Goal: Task Accomplishment & Management: Manage account settings

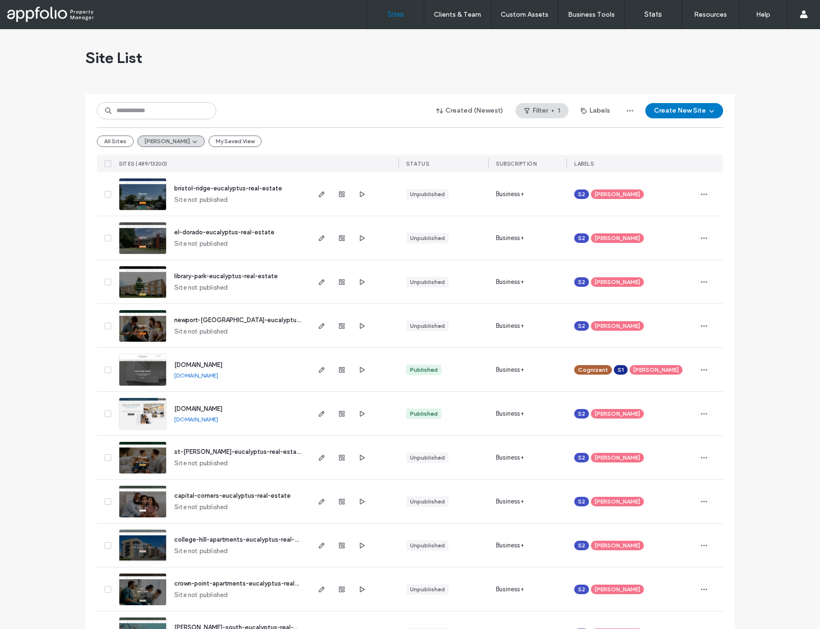
click at [155, 200] on img at bounding box center [142, 211] width 47 height 65
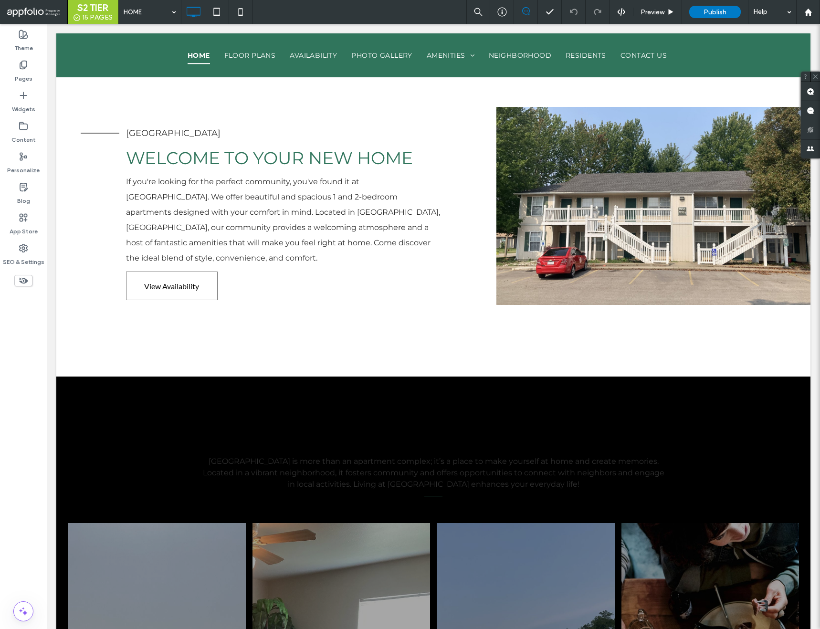
scroll to position [432, 0]
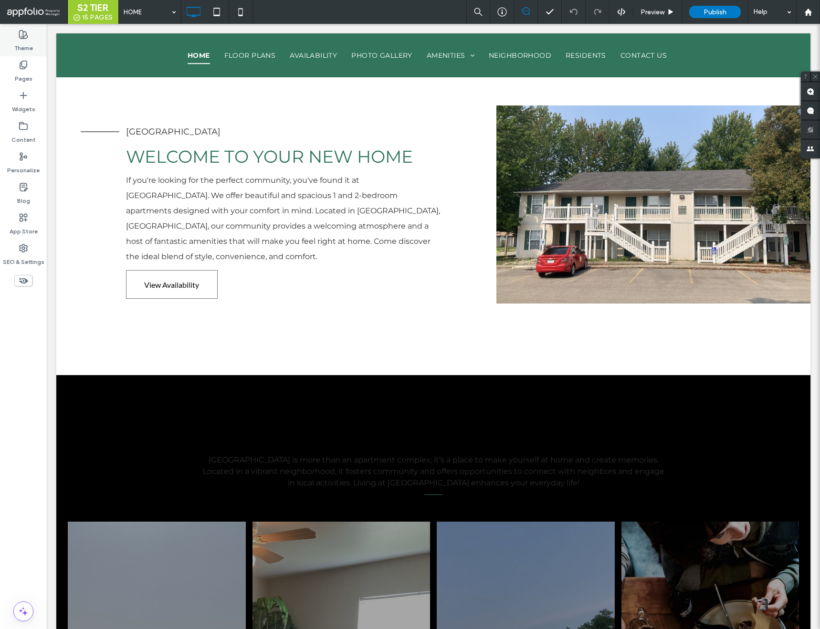
click at [27, 43] on label "Theme" at bounding box center [23, 45] width 19 height 13
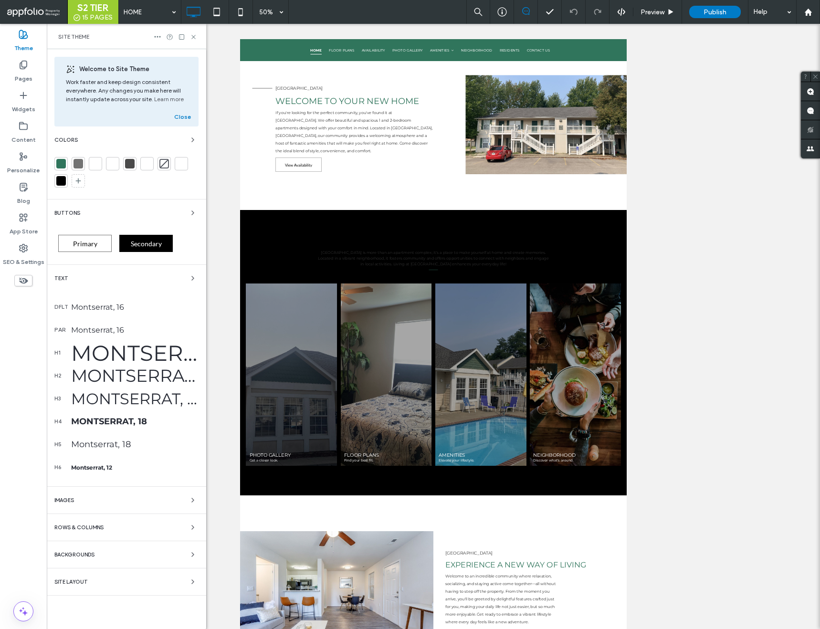
click at [63, 162] on div at bounding box center [61, 164] width 10 height 10
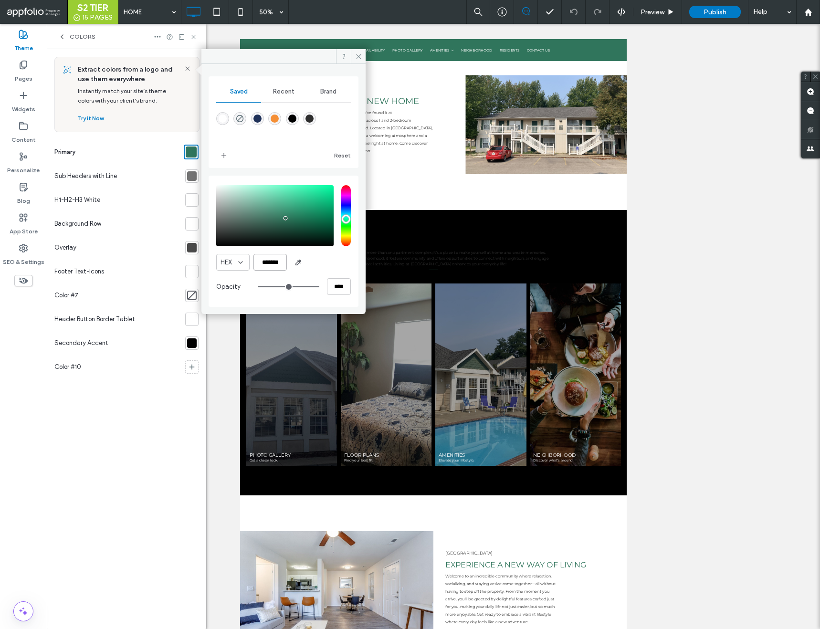
drag, startPoint x: 283, startPoint y: 260, endPoint x: 258, endPoint y: 260, distance: 24.8
click at [258, 260] on input "*******" at bounding box center [270, 262] width 33 height 17
click at [359, 55] on icon at bounding box center [358, 56] width 7 height 7
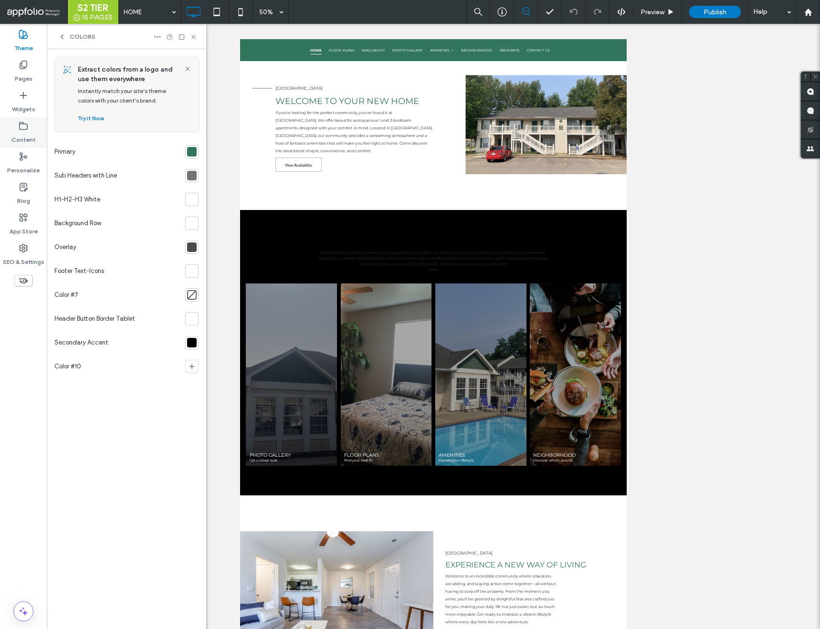
click at [19, 133] on label "Content" at bounding box center [23, 137] width 24 height 13
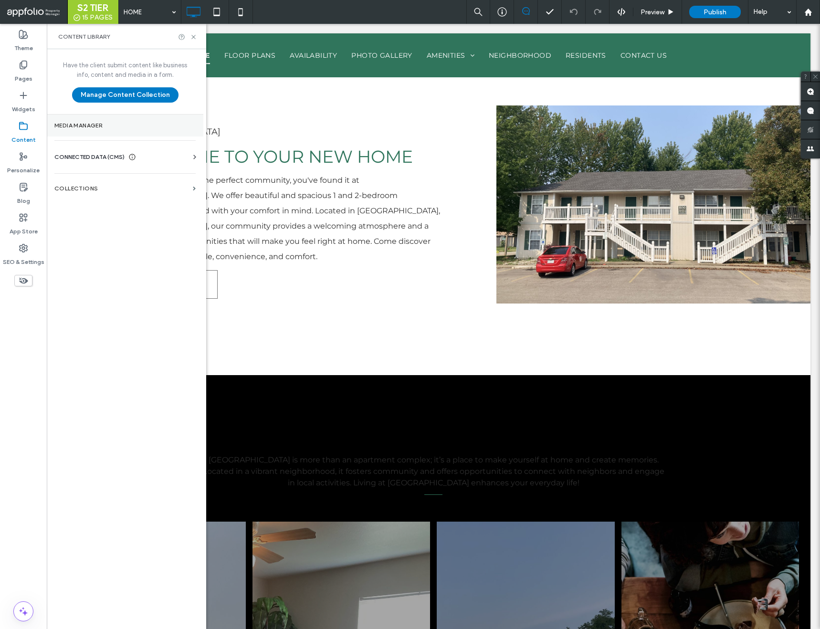
click at [104, 126] on label "Media Manager" at bounding box center [124, 125] width 141 height 7
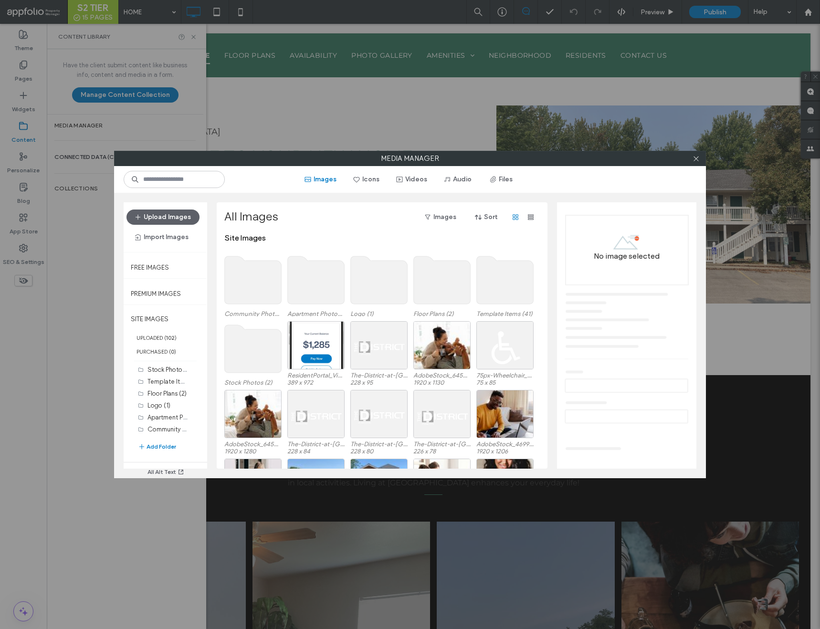
click at [381, 289] on use at bounding box center [379, 280] width 57 height 48
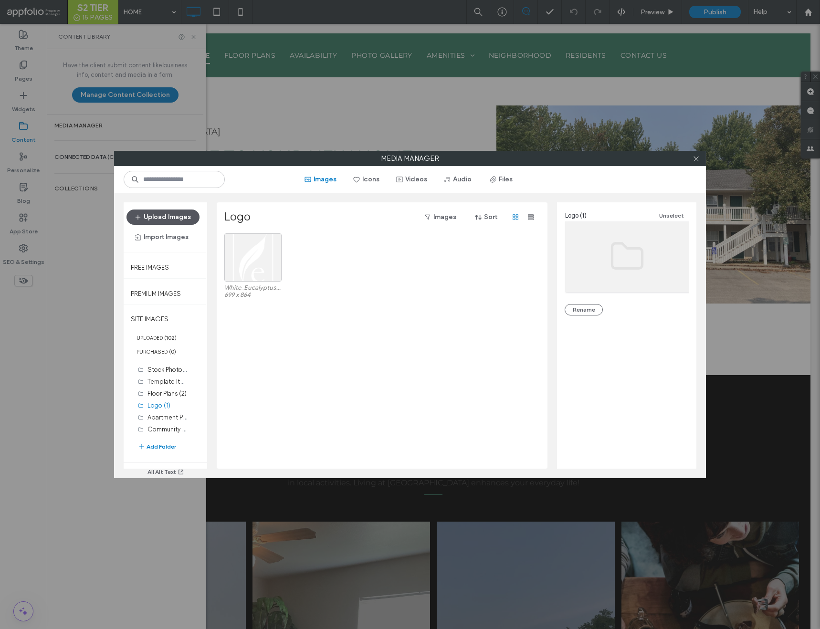
click at [195, 216] on button "Upload Images" at bounding box center [163, 217] width 73 height 15
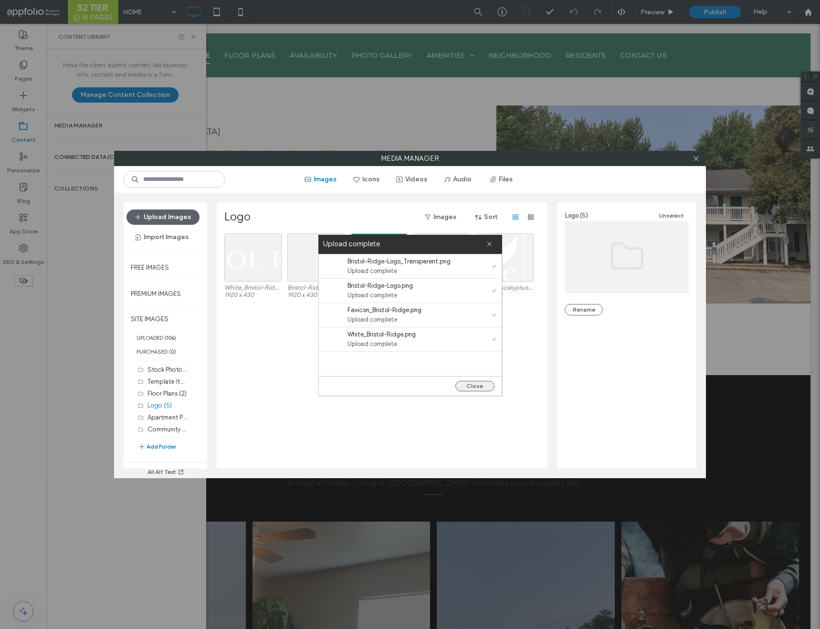
click at [470, 384] on button "Close" at bounding box center [474, 386] width 39 height 11
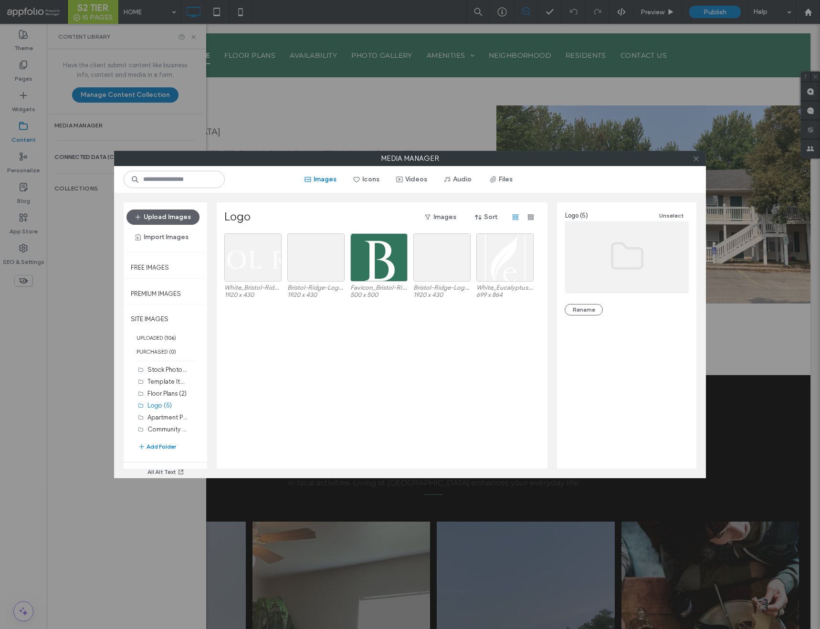
click at [696, 159] on icon at bounding box center [696, 158] width 7 height 7
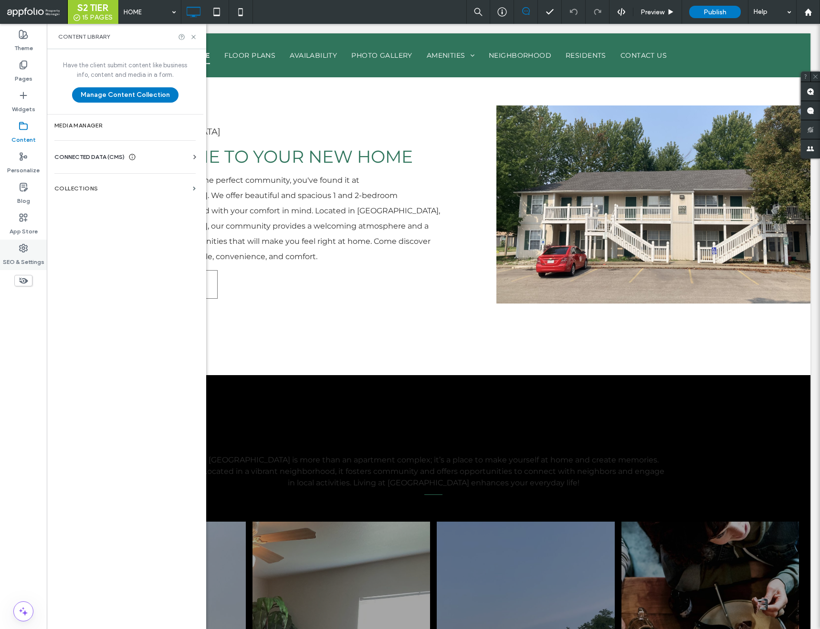
click at [17, 258] on label "SEO & Settings" at bounding box center [24, 259] width 42 height 13
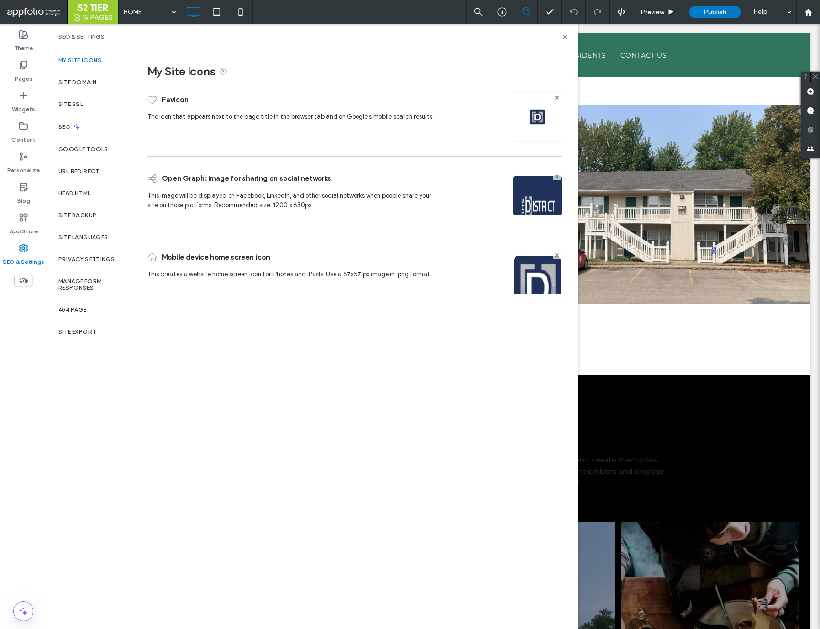
click at [537, 116] on img at bounding box center [537, 116] width 15 height 15
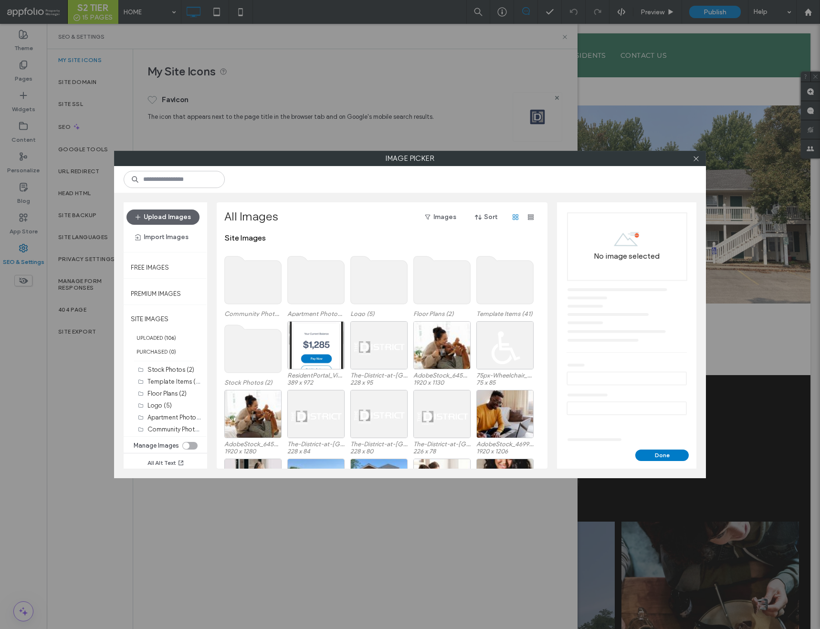
click at [379, 276] on use at bounding box center [379, 280] width 57 height 48
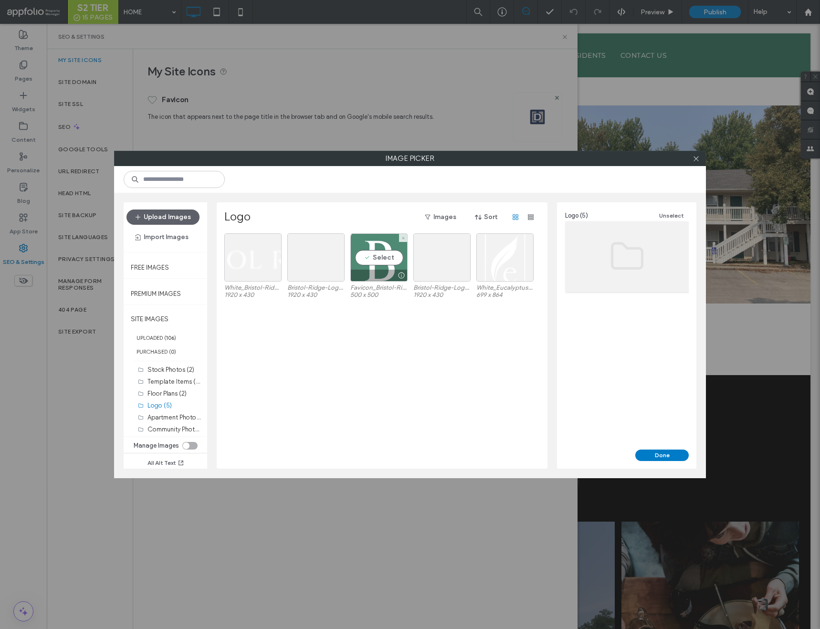
click at [377, 265] on div "Select" at bounding box center [378, 257] width 57 height 48
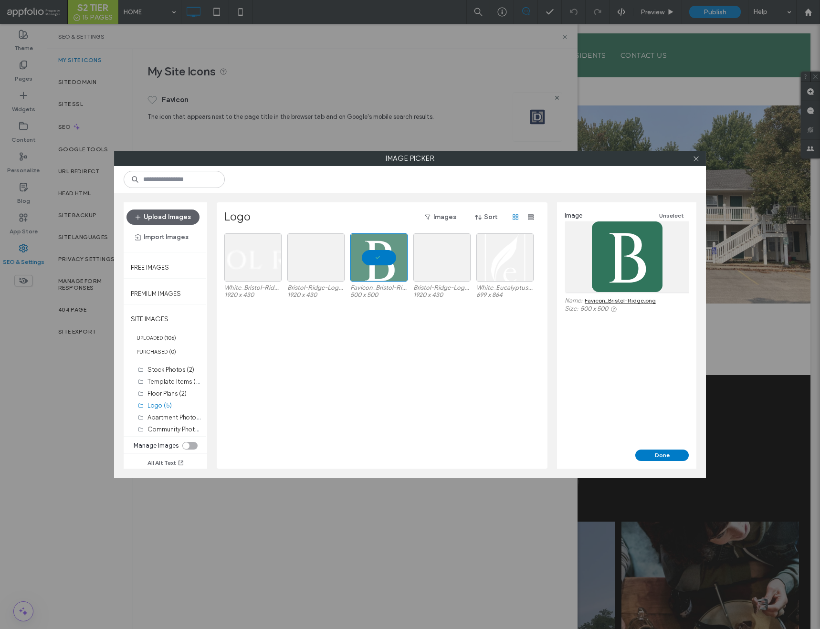
click at [639, 461] on div "Done" at bounding box center [626, 459] width 139 height 19
click at [642, 454] on button "Done" at bounding box center [661, 455] width 53 height 11
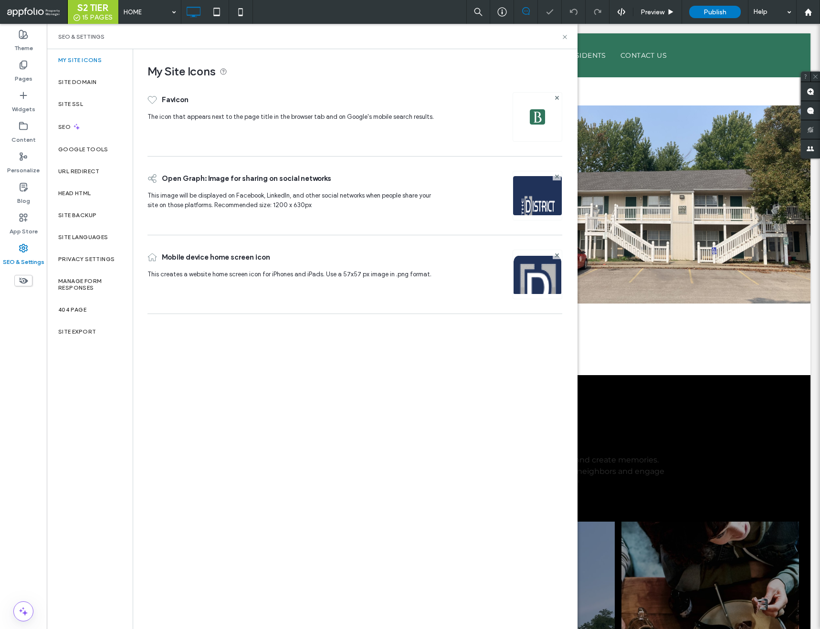
click at [544, 286] on img at bounding box center [537, 287] width 49 height 65
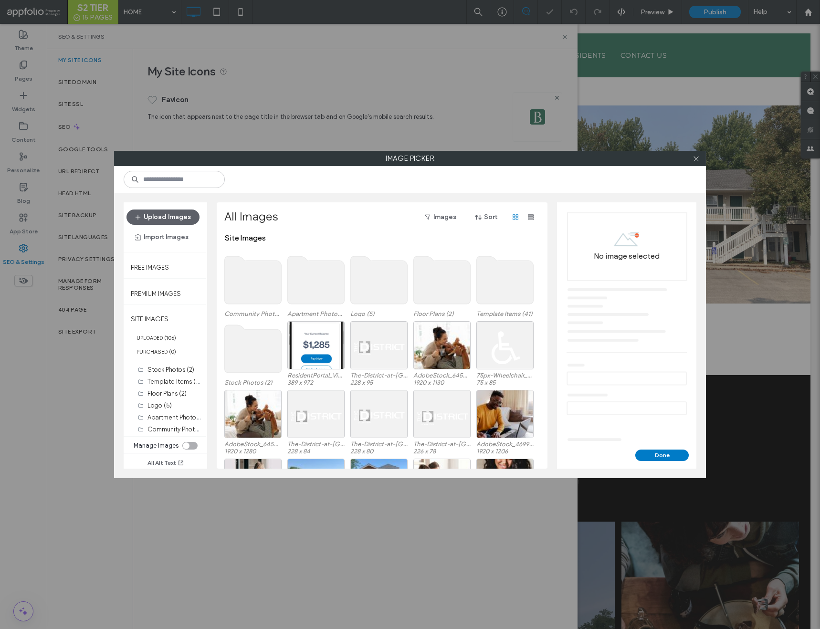
click at [403, 284] on use at bounding box center [379, 280] width 57 height 48
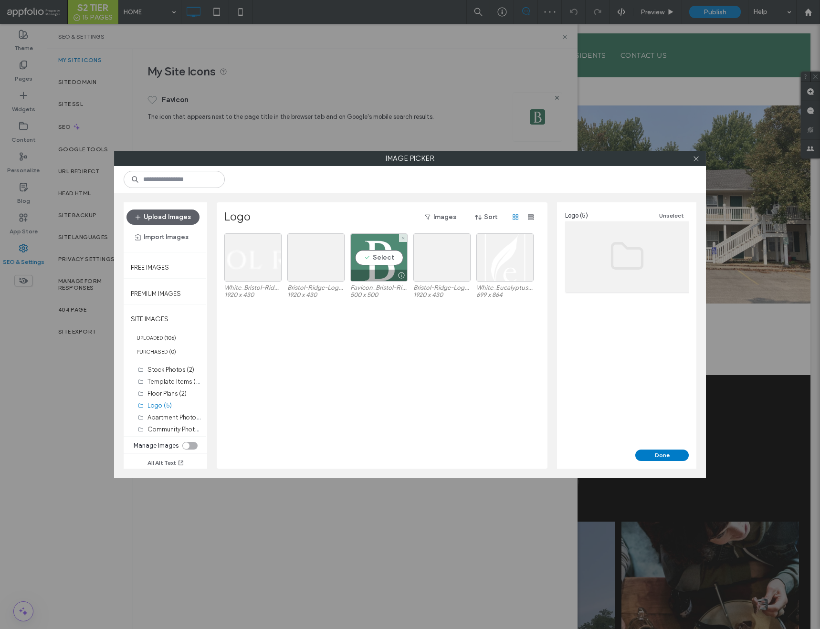
click at [371, 251] on div "Select" at bounding box center [378, 257] width 57 height 48
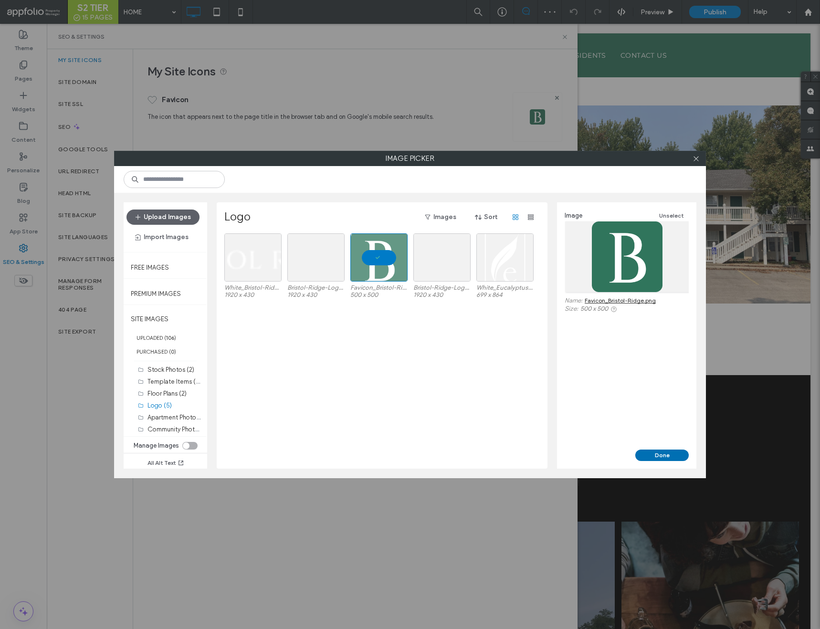
click at [659, 452] on button "Done" at bounding box center [661, 455] width 53 height 11
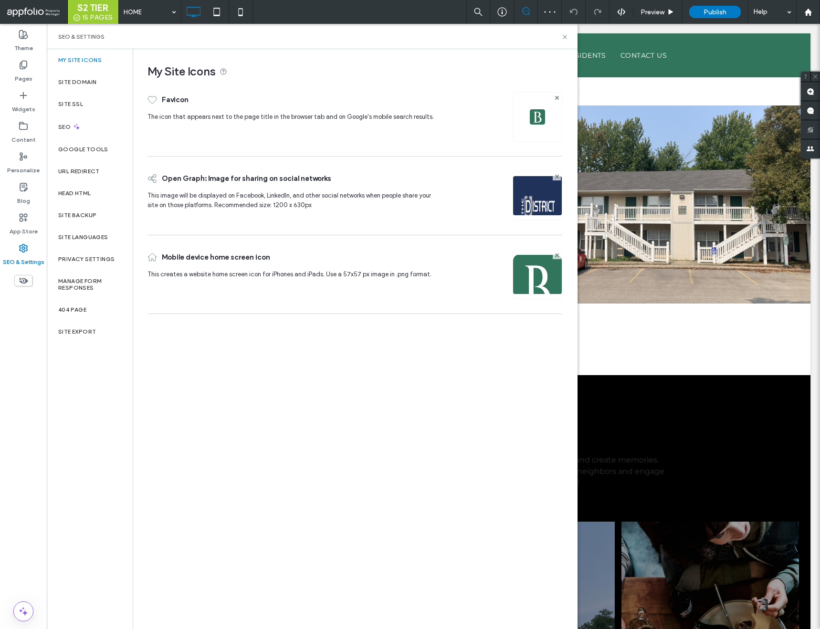
click at [536, 207] on img at bounding box center [537, 208] width 49 height 65
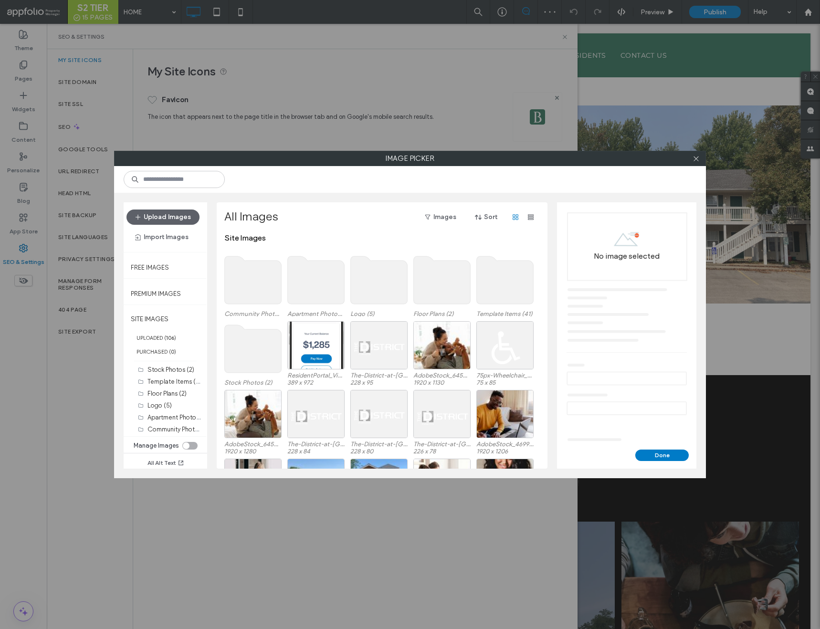
click at [376, 282] on use at bounding box center [379, 280] width 57 height 48
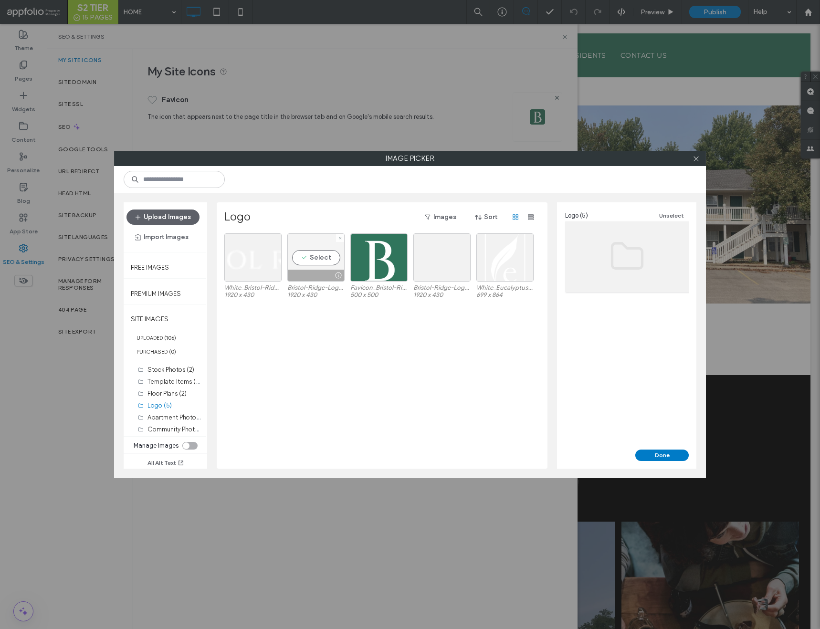
click at [328, 264] on div "Select" at bounding box center [315, 257] width 57 height 48
click at [653, 454] on button "Done" at bounding box center [661, 455] width 53 height 11
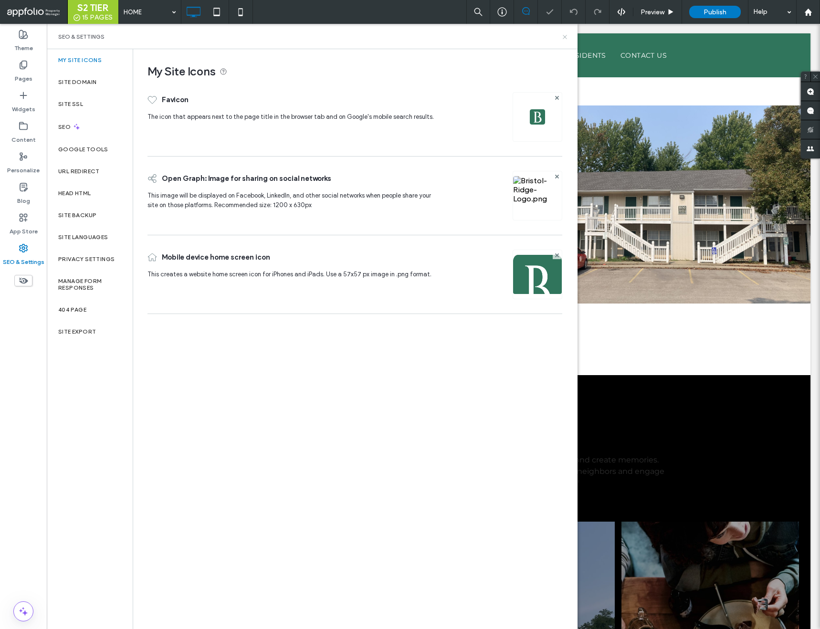
click at [564, 37] on use at bounding box center [565, 37] width 4 height 4
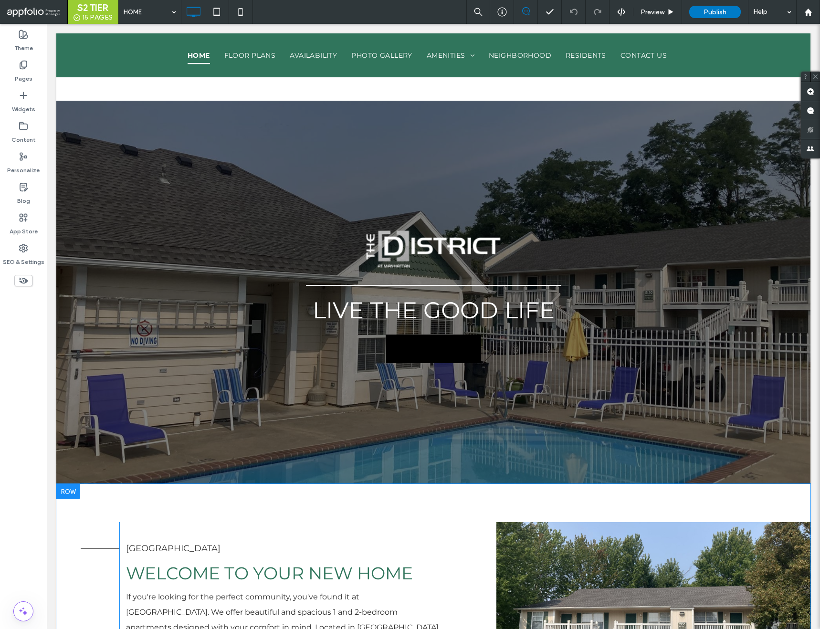
scroll to position [0, 0]
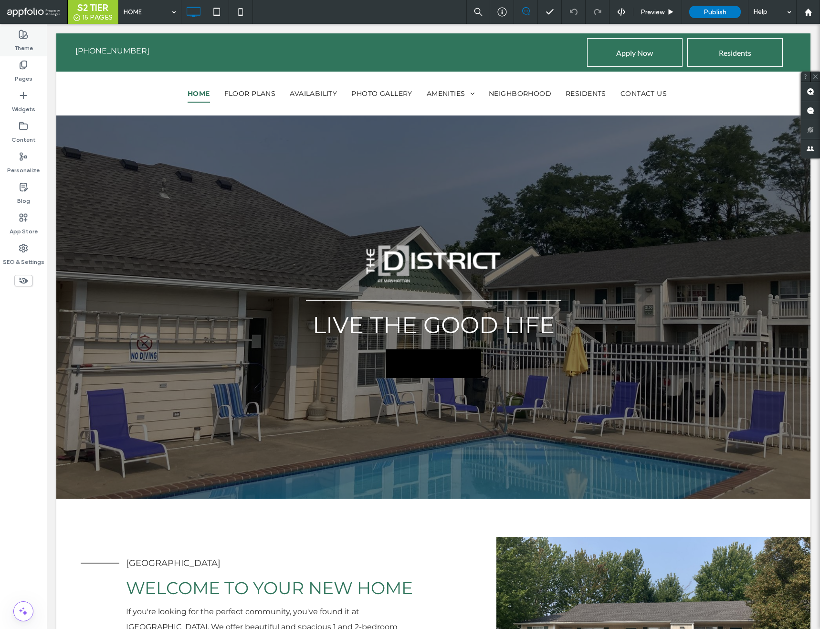
click at [21, 45] on label "Theme" at bounding box center [23, 45] width 19 height 13
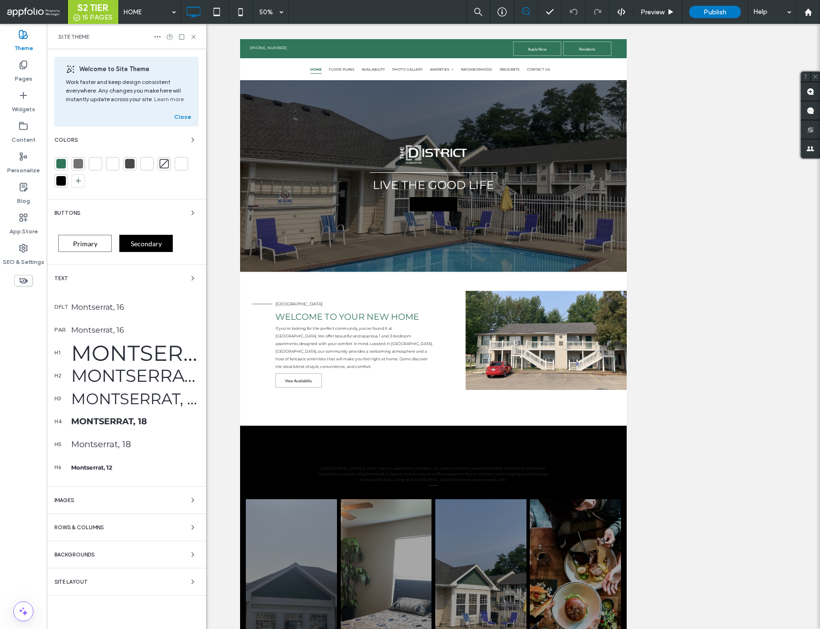
click at [108, 350] on div "Montserrat, 48" at bounding box center [134, 353] width 127 height 26
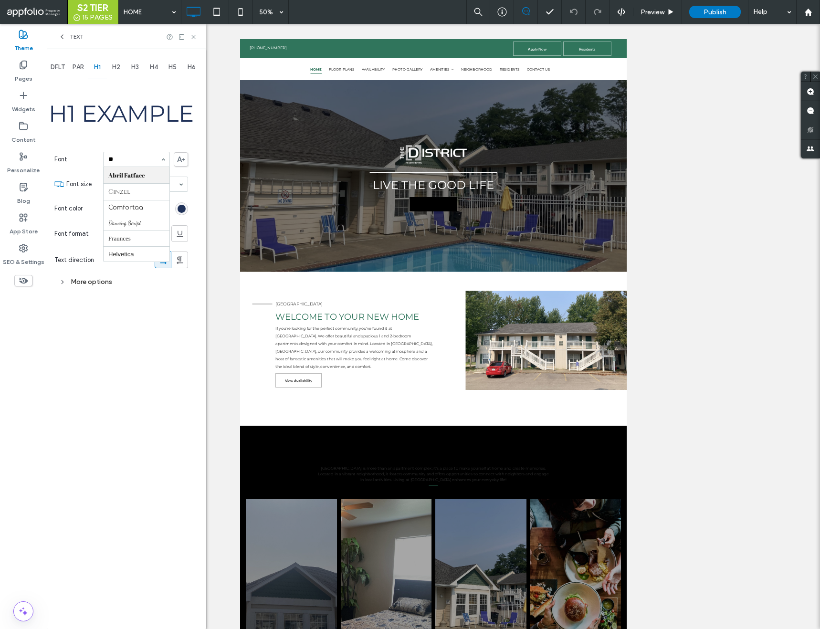
type input "***"
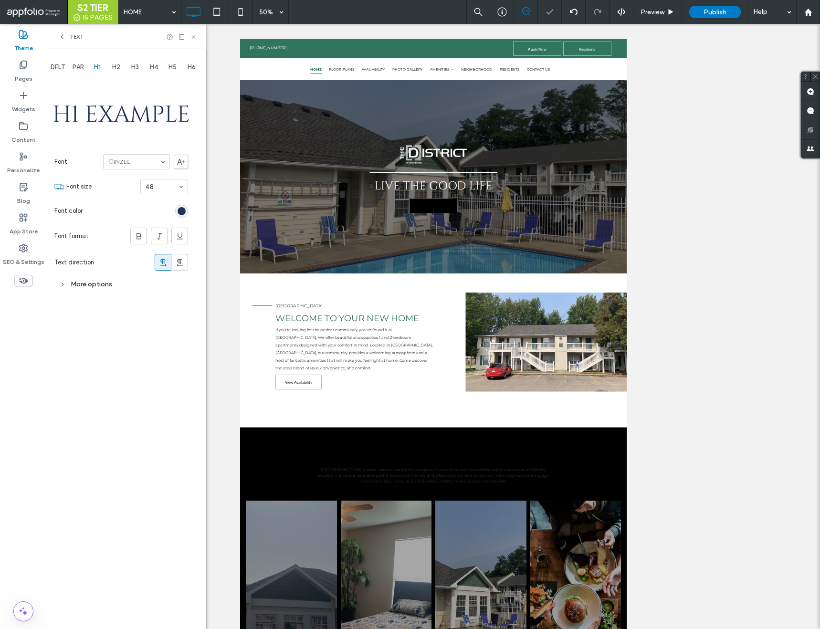
click at [121, 67] on div "H2" at bounding box center [116, 67] width 19 height 21
type input "***"
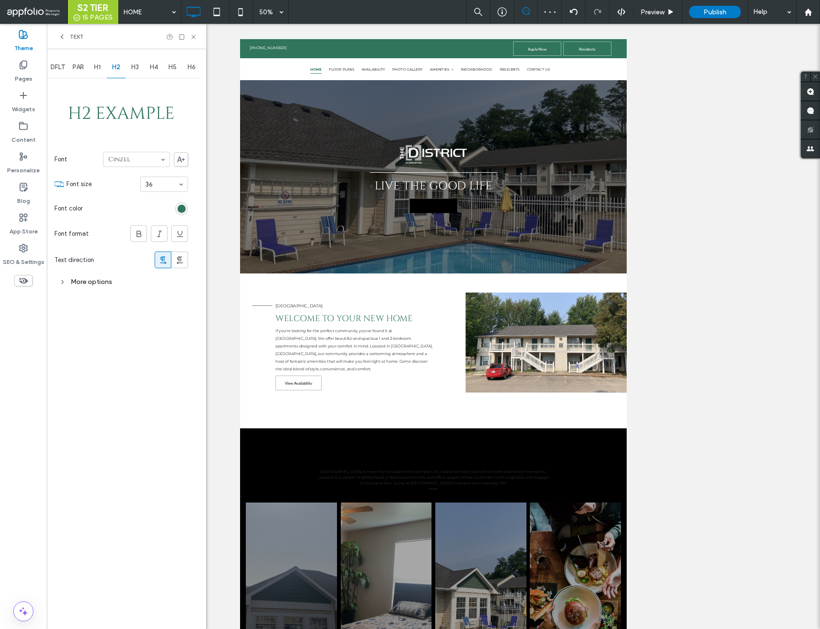
click at [98, 66] on span "H1" at bounding box center [97, 67] width 7 height 8
click at [99, 285] on div "More options" at bounding box center [121, 284] width 134 height 13
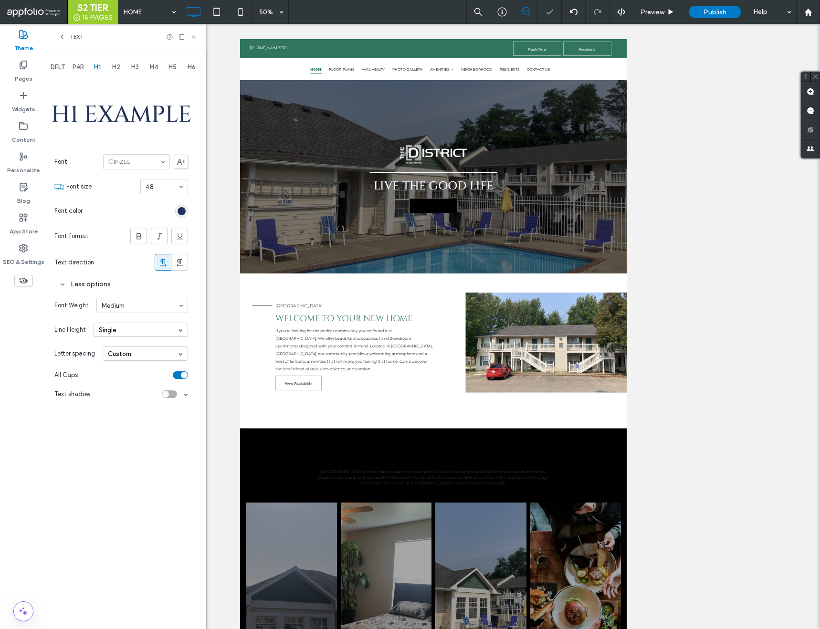
click at [121, 65] on div "H2" at bounding box center [116, 67] width 19 height 21
click at [134, 68] on span "H3" at bounding box center [135, 67] width 8 height 8
type input "***"
click at [133, 302] on input at bounding box center [140, 303] width 76 height 7
click at [169, 69] on span "H5" at bounding box center [173, 67] width 8 height 8
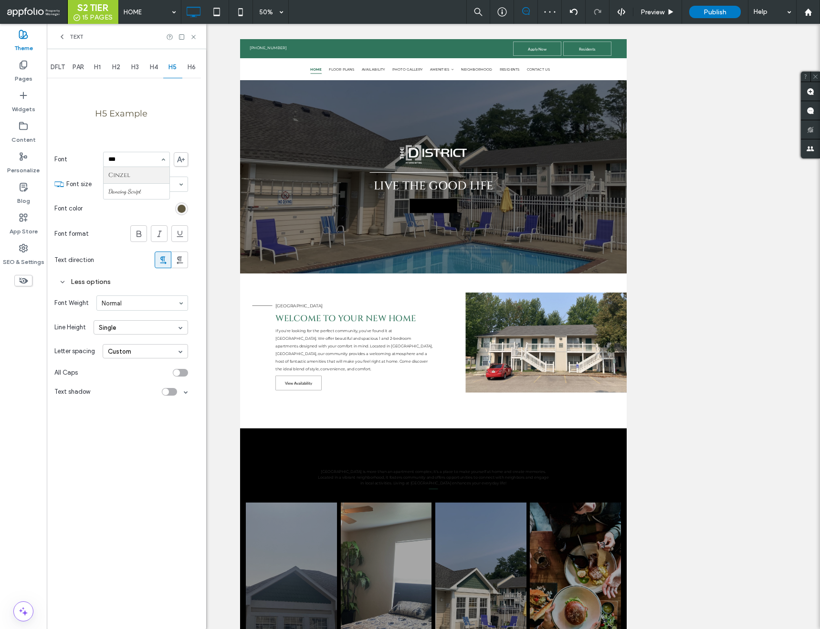
type input "****"
click at [192, 65] on span "H6" at bounding box center [192, 67] width 8 height 8
type input "*****"
click at [22, 138] on label "Content" at bounding box center [23, 137] width 24 height 13
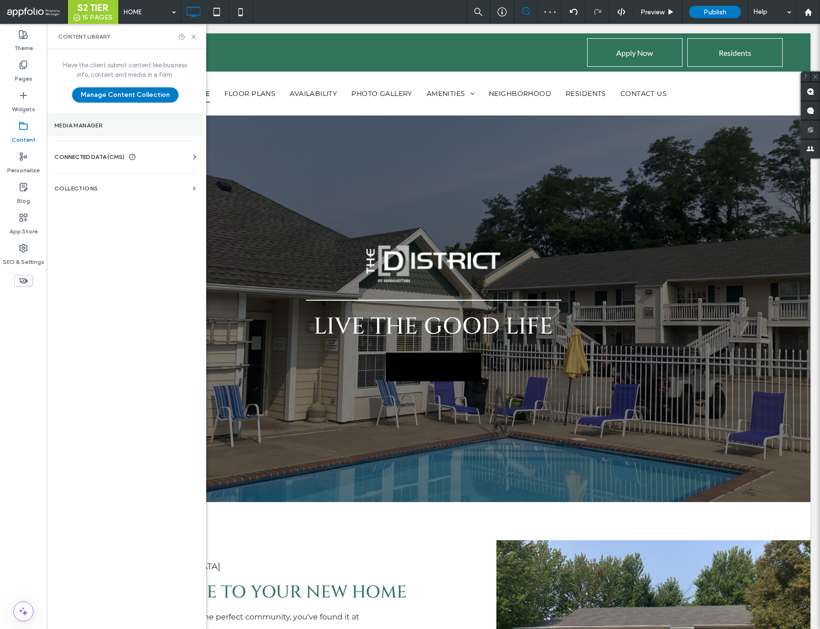
click at [120, 127] on label "Media Manager" at bounding box center [124, 125] width 141 height 7
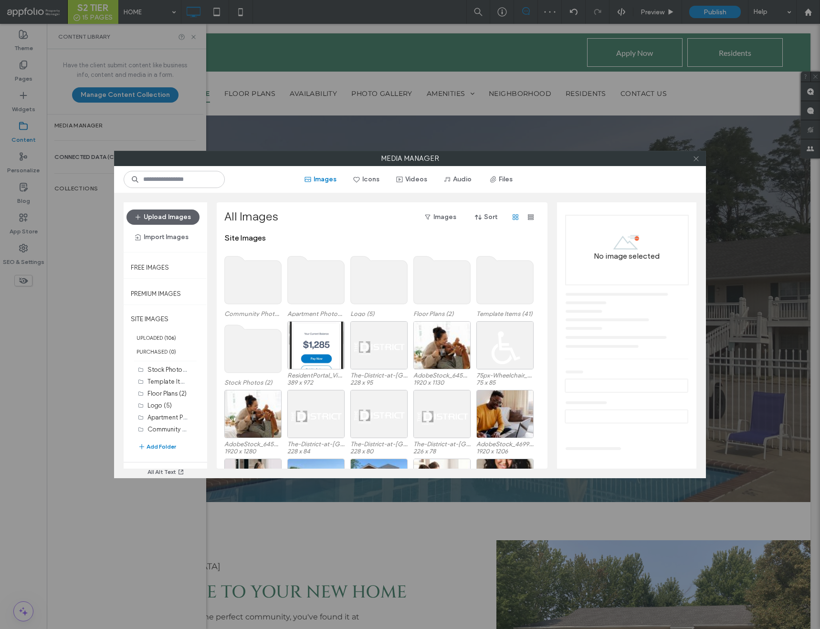
click at [694, 161] on icon at bounding box center [696, 158] width 7 height 7
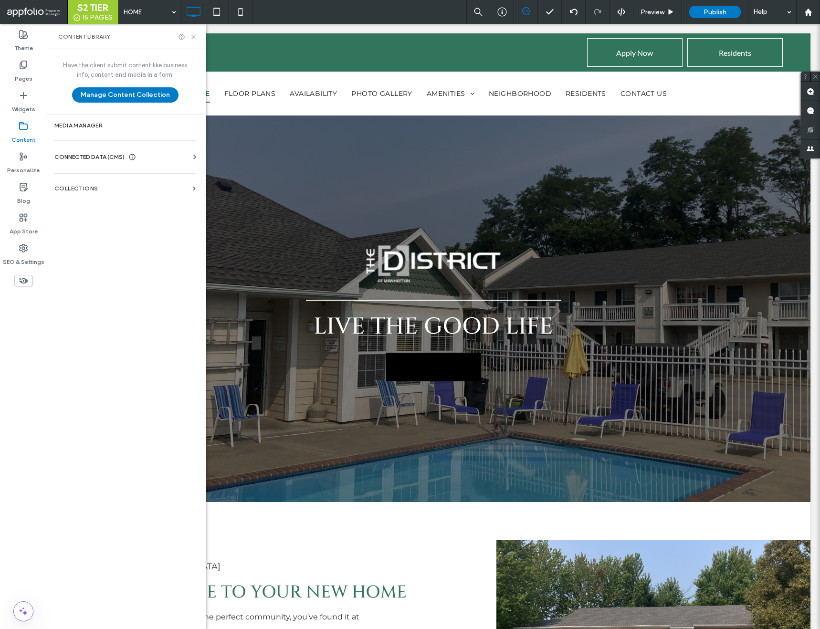
click at [121, 162] on div "Business Info Business Text Business Images Find and Replace" at bounding box center [126, 166] width 145 height 8
click at [121, 159] on span "CONNECTED DATA (CMS)" at bounding box center [89, 157] width 70 height 10
click at [150, 178] on label "Business Info" at bounding box center [127, 180] width 130 height 7
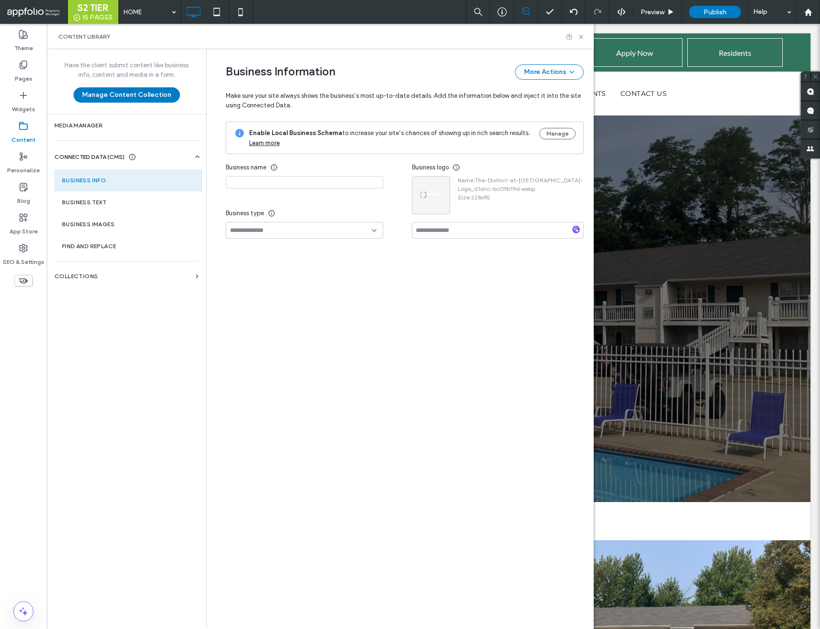
type input "**********"
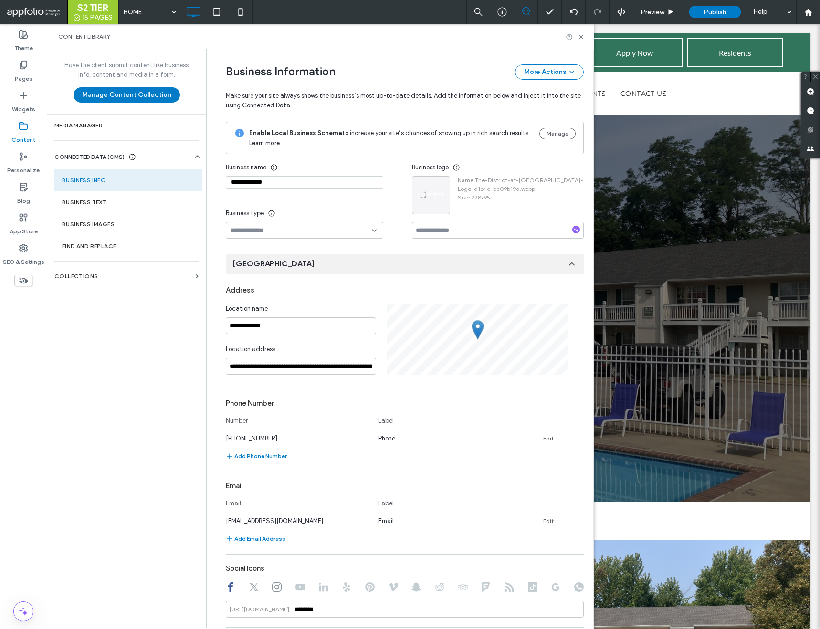
scroll to position [3, 0]
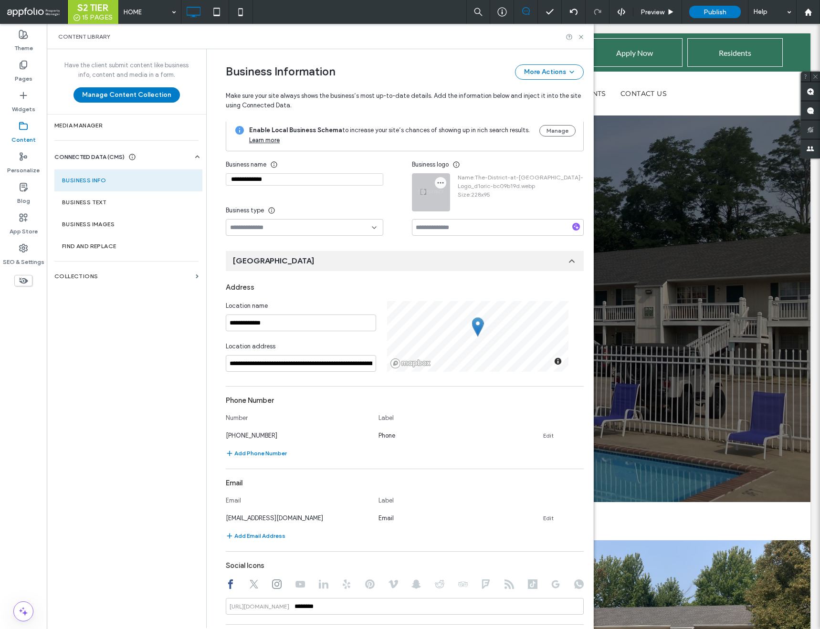
click at [441, 179] on span "button" at bounding box center [440, 182] width 11 height 11
click at [454, 200] on div "Replace Image" at bounding box center [473, 206] width 85 height 18
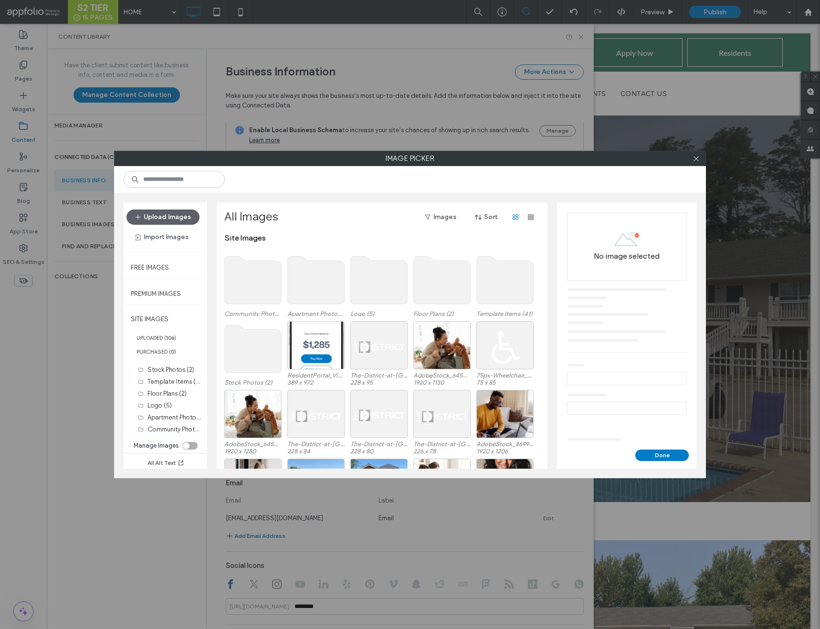
click at [371, 288] on use at bounding box center [379, 280] width 57 height 48
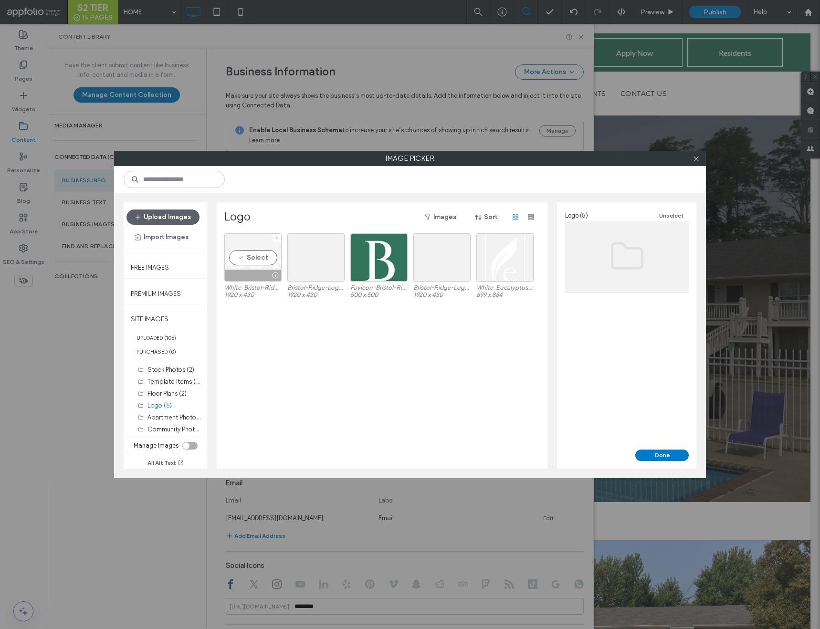
click at [257, 261] on div "Select" at bounding box center [252, 257] width 57 height 48
click at [646, 452] on button "Done" at bounding box center [661, 455] width 53 height 11
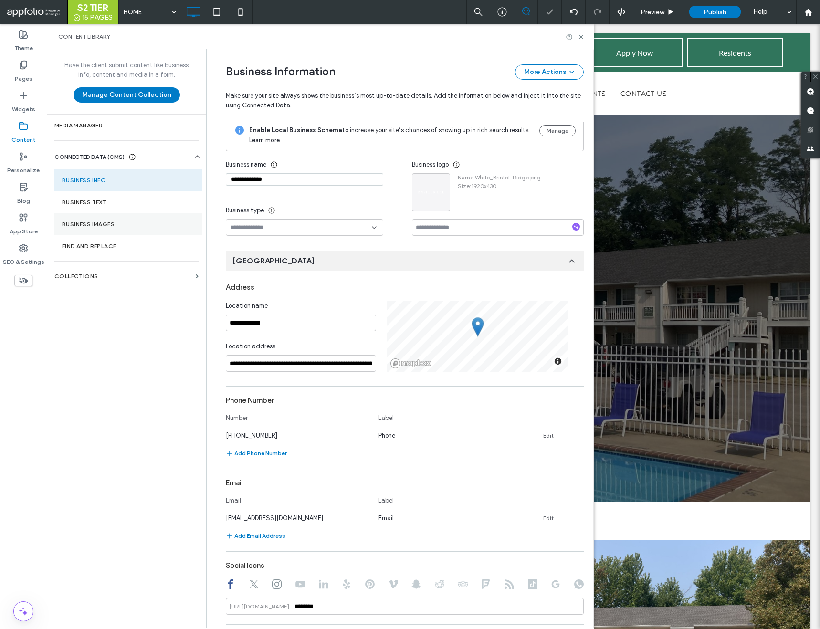
click at [130, 228] on section "Business Images" at bounding box center [128, 224] width 148 height 22
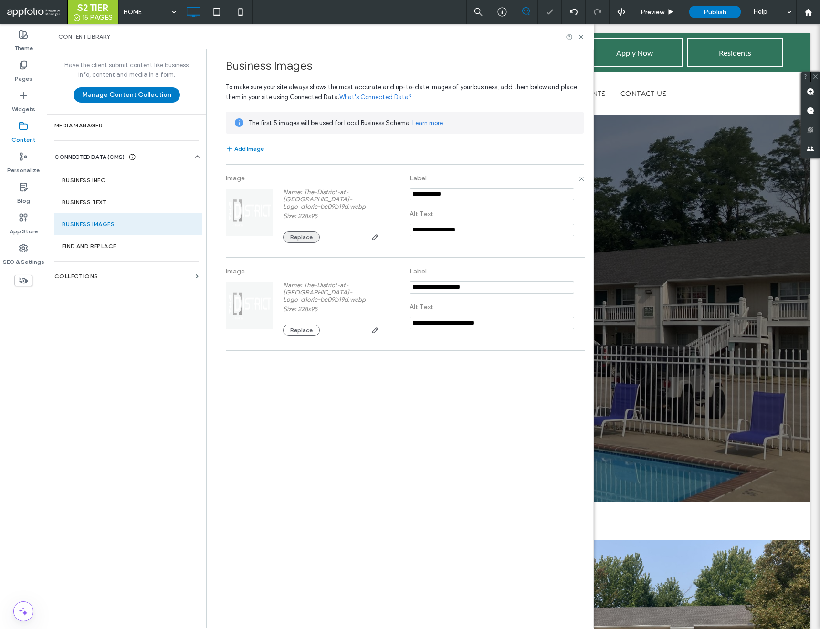
click at [293, 238] on button "Replace" at bounding box center [301, 237] width 37 height 11
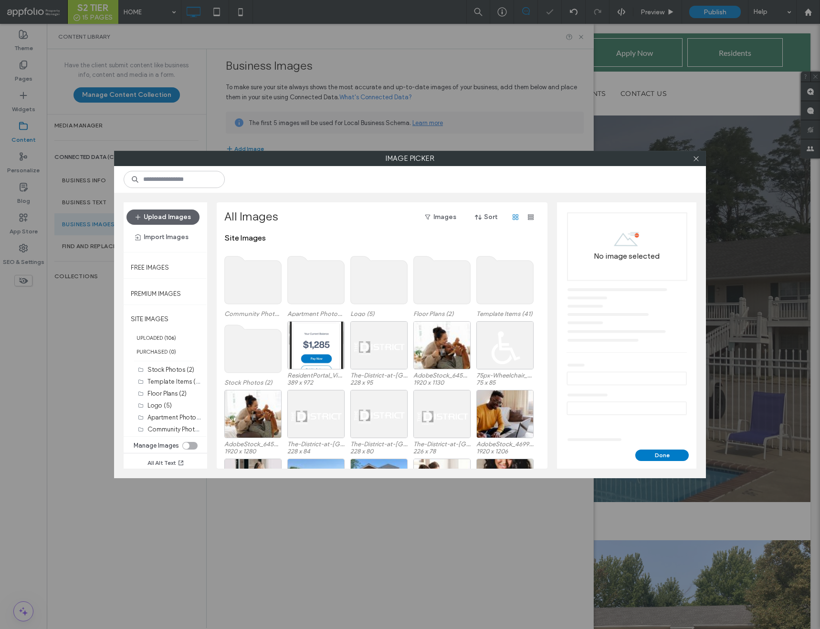
click at [369, 292] on use at bounding box center [379, 280] width 57 height 48
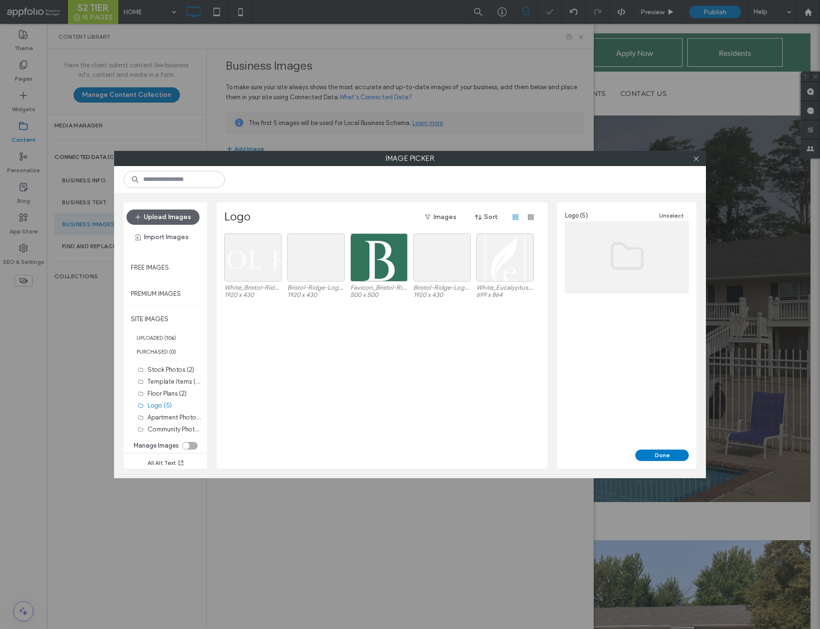
scroll to position [0, 0]
click at [257, 258] on div "Select" at bounding box center [252, 257] width 57 height 48
click at [671, 459] on button "Done" at bounding box center [661, 455] width 53 height 11
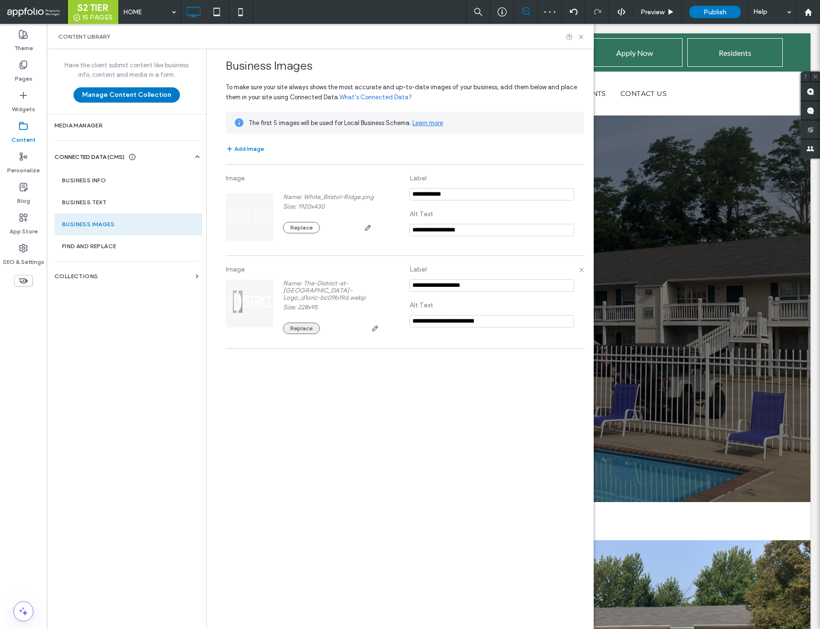
click at [318, 329] on button "Replace" at bounding box center [301, 328] width 37 height 11
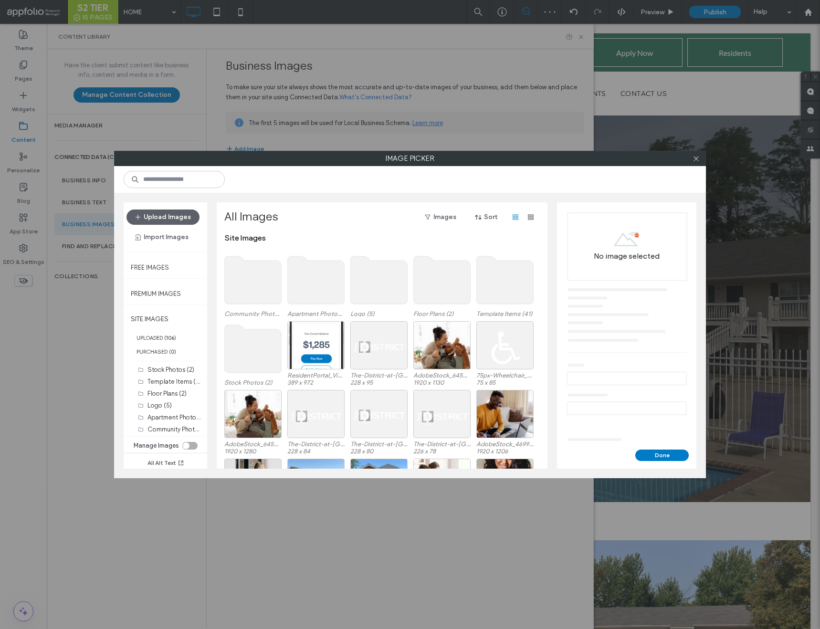
click at [361, 291] on use at bounding box center [379, 280] width 57 height 48
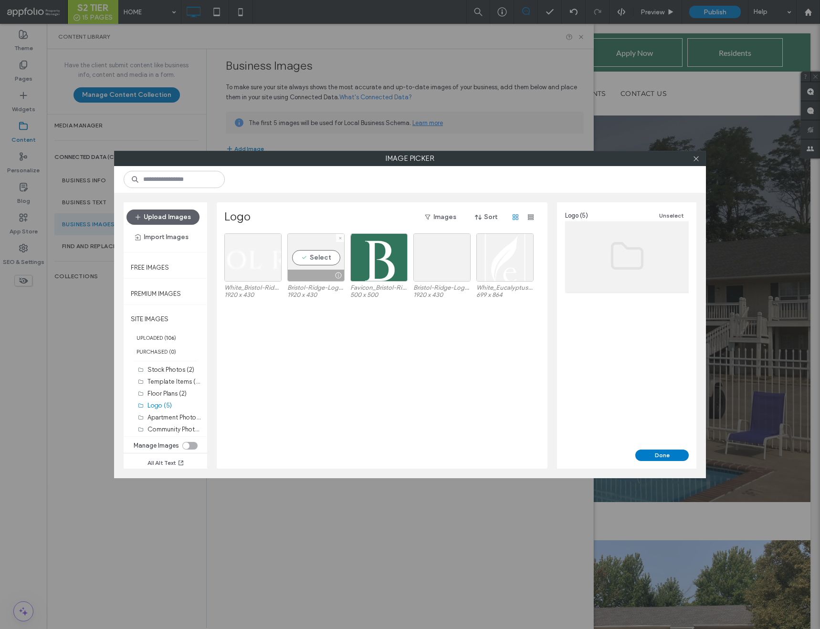
click at [254, 262] on div at bounding box center [252, 257] width 57 height 48
click at [649, 456] on button "Done" at bounding box center [661, 455] width 53 height 11
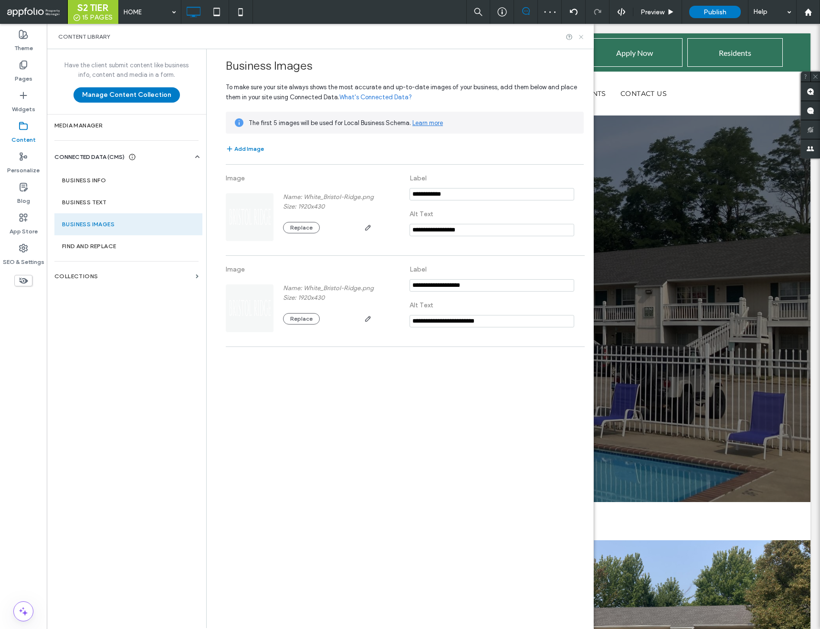
click at [581, 34] on icon at bounding box center [581, 36] width 7 height 7
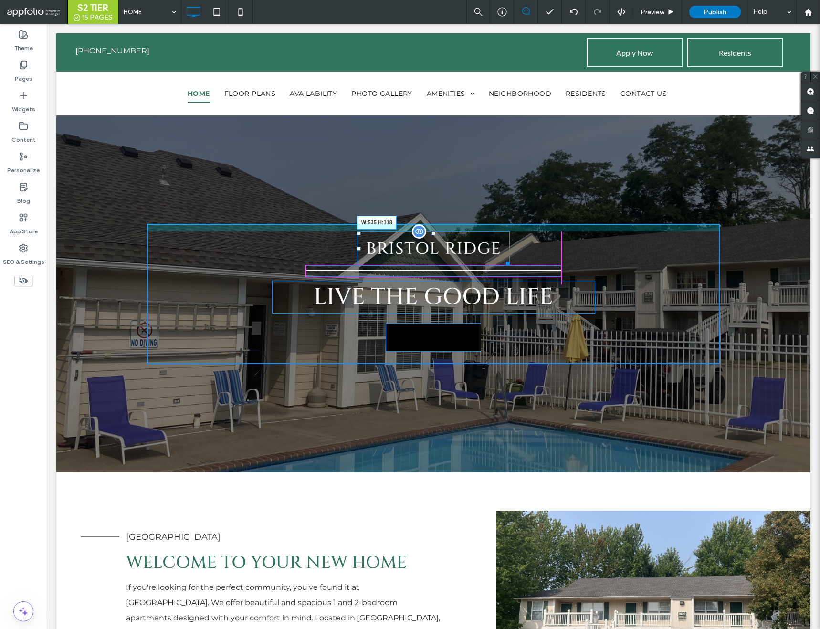
drag, startPoint x: 506, startPoint y: 262, endPoint x: 555, endPoint y: 269, distance: 50.2
click at [510, 266] on div "W:535 H:118" at bounding box center [433, 249] width 153 height 34
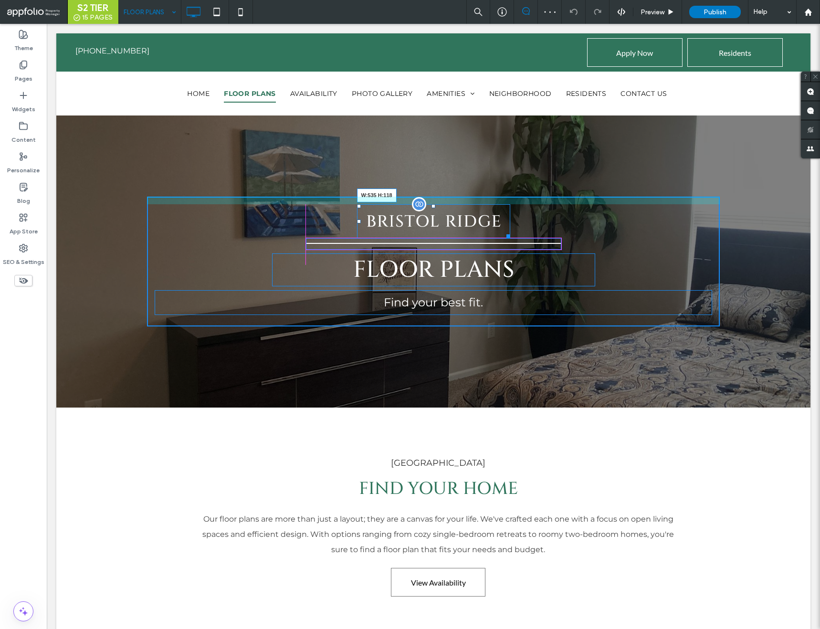
drag, startPoint x: 507, startPoint y: 234, endPoint x: 556, endPoint y: 249, distance: 51.5
click at [510, 239] on div "W:535 H:118" at bounding box center [433, 221] width 153 height 34
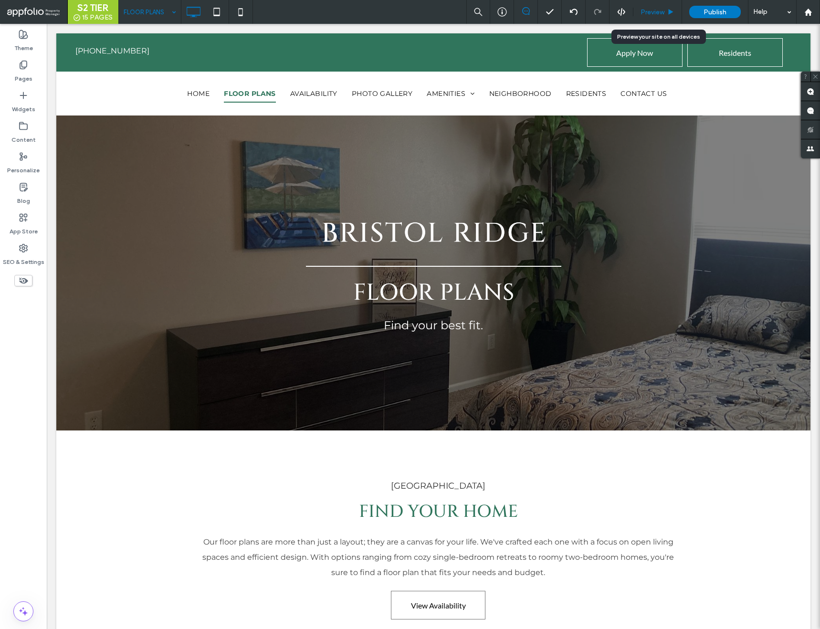
click at [655, 14] on span "Preview" at bounding box center [653, 12] width 24 height 8
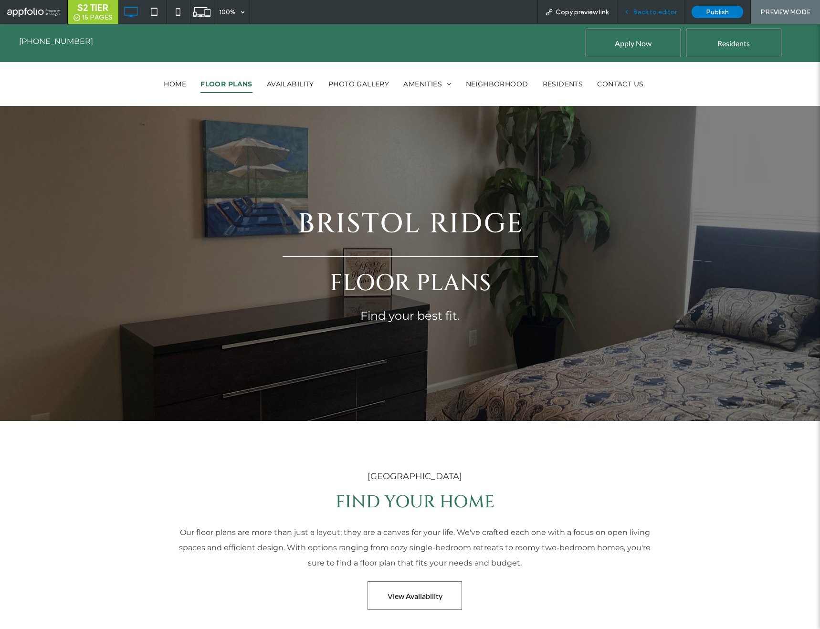
click at [655, 14] on span "Back to editor" at bounding box center [655, 12] width 44 height 8
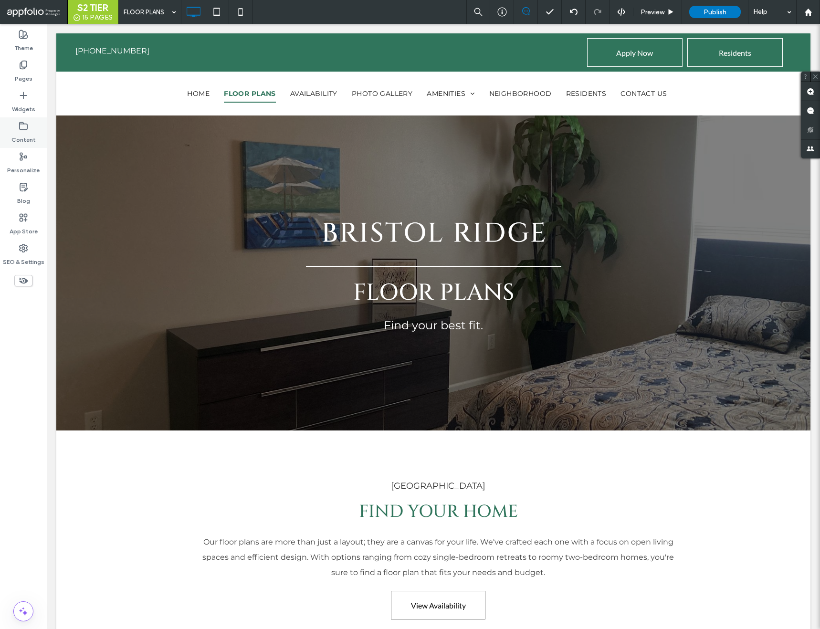
click at [20, 123] on use at bounding box center [24, 125] width 8 height 7
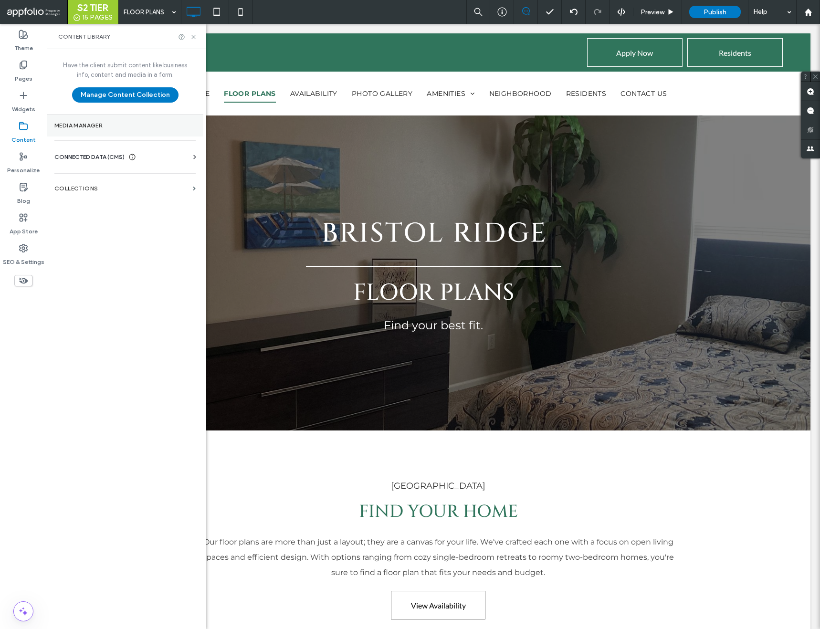
click at [106, 131] on section "Media Manager" at bounding box center [125, 126] width 157 height 22
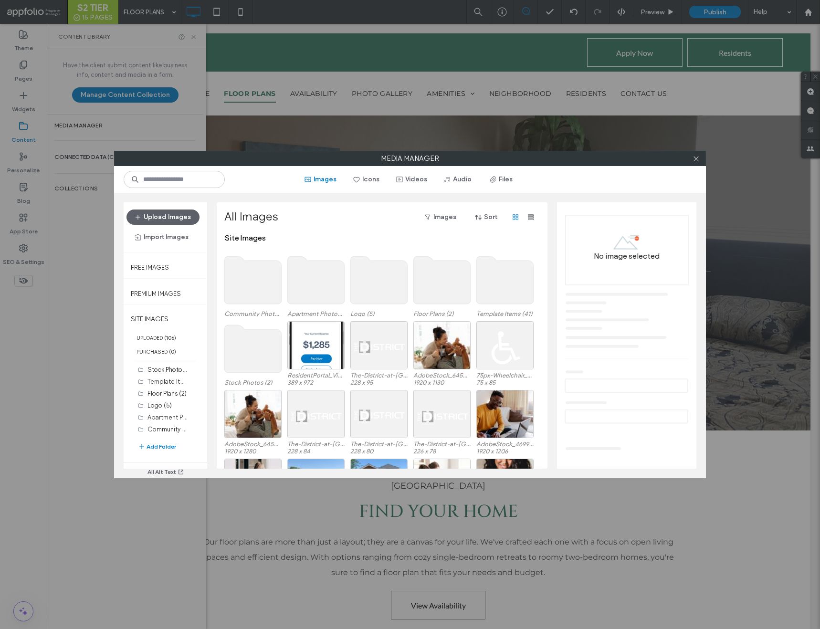
click at [700, 159] on div at bounding box center [696, 158] width 14 height 14
click at [691, 159] on div at bounding box center [696, 158] width 14 height 14
click at [696, 158] on use at bounding box center [696, 158] width 5 height 5
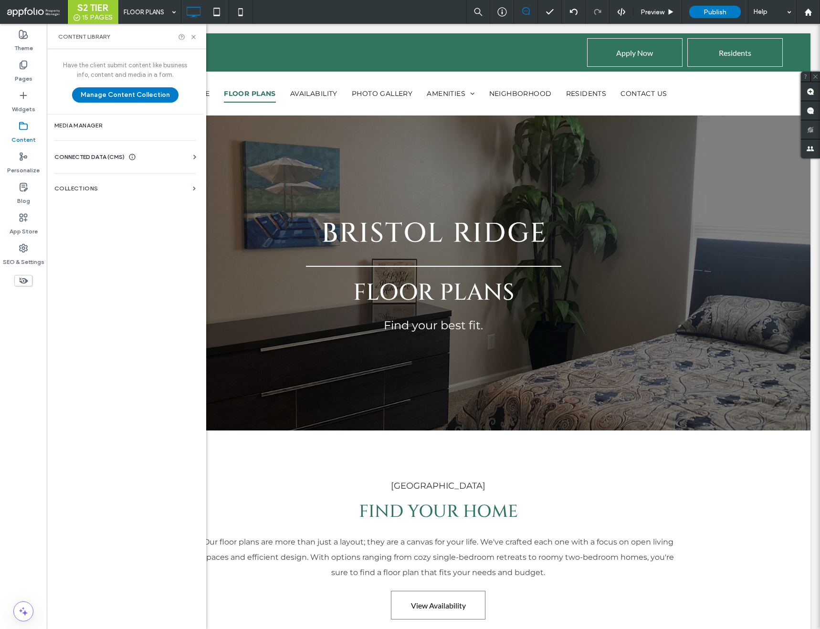
click at [175, 158] on div "CONNECTED DATA (CMS)" at bounding box center [126, 157] width 145 height 10
click at [158, 187] on section "Business Info" at bounding box center [126, 180] width 145 height 22
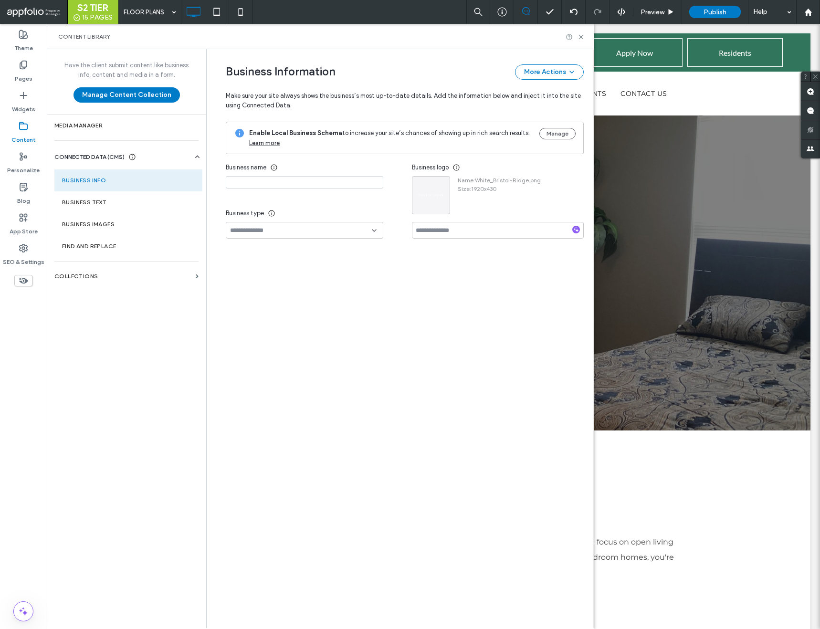
type input "**********"
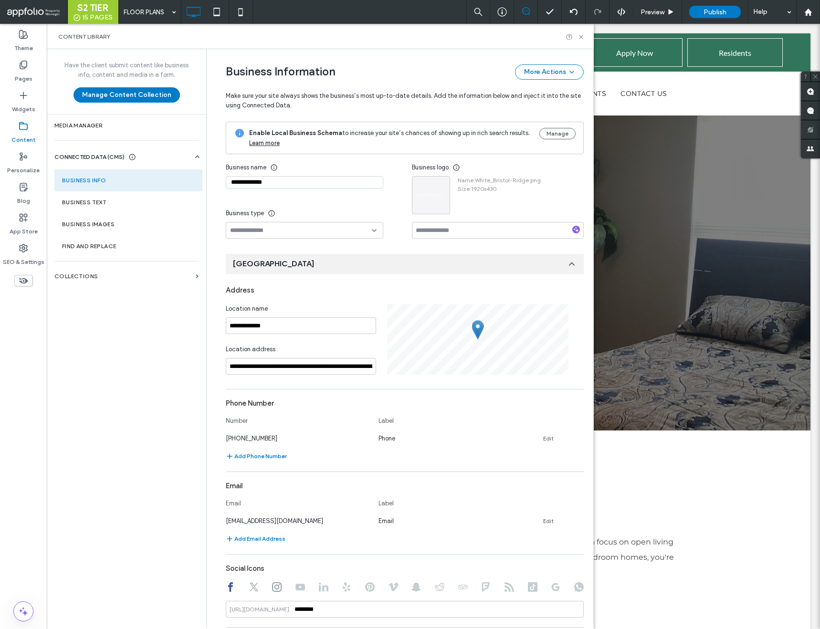
scroll to position [3, 0]
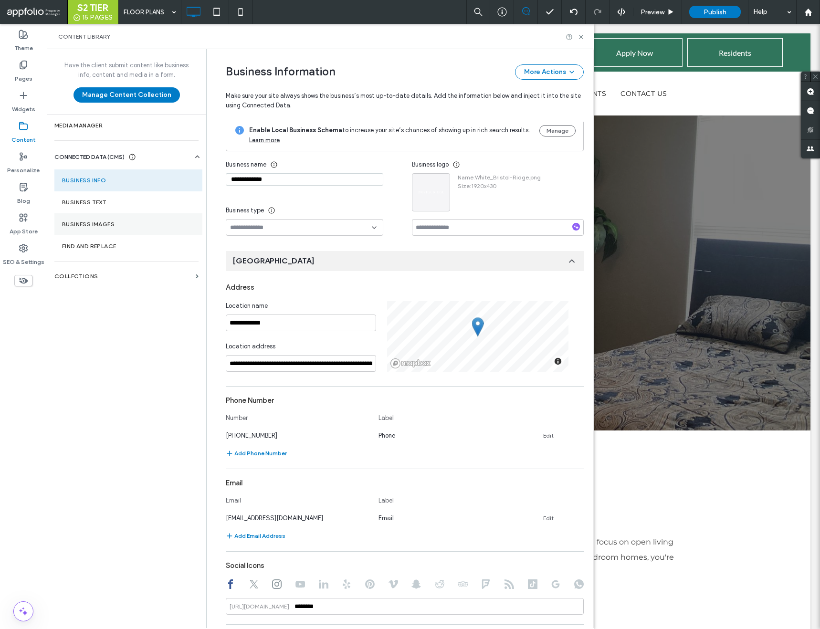
click at [125, 232] on section "Business Images" at bounding box center [128, 224] width 148 height 22
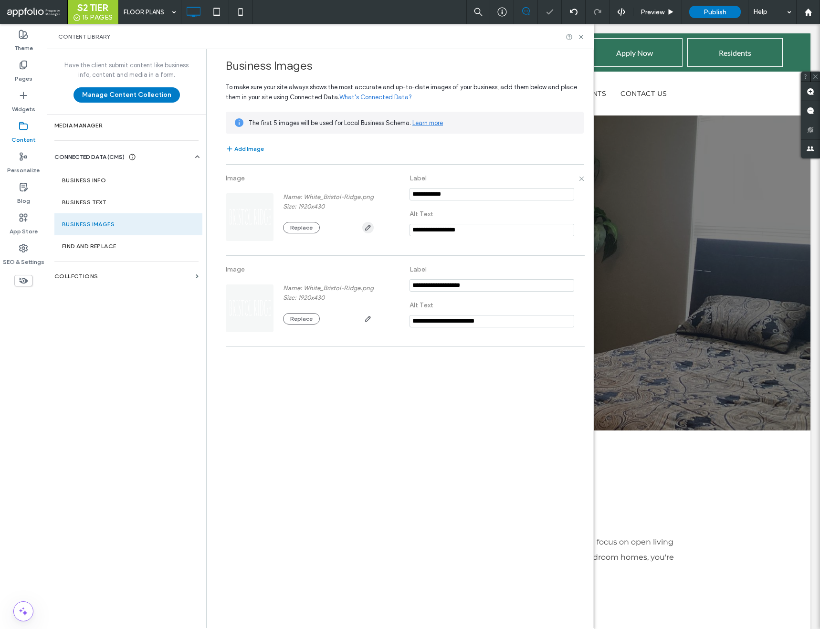
scroll to position [0, 0]
click at [368, 224] on icon "button" at bounding box center [368, 228] width 8 height 8
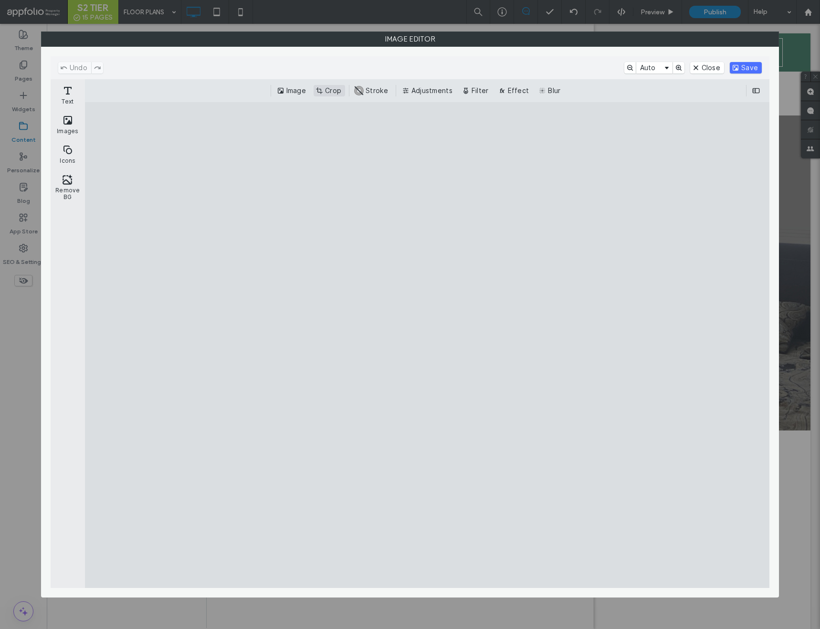
click at [324, 93] on button "Crop" at bounding box center [330, 90] width 32 height 11
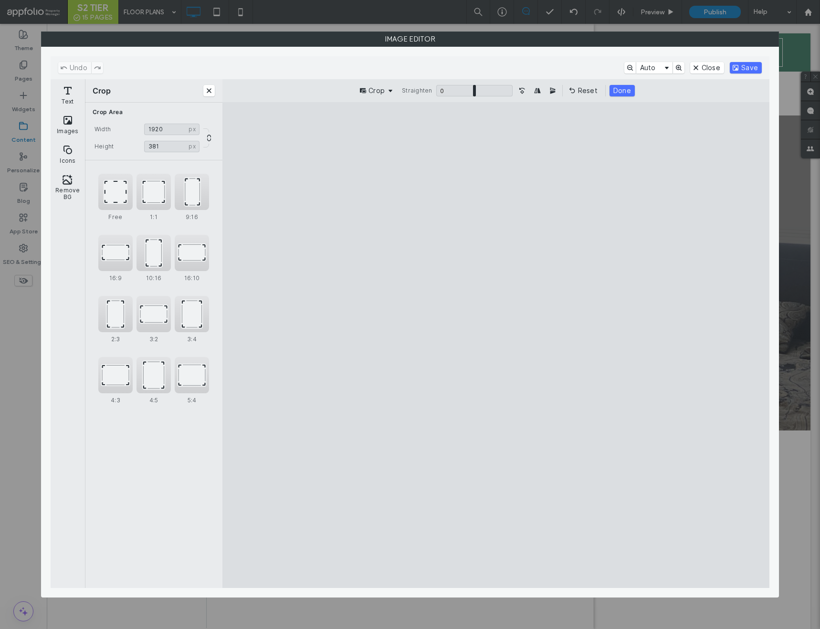
drag, startPoint x: 497, startPoint y: 405, endPoint x: 497, endPoint y: 393, distance: 12.4
click at [496, 345] on cesdk-canvas "Editor canvas" at bounding box center [496, 345] width 0 height 0
drag, startPoint x: 493, startPoint y: 300, endPoint x: 494, endPoint y: 312, distance: 12.0
click at [496, 345] on cesdk-canvas "Editor canvas" at bounding box center [496, 345] width 0 height 0
type input "***"
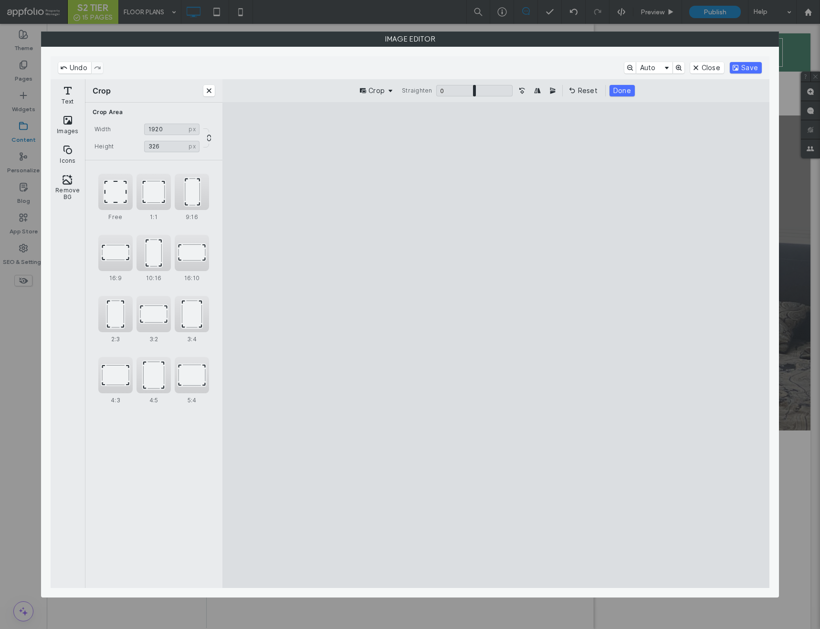
click at [496, 345] on cesdk-canvas "Editor canvas" at bounding box center [496, 345] width 0 height 0
click at [623, 90] on button "Done" at bounding box center [622, 90] width 25 height 11
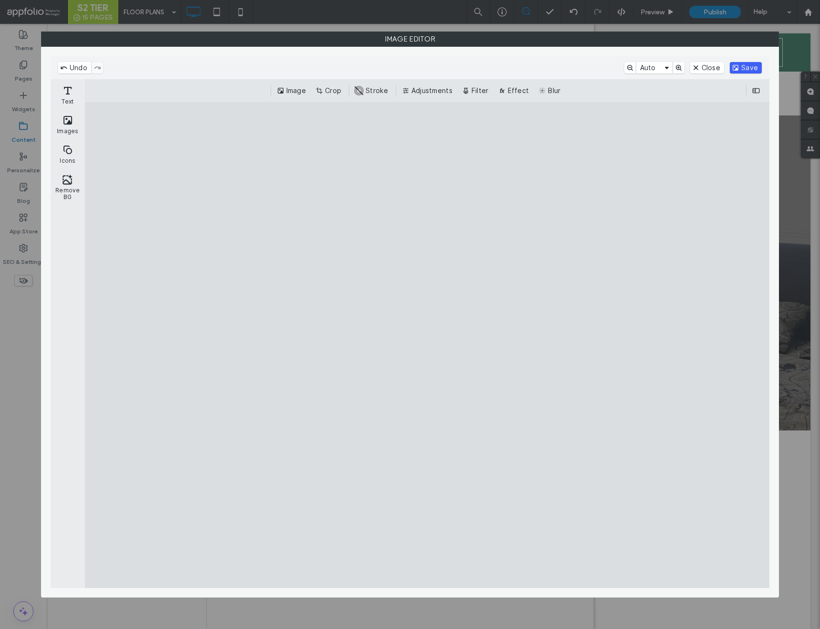
click at [746, 64] on button "Save" at bounding box center [746, 67] width 32 height 11
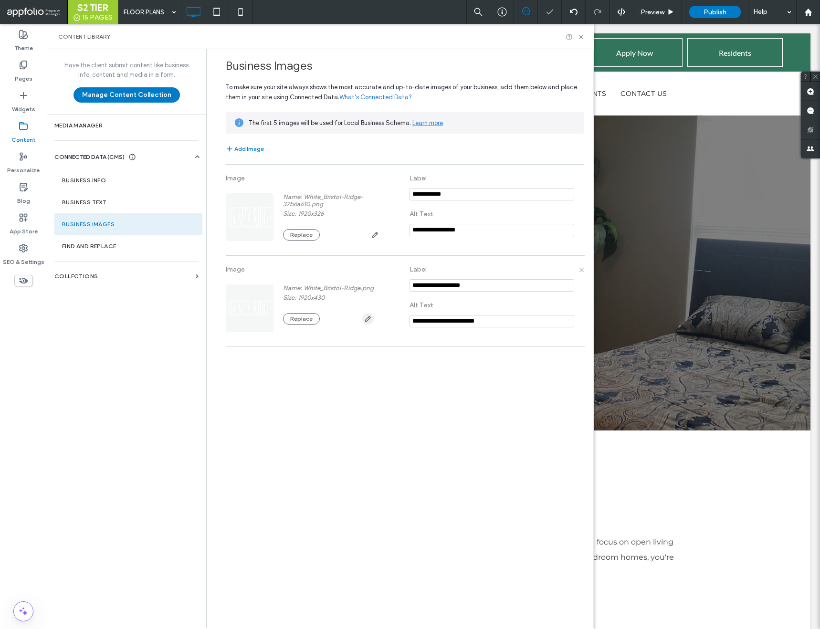
click at [370, 318] on use "button" at bounding box center [368, 319] width 6 height 6
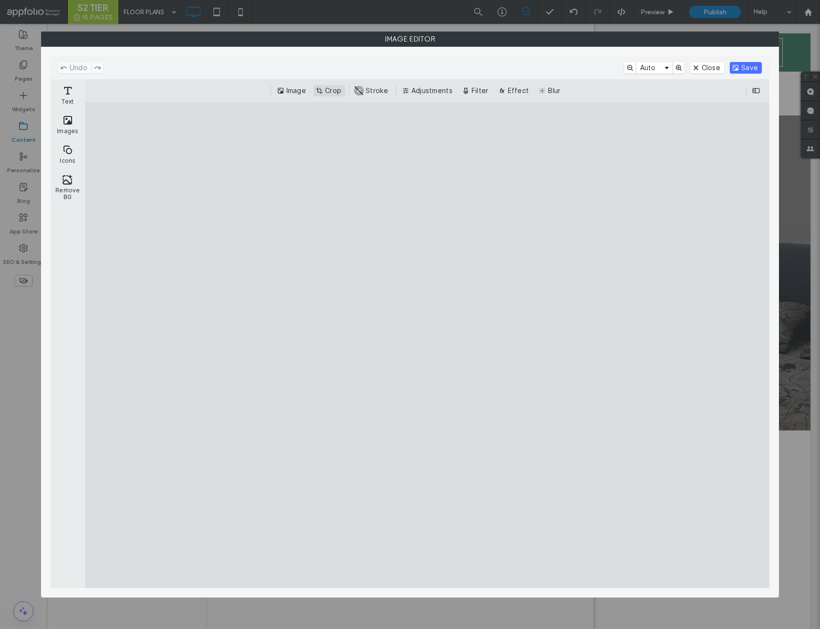
click at [335, 92] on button "Crop" at bounding box center [330, 90] width 32 height 11
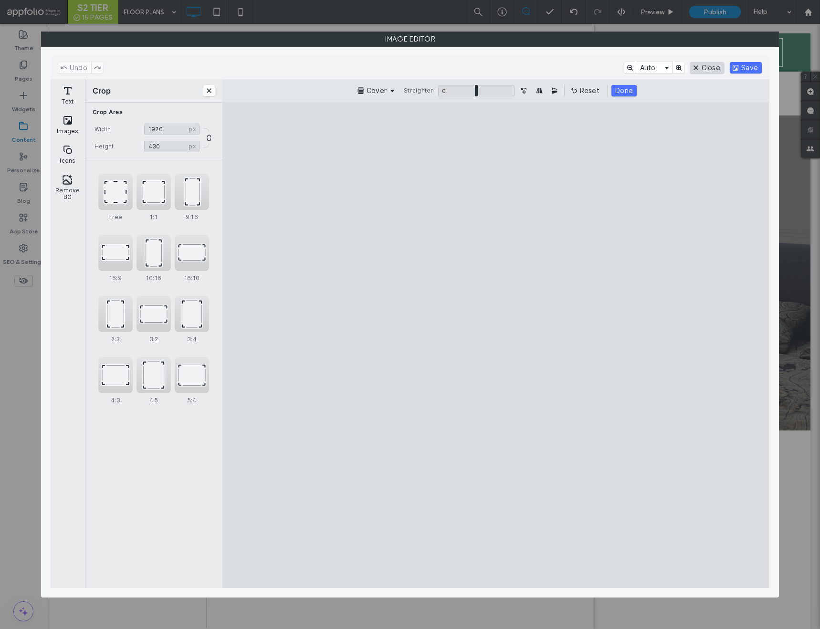
click at [705, 68] on button "Close" at bounding box center [707, 67] width 34 height 11
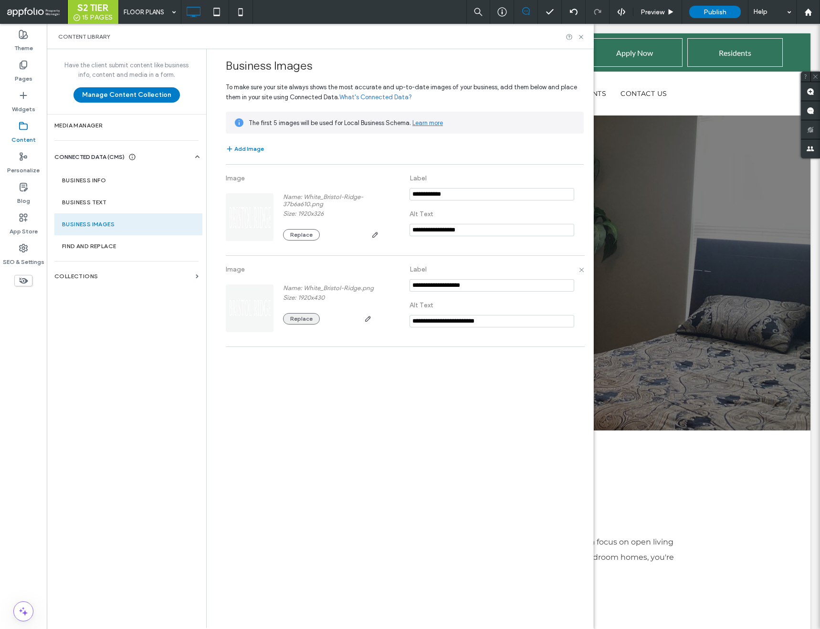
click at [299, 322] on button "Replace" at bounding box center [301, 318] width 37 height 11
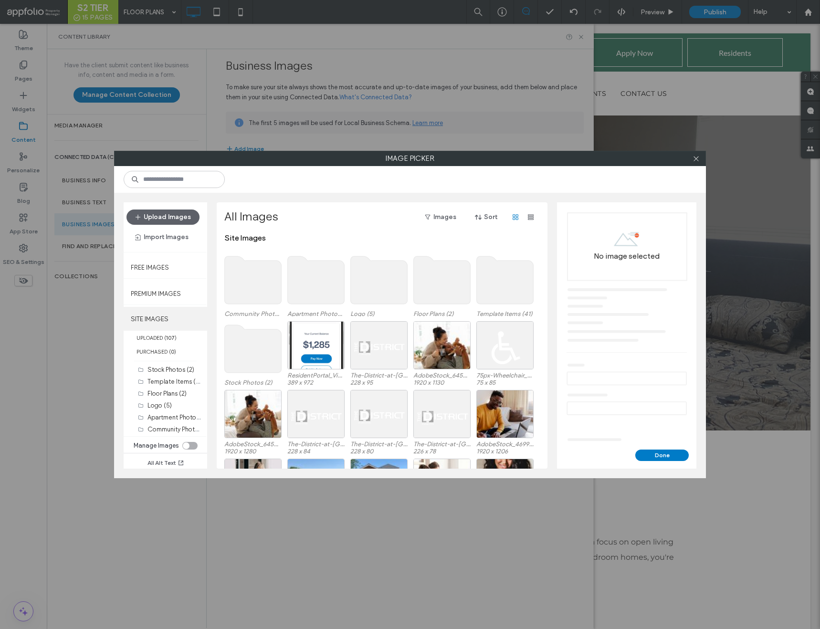
click at [155, 313] on label "SITE IMAGES" at bounding box center [166, 319] width 84 height 24
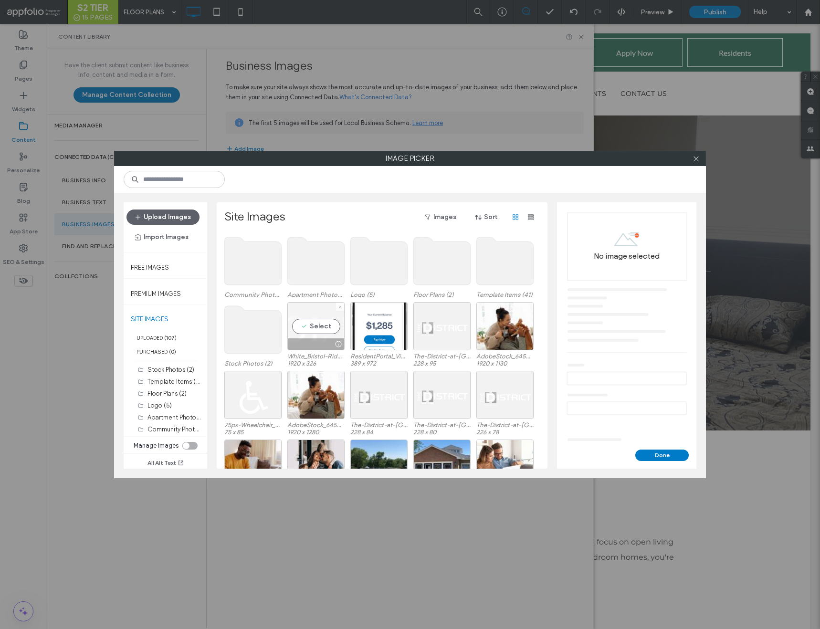
click at [309, 319] on div "Select" at bounding box center [315, 326] width 57 height 48
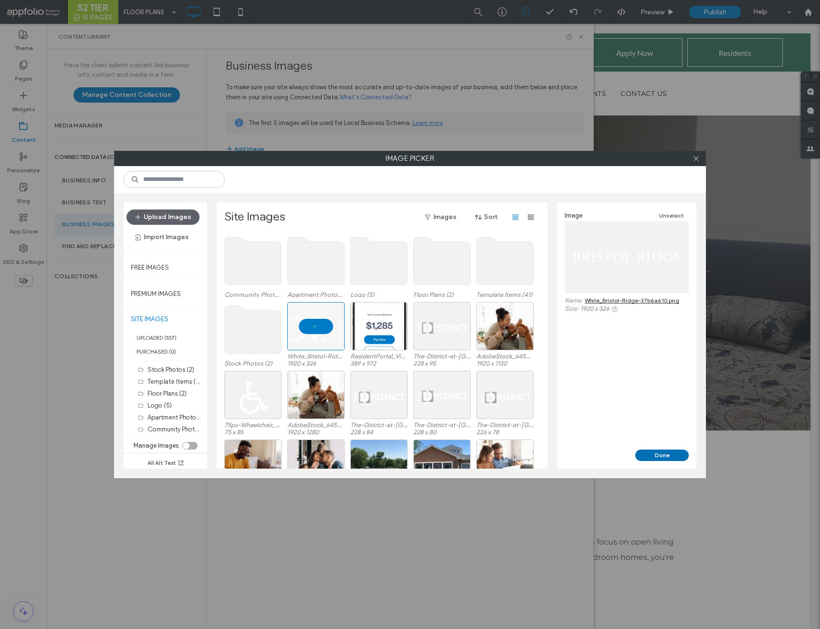
click at [662, 451] on button "Done" at bounding box center [661, 455] width 53 height 11
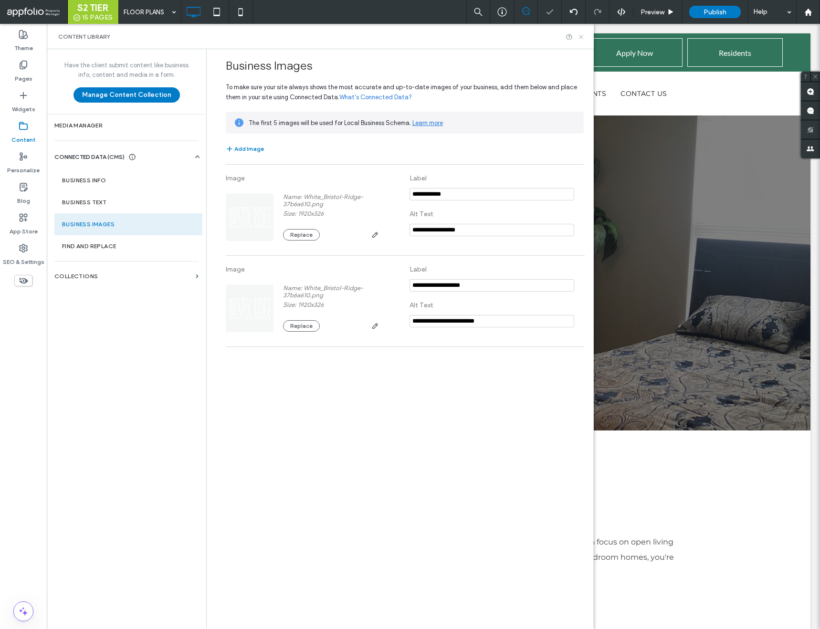
click at [580, 36] on use at bounding box center [581, 37] width 4 height 4
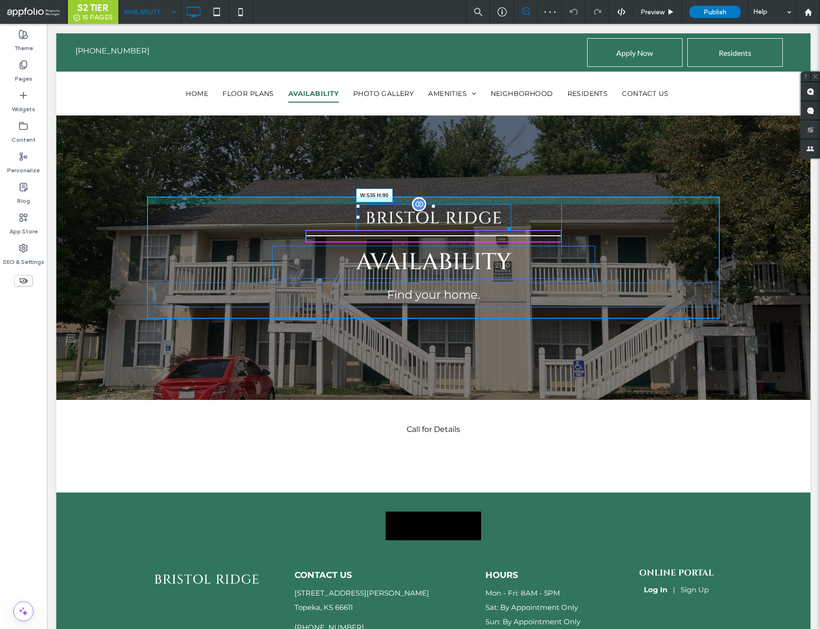
drag, startPoint x: 507, startPoint y: 227, endPoint x: 557, endPoint y: 240, distance: 51.8
click at [511, 231] on div at bounding box center [507, 226] width 7 height 7
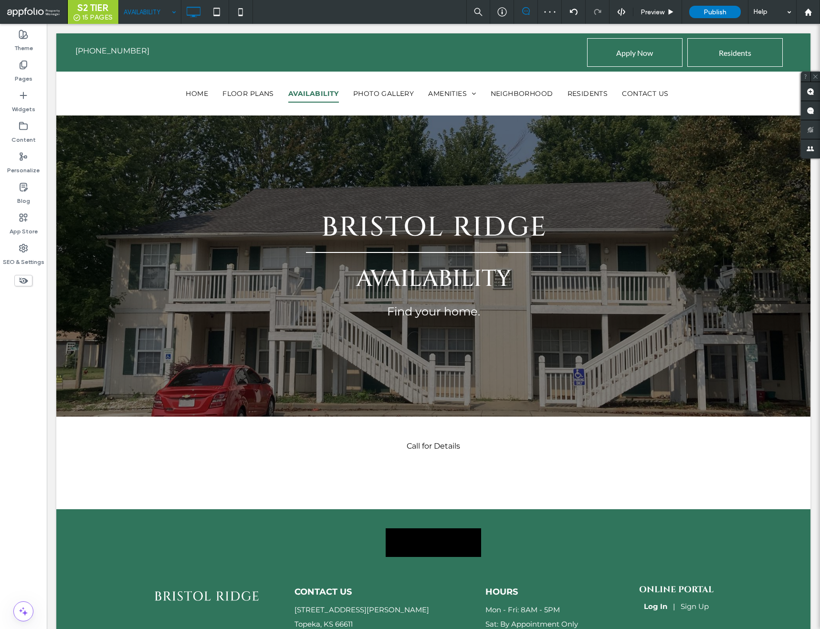
click at [157, 17] on input at bounding box center [148, 12] width 48 height 24
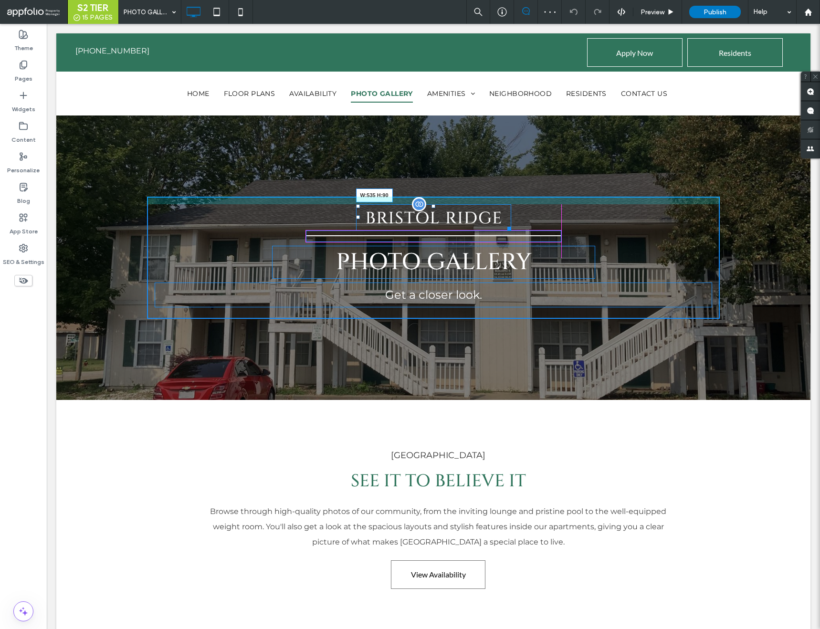
drag, startPoint x: 510, startPoint y: 227, endPoint x: 559, endPoint y: 243, distance: 51.8
click at [511, 231] on div at bounding box center [507, 226] width 7 height 7
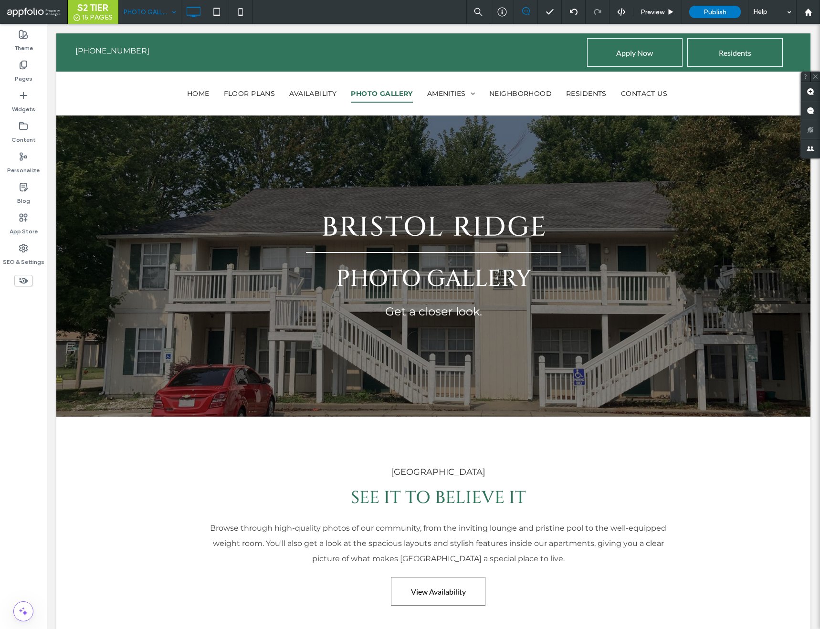
click at [157, 22] on input at bounding box center [148, 12] width 48 height 24
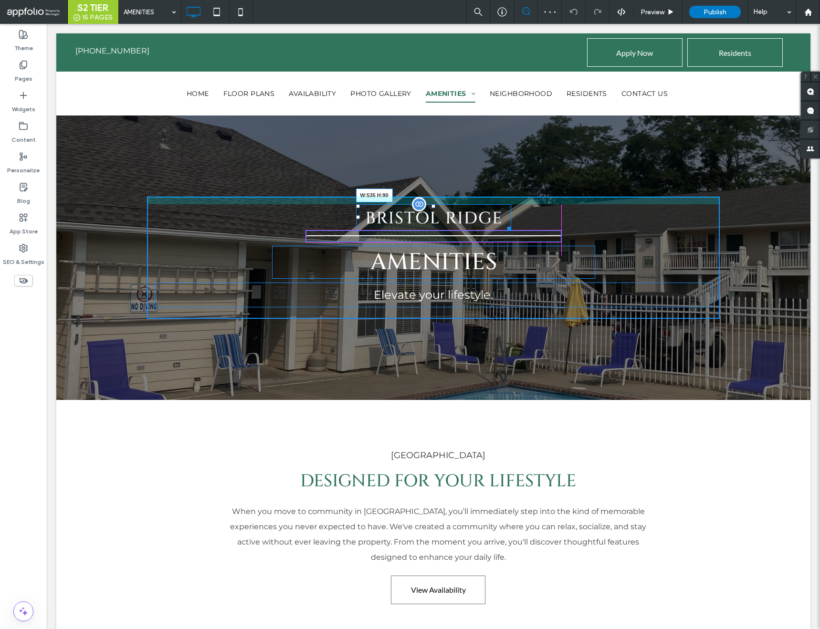
drag, startPoint x: 510, startPoint y: 226, endPoint x: 560, endPoint y: 240, distance: 52.5
click at [511, 231] on div at bounding box center [507, 226] width 7 height 7
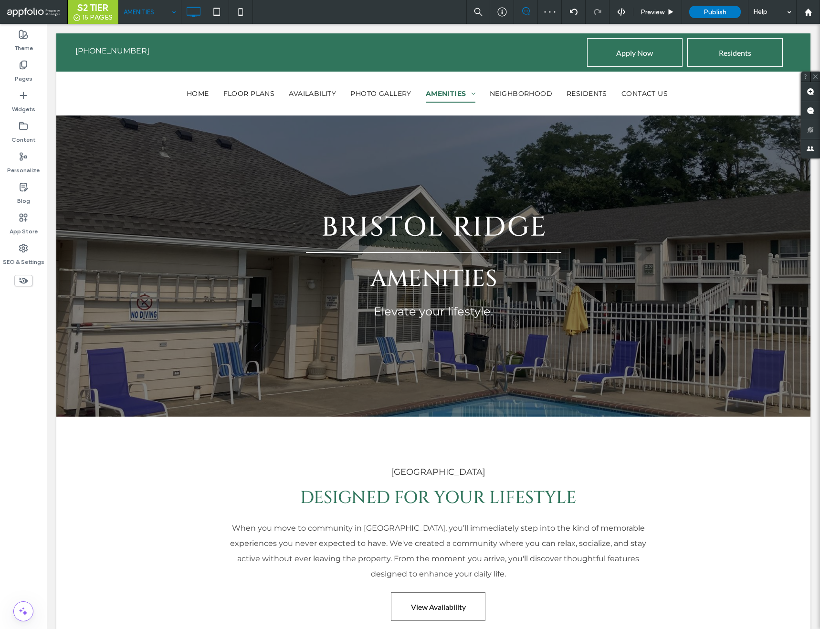
click at [156, 17] on input at bounding box center [148, 12] width 48 height 24
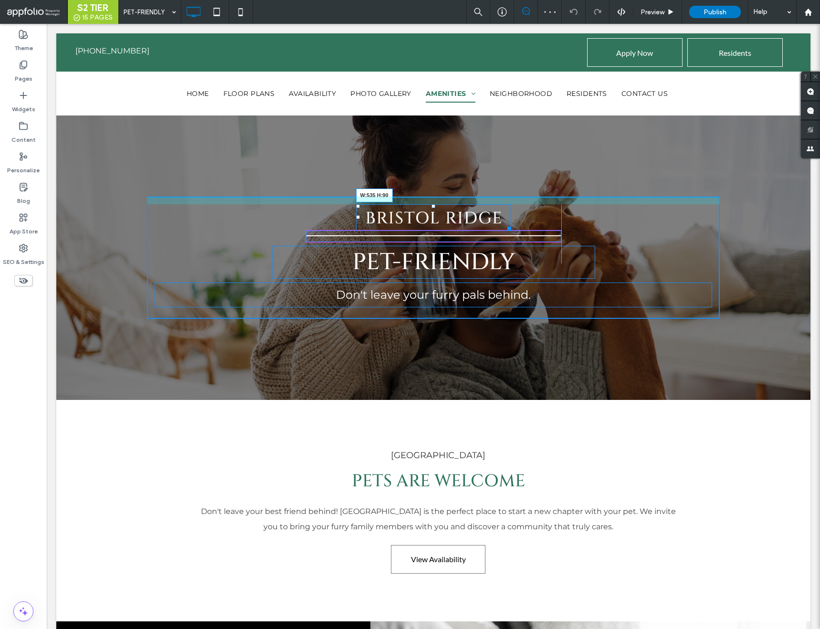
drag, startPoint x: 508, startPoint y: 226, endPoint x: 558, endPoint y: 247, distance: 53.7
click at [558, 247] on div "W:535 H:90 Pet-Friendly Don't leave your furry pals behind. Click To Paste" at bounding box center [433, 258] width 573 height 122
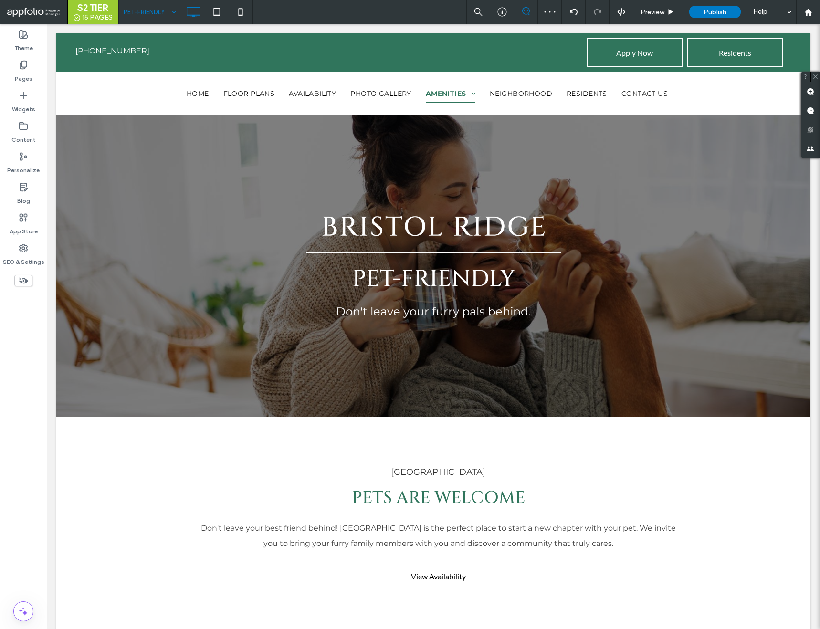
click at [151, 9] on input at bounding box center [148, 12] width 48 height 24
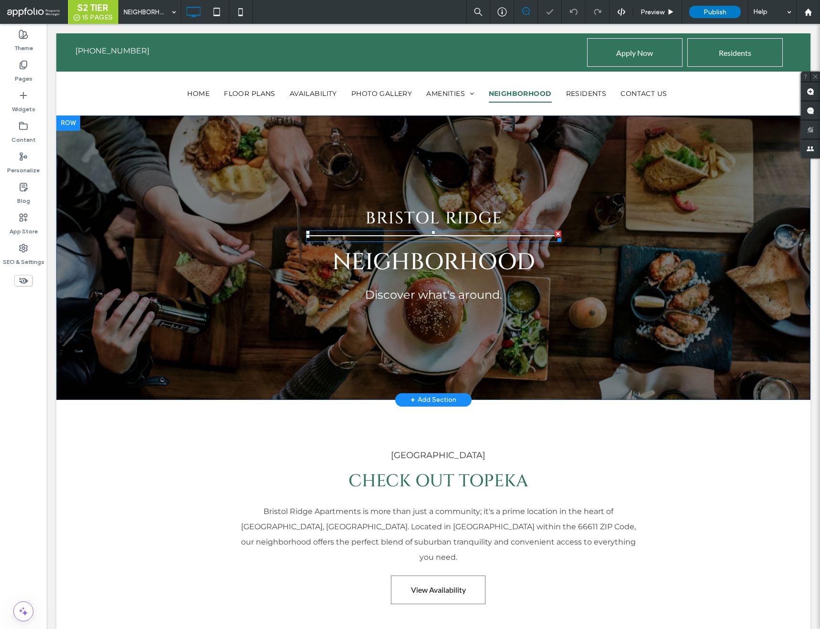
click at [516, 235] on hr at bounding box center [433, 236] width 255 height 2
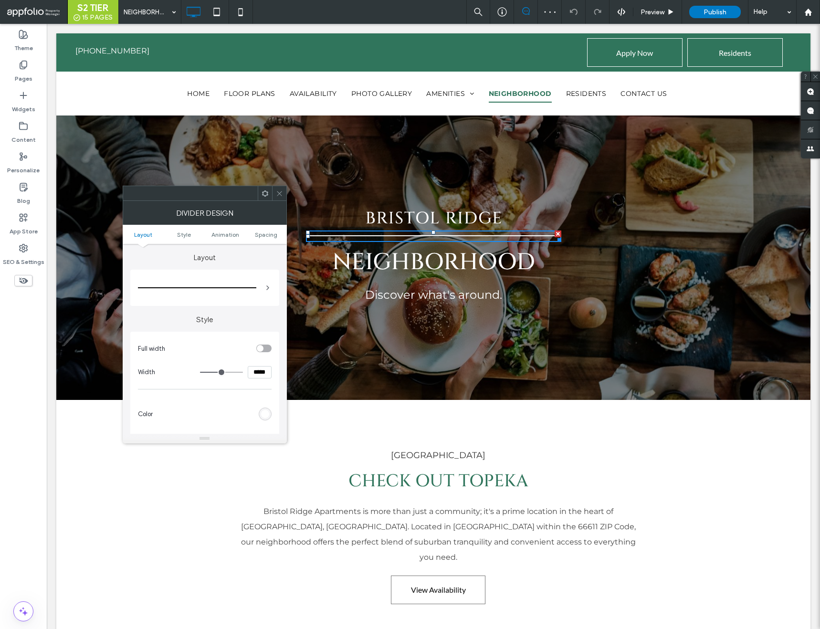
click at [278, 193] on icon at bounding box center [279, 193] width 7 height 7
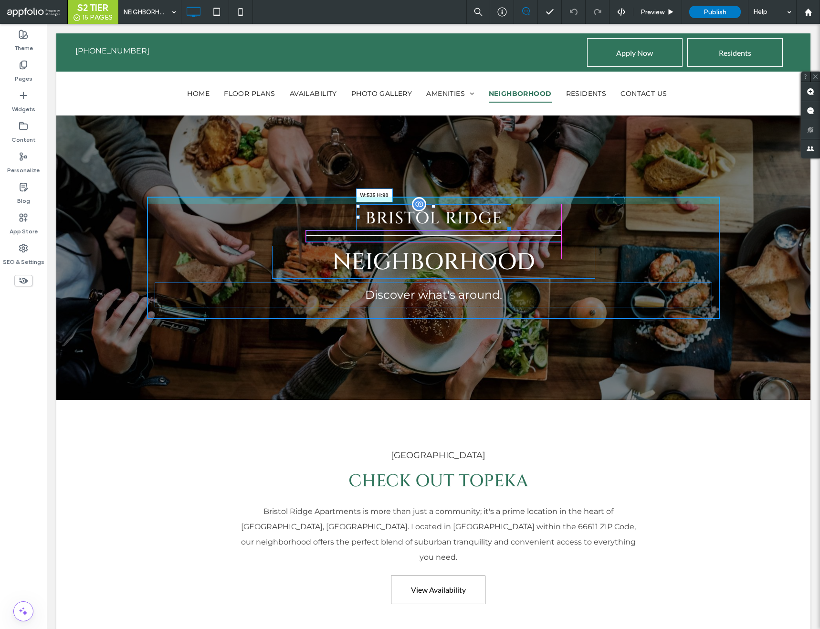
drag, startPoint x: 510, startPoint y: 226, endPoint x: 560, endPoint y: 243, distance: 52.4
click at [511, 231] on div at bounding box center [507, 226] width 7 height 7
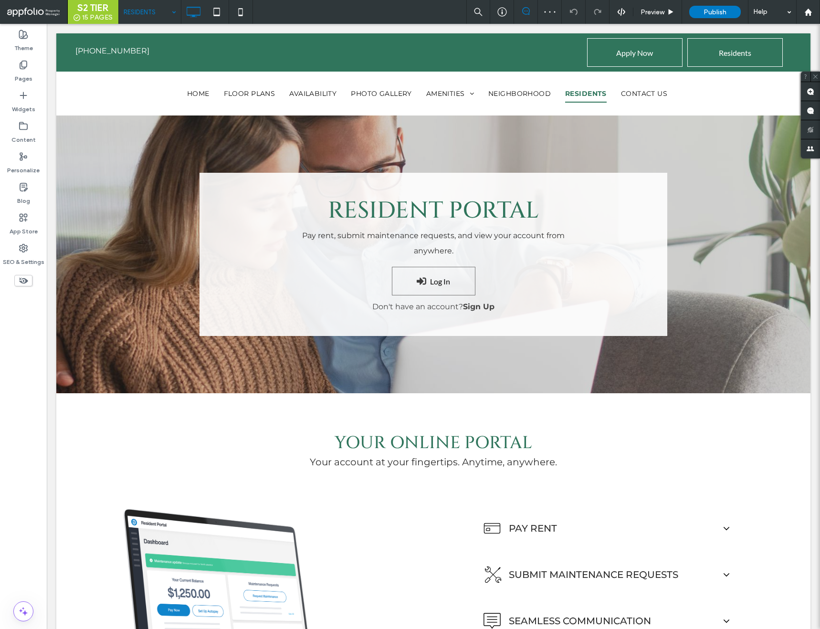
click at [147, 16] on input at bounding box center [148, 12] width 48 height 24
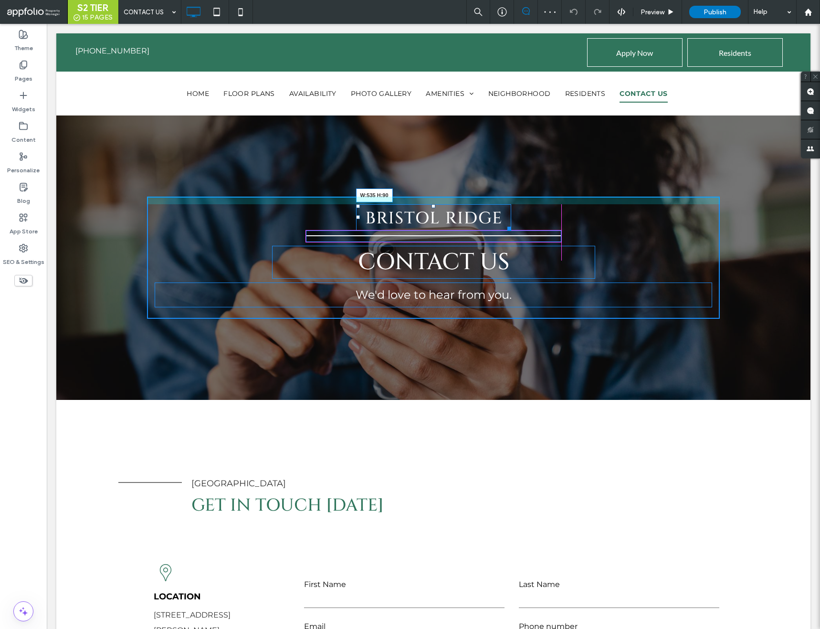
drag, startPoint x: 509, startPoint y: 229, endPoint x: 559, endPoint y: 247, distance: 53.0
click at [559, 247] on div "W:535 H:90 Contact Us We'd love to hear from you. Click To Paste" at bounding box center [433, 258] width 573 height 122
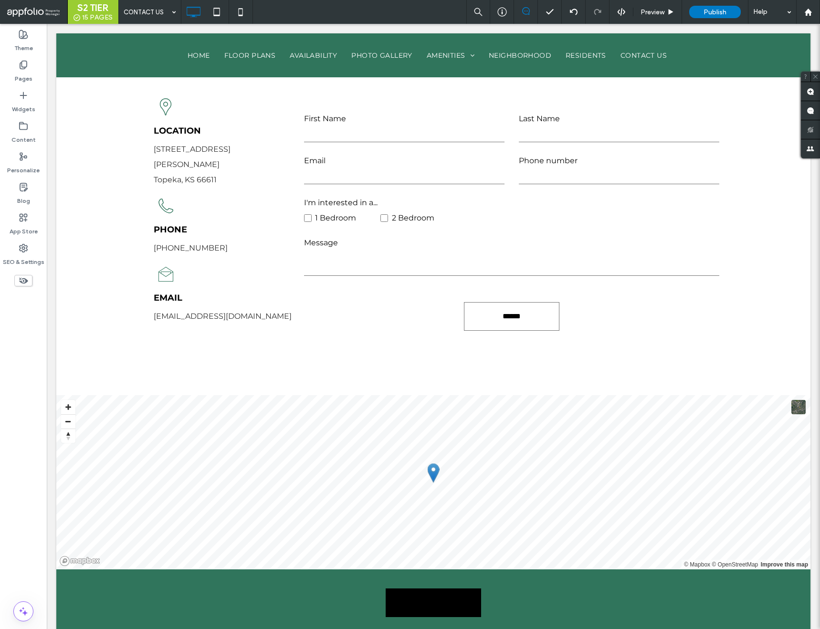
scroll to position [677, 0]
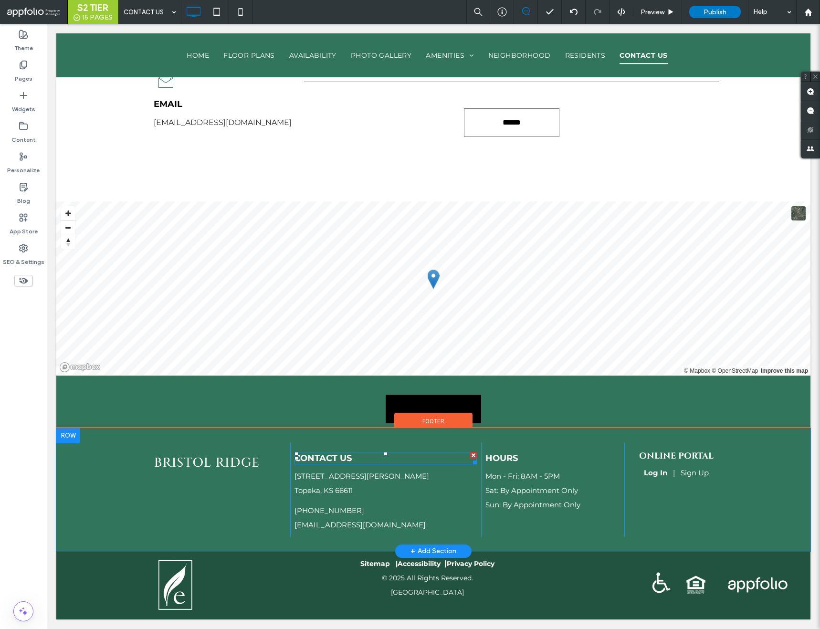
click at [317, 457] on span "Contact Us" at bounding box center [323, 458] width 57 height 11
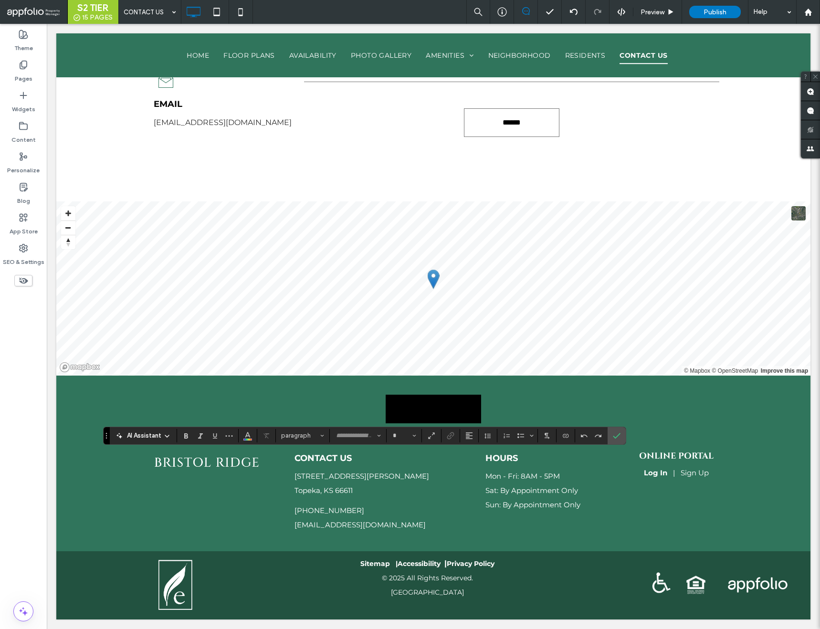
type input "**********"
type input "**"
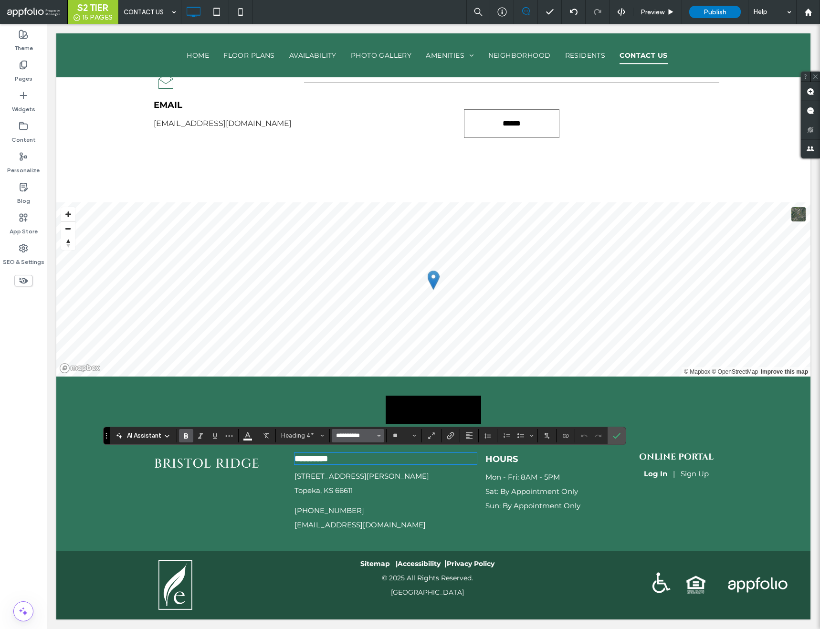
click at [367, 436] on input "**********" at bounding box center [355, 436] width 41 height 8
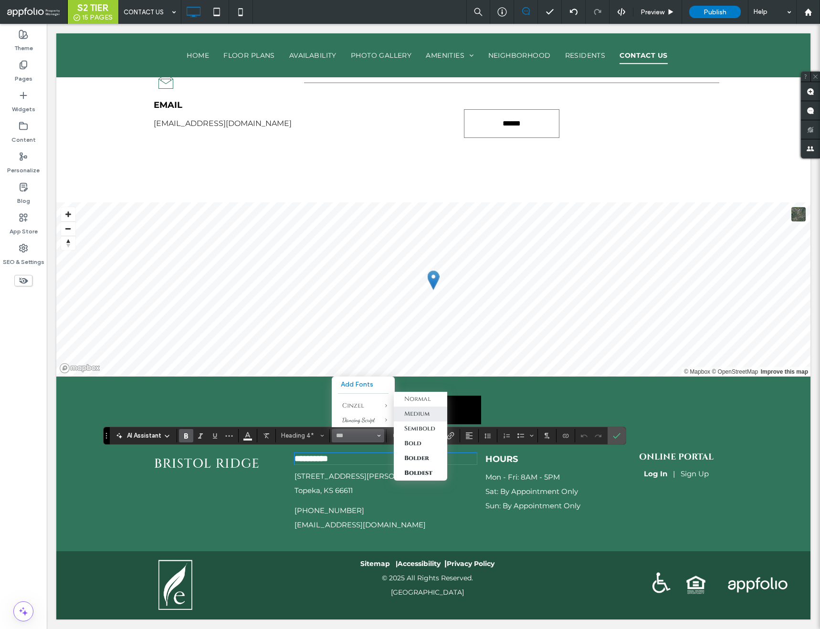
click at [406, 413] on div "Medium" at bounding box center [416, 414] width 25 height 9
type input "******"
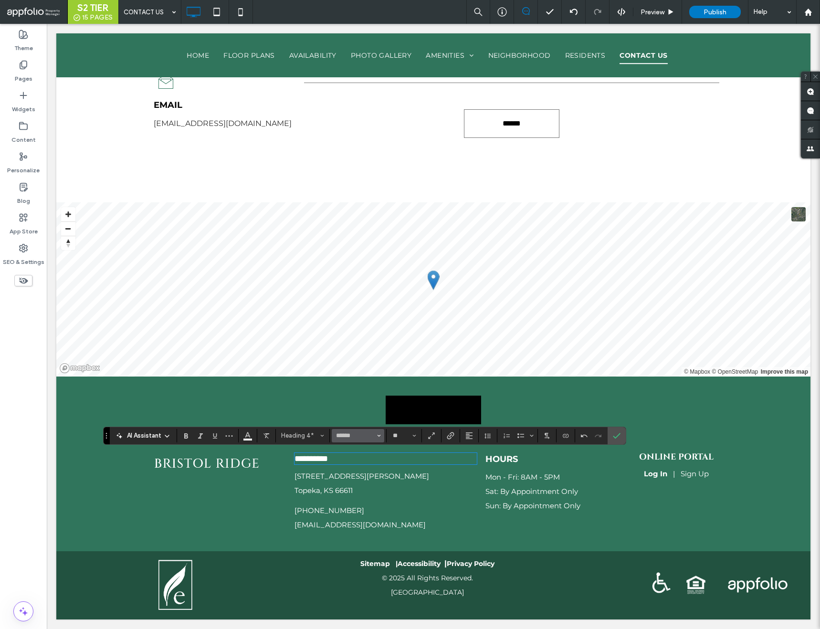
click at [374, 432] on input "******" at bounding box center [355, 436] width 41 height 8
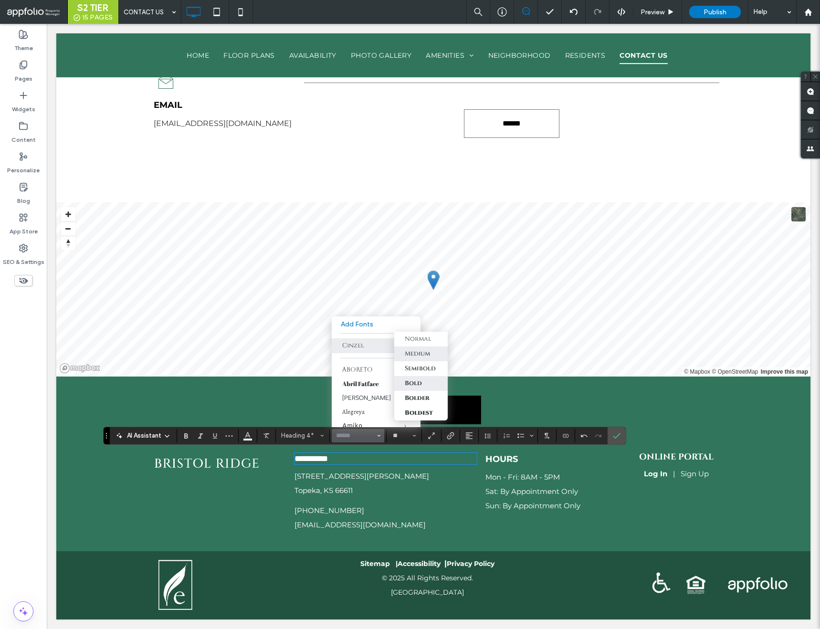
click at [412, 383] on div "Bold" at bounding box center [413, 383] width 17 height 9
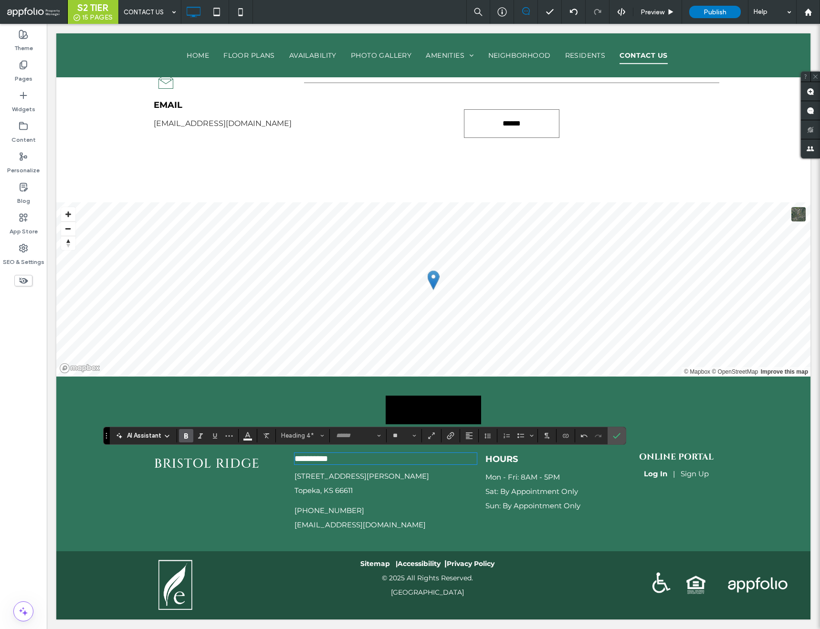
type input "******"
click at [499, 456] on span "Hours" at bounding box center [502, 459] width 32 height 11
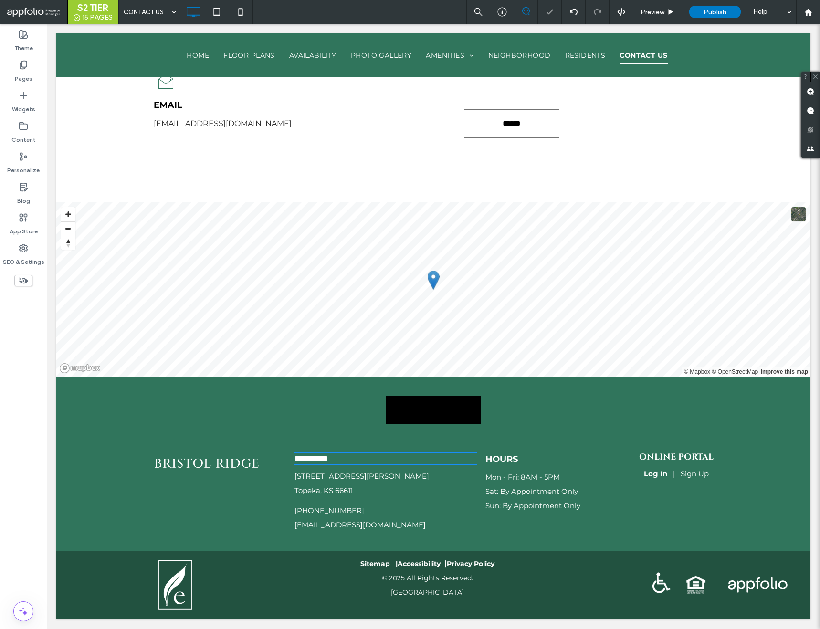
click at [499, 456] on span "Hours" at bounding box center [502, 459] width 32 height 11
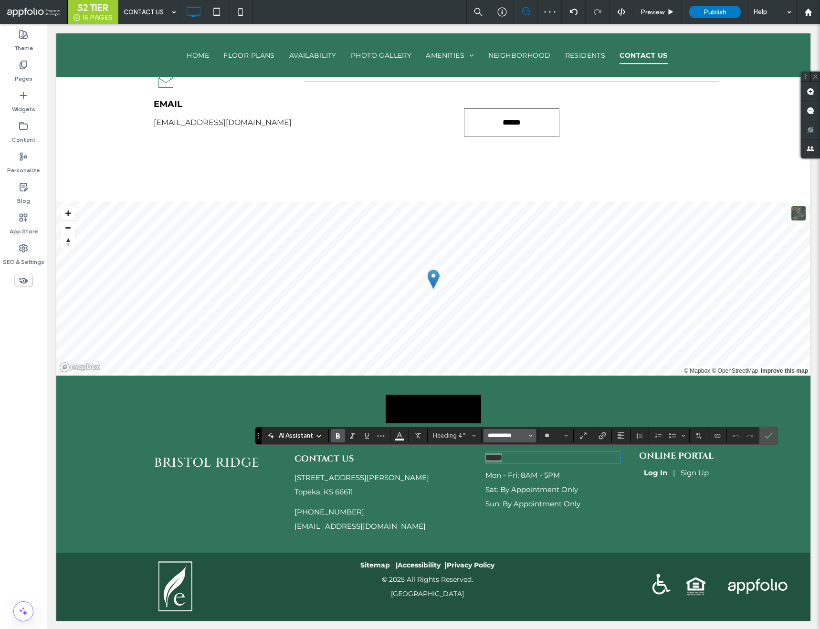
click at [501, 434] on input "**********" at bounding box center [507, 436] width 41 height 8
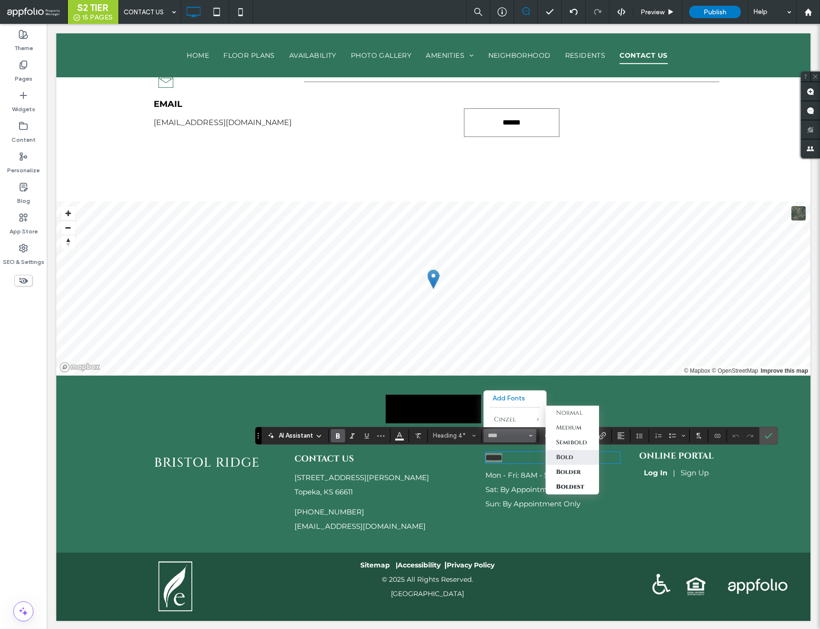
click at [564, 452] on label "Bold" at bounding box center [572, 457] width 53 height 15
type input "******"
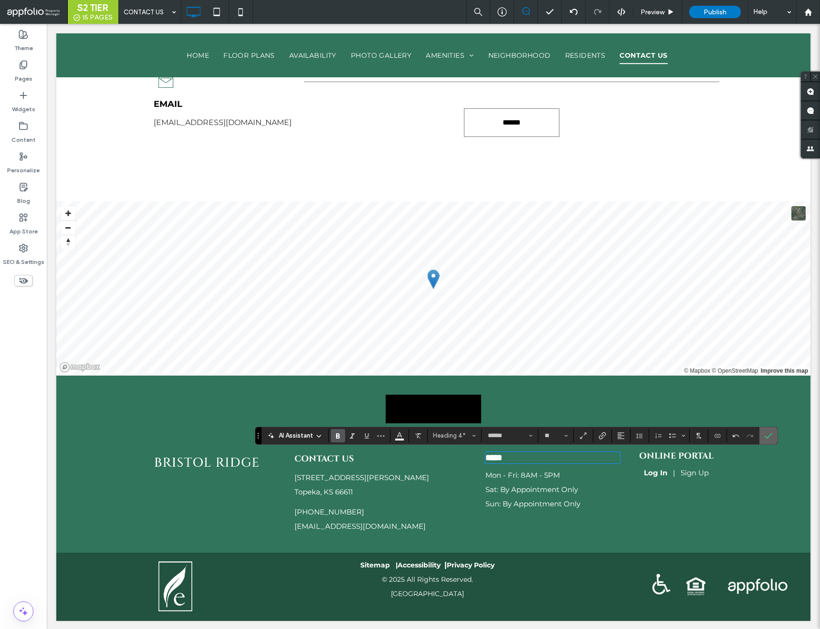
click at [767, 434] on icon "Confirm" at bounding box center [769, 436] width 8 height 8
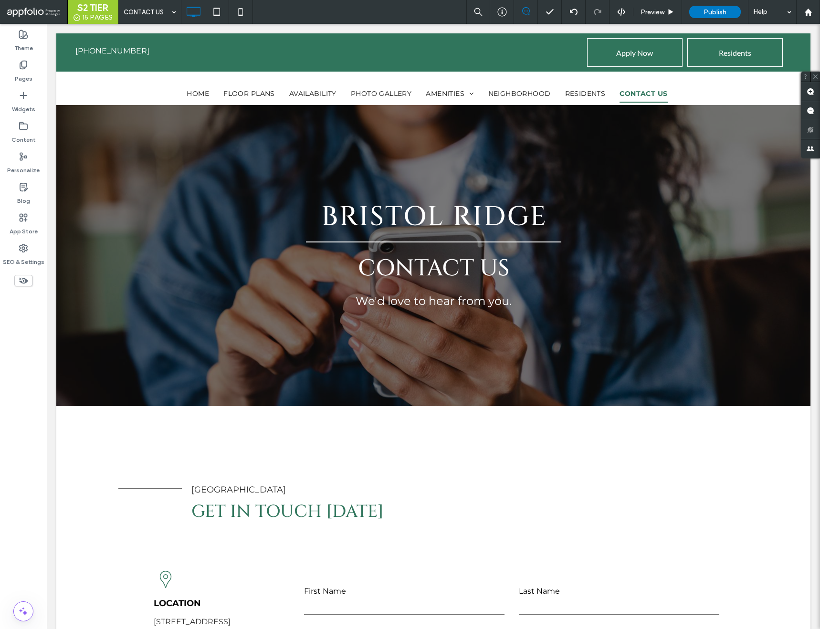
scroll to position [0, 0]
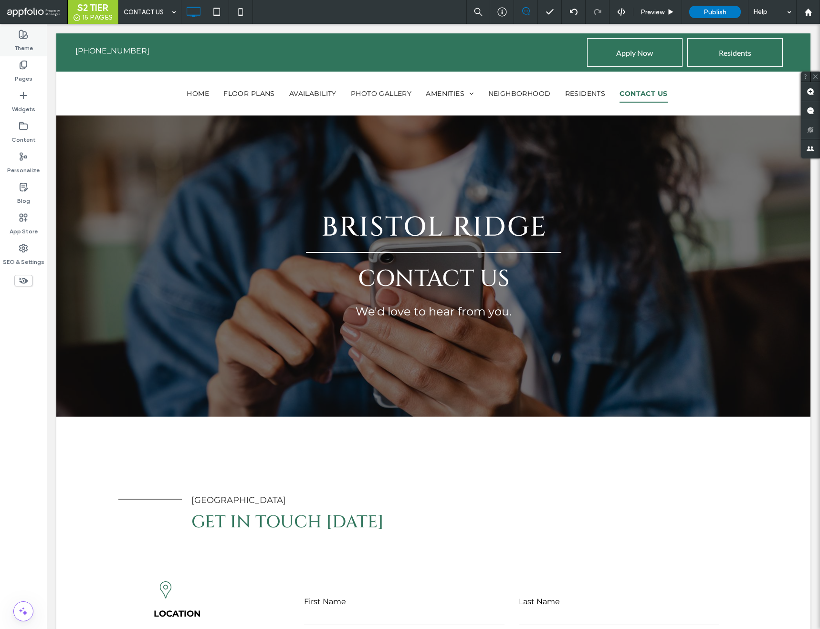
click at [15, 42] on label "Theme" at bounding box center [23, 45] width 19 height 13
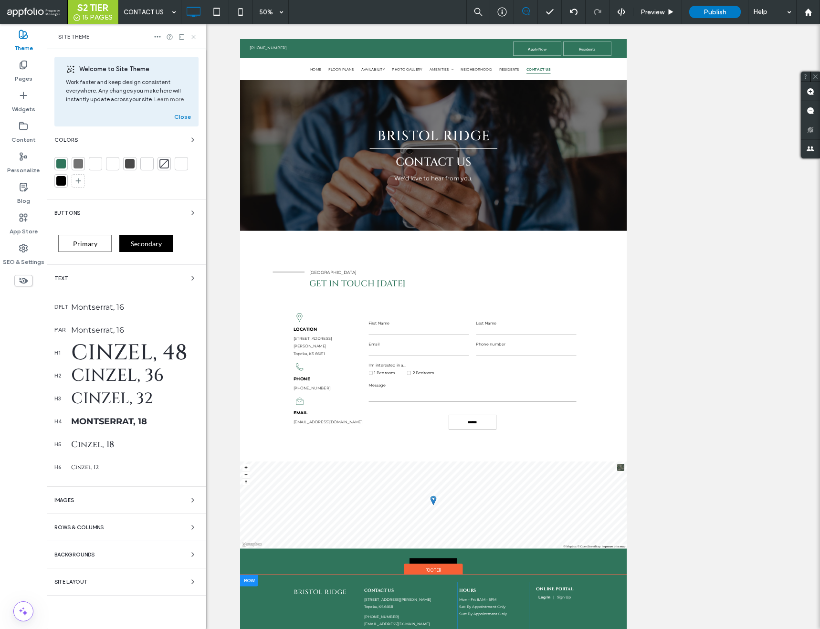
click at [193, 35] on icon at bounding box center [193, 36] width 7 height 7
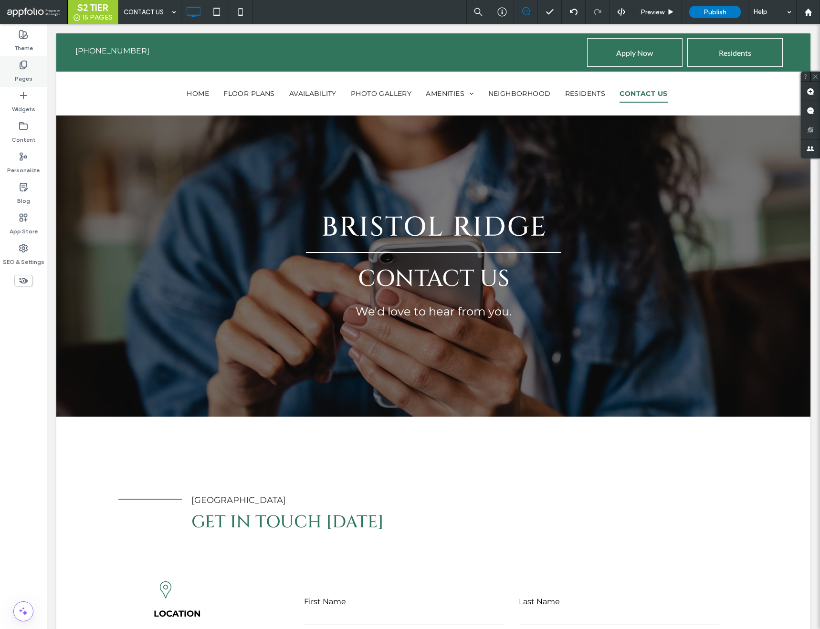
click at [28, 63] on div "Pages" at bounding box center [23, 71] width 47 height 31
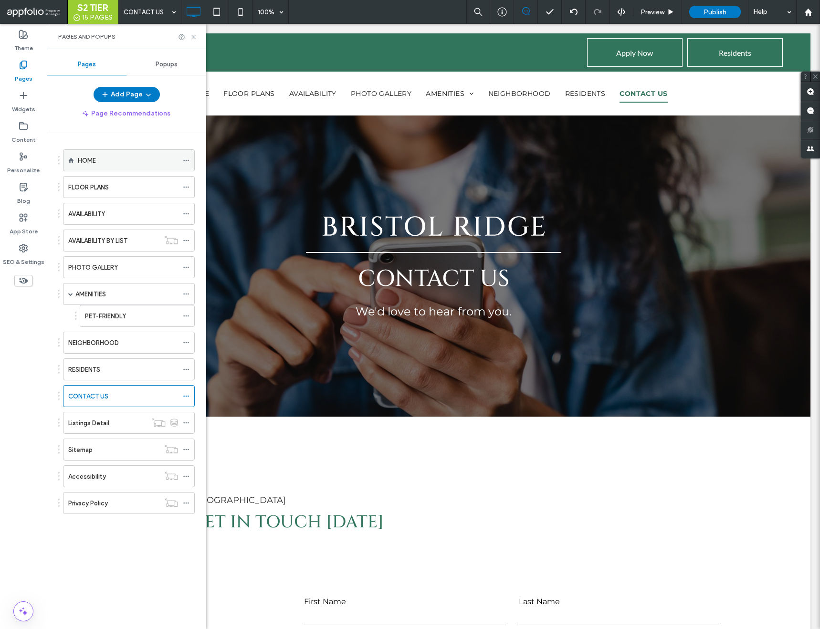
click at [89, 160] on label "HOME" at bounding box center [87, 160] width 18 height 17
click at [192, 37] on use at bounding box center [193, 37] width 4 height 4
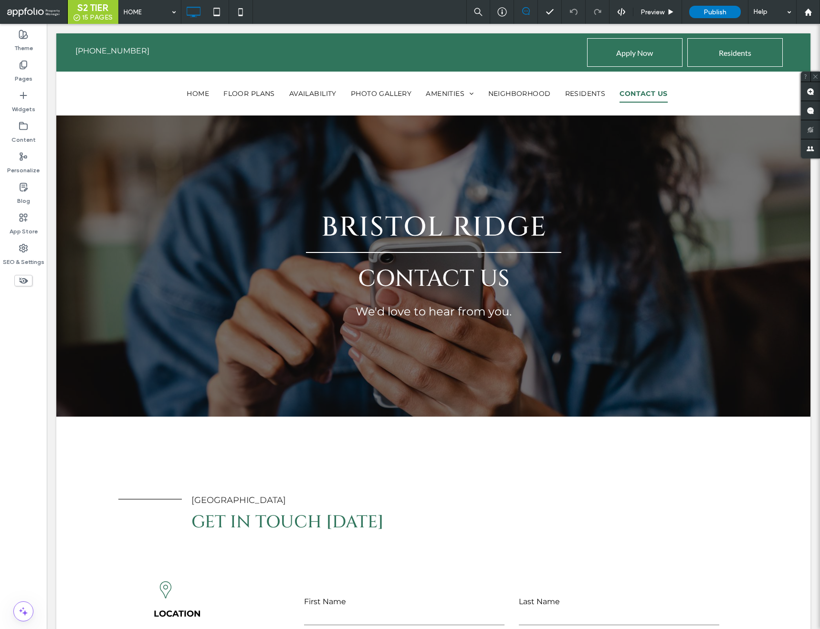
type input "******"
type input "**"
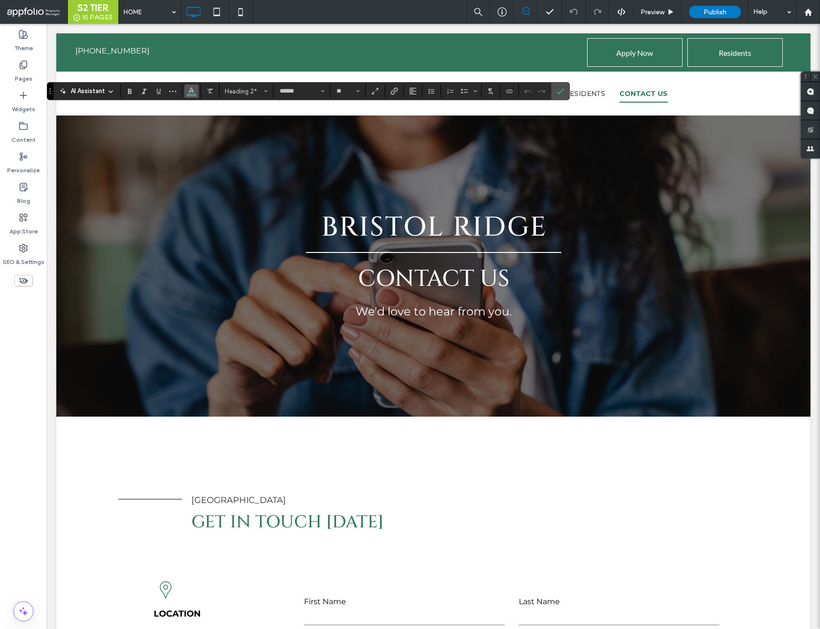
click at [190, 87] on icon "Color" at bounding box center [192, 90] width 8 height 8
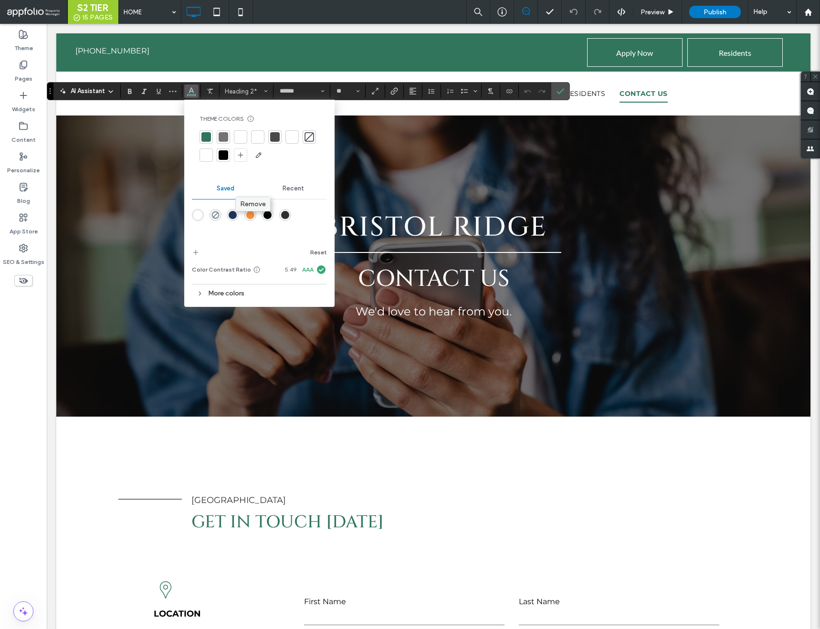
click at [244, 208] on span "Remove" at bounding box center [253, 204] width 26 height 8
click at [250, 202] on span "Remove" at bounding box center [251, 202] width 26 height 8
click at [282, 189] on div "Recent" at bounding box center [294, 188] width 68 height 21
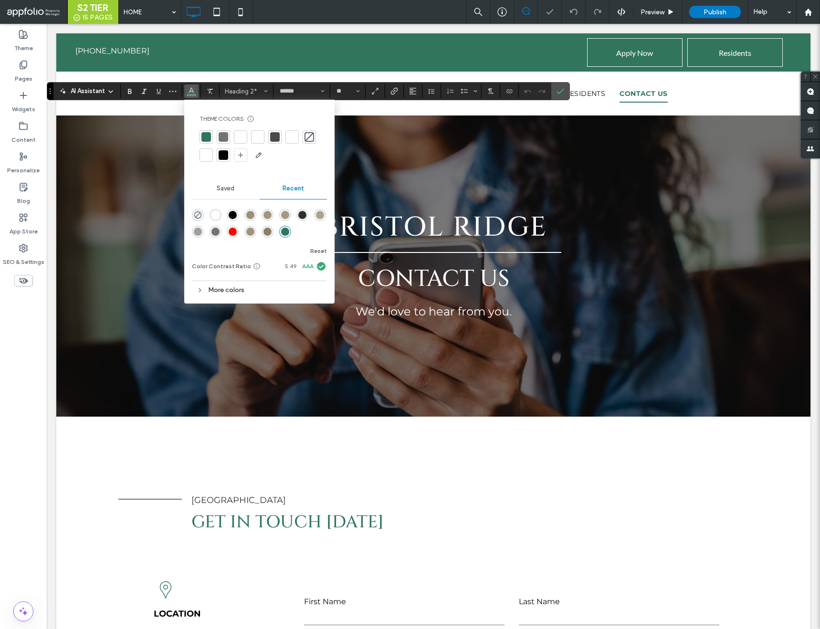
click at [285, 228] on div "rgba(48, 117, 92, 1)" at bounding box center [285, 232] width 8 height 8
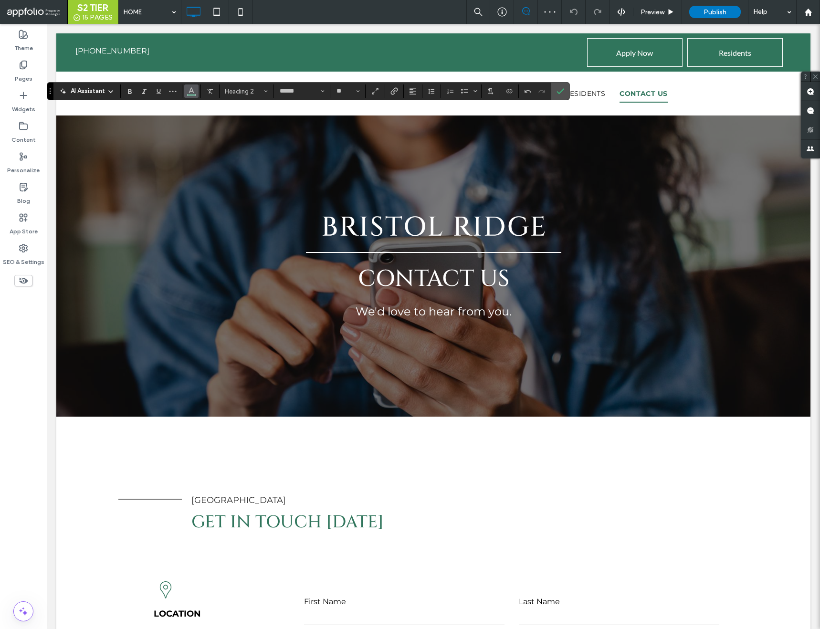
click at [190, 96] on span "Color" at bounding box center [192, 90] width 8 height 12
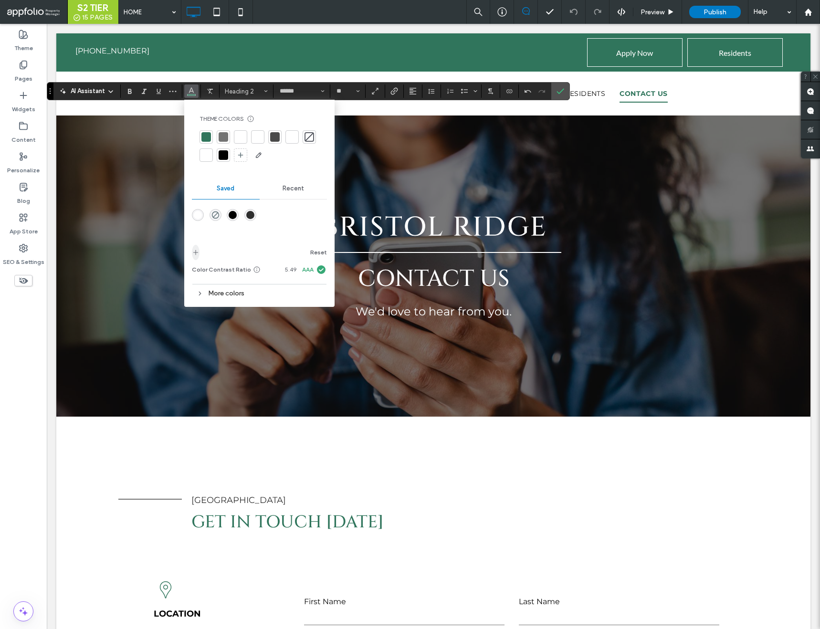
click at [198, 255] on icon "add color" at bounding box center [196, 253] width 8 height 8
click at [556, 91] on label "Confirm" at bounding box center [560, 91] width 14 height 17
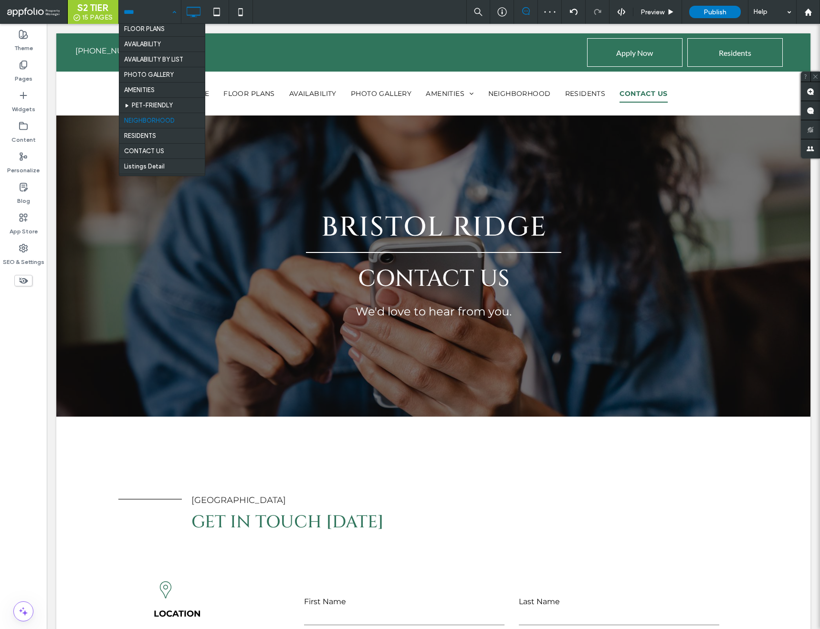
scroll to position [19, 0]
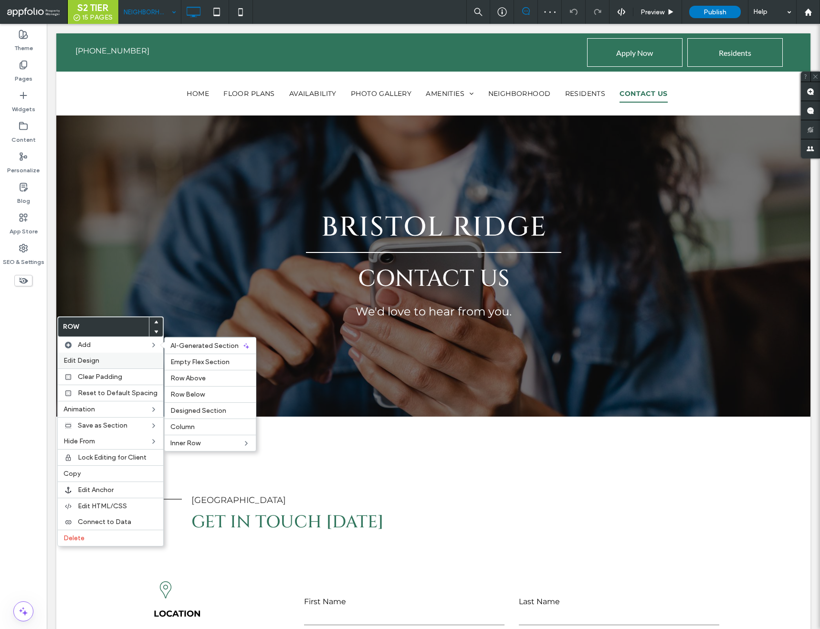
click at [81, 362] on span "Edit Design" at bounding box center [81, 361] width 36 height 8
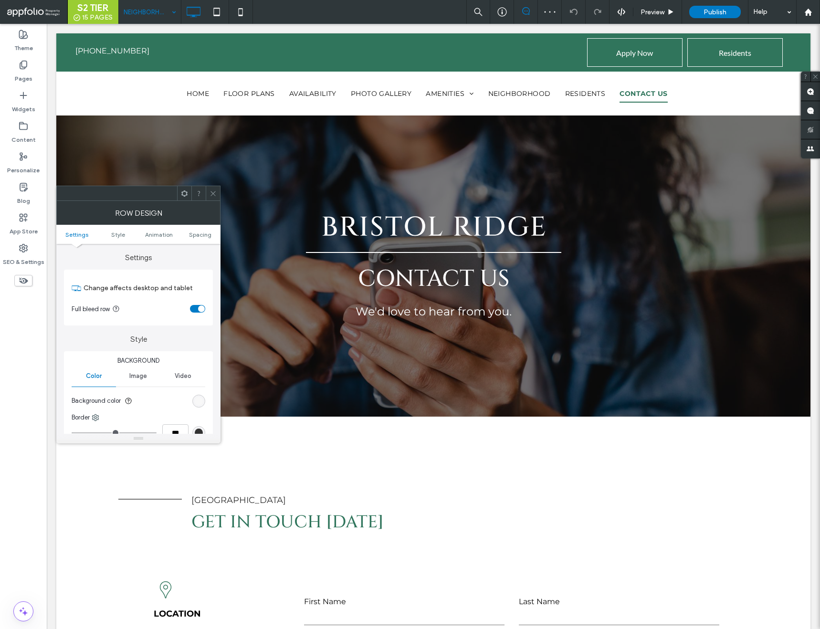
click at [201, 401] on div "rgb(247, 247, 247)" at bounding box center [199, 401] width 8 height 8
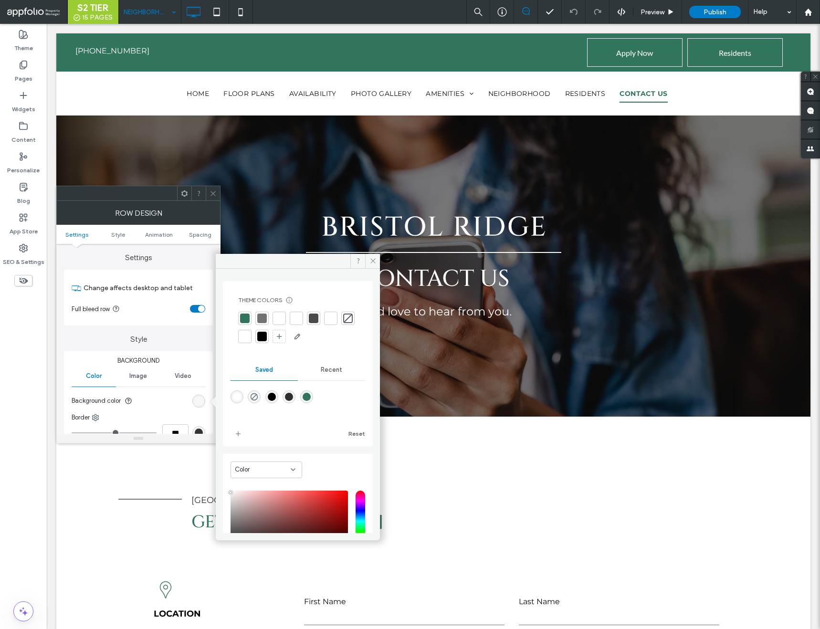
scroll to position [79, 0]
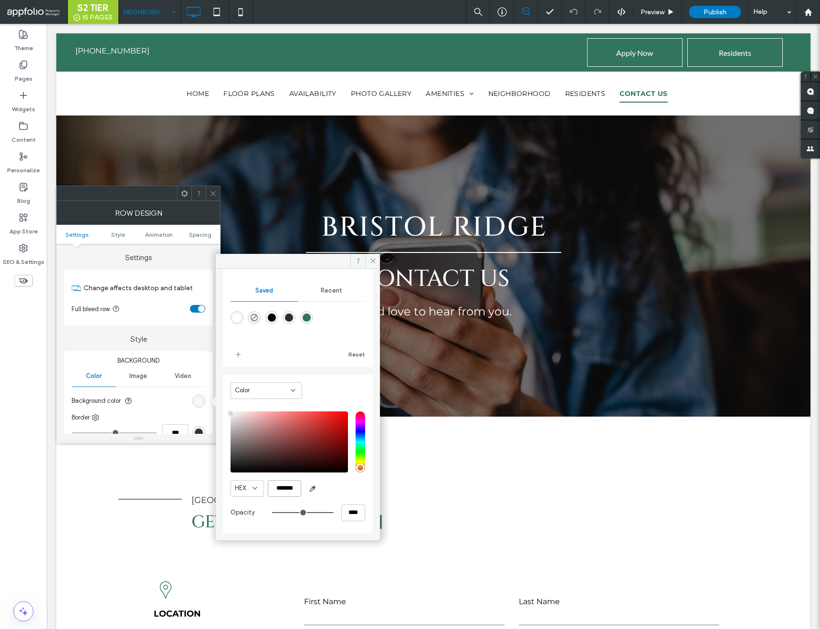
drag, startPoint x: 299, startPoint y: 490, endPoint x: 251, endPoint y: 477, distance: 50.0
click at [251, 477] on div "HEX ******* Opacity ****" at bounding box center [298, 468] width 135 height 122
click at [374, 256] on span at bounding box center [372, 261] width 15 height 14
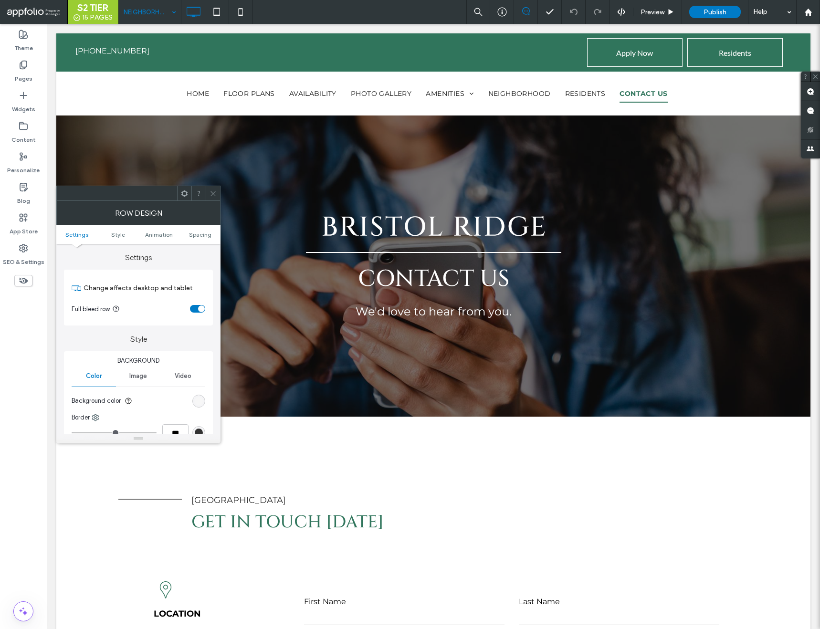
click at [213, 188] on span at bounding box center [213, 193] width 7 height 14
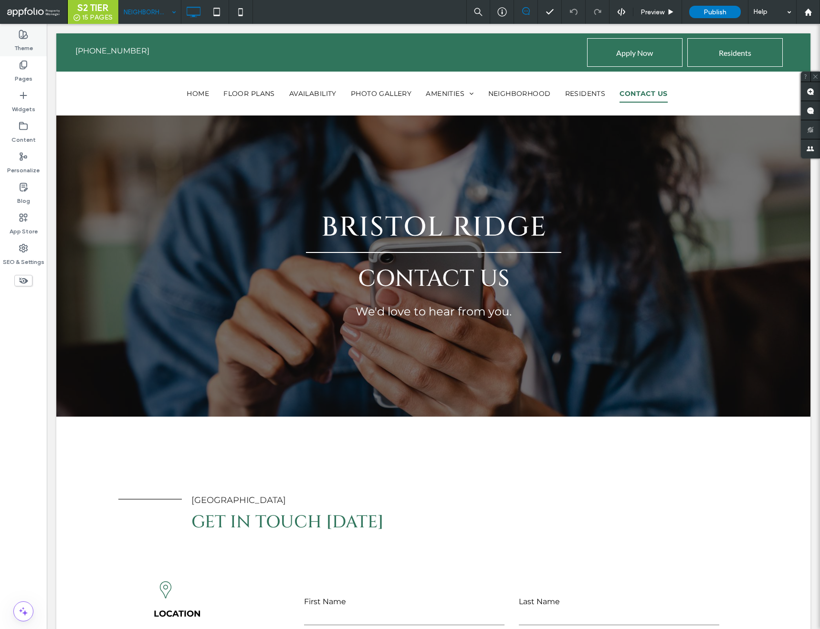
click at [22, 32] on use at bounding box center [24, 35] width 8 height 8
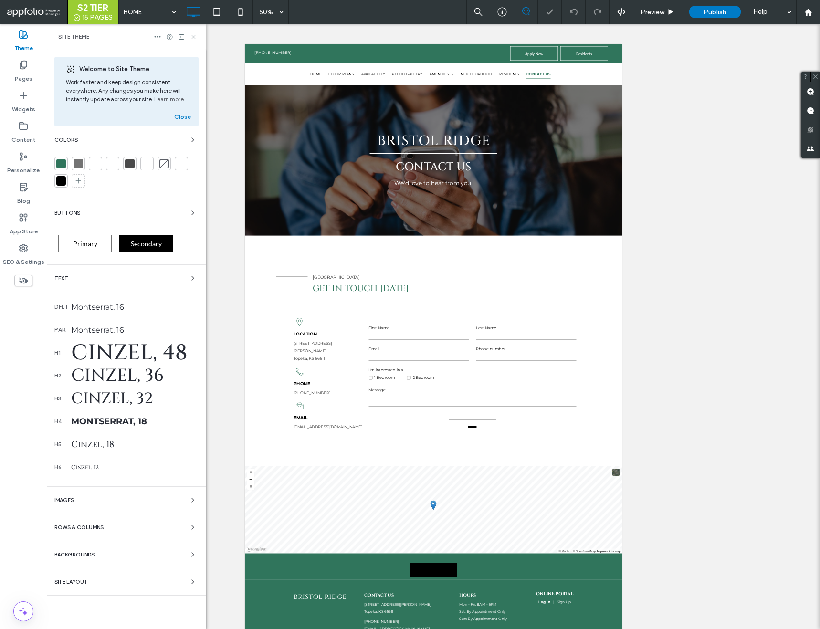
click at [196, 35] on icon at bounding box center [193, 36] width 7 height 7
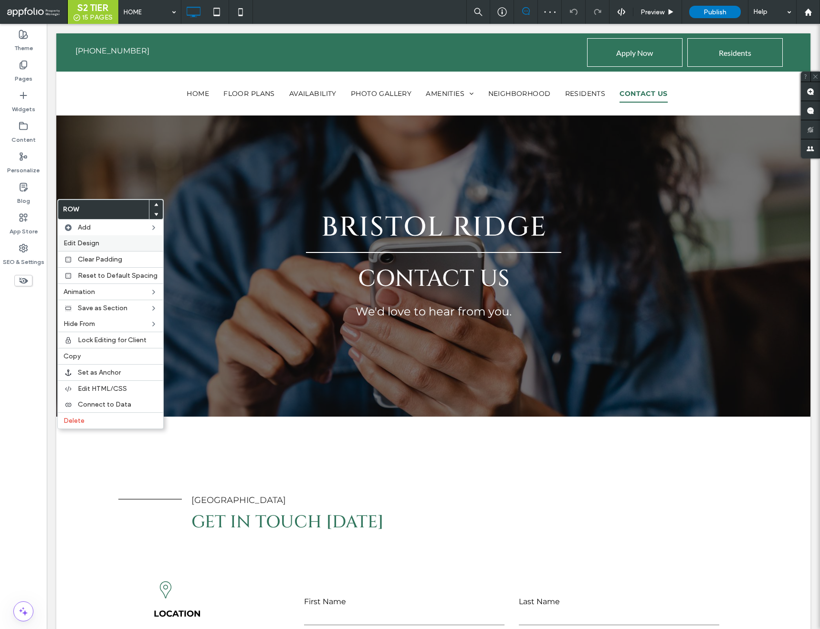
click at [88, 242] on span "Edit Design" at bounding box center [81, 243] width 36 height 8
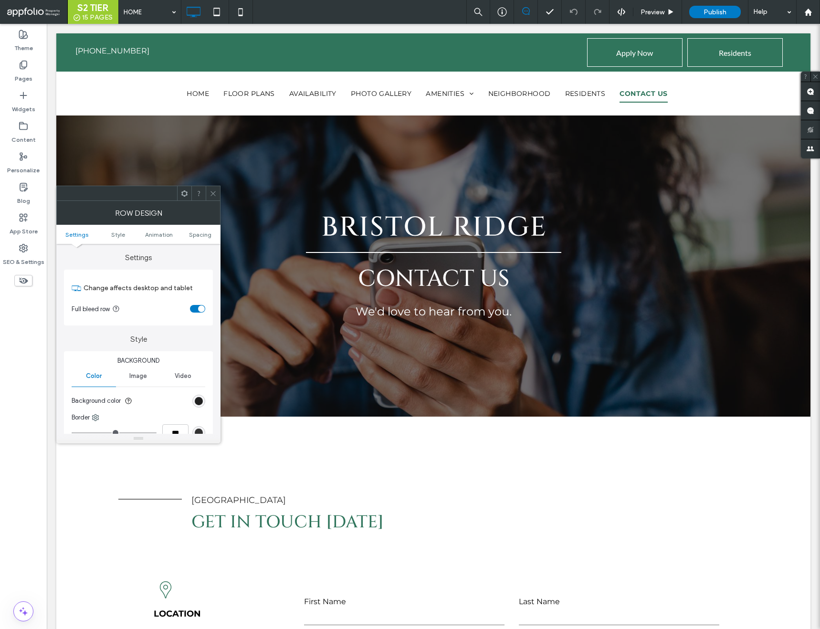
click at [201, 398] on div "rgb(0, 0, 0)" at bounding box center [199, 401] width 8 height 8
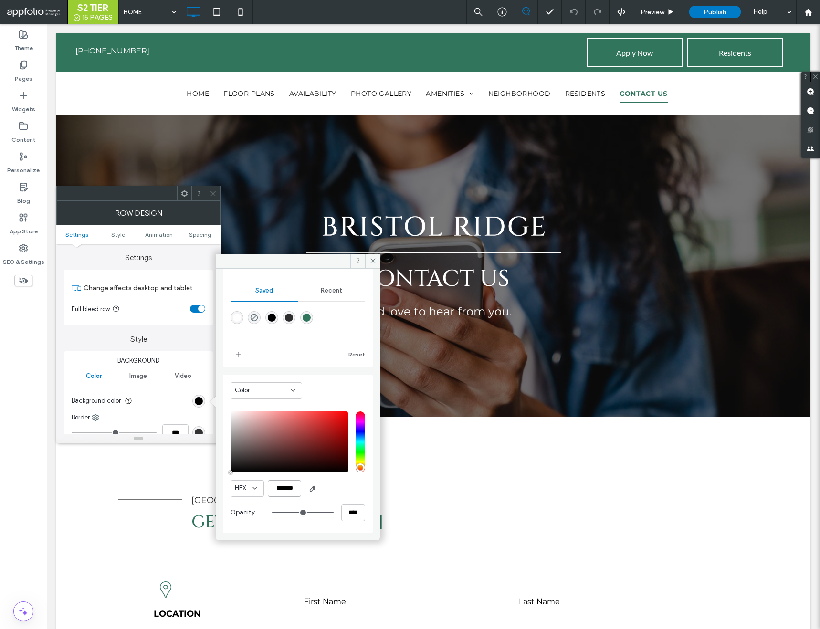
scroll to position [0, 2]
drag, startPoint x: 269, startPoint y: 486, endPoint x: 348, endPoint y: 490, distance: 78.4
click at [348, 490] on div "HEX *******" at bounding box center [298, 488] width 135 height 17
paste input "color picker textbox"
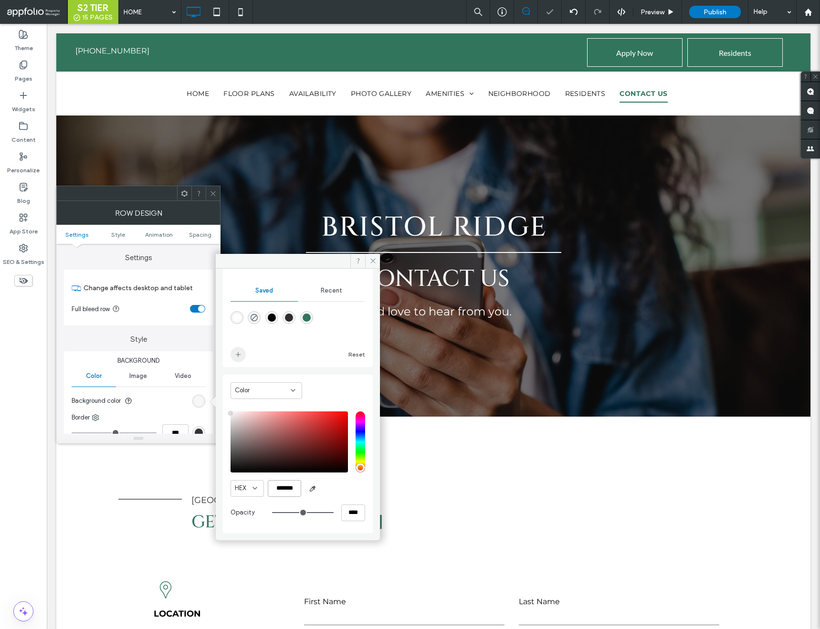
type input "*******"
click at [236, 355] on icon "add color" at bounding box center [238, 355] width 8 height 8
click at [370, 263] on icon at bounding box center [373, 260] width 7 height 7
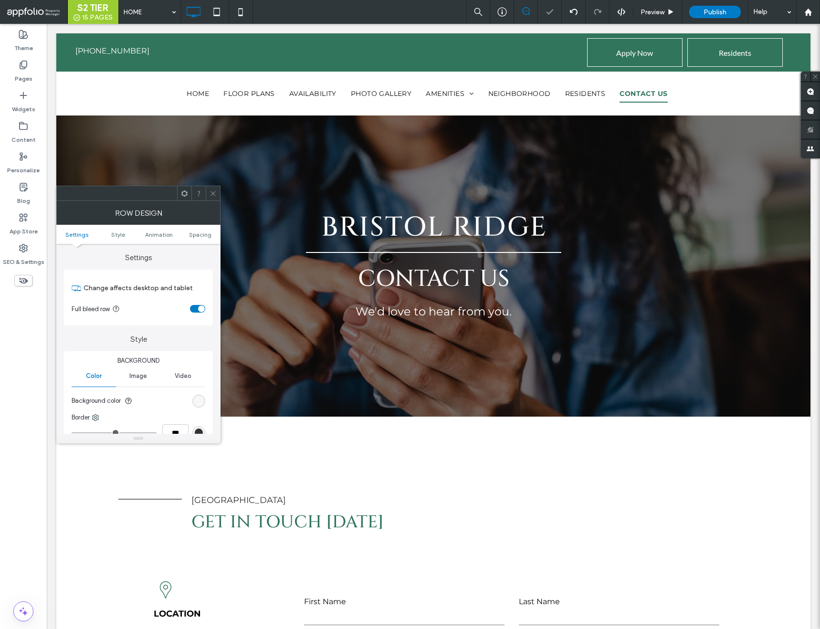
click at [211, 186] on span at bounding box center [213, 193] width 7 height 14
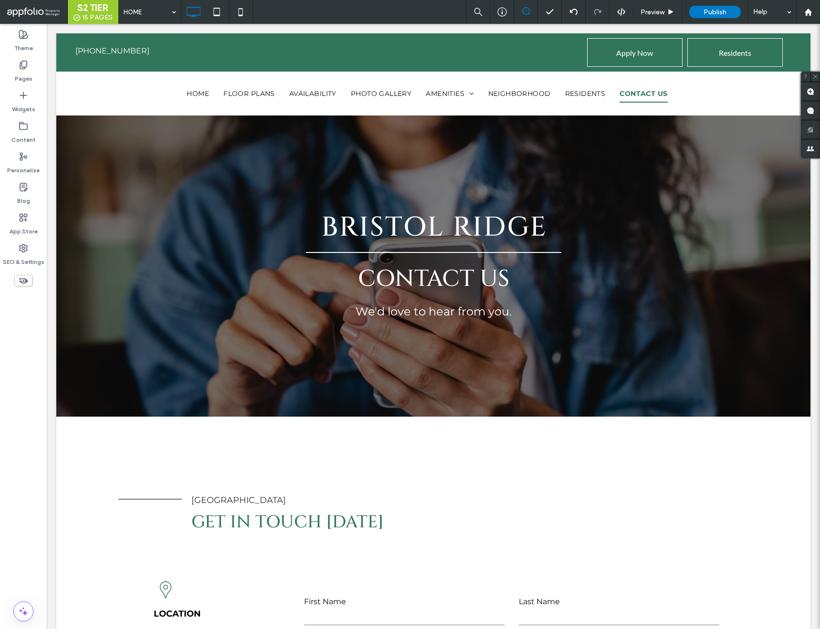
type input "******"
type input "**"
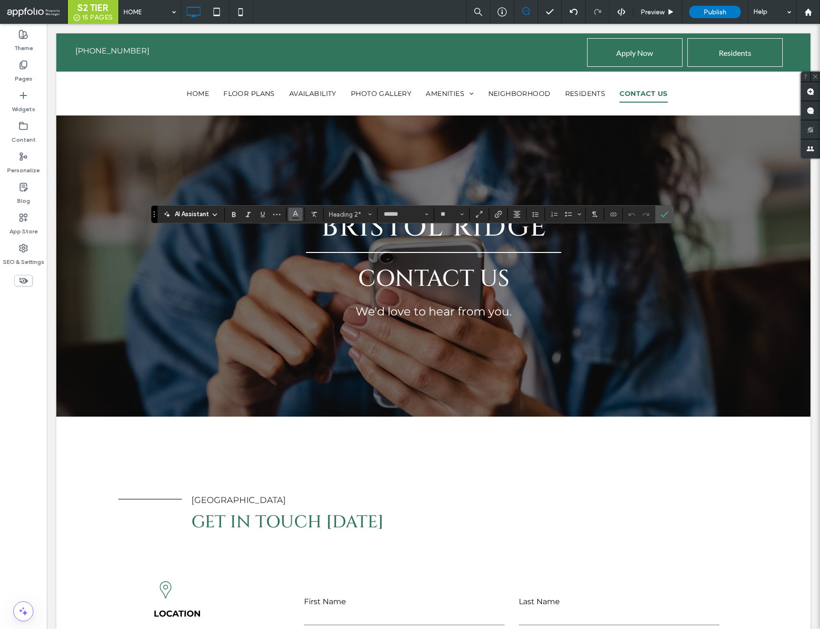
click at [296, 211] on icon "Color" at bounding box center [296, 214] width 8 height 8
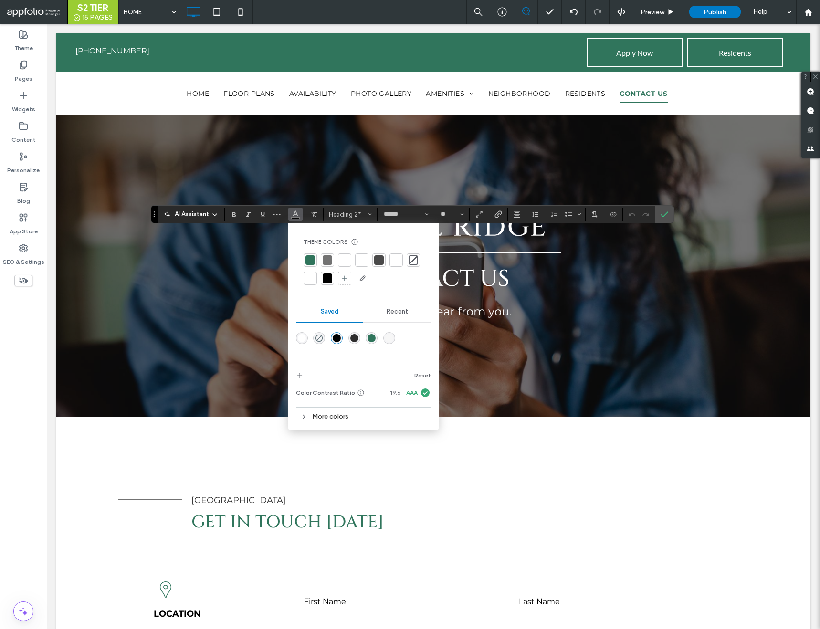
click at [310, 258] on div at bounding box center [311, 260] width 10 height 10
click at [662, 216] on icon "Confirm" at bounding box center [665, 215] width 8 height 8
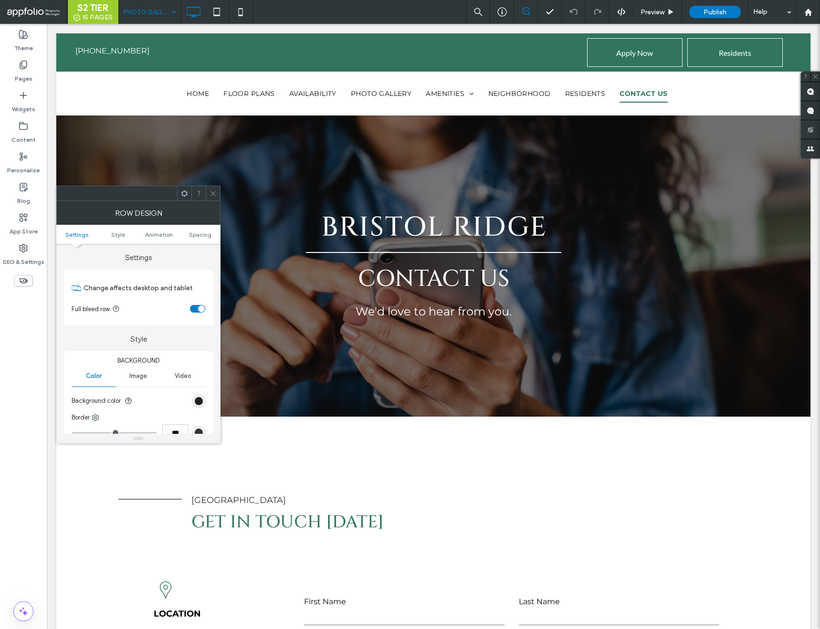
click at [197, 401] on div "rgb(0, 0, 0)" at bounding box center [199, 401] width 8 height 8
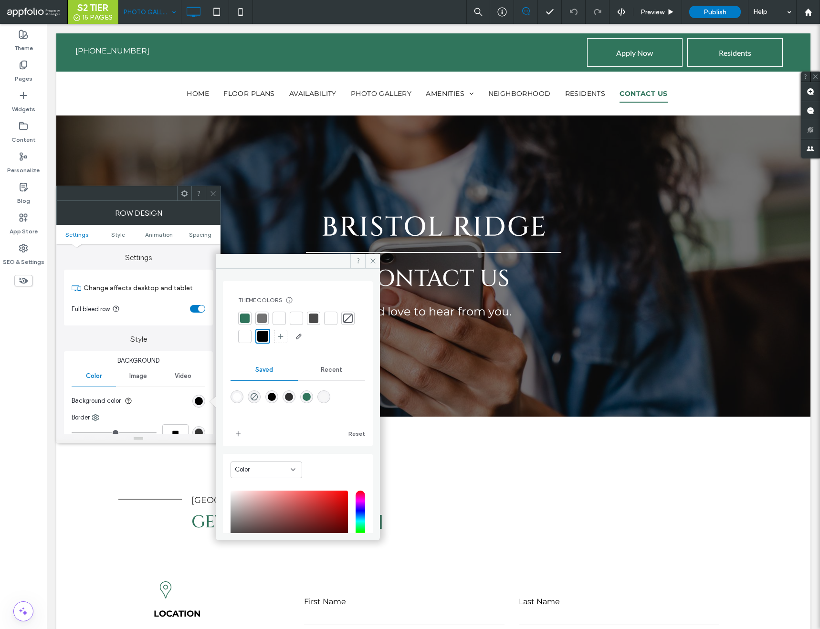
click at [328, 398] on div "rgba(247,247,247,1)" at bounding box center [324, 397] width 8 height 8
type input "*******"
click at [375, 261] on icon at bounding box center [373, 260] width 7 height 7
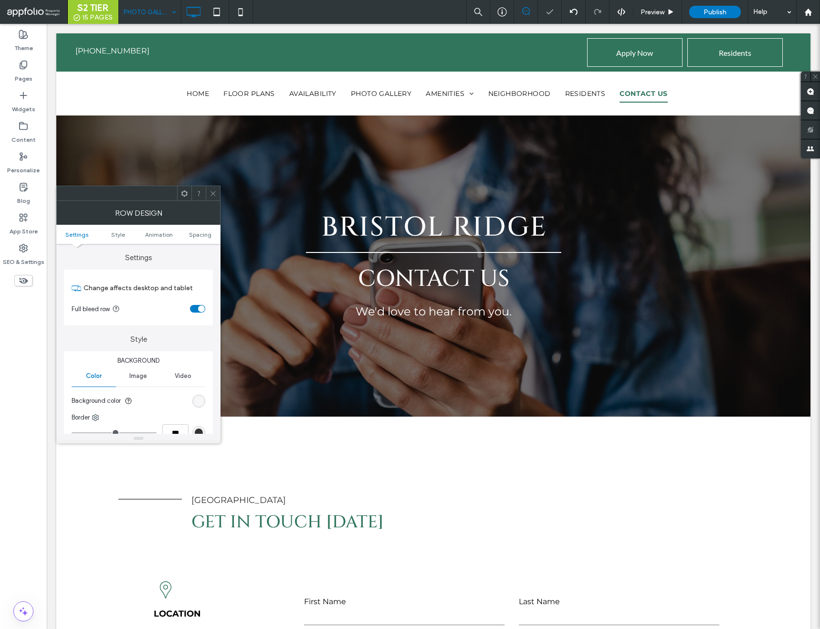
click at [216, 192] on icon at bounding box center [213, 193] width 7 height 7
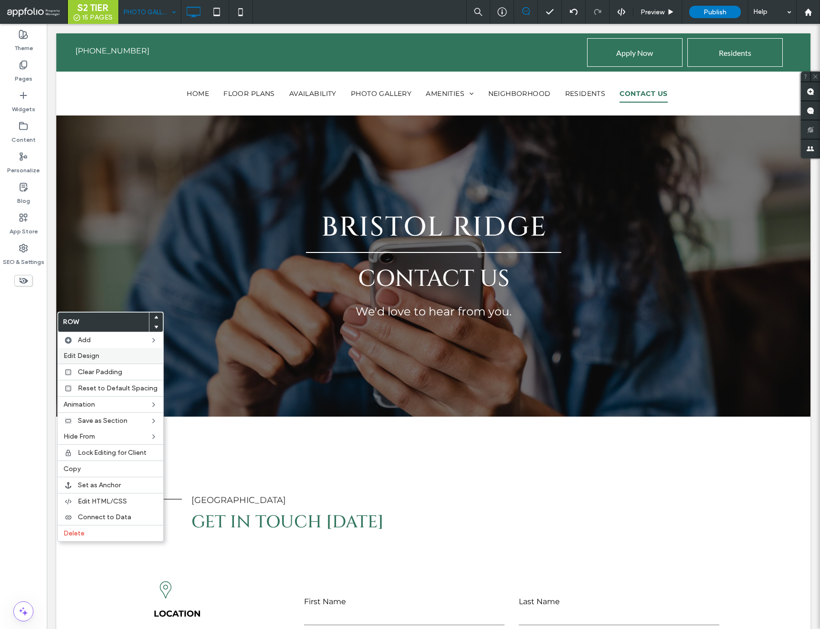
click at [92, 357] on span "Edit Design" at bounding box center [81, 356] width 36 height 8
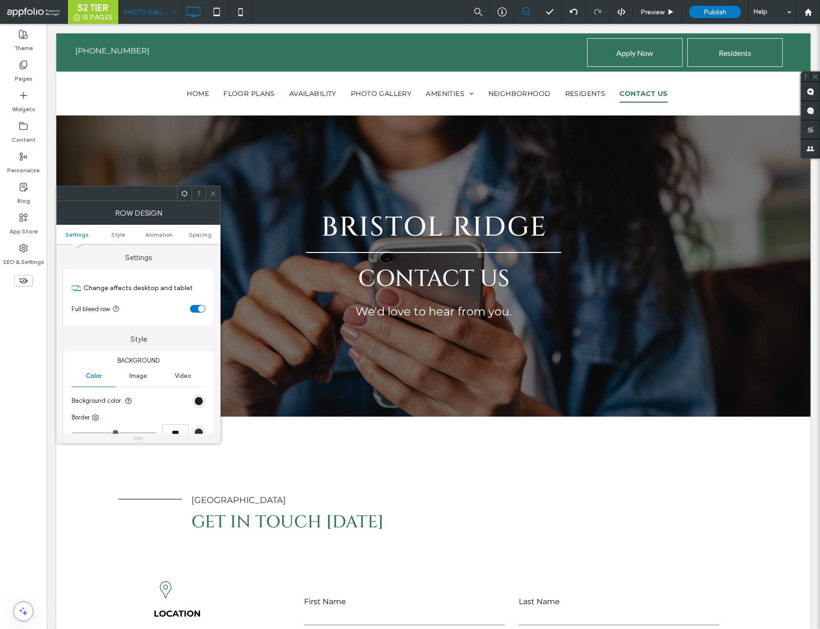
click at [197, 400] on div "rgb(0, 0, 0)" at bounding box center [199, 401] width 8 height 8
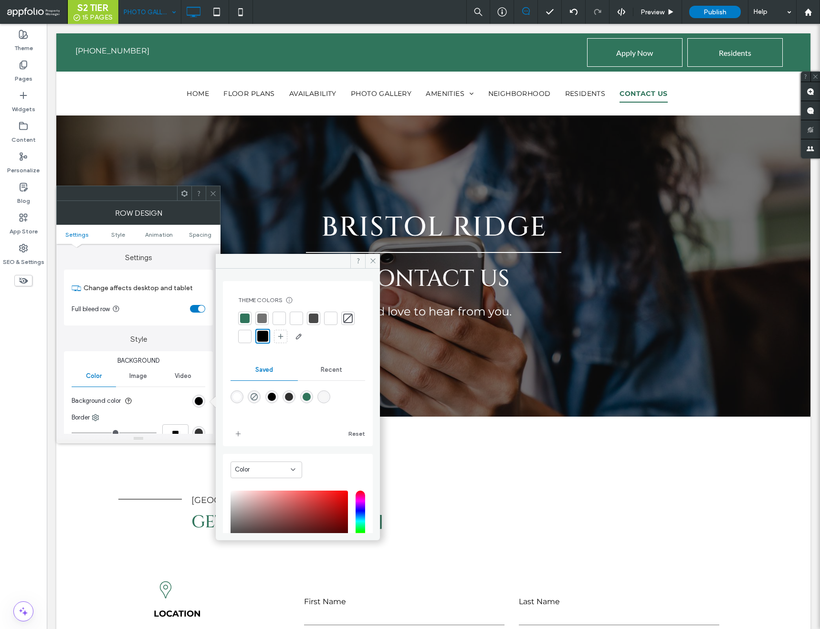
click at [328, 397] on div "rgba(247,247,247,1)" at bounding box center [324, 397] width 8 height 8
type input "*******"
click at [371, 259] on use at bounding box center [372, 261] width 5 height 5
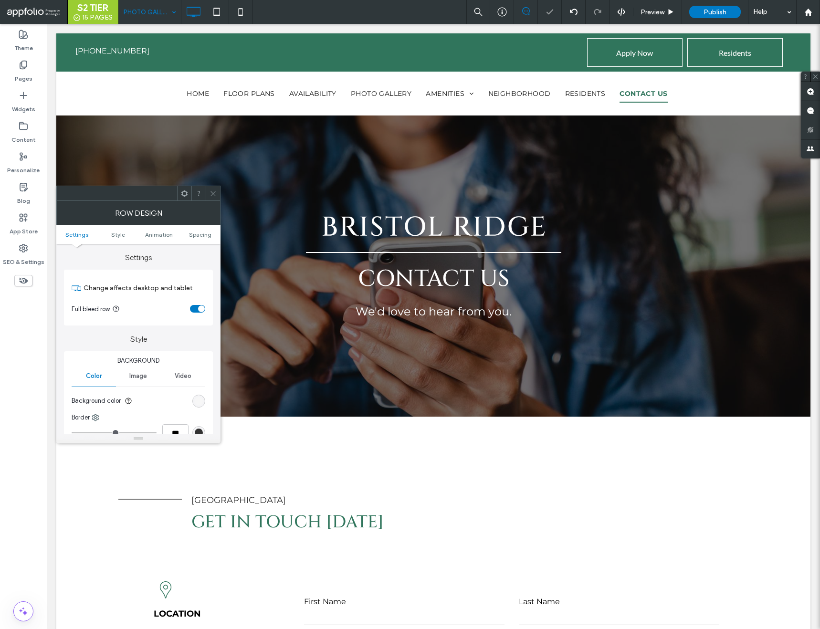
click at [217, 194] on div at bounding box center [213, 193] width 14 height 14
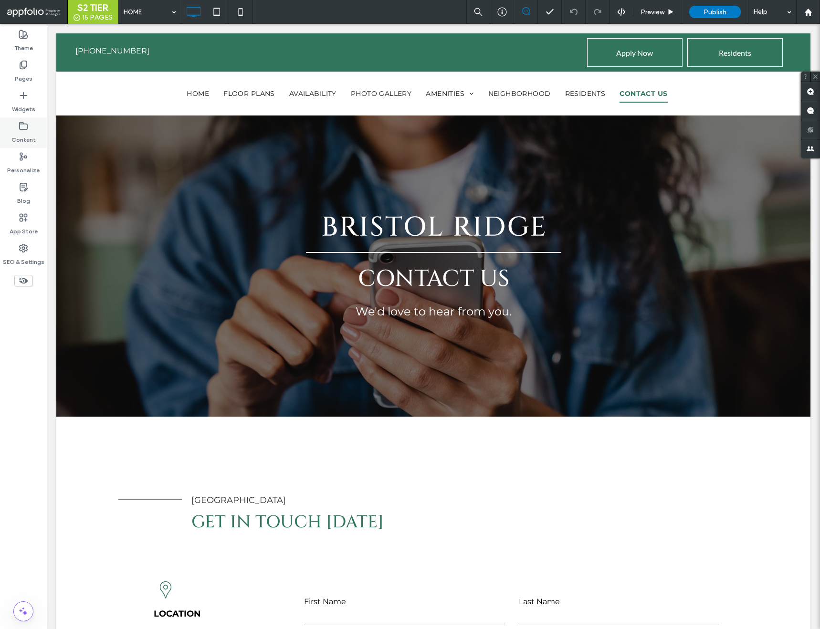
click at [20, 126] on icon at bounding box center [24, 126] width 10 height 10
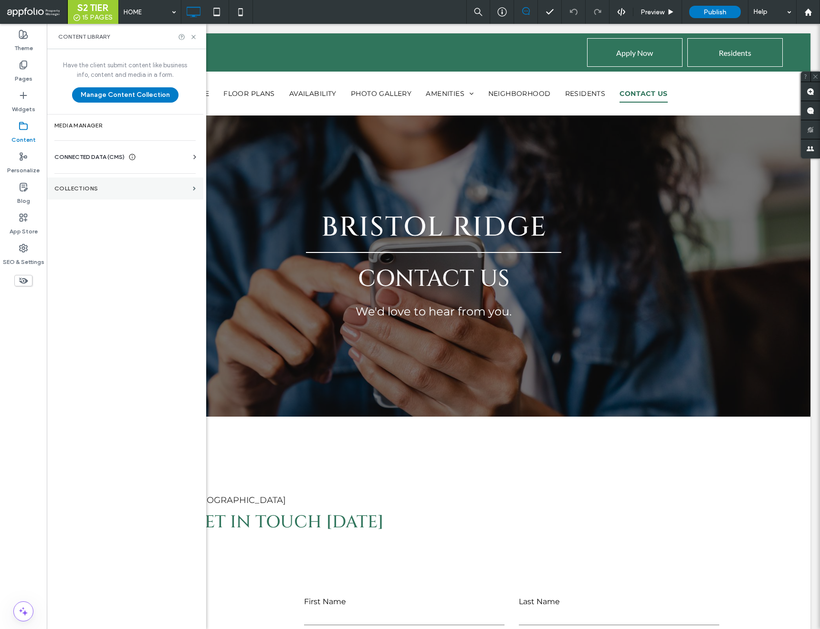
click at [107, 190] on label "Collections" at bounding box center [121, 188] width 135 height 7
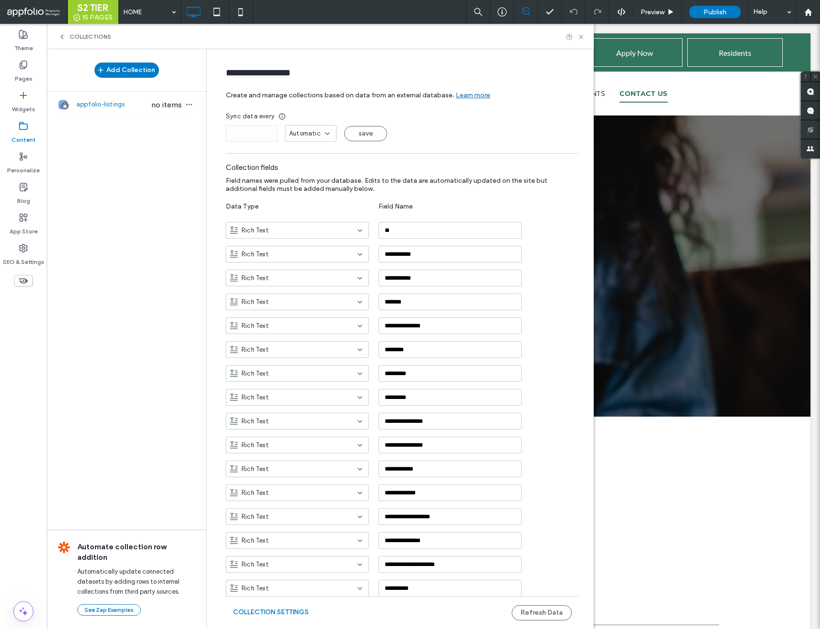
click at [58, 38] on icon at bounding box center [62, 37] width 8 height 8
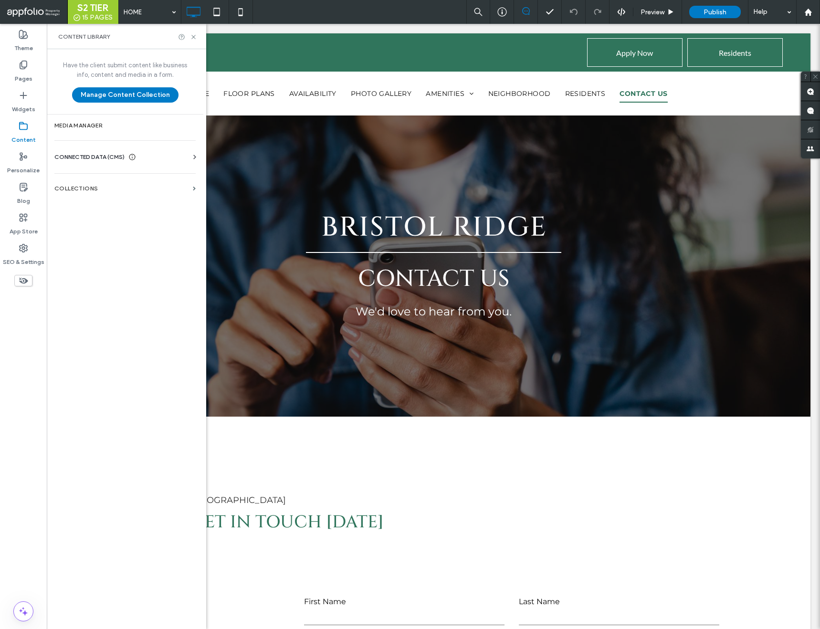
click at [148, 162] on div "Business Info Business Text Business Images Find and Replace" at bounding box center [126, 166] width 145 height 8
click at [188, 153] on div "CONNECTED DATA (CMS)" at bounding box center [126, 157] width 145 height 10
click at [123, 181] on label "Business Info" at bounding box center [127, 180] width 130 height 7
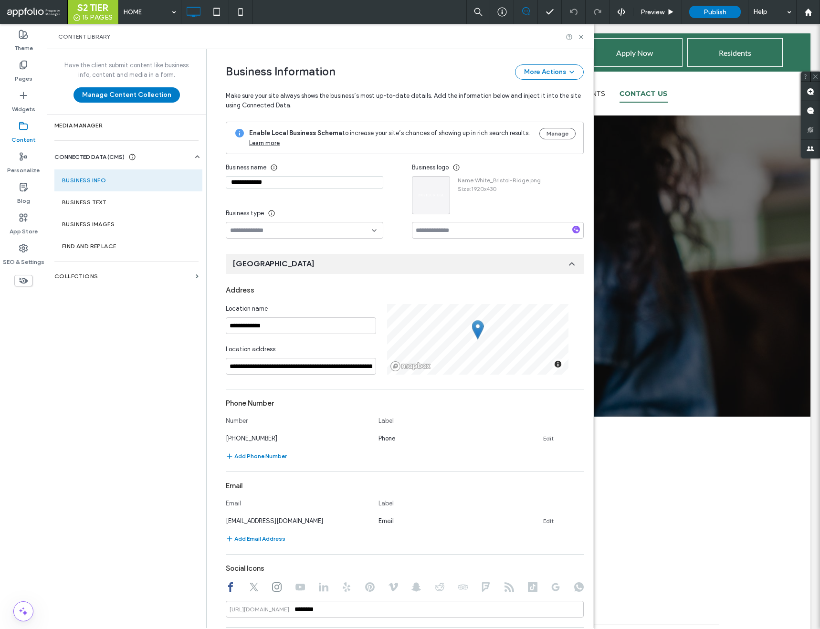
scroll to position [3, 0]
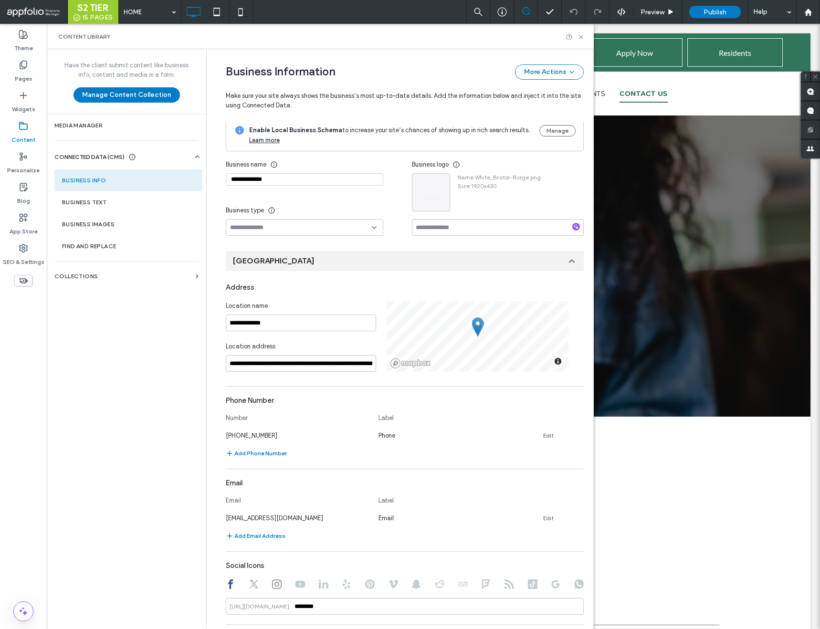
click at [298, 179] on input "**********" at bounding box center [305, 179] width 158 height 12
drag, startPoint x: 302, startPoint y: 180, endPoint x: 217, endPoint y: 180, distance: 85.0
click at [217, 180] on div "**********" at bounding box center [397, 425] width 372 height 759
type input "**********"
drag, startPoint x: 268, startPoint y: 319, endPoint x: 194, endPoint y: 319, distance: 74.0
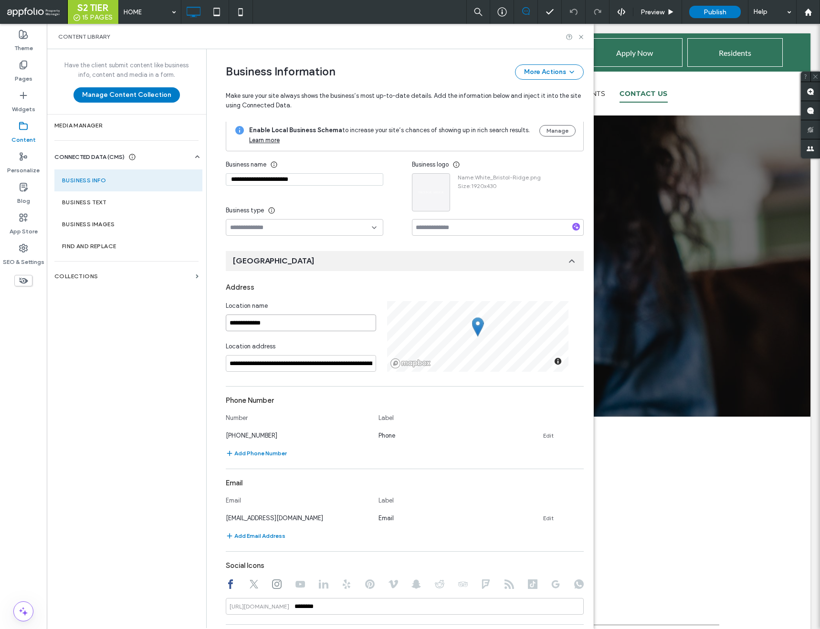
click at [194, 319] on div "**********" at bounding box center [320, 338] width 547 height 579
paste input "**********"
type input "**********"
click at [101, 202] on label "Business Text" at bounding box center [128, 202] width 133 height 7
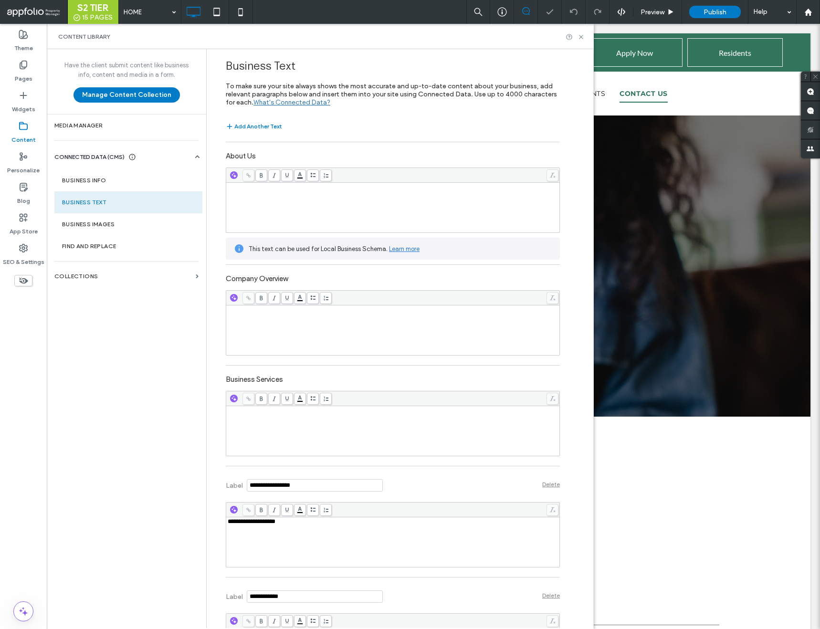
scroll to position [90, 0]
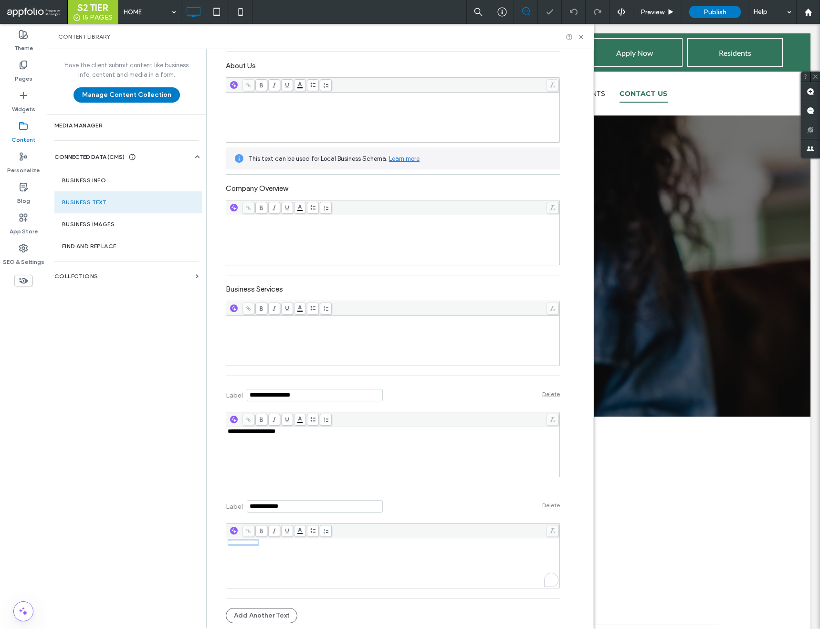
drag, startPoint x: 275, startPoint y: 548, endPoint x: 190, endPoint y: 530, distance: 86.2
click at [190, 530] on div "**********" at bounding box center [320, 338] width 547 height 579
click at [23, 69] on use at bounding box center [23, 65] width 7 height 8
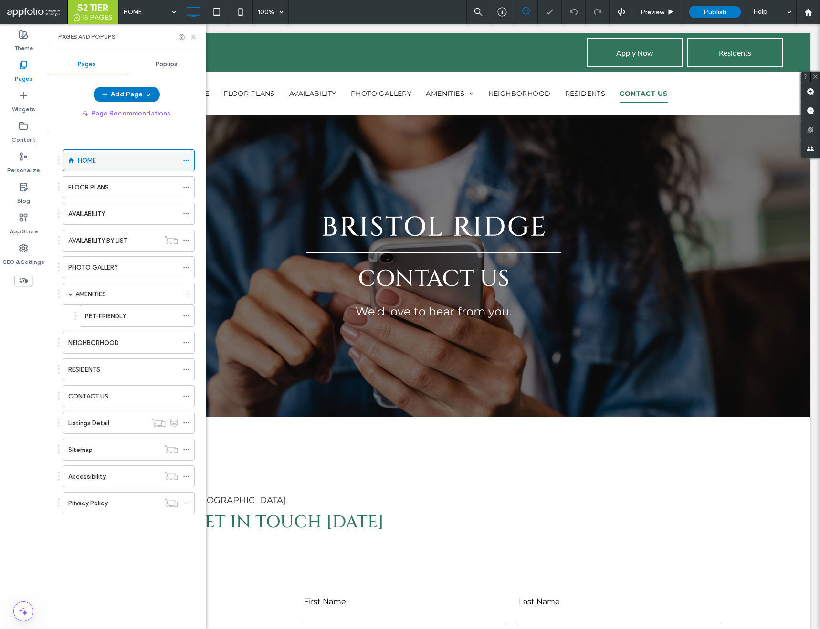
click at [187, 161] on icon at bounding box center [186, 160] width 7 height 7
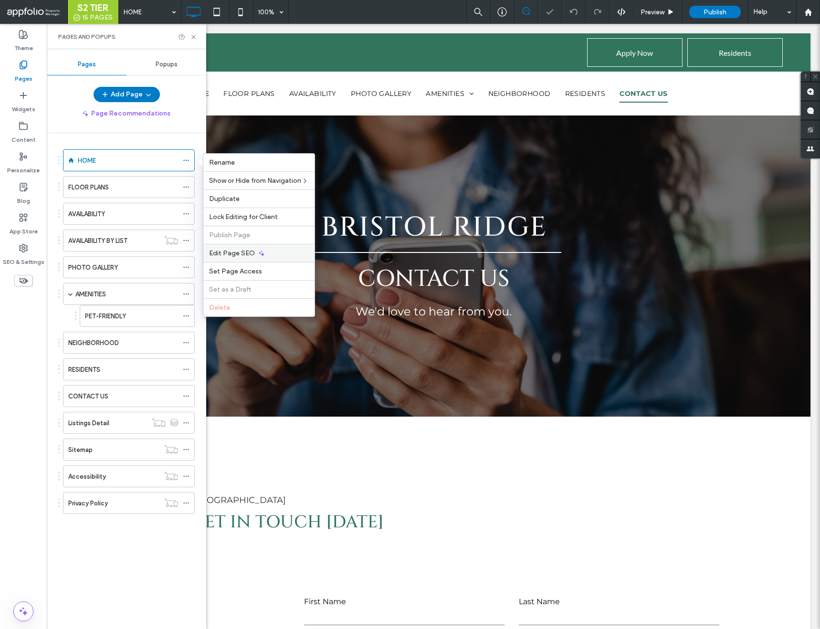
click at [232, 252] on span "Edit Page SEO" at bounding box center [232, 253] width 46 height 8
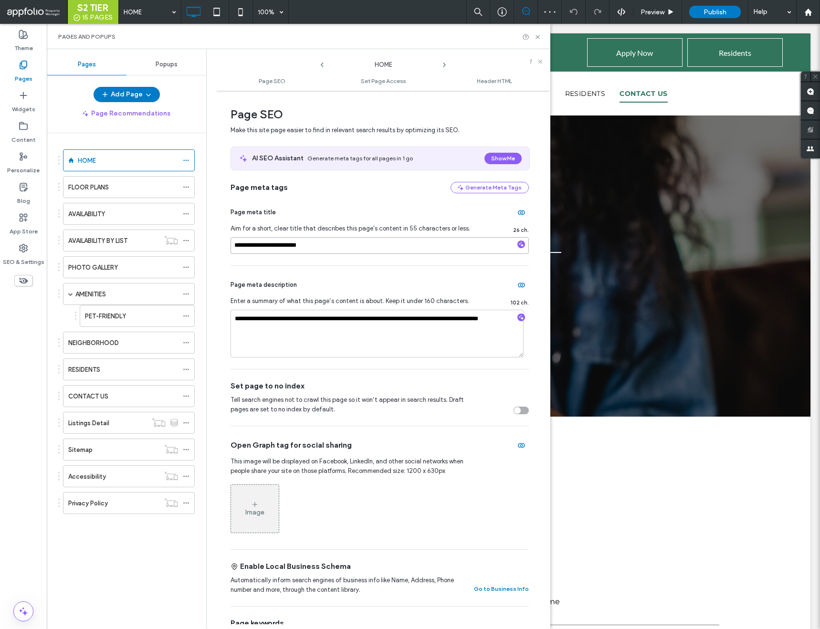
drag, startPoint x: 270, startPoint y: 246, endPoint x: 223, endPoint y: 243, distance: 46.5
click at [223, 243] on div "**********" at bounding box center [383, 359] width 334 height 529
paste input "**********"
type input "**********"
click at [185, 186] on icon at bounding box center [186, 187] width 7 height 7
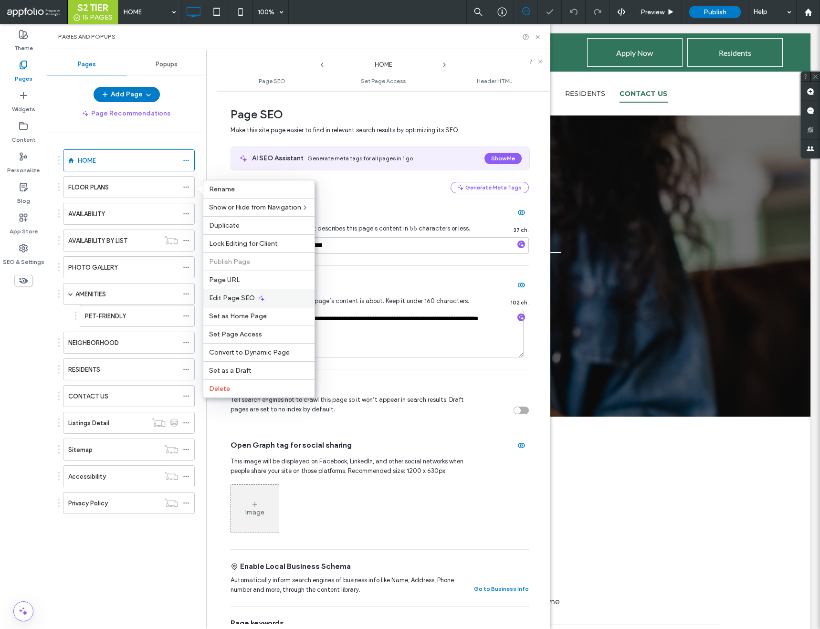
click at [227, 294] on span "Edit Page SEO" at bounding box center [232, 298] width 46 height 8
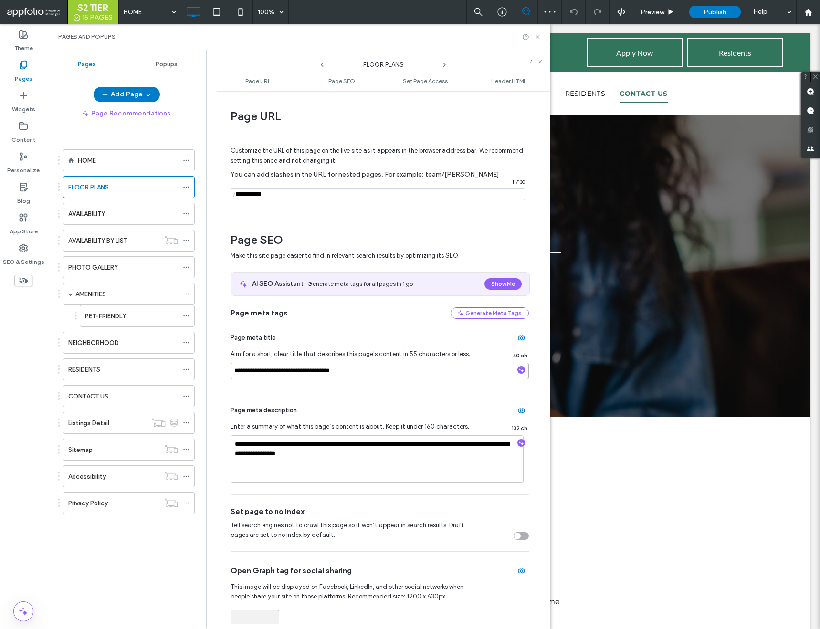
drag, startPoint x: 306, startPoint y: 371, endPoint x: 270, endPoint y: 371, distance: 35.8
click at [270, 371] on input "**********" at bounding box center [380, 371] width 298 height 17
paste input "**********"
type input "**********"
click at [183, 212] on icon at bounding box center [186, 214] width 7 height 7
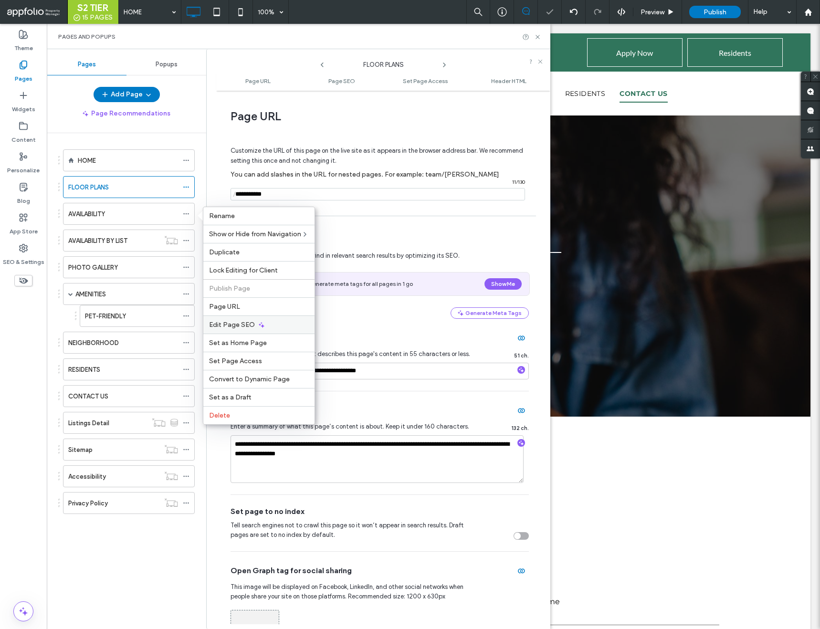
click at [243, 324] on span "Edit Page SEO" at bounding box center [232, 325] width 46 height 8
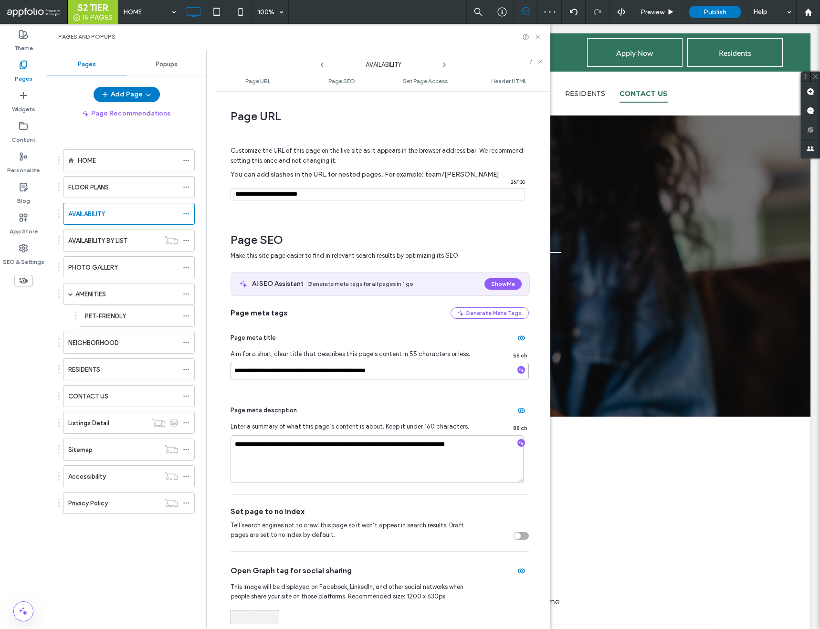
drag, startPoint x: 348, startPoint y: 372, endPoint x: 312, endPoint y: 369, distance: 35.4
click at [312, 369] on input "**********" at bounding box center [380, 371] width 298 height 17
paste input "**********"
type input "**********"
click at [185, 240] on icon at bounding box center [186, 240] width 7 height 7
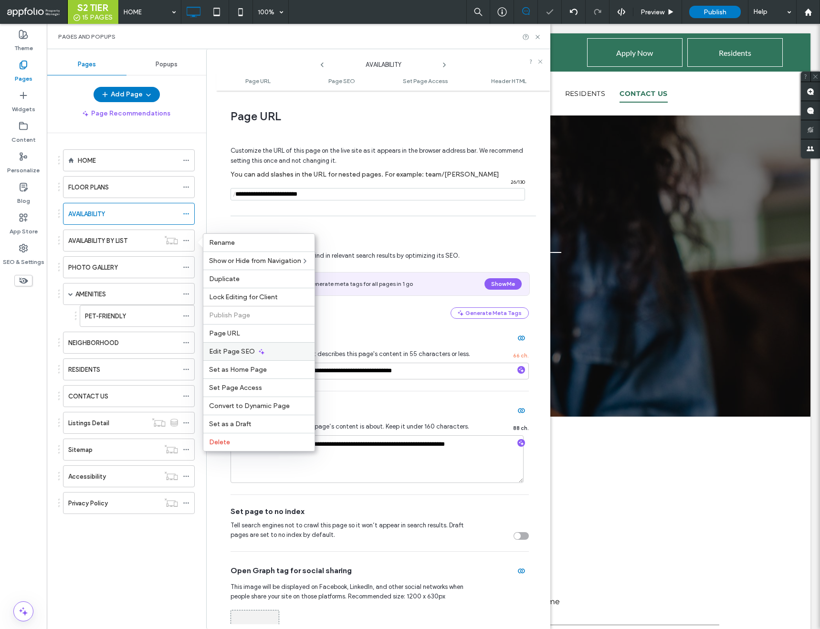
click at [236, 346] on div "Edit Page SEO" at bounding box center [258, 351] width 111 height 18
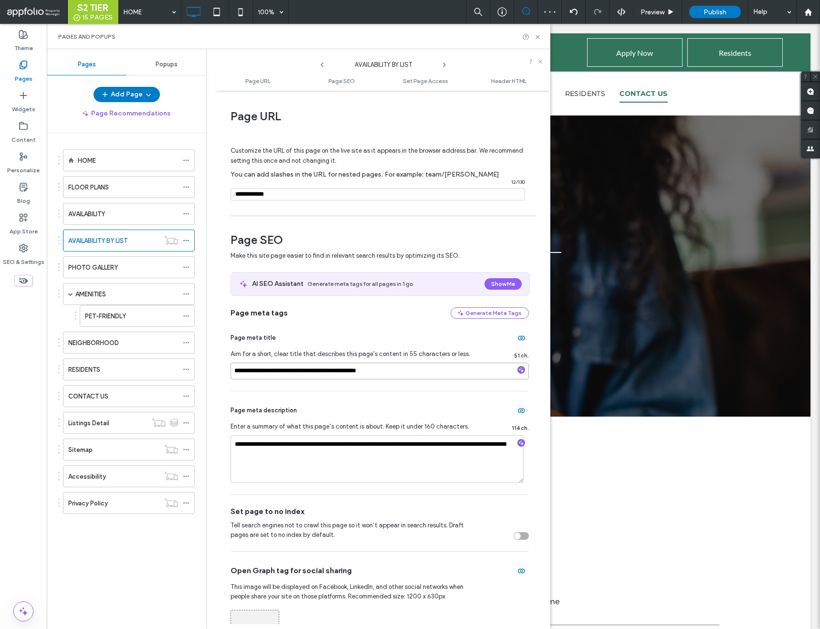
drag, startPoint x: 337, startPoint y: 373, endPoint x: 303, endPoint y: 371, distance: 33.9
click at [303, 371] on input "**********" at bounding box center [380, 371] width 298 height 17
paste input "**********"
type input "**********"
click at [188, 265] on icon at bounding box center [186, 267] width 7 height 7
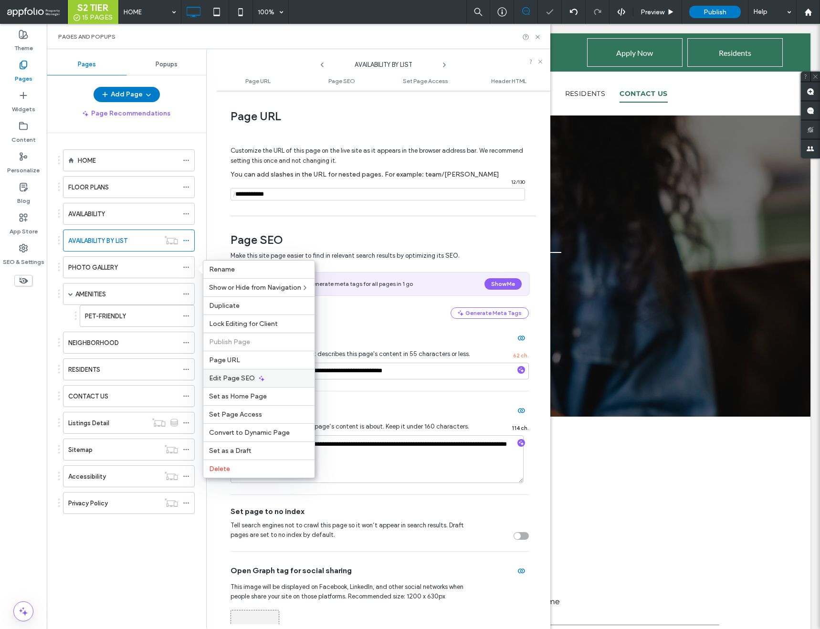
click at [246, 373] on div "Edit Page SEO" at bounding box center [258, 378] width 111 height 18
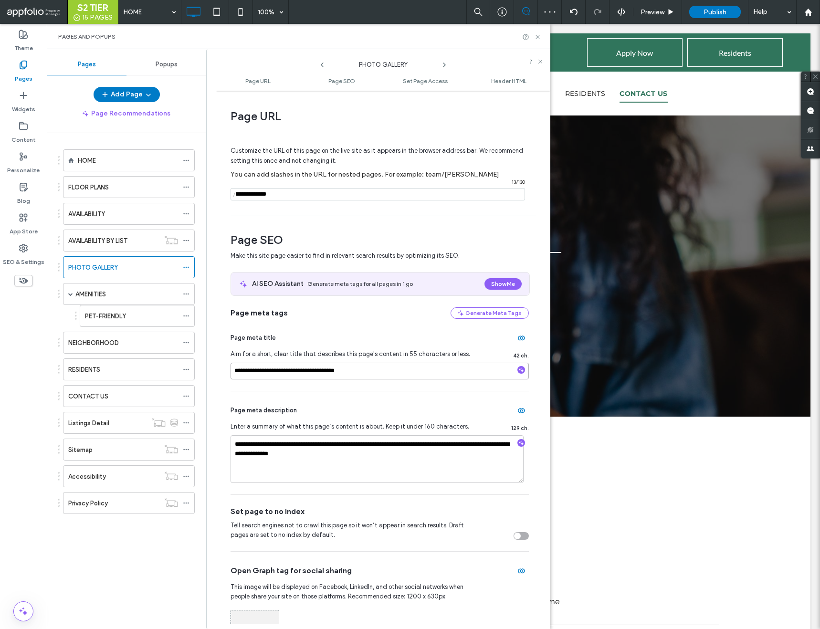
drag, startPoint x: 312, startPoint y: 373, endPoint x: 278, endPoint y: 372, distance: 34.4
click at [278, 372] on input "**********" at bounding box center [380, 371] width 298 height 17
paste input "**********"
type input "**********"
click at [187, 291] on icon at bounding box center [186, 294] width 7 height 7
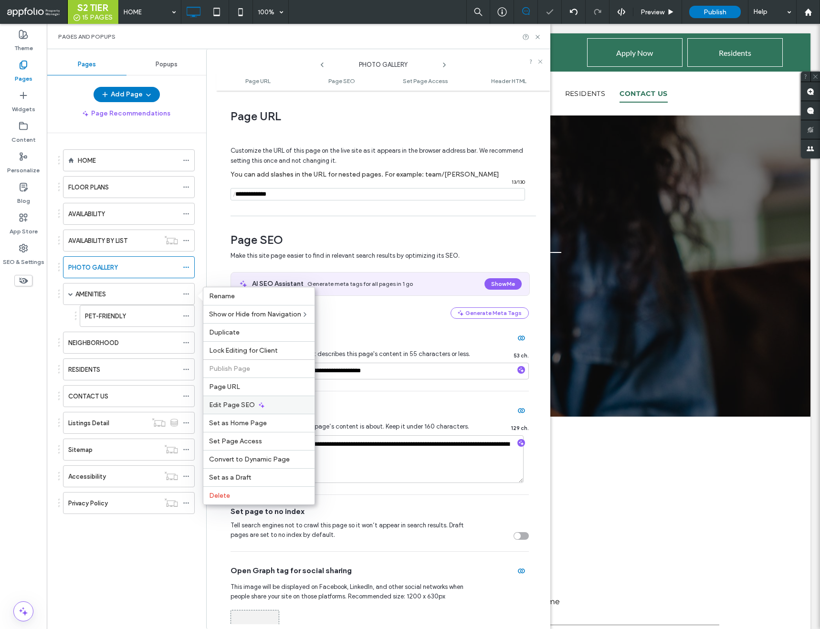
click at [238, 404] on span "Edit Page SEO" at bounding box center [232, 405] width 46 height 8
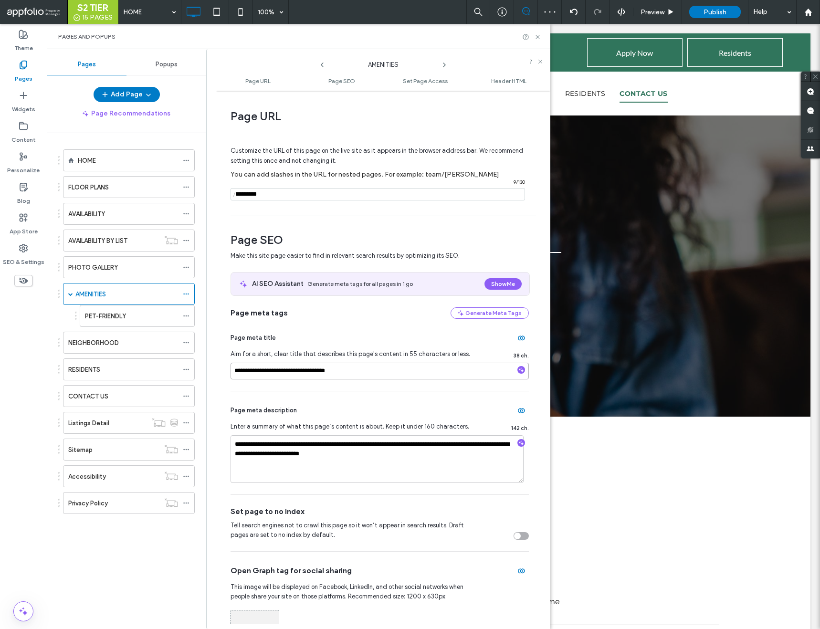
drag, startPoint x: 303, startPoint y: 373, endPoint x: 268, endPoint y: 371, distance: 34.9
click at [268, 371] on input "**********" at bounding box center [380, 371] width 298 height 17
paste input "**********"
type input "**********"
click at [186, 315] on icon at bounding box center [186, 316] width 7 height 7
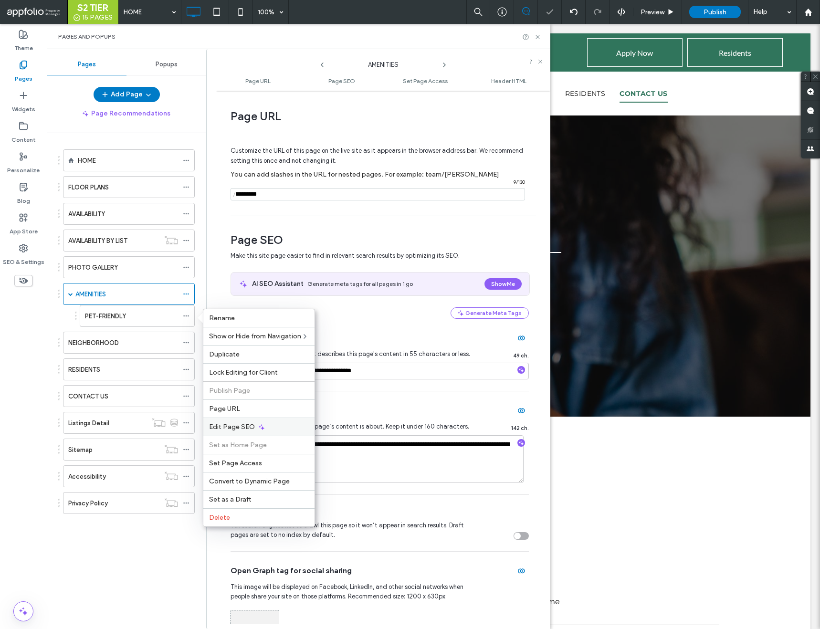
click at [237, 427] on span "Edit Page SEO" at bounding box center [232, 427] width 46 height 8
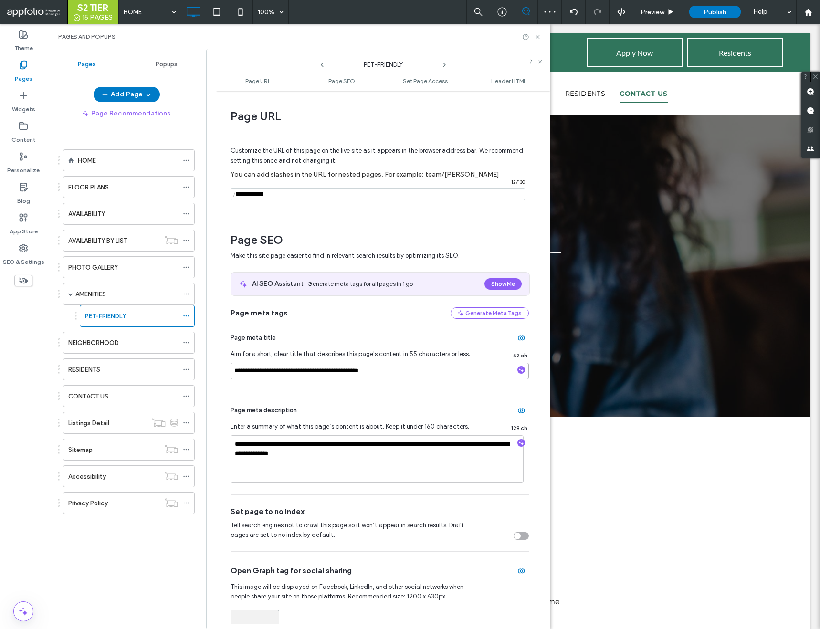
drag, startPoint x: 347, startPoint y: 371, endPoint x: 310, endPoint y: 370, distance: 36.8
click at [310, 370] on input "**********" at bounding box center [380, 371] width 298 height 17
paste input "**********"
type input "**********"
click at [187, 342] on icon at bounding box center [186, 342] width 7 height 7
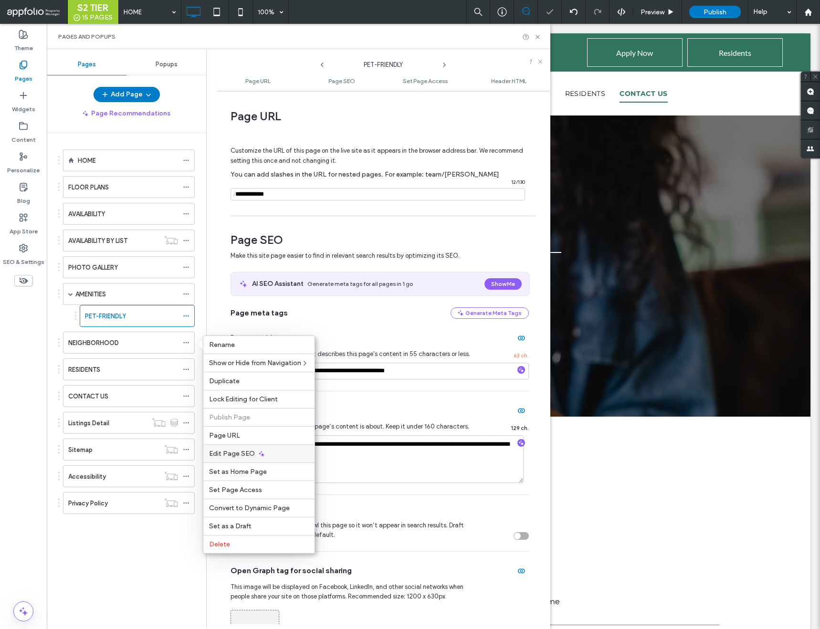
click at [237, 447] on div "Edit Page SEO" at bounding box center [258, 453] width 111 height 18
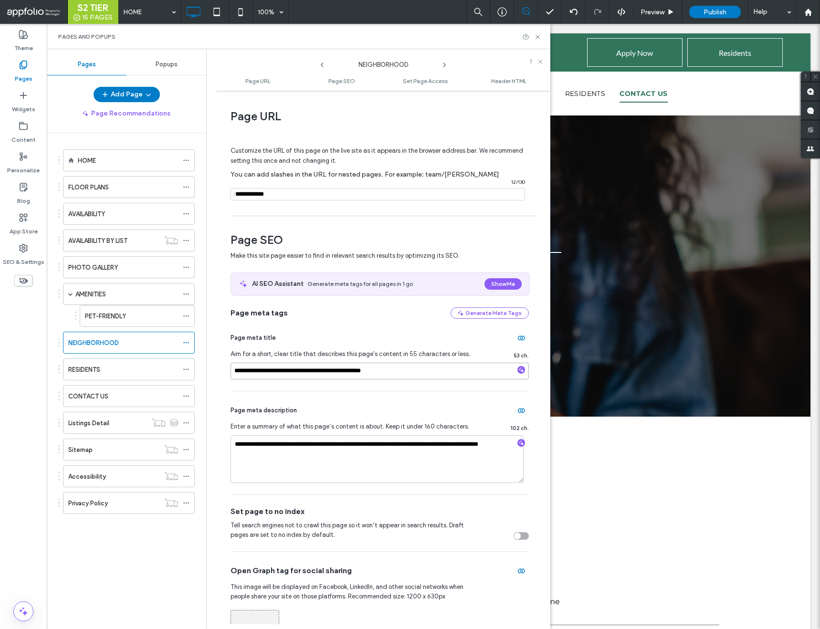
drag, startPoint x: 351, startPoint y: 373, endPoint x: 316, endPoint y: 373, distance: 35.3
click at [316, 373] on input "**********" at bounding box center [380, 371] width 298 height 17
paste input "**********"
type input "**********"
click at [185, 370] on icon at bounding box center [186, 369] width 7 height 7
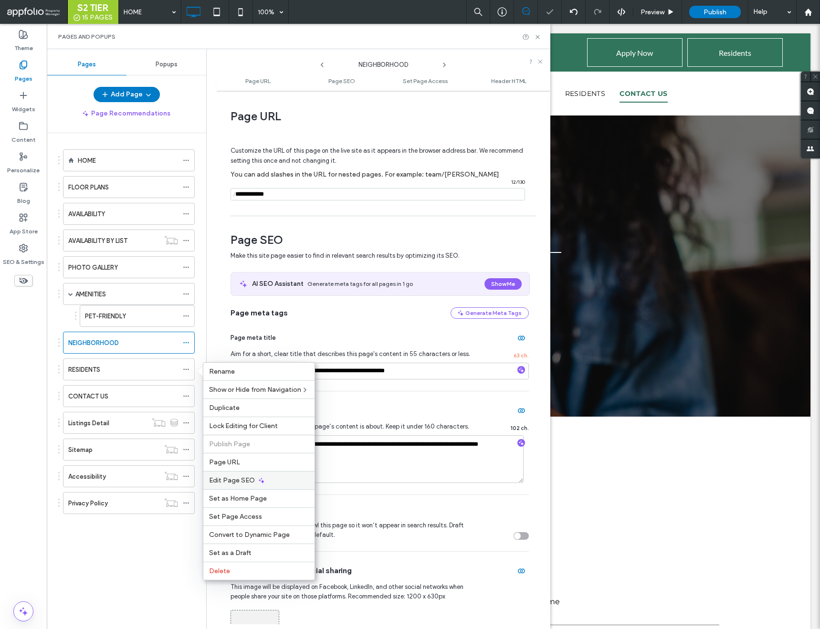
click at [271, 482] on div "Edit Page SEO" at bounding box center [258, 480] width 111 height 18
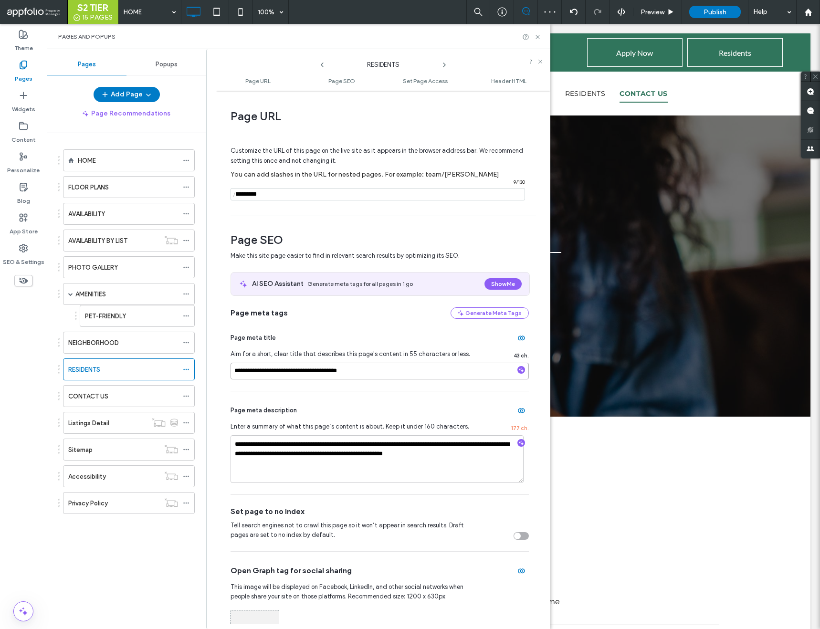
drag, startPoint x: 354, startPoint y: 374, endPoint x: 319, endPoint y: 373, distance: 34.9
click at [319, 373] on input "**********" at bounding box center [380, 371] width 298 height 17
paste input "**********"
type input "**********"
click at [187, 395] on icon at bounding box center [186, 396] width 7 height 7
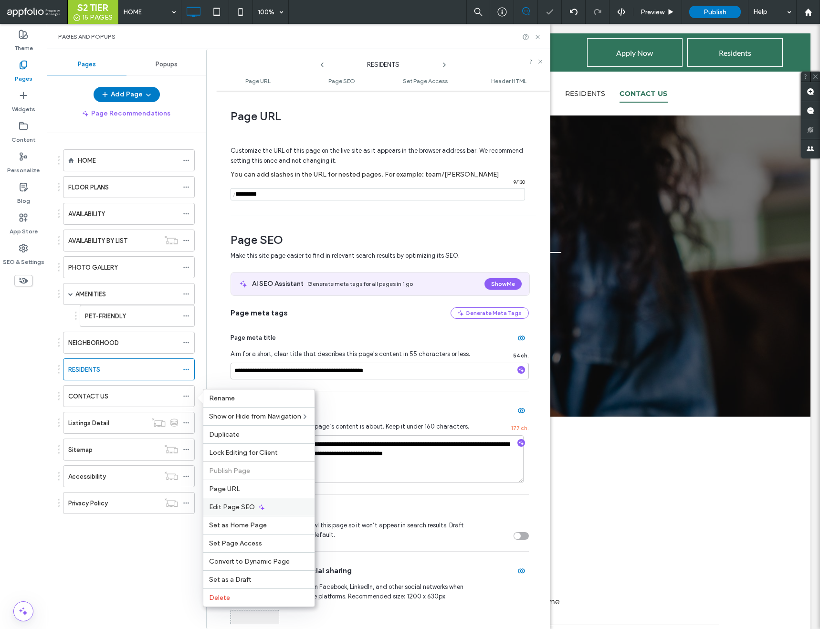
click at [252, 503] on span "Edit Page SEO" at bounding box center [232, 507] width 46 height 8
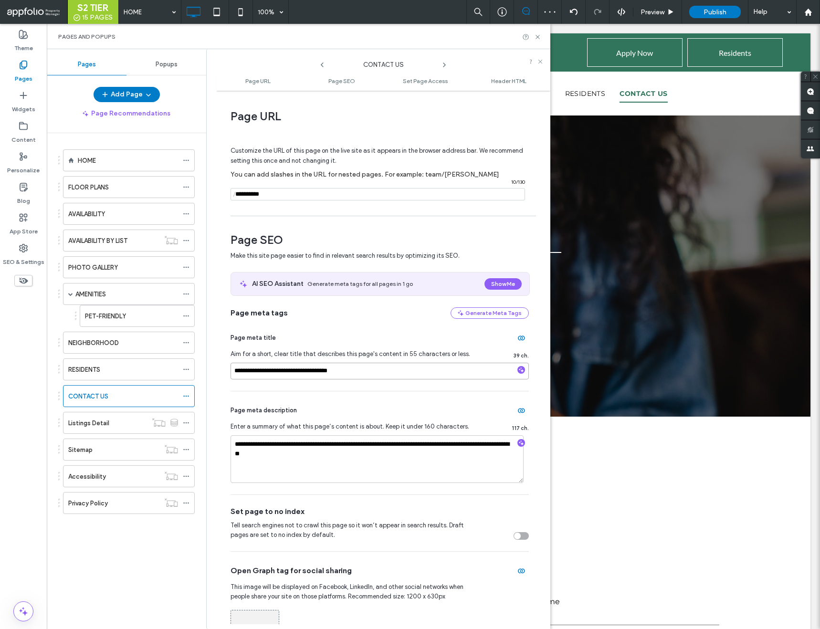
click at [374, 367] on input "**********" at bounding box center [380, 371] width 298 height 17
drag, startPoint x: 306, startPoint y: 372, endPoint x: 273, endPoint y: 370, distance: 34.0
click at [273, 370] on input "**********" at bounding box center [380, 371] width 298 height 17
paste input "**********"
type input "**********"
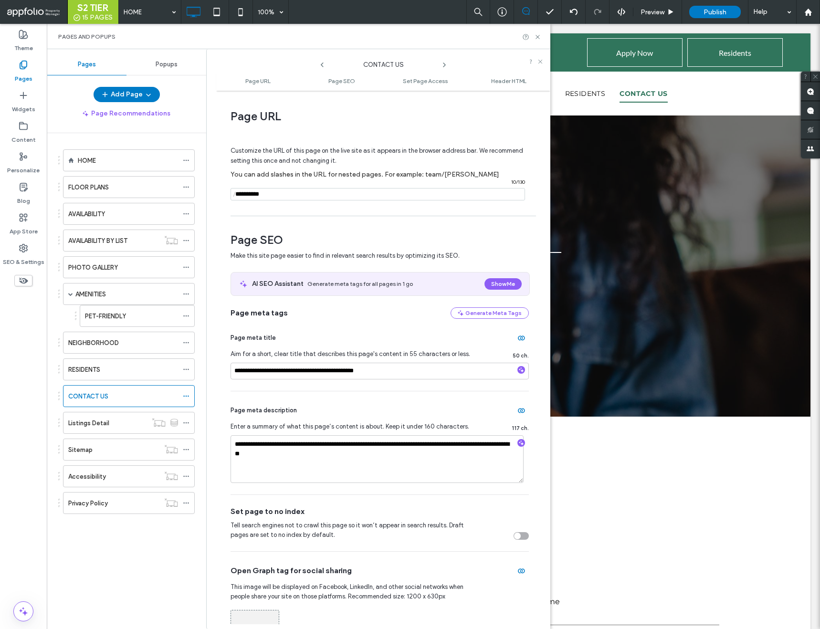
click at [262, 409] on span "Page meta description" at bounding box center [264, 411] width 66 height 10
click at [538, 36] on use at bounding box center [538, 37] width 4 height 4
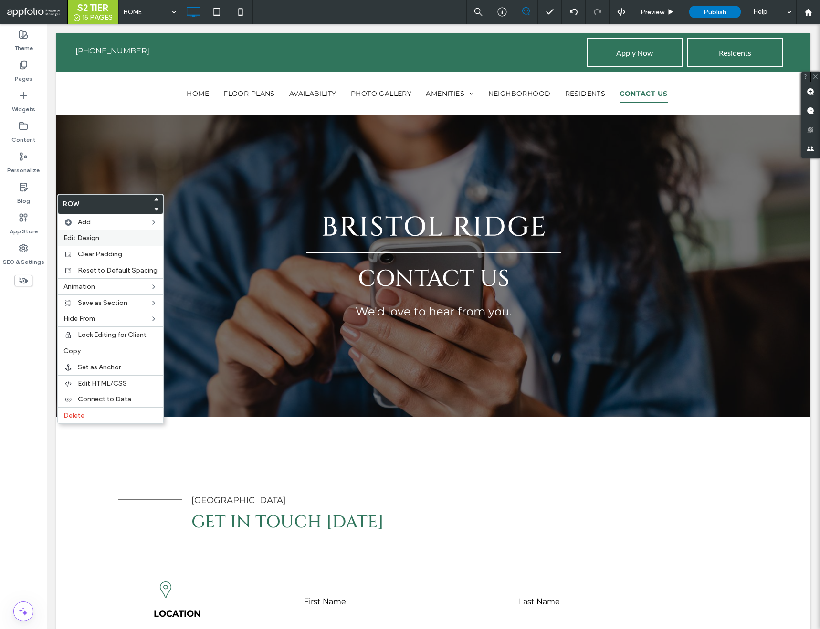
click at [89, 238] on span "Edit Design" at bounding box center [81, 238] width 36 height 8
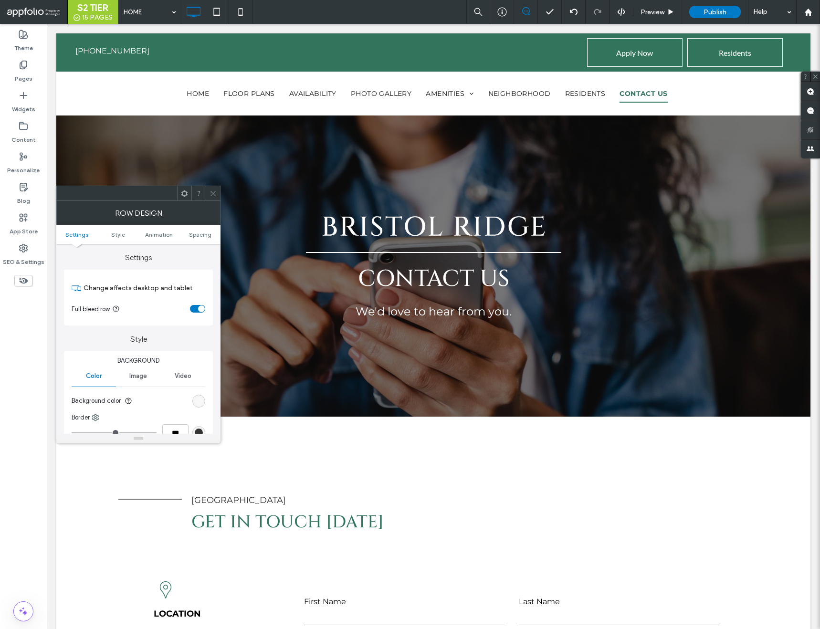
click at [195, 403] on div "rgb(247, 247, 247)" at bounding box center [199, 401] width 8 height 8
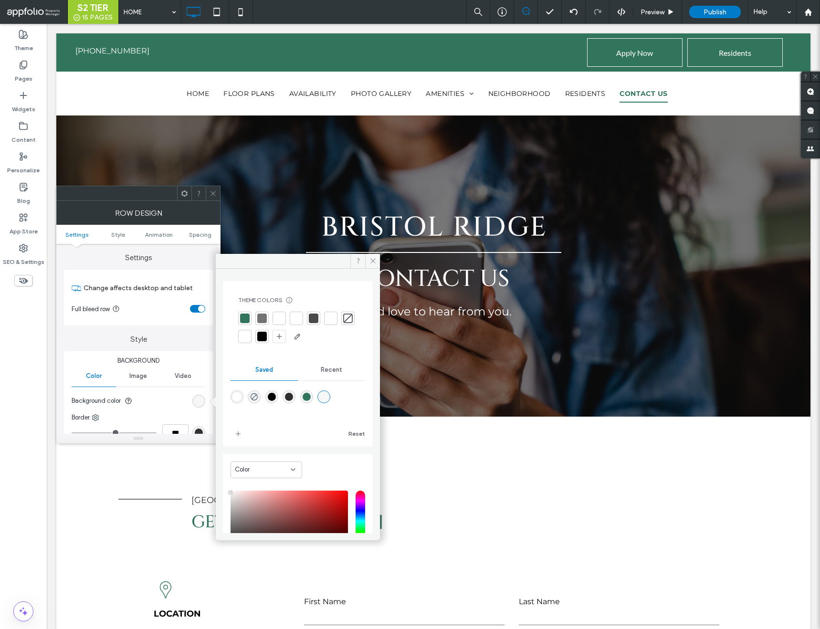
click at [276, 395] on div "rgba(0,0,0,1)" at bounding box center [272, 397] width 8 height 8
type input "*******"
click at [371, 262] on use at bounding box center [372, 261] width 5 height 5
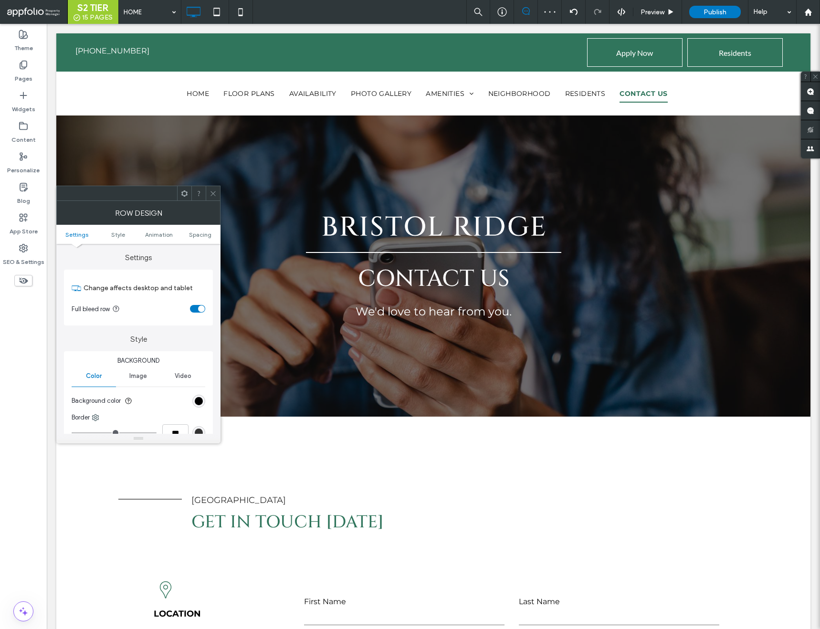
click at [211, 192] on icon at bounding box center [213, 193] width 7 height 7
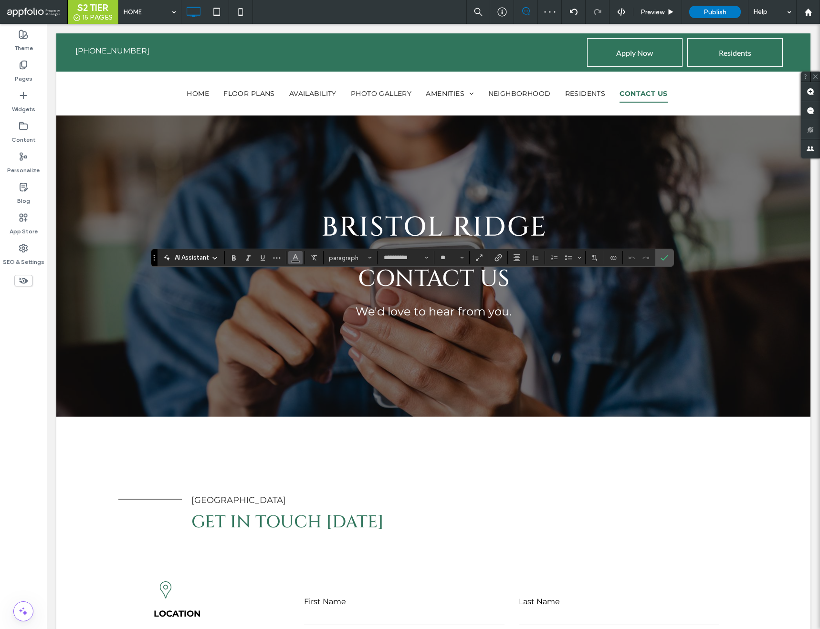
click at [294, 255] on icon "Color" at bounding box center [296, 257] width 8 height 8
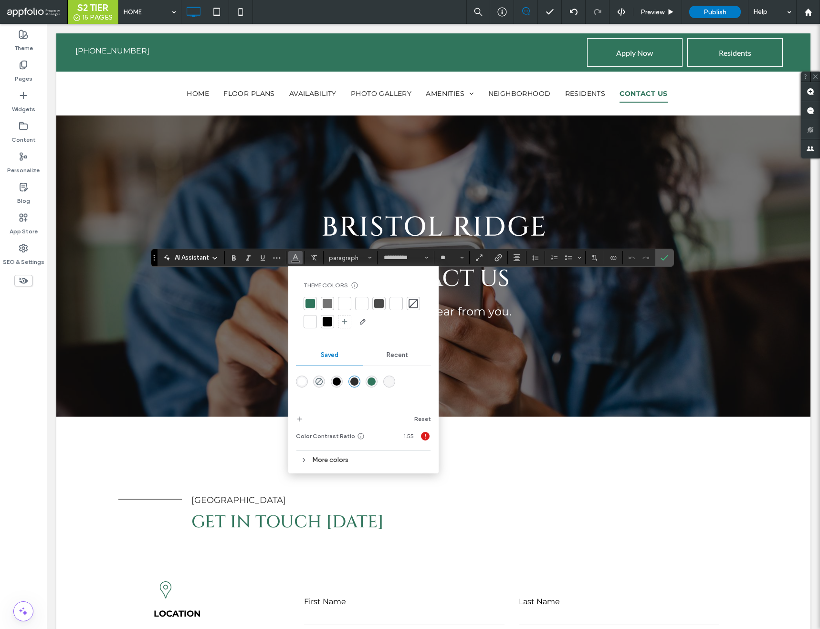
click at [300, 380] on div "rgba(255,255,255,1)" at bounding box center [302, 382] width 8 height 8
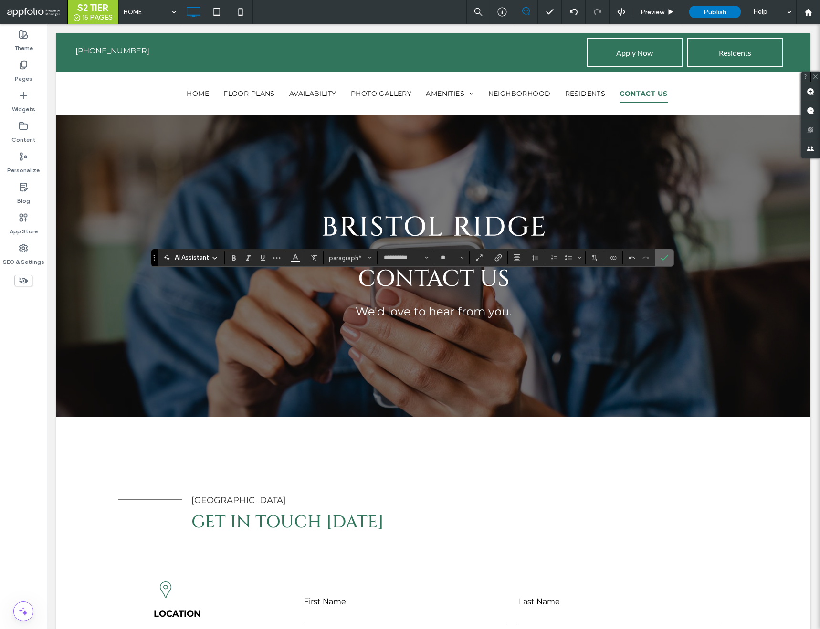
click at [665, 254] on icon "Confirm" at bounding box center [665, 258] width 8 height 8
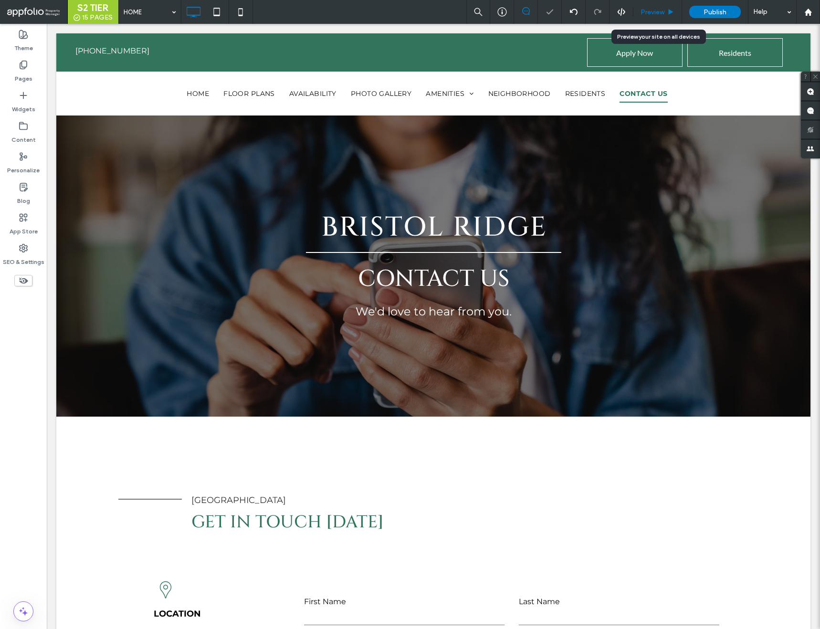
click at [652, 14] on span "Preview" at bounding box center [653, 12] width 24 height 8
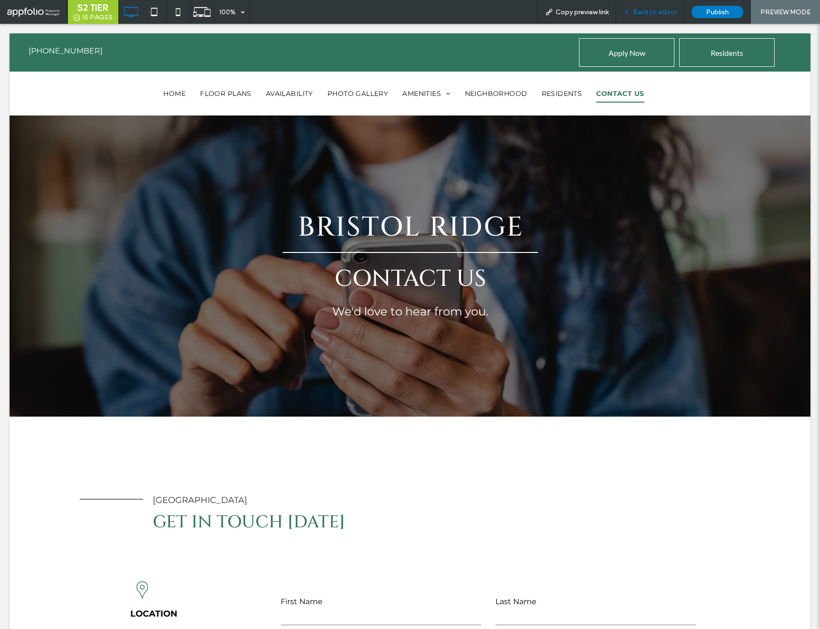
click at [645, 10] on span "Back to editor" at bounding box center [655, 12] width 44 height 8
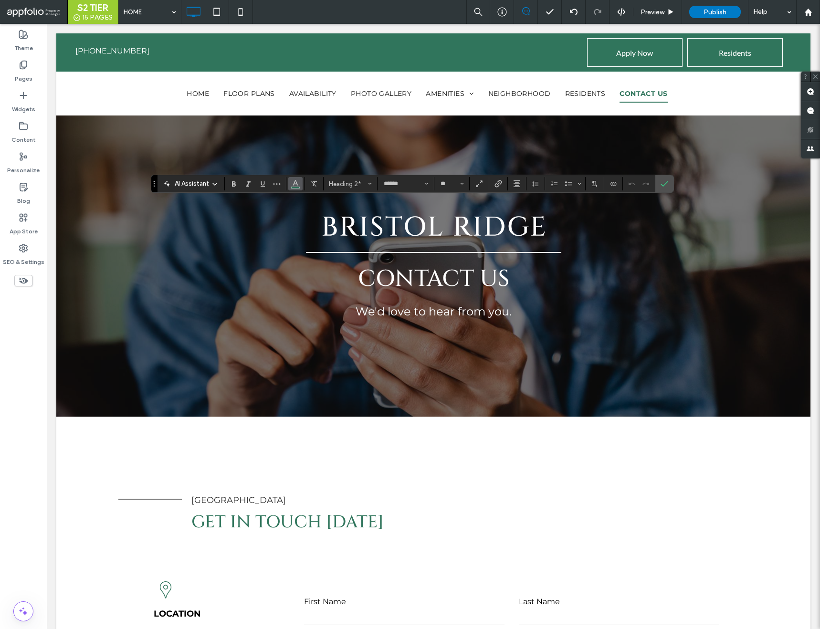
click at [298, 182] on icon "Color" at bounding box center [296, 183] width 8 height 8
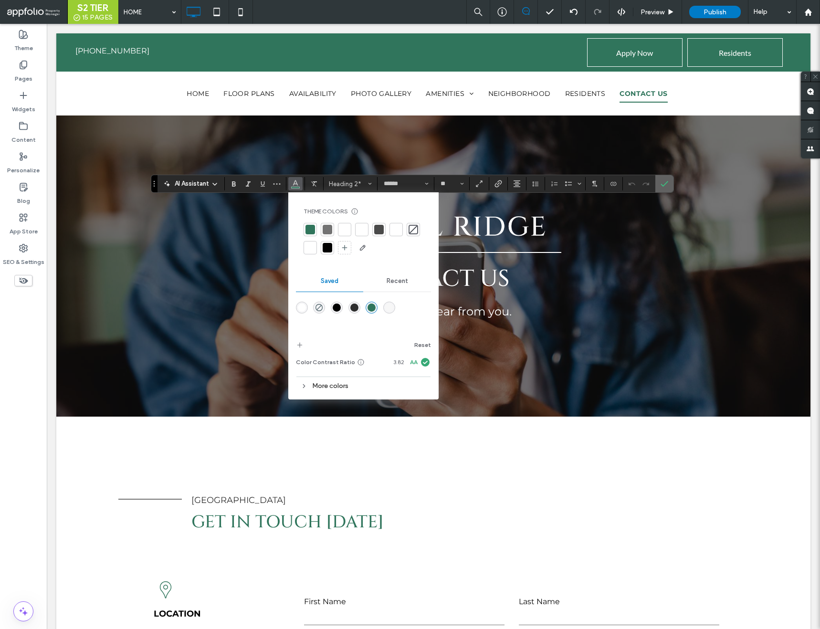
click at [663, 179] on span "Confirm" at bounding box center [663, 183] width 4 height 17
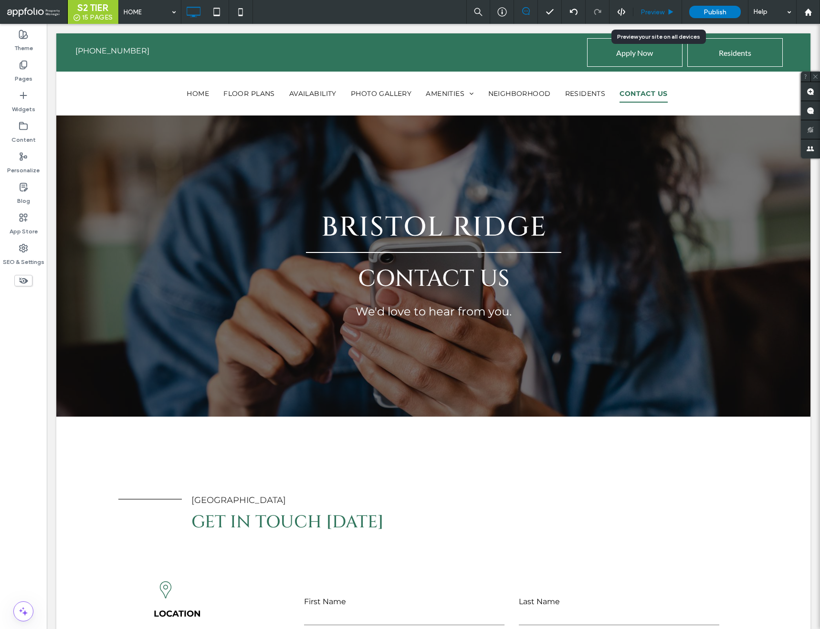
click at [644, 8] on span "Preview" at bounding box center [653, 12] width 24 height 8
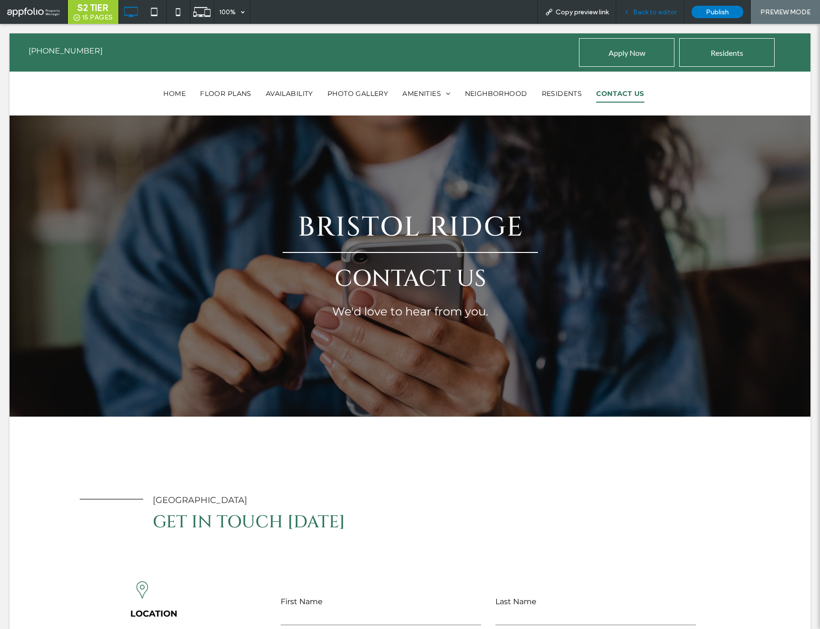
click at [652, 13] on span "Back to editor" at bounding box center [655, 12] width 44 height 8
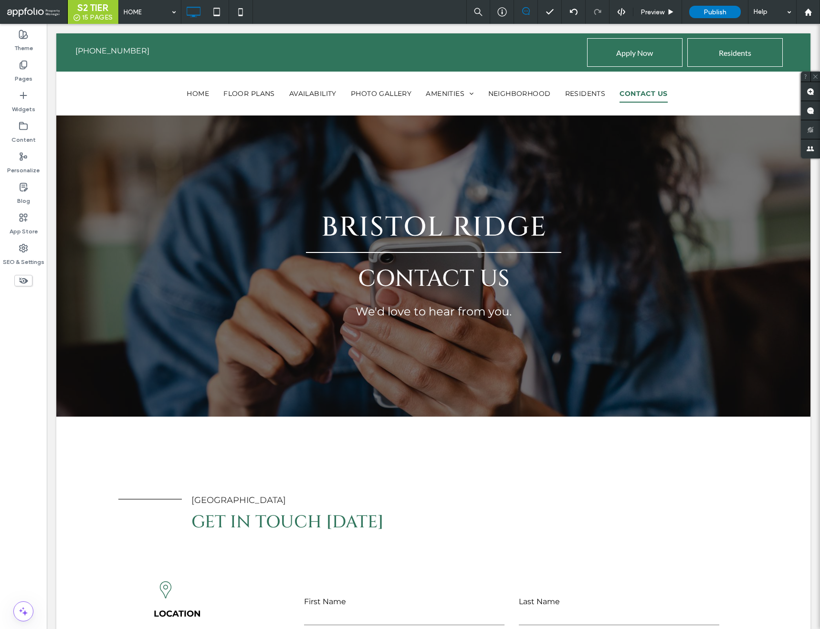
type input "**********"
type input "**"
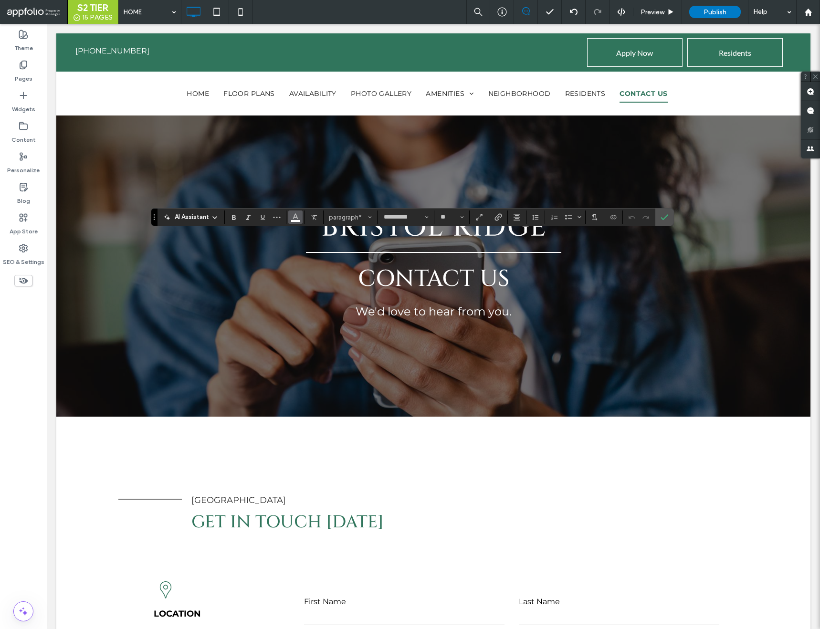
click at [298, 216] on icon "Color" at bounding box center [296, 216] width 8 height 8
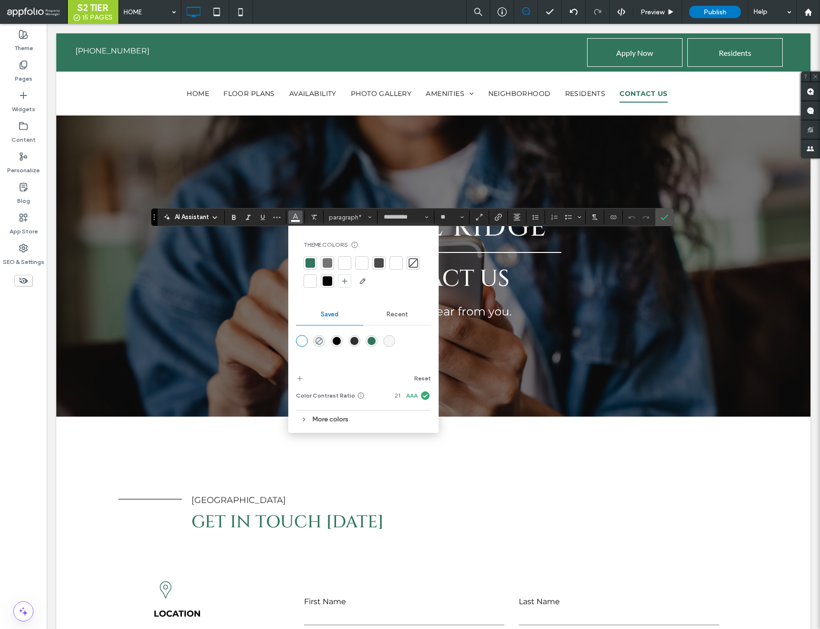
click at [339, 338] on div "rgba(0,0,0,1)" at bounding box center [337, 341] width 8 height 8
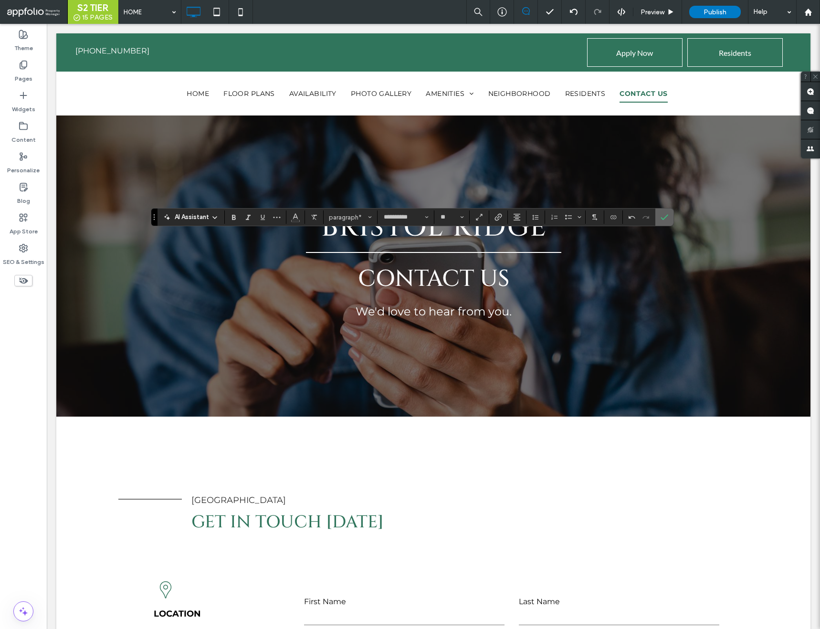
click at [665, 211] on span "Confirm" at bounding box center [665, 217] width 8 height 16
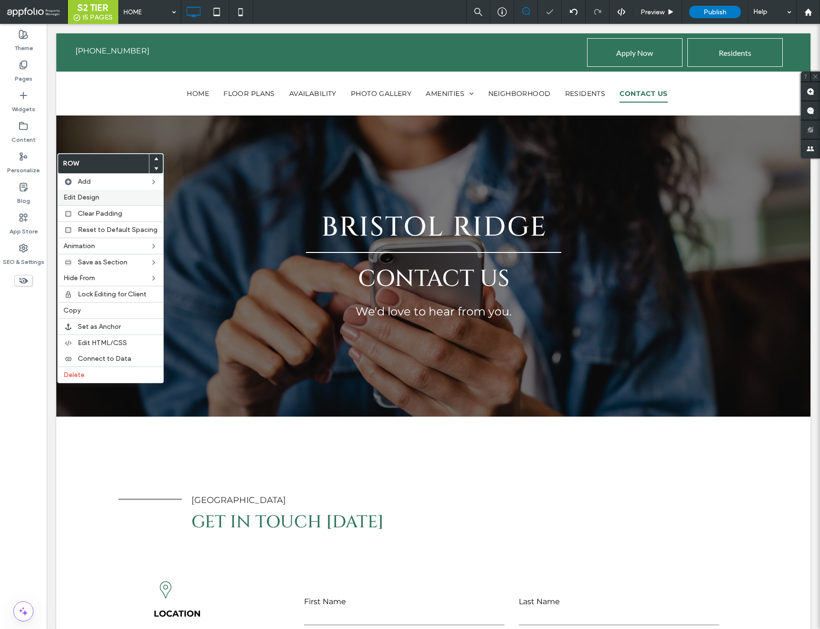
click at [81, 196] on span "Edit Design" at bounding box center [81, 197] width 36 height 8
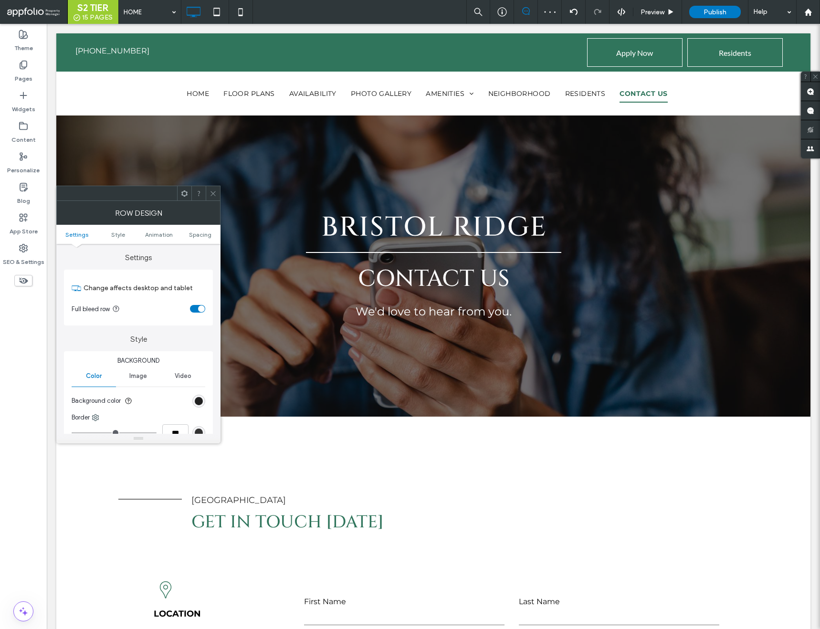
click at [198, 399] on div "rgb(0, 0, 0)" at bounding box center [199, 401] width 8 height 8
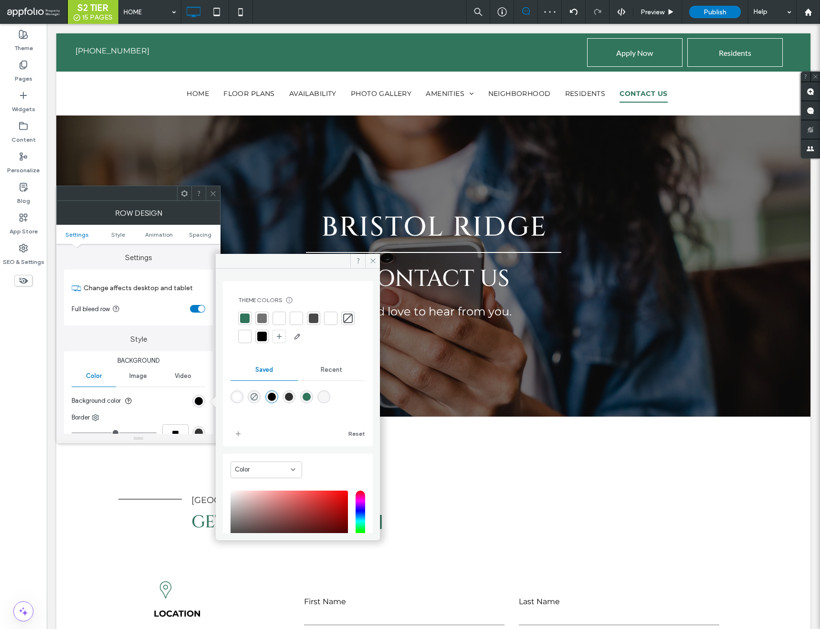
click at [234, 397] on div "rgba(255,255,255,1)" at bounding box center [237, 397] width 8 height 8
type input "*******"
click at [378, 260] on span at bounding box center [372, 261] width 15 height 14
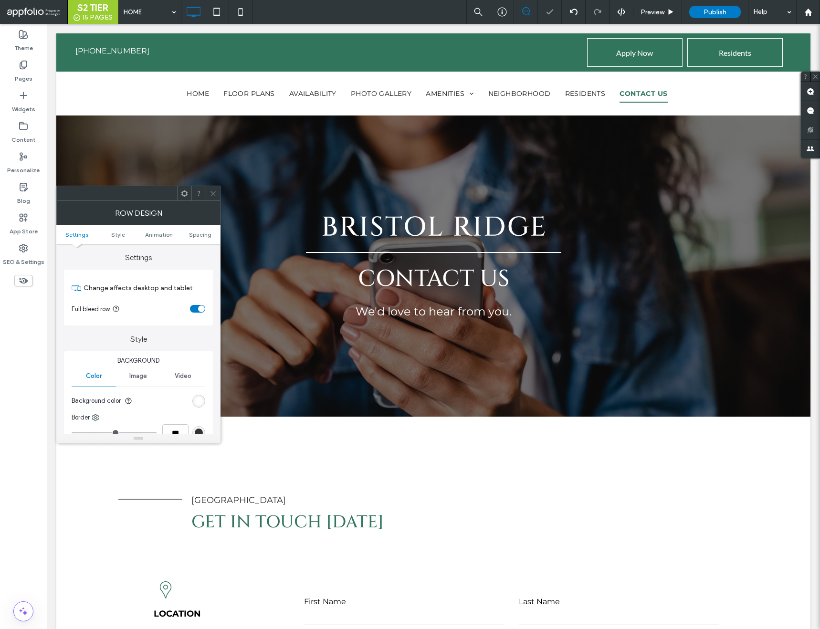
click at [216, 195] on icon at bounding box center [213, 193] width 7 height 7
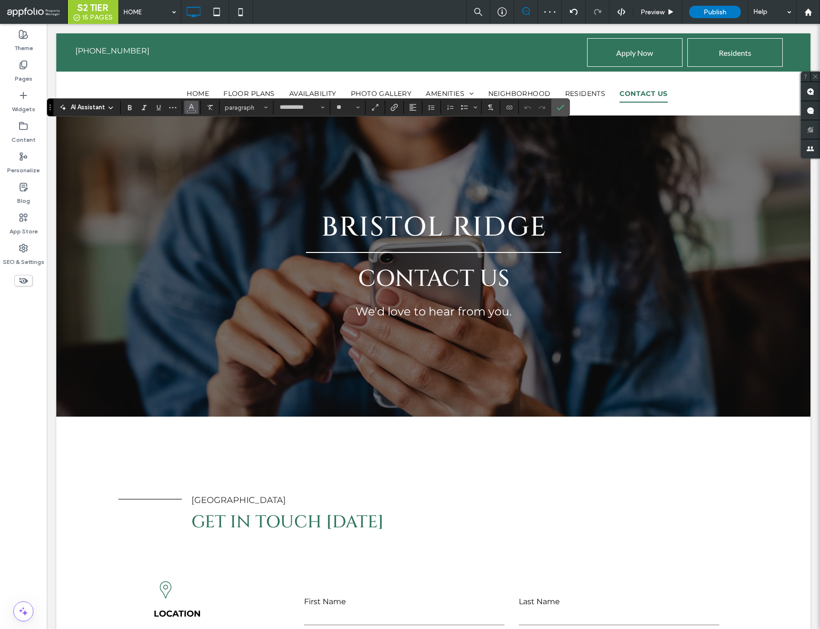
click at [188, 109] on icon "Color" at bounding box center [192, 107] width 8 height 8
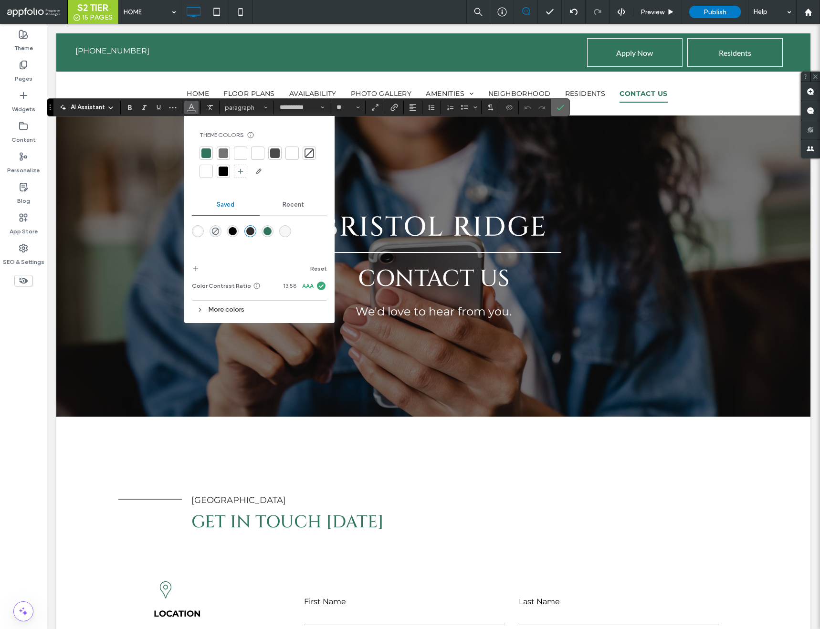
click at [560, 106] on icon "Confirm" at bounding box center [561, 108] width 8 height 8
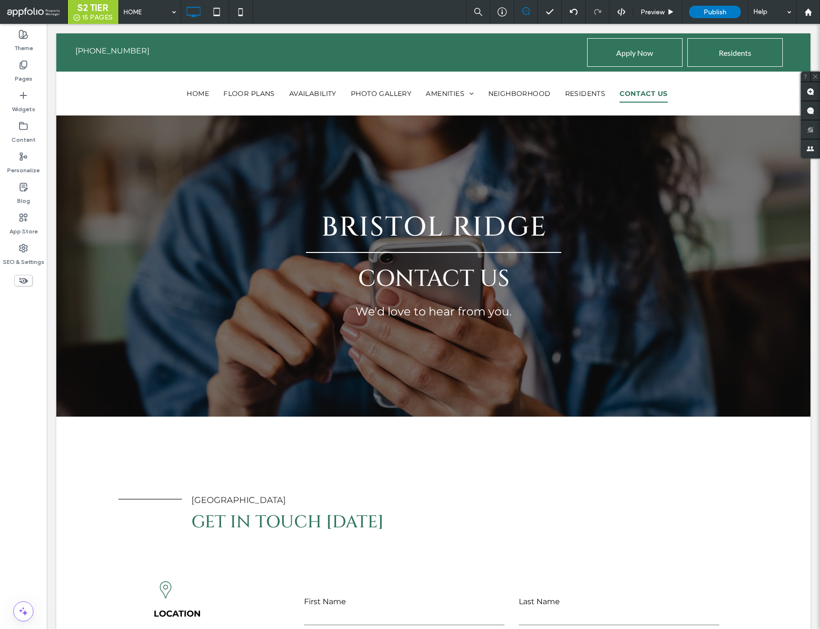
type input "**********"
type input "**"
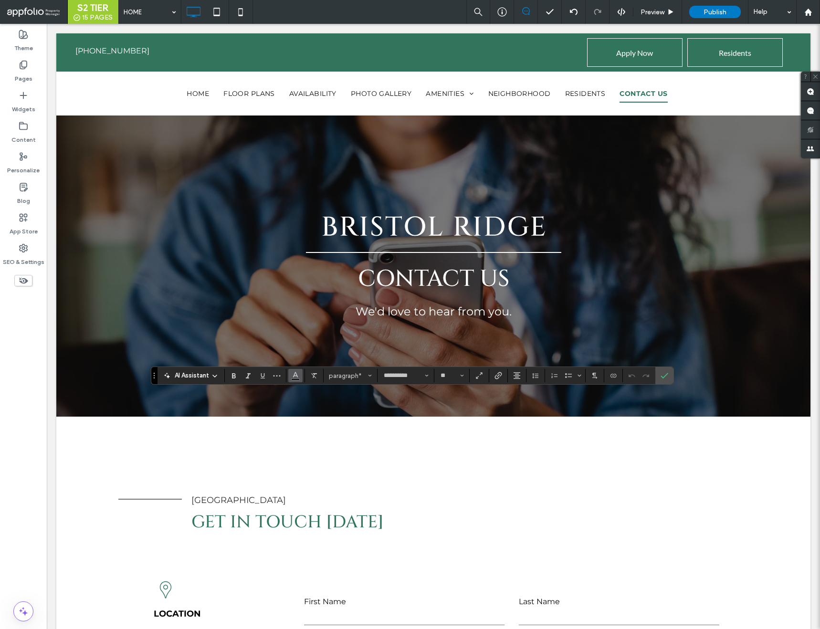
click at [299, 375] on icon "Color" at bounding box center [296, 375] width 8 height 8
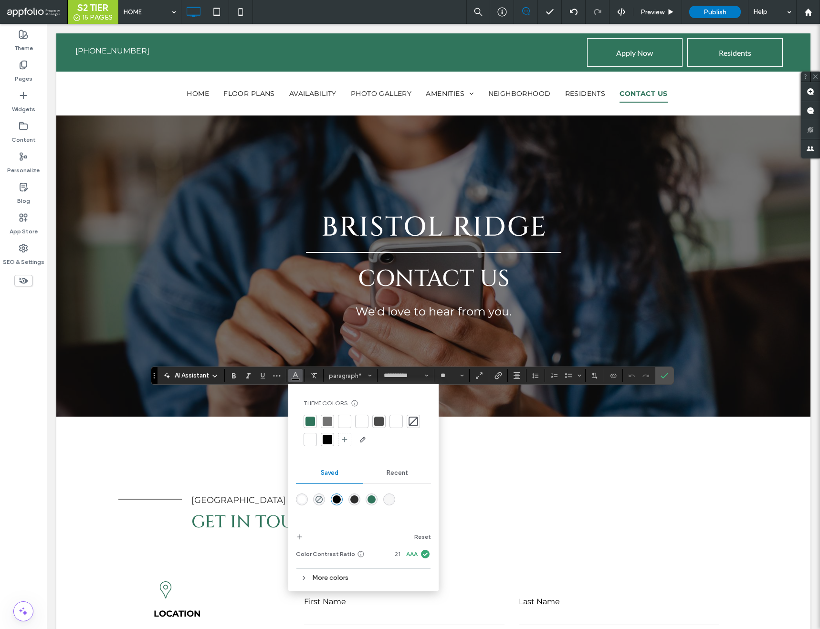
click at [354, 497] on div "rgba(46,46,46,1)" at bounding box center [354, 500] width 8 height 8
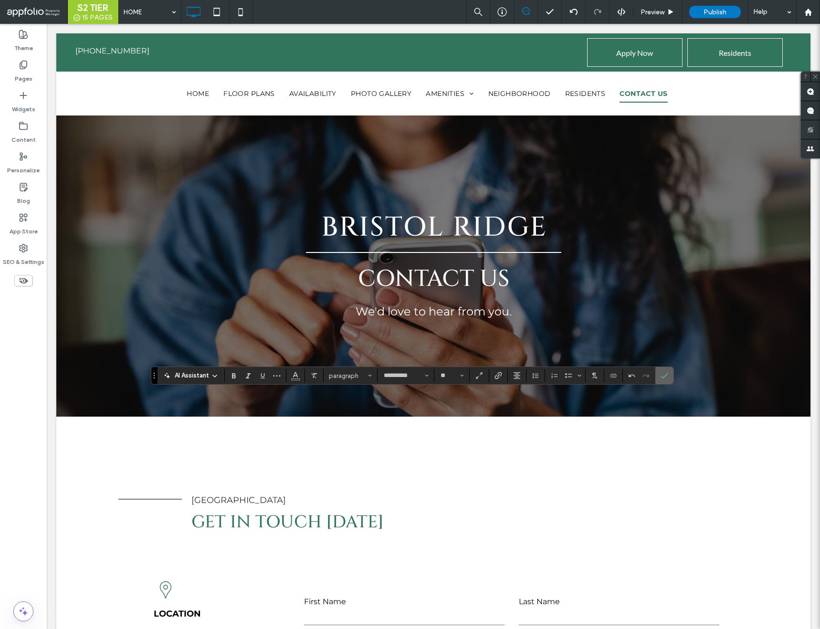
click at [660, 375] on label "Confirm" at bounding box center [664, 375] width 14 height 17
click at [535, 375] on icon "Line Height" at bounding box center [536, 376] width 8 height 8
click at [544, 429] on div "Double" at bounding box center [550, 431] width 23 height 7
click at [534, 373] on icon "Line Height" at bounding box center [536, 376] width 8 height 8
click at [547, 413] on label "1.5" at bounding box center [556, 417] width 56 height 13
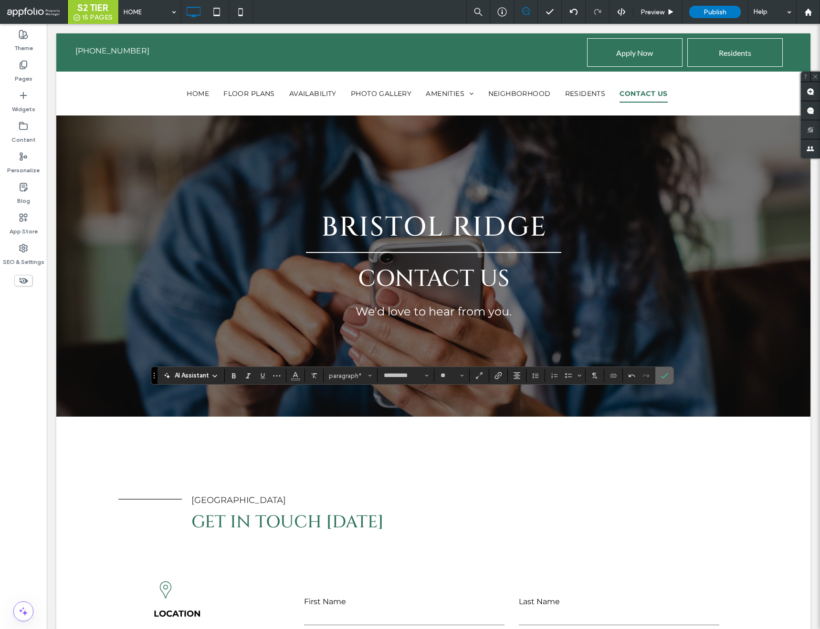
click at [664, 374] on icon "Confirm" at bounding box center [665, 376] width 8 height 8
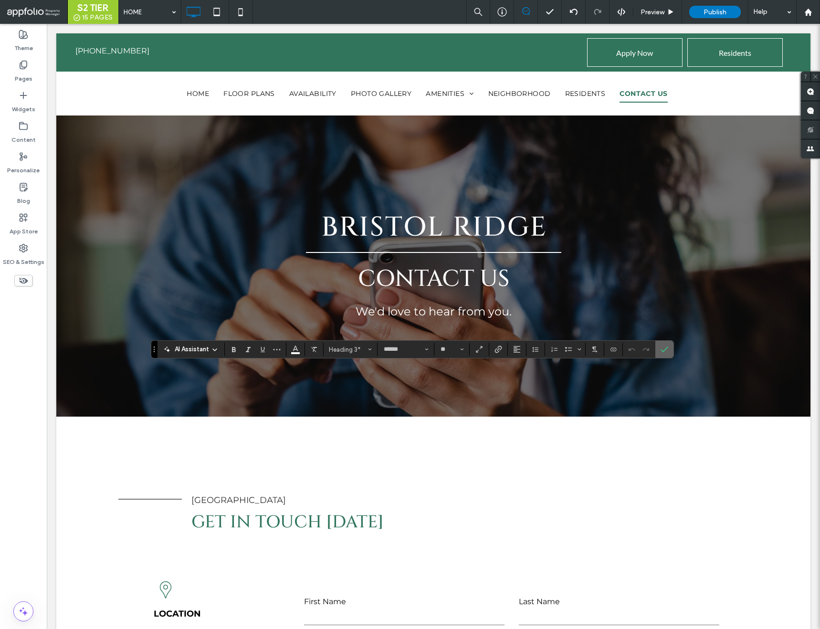
click at [669, 347] on label "Confirm" at bounding box center [664, 349] width 14 height 17
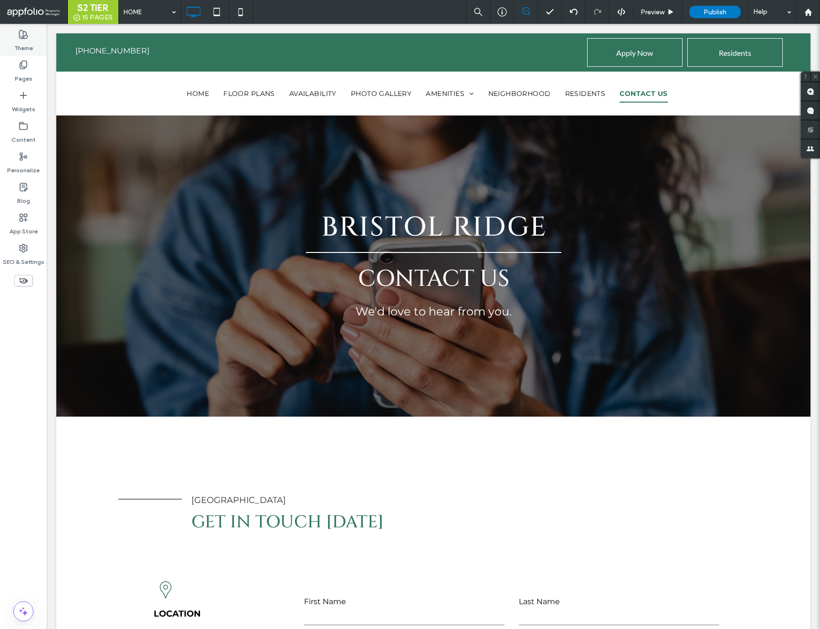
click at [16, 43] on label "Theme" at bounding box center [23, 45] width 19 height 13
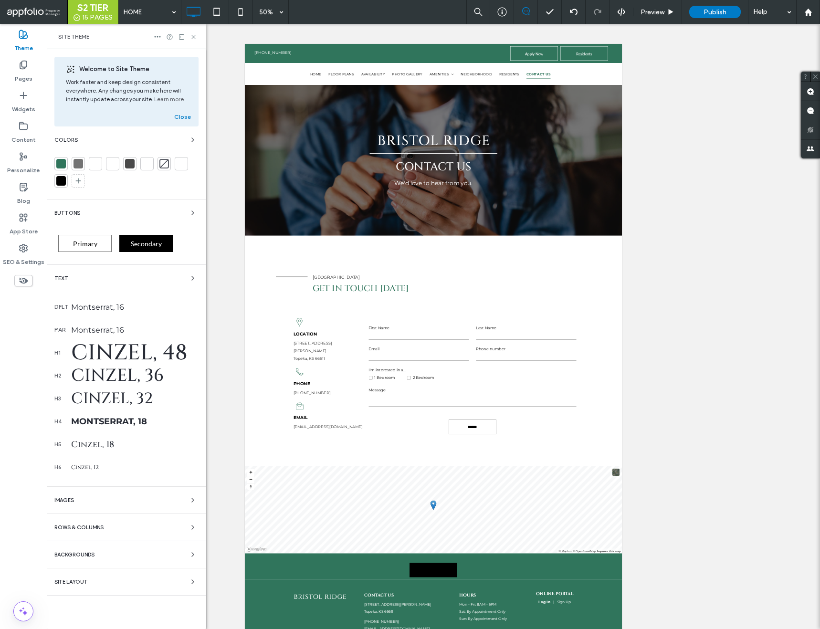
click at [106, 401] on div "Cinzel, 32" at bounding box center [134, 399] width 127 height 21
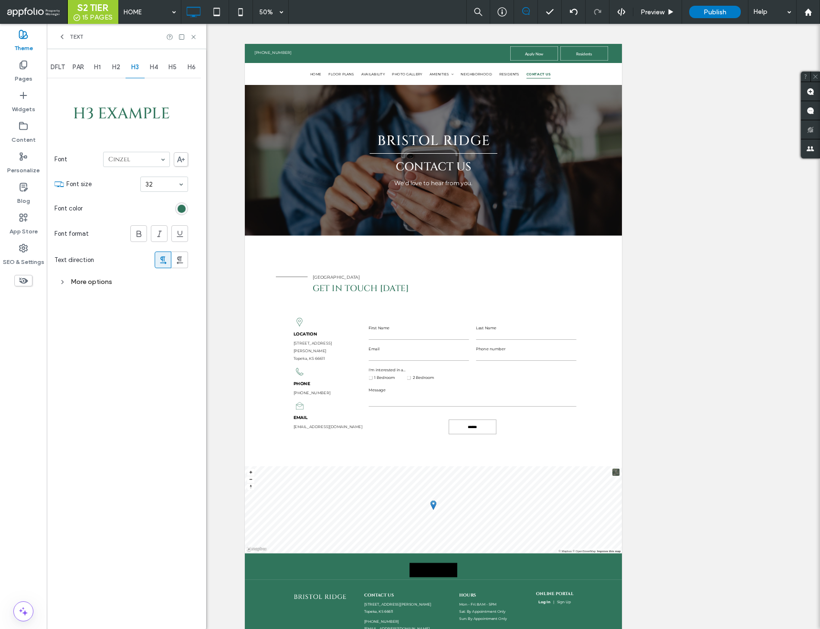
click at [105, 277] on div "More options" at bounding box center [121, 281] width 134 height 13
click at [193, 36] on use at bounding box center [193, 37] width 4 height 4
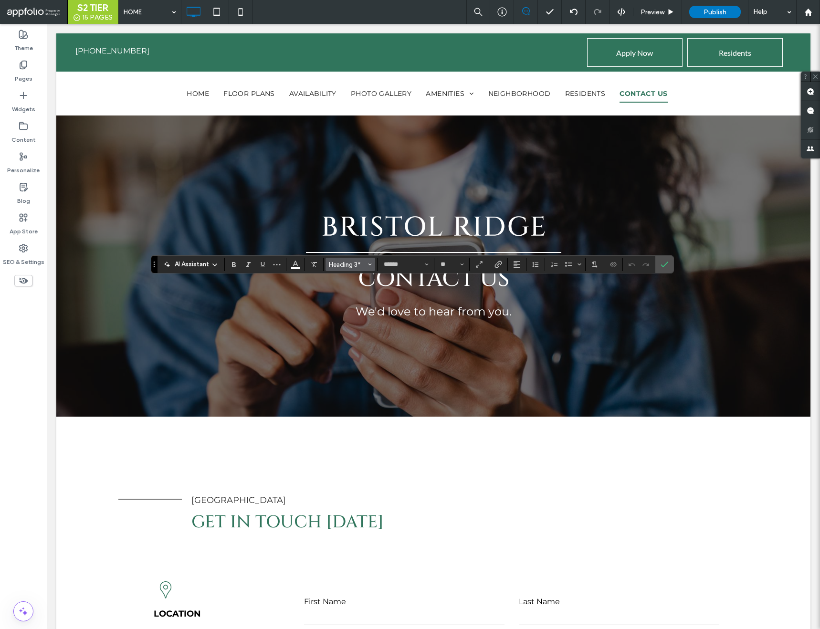
click at [362, 265] on span "Heading 3*" at bounding box center [347, 264] width 37 height 7
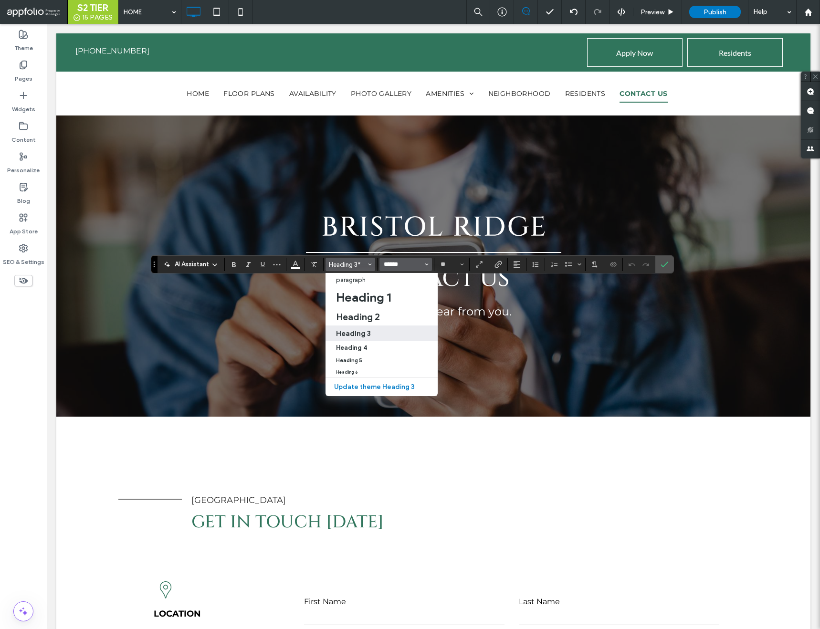
click at [417, 263] on input "******" at bounding box center [403, 265] width 41 height 8
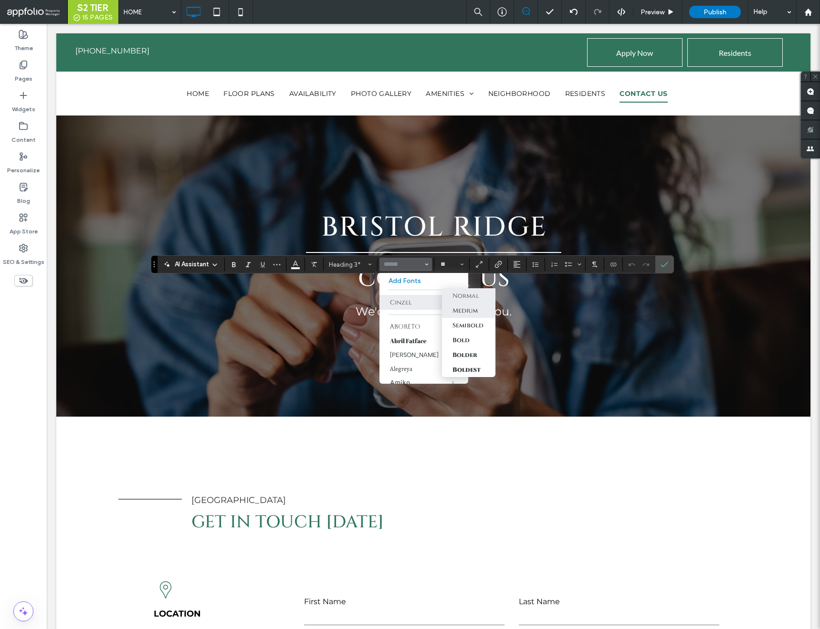
click at [465, 314] on div "Medium" at bounding box center [465, 310] width 25 height 9
type input "******"
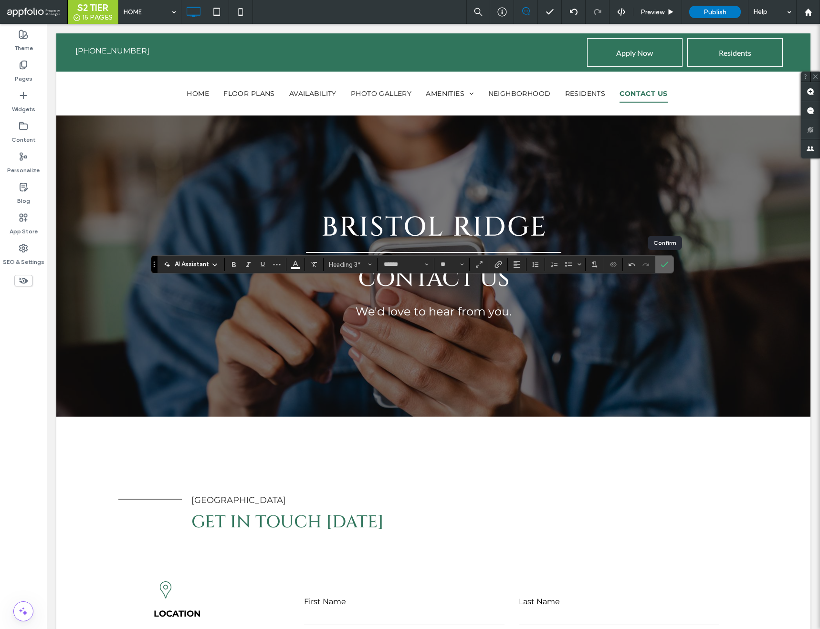
click at [661, 266] on icon "Confirm" at bounding box center [665, 265] width 8 height 8
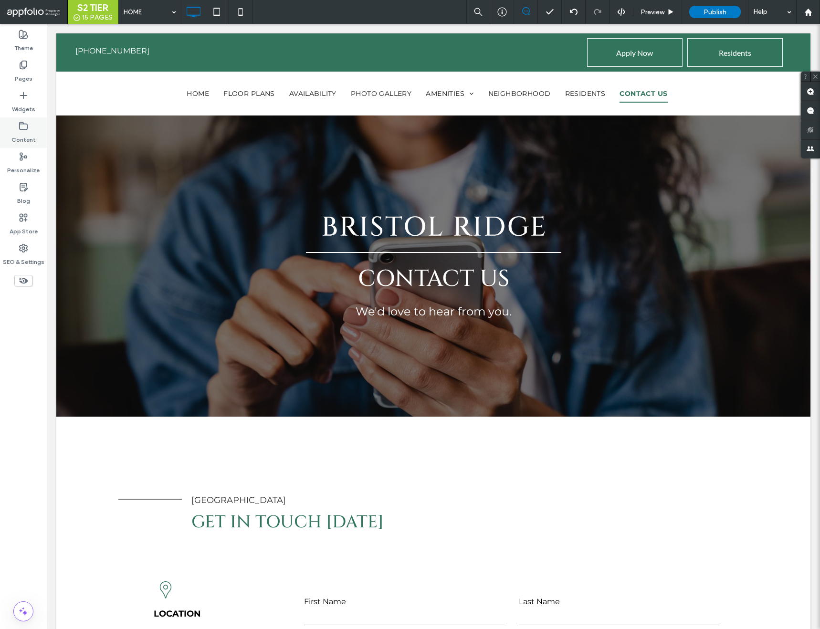
click at [26, 132] on label "Content" at bounding box center [23, 137] width 24 height 13
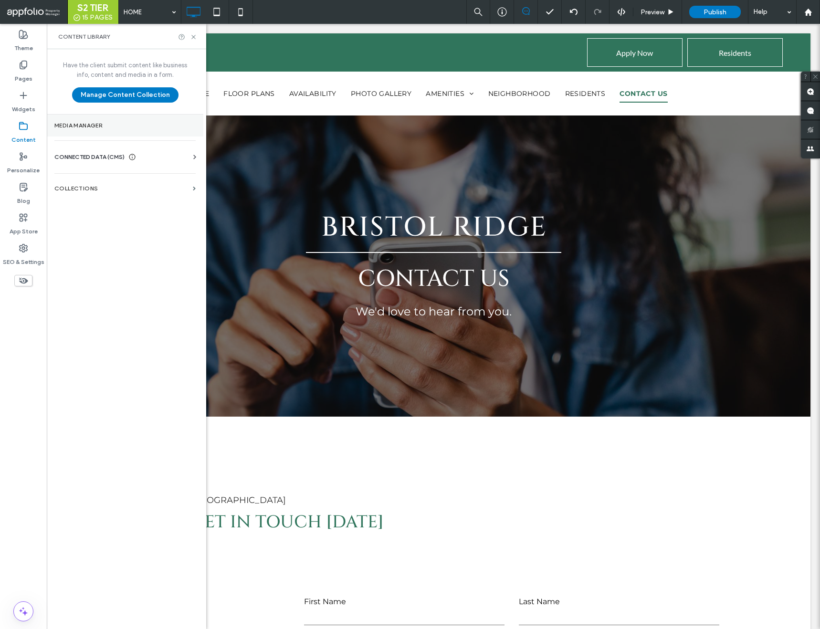
click at [62, 127] on label "Media Manager" at bounding box center [124, 125] width 141 height 7
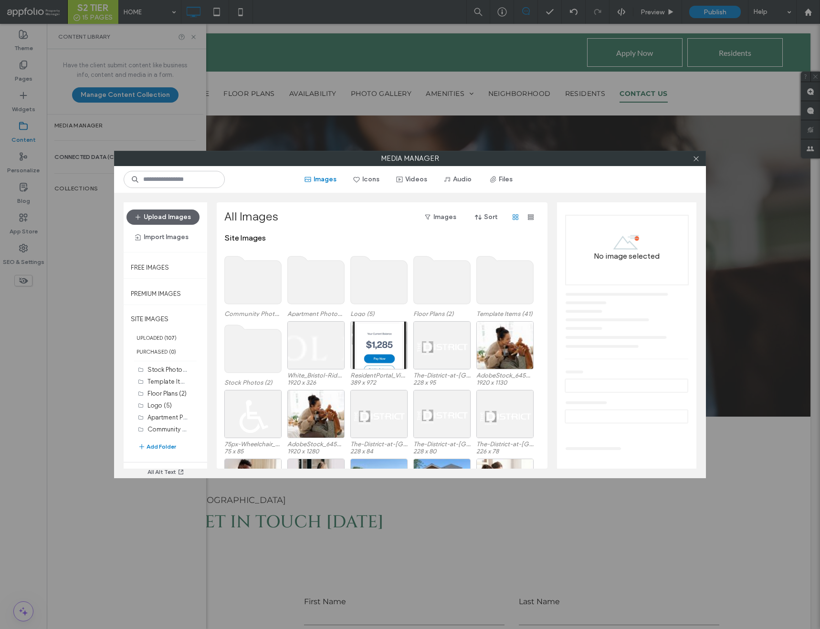
click at [386, 273] on use at bounding box center [379, 280] width 57 height 48
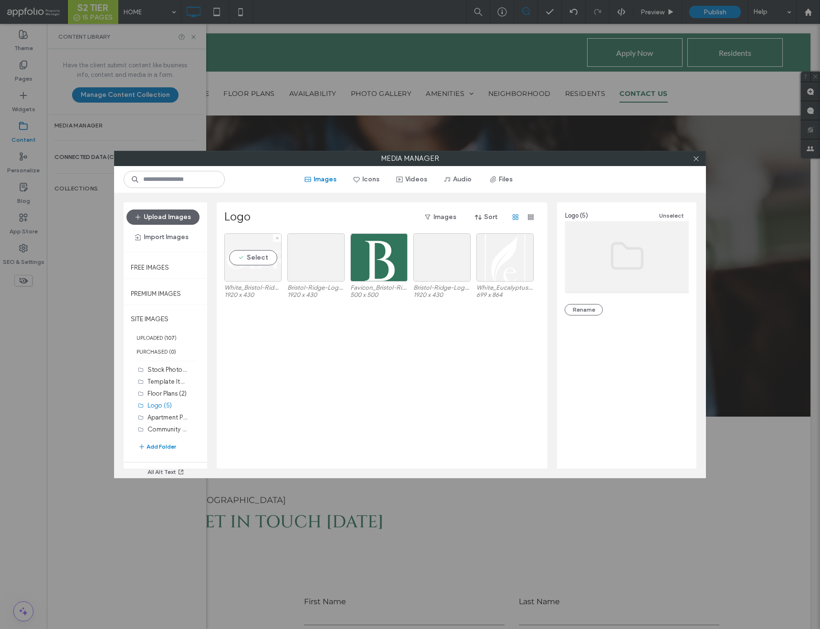
click at [267, 270] on div "Select" at bounding box center [252, 257] width 57 height 48
click at [327, 267] on div "Select" at bounding box center [315, 257] width 57 height 48
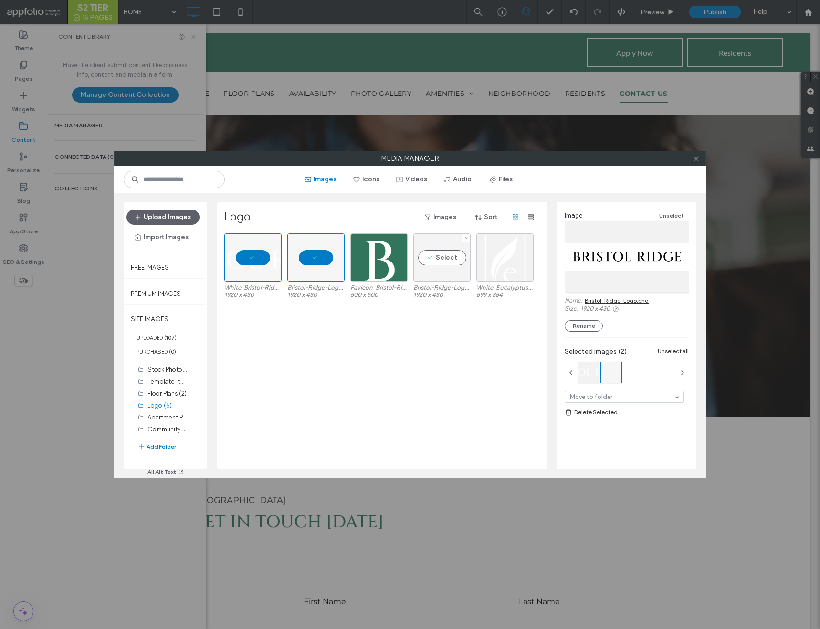
click at [439, 266] on div "Select" at bounding box center [441, 257] width 57 height 48
click at [594, 414] on link "Delete Selected" at bounding box center [627, 413] width 124 height 10
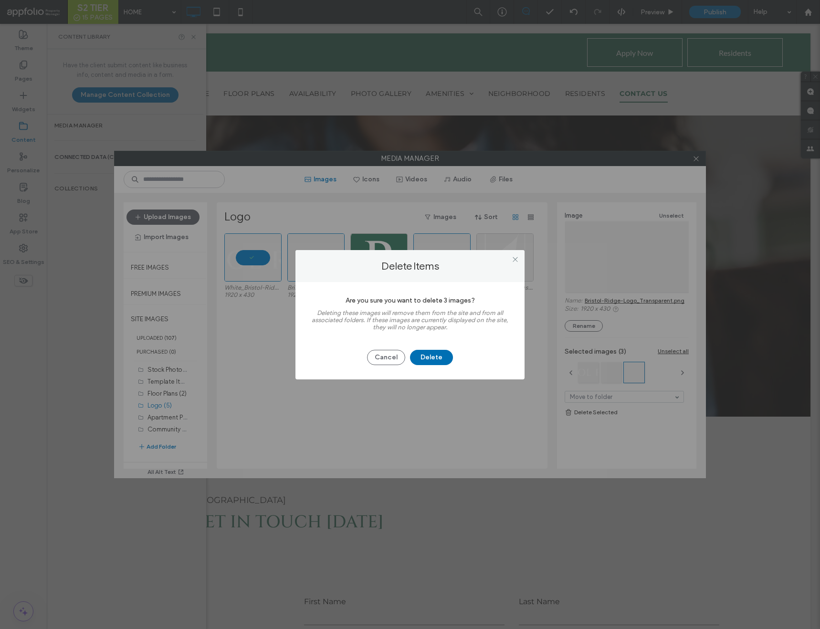
click at [432, 361] on button "Delete" at bounding box center [431, 357] width 43 height 15
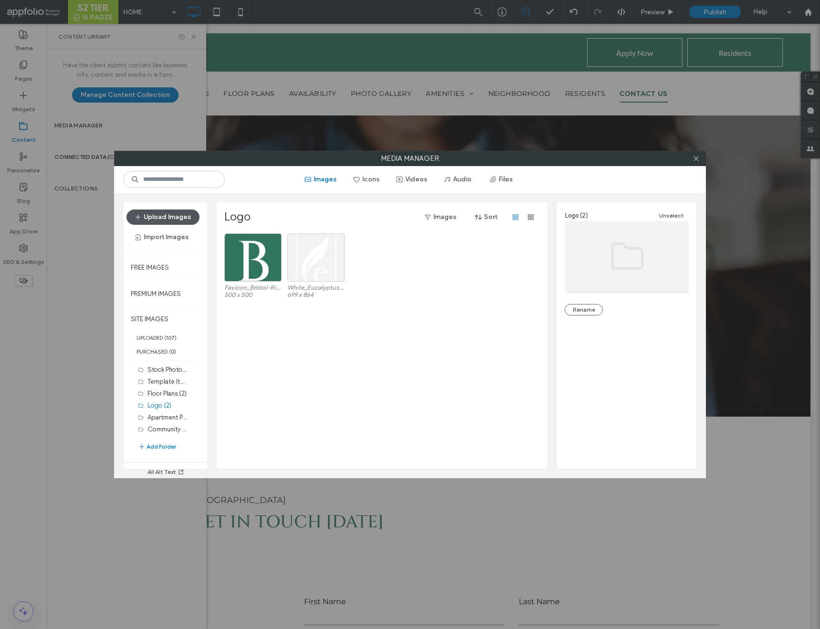
click at [188, 220] on button "Upload Images" at bounding box center [163, 217] width 73 height 15
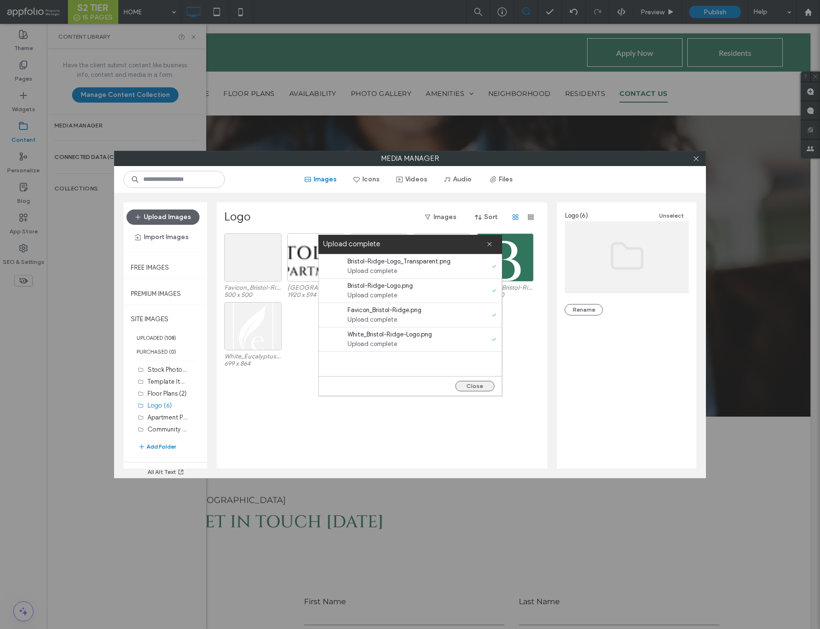
click at [478, 386] on button "Close" at bounding box center [474, 386] width 39 height 11
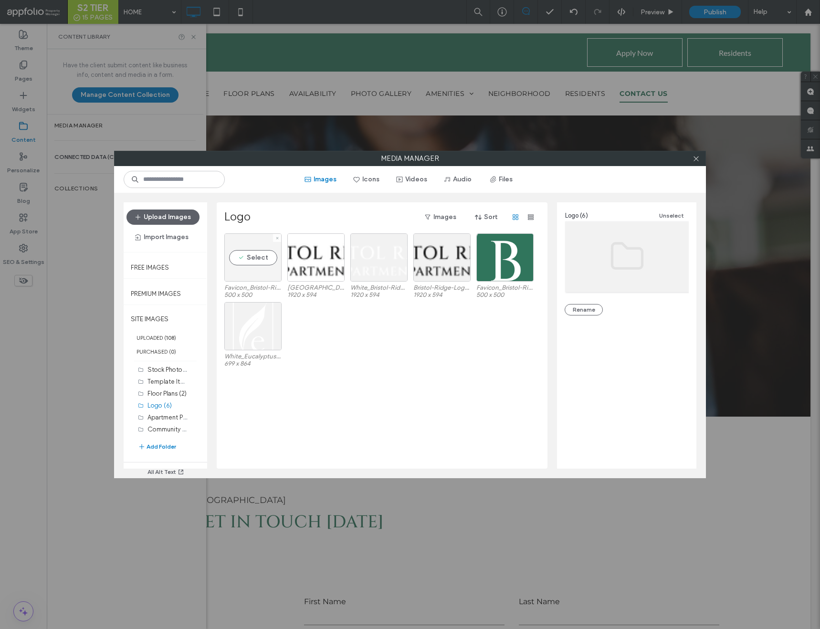
click at [249, 270] on div "Select" at bounding box center [252, 257] width 57 height 48
click at [589, 411] on link "Delete Selected" at bounding box center [627, 413] width 124 height 10
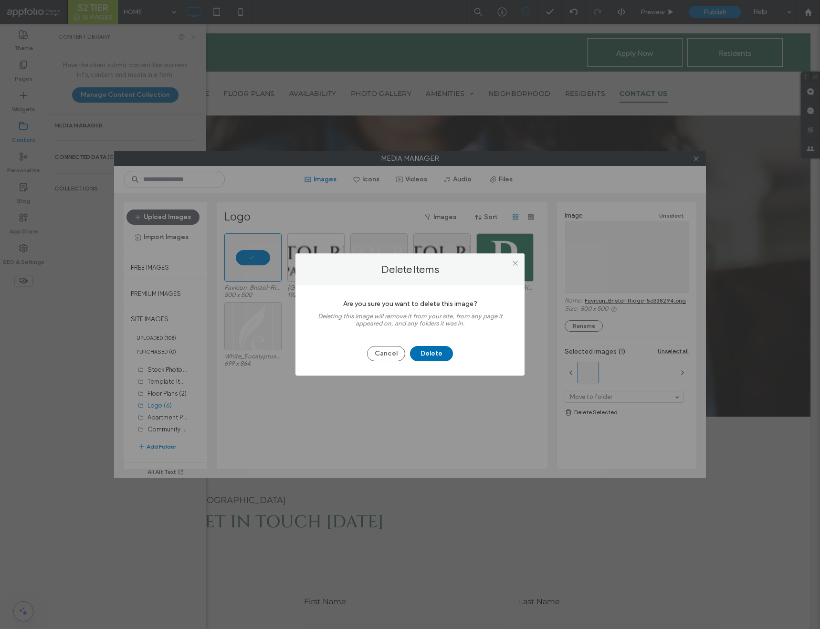
click at [437, 347] on button "Delete" at bounding box center [431, 353] width 43 height 15
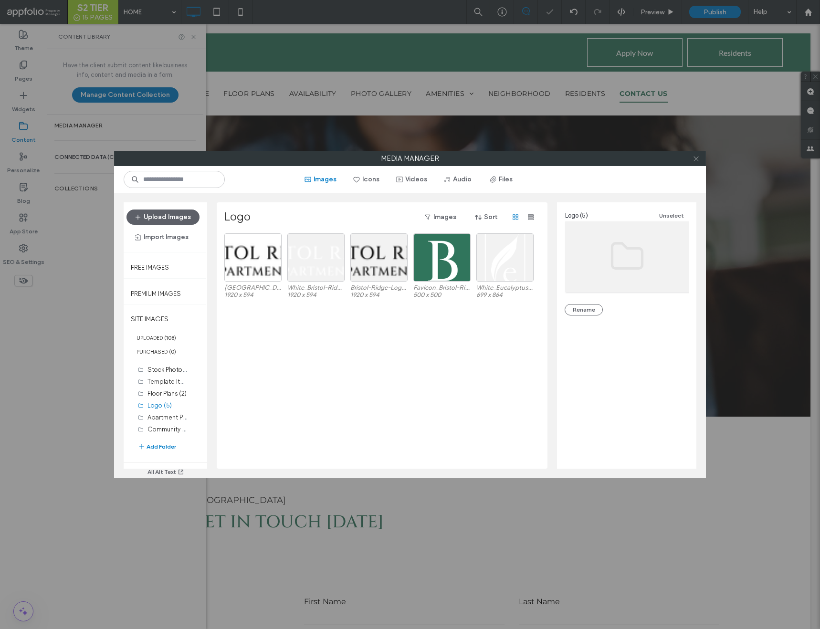
click at [697, 160] on use at bounding box center [696, 158] width 5 height 5
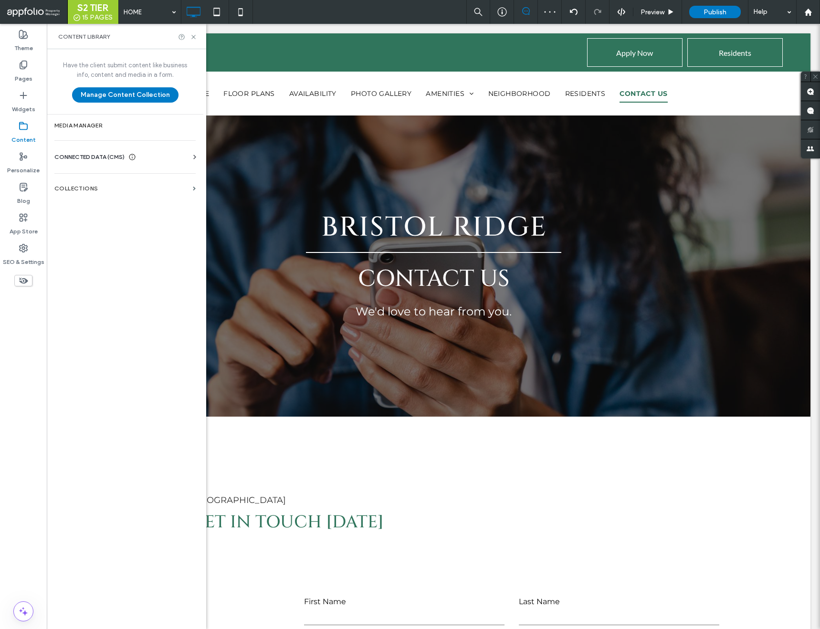
click at [95, 153] on span "CONNECTED DATA (CMS)" at bounding box center [89, 157] width 70 height 10
click at [167, 183] on label "Business Info" at bounding box center [127, 180] width 130 height 7
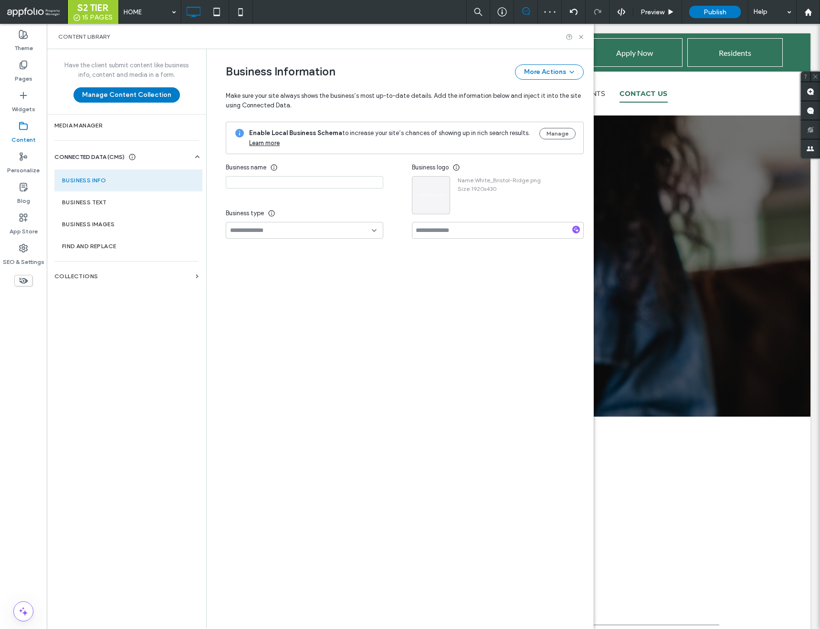
type input "**********"
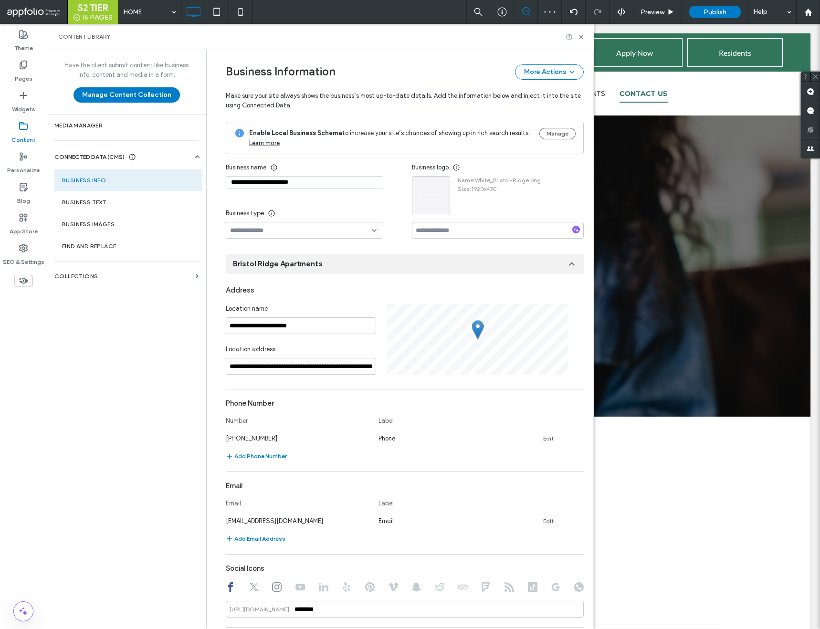
scroll to position [3, 0]
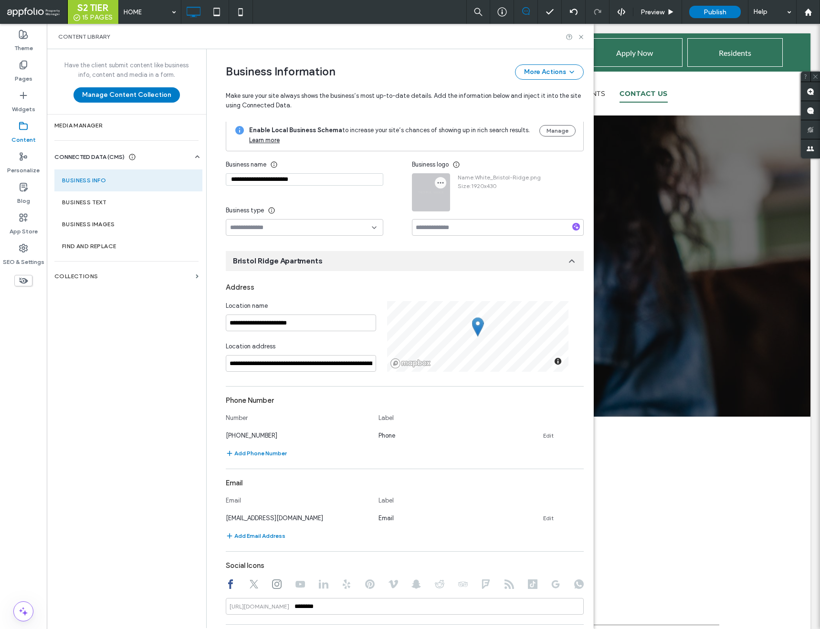
click at [439, 184] on icon "button" at bounding box center [441, 183] width 8 height 8
click at [450, 208] on span "Replace Image" at bounding box center [471, 206] width 42 height 10
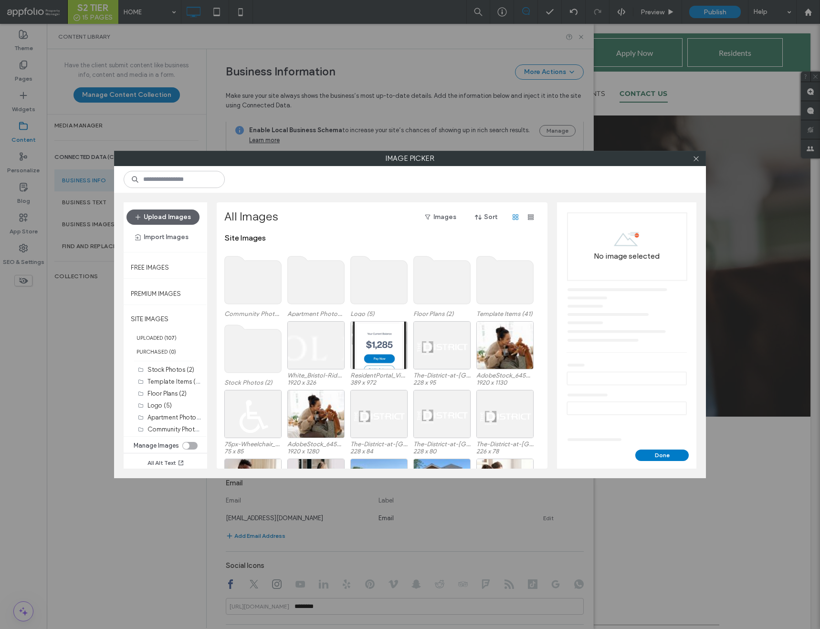
click at [370, 281] on use at bounding box center [379, 280] width 57 height 48
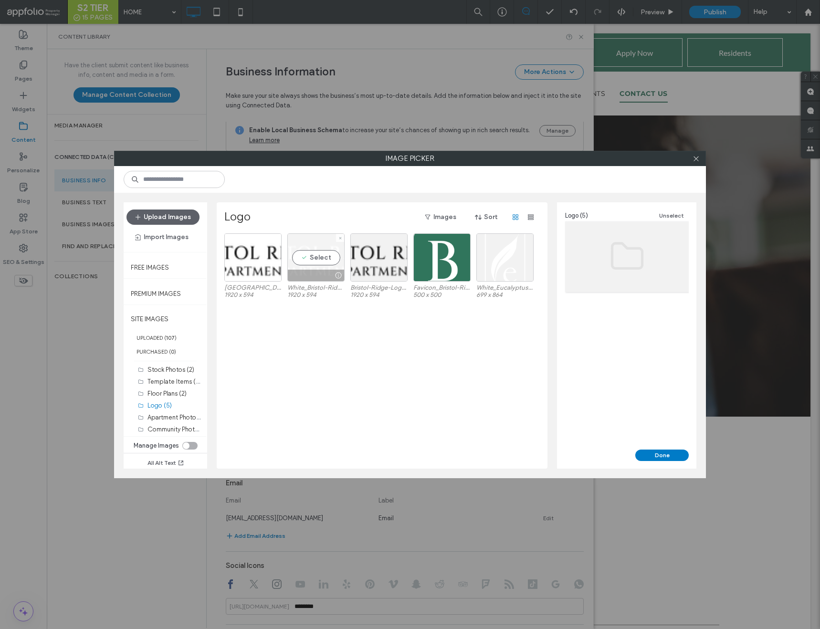
click at [317, 267] on div "Select" at bounding box center [315, 257] width 57 height 48
click at [652, 457] on button "Done" at bounding box center [661, 455] width 53 height 11
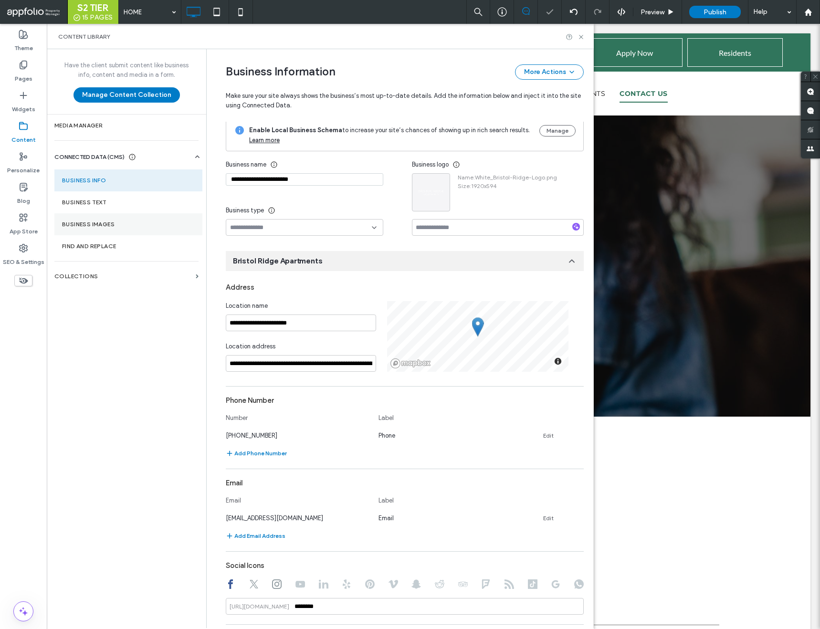
click at [148, 221] on label "Business Images" at bounding box center [128, 224] width 133 height 7
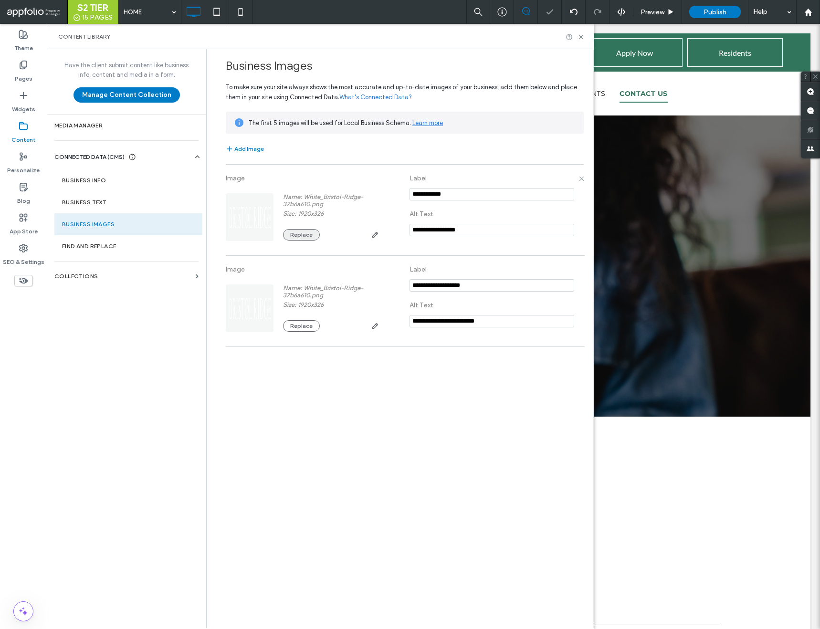
click at [301, 229] on button "Replace" at bounding box center [301, 234] width 37 height 11
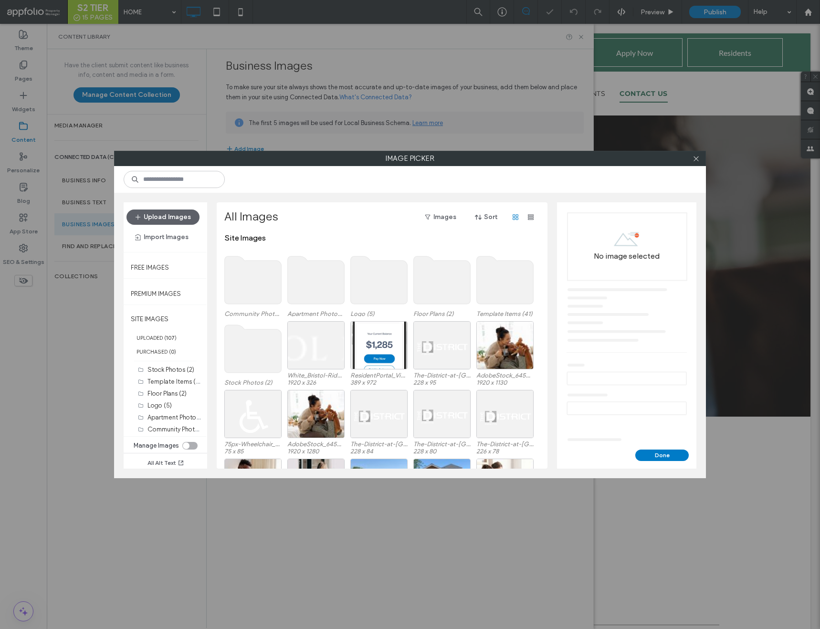
click at [375, 277] on use at bounding box center [379, 280] width 57 height 48
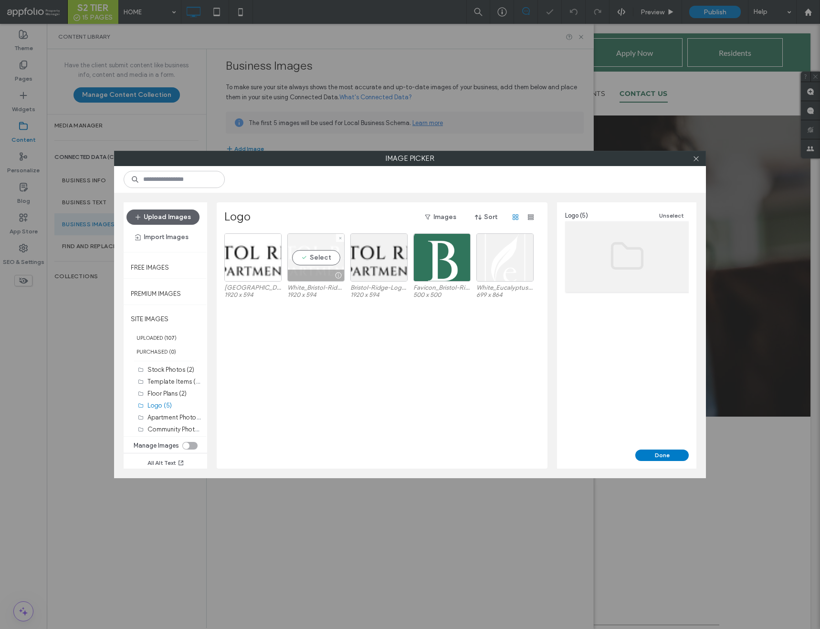
click at [306, 265] on div "Select" at bounding box center [315, 257] width 57 height 48
click at [657, 456] on button "Done" at bounding box center [661, 455] width 53 height 11
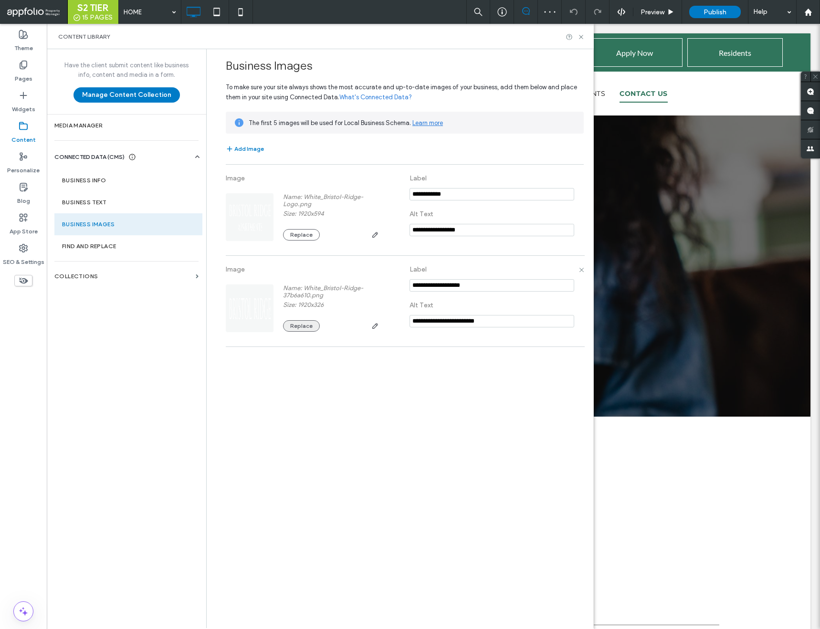
click at [311, 323] on button "Replace" at bounding box center [301, 325] width 37 height 11
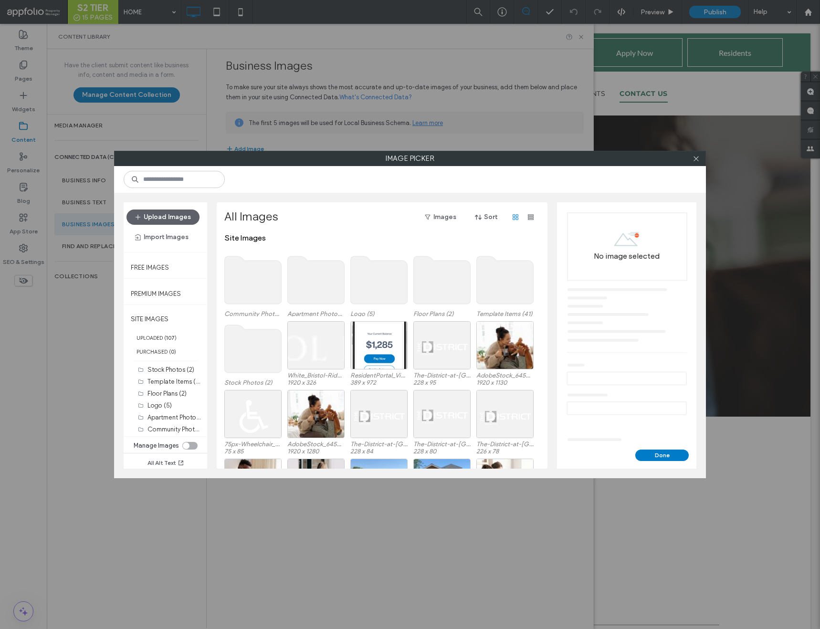
click at [372, 298] on use at bounding box center [379, 280] width 57 height 48
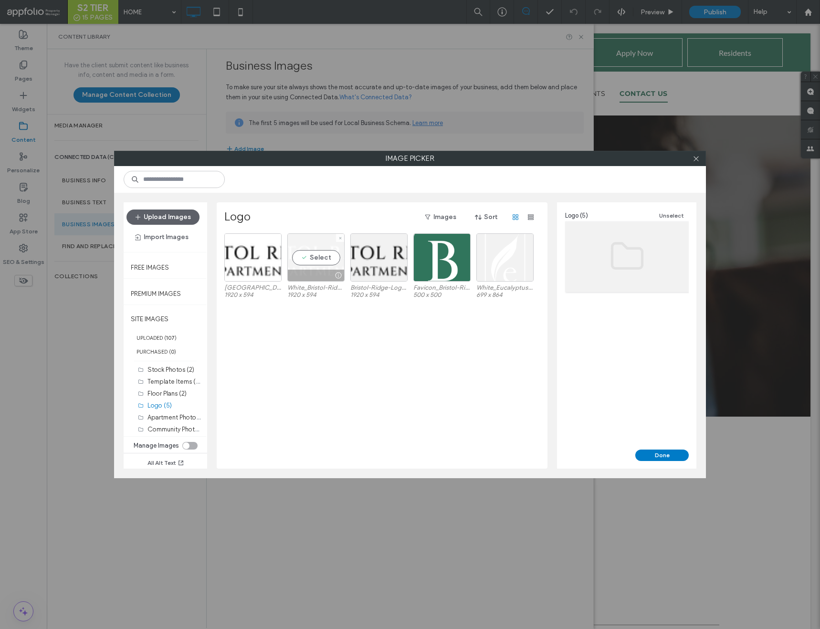
click at [312, 268] on div "Select" at bounding box center [315, 257] width 57 height 48
click at [664, 450] on button "Done" at bounding box center [661, 455] width 53 height 11
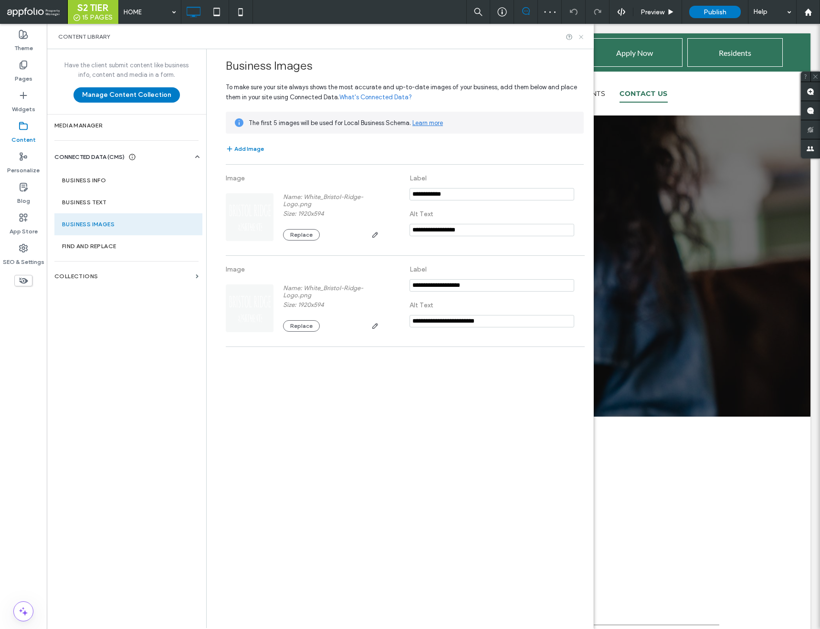
click at [580, 37] on icon at bounding box center [581, 36] width 7 height 7
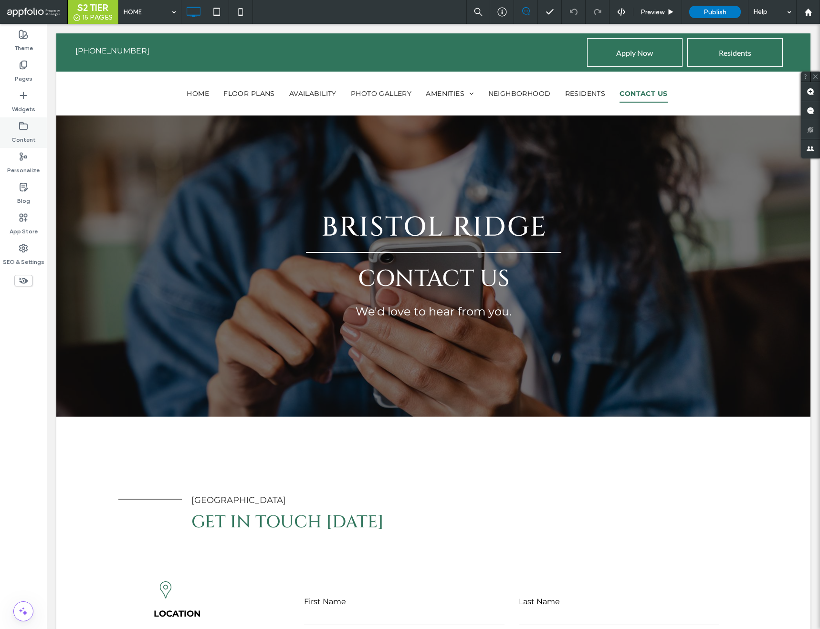
click at [25, 126] on icon at bounding box center [24, 126] width 10 height 10
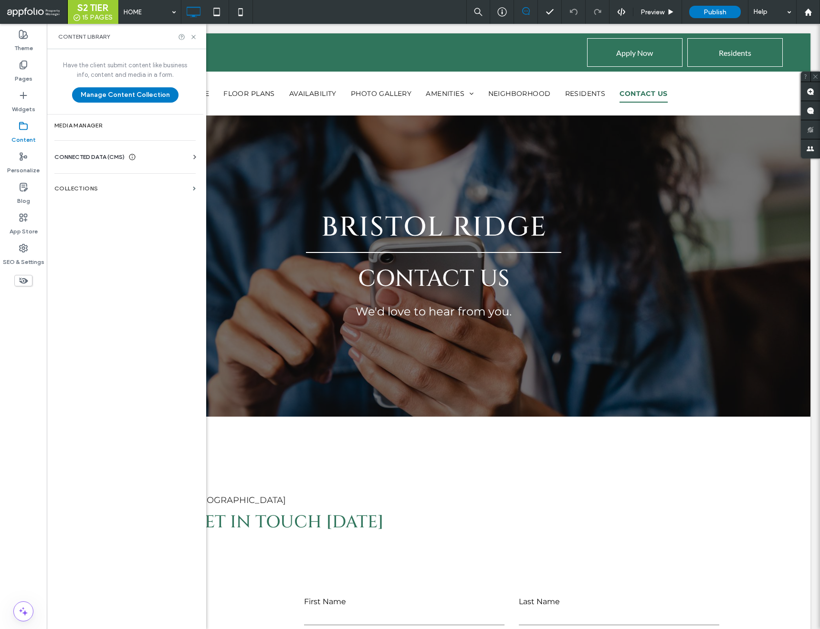
click at [95, 148] on div "CONNECTED DATA (CMS) Business Info Business Text Business Images Find and Repla…" at bounding box center [125, 157] width 157 height 25
click at [98, 167] on div "Business Info Business Text Business Images Find and Replace" at bounding box center [126, 166] width 145 height 8
click at [99, 158] on span "CONNECTED DATA (CMS)" at bounding box center [89, 157] width 70 height 10
click at [110, 225] on label "Business Images" at bounding box center [127, 224] width 130 height 7
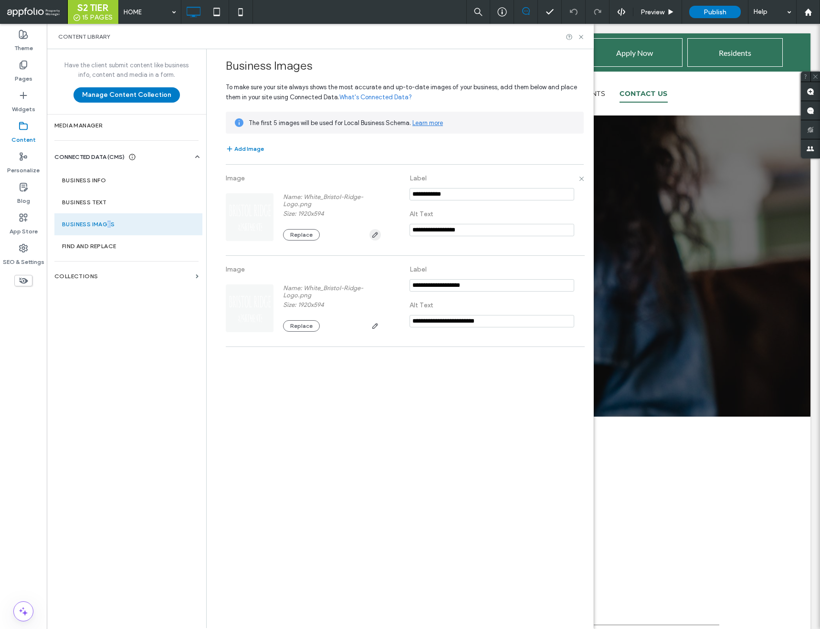
click at [376, 235] on use "button" at bounding box center [375, 235] width 6 height 6
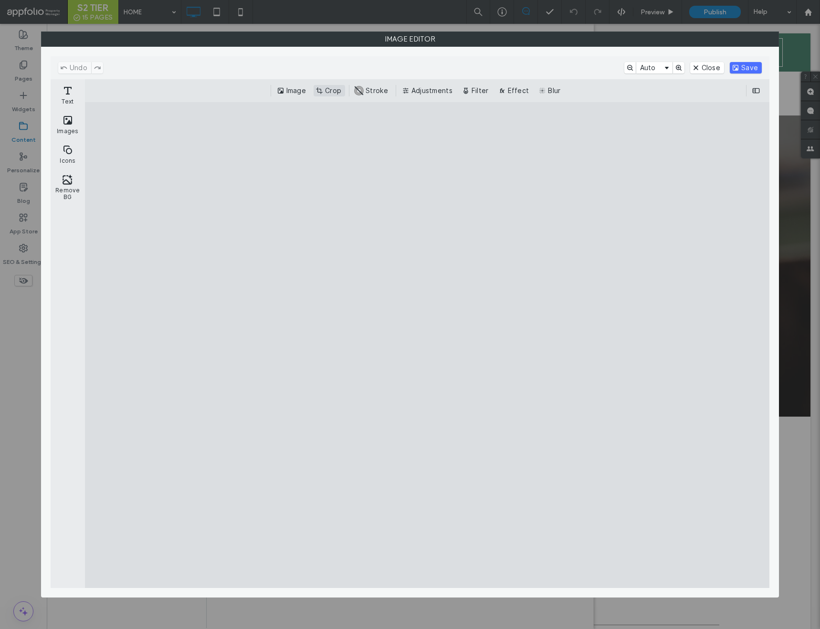
click at [334, 89] on button "Crop" at bounding box center [330, 90] width 32 height 11
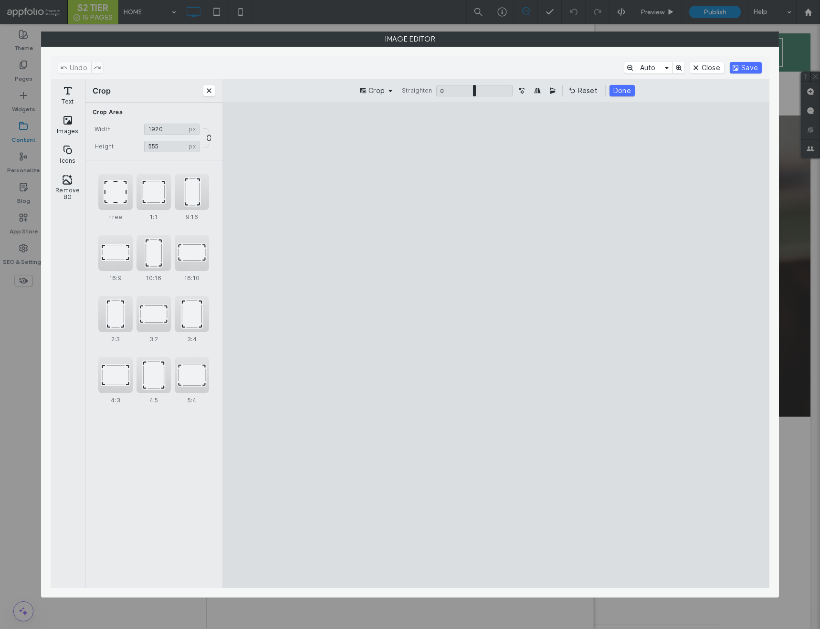
drag, startPoint x: 495, startPoint y: 425, endPoint x: 496, endPoint y: 415, distance: 10.1
click at [496, 345] on cesdk-canvas "Editor canvas" at bounding box center [496, 345] width 0 height 0
type input "***"
drag, startPoint x: 496, startPoint y: 279, endPoint x: 496, endPoint y: 290, distance: 11.0
click at [496, 345] on cesdk-canvas "Editor canvas" at bounding box center [496, 345] width 0 height 0
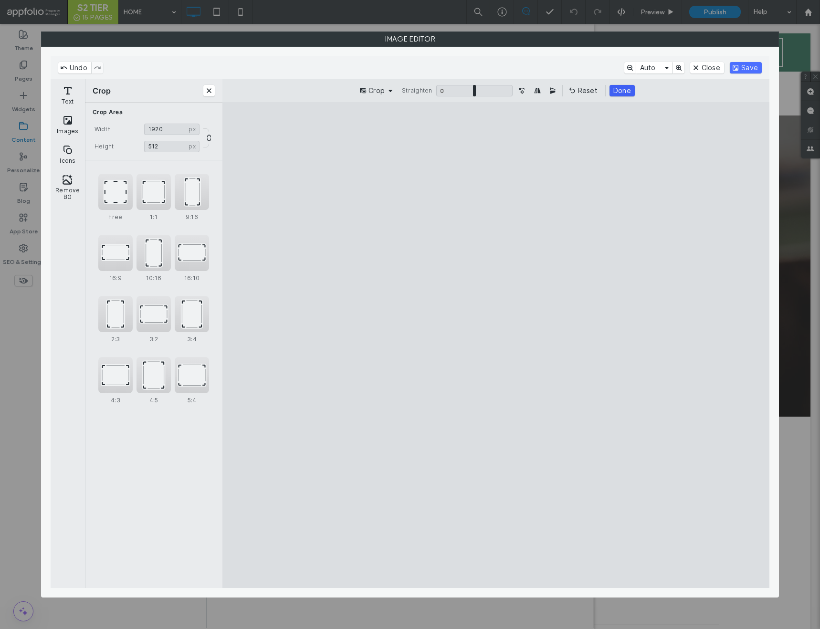
click at [610, 91] on button "Done" at bounding box center [622, 90] width 25 height 11
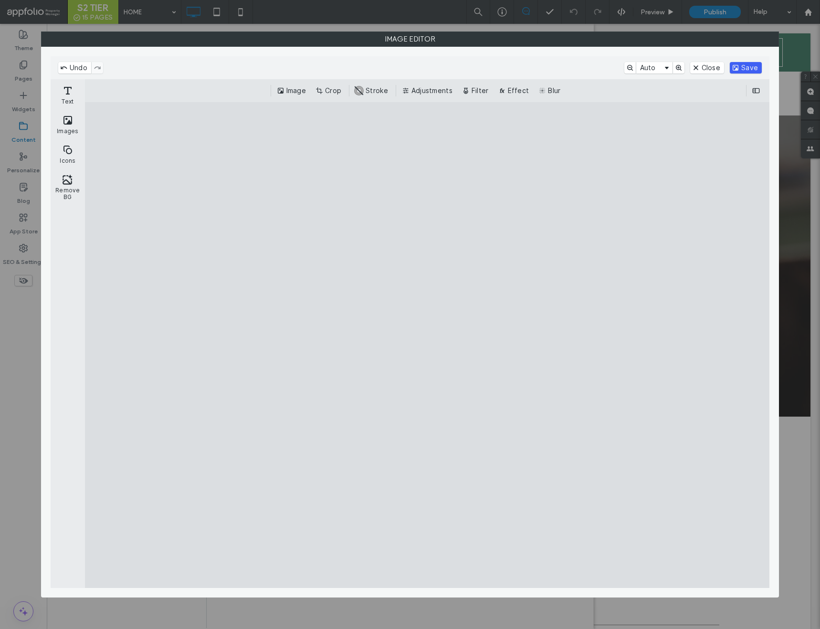
click at [748, 68] on button "Save" at bounding box center [746, 67] width 32 height 11
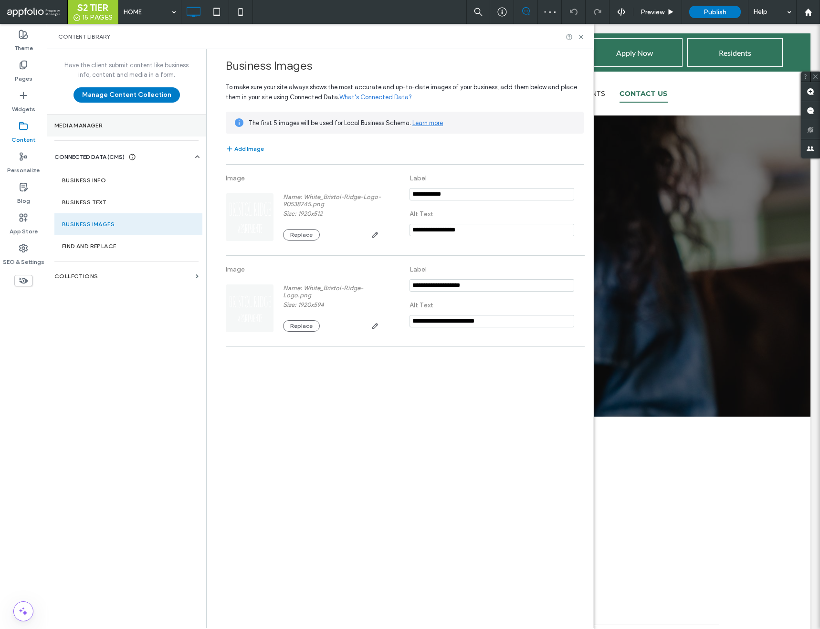
click at [121, 124] on label "Media Manager" at bounding box center [126, 125] width 144 height 7
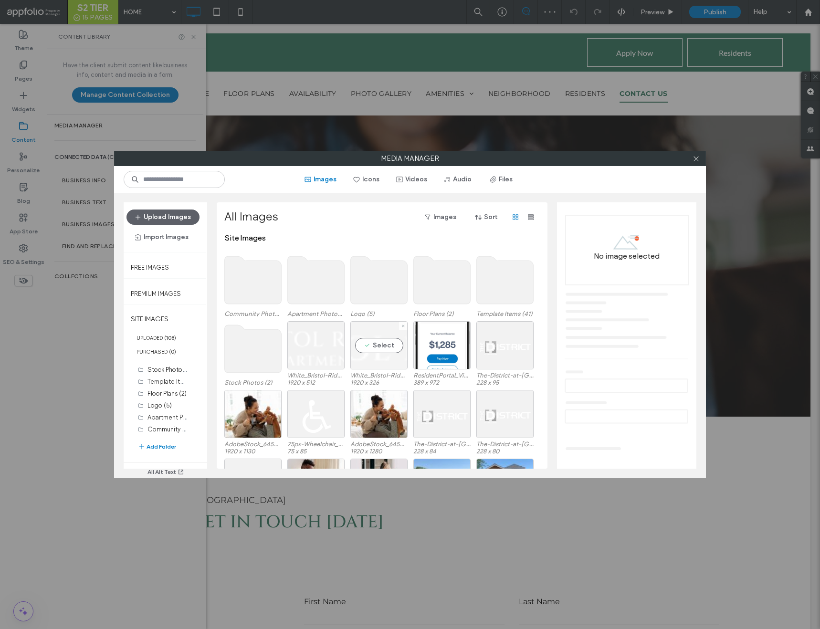
click at [376, 343] on div "Select" at bounding box center [378, 345] width 57 height 48
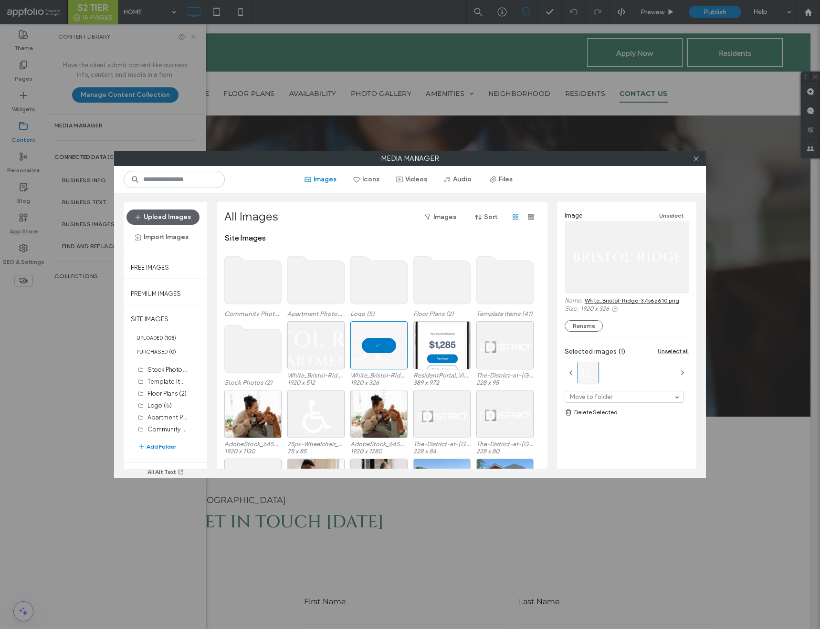
click at [591, 412] on link "Delete Selected" at bounding box center [627, 413] width 124 height 10
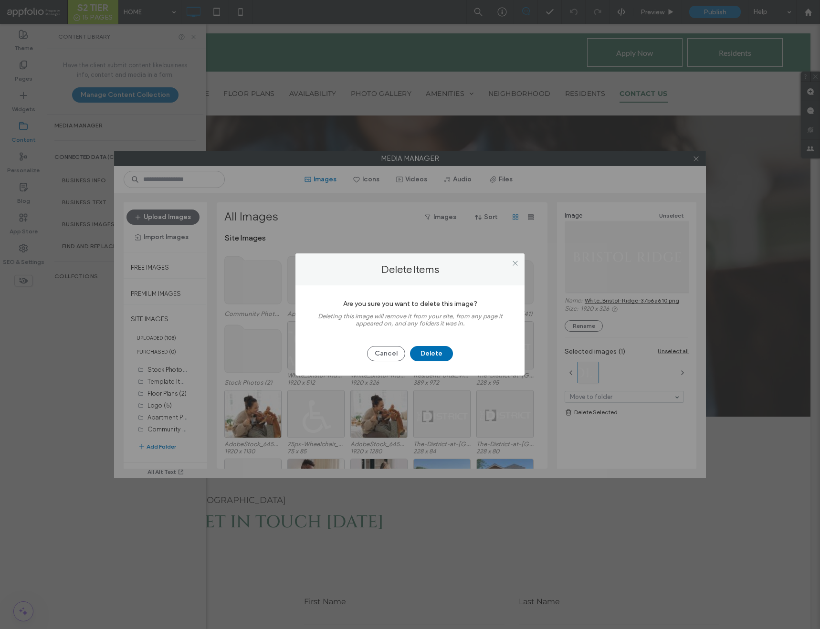
click at [427, 358] on button "Delete" at bounding box center [431, 353] width 43 height 15
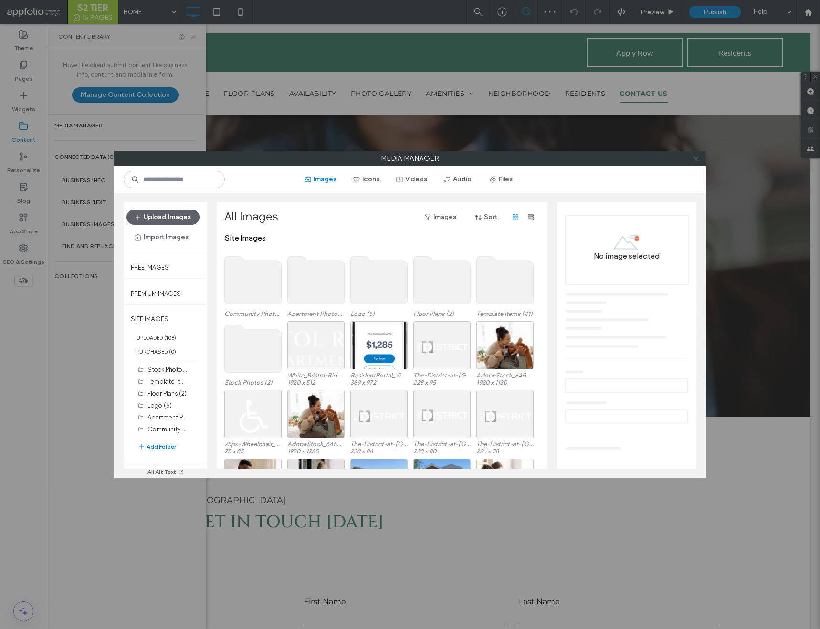
click at [696, 159] on icon at bounding box center [696, 158] width 7 height 7
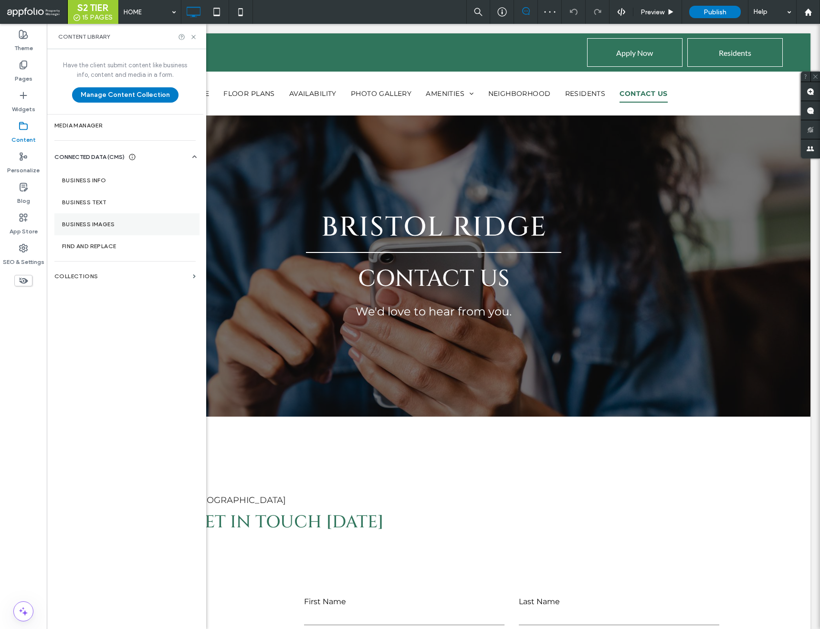
click at [148, 228] on section "Business Images" at bounding box center [126, 224] width 145 height 22
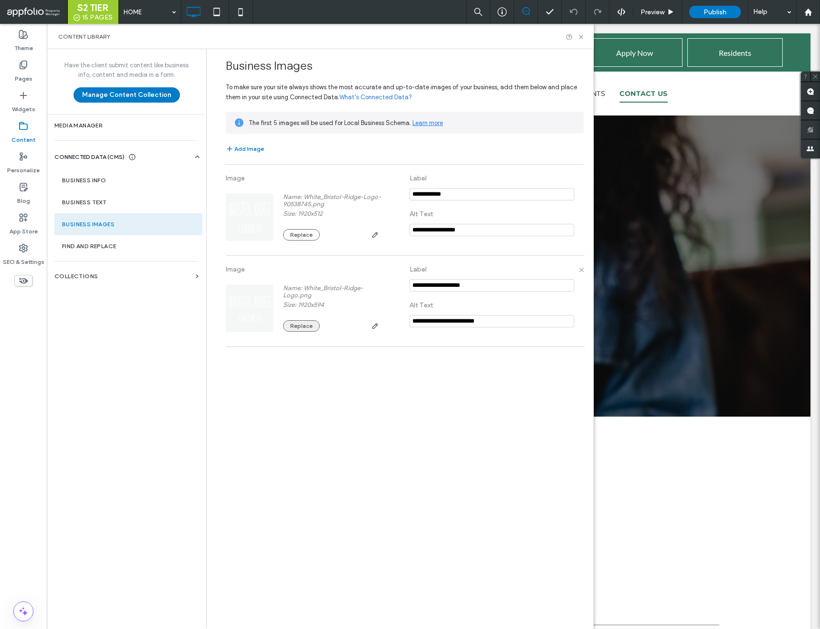
click at [305, 323] on button "Replace" at bounding box center [301, 325] width 37 height 11
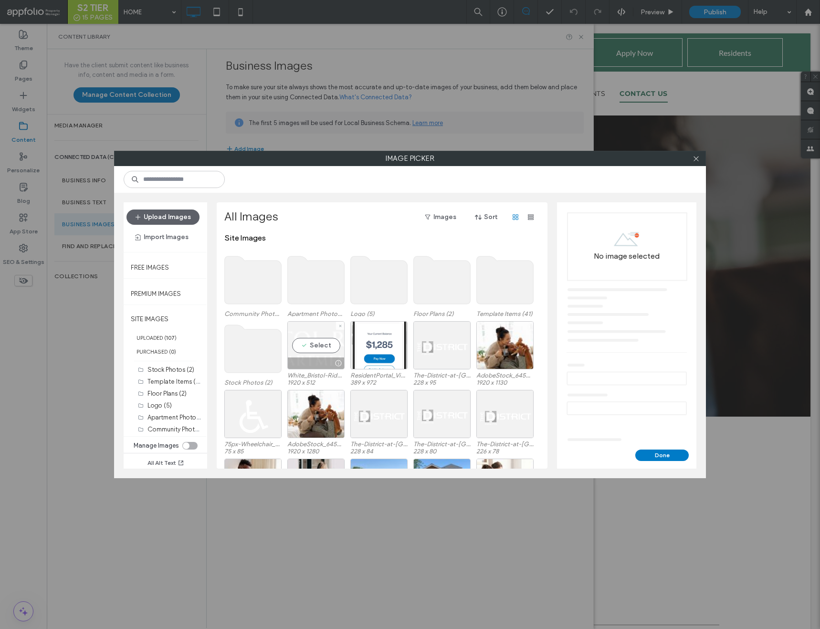
click at [309, 336] on div "Select" at bounding box center [315, 345] width 57 height 48
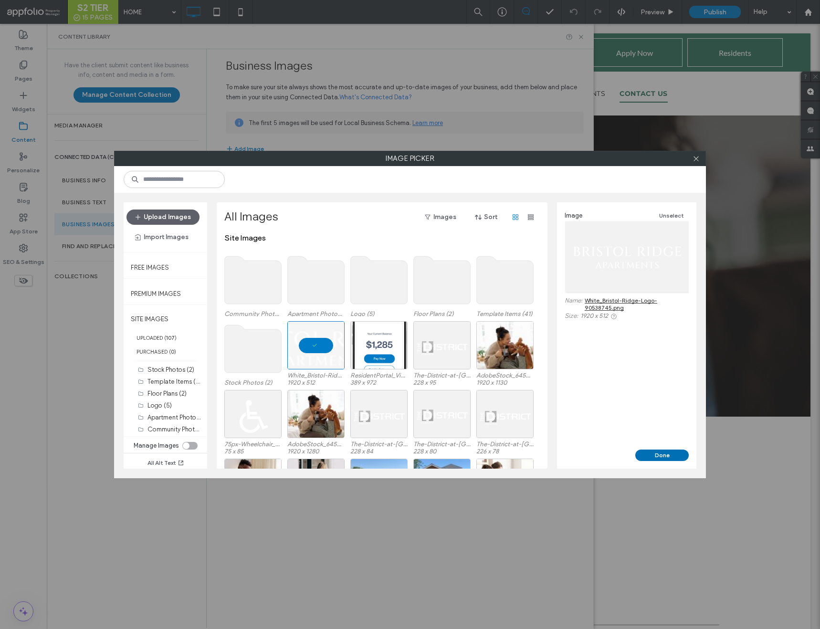
click at [674, 454] on button "Done" at bounding box center [661, 455] width 53 height 11
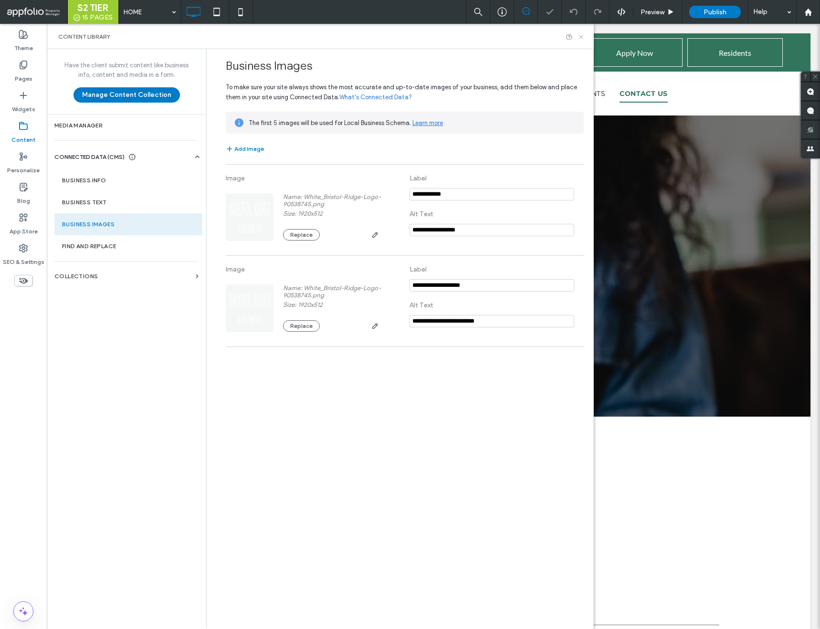
click at [580, 38] on icon at bounding box center [581, 36] width 7 height 7
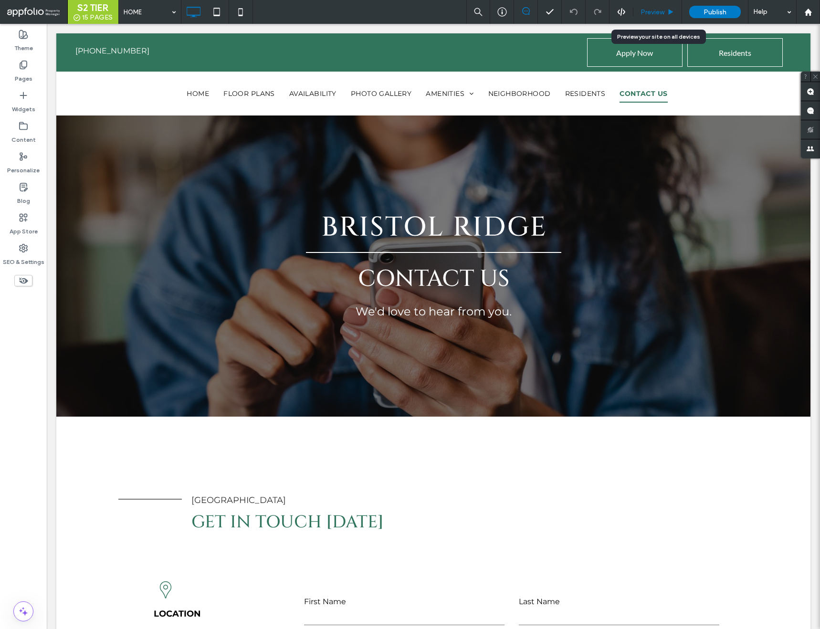
click at [657, 16] on span "Preview" at bounding box center [653, 12] width 24 height 8
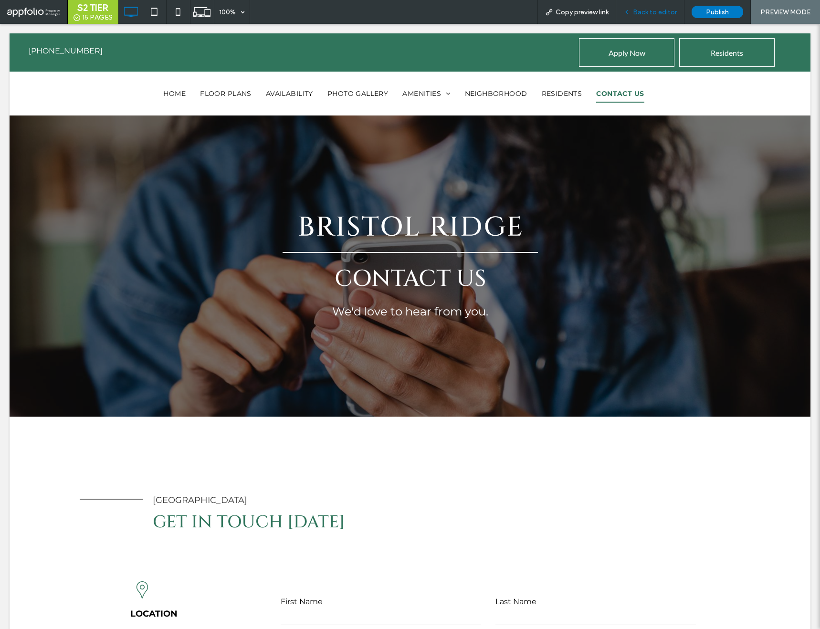
click at [662, 3] on div "Back to editor" at bounding box center [650, 12] width 68 height 24
click at [660, 7] on div "Back to editor" at bounding box center [650, 12] width 68 height 24
click at [637, 11] on span "Back to editor" at bounding box center [655, 12] width 44 height 8
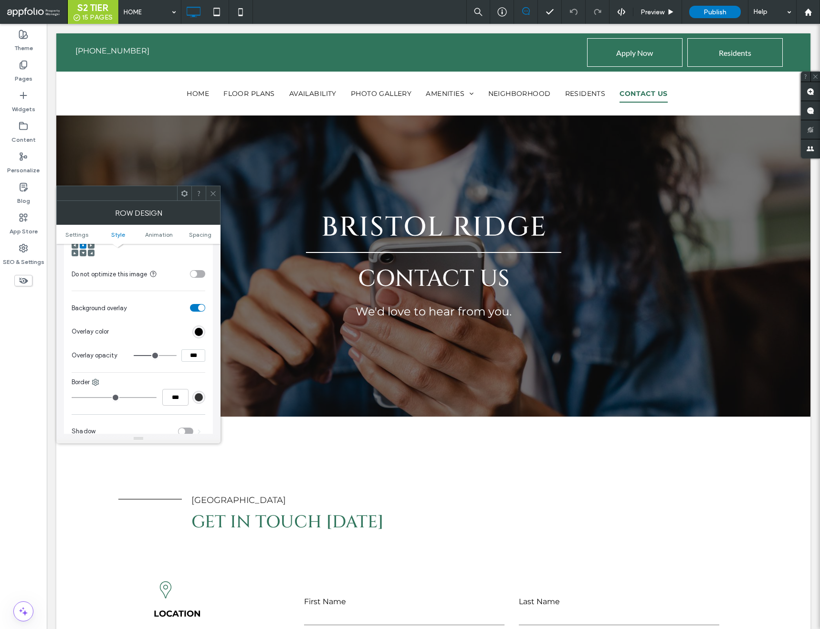
scroll to position [388, 0]
type input "**"
type input "***"
type input "**"
type input "***"
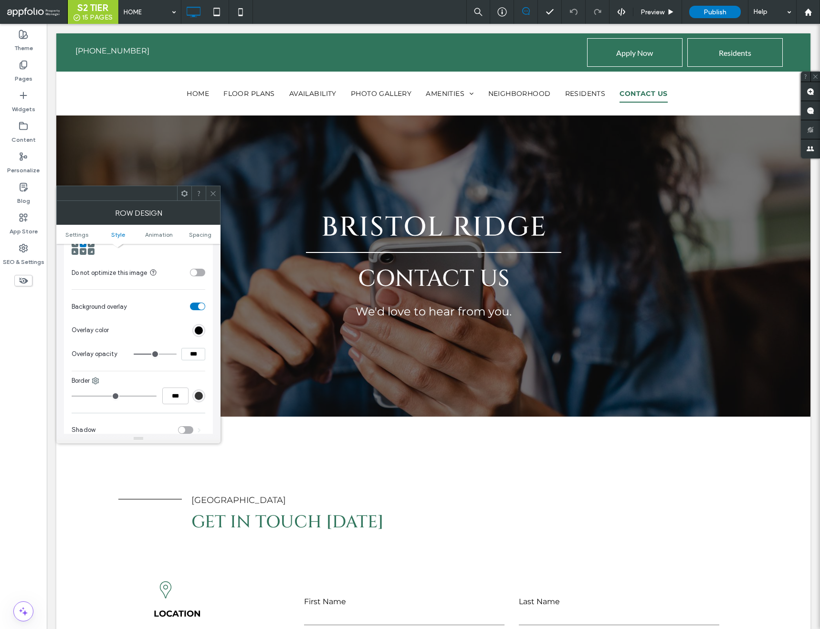
type input "**"
type input "***"
type input "**"
type input "***"
type input "**"
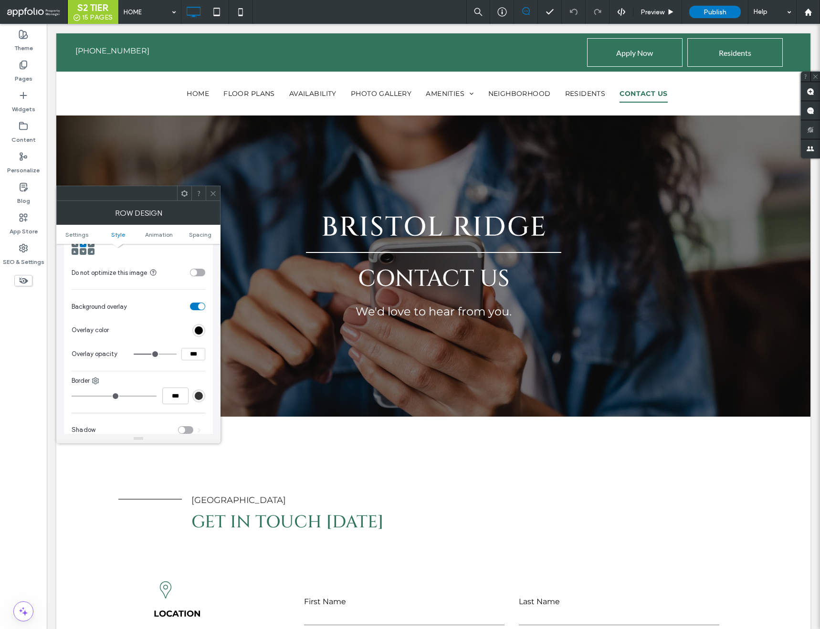
type input "***"
type input "**"
type input "***"
type input "**"
type input "***"
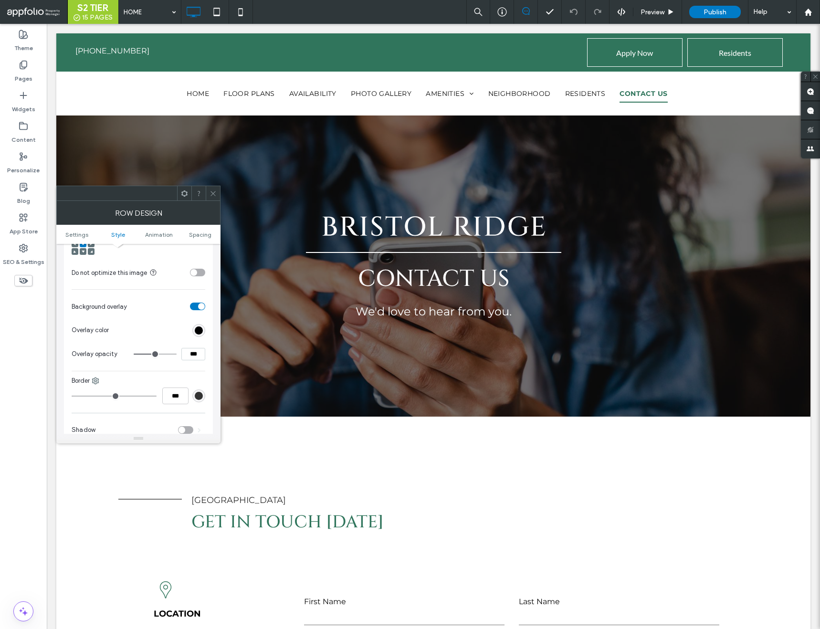
type input "**"
type input "***"
type input "**"
type input "***"
click at [158, 355] on input "range" at bounding box center [155, 354] width 43 height 1
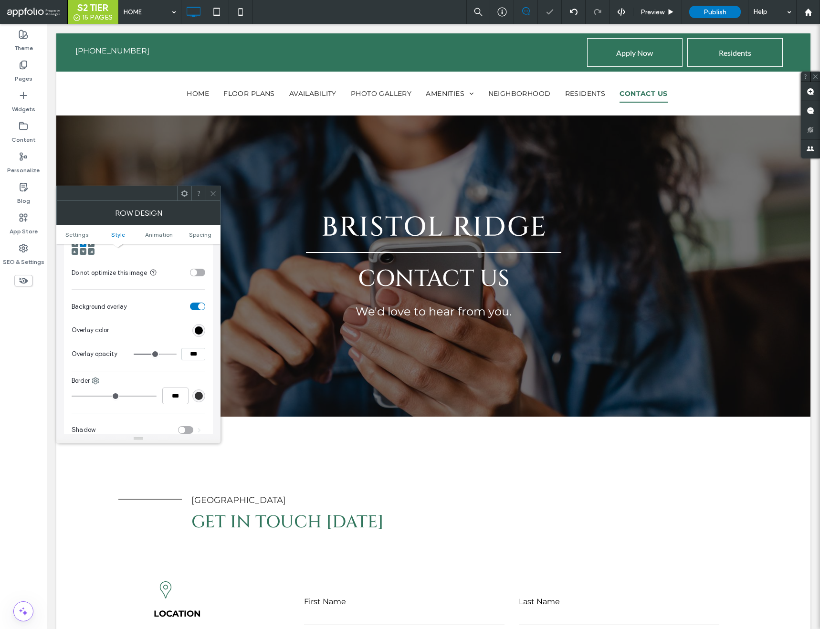
type input "**"
type input "***"
type input "**"
type input "***"
type input "**"
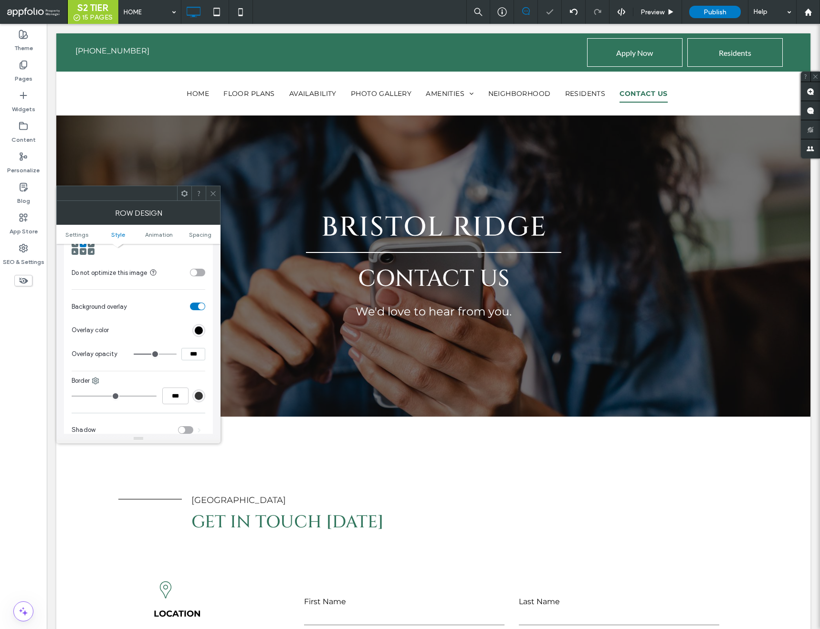
type input "***"
type input "**"
type input "***"
type input "**"
type input "***"
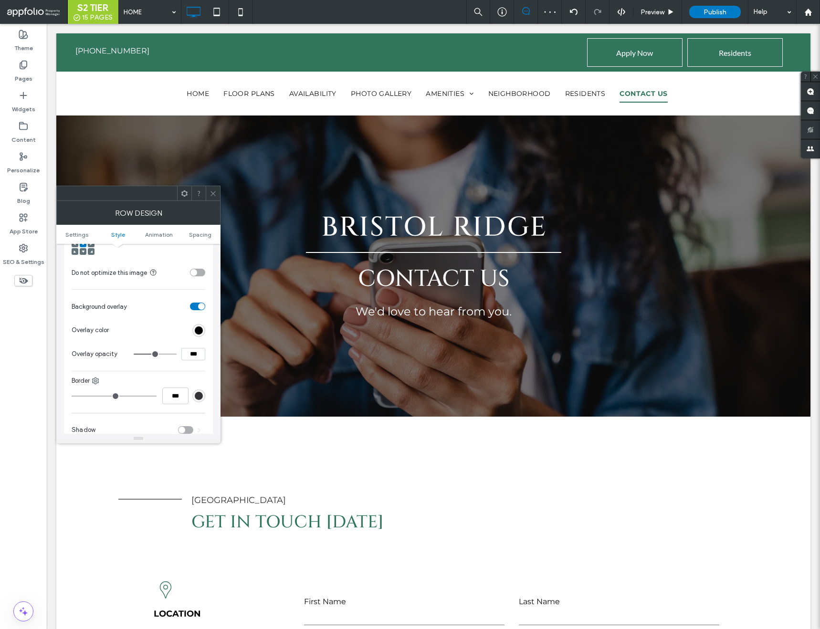
type input "**"
click at [157, 354] on input "range" at bounding box center [155, 354] width 43 height 1
click at [214, 193] on icon at bounding box center [213, 193] width 7 height 7
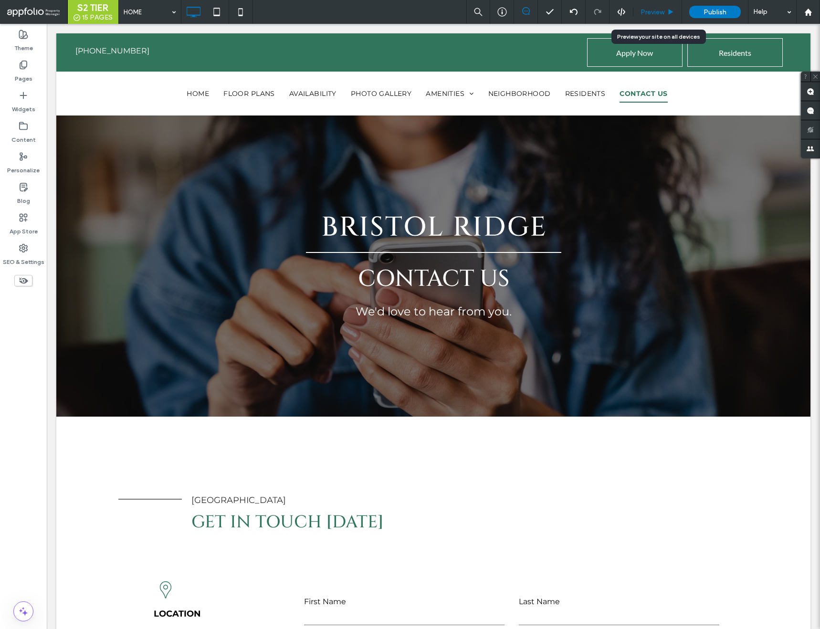
click at [657, 14] on span "Preview" at bounding box center [653, 12] width 24 height 8
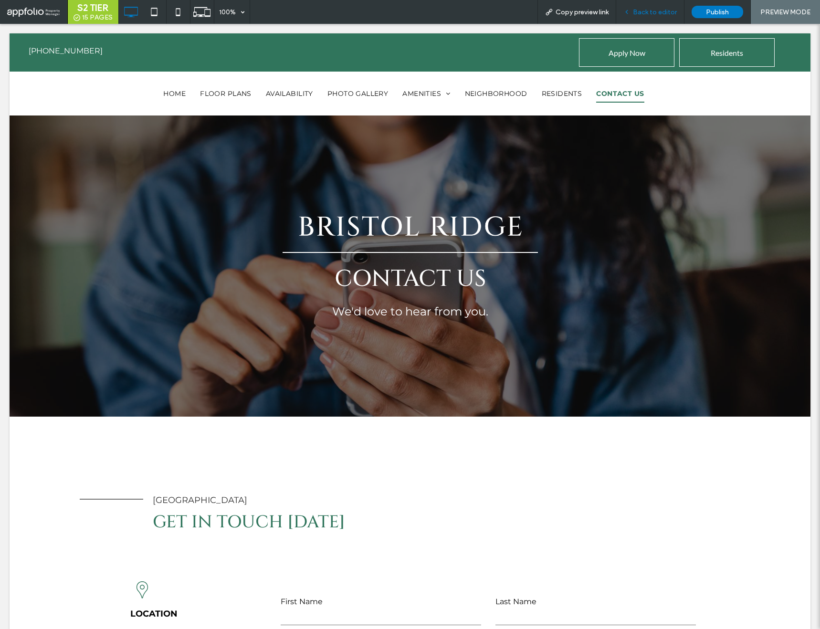
click at [644, 12] on span "Back to editor" at bounding box center [655, 12] width 44 height 8
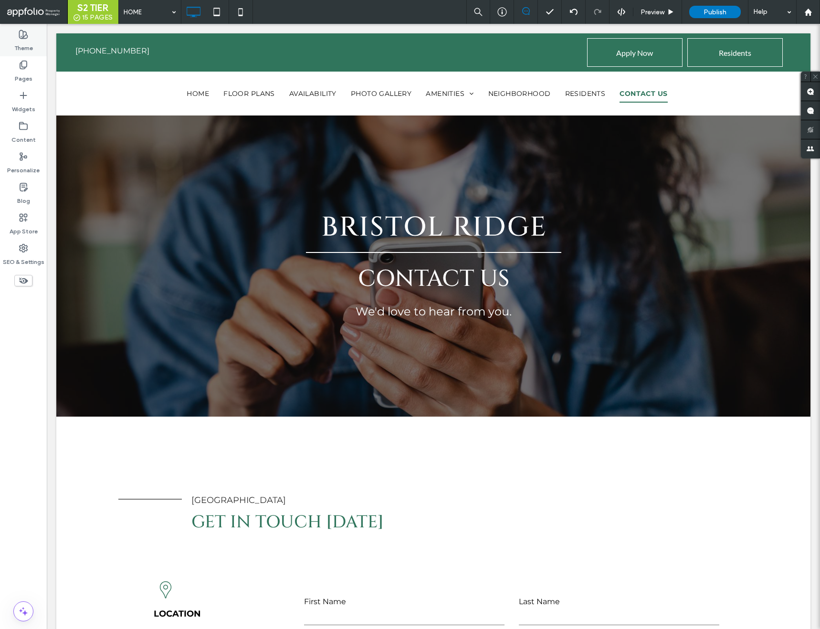
click at [20, 33] on icon at bounding box center [24, 35] width 10 height 10
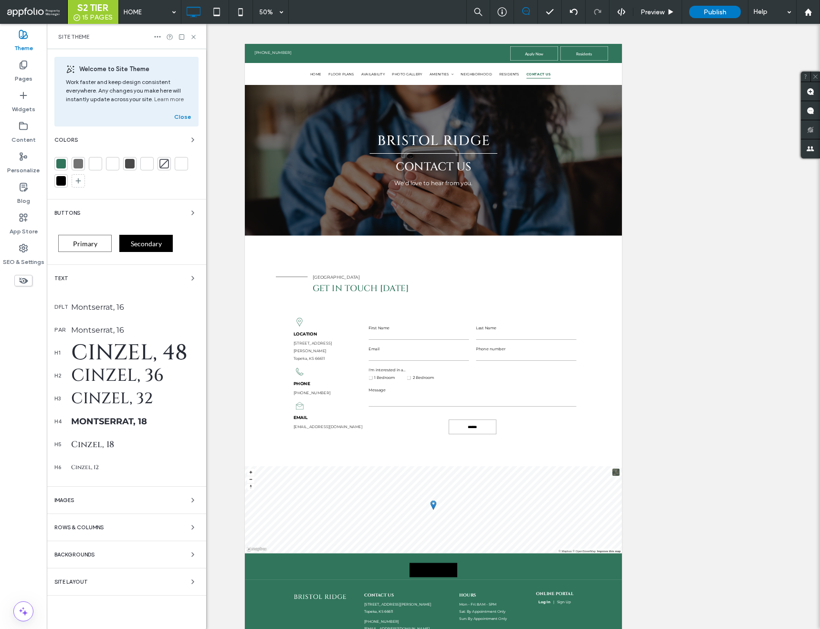
click at [62, 176] on div at bounding box center [61, 181] width 10 height 10
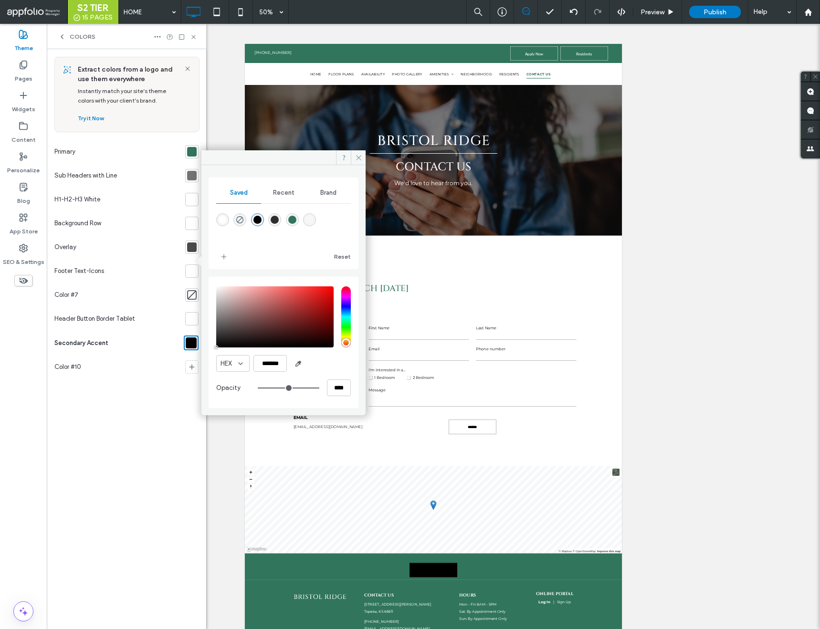
click at [63, 35] on icon at bounding box center [62, 37] width 8 height 8
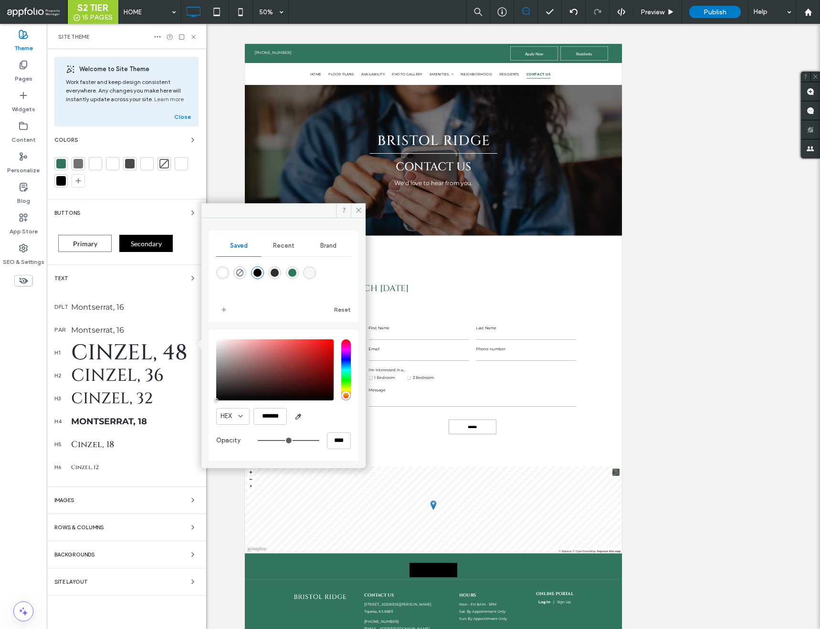
click at [63, 163] on div at bounding box center [61, 164] width 10 height 10
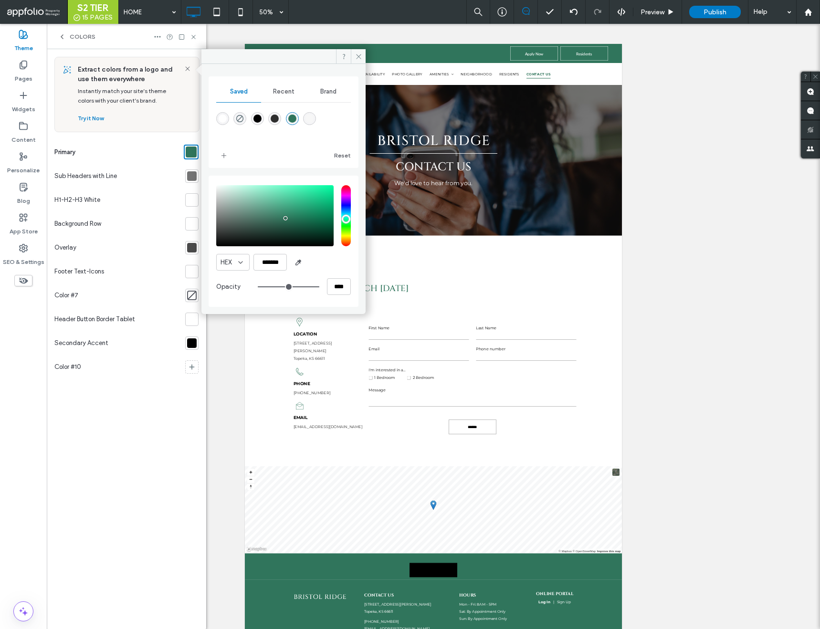
click at [197, 340] on div at bounding box center [191, 343] width 13 height 13
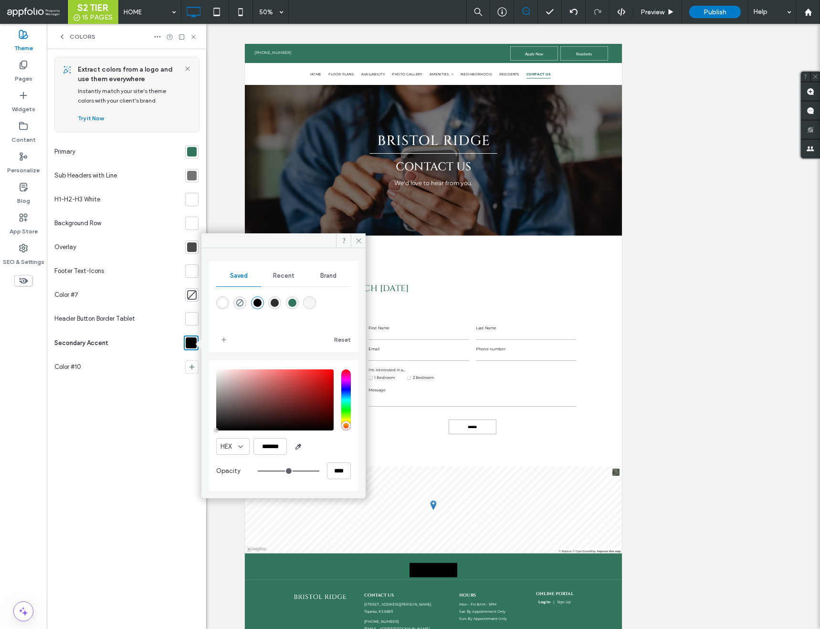
click at [291, 301] on div "rgba(48,117,92,1)" at bounding box center [292, 303] width 8 height 8
type input "*******"
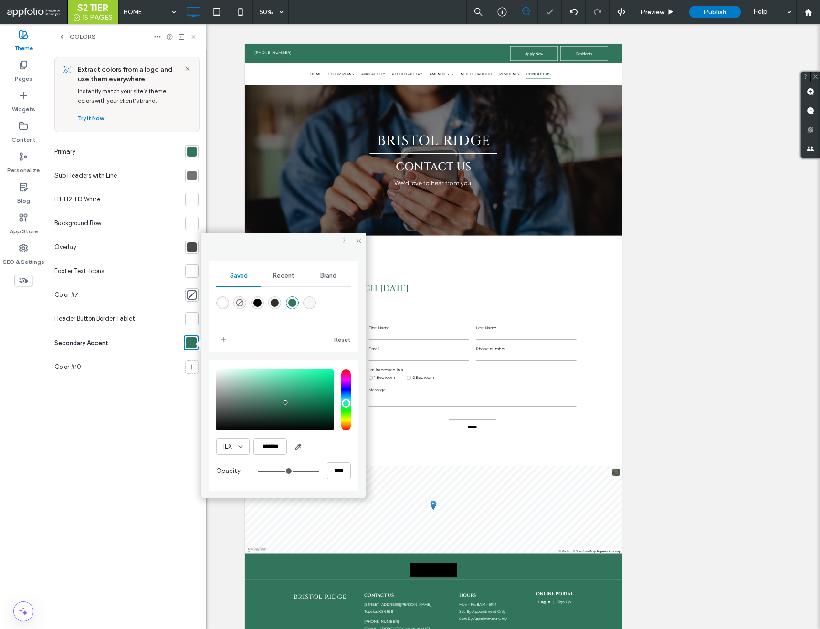
click at [350, 241] on span at bounding box center [343, 240] width 15 height 14
click at [356, 237] on icon at bounding box center [358, 240] width 7 height 7
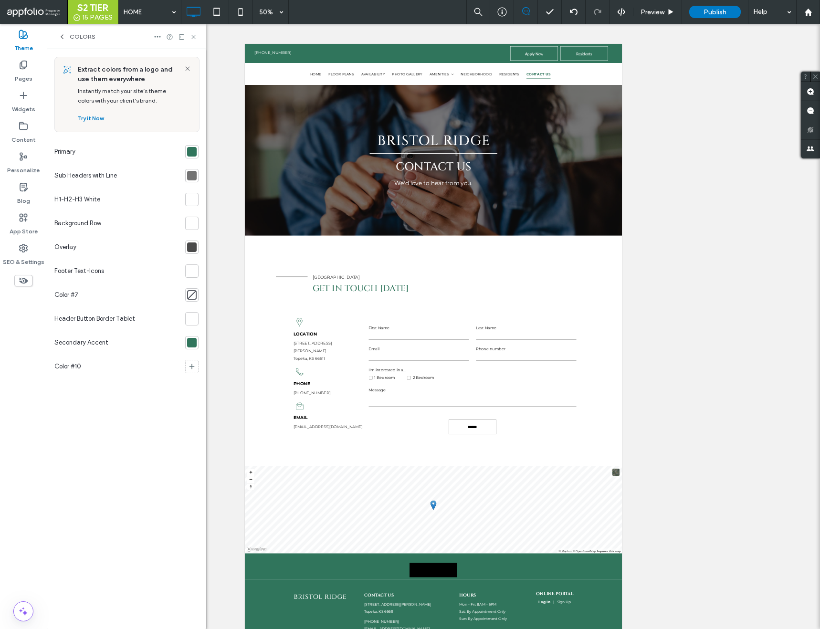
click at [195, 340] on div at bounding box center [192, 343] width 10 height 10
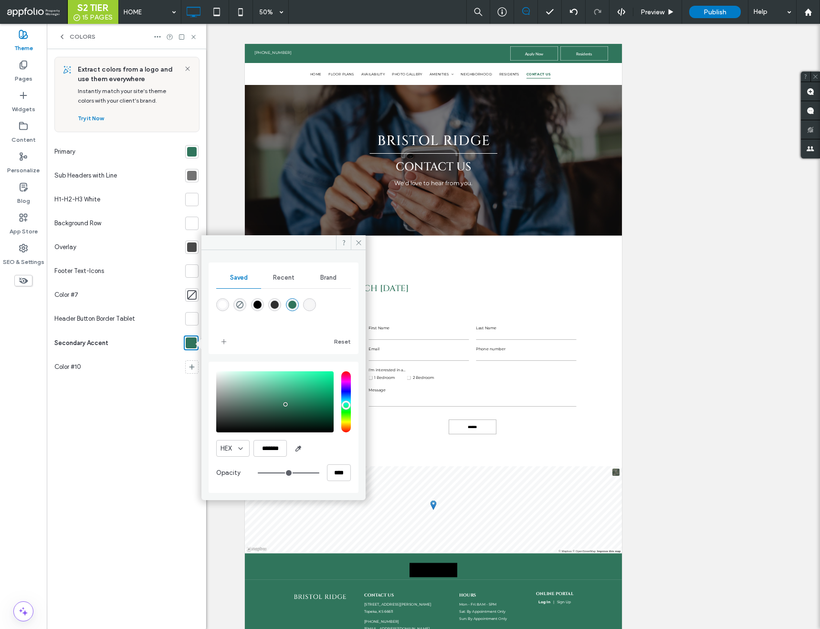
click at [307, 302] on div "rgba(247,247,247,1)" at bounding box center [310, 305] width 8 height 8
type input "*******"
click at [357, 241] on icon at bounding box center [358, 242] width 7 height 7
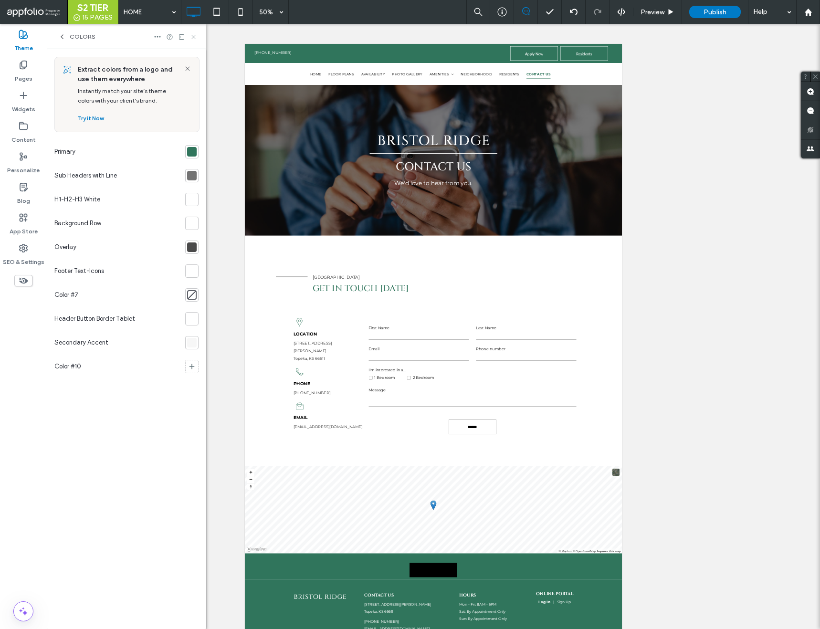
click at [194, 36] on use at bounding box center [193, 37] width 4 height 4
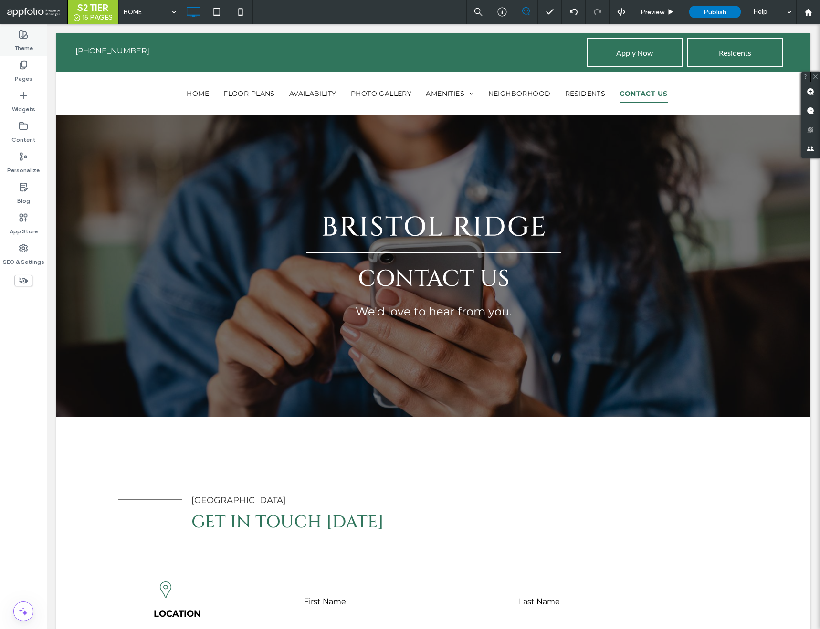
click at [19, 42] on label "Theme" at bounding box center [23, 45] width 19 height 13
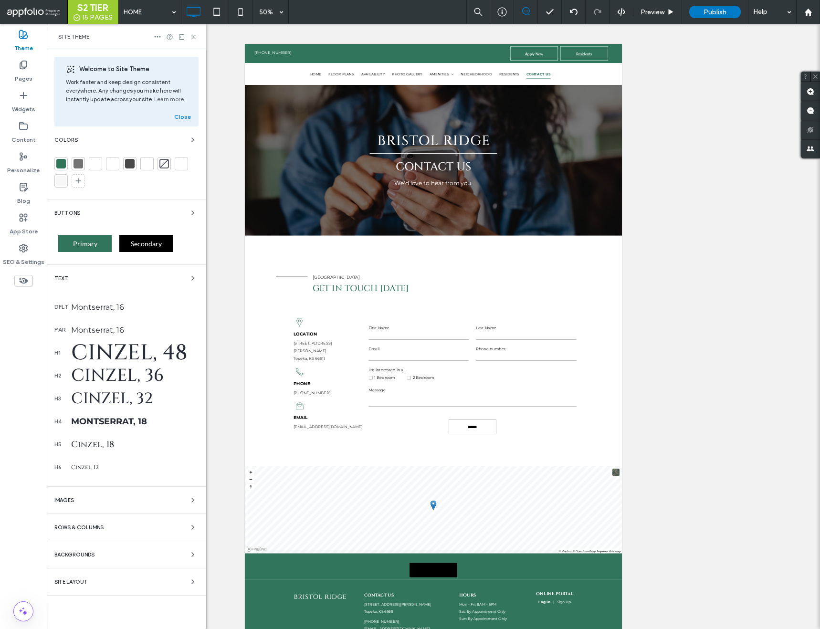
click at [75, 245] on span "Primary" at bounding box center [85, 244] width 24 height 8
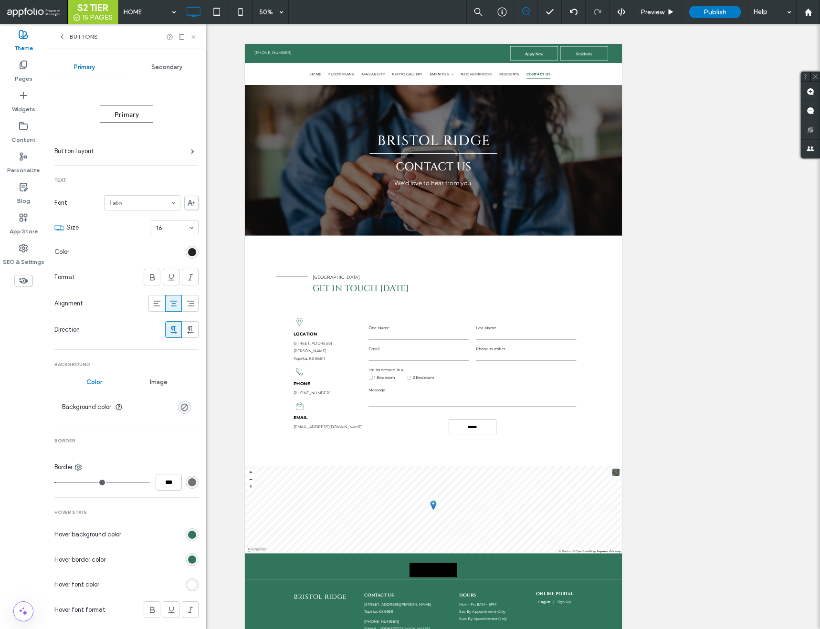
click at [189, 252] on div "rgb(0, 0, 0)" at bounding box center [192, 252] width 8 height 8
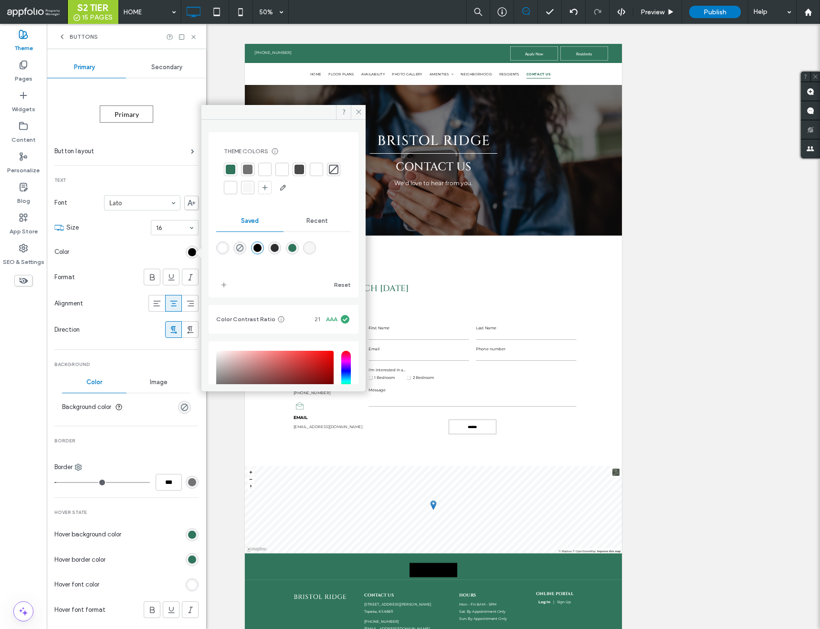
click at [220, 244] on div "rgba(255,255,255,1)" at bounding box center [223, 248] width 8 height 8
type input "*******"
click at [182, 405] on div "rgba(0, 0, 0, 0)" at bounding box center [184, 407] width 8 height 8
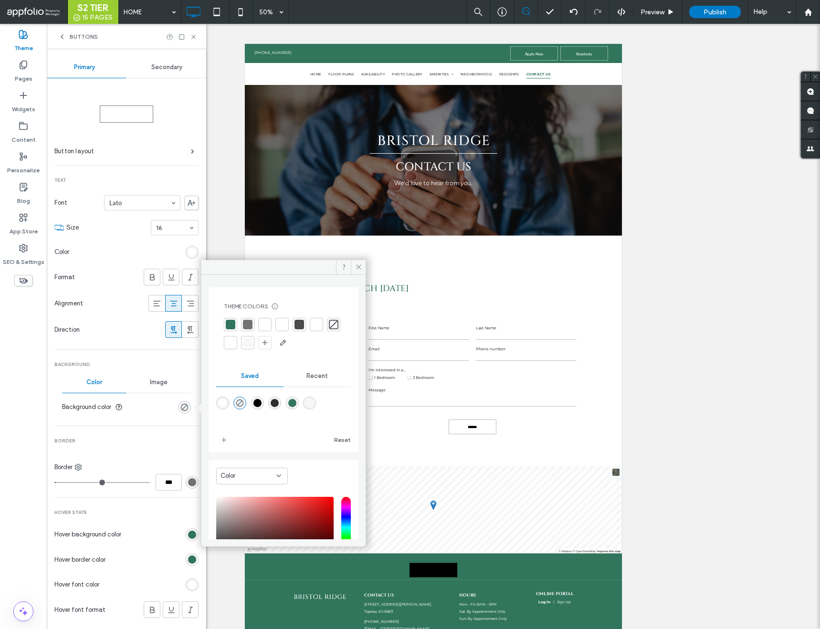
click at [229, 325] on div at bounding box center [231, 325] width 10 height 10
click at [359, 268] on icon at bounding box center [358, 267] width 7 height 7
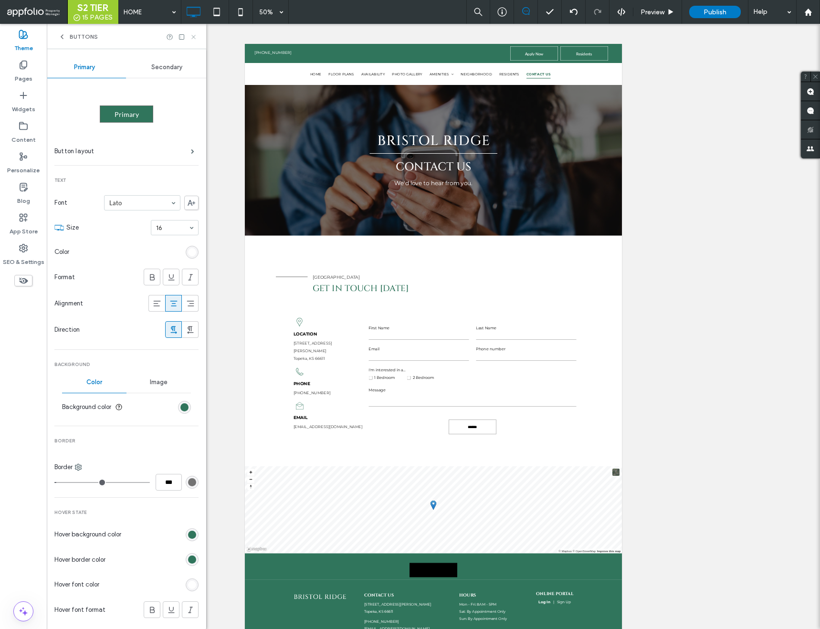
click at [192, 36] on use at bounding box center [193, 37] width 4 height 4
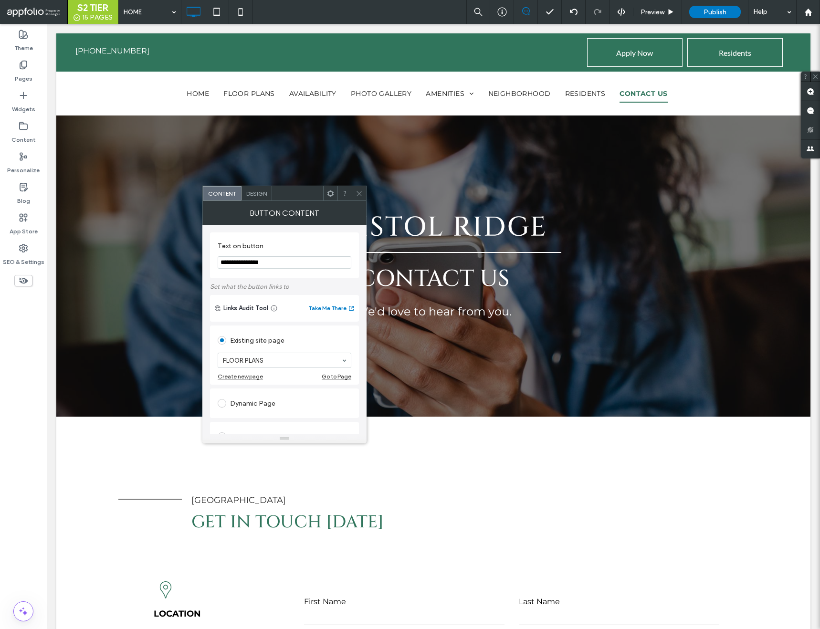
click at [255, 193] on span "Design" at bounding box center [256, 193] width 21 height 7
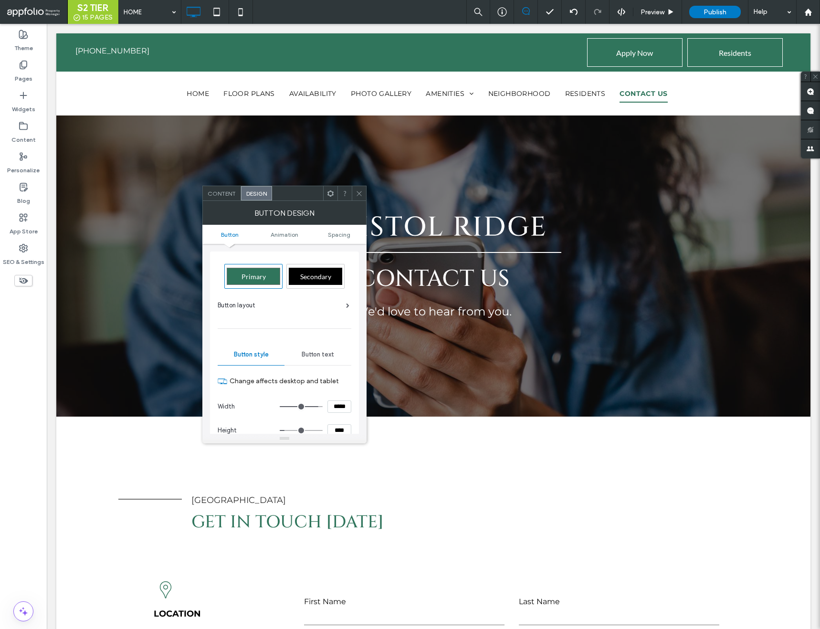
click at [266, 278] on div "Primary" at bounding box center [253, 276] width 53 height 17
type input "*"
type input "***"
click at [359, 190] on icon at bounding box center [359, 193] width 7 height 7
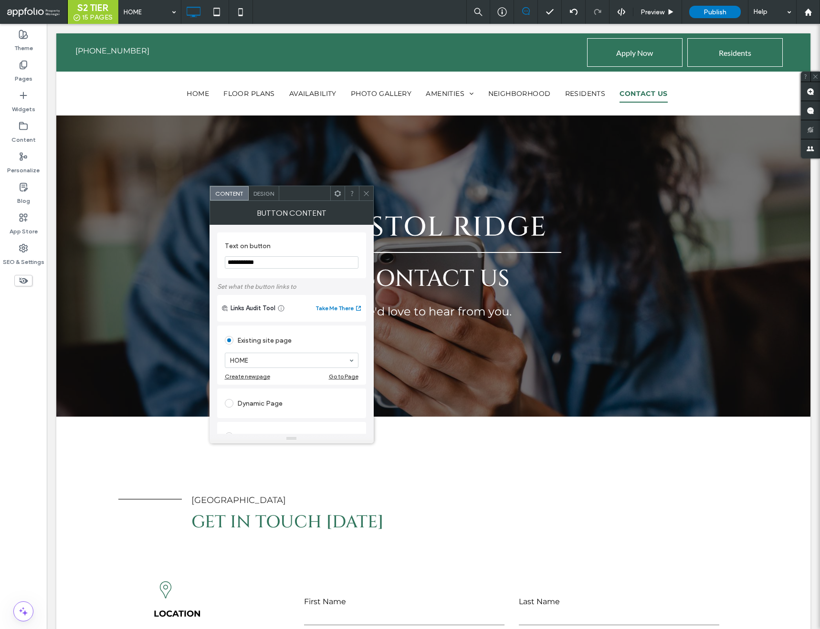
click at [267, 193] on span "Design" at bounding box center [264, 193] width 21 height 7
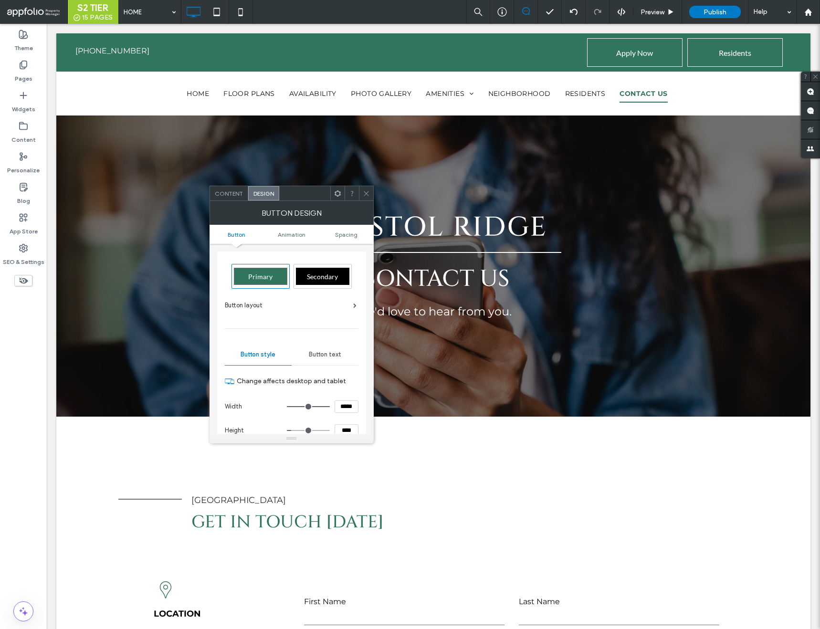
click at [364, 191] on use at bounding box center [366, 193] width 5 height 5
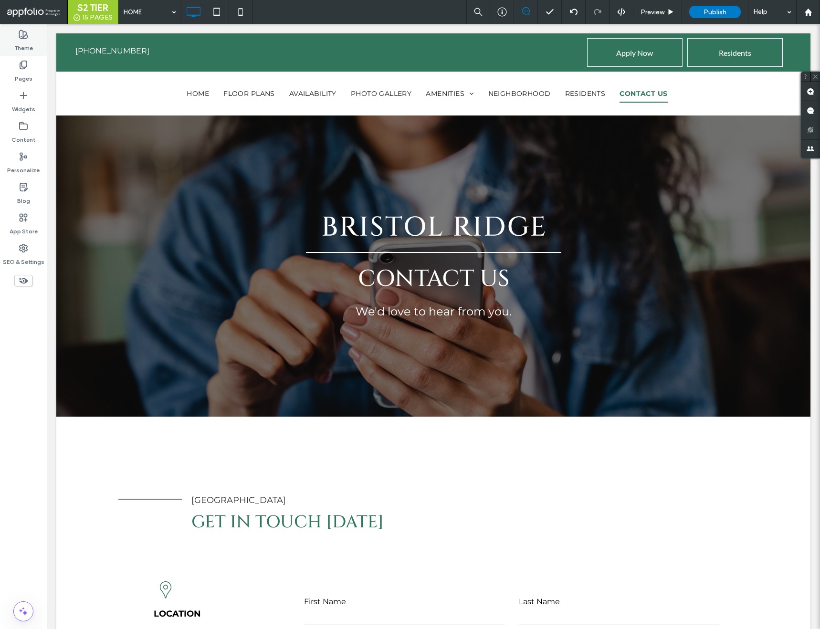
click at [28, 45] on label "Theme" at bounding box center [23, 45] width 19 height 13
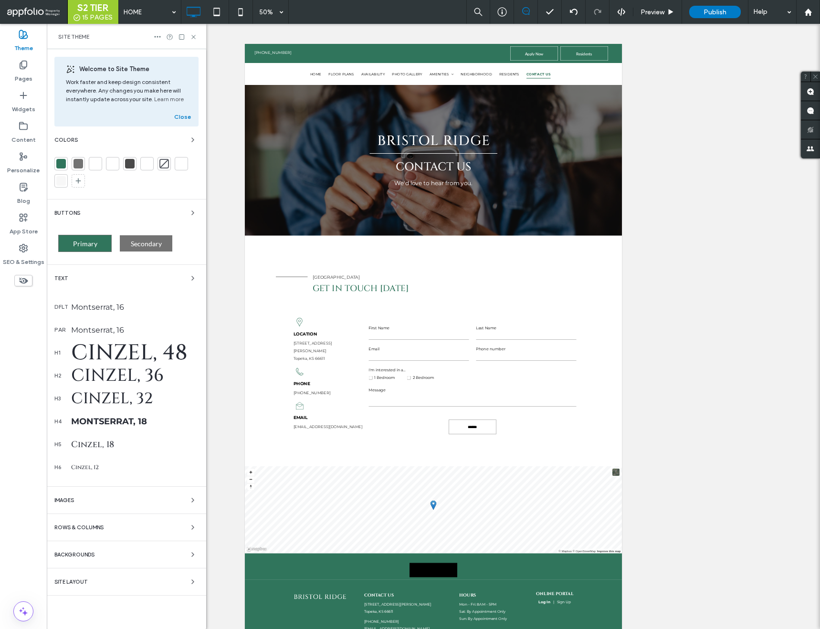
click at [142, 236] on div "Secondary" at bounding box center [145, 243] width 53 height 17
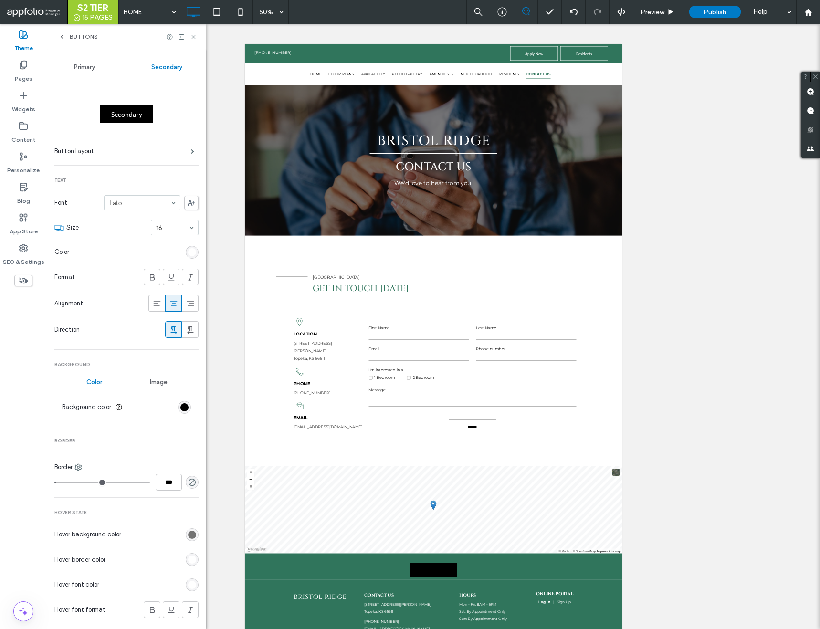
click at [188, 252] on div "rgb(255, 255, 255)" at bounding box center [192, 252] width 8 height 8
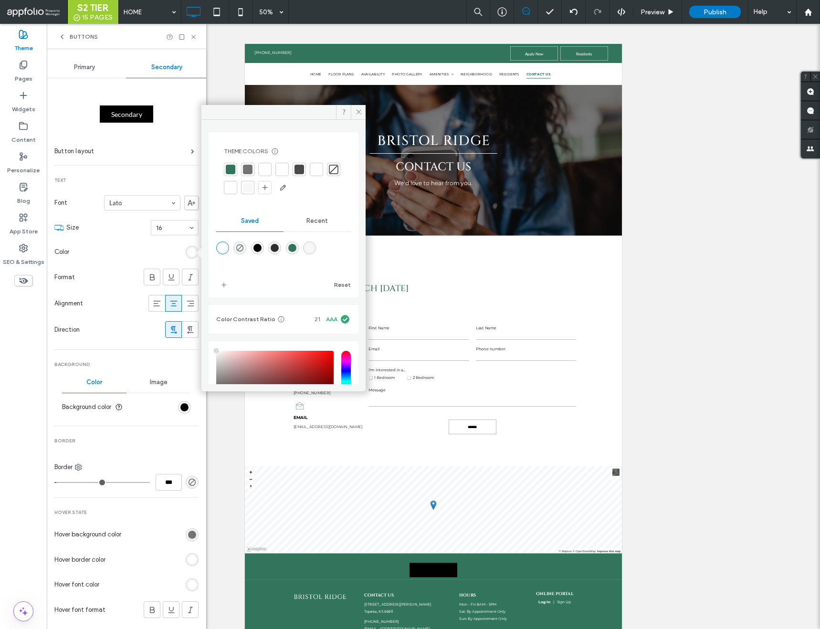
click at [314, 249] on div "rgba(247,247,247,1)" at bounding box center [310, 248] width 8 height 8
click at [260, 249] on div "rgba(0,0,0,1)" at bounding box center [258, 248] width 8 height 8
type input "*******"
click at [182, 406] on div "rgb(0, 0, 0)" at bounding box center [184, 407] width 8 height 8
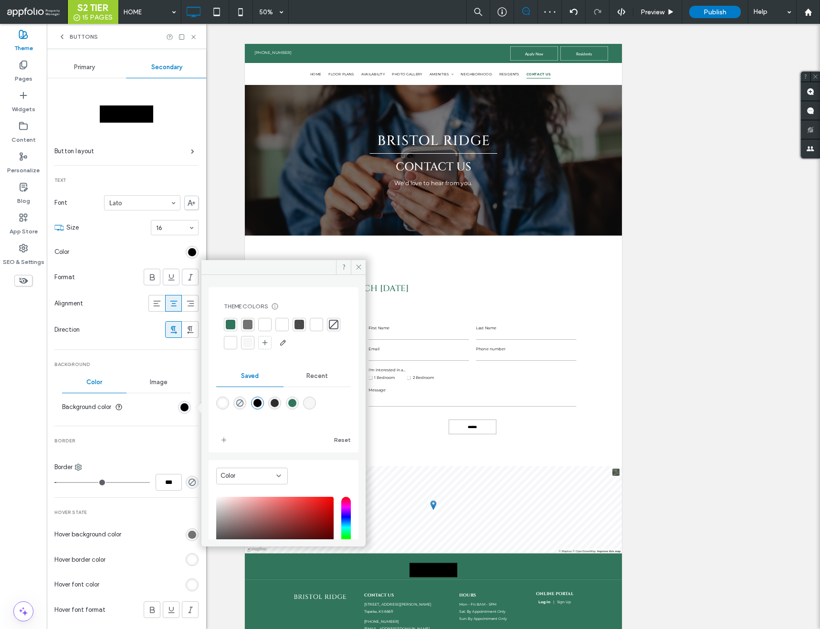
click at [314, 400] on div "rgba(247,247,247,1)" at bounding box center [310, 403] width 8 height 8
type input "*******"
click at [188, 535] on div "rgb(115, 115, 115)" at bounding box center [192, 535] width 8 height 8
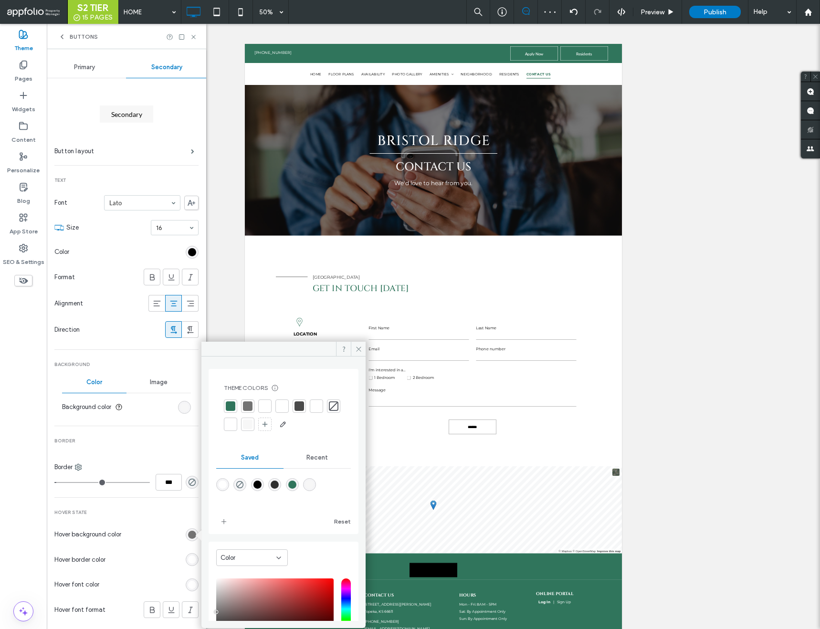
click at [314, 483] on div "rgba(247,247,247,1)" at bounding box center [310, 485] width 8 height 8
type input "*******"
click at [189, 557] on div "rgb(255, 255, 255)" at bounding box center [192, 560] width 8 height 8
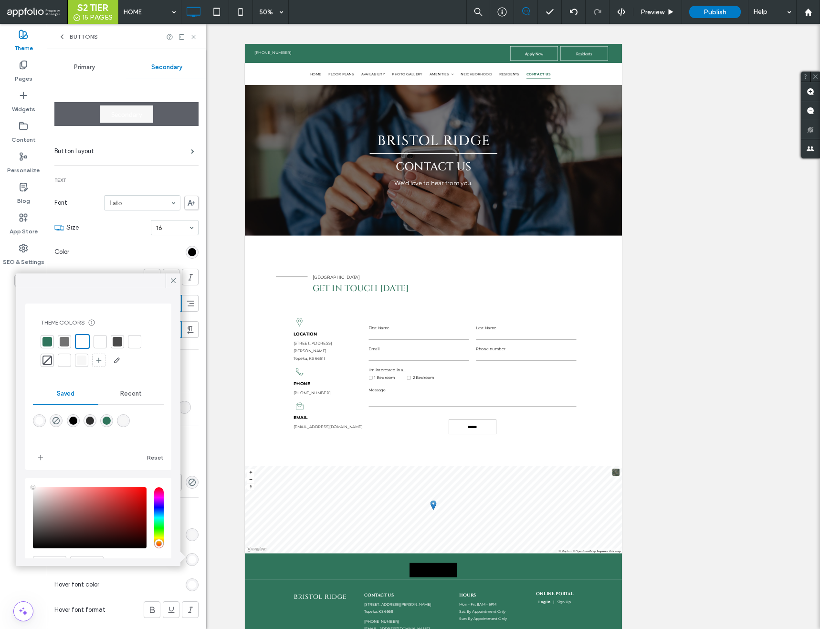
click at [121, 422] on div "rgba(247,247,247,1)" at bounding box center [123, 421] width 8 height 8
type input "*******"
click at [173, 278] on icon at bounding box center [173, 280] width 9 height 9
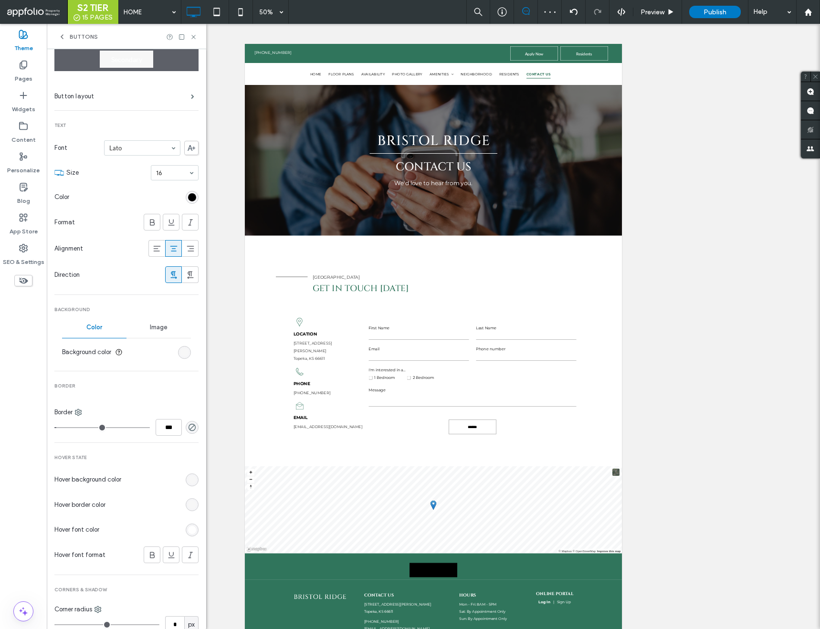
scroll to position [58, 0]
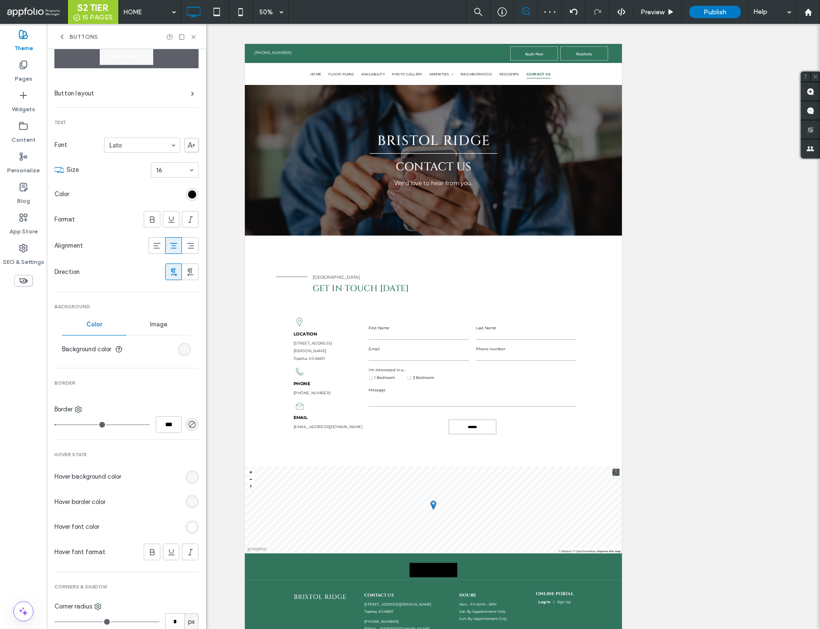
click at [186, 522] on div "rgb(255, 255, 255)" at bounding box center [192, 527] width 13 height 13
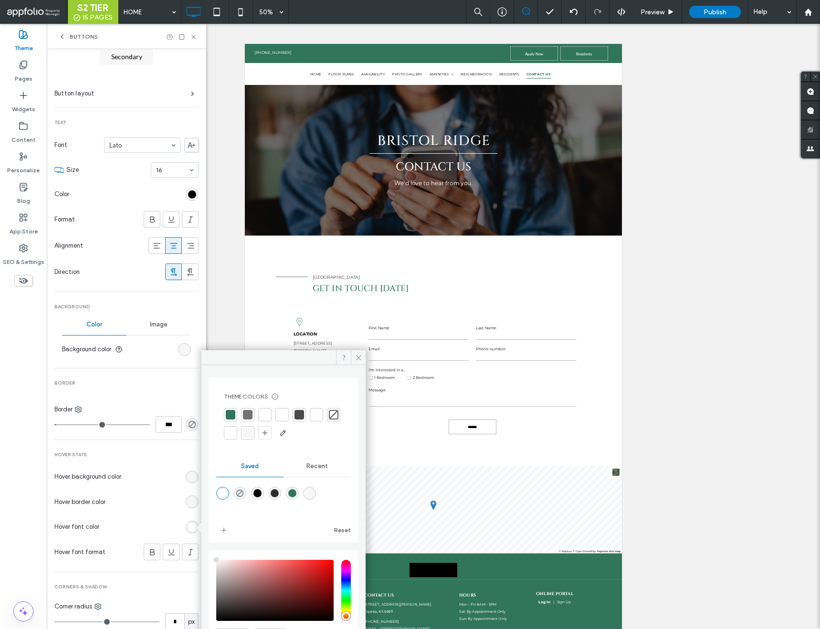
click at [262, 493] on div "rgba(0,0,0,1)" at bounding box center [258, 493] width 8 height 8
type input "*******"
click at [150, 554] on use at bounding box center [152, 552] width 5 height 6
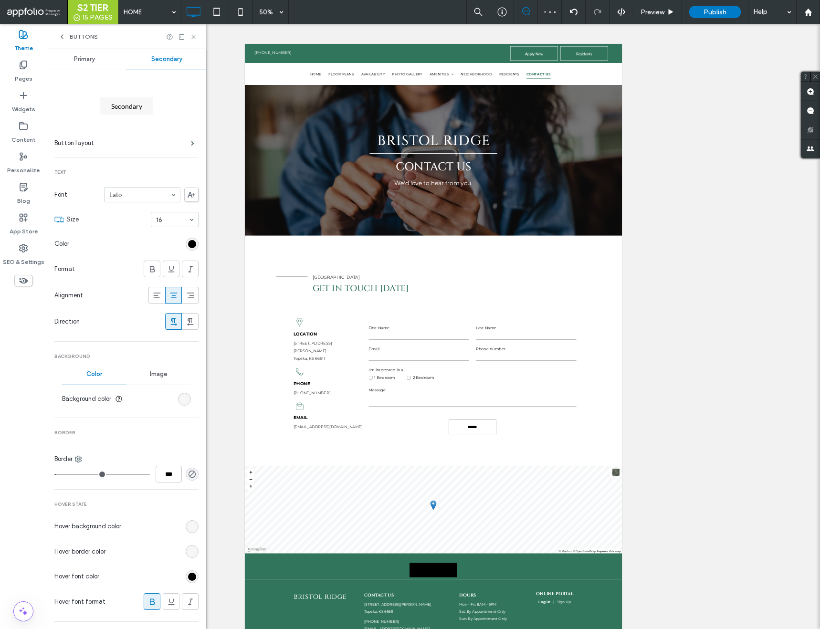
scroll to position [0, 0]
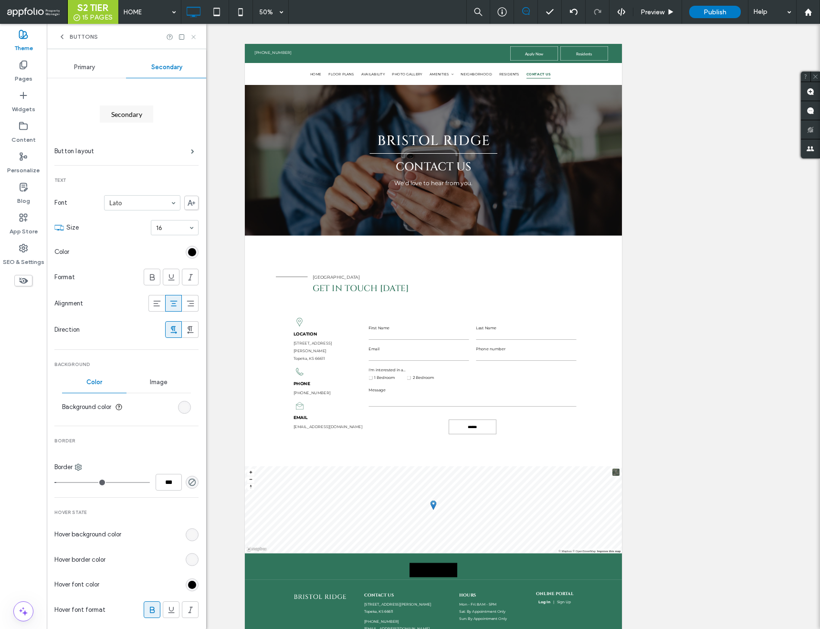
click at [192, 36] on icon at bounding box center [193, 36] width 7 height 7
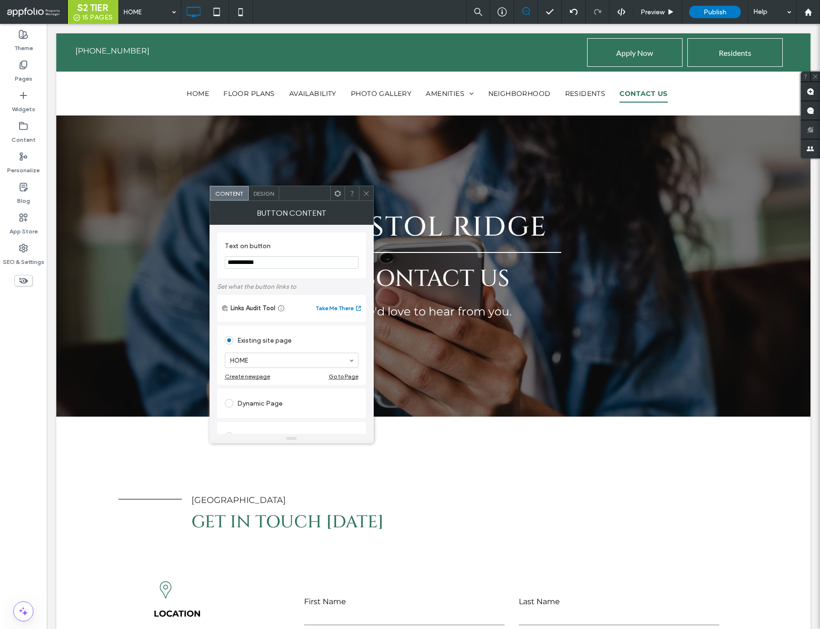
click at [262, 194] on span "Design" at bounding box center [264, 193] width 21 height 7
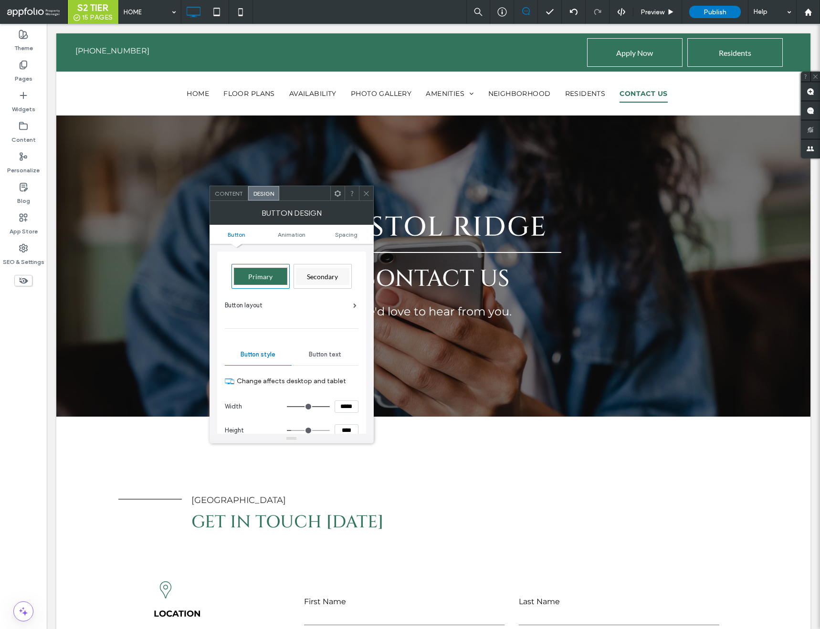
click at [325, 291] on div "Primary Secondary Button layout Button style Button text Change affects desktop…" at bounding box center [292, 436] width 134 height 360
click at [324, 283] on div "Secondary" at bounding box center [322, 276] width 53 height 17
type input "*"
type input "***"
click at [365, 194] on use at bounding box center [366, 193] width 5 height 5
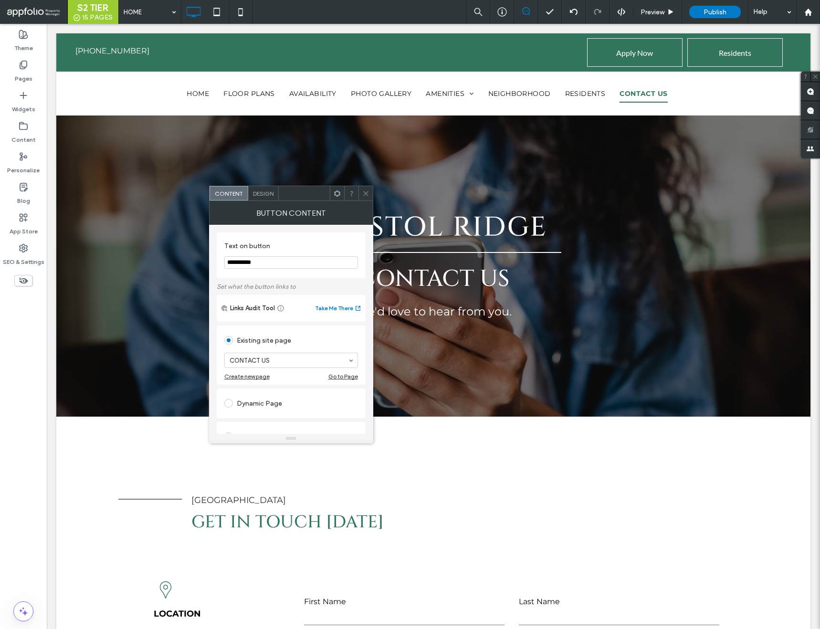
click at [263, 192] on span "Design" at bounding box center [263, 193] width 21 height 7
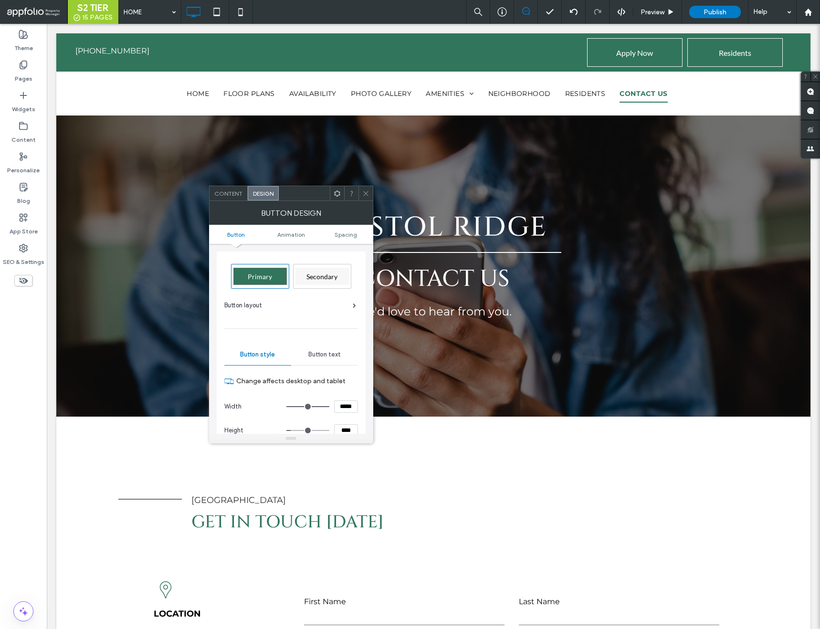
click at [265, 276] on span "Primary" at bounding box center [260, 277] width 24 height 8
type input "*"
type input "***"
click at [364, 191] on icon at bounding box center [365, 193] width 7 height 7
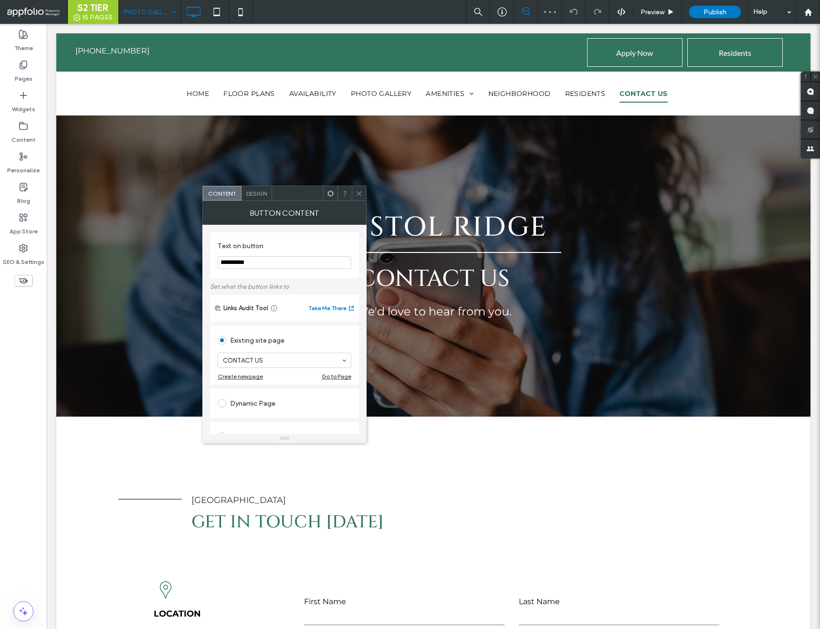
click at [256, 188] on div "Design" at bounding box center [257, 193] width 31 height 14
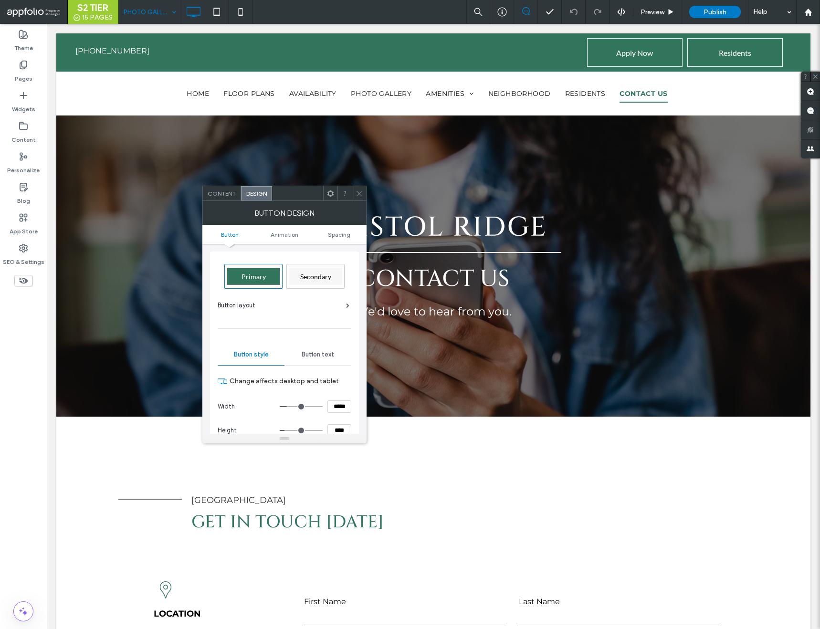
click at [268, 280] on div "Primary" at bounding box center [253, 276] width 53 height 17
type input "*"
type input "***"
click at [360, 191] on icon at bounding box center [359, 193] width 7 height 7
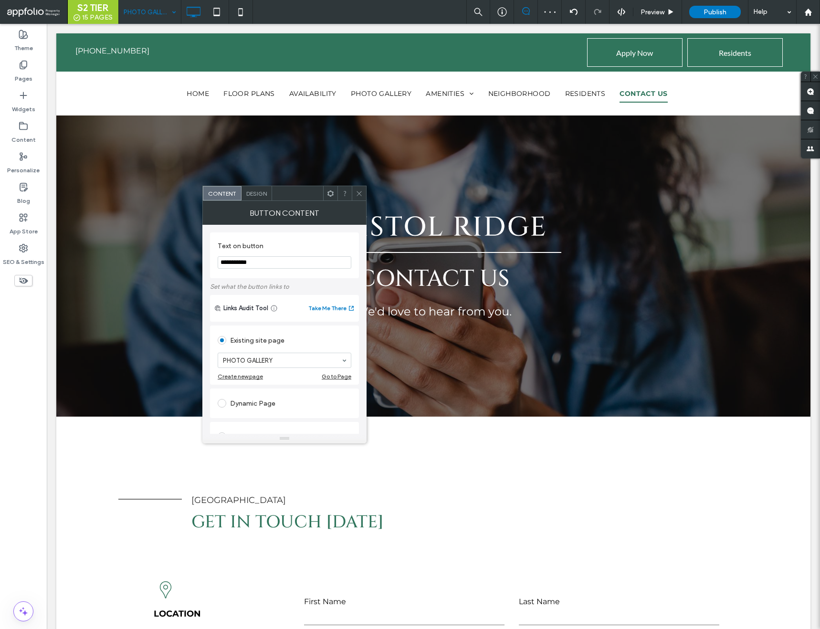
click at [258, 193] on span "Design" at bounding box center [256, 193] width 21 height 7
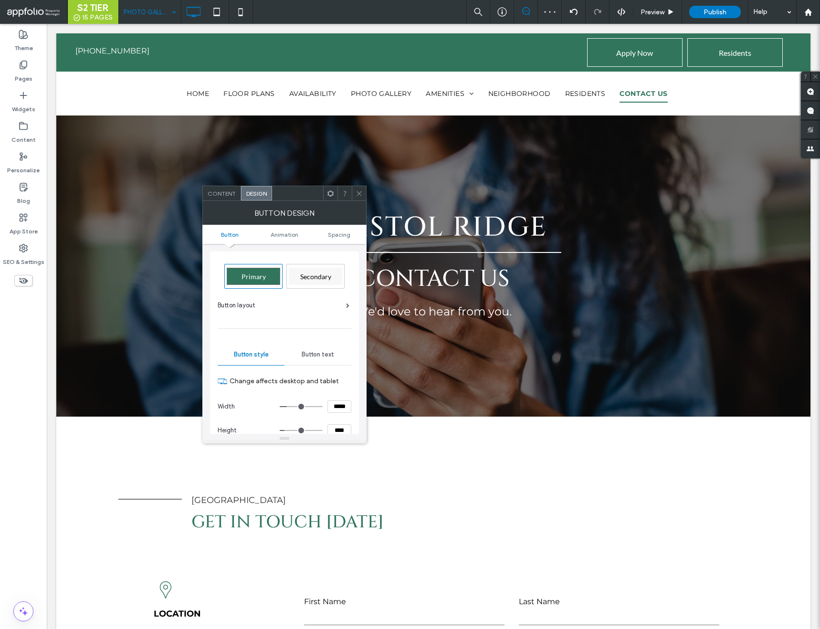
click at [320, 274] on span "Secondary" at bounding box center [315, 277] width 31 height 8
type input "*"
type input "***"
click at [363, 192] on div at bounding box center [359, 193] width 14 height 14
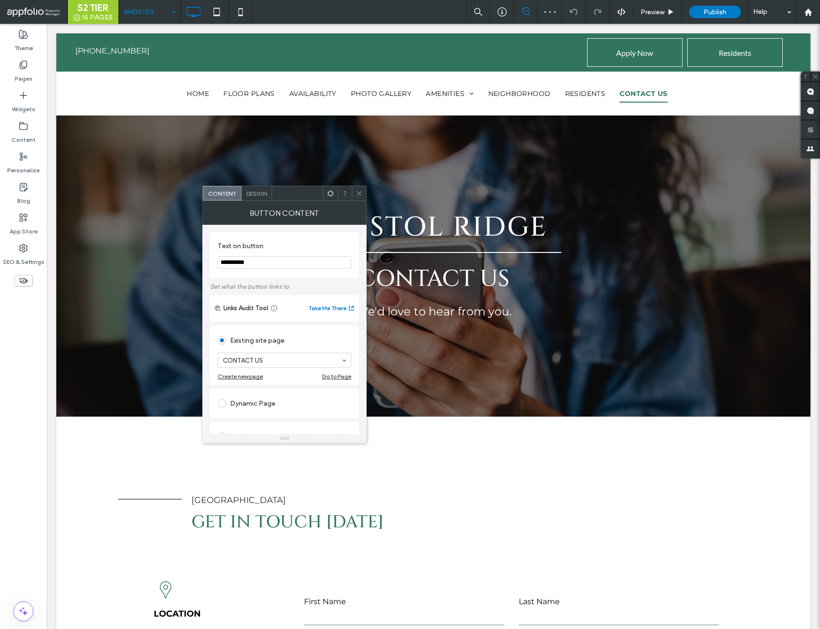
click at [256, 195] on span "Design" at bounding box center [256, 193] width 21 height 7
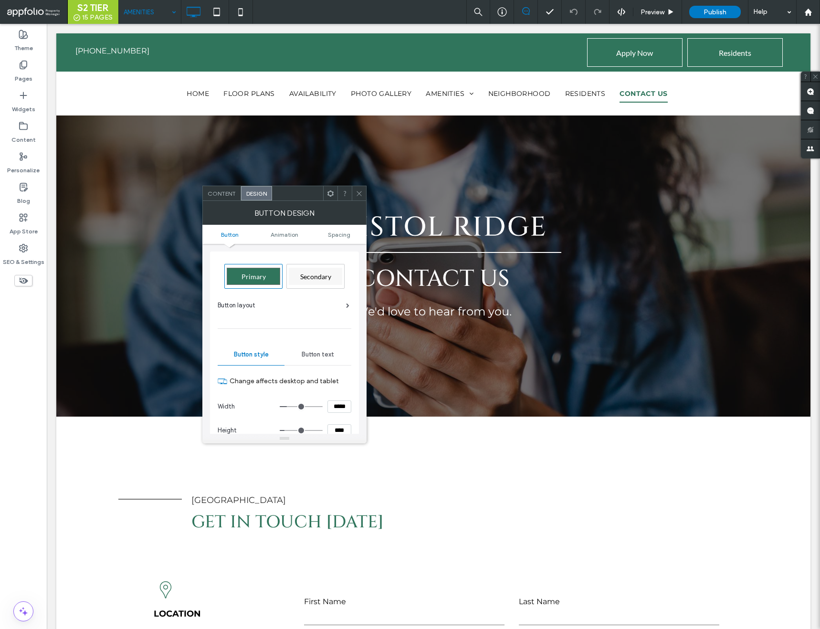
click at [260, 276] on span "Primary" at bounding box center [254, 277] width 24 height 8
type input "*"
type input "***"
click at [359, 196] on icon at bounding box center [359, 193] width 7 height 7
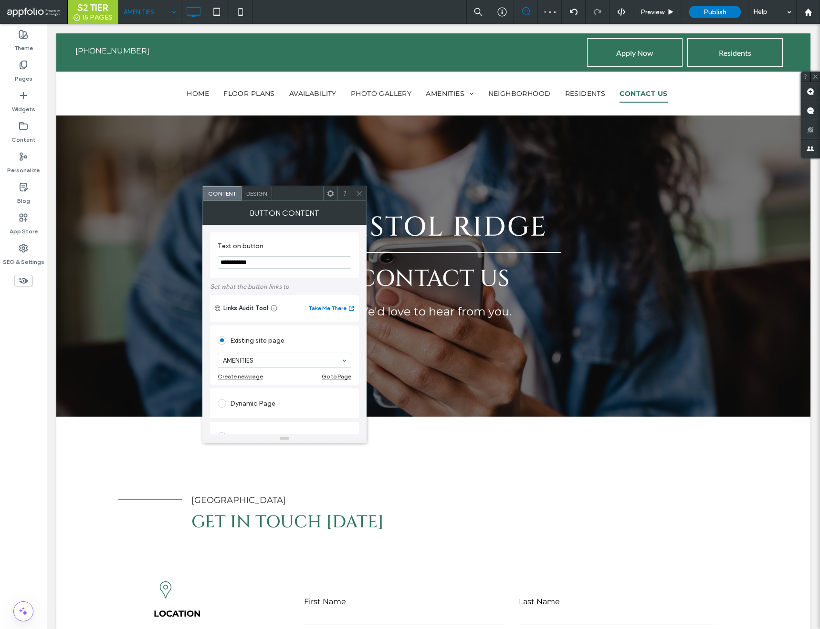
click at [261, 195] on span "Design" at bounding box center [256, 193] width 21 height 7
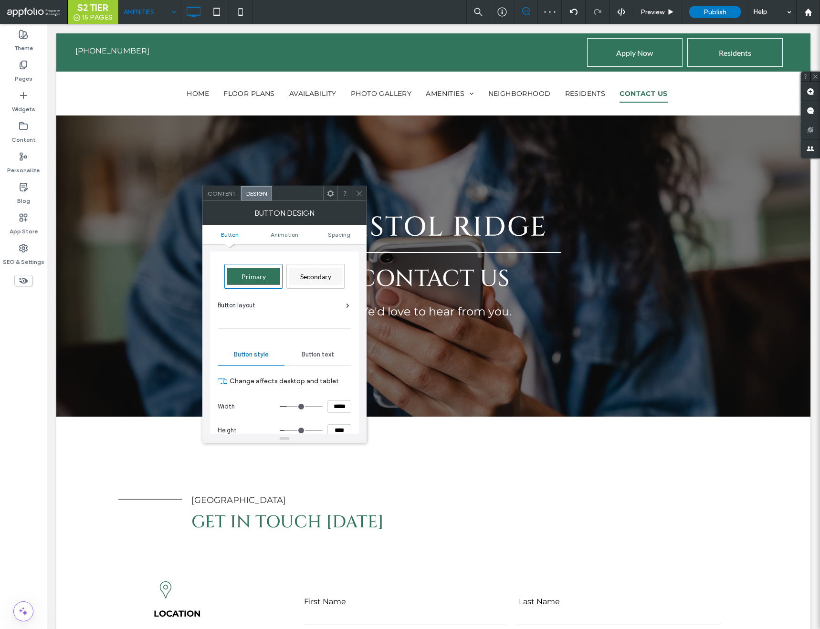
click at [315, 282] on div "Secondary" at bounding box center [315, 276] width 53 height 17
type input "*"
type input "***"
click at [355, 196] on div at bounding box center [359, 193] width 14 height 14
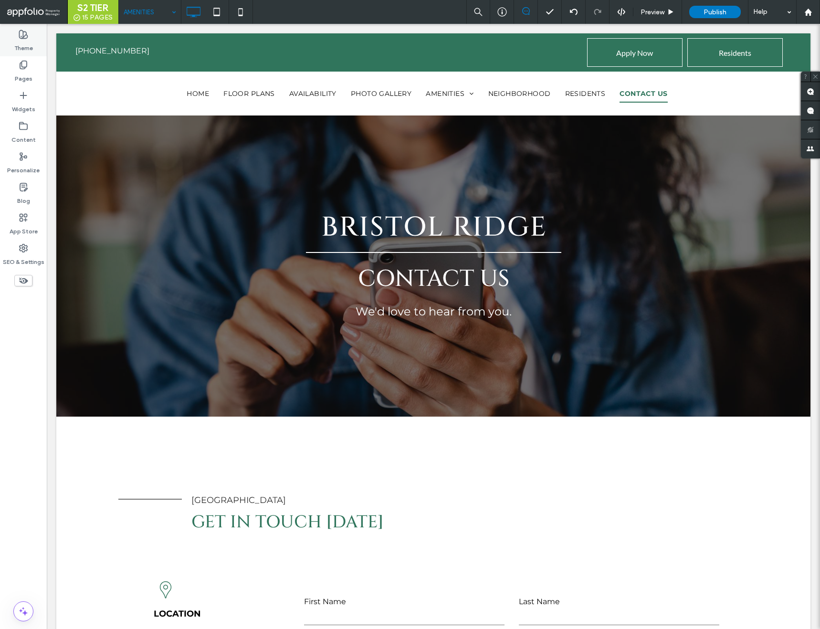
click at [22, 44] on label "Theme" at bounding box center [23, 45] width 19 height 13
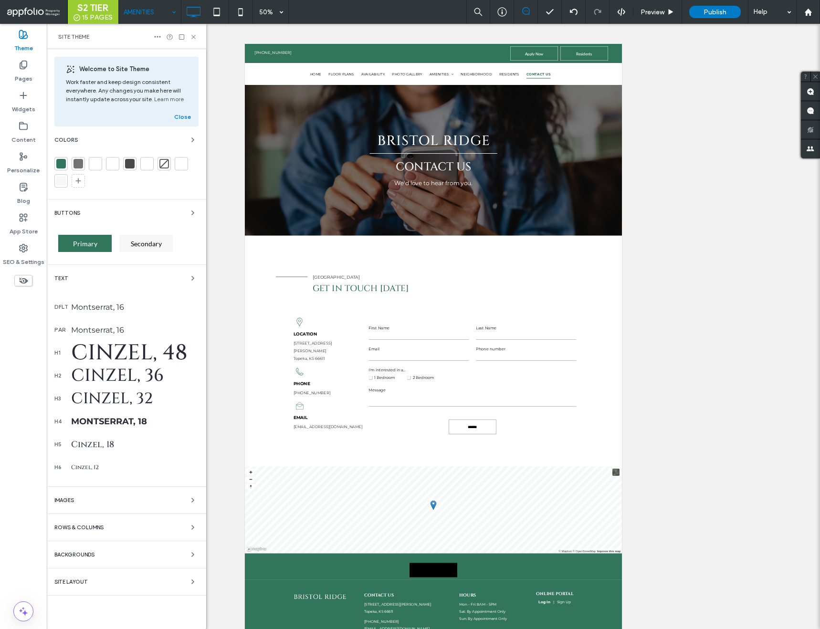
click at [90, 244] on span "Primary" at bounding box center [85, 244] width 24 height 8
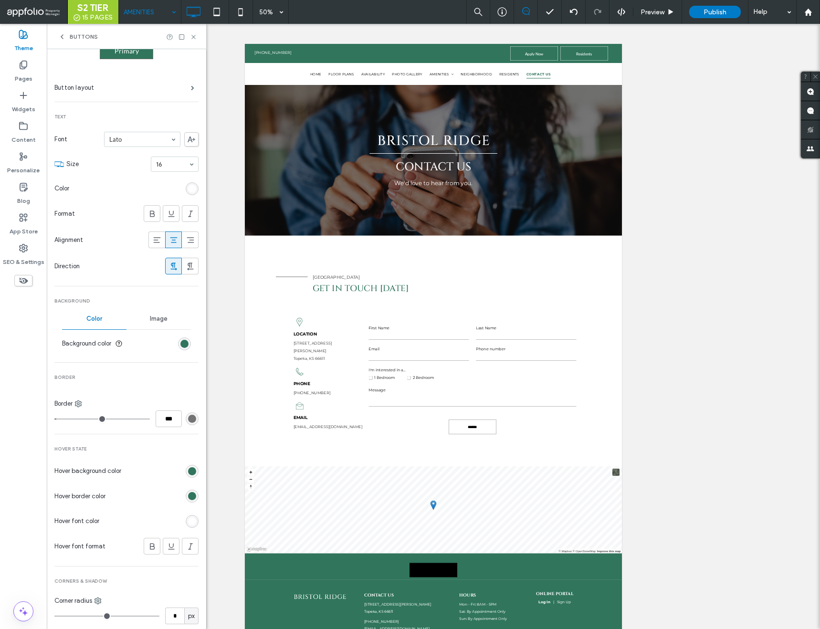
scroll to position [99, 0]
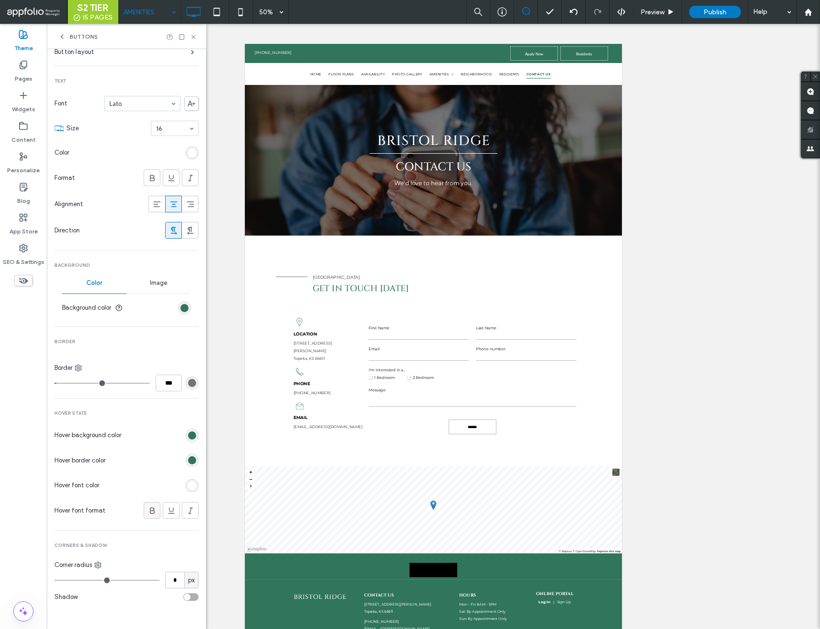
click at [148, 507] on icon at bounding box center [153, 511] width 10 height 10
click at [195, 36] on icon at bounding box center [193, 36] width 7 height 7
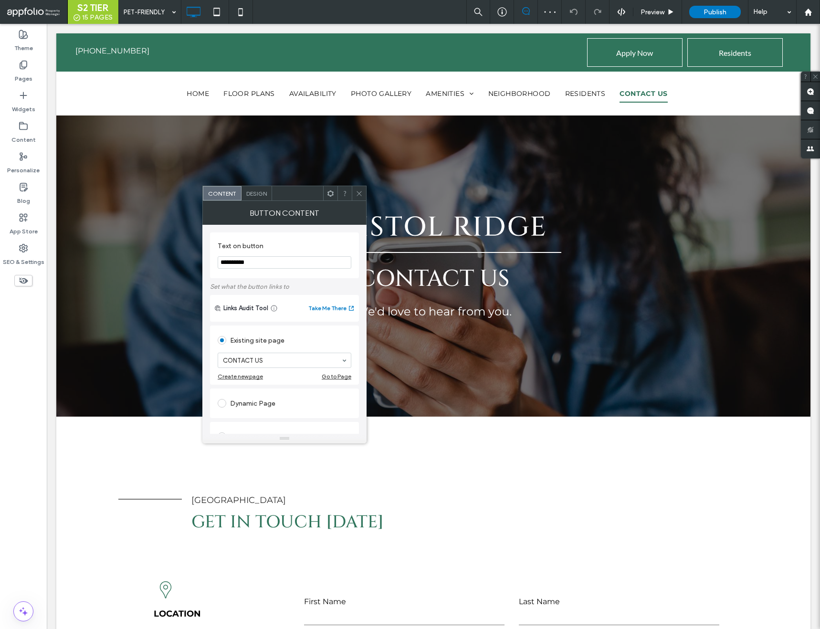
click at [252, 191] on span "Design" at bounding box center [256, 193] width 21 height 7
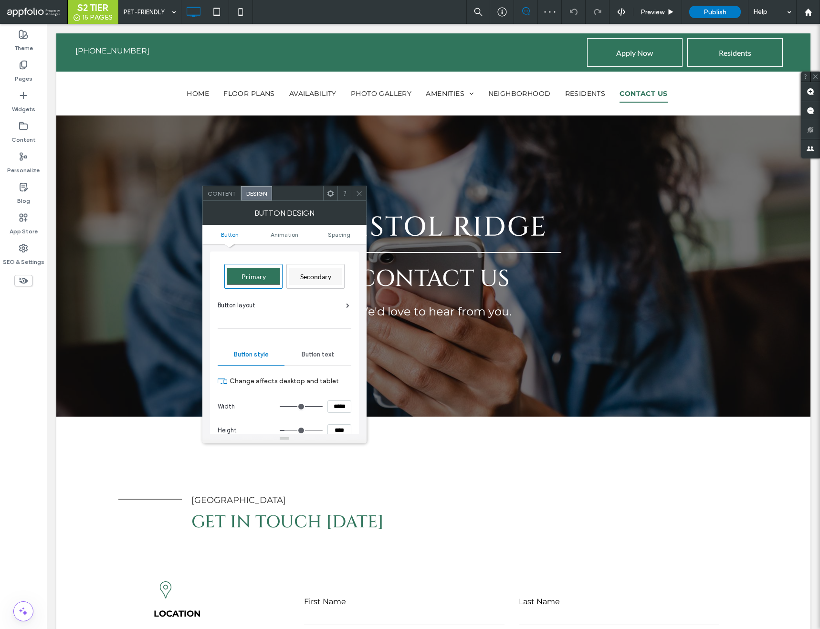
click at [264, 280] on span "Primary" at bounding box center [254, 277] width 24 height 8
type input "*"
type input "***"
click at [359, 192] on icon at bounding box center [359, 193] width 7 height 7
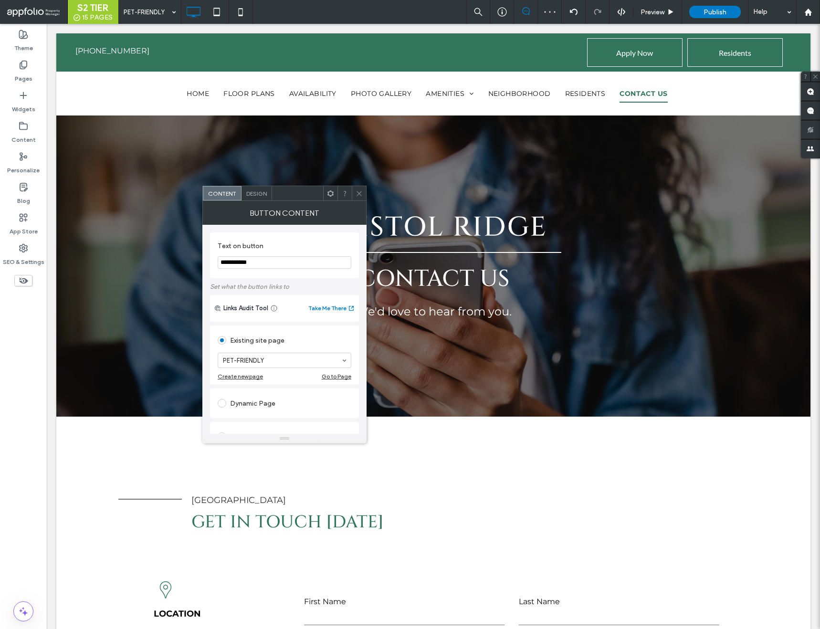
click at [260, 192] on span "Design" at bounding box center [256, 193] width 21 height 7
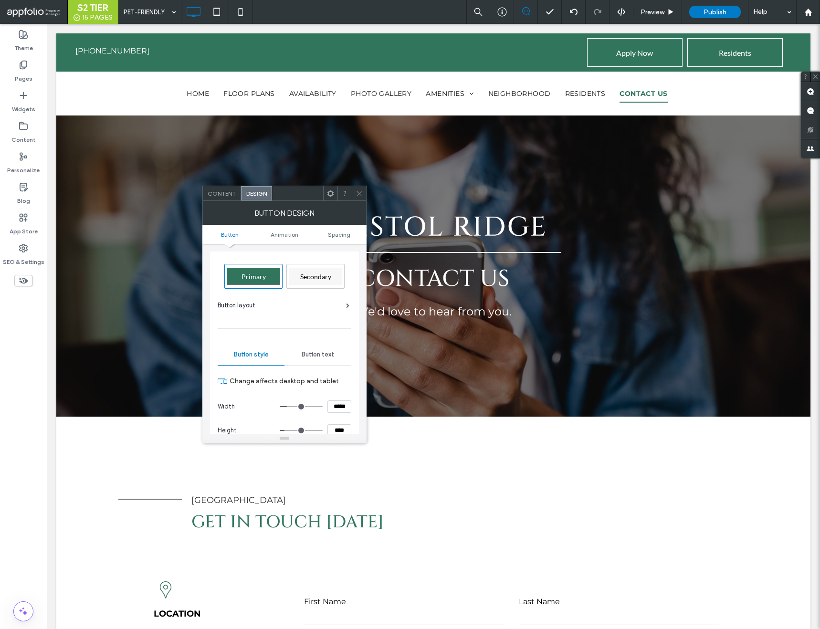
click at [319, 280] on span "Secondary" at bounding box center [315, 277] width 31 height 8
type input "*"
type input "***"
click at [357, 194] on icon at bounding box center [359, 193] width 7 height 7
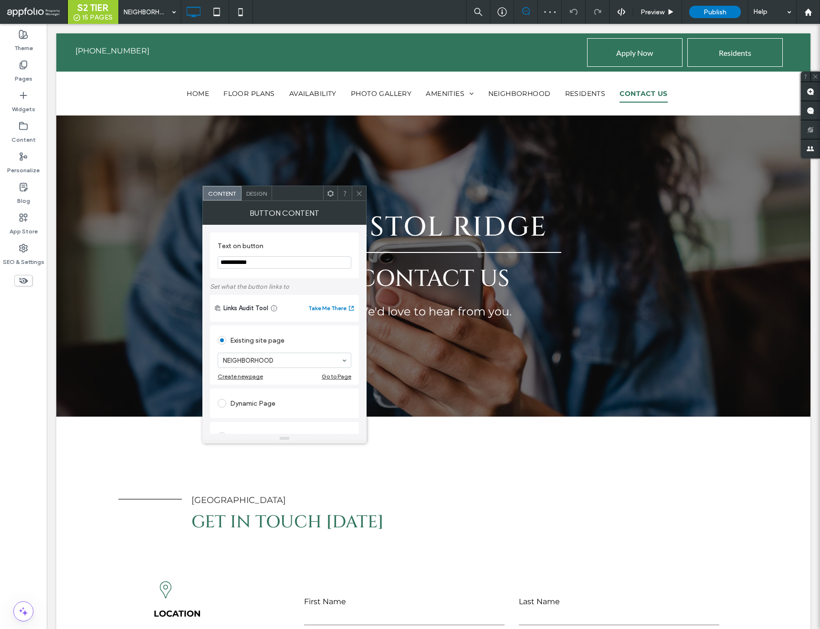
click at [253, 194] on span "Design" at bounding box center [256, 193] width 21 height 7
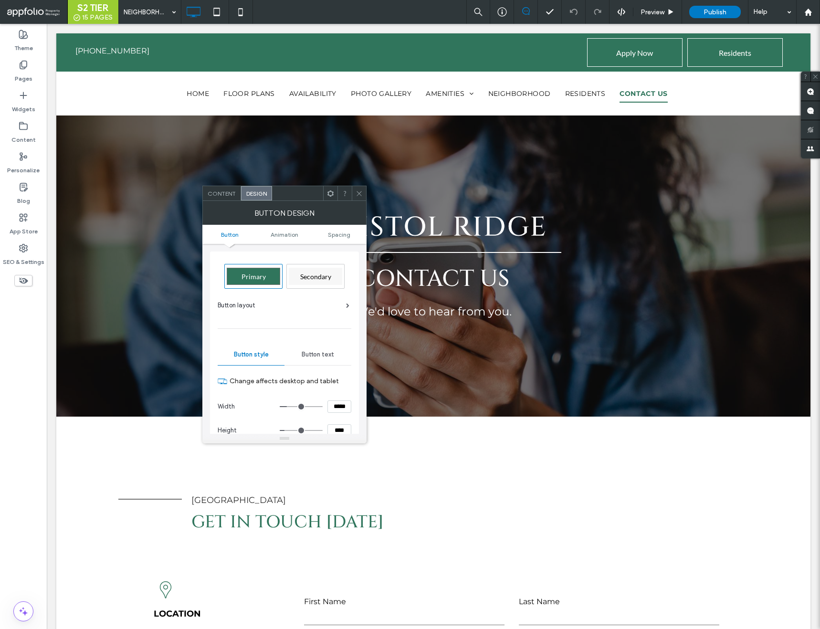
click at [299, 279] on div "Secondary" at bounding box center [315, 276] width 53 height 17
type input "*"
type input "***"
click at [359, 189] on span at bounding box center [359, 193] width 7 height 14
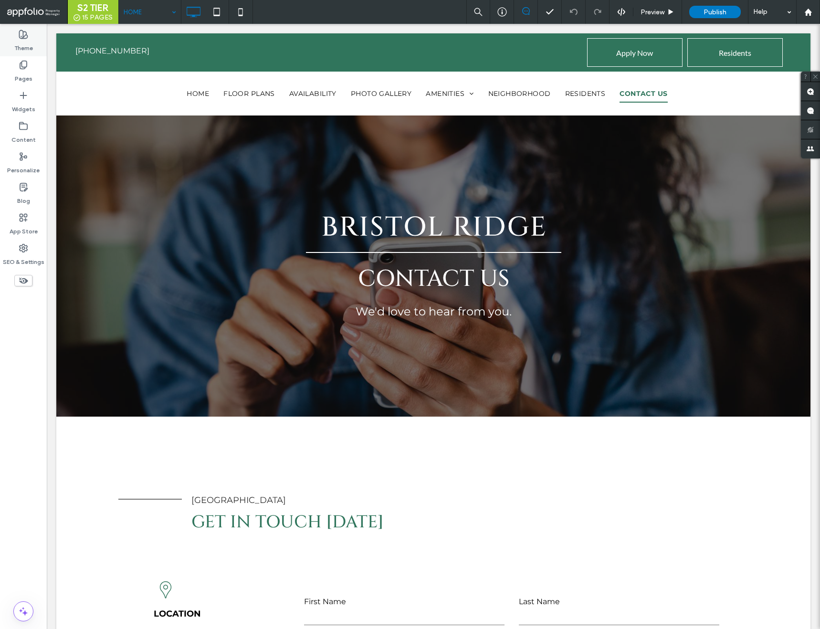
click at [18, 41] on label "Theme" at bounding box center [23, 45] width 19 height 13
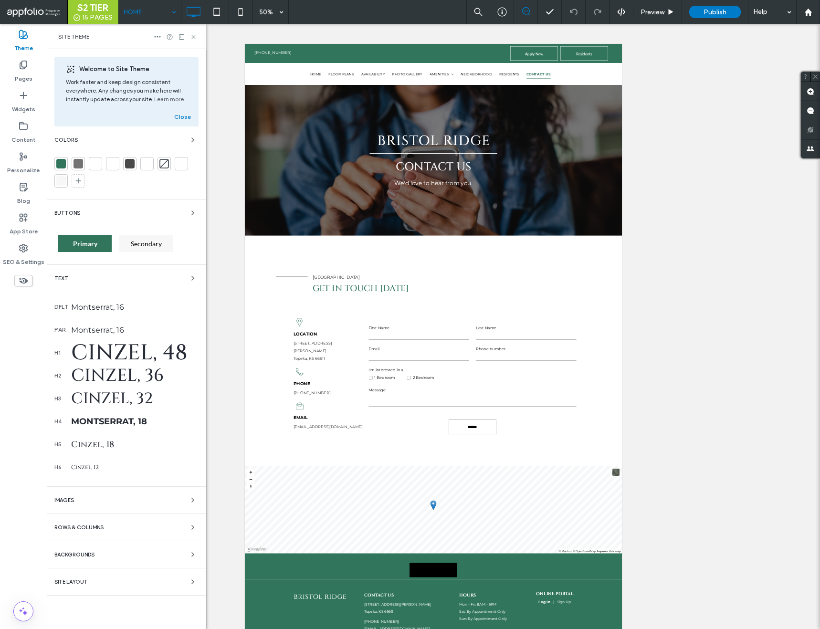
click at [96, 242] on span "Primary" at bounding box center [85, 244] width 24 height 8
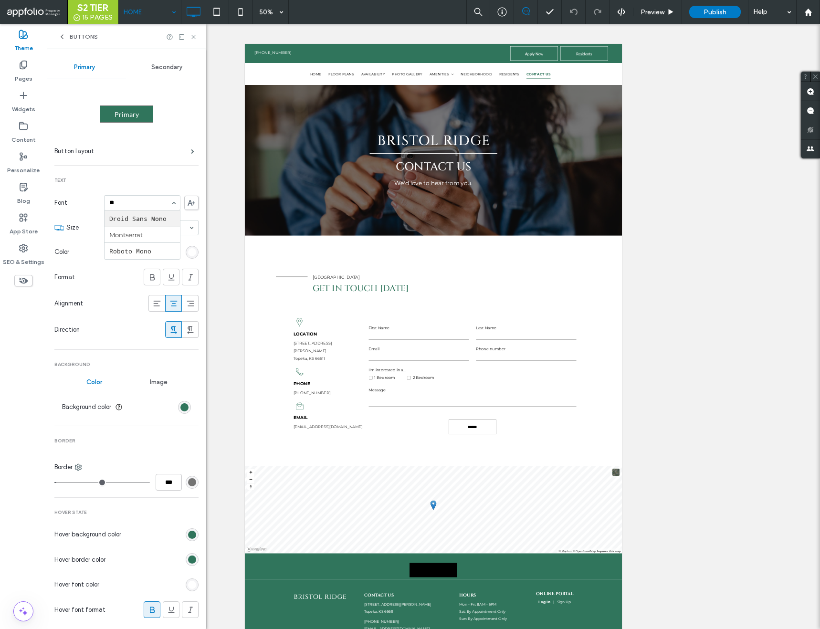
type input "***"
click at [148, 74] on div "Secondary" at bounding box center [167, 67] width 83 height 21
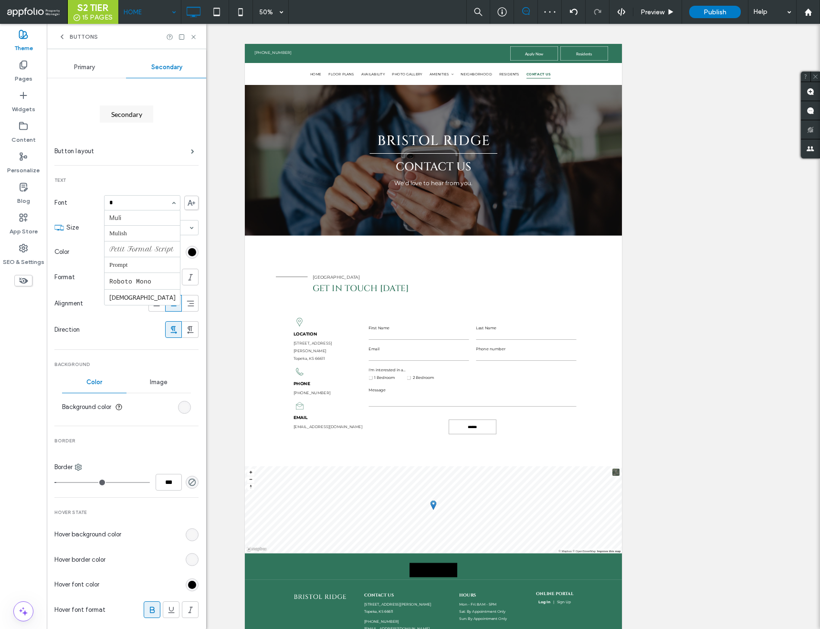
scroll to position [172, 0]
type input "**"
click at [192, 35] on icon at bounding box center [193, 36] width 7 height 7
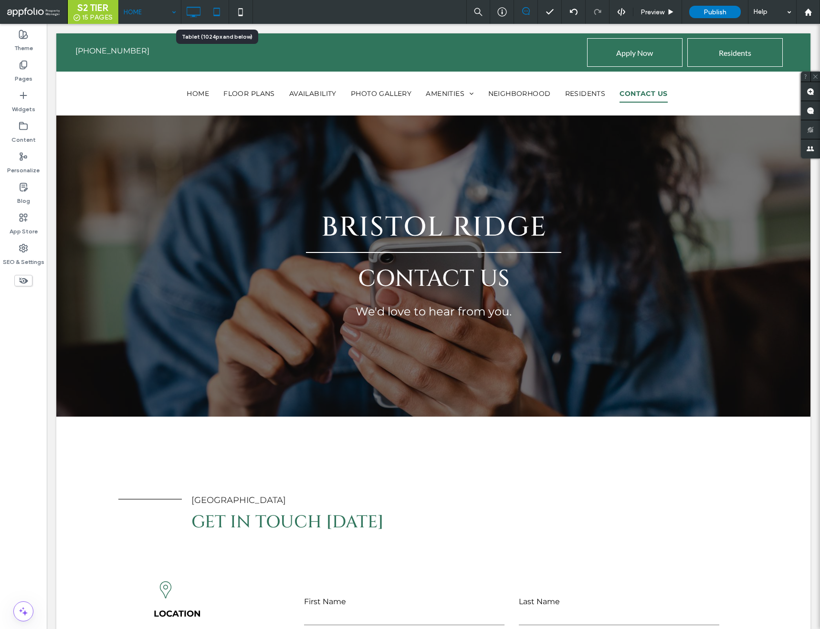
click at [215, 8] on icon at bounding box center [216, 11] width 19 height 19
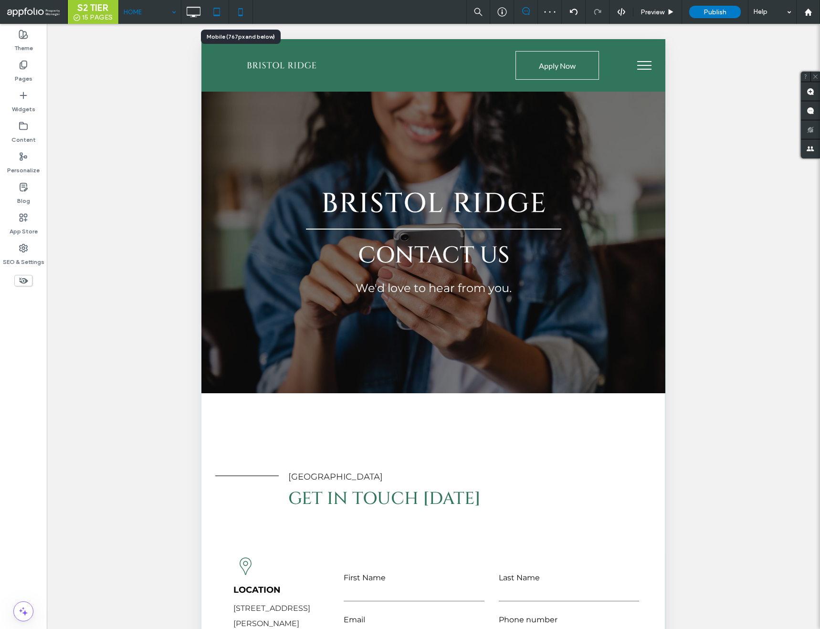
click at [242, 13] on use at bounding box center [240, 12] width 4 height 8
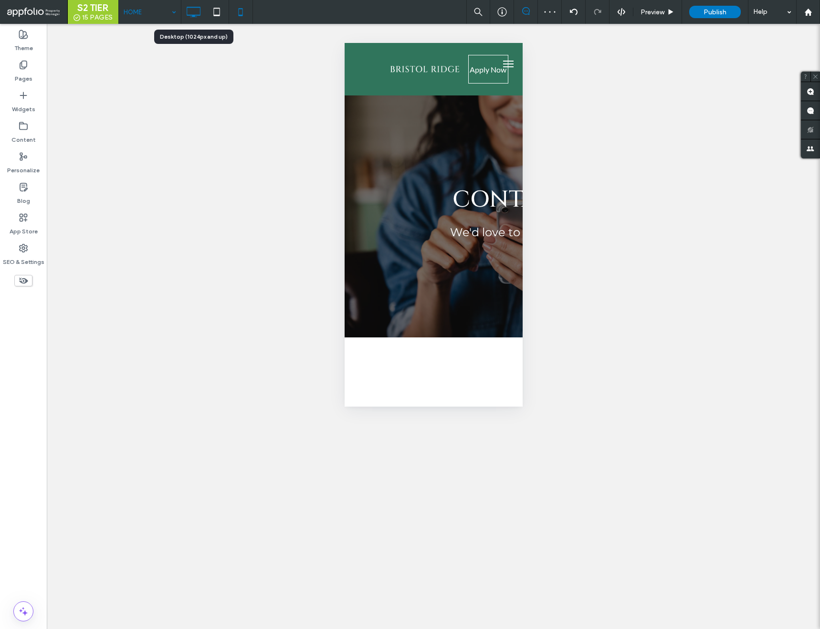
click at [193, 14] on icon at bounding box center [193, 11] width 19 height 19
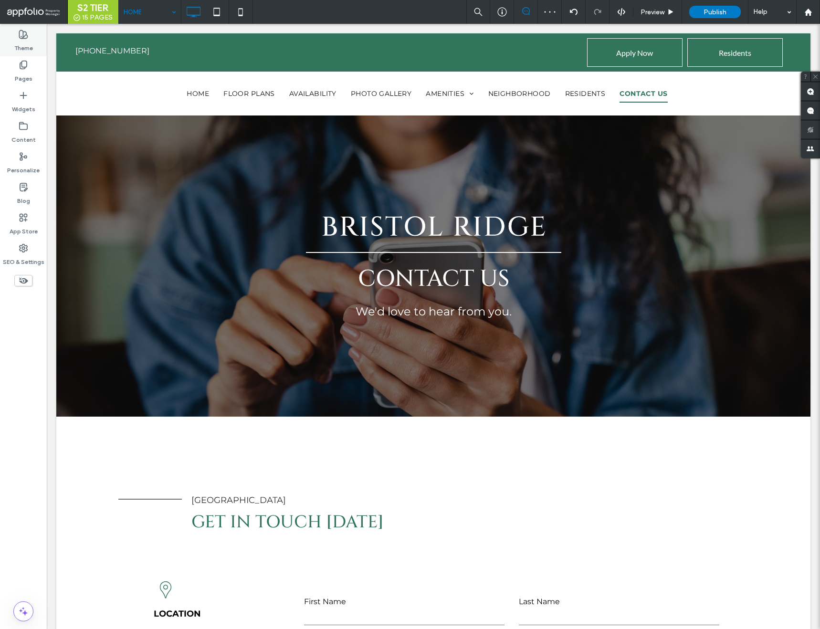
click at [18, 46] on label "Theme" at bounding box center [23, 45] width 19 height 13
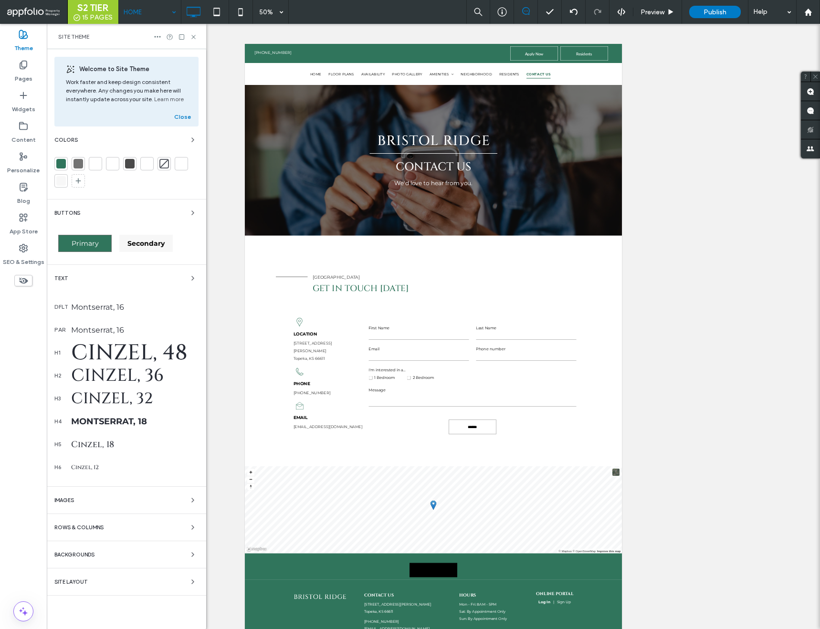
click at [162, 245] on span "Secondary" at bounding box center [145, 243] width 37 height 9
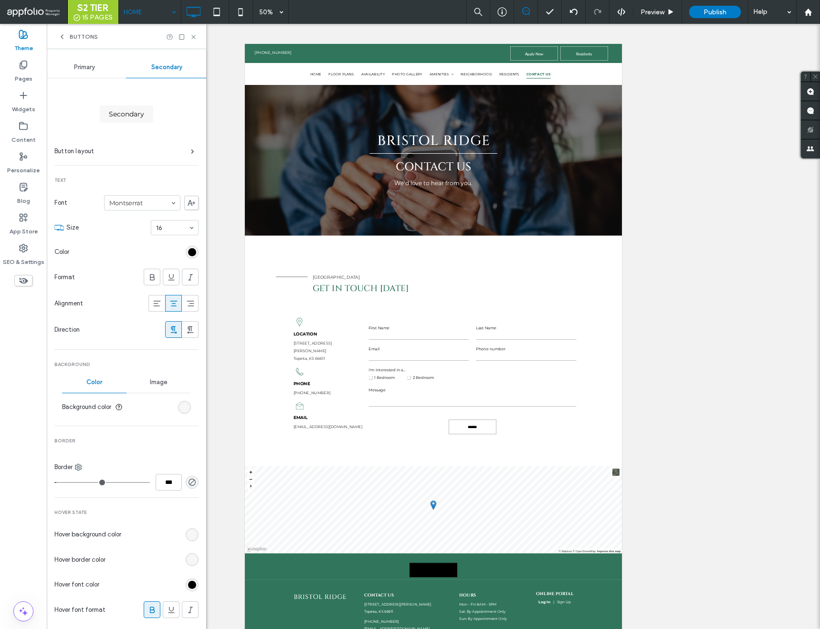
click at [190, 251] on div "rgb(0, 0, 0)" at bounding box center [192, 252] width 8 height 8
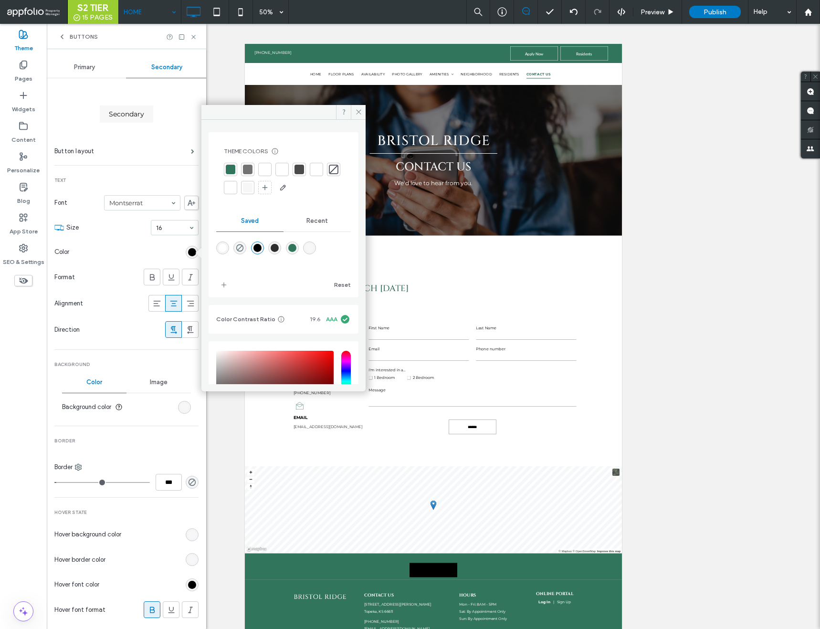
click at [223, 245] on div "rgba(255,255,255,1)" at bounding box center [223, 248] width 8 height 8
type input "*******"
click at [178, 407] on div "rgb(247, 247, 247)" at bounding box center [184, 407] width 13 height 13
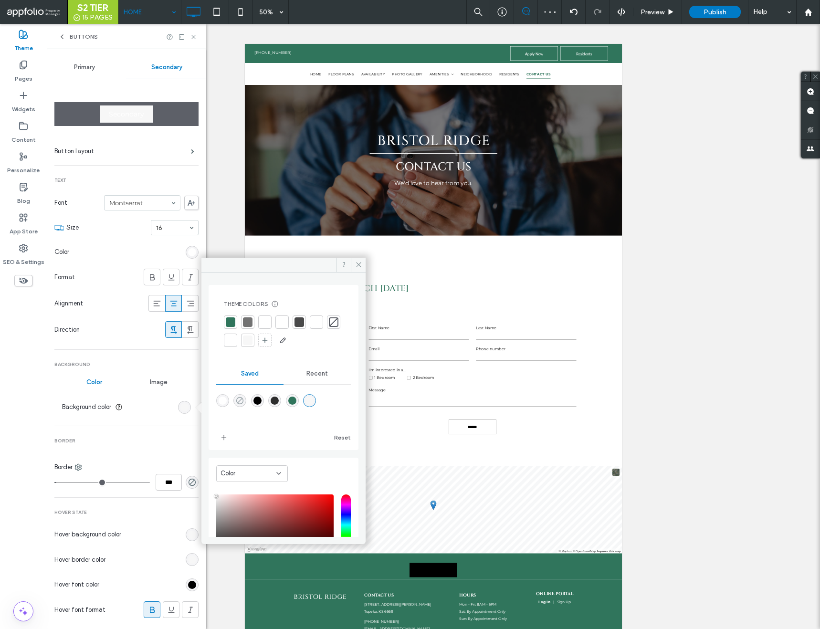
click at [243, 397] on use "rgba(0,0,0,0)" at bounding box center [239, 400] width 7 height 7
type input "*******"
type input "*"
type input "**"
click at [190, 484] on icon "rgba(0, 0, 0, 0)" at bounding box center [192, 482] width 8 height 8
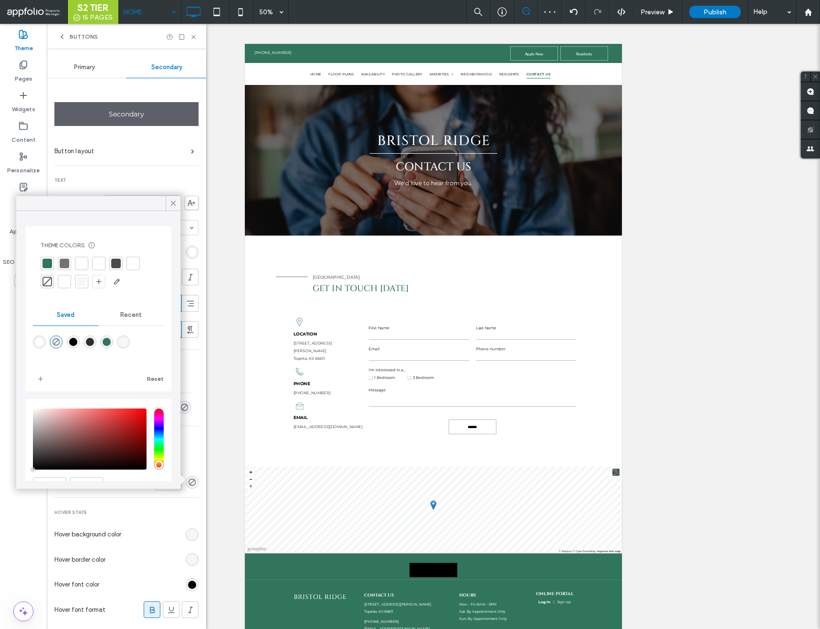
click at [39, 338] on div "rgba(255,255,255,1)" at bounding box center [39, 342] width 8 height 8
type input "*******"
type input "***"
type input "****"
click at [177, 203] on icon at bounding box center [173, 203] width 9 height 9
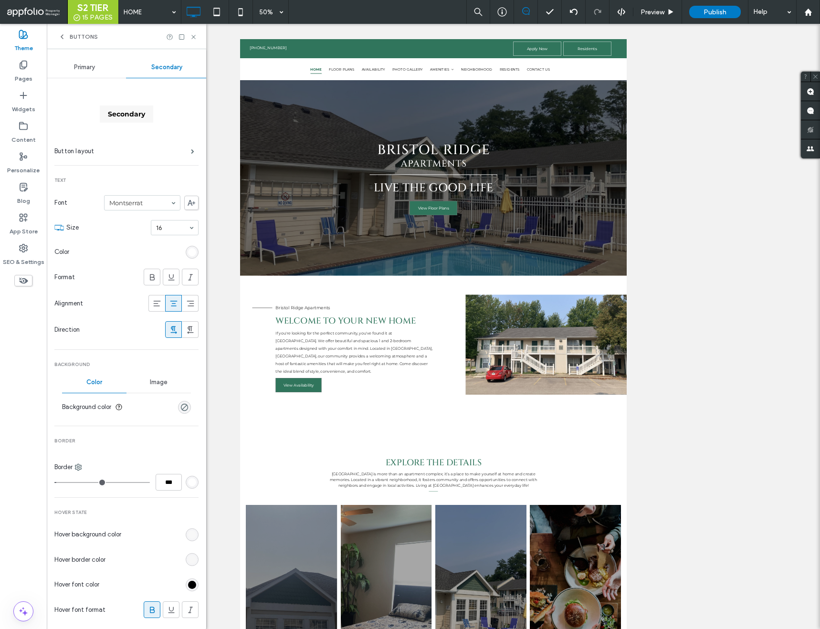
click at [189, 533] on div "rgb(247, 247, 247)" at bounding box center [192, 535] width 8 height 8
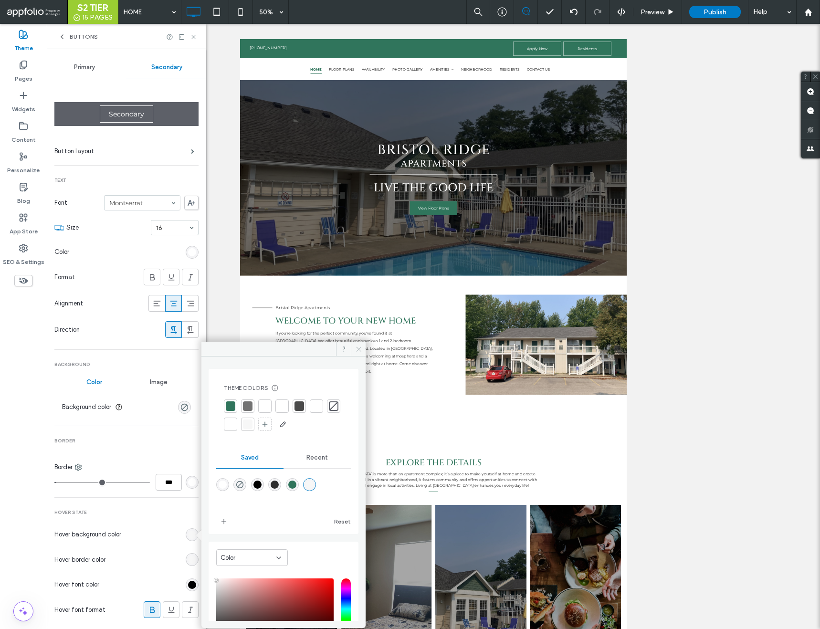
click at [353, 352] on span at bounding box center [358, 349] width 15 height 14
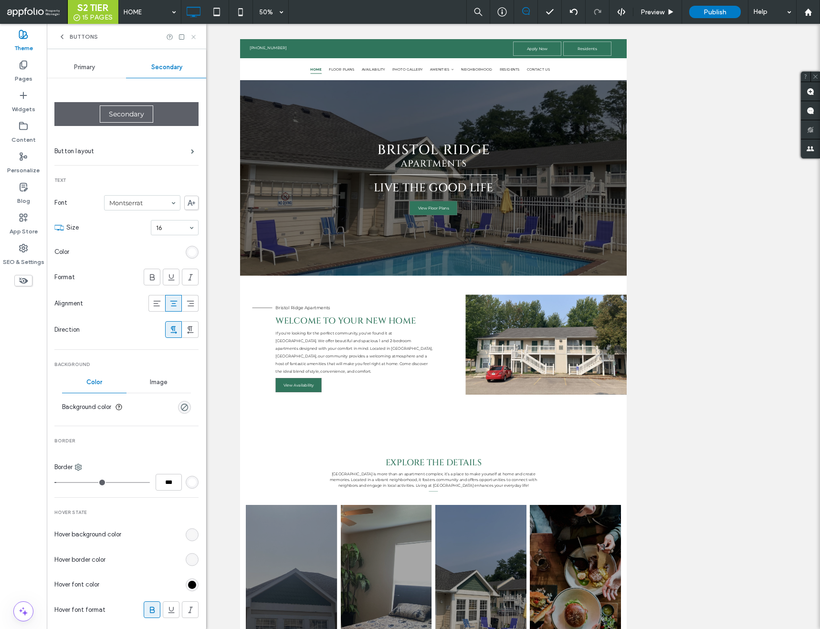
click at [196, 38] on icon at bounding box center [193, 36] width 7 height 7
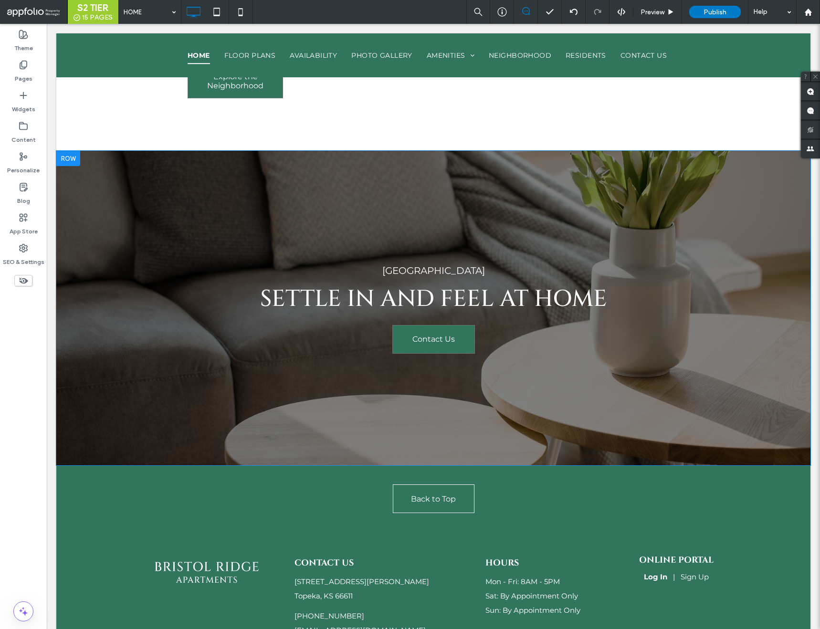
scroll to position [2567, 0]
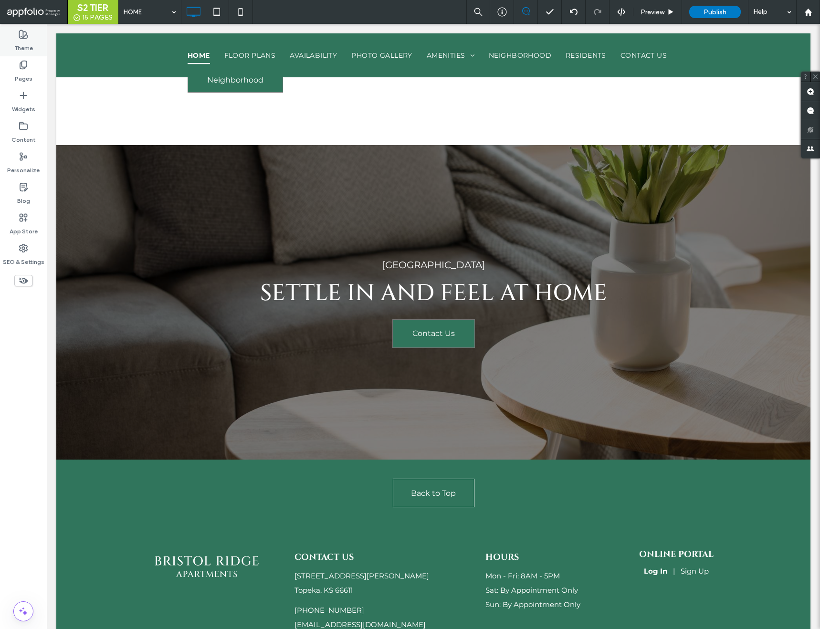
click at [19, 41] on label "Theme" at bounding box center [23, 45] width 19 height 13
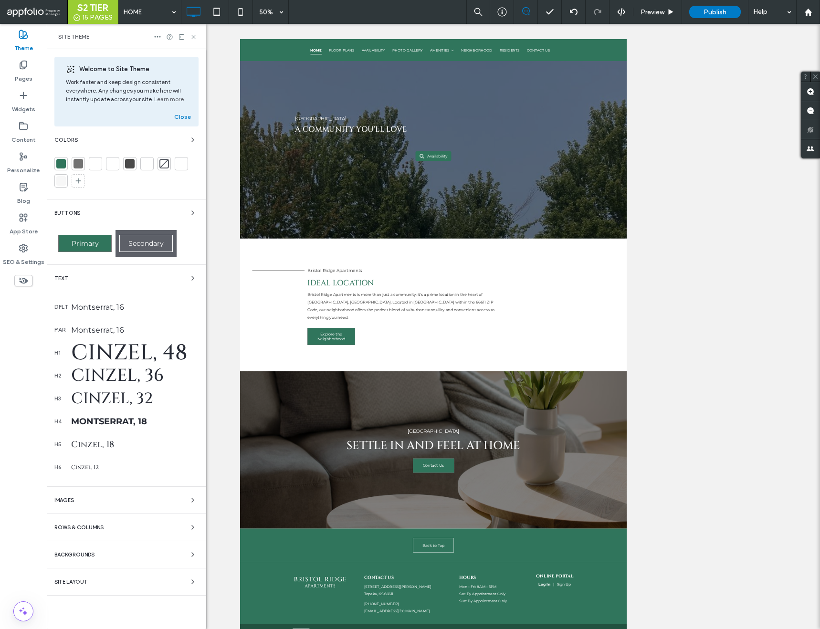
scroll to position [1978, 0]
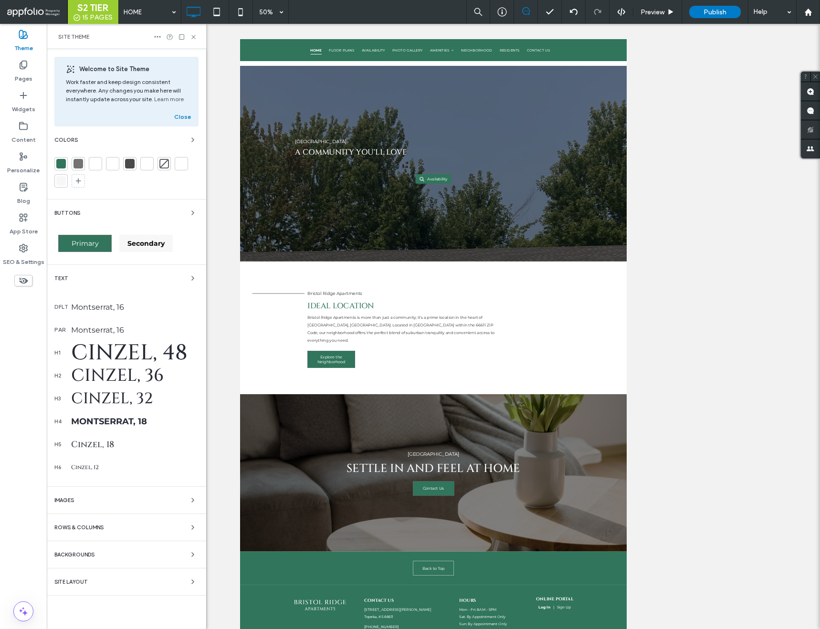
click at [131, 249] on div "Secondary" at bounding box center [145, 243] width 53 height 17
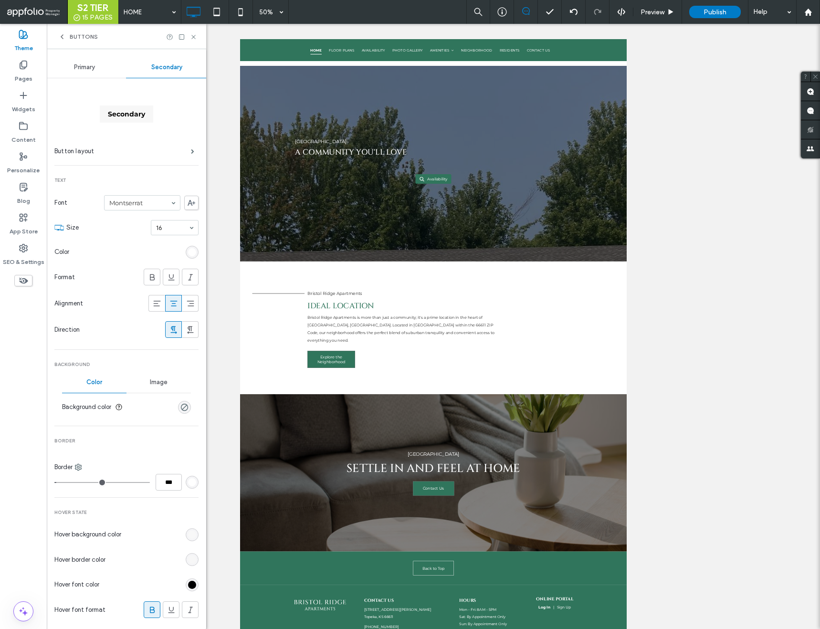
click at [188, 533] on div "rgb(247, 247, 247)" at bounding box center [192, 535] width 8 height 8
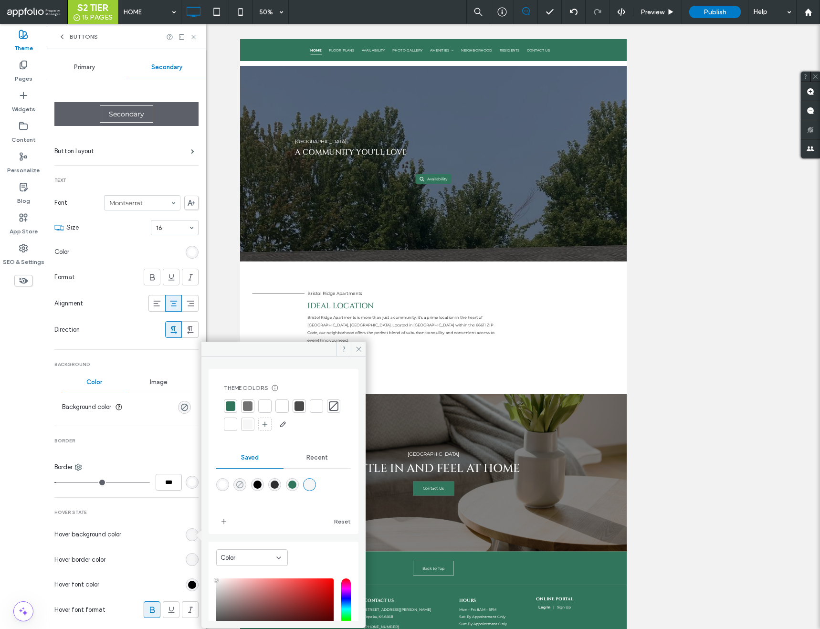
click at [242, 484] on icon "rgba(0,0,0,0)" at bounding box center [240, 485] width 8 height 8
type input "*******"
type input "*"
type input "**"
click at [188, 555] on div "rgb(247, 247, 247)" at bounding box center [192, 559] width 13 height 13
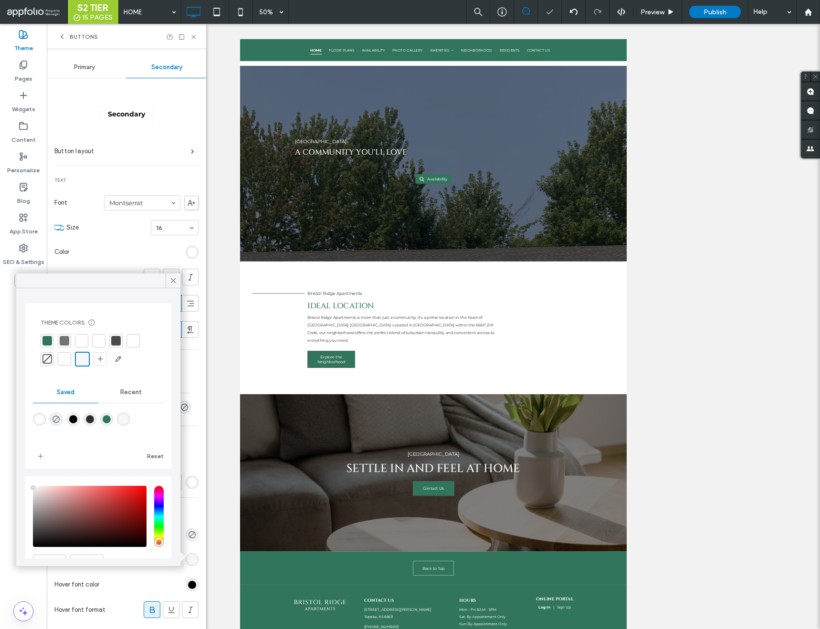
click at [39, 419] on div "rgba(255,255,255,1)" at bounding box center [39, 419] width 8 height 8
type input "*******"
click at [172, 281] on icon at bounding box center [173, 280] width 9 height 9
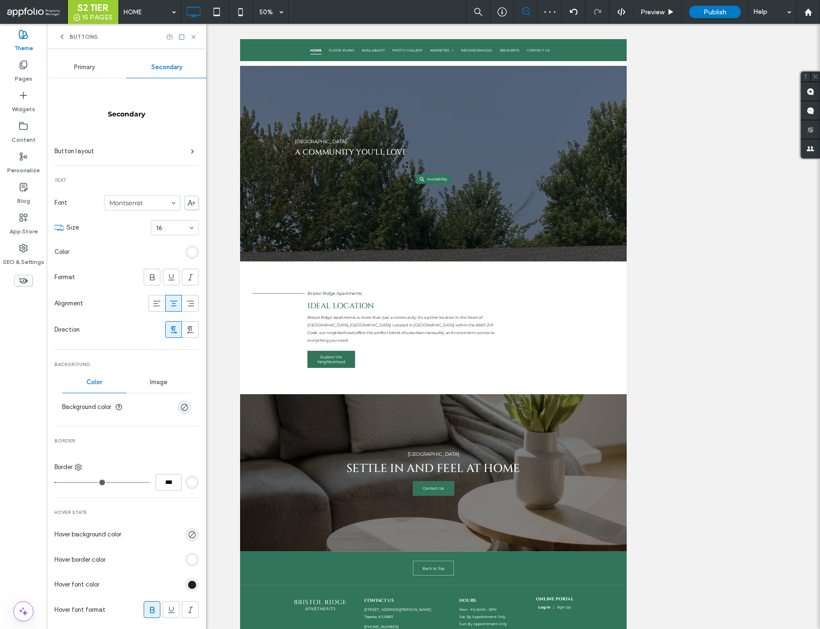
click at [188, 584] on div "rgb(0, 0, 0)" at bounding box center [192, 585] width 8 height 8
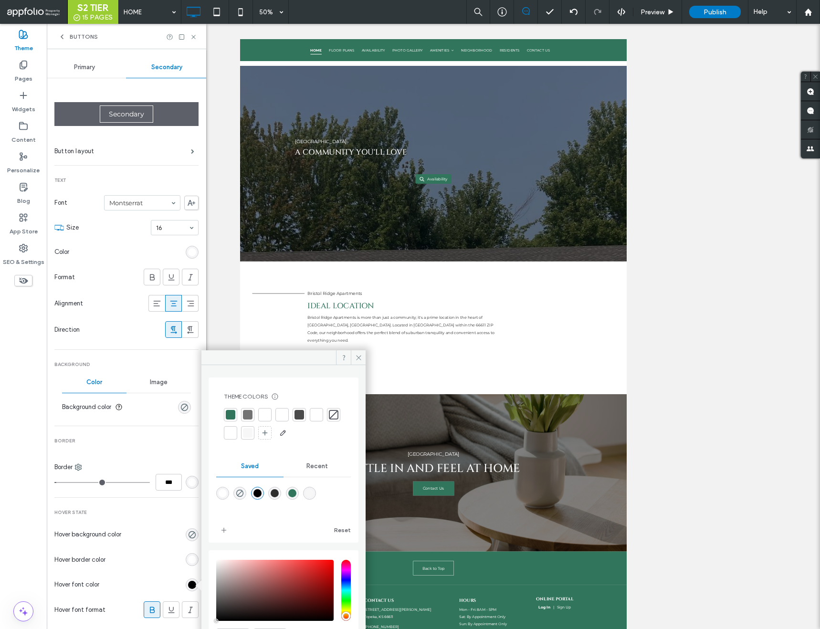
click at [219, 491] on div "rgba(255,255,255,1)" at bounding box center [223, 493] width 8 height 8
type input "*******"
click at [191, 35] on icon at bounding box center [193, 36] width 7 height 7
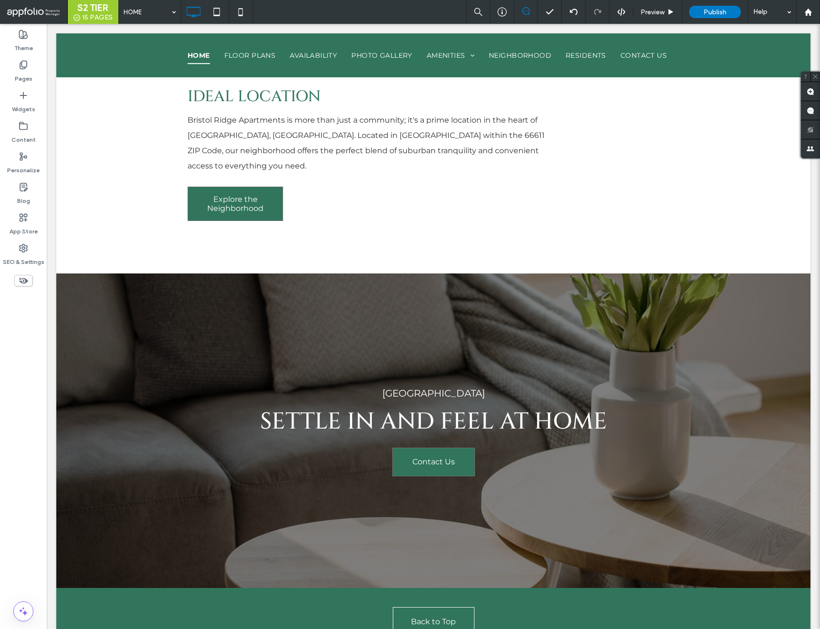
scroll to position [2637, 0]
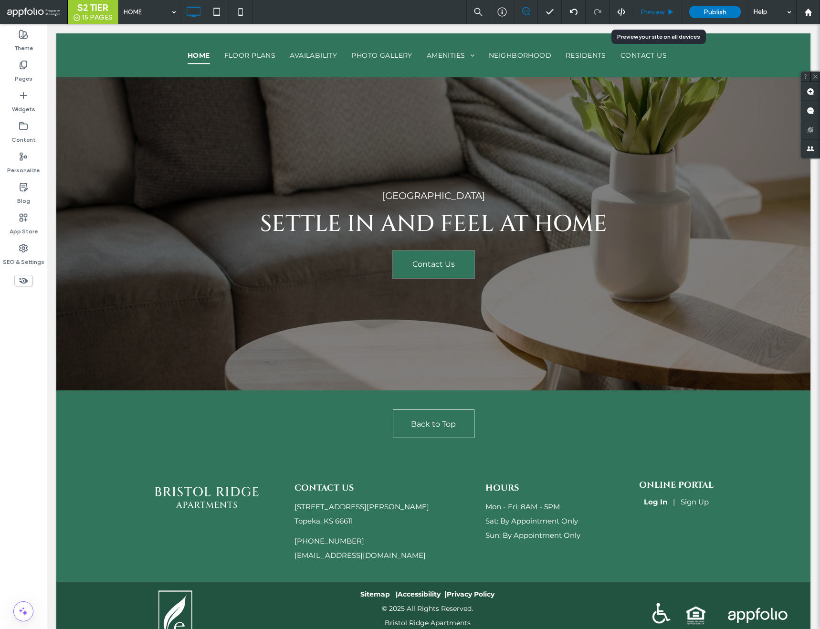
click at [659, 8] on span "Preview" at bounding box center [653, 12] width 24 height 8
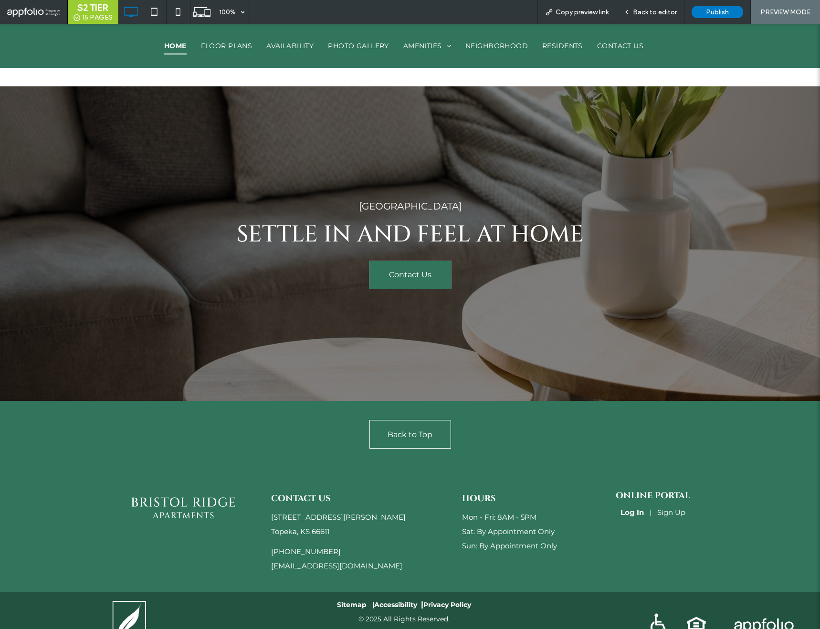
scroll to position [2635, 0]
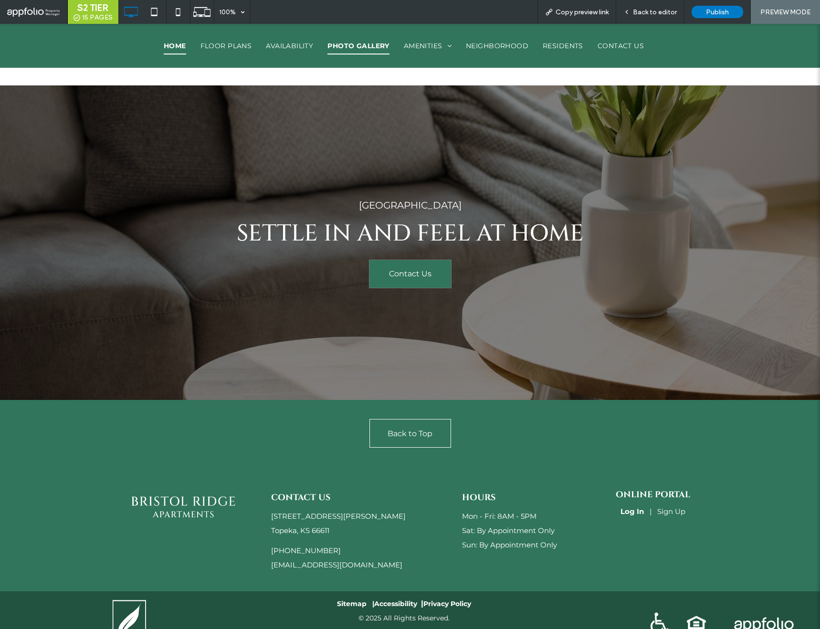
click at [338, 45] on span "PHOTO GALLERY" at bounding box center [358, 46] width 62 height 18
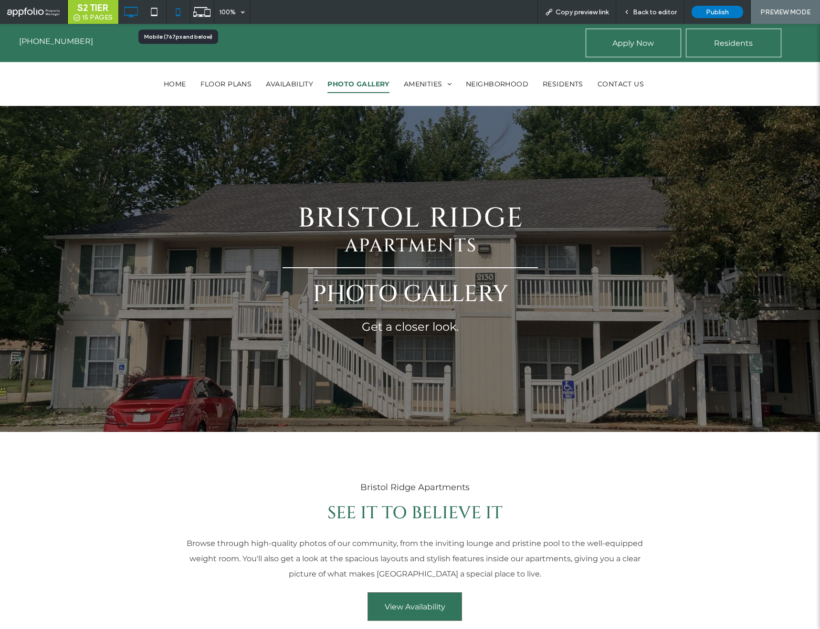
drag, startPoint x: 179, startPoint y: 1, endPoint x: 180, endPoint y: 18, distance: 16.8
click at [180, 18] on icon at bounding box center [178, 11] width 19 height 19
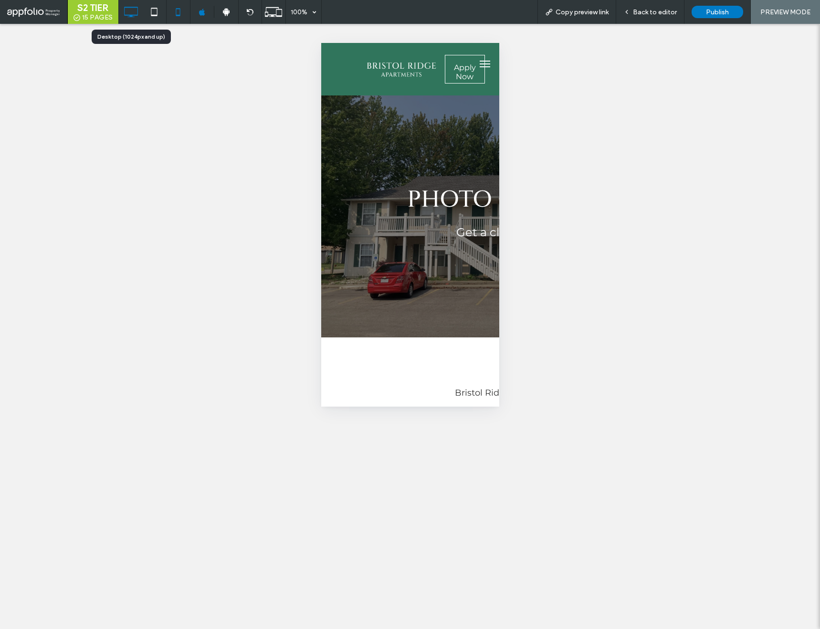
click at [135, 11] on icon at bounding box center [130, 11] width 19 height 19
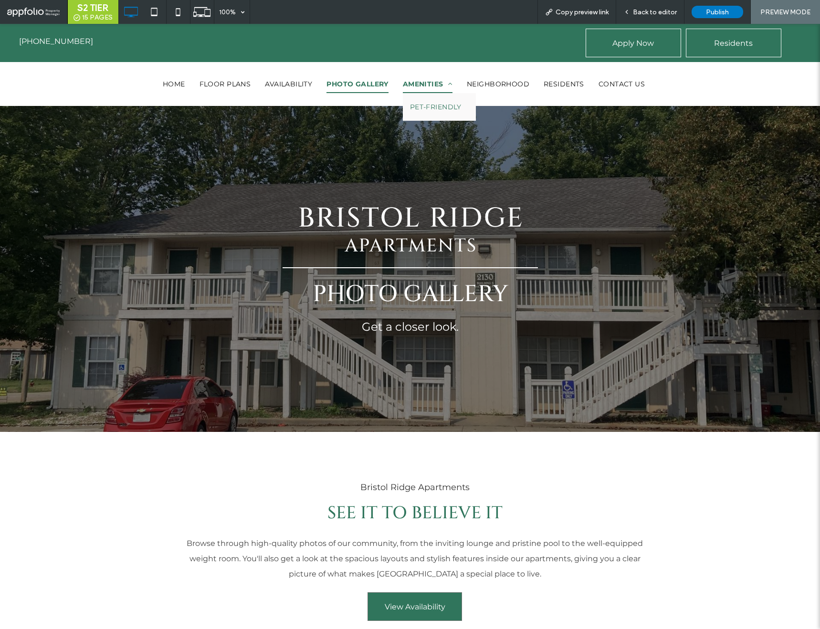
drag, startPoint x: 439, startPoint y: 86, endPoint x: 439, endPoint y: 110, distance: 23.4
click at [439, 86] on span "AMENITIES" at bounding box center [428, 84] width 50 height 18
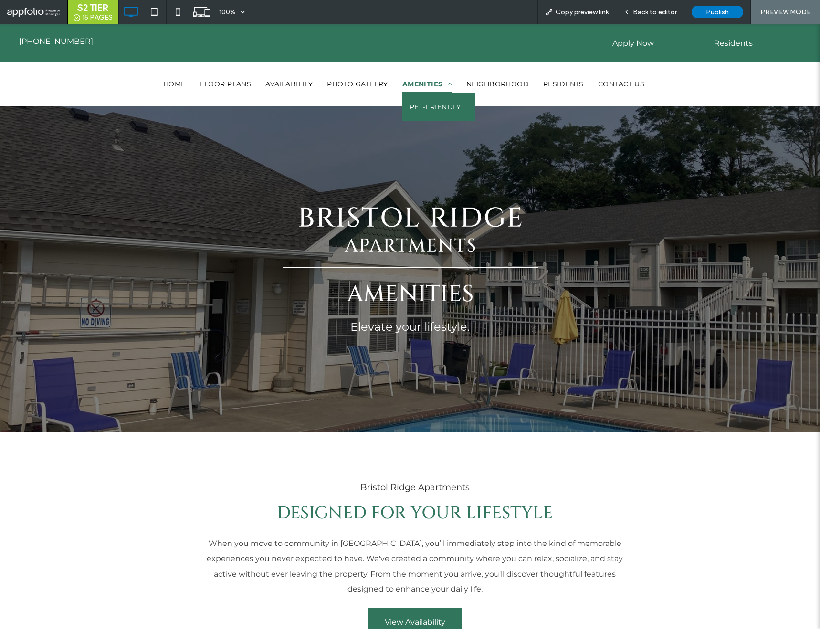
click at [448, 105] on span "PET-FRIENDLY" at bounding box center [436, 106] width 52 height 13
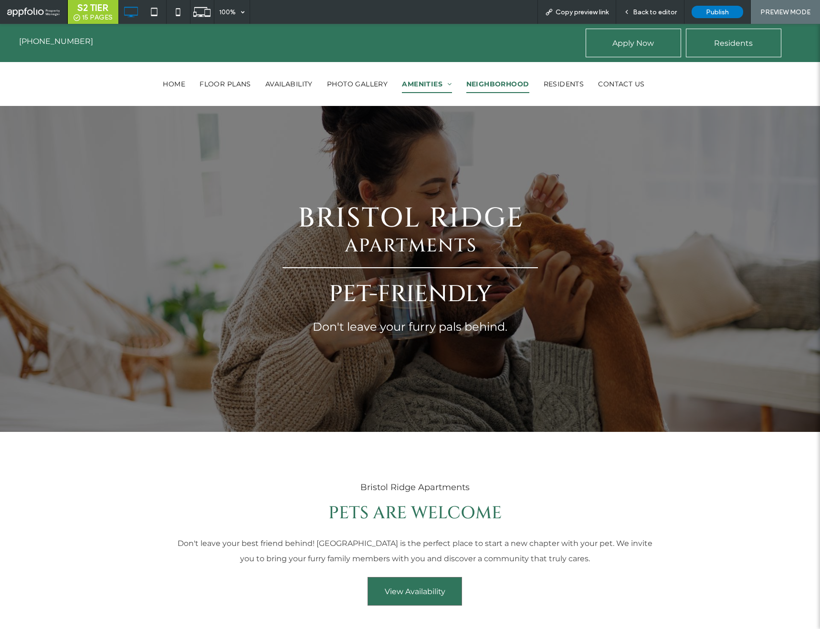
click at [513, 79] on span "NEIGHBORHOOD" at bounding box center [497, 84] width 63 height 18
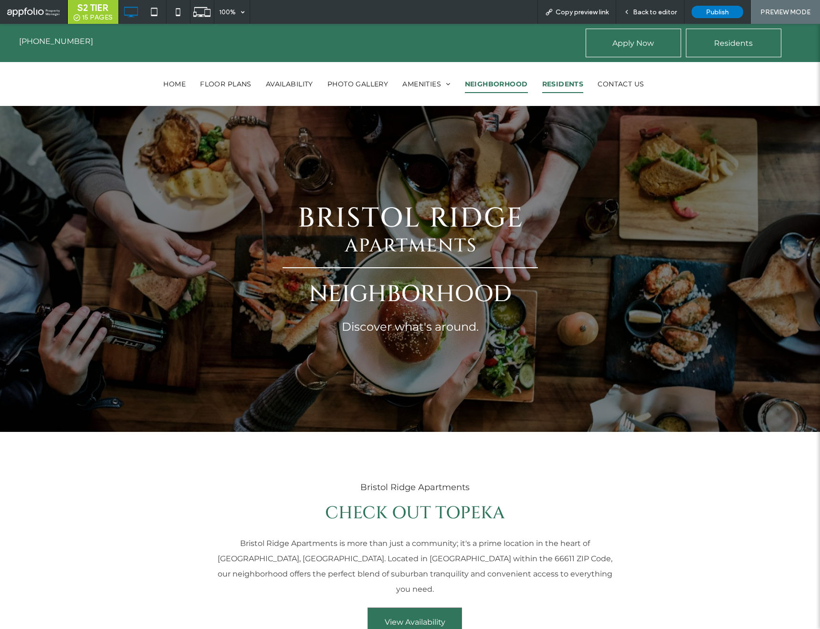
click at [576, 85] on span "RESIDENTS" at bounding box center [563, 84] width 42 height 18
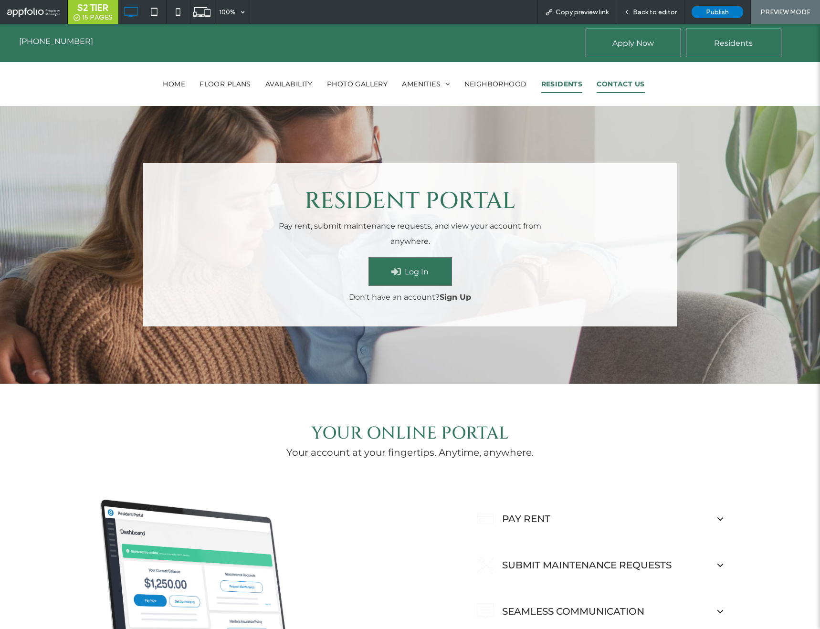
click at [624, 87] on span "CONTACT US" at bounding box center [621, 84] width 48 height 18
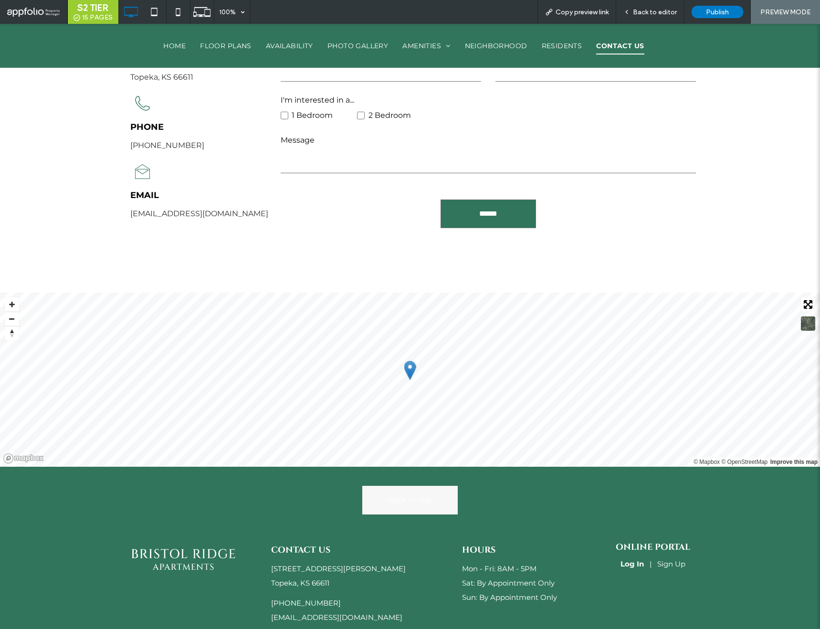
scroll to position [684, 0]
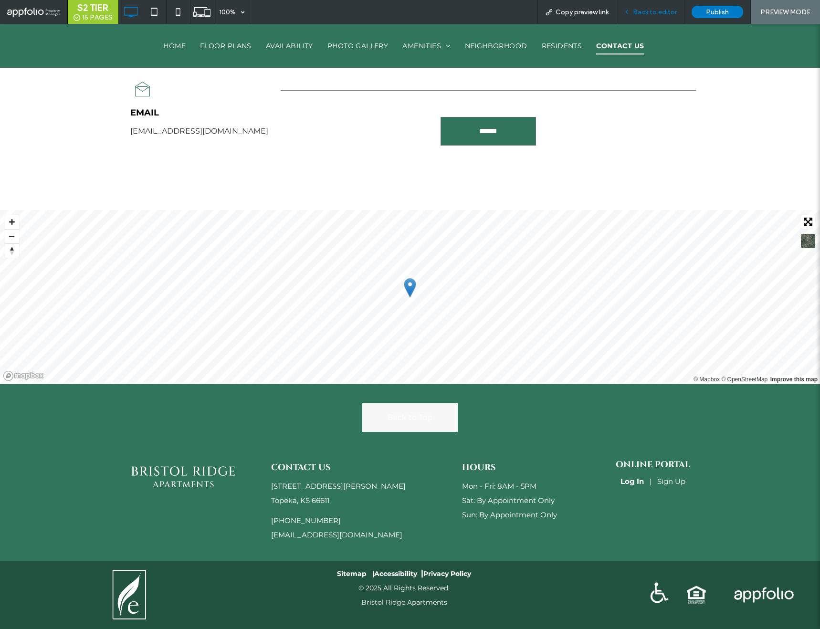
click at [650, 17] on div "Back to editor" at bounding box center [650, 12] width 68 height 24
click at [649, 13] on span "Back to editor" at bounding box center [655, 12] width 44 height 8
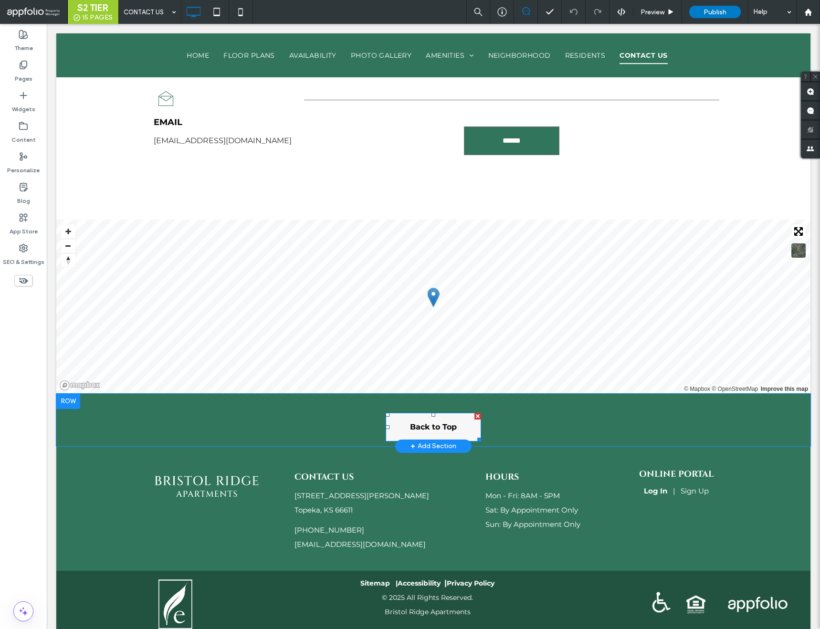
click at [442, 432] on link "Back to Top" at bounding box center [433, 427] width 95 height 29
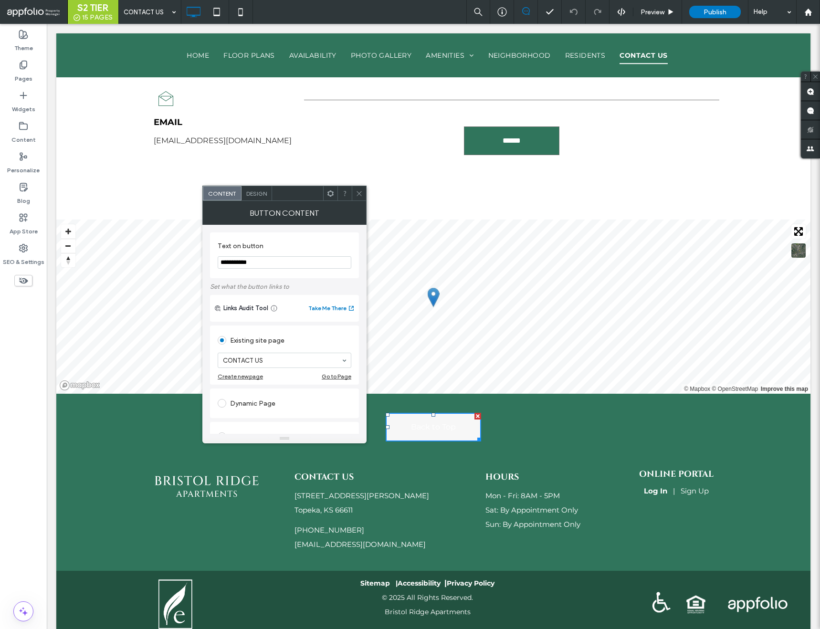
click at [263, 191] on span "Design" at bounding box center [256, 193] width 21 height 7
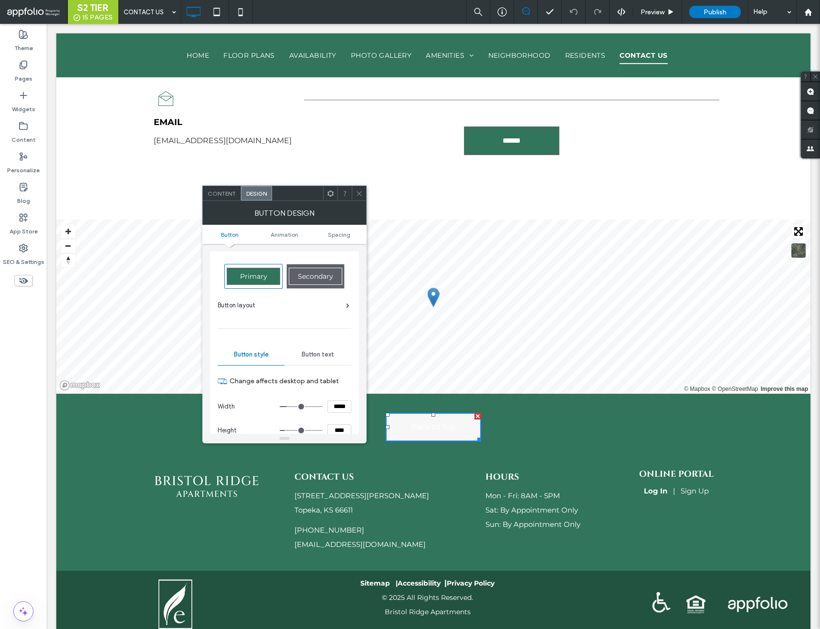
click at [310, 274] on span "Secondary" at bounding box center [315, 276] width 35 height 9
type input "*"
type input "***"
click at [359, 194] on icon at bounding box center [359, 193] width 7 height 7
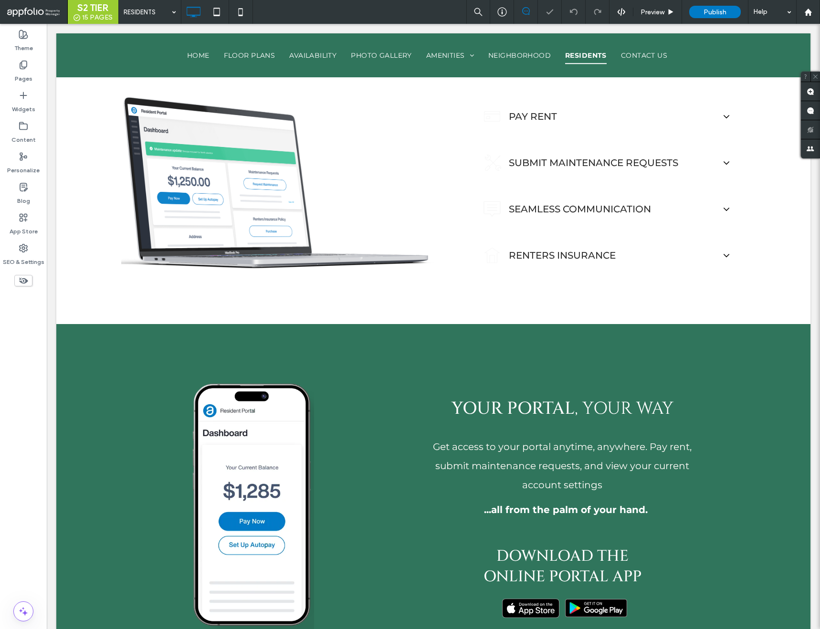
scroll to position [710, 0]
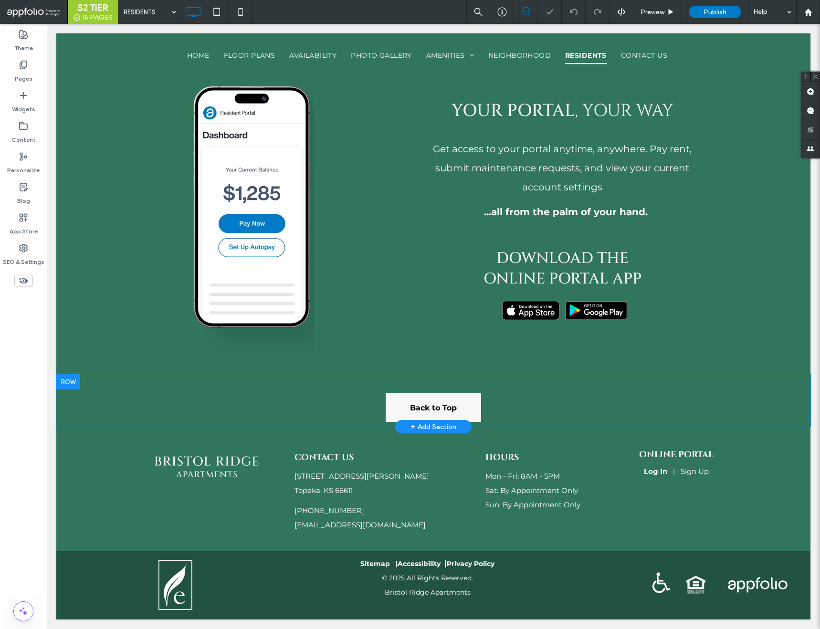
click at [445, 422] on div "+ Add Section" at bounding box center [434, 427] width 46 height 11
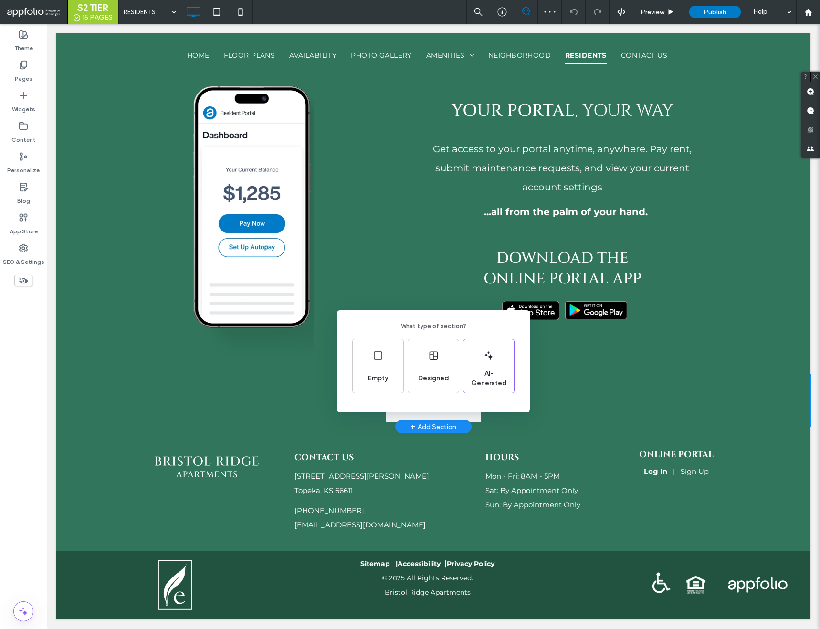
click at [531, 409] on div "What type of section? Empty Designed AI-Generated" at bounding box center [410, 338] width 820 height 676
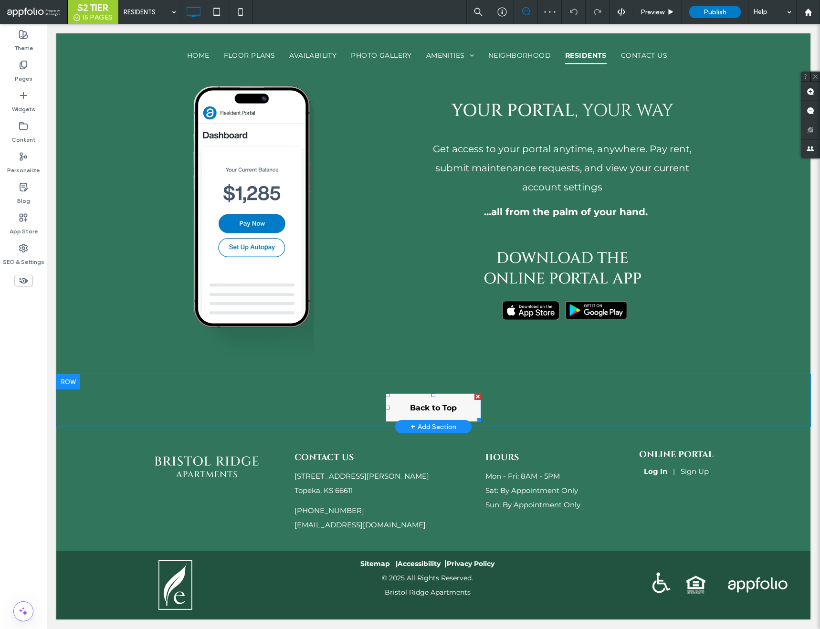
click at [465, 401] on link "Back to Top" at bounding box center [433, 407] width 95 height 29
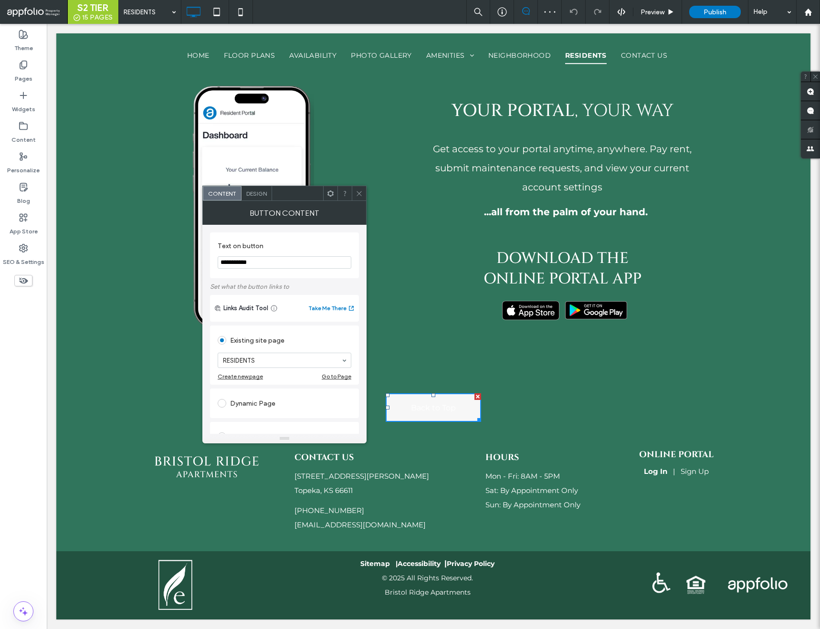
click at [254, 190] on span "Design" at bounding box center [256, 193] width 21 height 7
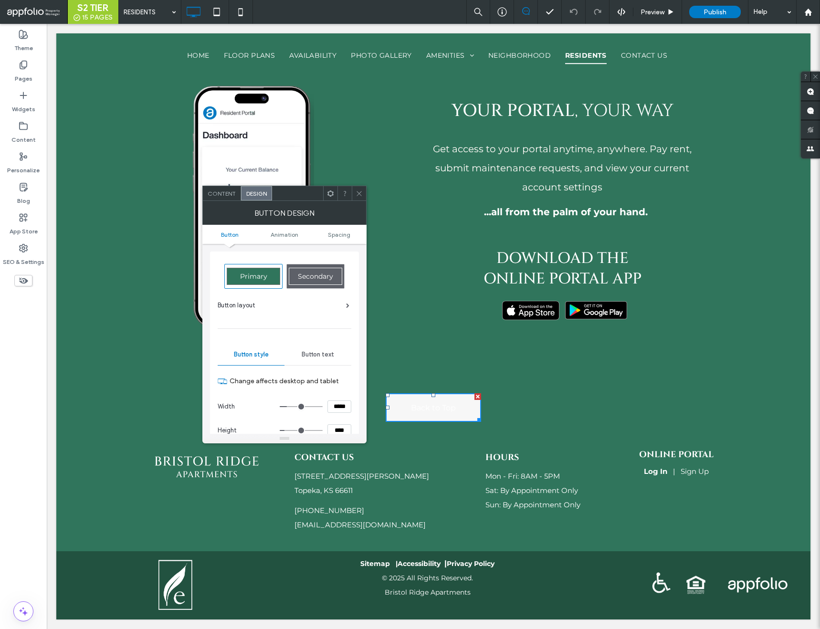
click at [312, 280] on span "Secondary" at bounding box center [315, 276] width 35 height 9
type input "*"
type input "***"
click at [359, 197] on span at bounding box center [359, 193] width 7 height 14
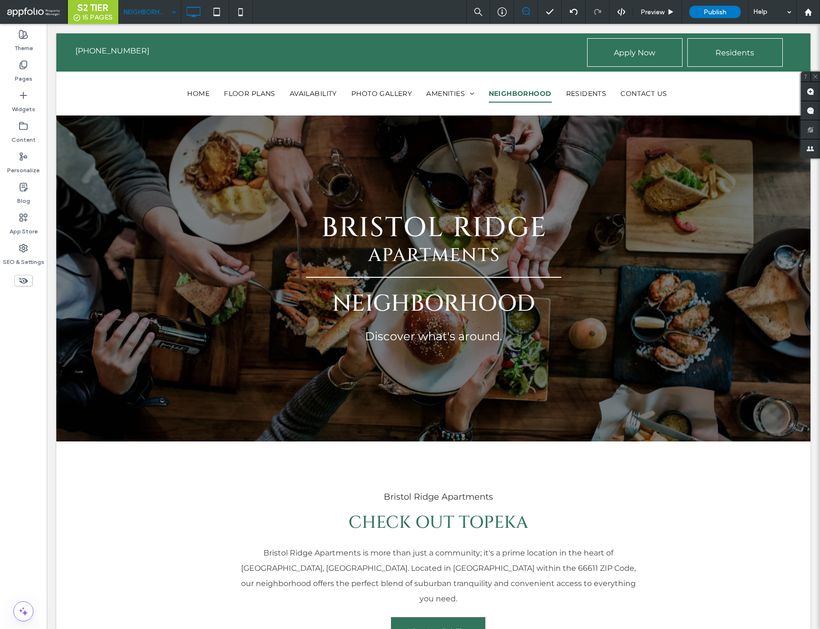
scroll to position [0, 0]
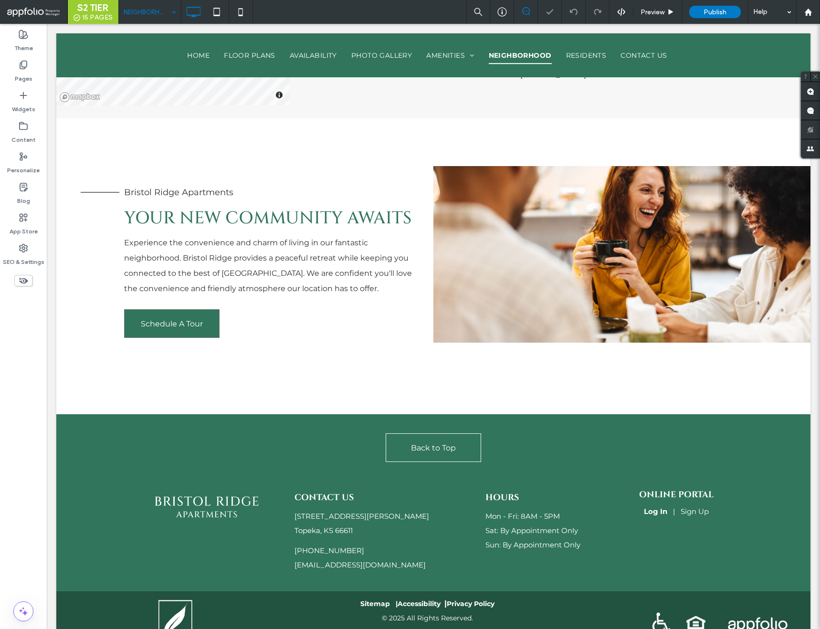
scroll to position [899, 0]
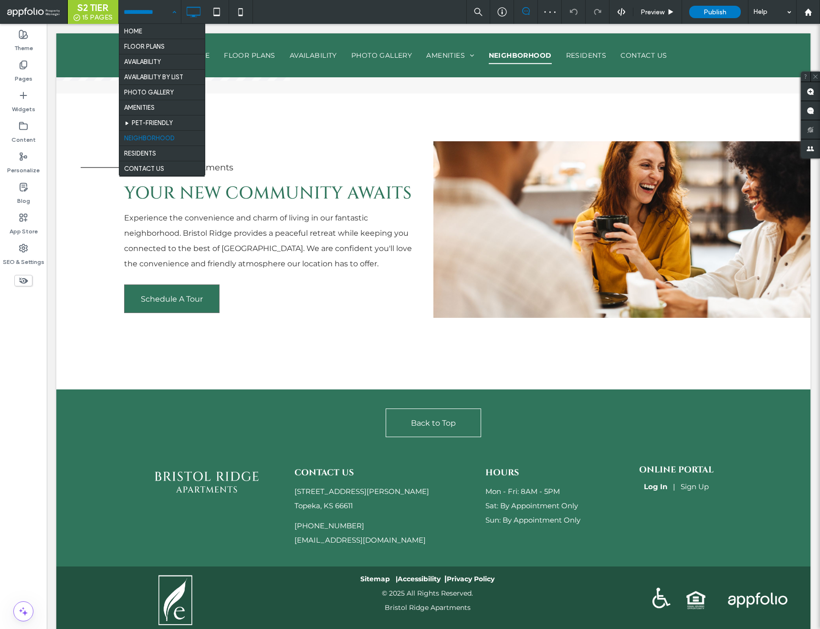
click at [144, 10] on input at bounding box center [148, 12] width 48 height 24
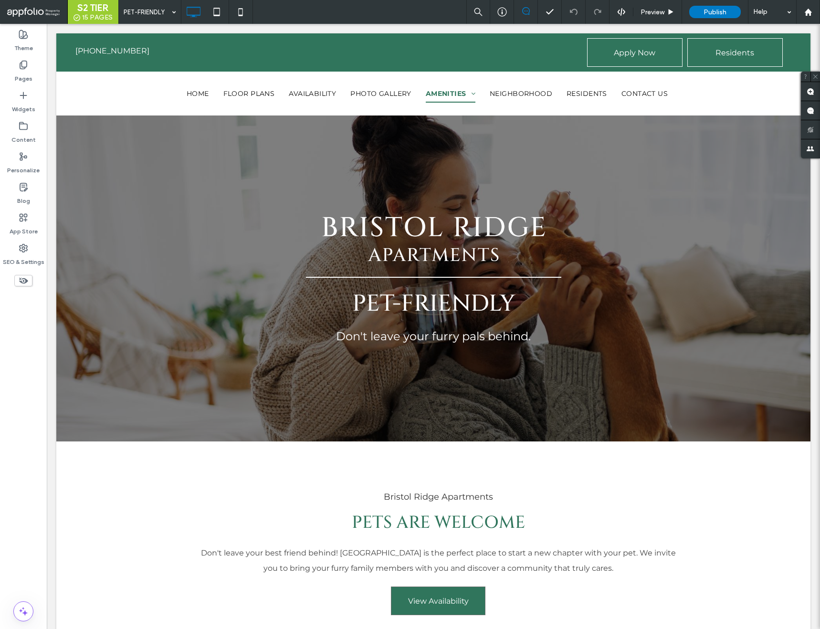
scroll to position [0, 0]
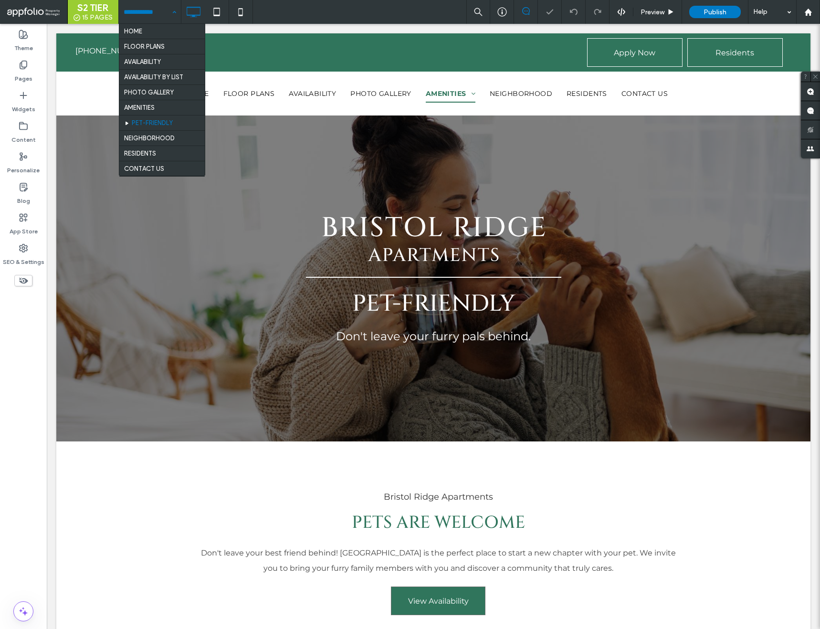
click at [155, 8] on input at bounding box center [148, 12] width 48 height 24
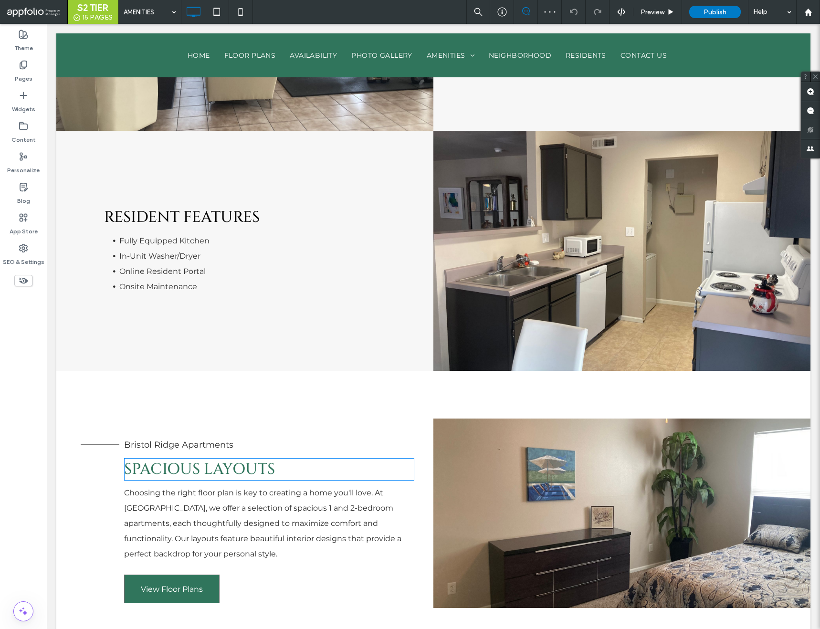
scroll to position [401, 0]
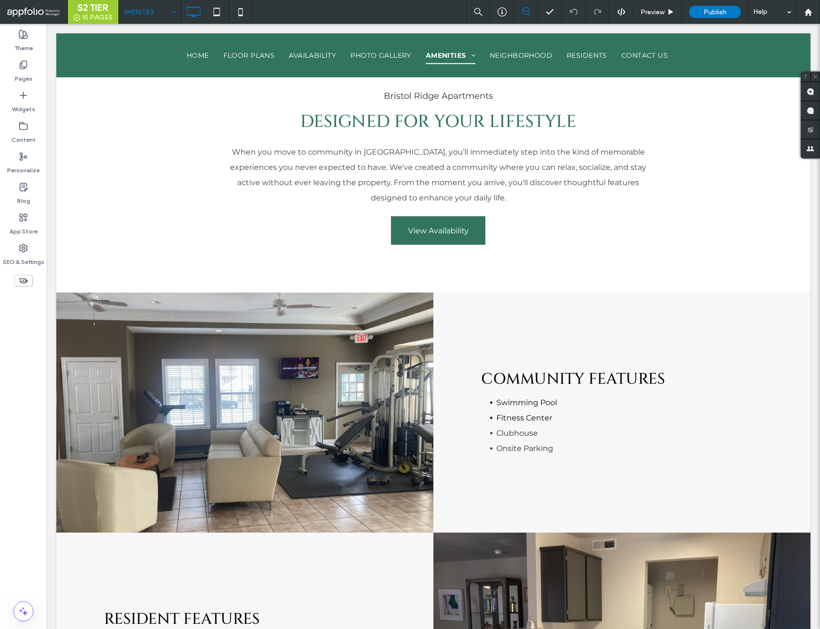
click at [141, 17] on input at bounding box center [148, 12] width 48 height 24
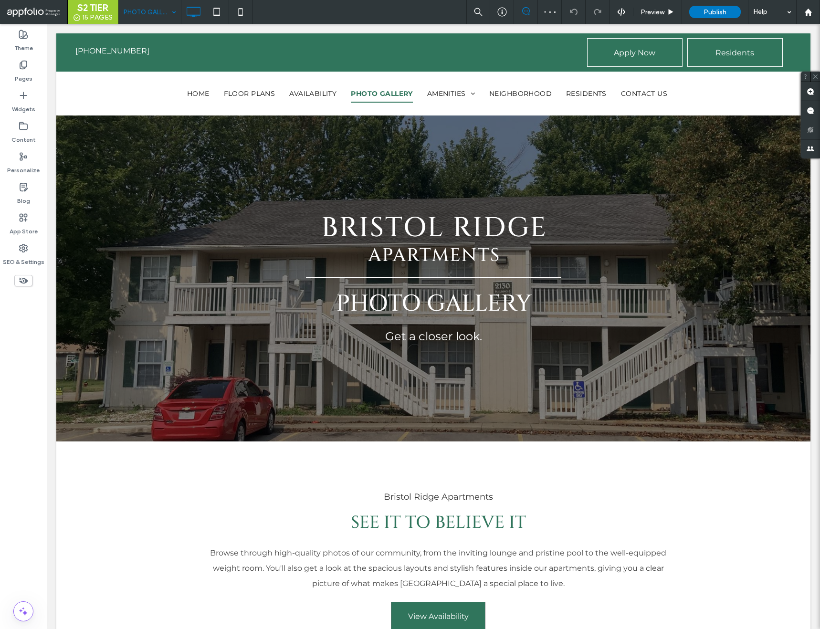
click at [153, 17] on input at bounding box center [148, 12] width 48 height 24
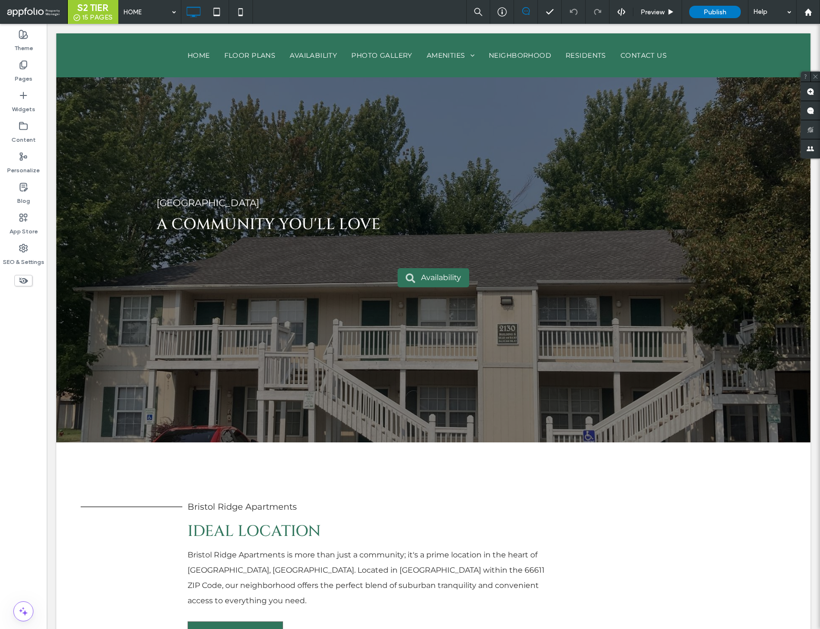
scroll to position [2637, 0]
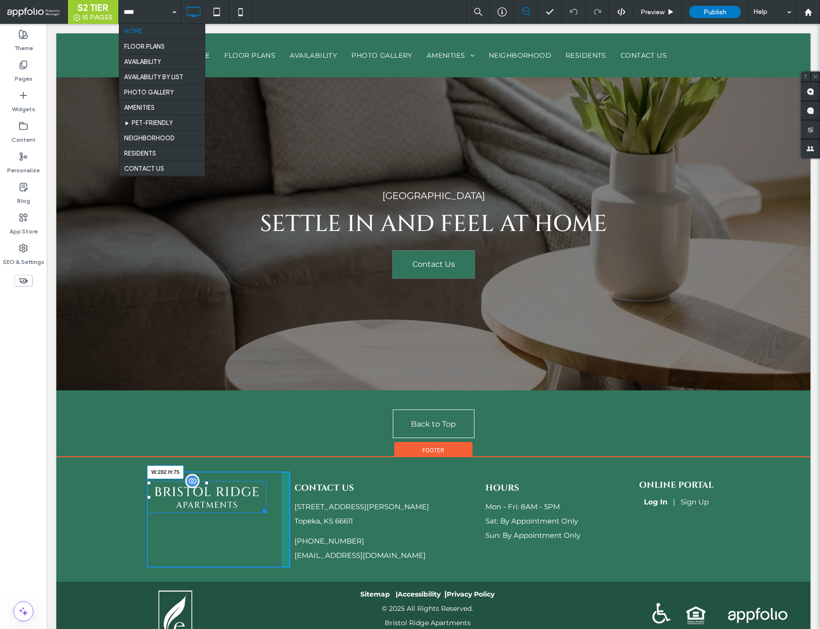
drag, startPoint x: 262, startPoint y: 478, endPoint x: 270, endPoint y: 483, distance: 10.1
click at [266, 483] on div "W:282 H:75" at bounding box center [206, 497] width 119 height 32
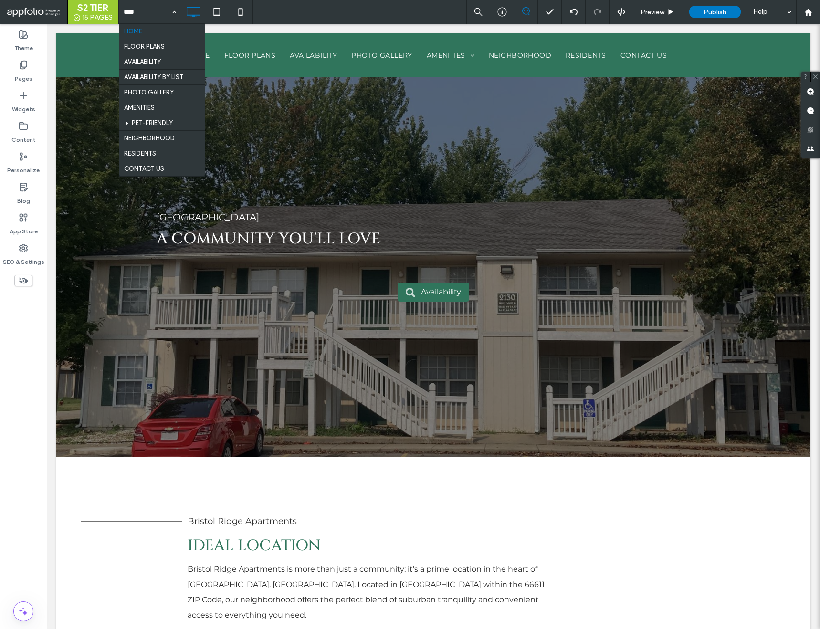
scroll to position [1537, 0]
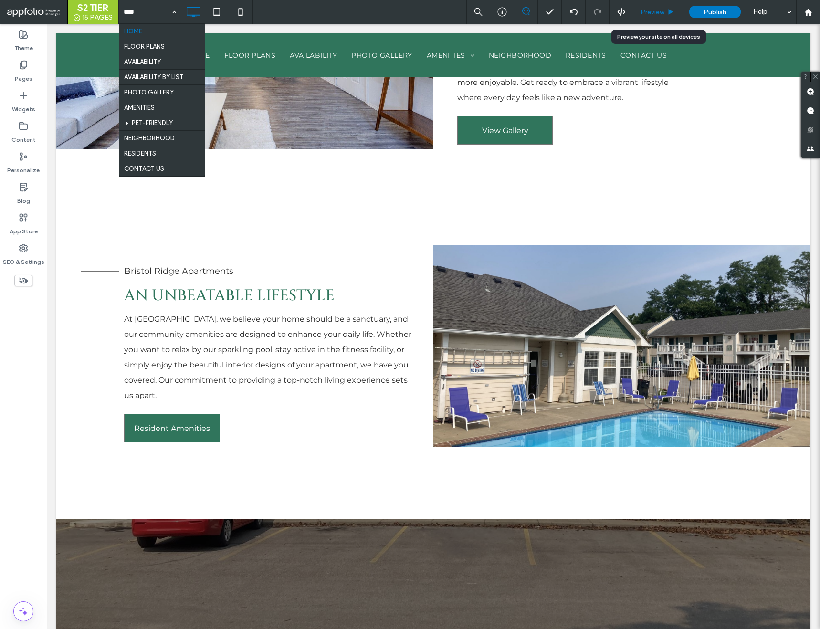
click at [658, 12] on span "Preview" at bounding box center [653, 12] width 24 height 8
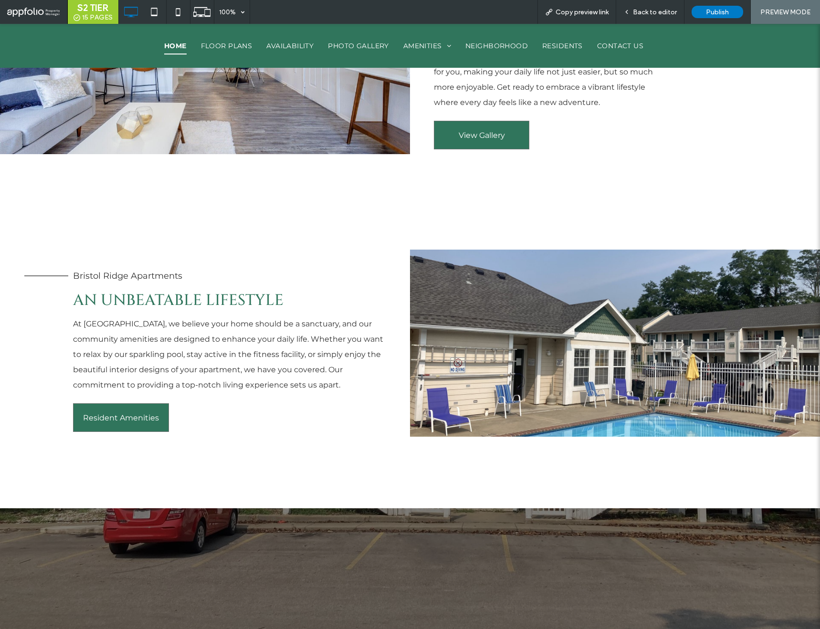
scroll to position [1560, 0]
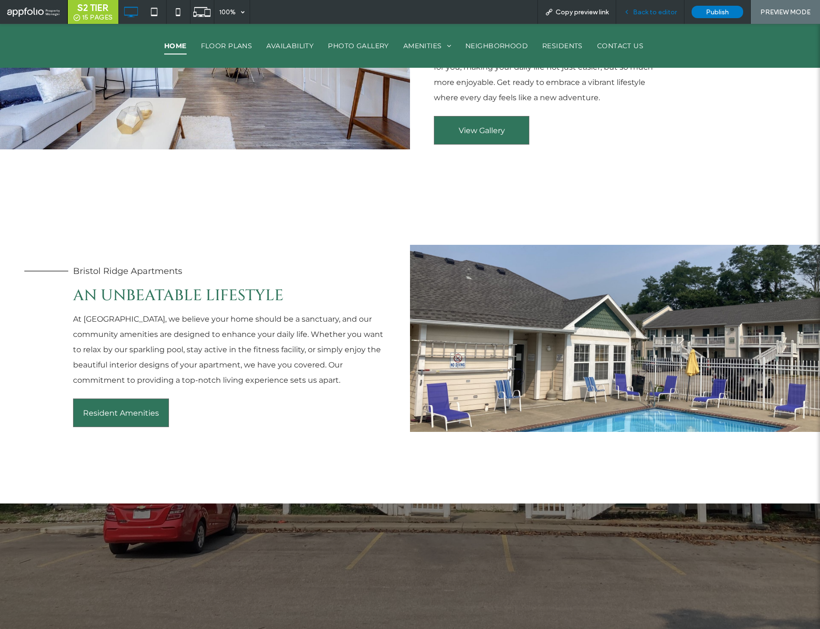
click at [659, 12] on span "Back to editor" at bounding box center [655, 12] width 44 height 8
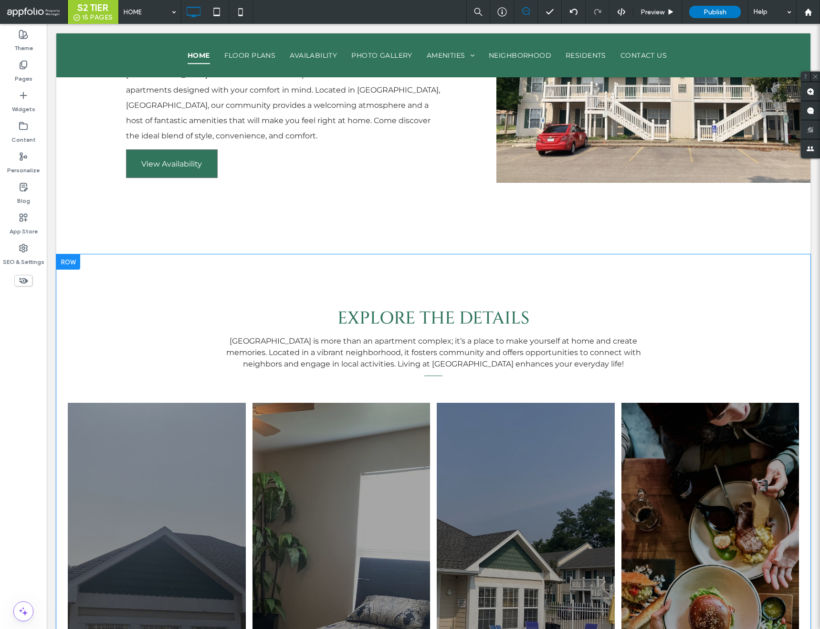
scroll to position [610, 0]
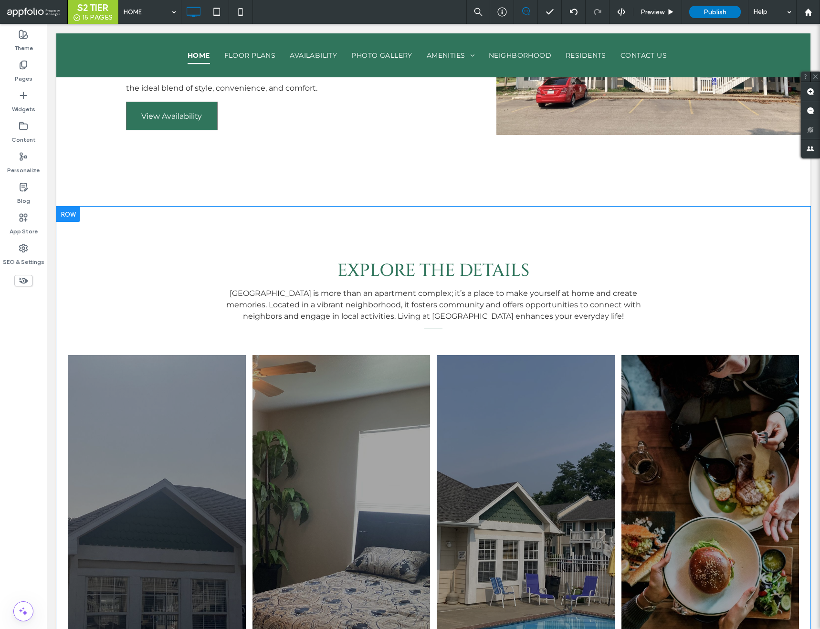
click at [72, 207] on div at bounding box center [68, 214] width 24 height 15
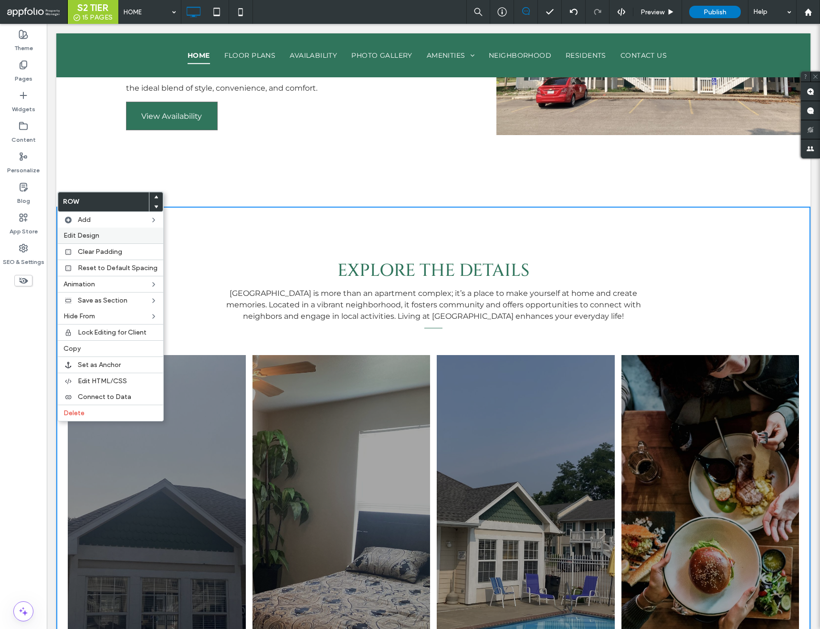
click at [95, 238] on span "Edit Design" at bounding box center [81, 236] width 36 height 8
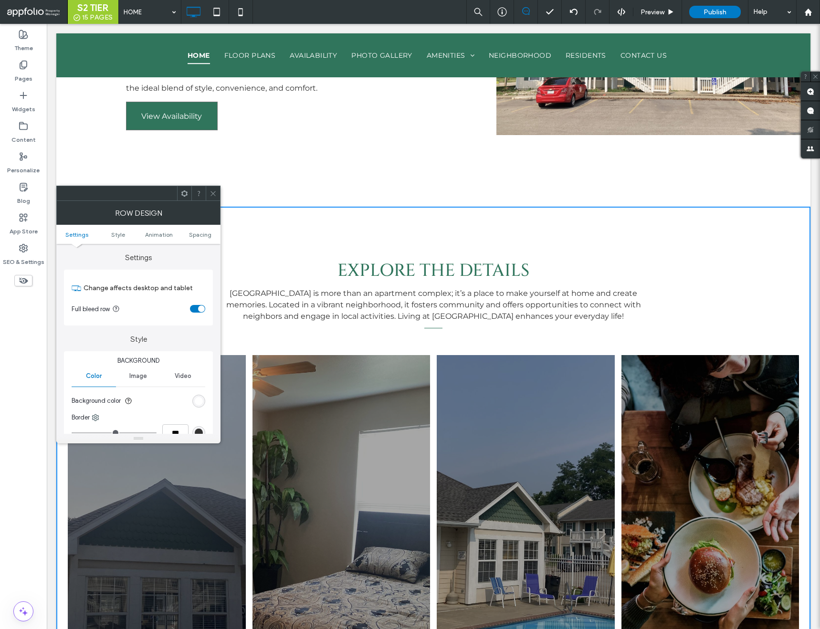
click at [201, 398] on div "rgb(255, 255, 255)" at bounding box center [199, 401] width 8 height 8
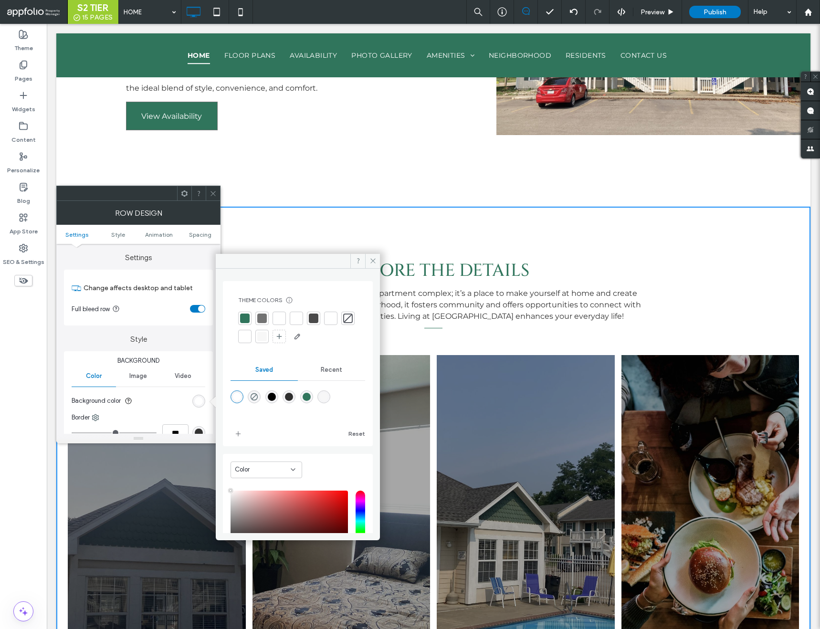
scroll to position [79, 0]
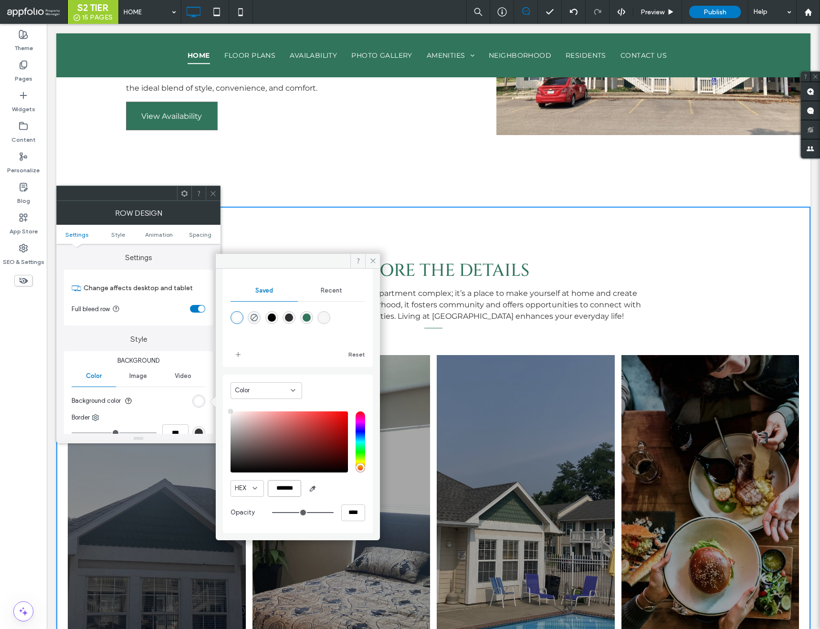
drag, startPoint x: 297, startPoint y: 486, endPoint x: 256, endPoint y: 483, distance: 41.2
click at [256, 483] on div "HEX *******" at bounding box center [298, 488] width 135 height 17
paste input "color picker textbox"
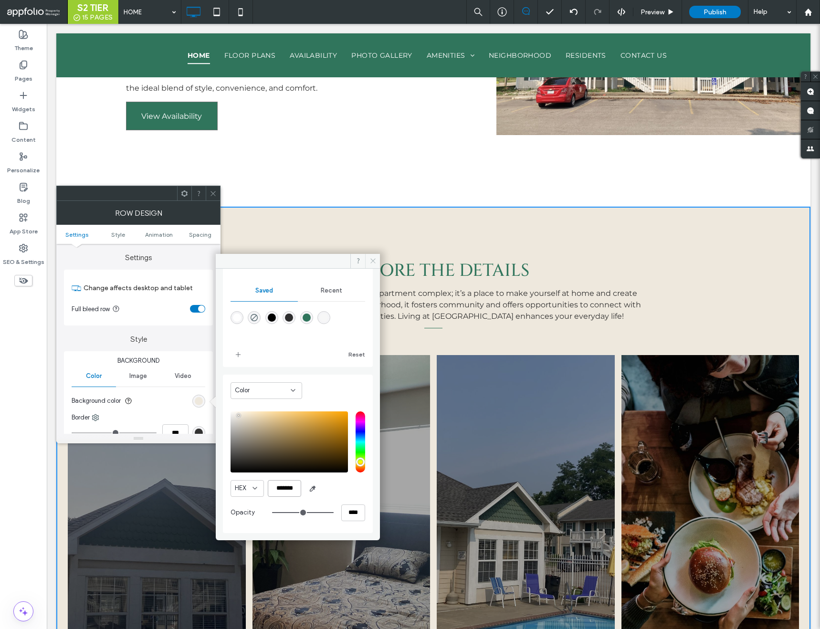
type input "*******"
click at [377, 263] on span at bounding box center [372, 261] width 15 height 14
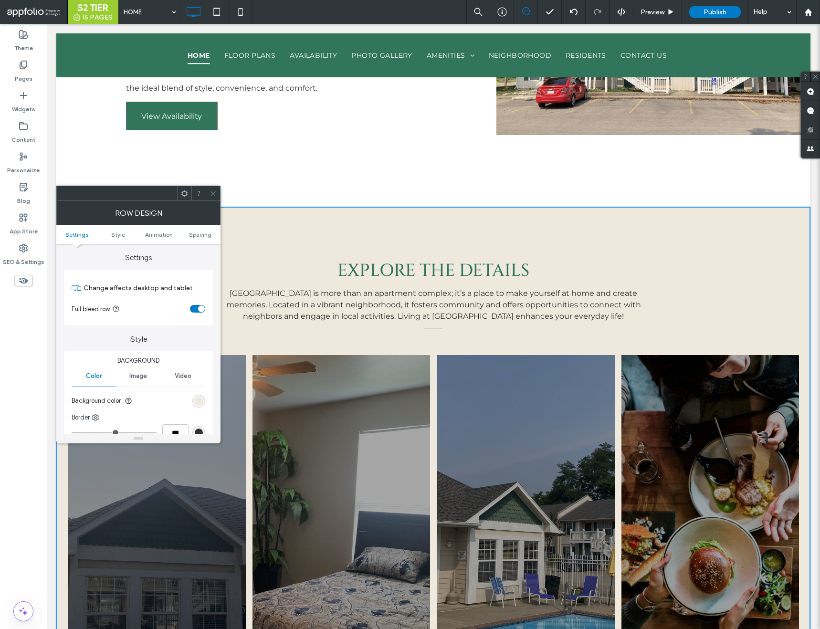
click at [210, 194] on icon at bounding box center [213, 193] width 7 height 7
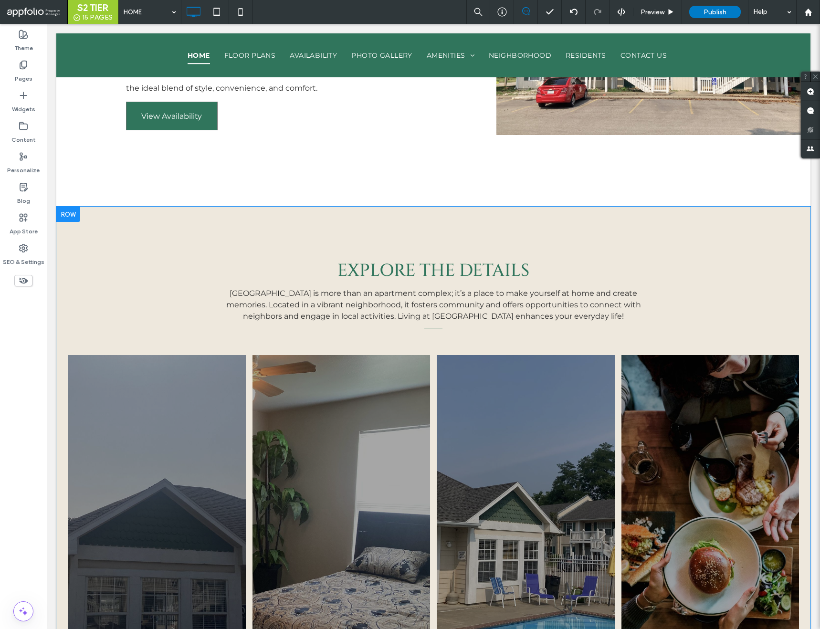
click at [79, 207] on div at bounding box center [68, 214] width 24 height 15
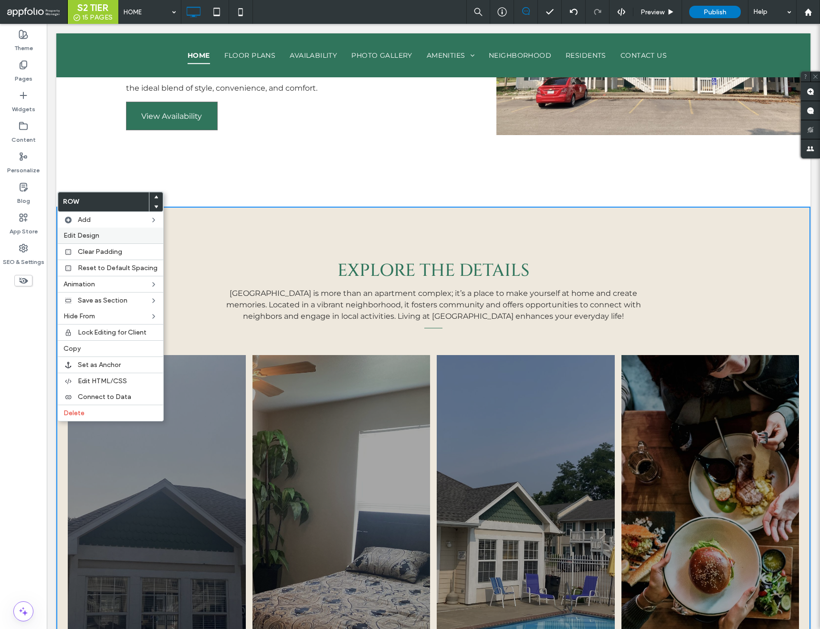
click at [86, 240] on div "Edit Design" at bounding box center [111, 236] width 106 height 16
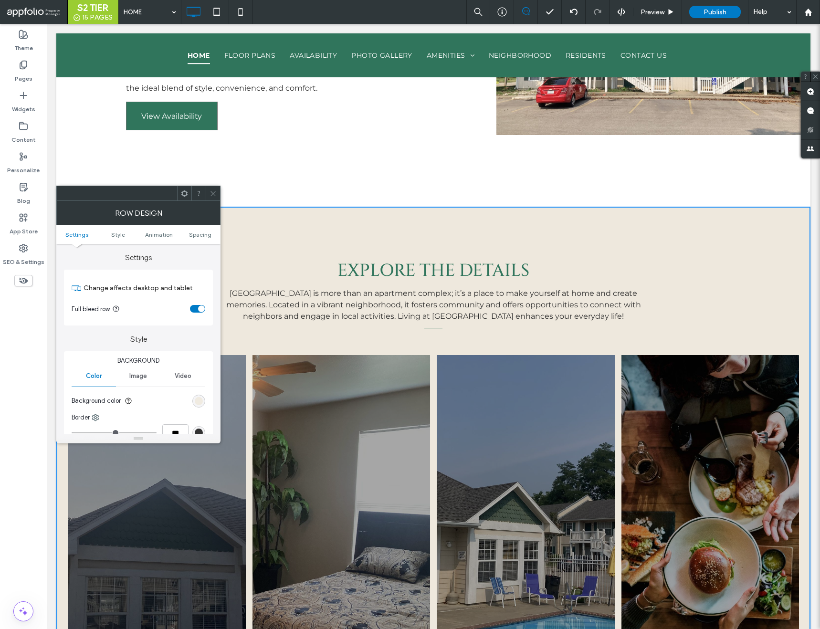
click at [197, 402] on div "rgb(238, 232, 221)" at bounding box center [199, 401] width 8 height 8
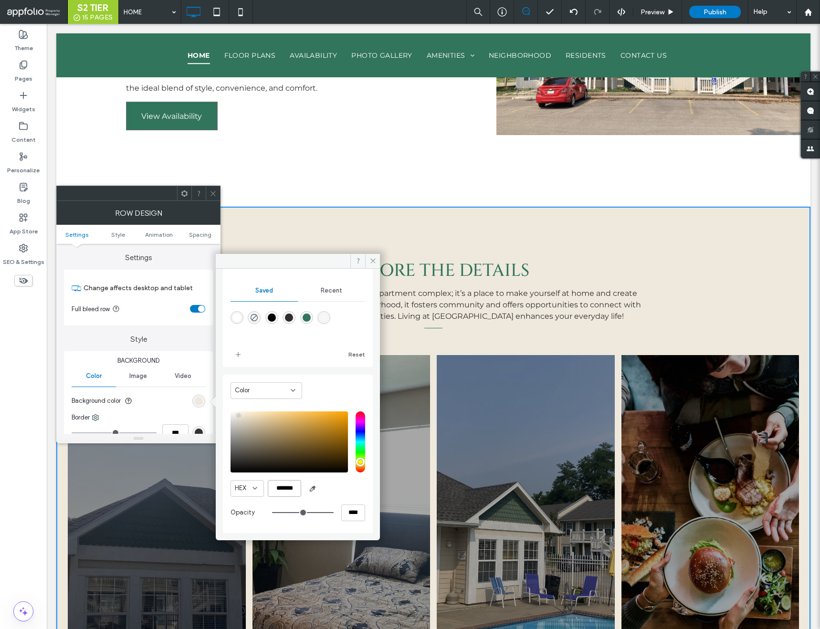
drag, startPoint x: 299, startPoint y: 486, endPoint x: 238, endPoint y: 479, distance: 61.5
click at [238, 479] on div "HEX ******* Opacity ****" at bounding box center [298, 468] width 135 height 122
paste input "color picker textbox"
type input "*******"
click at [234, 353] on icon "add color" at bounding box center [238, 355] width 8 height 8
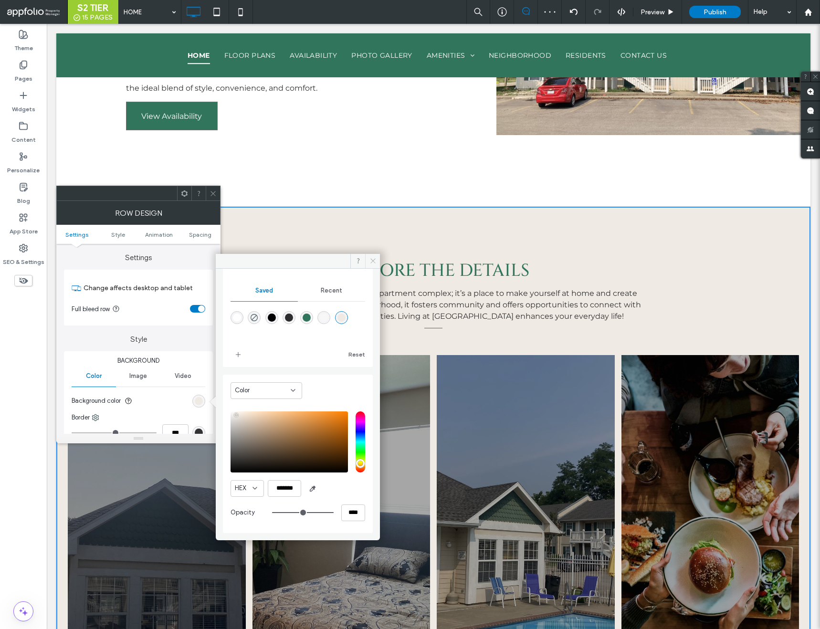
click at [374, 265] on span at bounding box center [372, 261] width 15 height 14
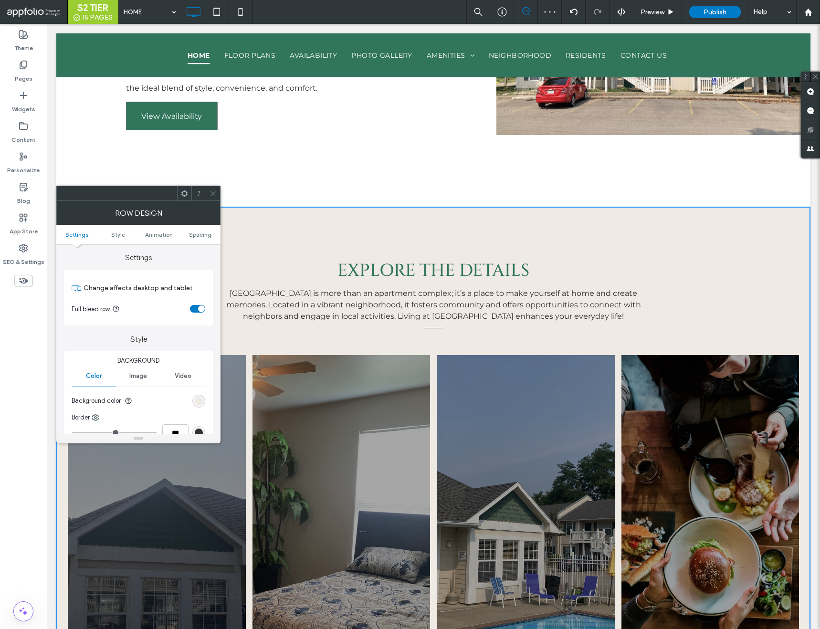
click at [214, 191] on icon at bounding box center [213, 193] width 7 height 7
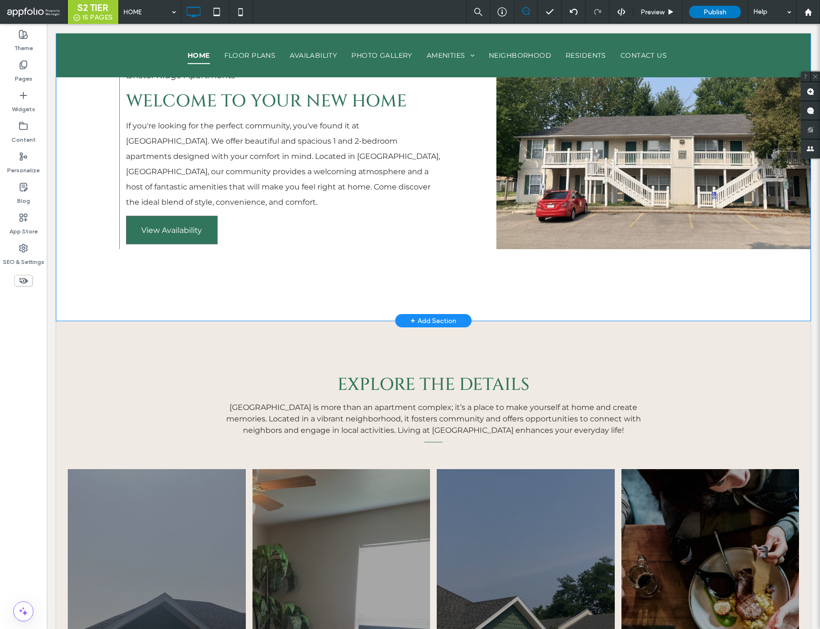
scroll to position [389, 0]
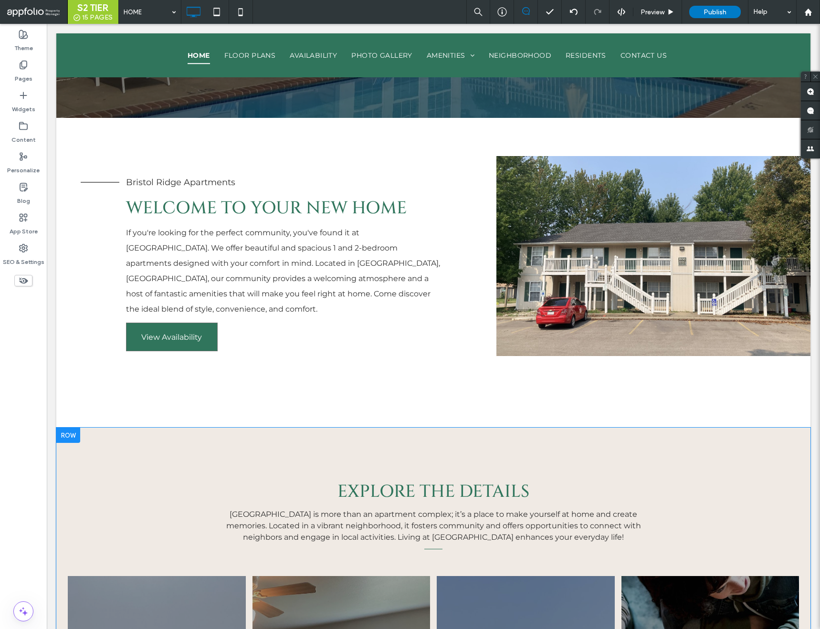
click at [59, 428] on div at bounding box center [68, 435] width 24 height 15
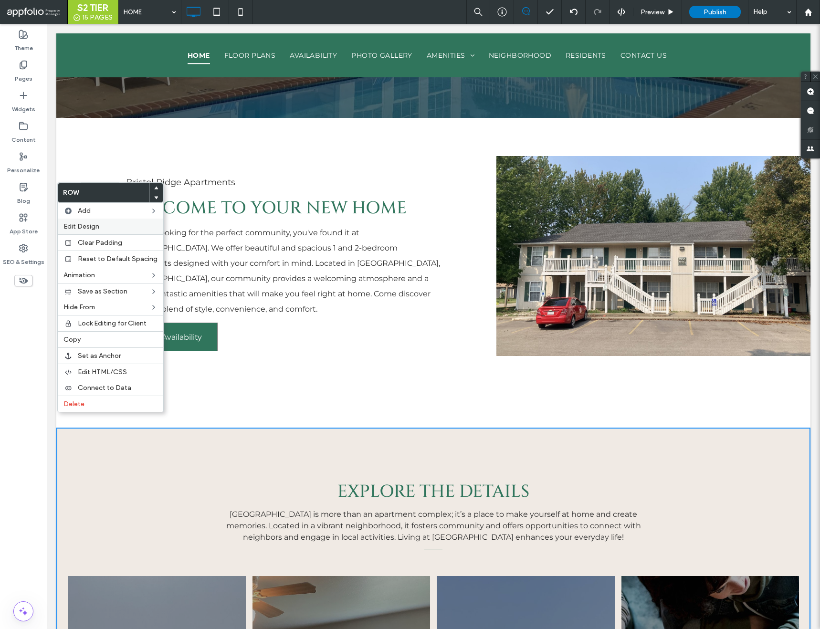
click at [111, 225] on label "Edit Design" at bounding box center [110, 226] width 94 height 8
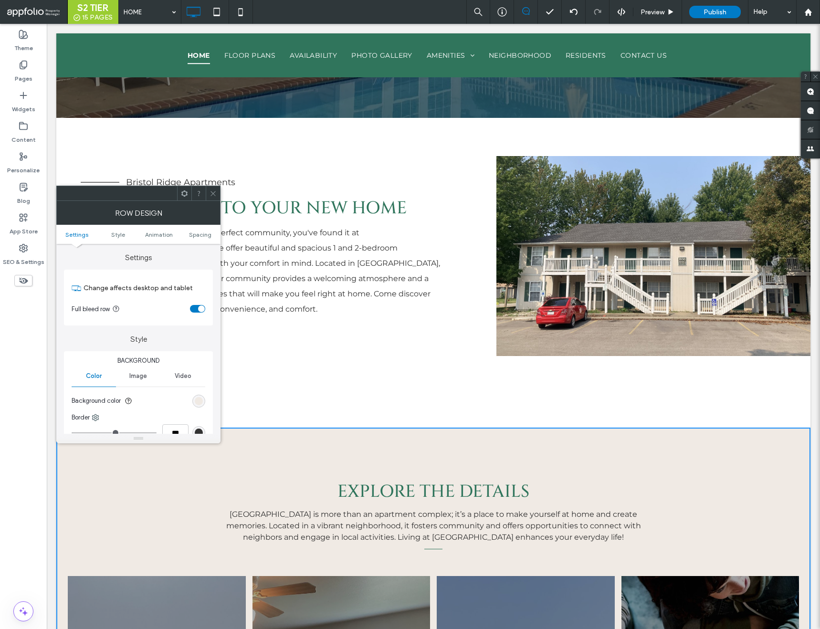
click at [205, 395] on div "Background Color Image Video Background color Border *** Shadow" at bounding box center [138, 417] width 149 height 132
click at [201, 395] on div "rgb(240, 234, 228)" at bounding box center [198, 401] width 13 height 13
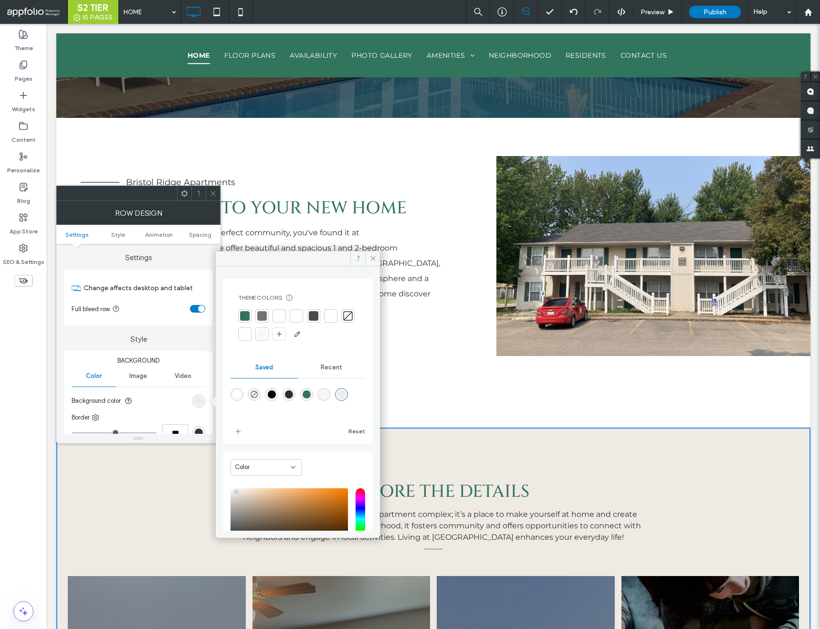
scroll to position [79, 0]
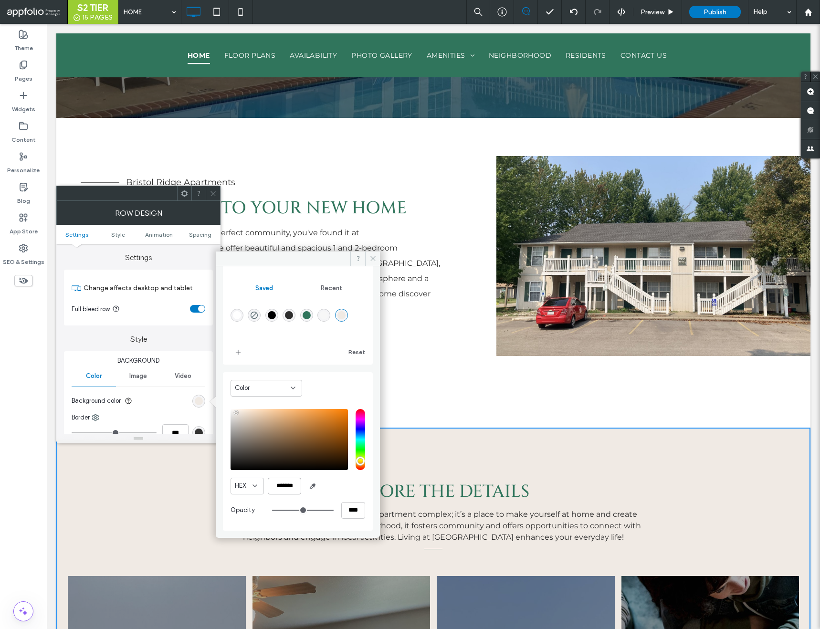
drag, startPoint x: 298, startPoint y: 488, endPoint x: 231, endPoint y: 469, distance: 69.8
click at [231, 469] on div "HEX ******* Opacity ****" at bounding box center [298, 465] width 135 height 122
paste input "color picker textbox"
type input "*******"
click at [236, 353] on icon "add color" at bounding box center [238, 353] width 8 height 8
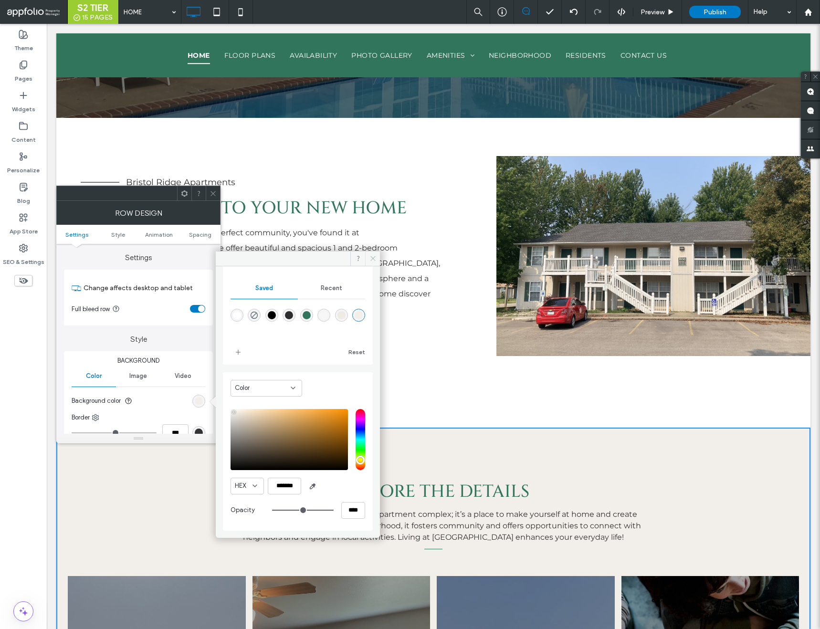
click at [369, 263] on span at bounding box center [372, 259] width 15 height 14
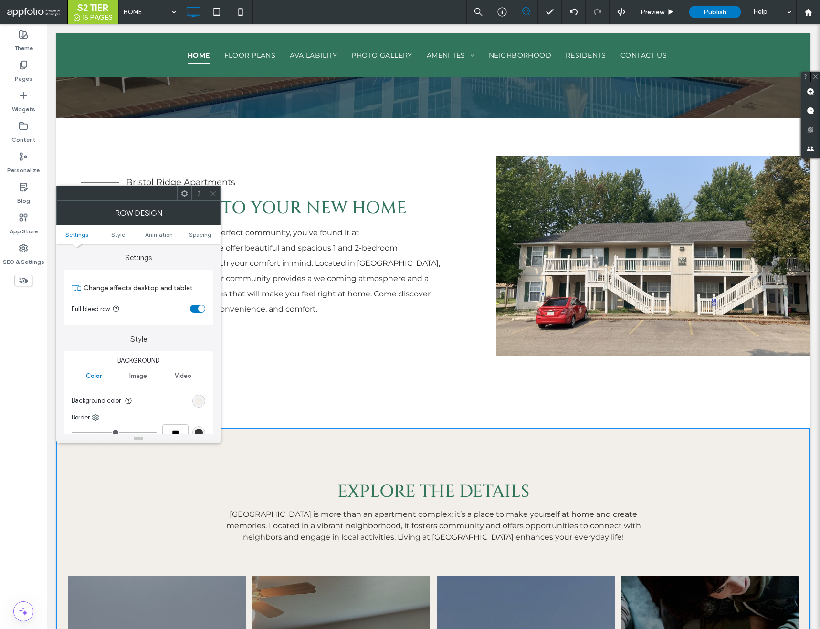
click at [206, 195] on div at bounding box center [213, 193] width 14 height 14
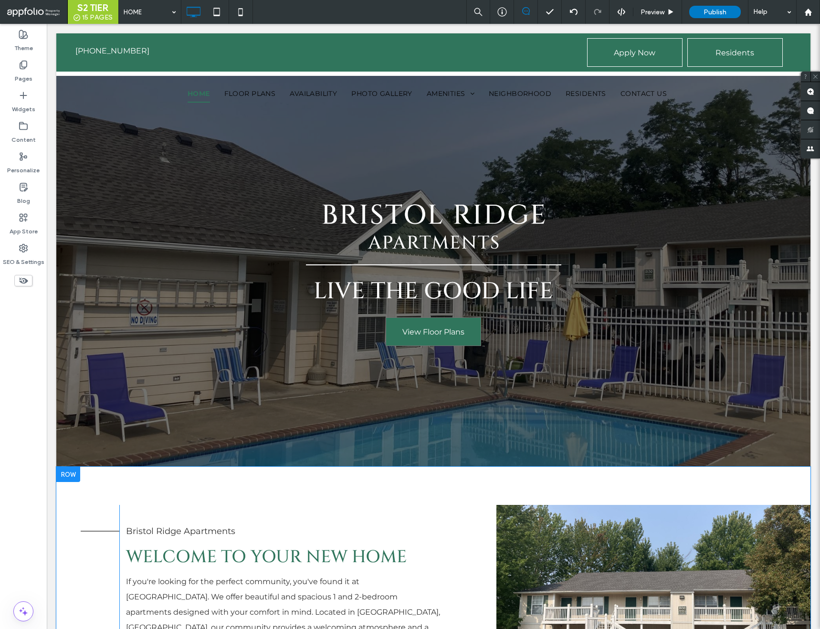
scroll to position [0, 0]
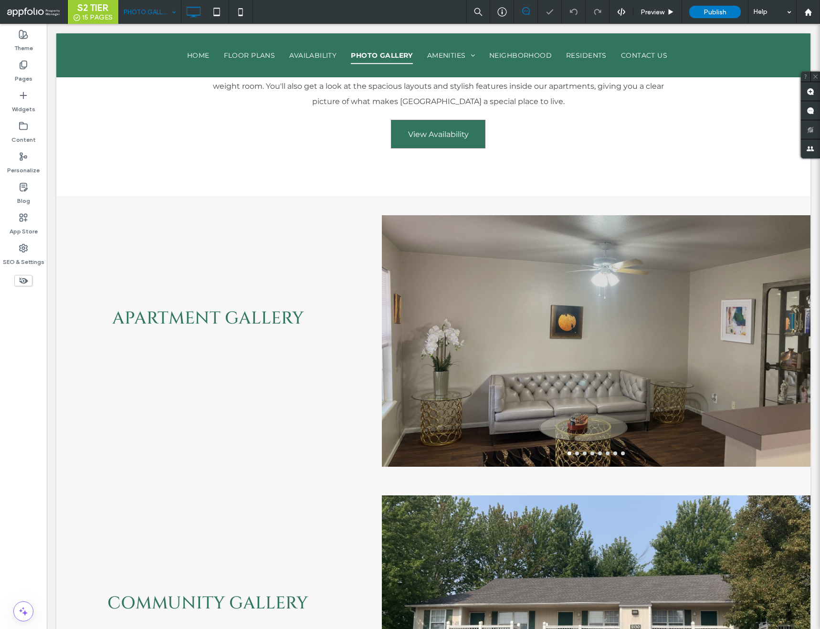
scroll to position [394, 0]
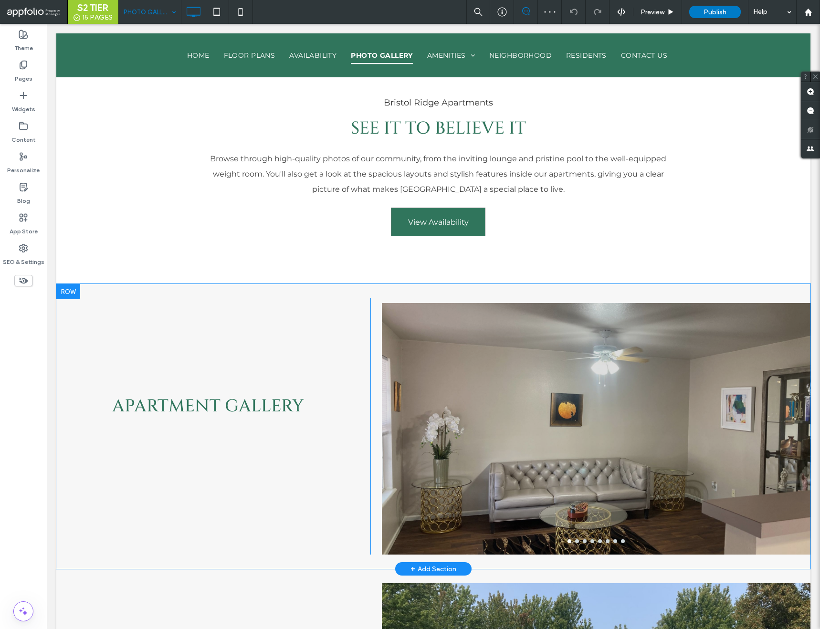
click at [71, 286] on div at bounding box center [68, 291] width 24 height 15
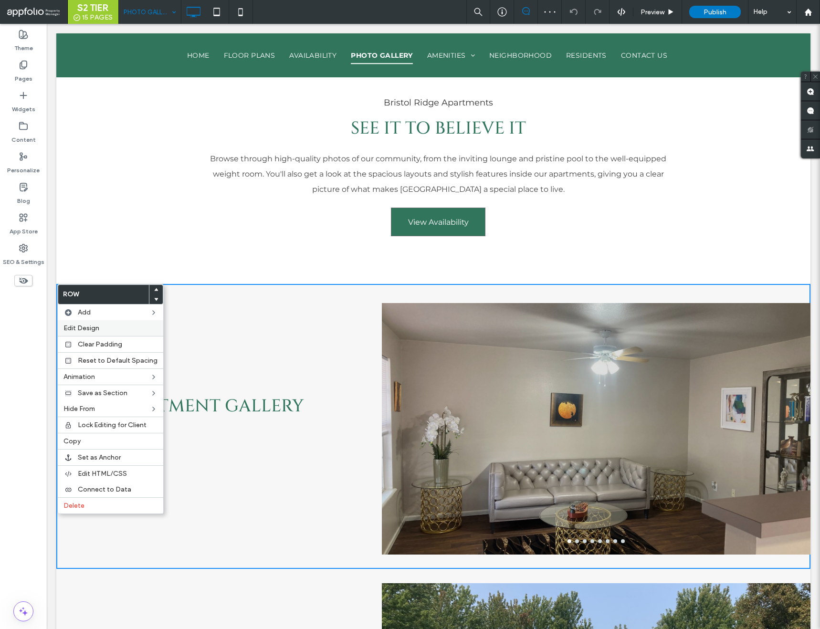
click at [91, 324] on span "Edit Design" at bounding box center [81, 328] width 36 height 8
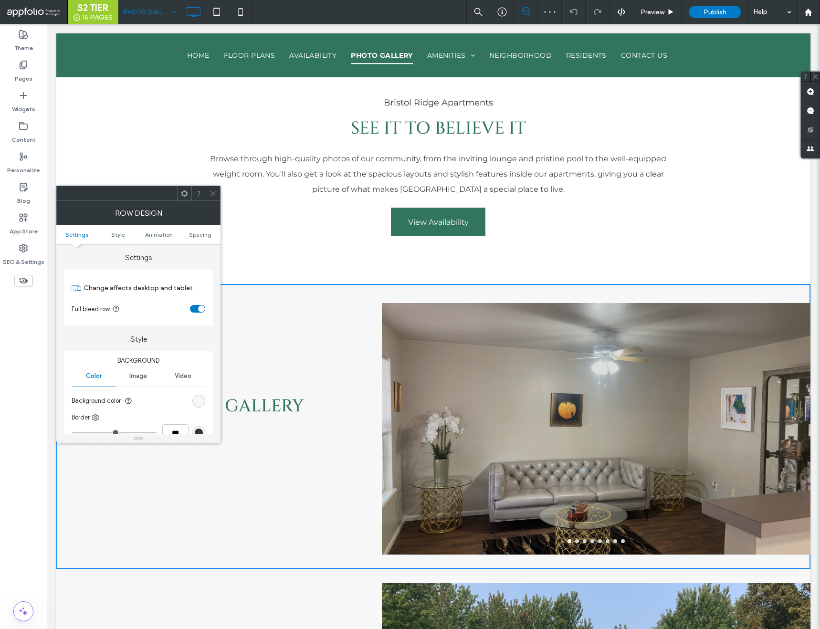
click at [202, 404] on div "rgb(247, 247, 247)" at bounding box center [199, 401] width 8 height 8
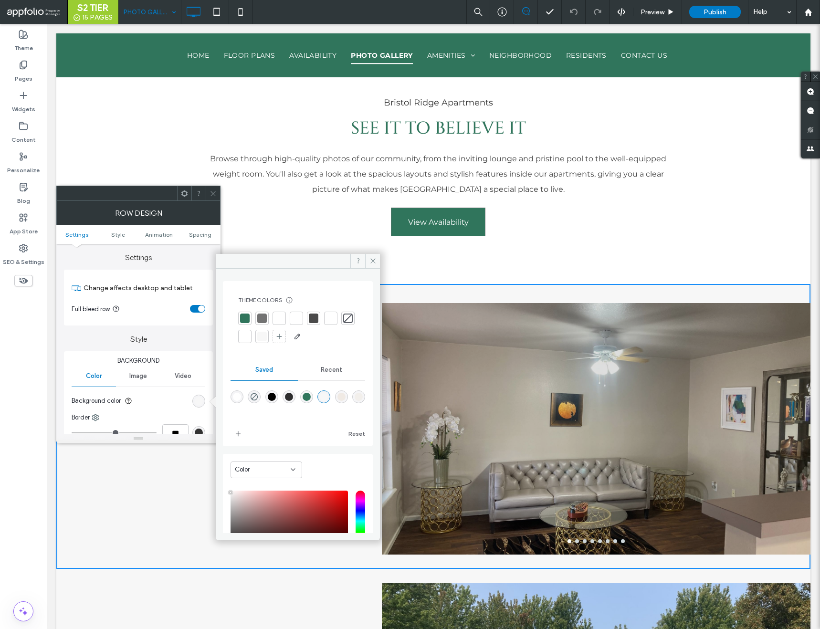
click at [355, 401] on div "rgba(242,239,235,1)" at bounding box center [359, 397] width 8 height 8
type input "*******"
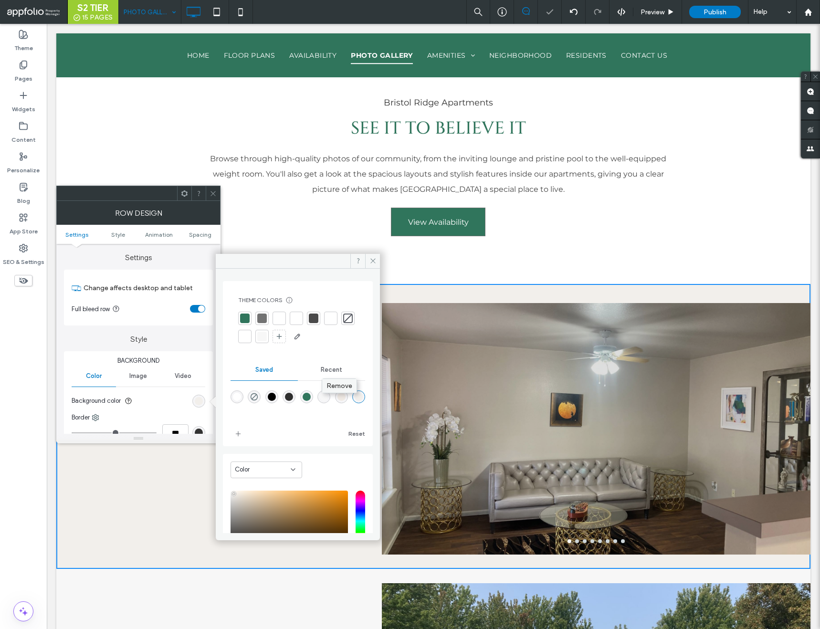
click at [347, 385] on div "Remove" at bounding box center [339, 386] width 34 height 14
click at [372, 261] on icon at bounding box center [373, 260] width 7 height 7
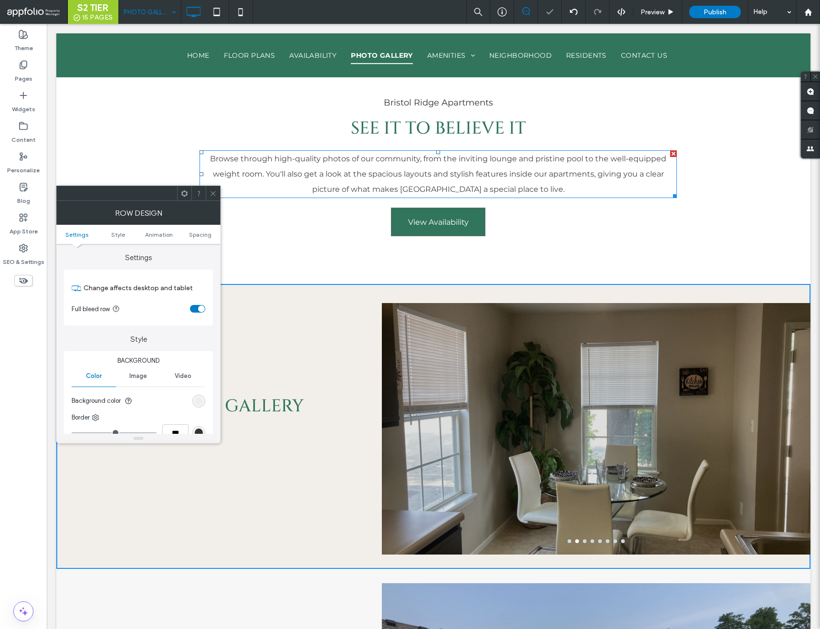
drag, startPoint x: 220, startPoint y: 192, endPoint x: 174, endPoint y: 168, distance: 51.9
click at [220, 192] on div at bounding box center [213, 193] width 14 height 14
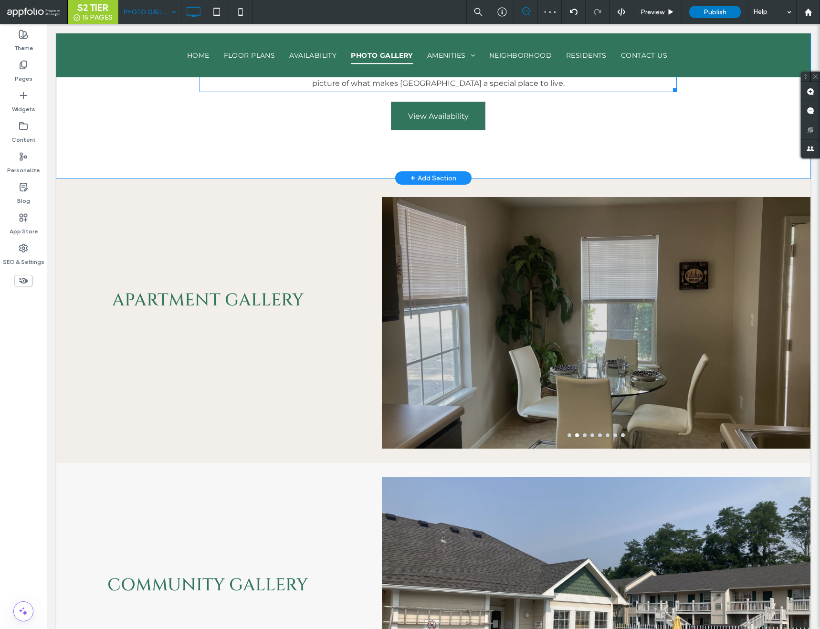
scroll to position [546, 0]
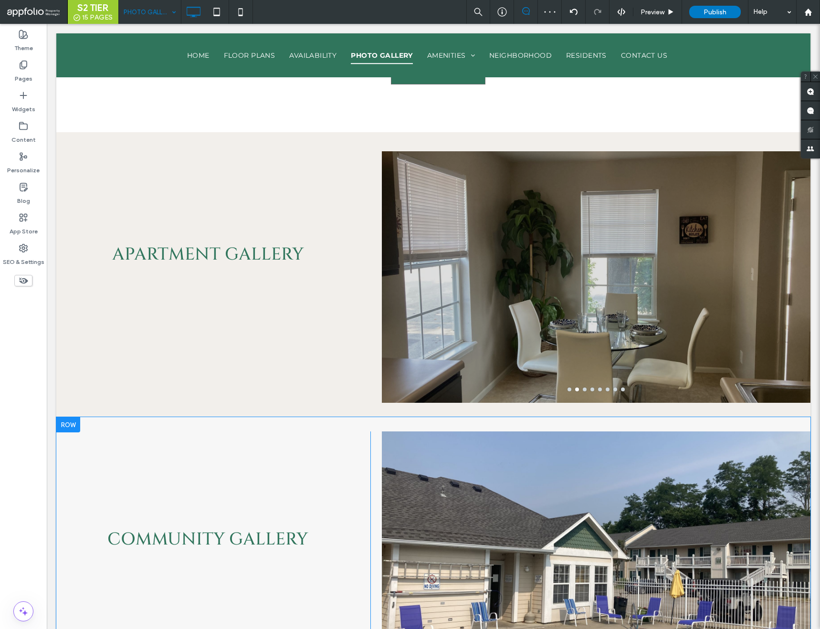
click at [66, 426] on div at bounding box center [68, 424] width 24 height 15
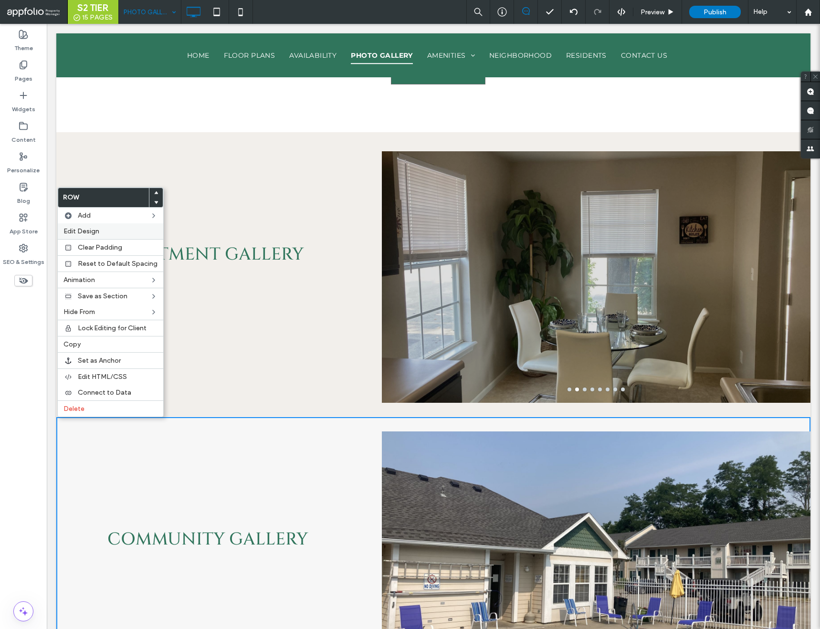
click at [111, 233] on label "Edit Design" at bounding box center [110, 231] width 94 height 8
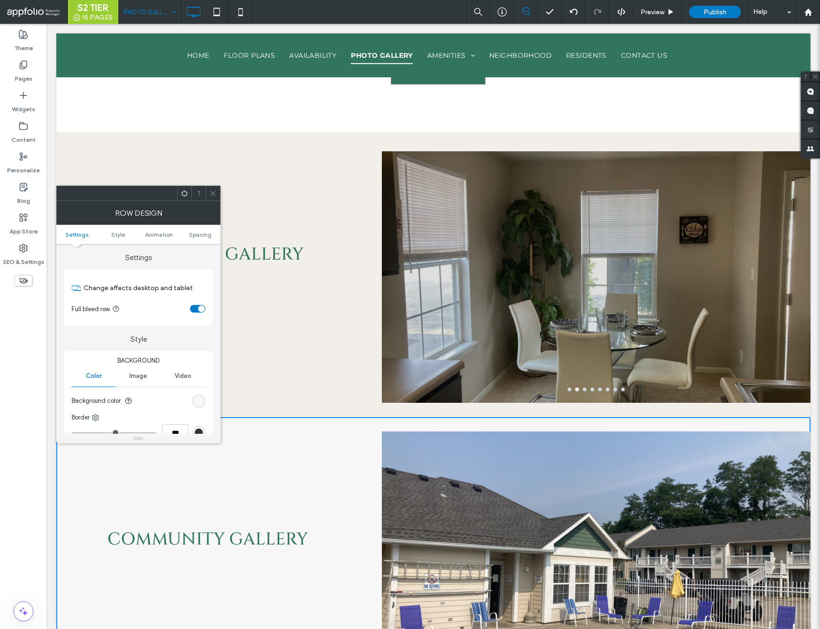
click at [198, 401] on div "rgb(247, 247, 247)" at bounding box center [199, 401] width 8 height 8
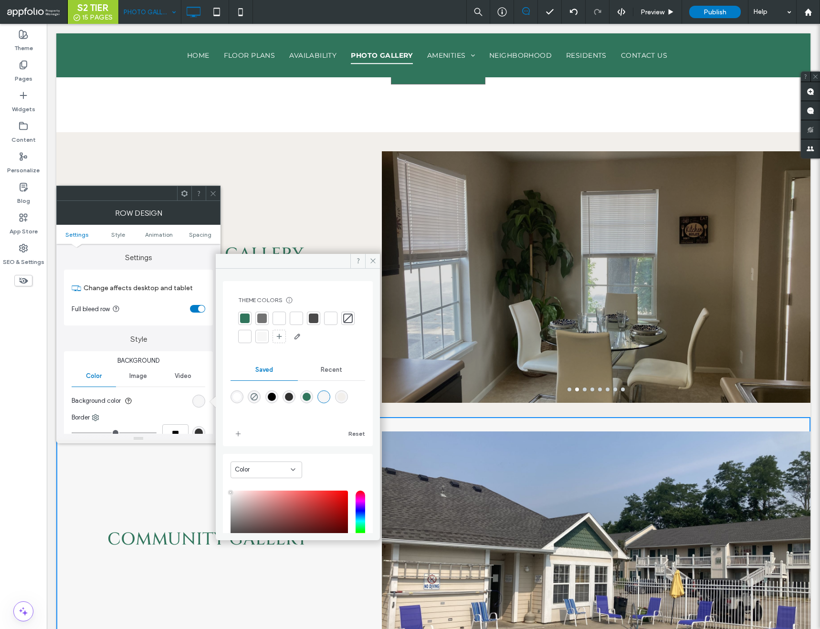
click at [348, 401] on div "rgba(242,239,235,1)" at bounding box center [341, 397] width 13 height 13
type input "*******"
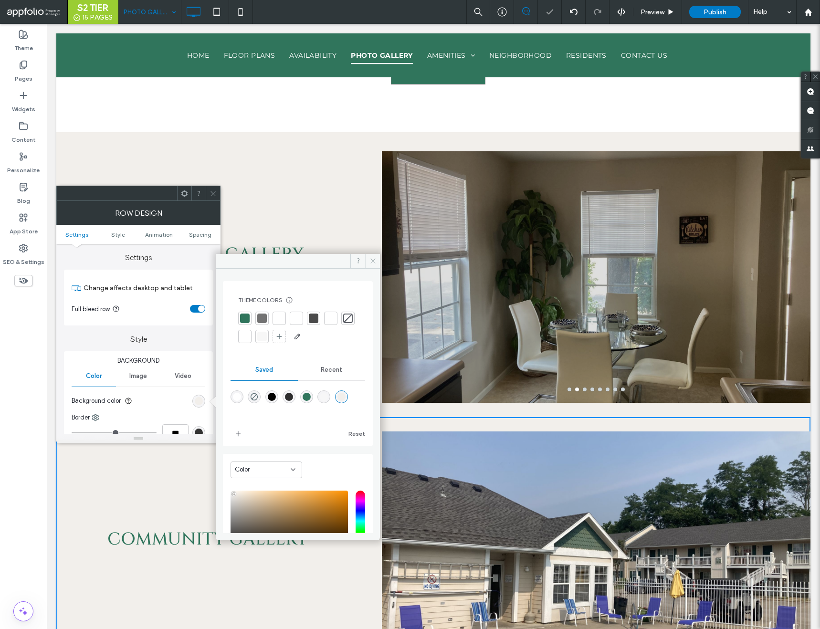
click at [376, 264] on icon at bounding box center [373, 260] width 7 height 7
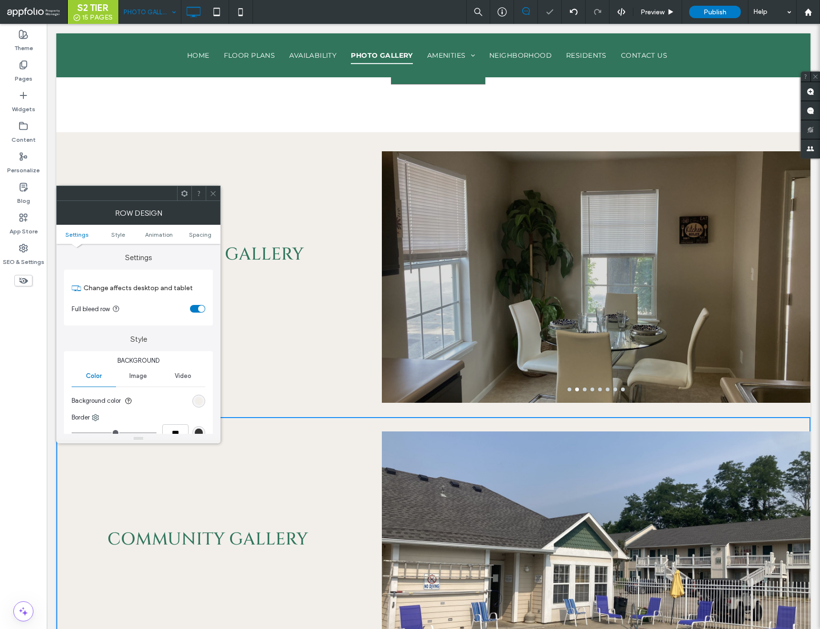
click at [210, 187] on span at bounding box center [213, 193] width 7 height 14
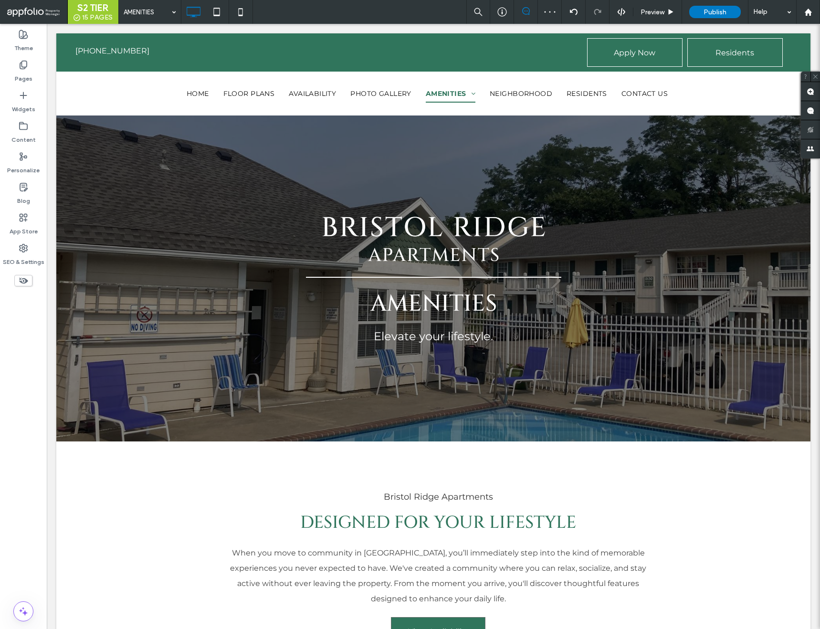
scroll to position [0, 0]
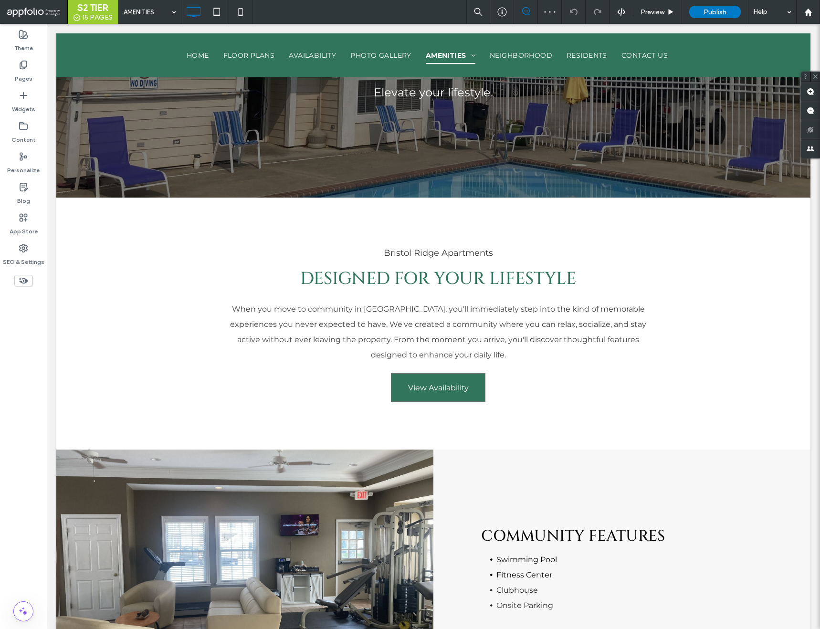
scroll to position [610, 0]
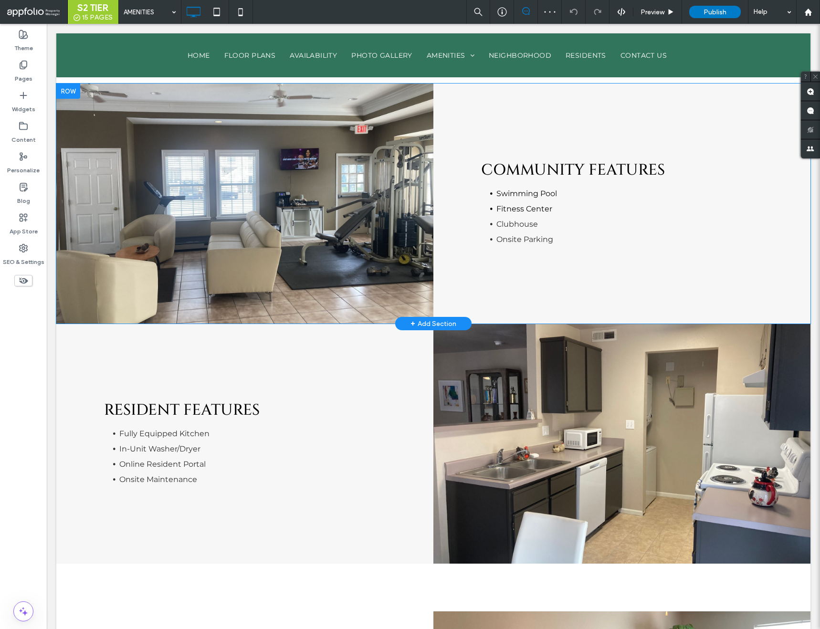
click at [496, 108] on div "Community FEATURES Swimming Pool Fitness Center Clubhouse Onsite Parking Click …" at bounding box center [621, 204] width 377 height 240
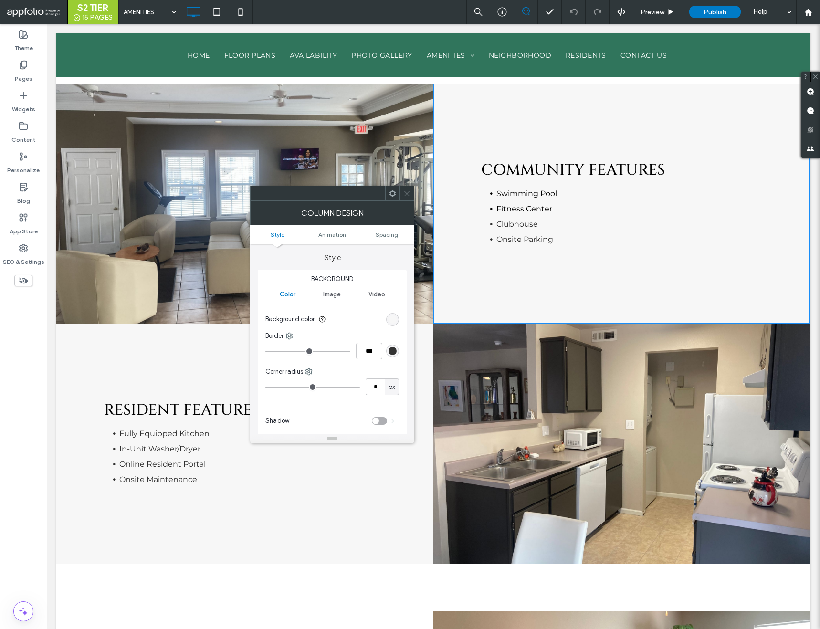
click at [391, 313] on div "rgb(247, 247, 247)" at bounding box center [392, 319] width 13 height 13
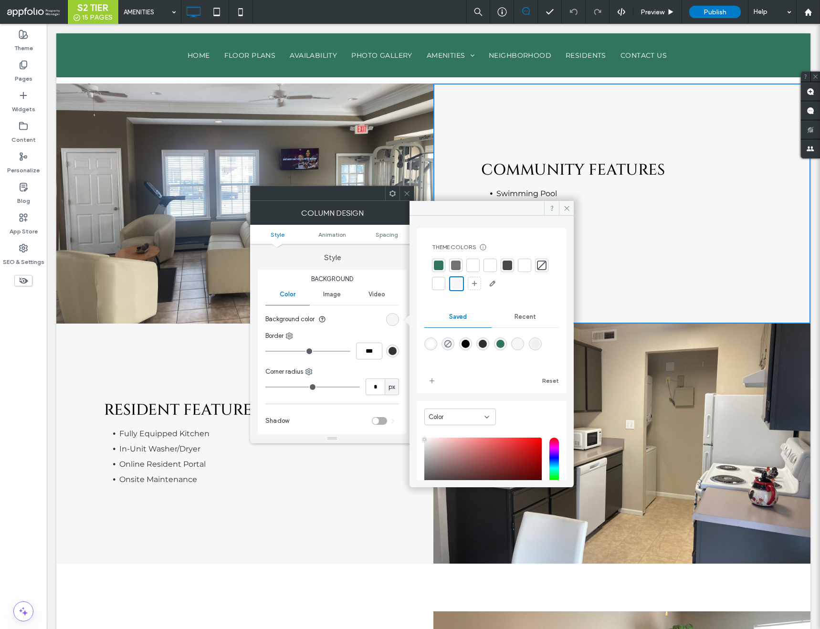
click at [542, 344] on div "rgba(242,239,235,1)" at bounding box center [535, 344] width 13 height 13
type input "*******"
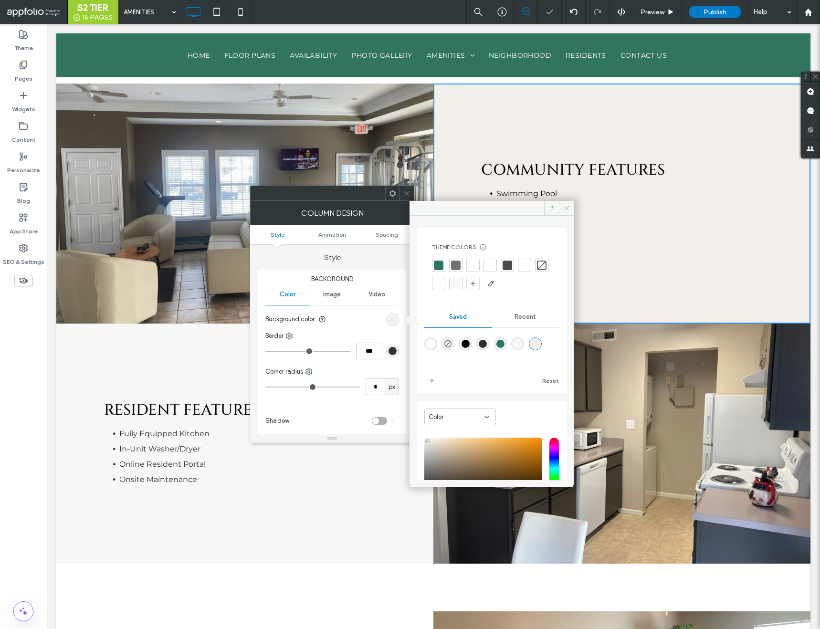
click at [566, 211] on icon at bounding box center [566, 208] width 7 height 7
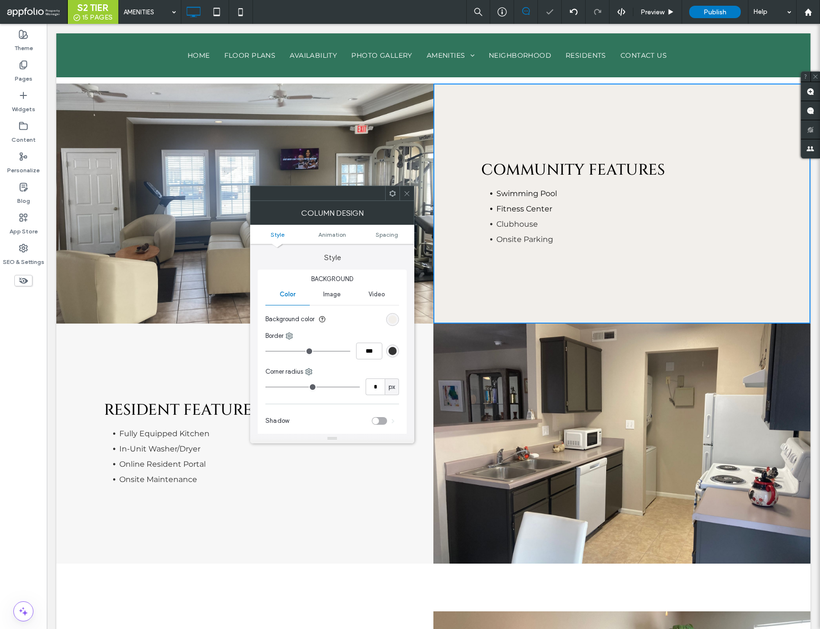
click at [568, 166] on span "Community FEATURES" at bounding box center [573, 170] width 184 height 21
click at [404, 191] on icon at bounding box center [406, 193] width 7 height 7
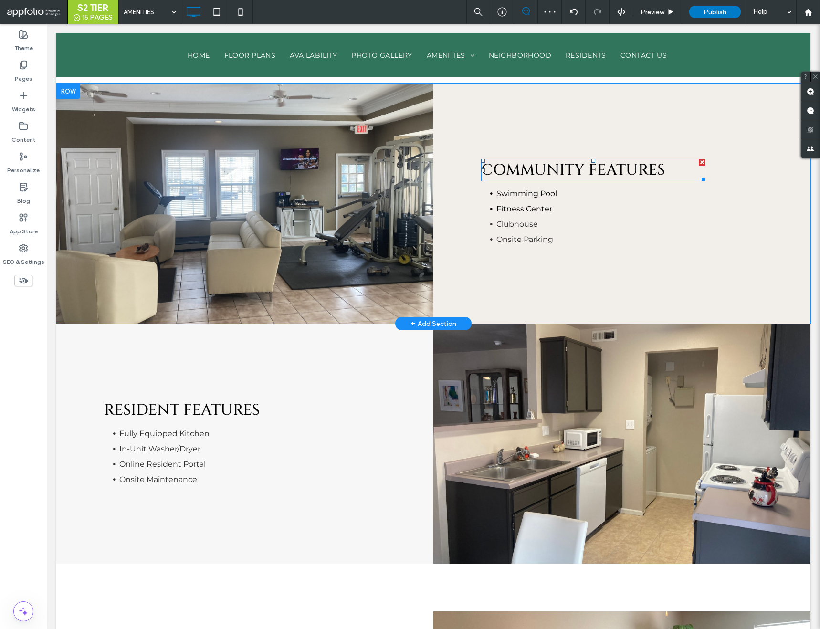
click at [628, 168] on span "Community FEATURES" at bounding box center [573, 170] width 184 height 21
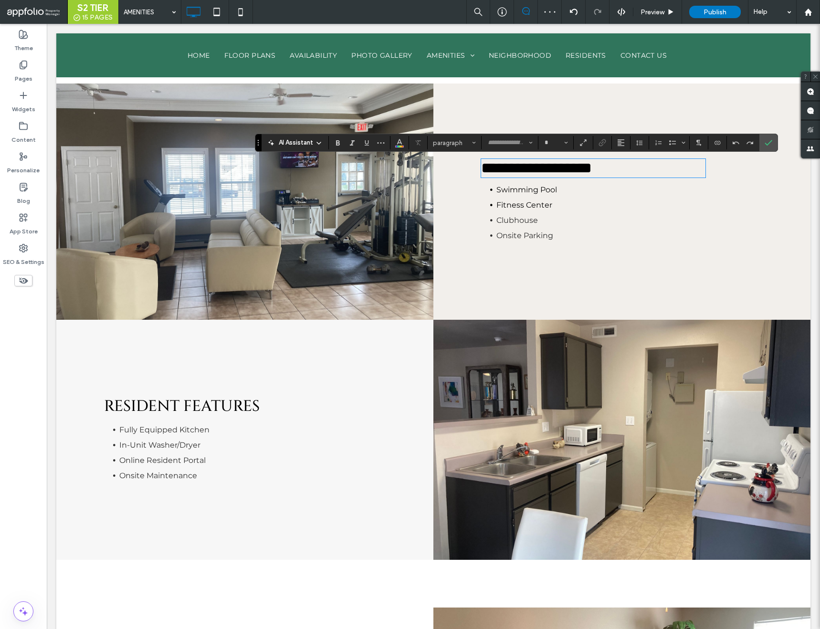
type input "******"
type input "**"
click at [396, 144] on icon "Color" at bounding box center [400, 142] width 8 height 8
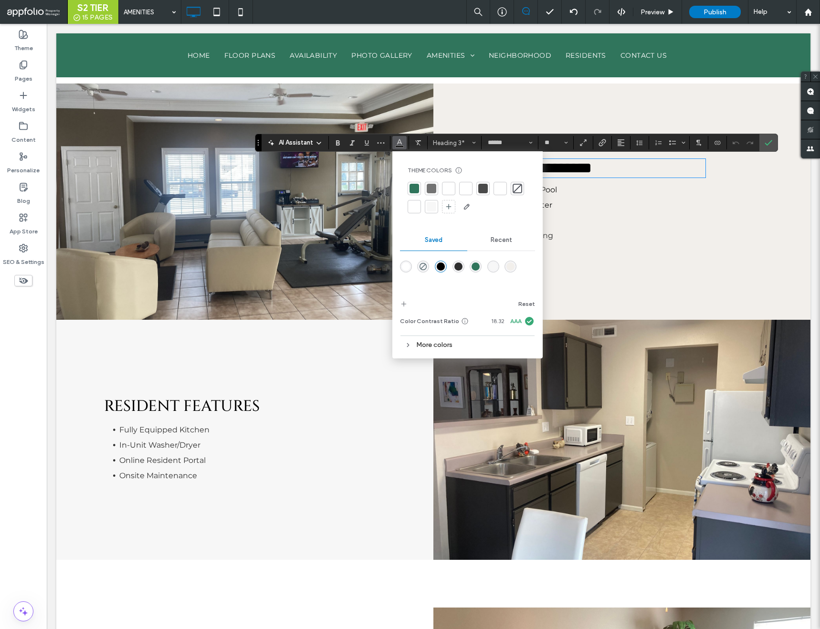
click at [414, 185] on div at bounding box center [415, 189] width 10 height 10
click at [767, 142] on icon "Confirm" at bounding box center [769, 143] width 8 height 8
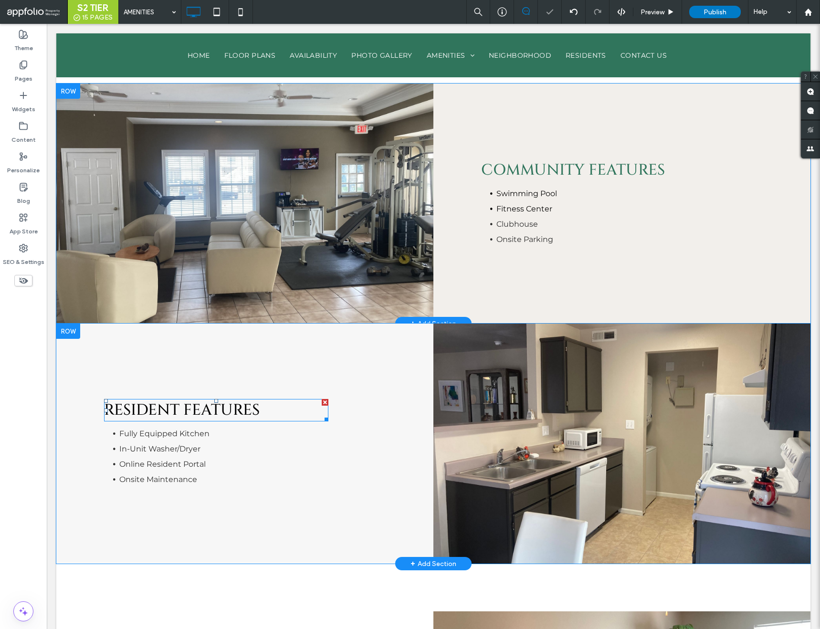
click at [152, 407] on span "Resident FEATURES" at bounding box center [182, 410] width 156 height 21
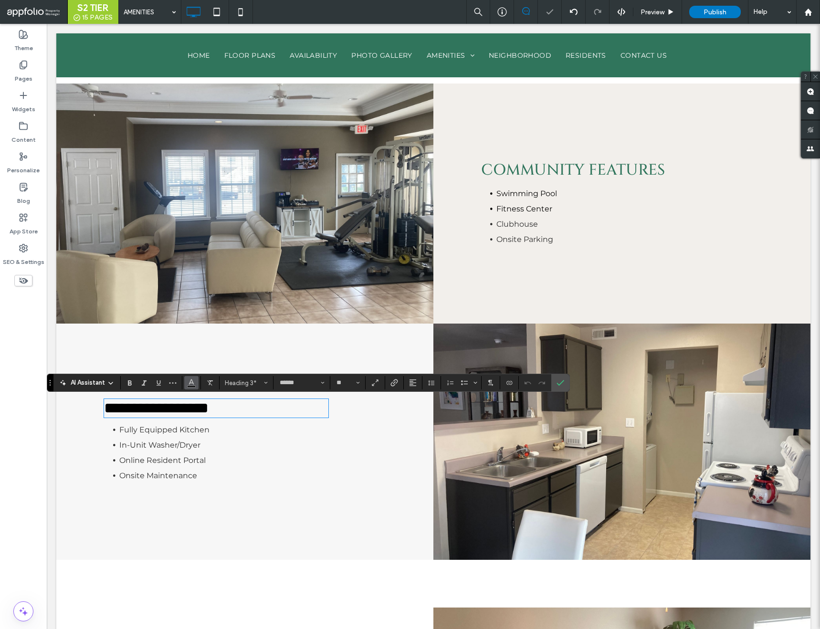
click at [195, 388] on span "Color" at bounding box center [192, 382] width 8 height 12
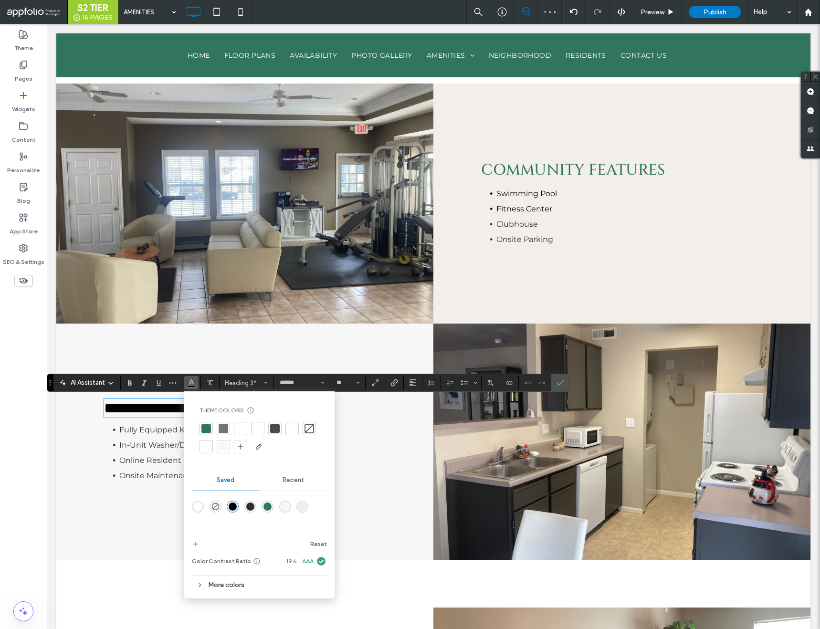
click at [207, 429] on div at bounding box center [206, 429] width 10 height 10
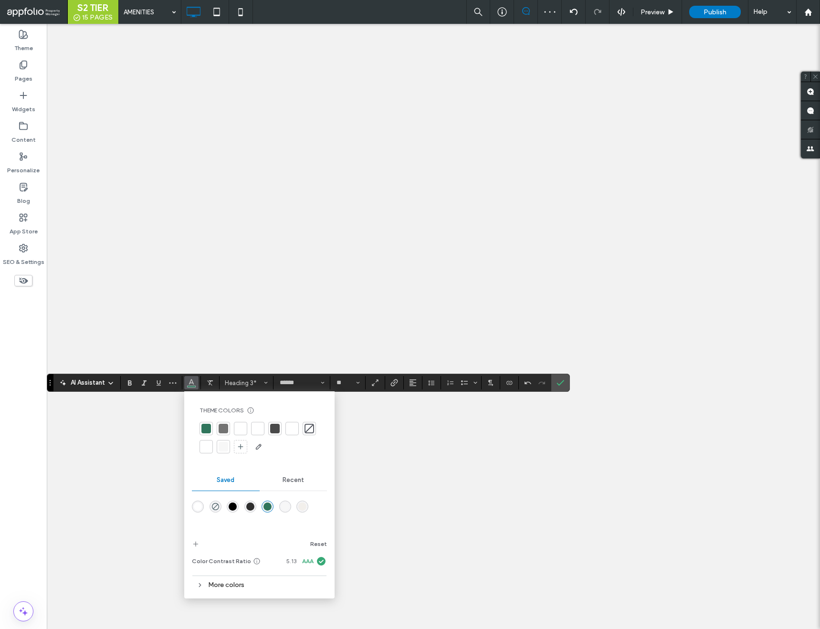
click at [554, 384] on label "Confirm" at bounding box center [560, 382] width 14 height 17
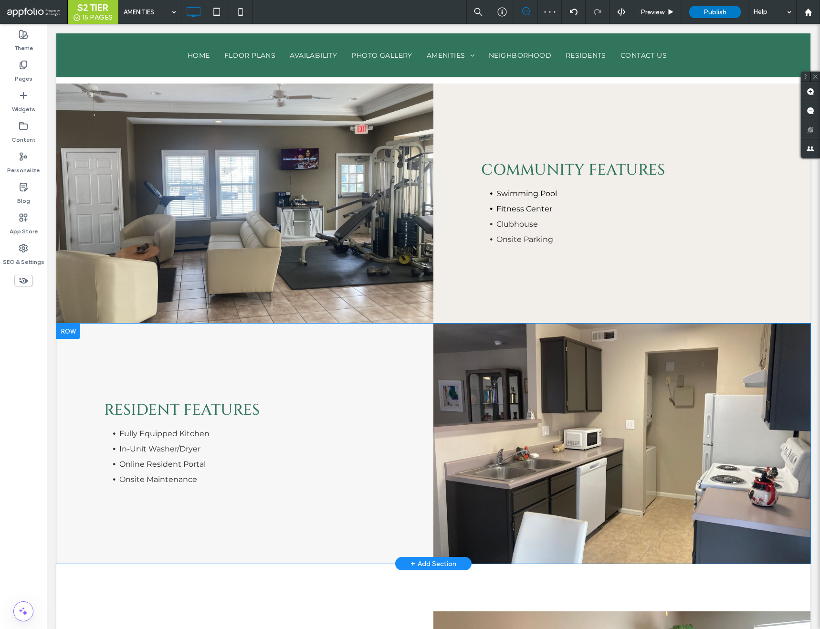
click at [386, 331] on div "Resident FEATURES Fully Equipped Kitchen In-Unit Washer/Dryer Online Resident P…" at bounding box center [244, 444] width 377 height 240
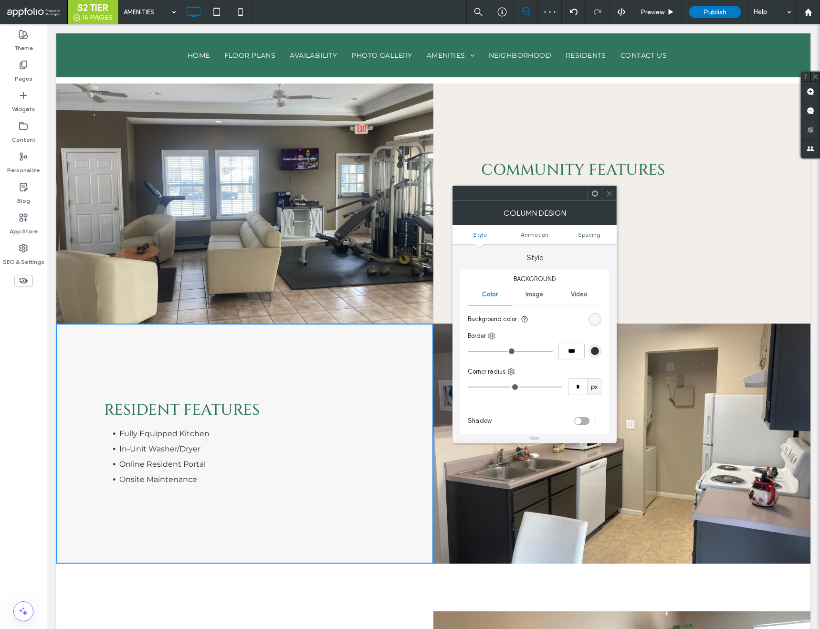
click at [594, 320] on div "rgb(247, 247, 247)" at bounding box center [595, 320] width 8 height 8
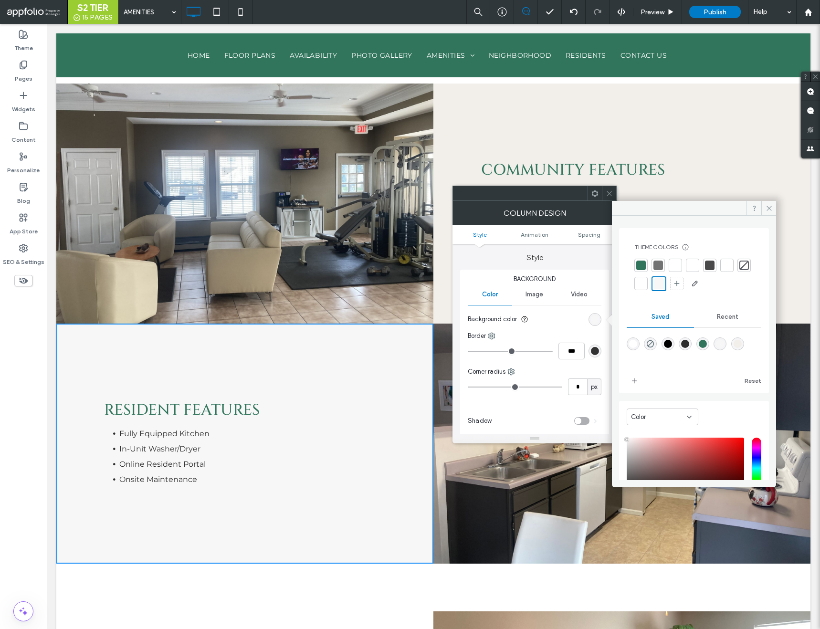
click at [742, 345] on div "rgba(242,239,235,1)" at bounding box center [738, 344] width 8 height 8
type input "*******"
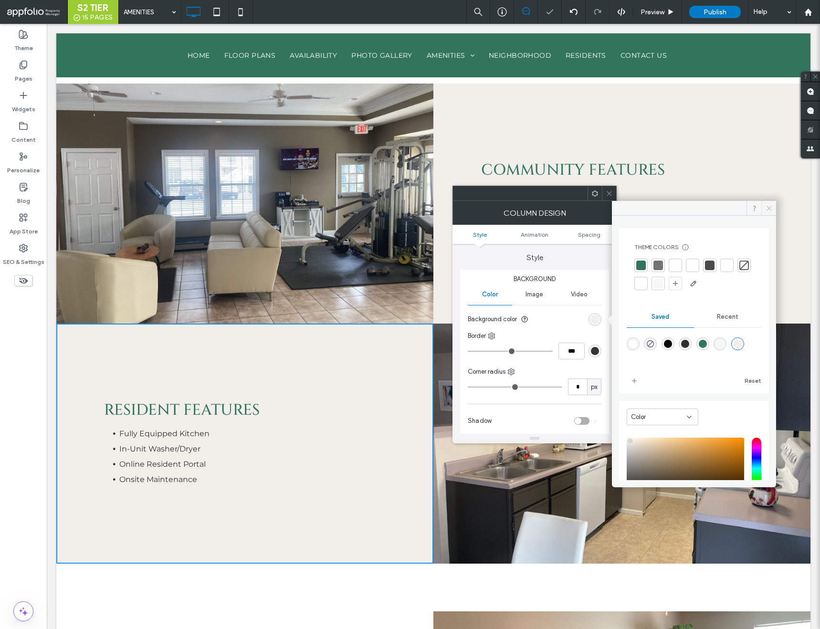
click at [767, 209] on icon at bounding box center [769, 208] width 7 height 7
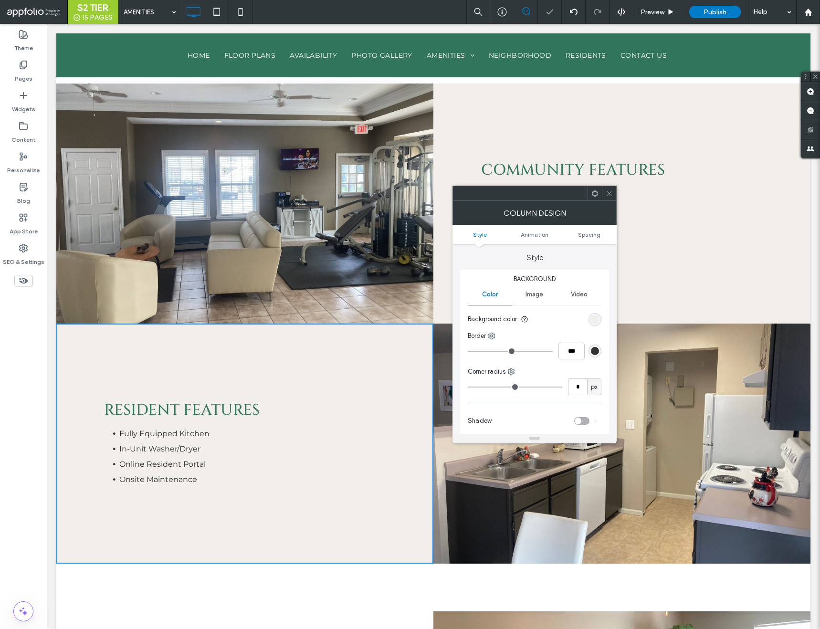
click at [609, 196] on icon at bounding box center [609, 193] width 7 height 7
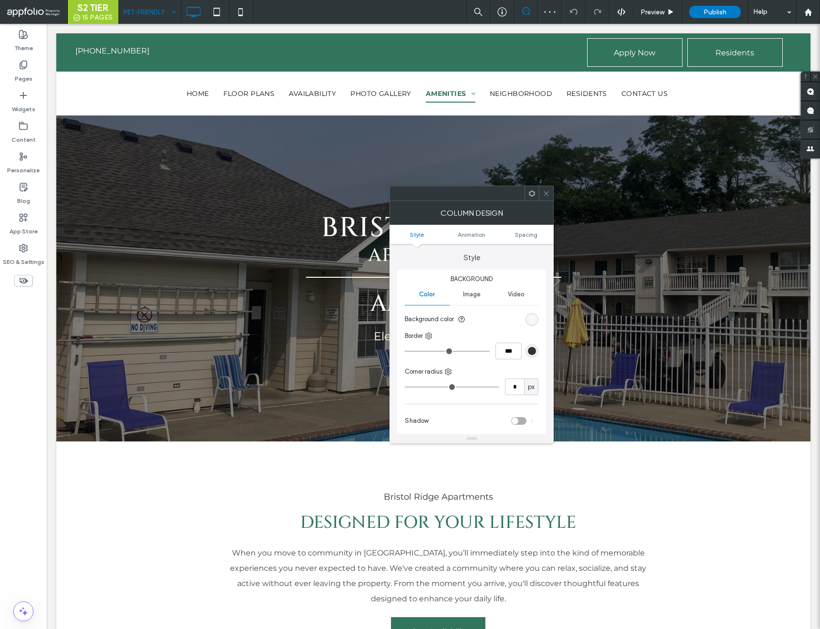
click at [535, 317] on div "rgb(247, 247, 247)" at bounding box center [532, 320] width 8 height 8
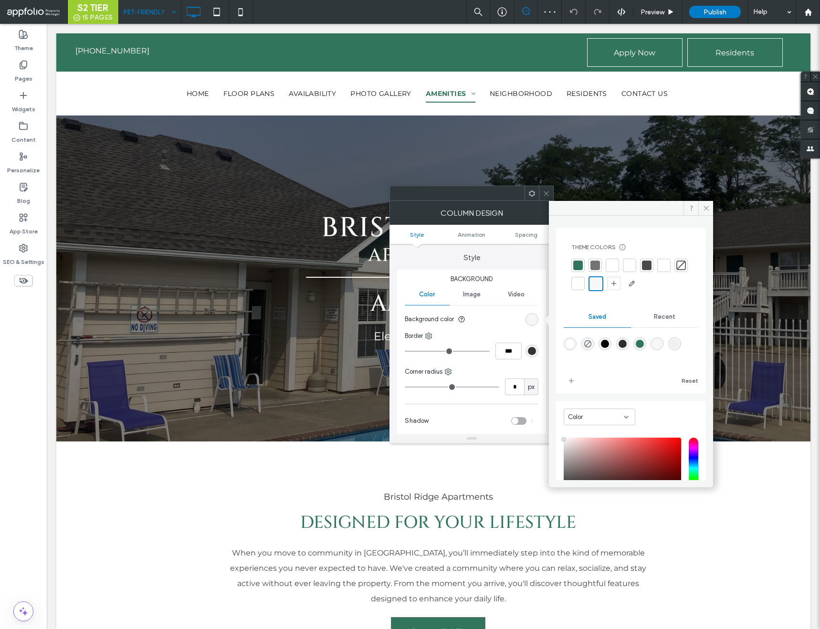
click at [679, 345] on div "rgba(242,239,235,1)" at bounding box center [675, 344] width 8 height 8
type input "*******"
click at [701, 206] on span at bounding box center [705, 208] width 15 height 14
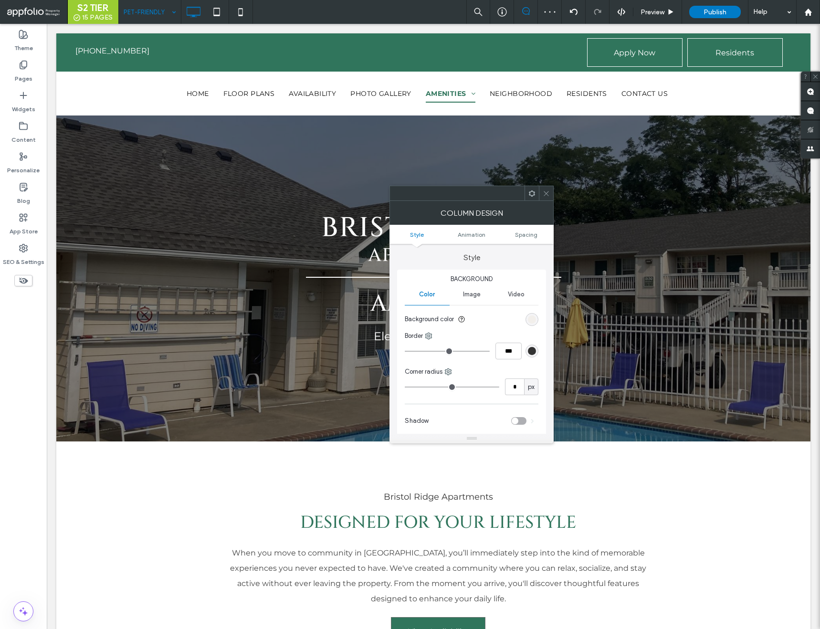
click at [546, 195] on icon at bounding box center [546, 193] width 7 height 7
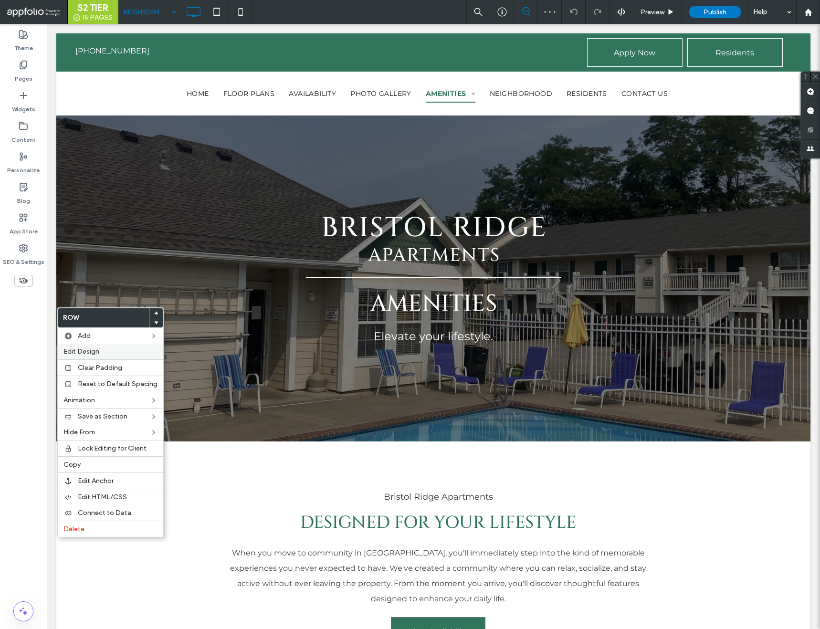
click at [95, 348] on span "Edit Design" at bounding box center [81, 352] width 36 height 8
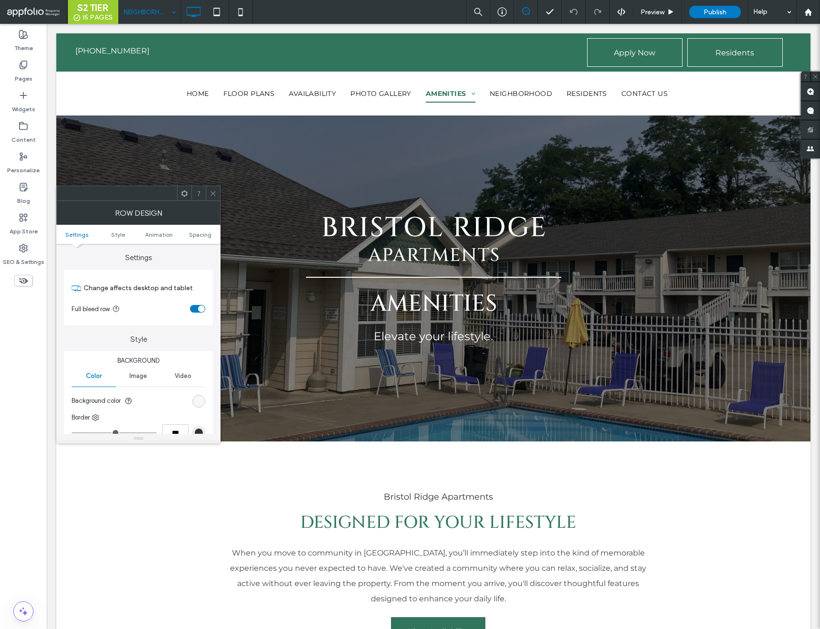
click at [202, 401] on div "rgb(247, 247, 247)" at bounding box center [199, 401] width 8 height 8
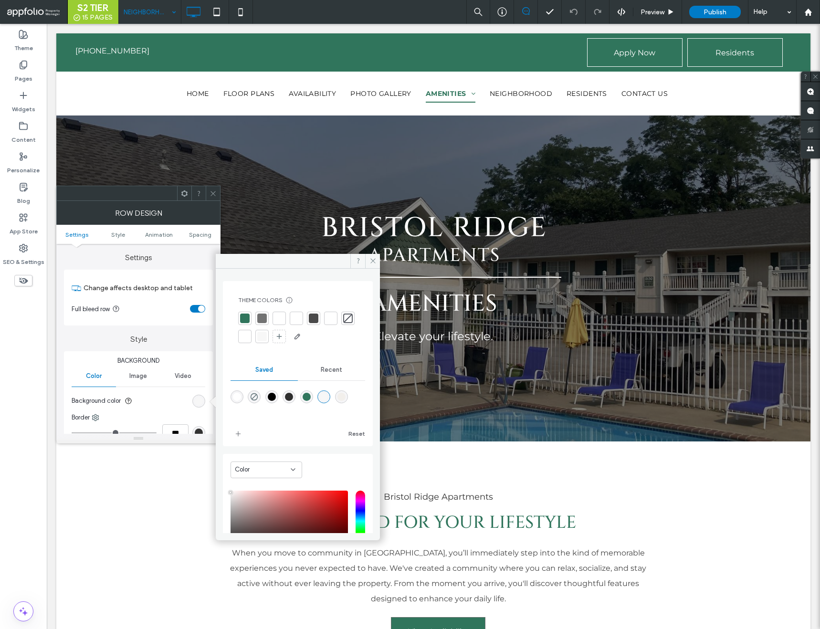
click at [346, 395] on div "rgba(242,239,235,1)" at bounding box center [342, 397] width 8 height 8
type input "*******"
click at [376, 259] on icon at bounding box center [373, 260] width 7 height 7
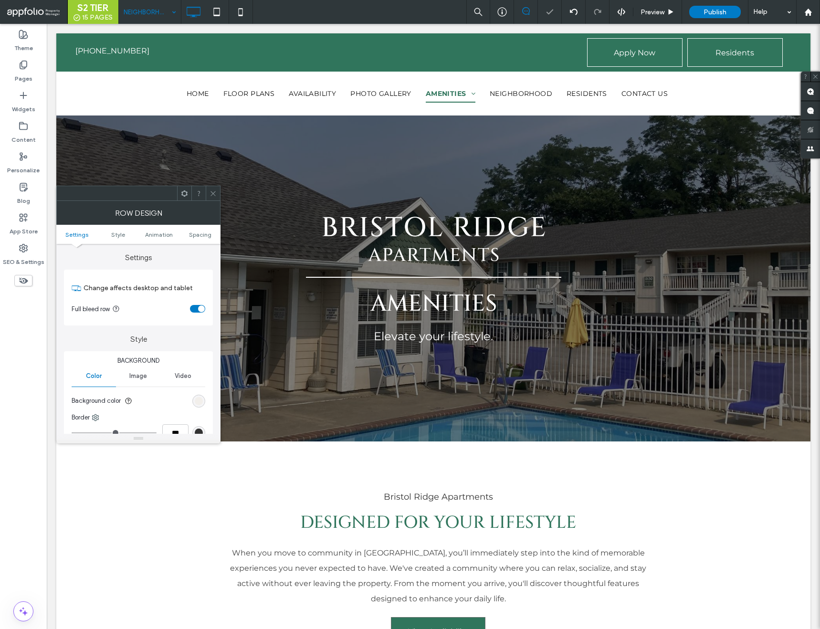
click at [217, 194] on div at bounding box center [213, 193] width 14 height 14
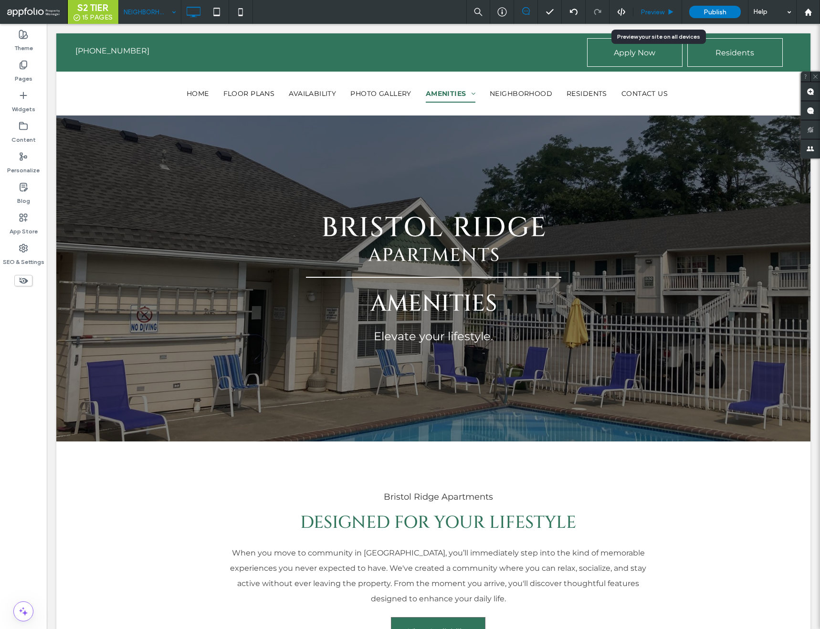
click at [662, 6] on div "Preview" at bounding box center [658, 12] width 49 height 24
click at [655, 8] on span "Preview" at bounding box center [653, 12] width 24 height 8
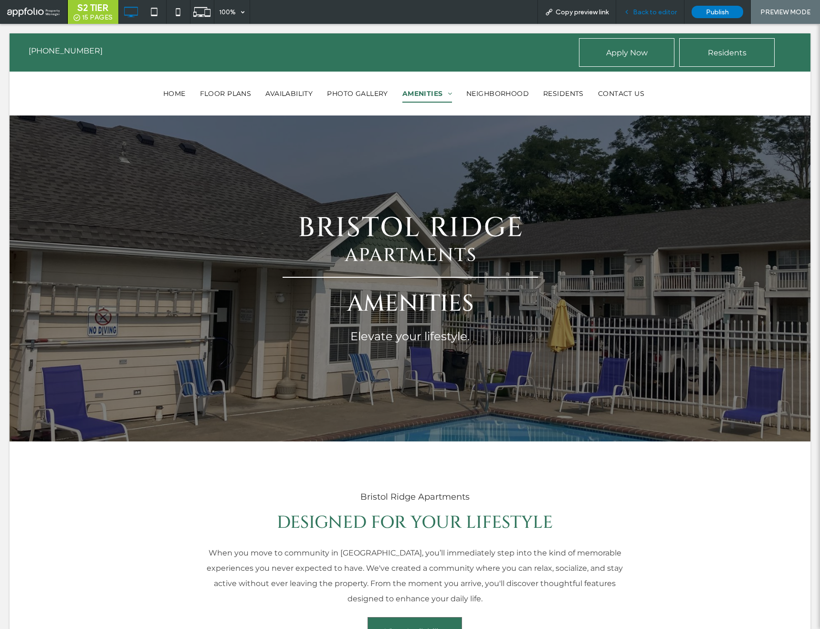
click at [641, 12] on span "Back to editor" at bounding box center [655, 12] width 44 height 8
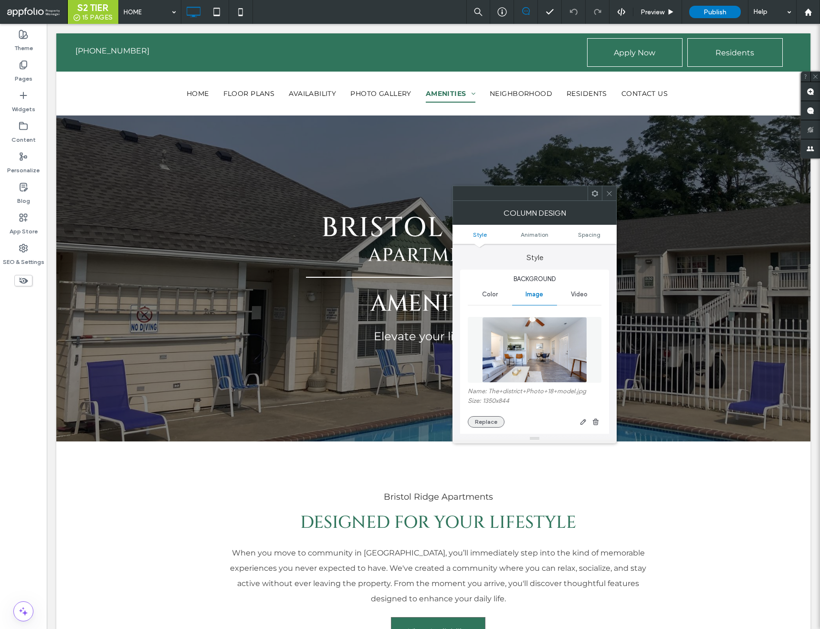
click at [491, 419] on button "Replace" at bounding box center [486, 421] width 37 height 11
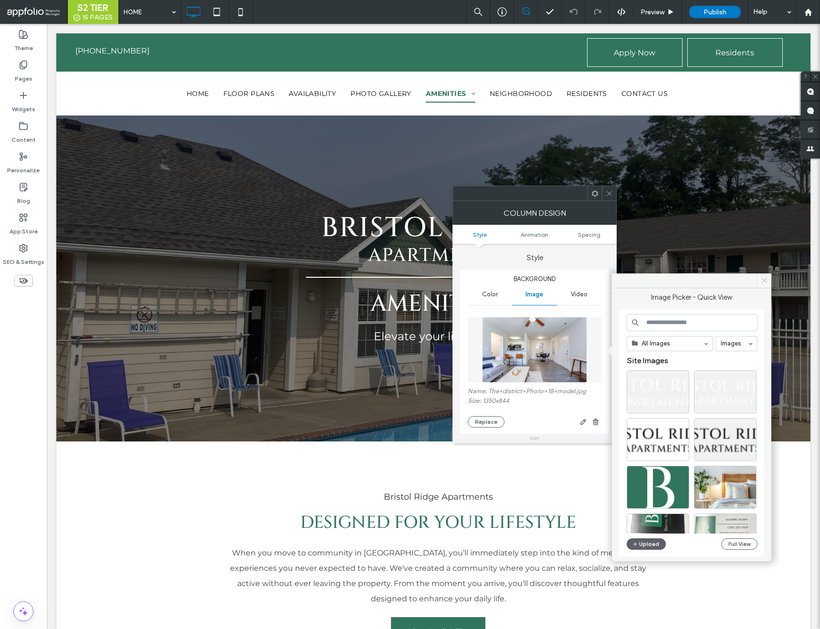
click at [763, 278] on icon at bounding box center [764, 280] width 7 height 7
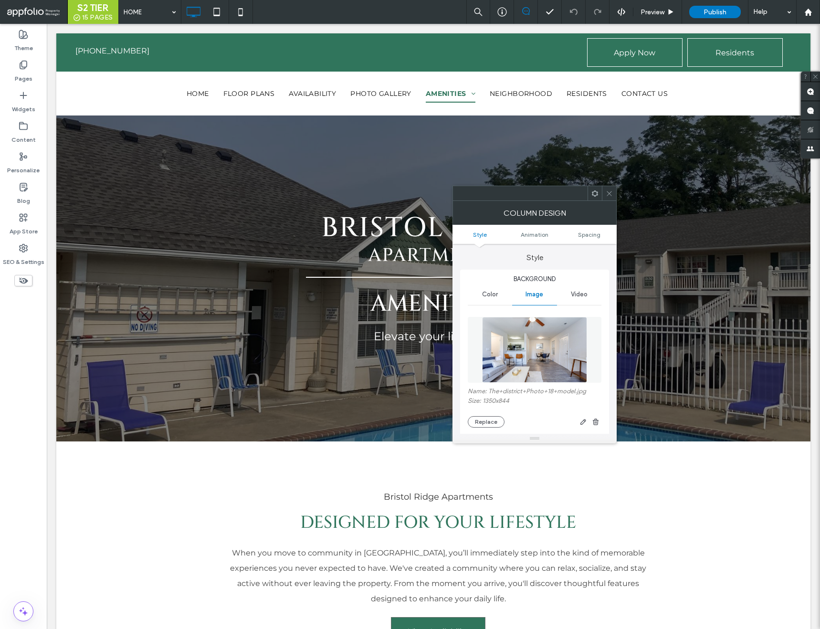
click at [487, 415] on div "Name: The+district+Photo+18+model.jpg Size: 1350x844 Replace" at bounding box center [535, 408] width 134 height 40
click at [486, 427] on button "Replace" at bounding box center [486, 421] width 37 height 11
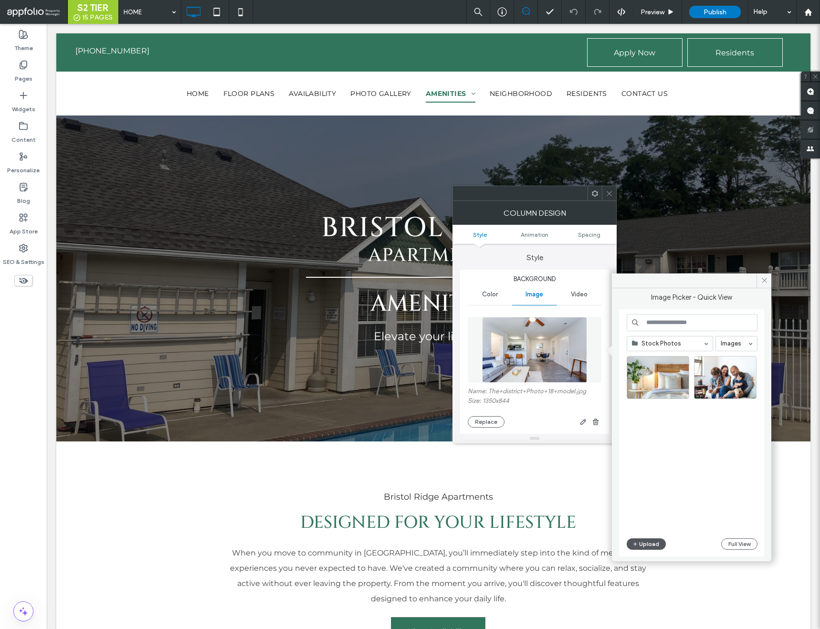
click at [641, 539] on button "Upload" at bounding box center [646, 544] width 39 height 11
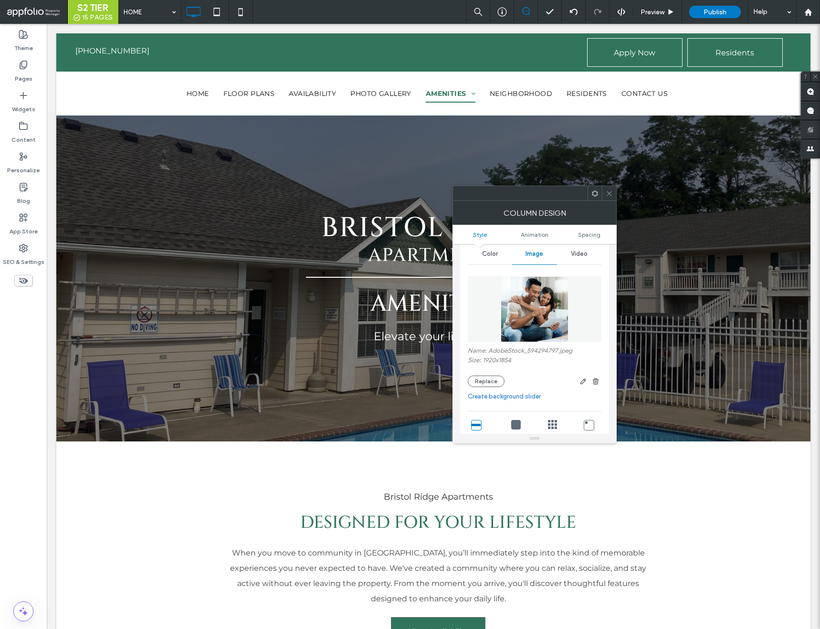
scroll to position [46, 0]
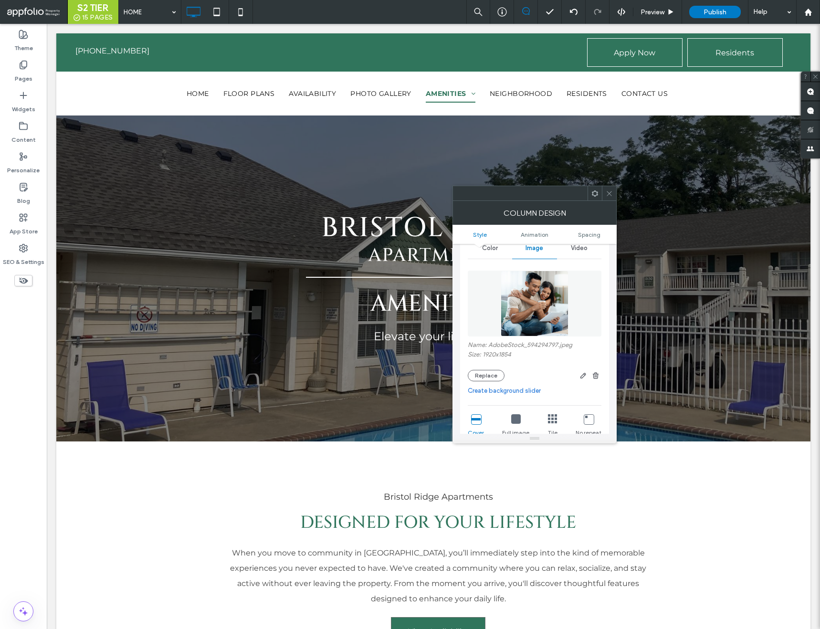
click at [609, 198] on span at bounding box center [609, 193] width 7 height 14
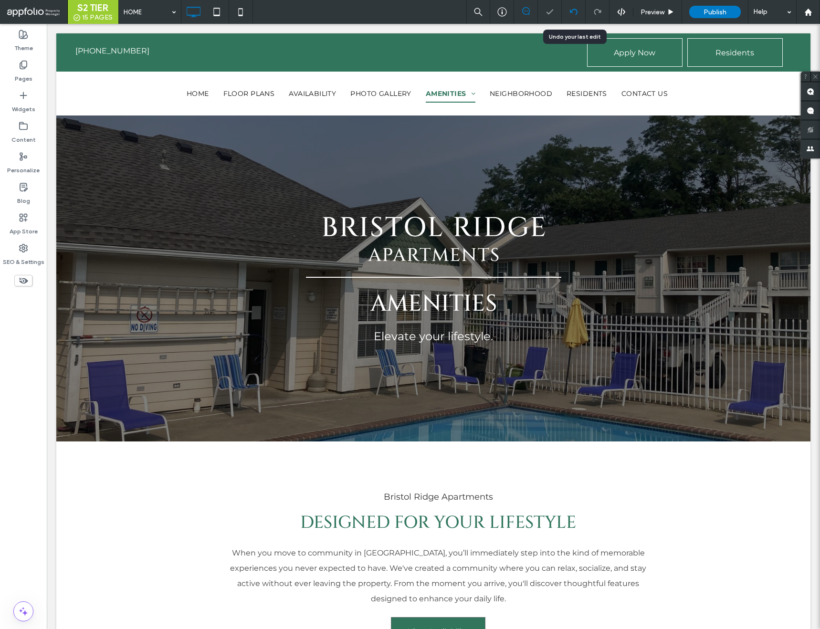
click at [574, 15] on icon at bounding box center [574, 12] width 8 height 8
click at [571, 11] on use at bounding box center [574, 12] width 8 height 6
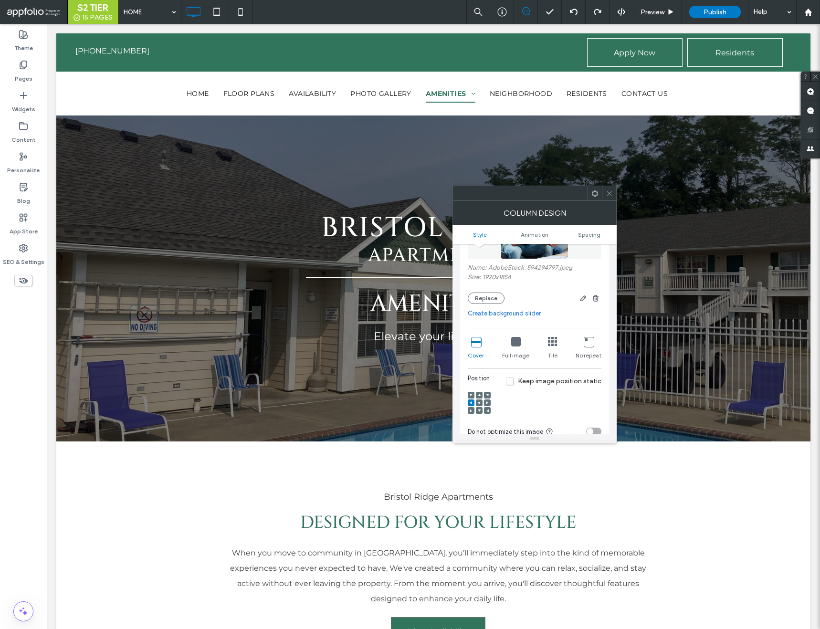
scroll to position [234, 0]
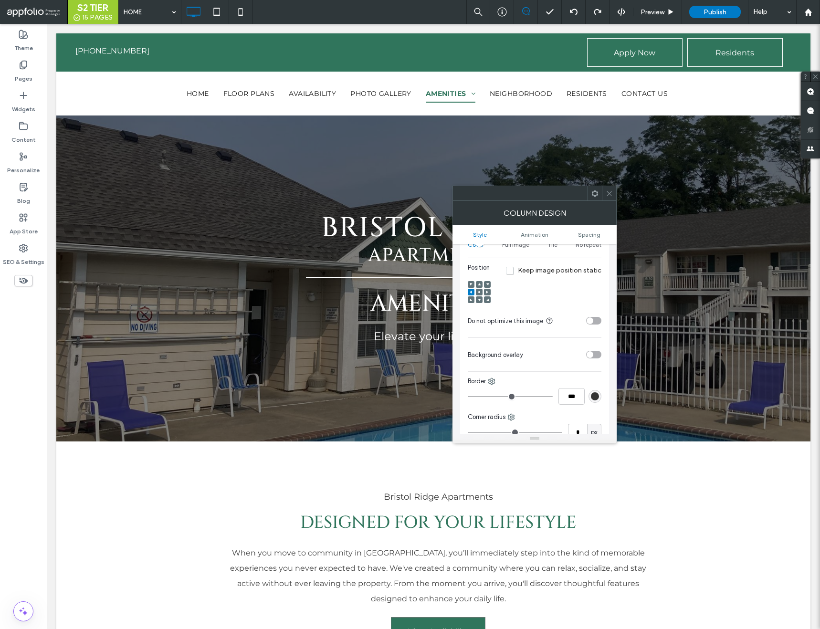
click at [479, 293] on use at bounding box center [479, 292] width 2 height 2
click at [479, 283] on icon at bounding box center [479, 284] width 3 height 3
click at [479, 293] on icon at bounding box center [479, 292] width 3 height 3
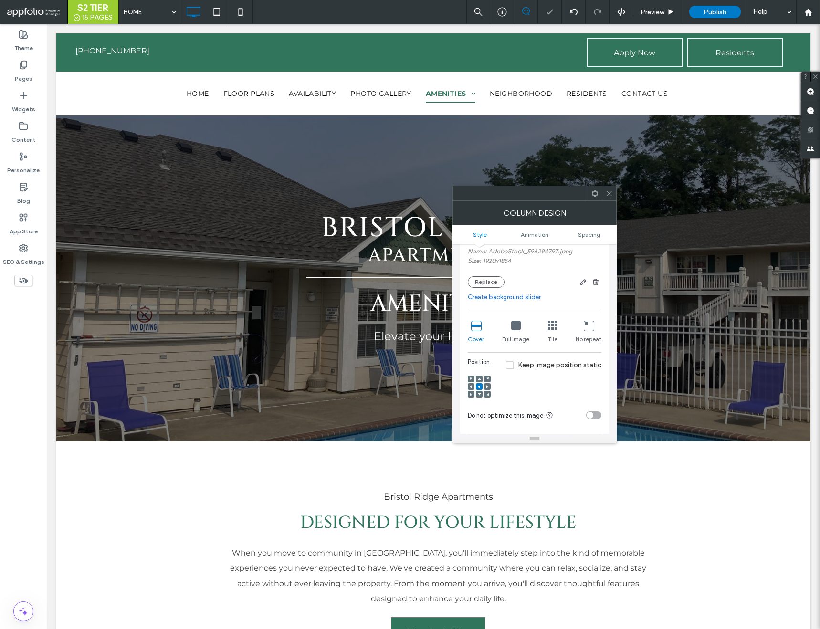
scroll to position [79, 0]
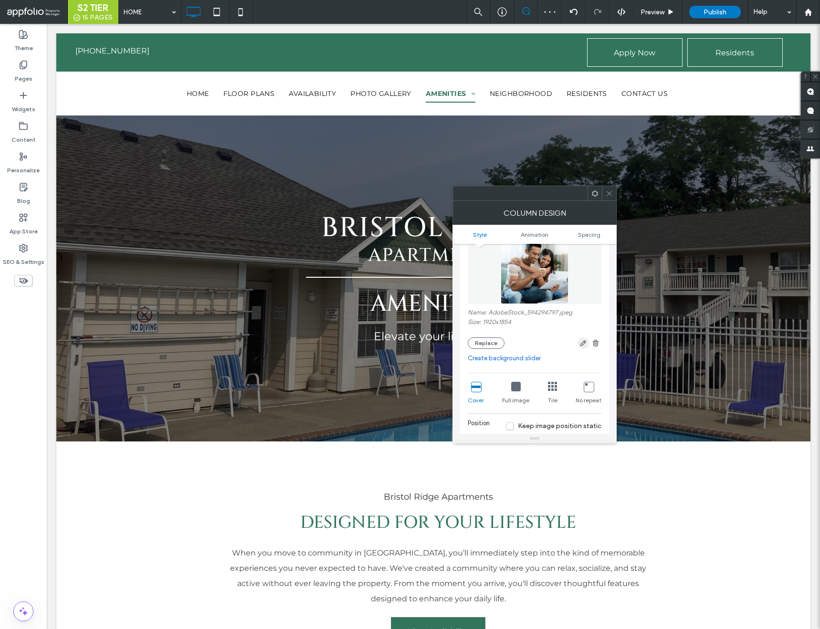
click at [584, 340] on icon "button" at bounding box center [584, 343] width 8 height 8
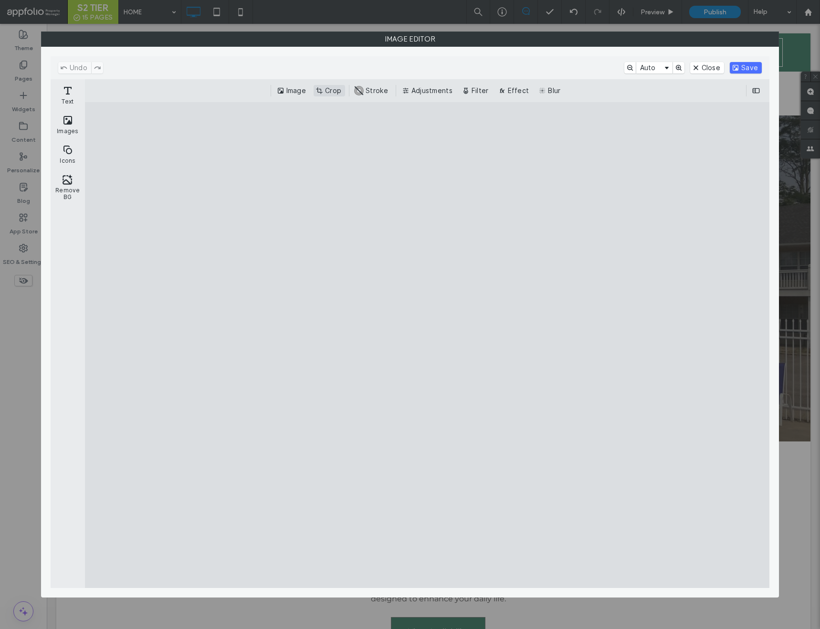
click at [335, 90] on button "Crop" at bounding box center [330, 90] width 32 height 11
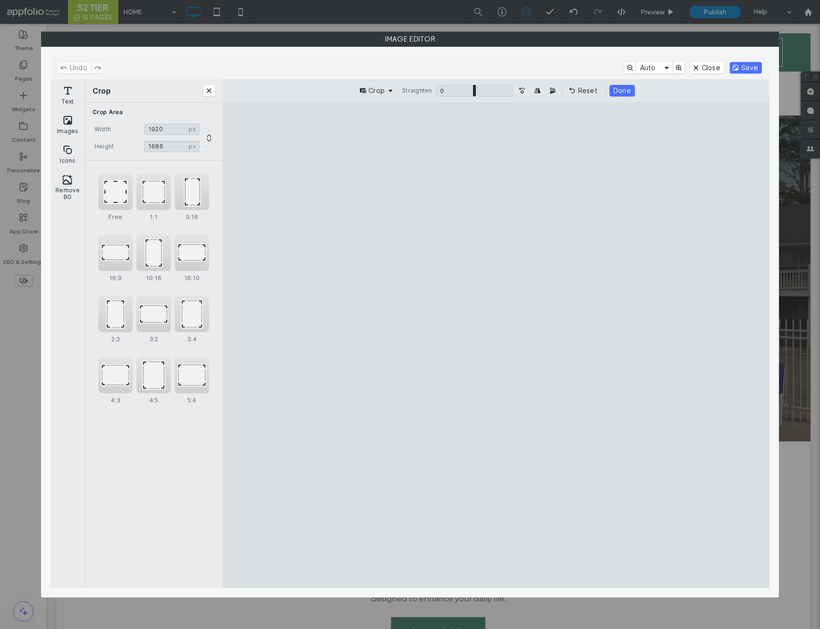
type input "****"
drag, startPoint x: 497, startPoint y: 540, endPoint x: 537, endPoint y: 501, distance: 56.4
click at [496, 345] on cesdk-canvas "Editor canvas" at bounding box center [496, 345] width 0 height 0
click at [626, 89] on button "Done" at bounding box center [622, 90] width 25 height 11
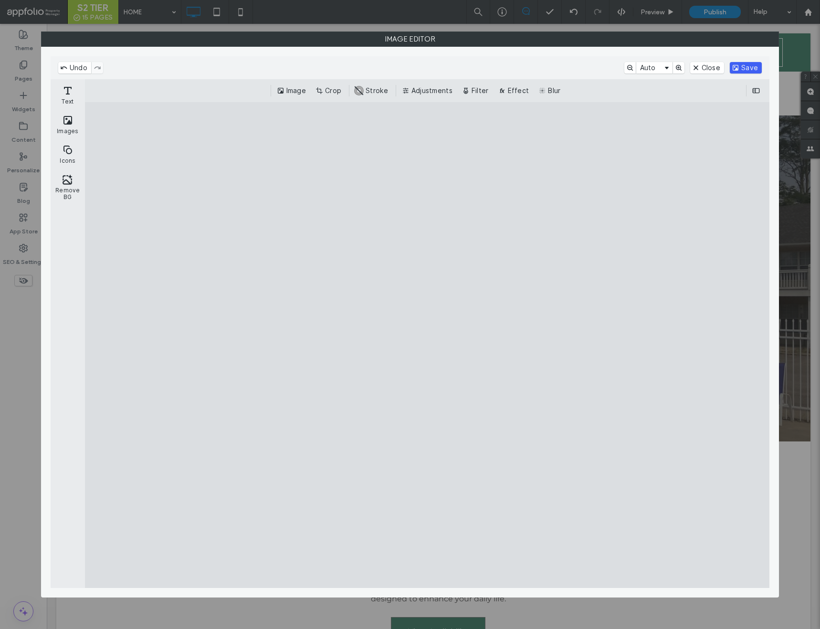
click at [750, 69] on button "Save" at bounding box center [746, 67] width 32 height 11
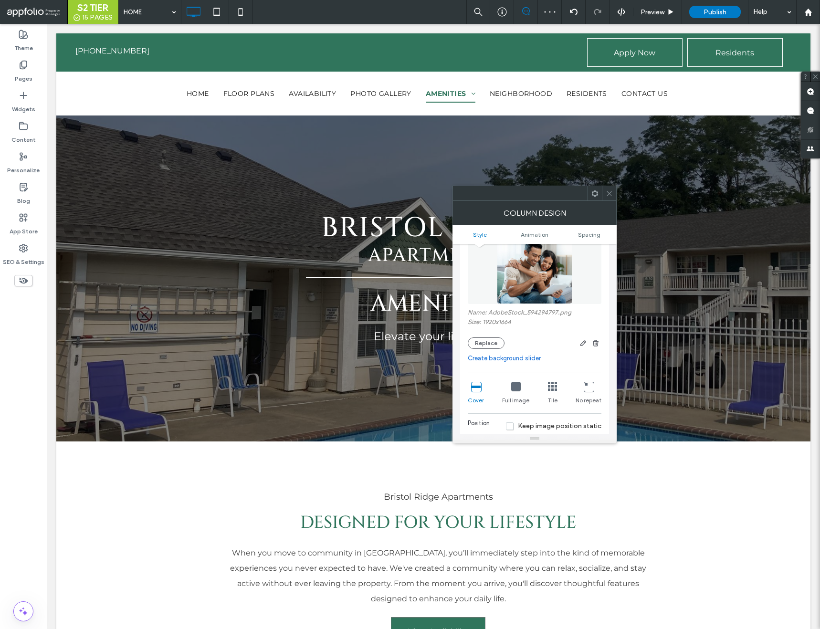
click at [608, 191] on icon at bounding box center [609, 193] width 7 height 7
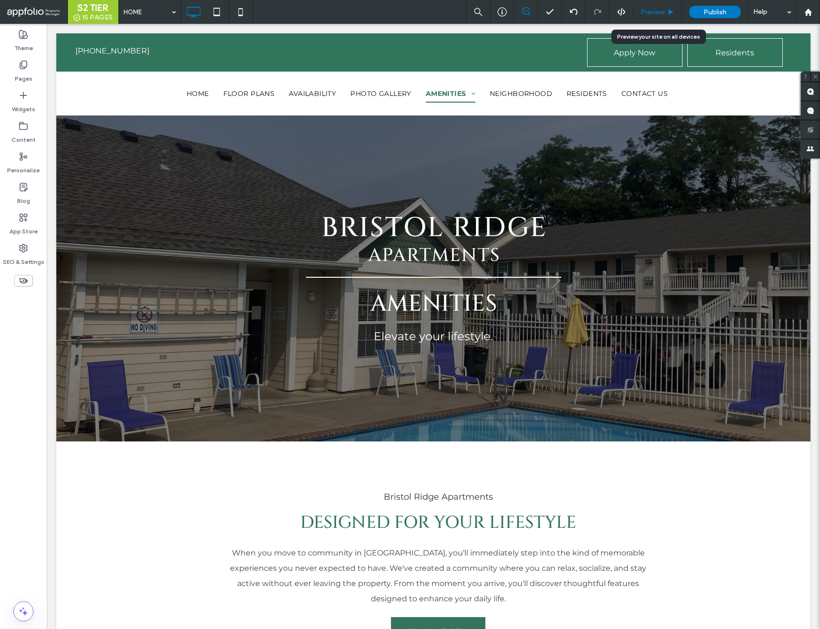
click at [651, 13] on span "Preview" at bounding box center [653, 12] width 24 height 8
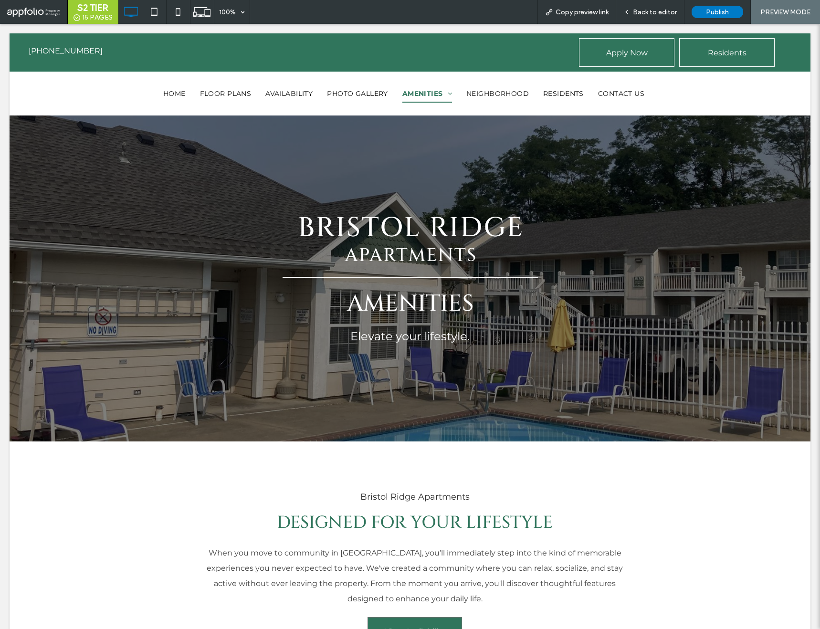
click at [651, 13] on span "Back to editor" at bounding box center [655, 12] width 44 height 8
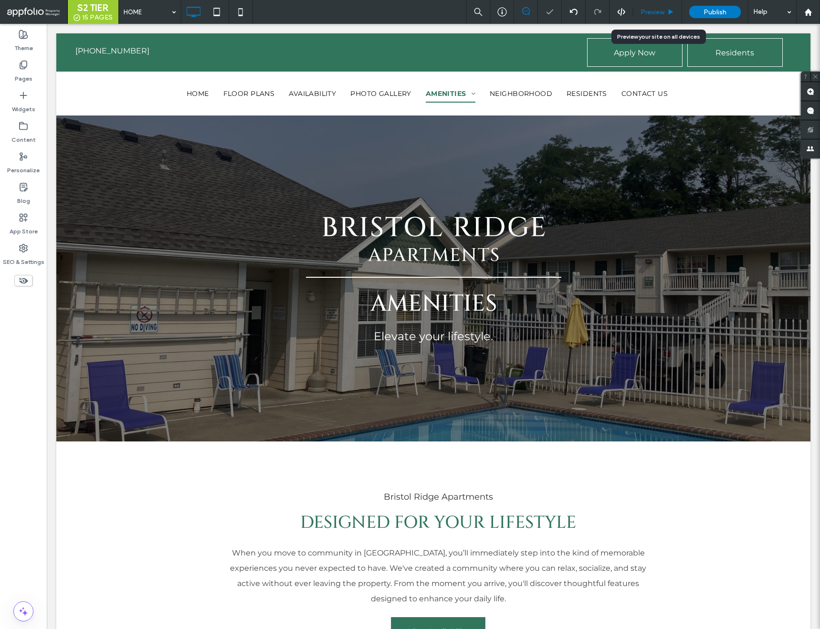
click at [655, 11] on span "Preview" at bounding box center [653, 12] width 24 height 8
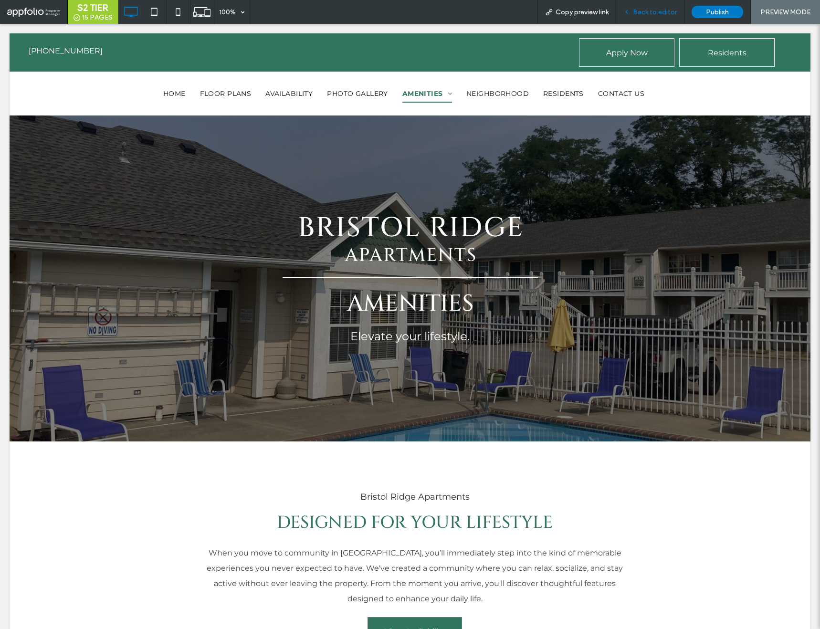
click at [653, 6] on div "Back to editor" at bounding box center [650, 12] width 68 height 24
click at [652, 16] on div "Back to editor" at bounding box center [650, 12] width 68 height 24
click at [651, 13] on span "Back to editor" at bounding box center [655, 12] width 44 height 8
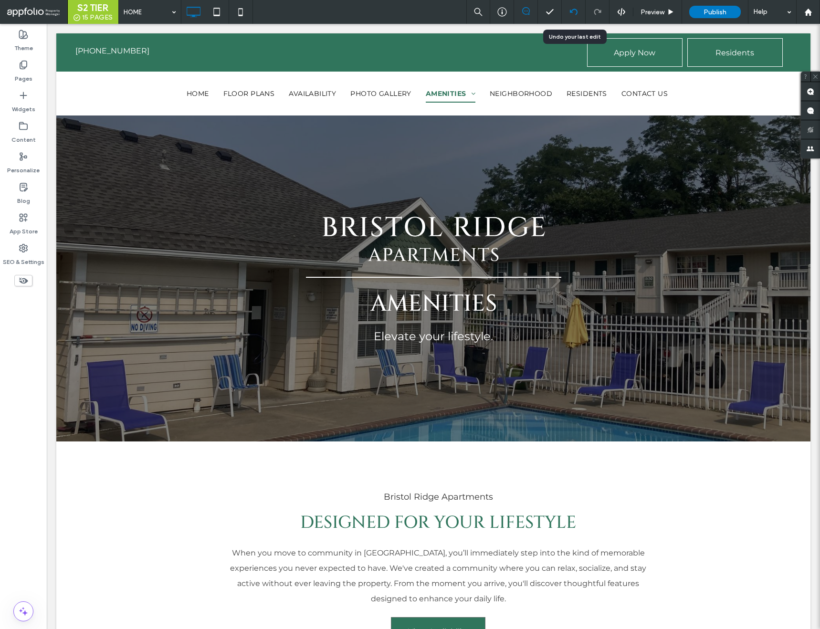
click at [575, 11] on icon at bounding box center [574, 12] width 8 height 8
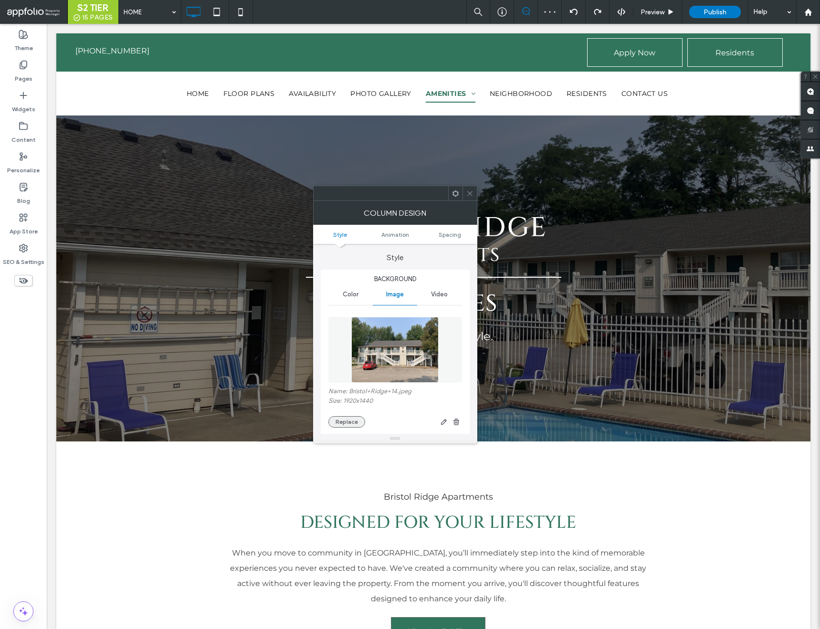
click at [353, 419] on button "Replace" at bounding box center [346, 421] width 37 height 11
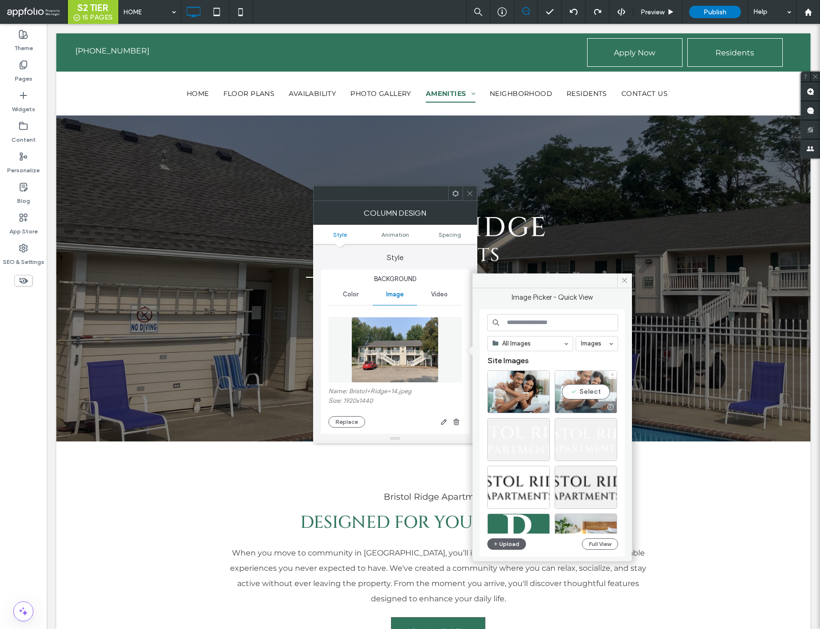
click at [578, 386] on div "Select" at bounding box center [586, 391] width 63 height 43
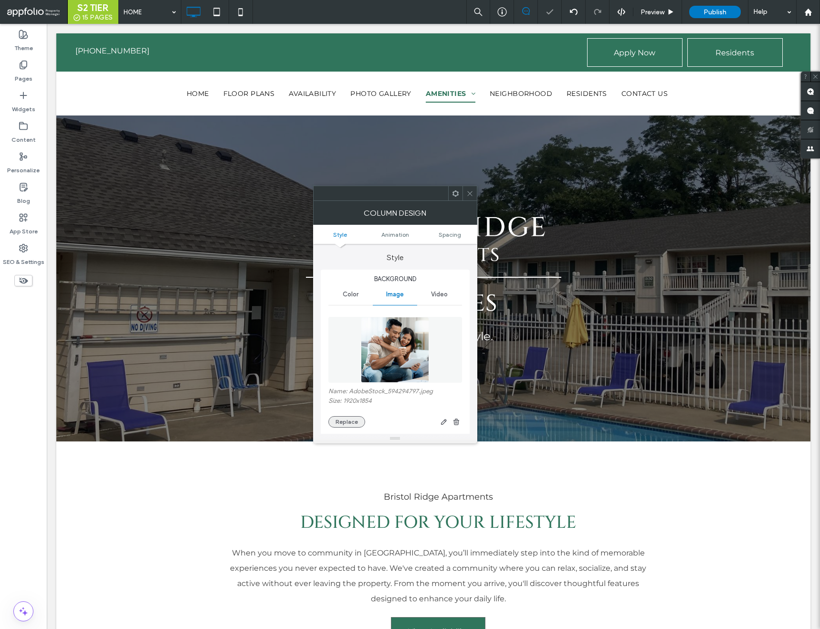
click at [358, 416] on button "Replace" at bounding box center [346, 421] width 37 height 11
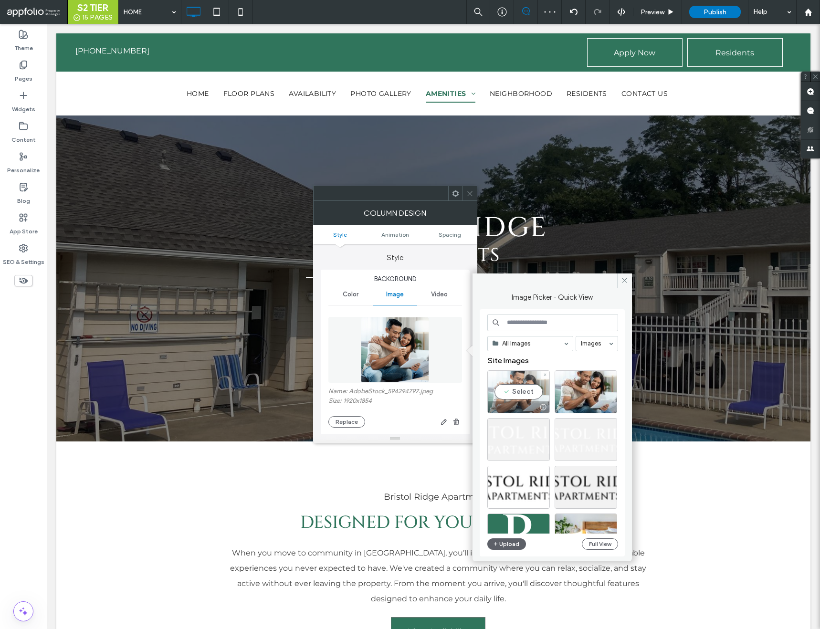
click at [504, 392] on div "Select" at bounding box center [518, 391] width 63 height 43
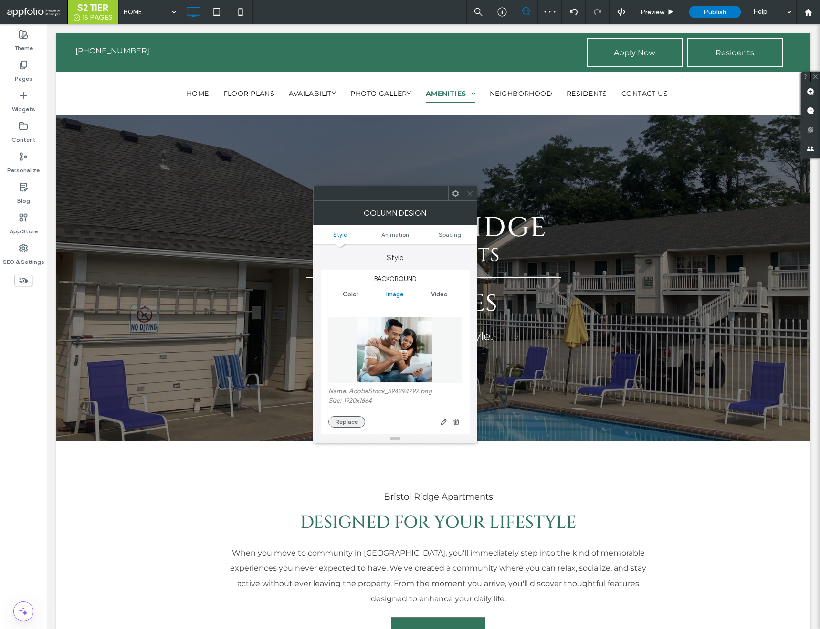
click at [355, 419] on button "Replace" at bounding box center [346, 421] width 37 height 11
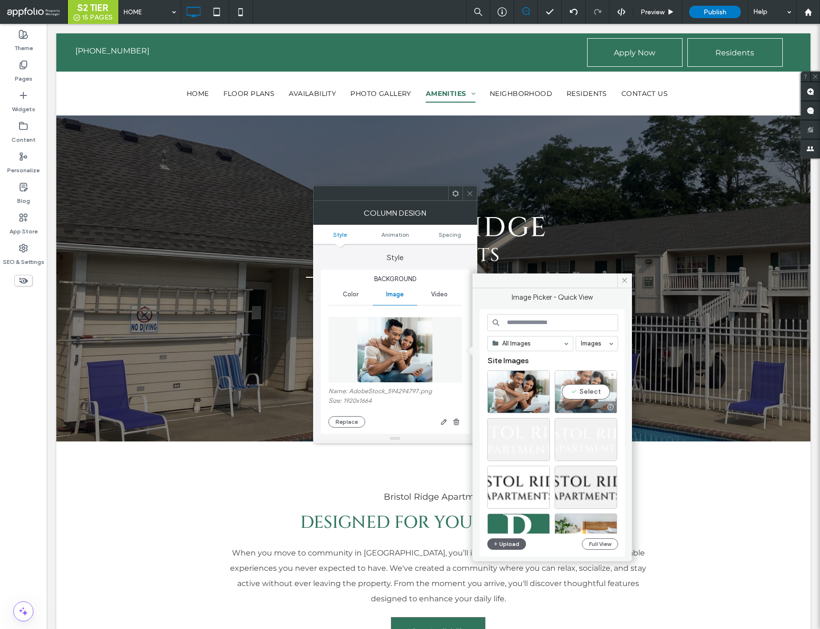
click at [575, 388] on div "Select" at bounding box center [586, 391] width 63 height 43
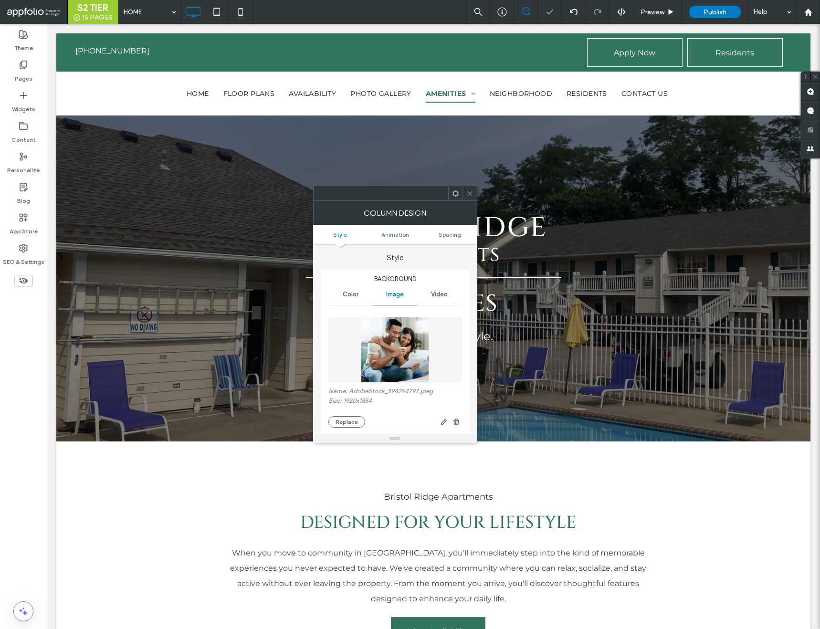
click at [468, 193] on icon at bounding box center [469, 193] width 7 height 7
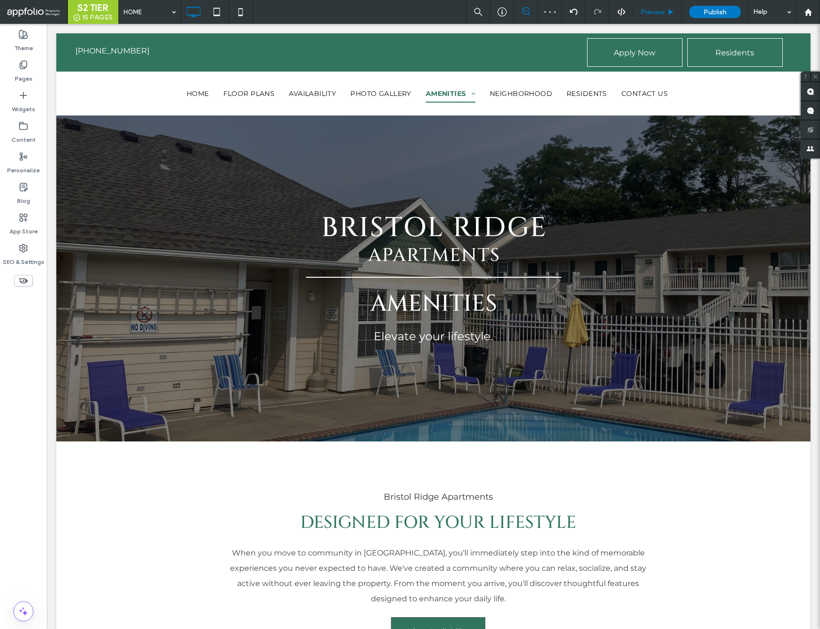
type input "**********"
type input "**"
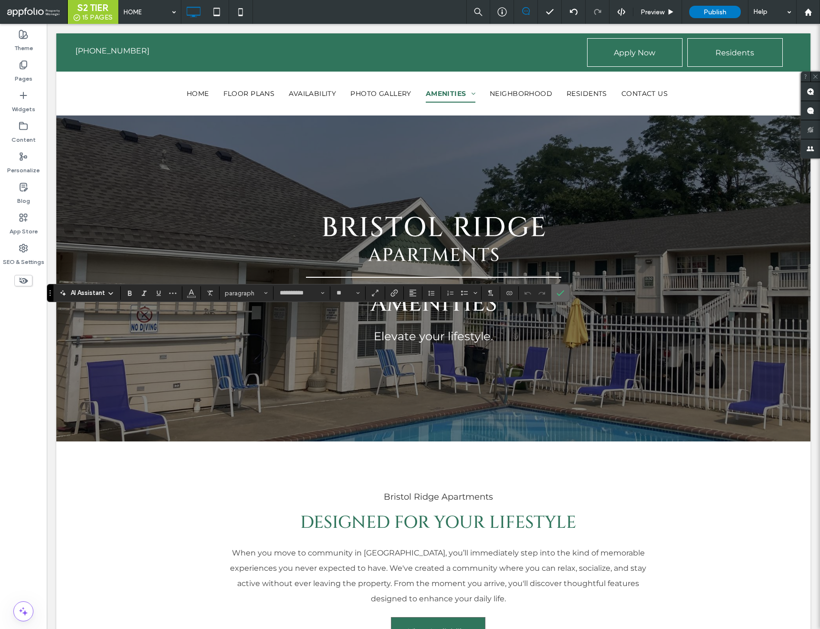
click at [560, 293] on icon "Confirm" at bounding box center [561, 293] width 8 height 8
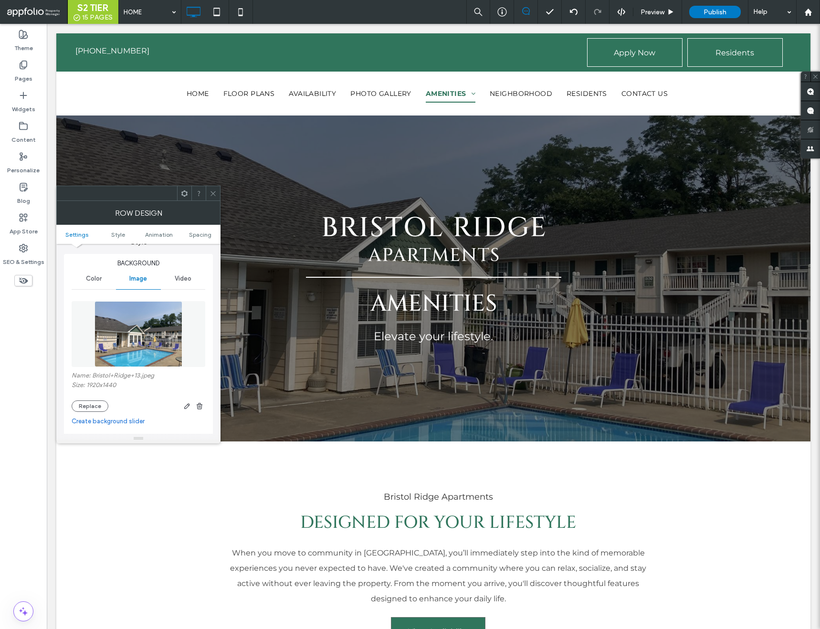
scroll to position [161, 0]
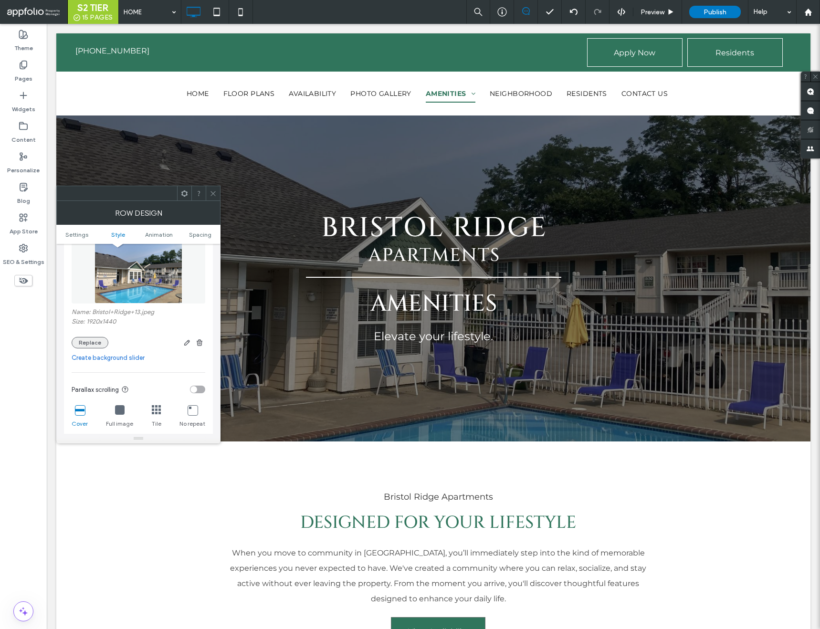
click at [93, 343] on button "Replace" at bounding box center [90, 342] width 37 height 11
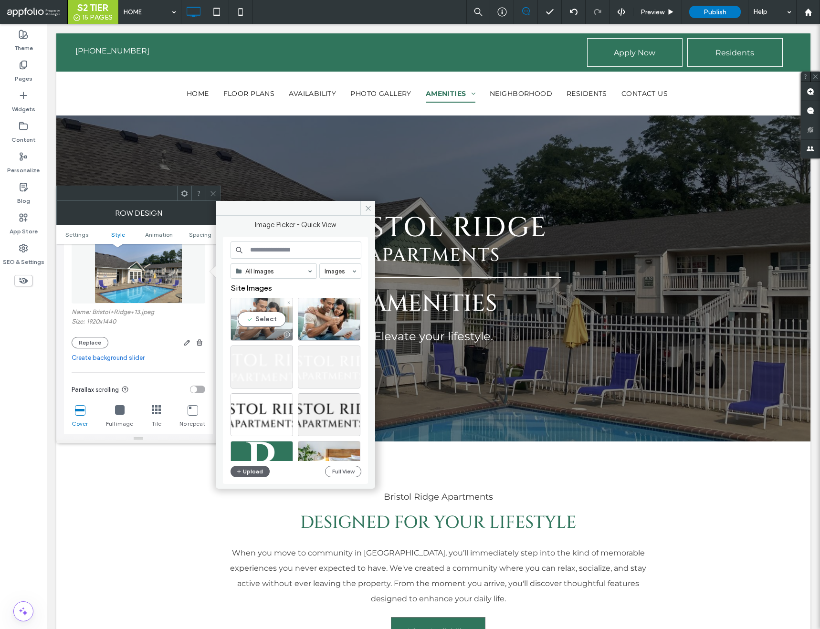
click at [243, 320] on div "Select" at bounding box center [262, 319] width 63 height 43
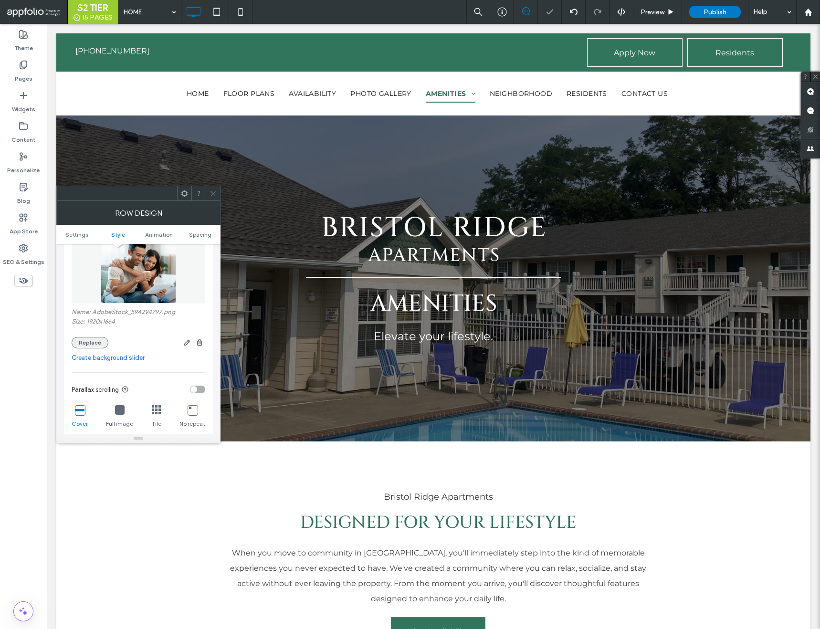
click at [91, 345] on button "Replace" at bounding box center [90, 342] width 37 height 11
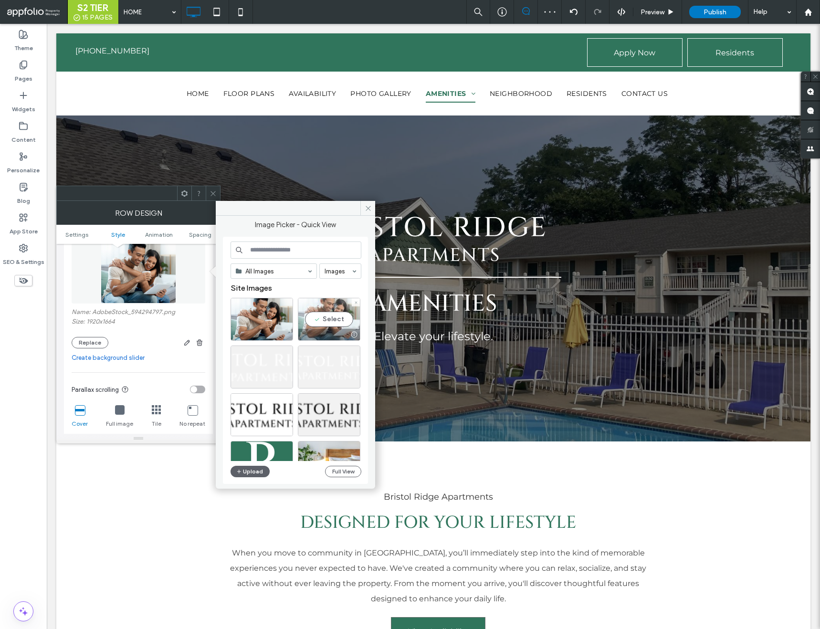
click at [334, 319] on div "Select" at bounding box center [329, 319] width 63 height 43
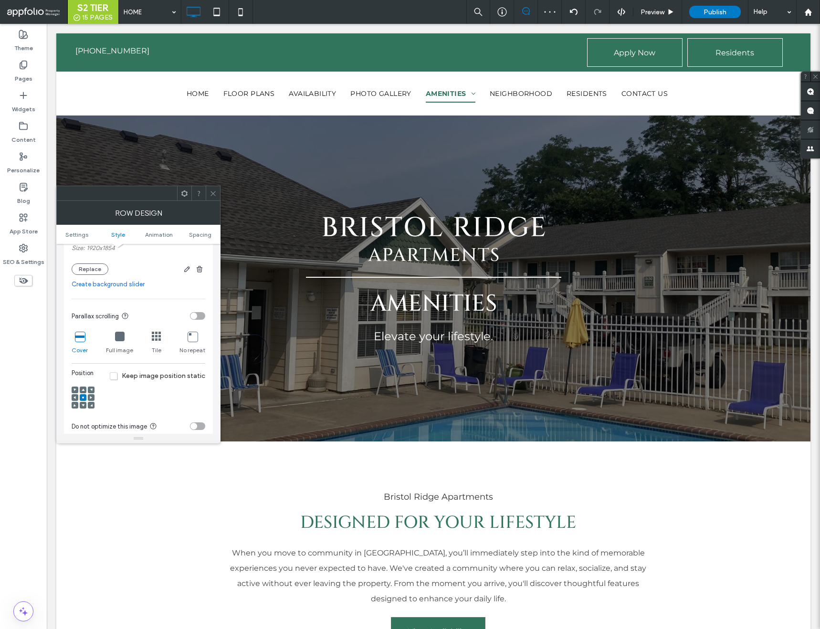
scroll to position [237, 0]
click at [84, 387] on icon at bounding box center [83, 387] width 3 height 3
click at [83, 396] on icon at bounding box center [83, 395] width 3 height 3
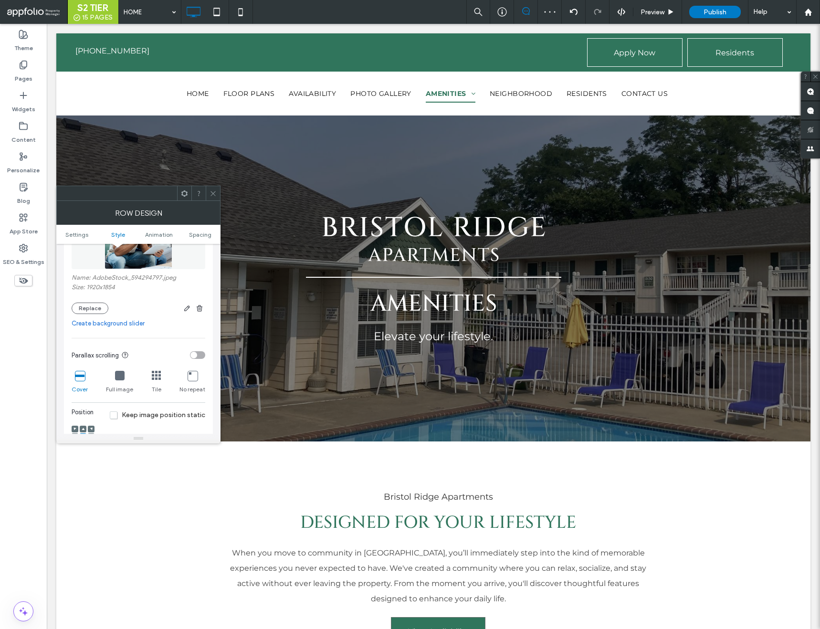
scroll to position [182, 0]
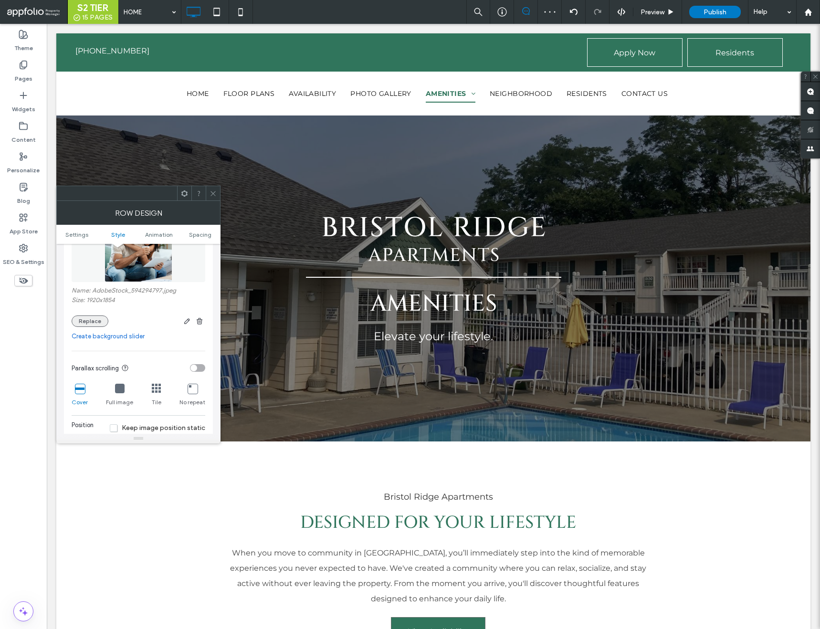
click at [87, 321] on button "Replace" at bounding box center [90, 321] width 37 height 11
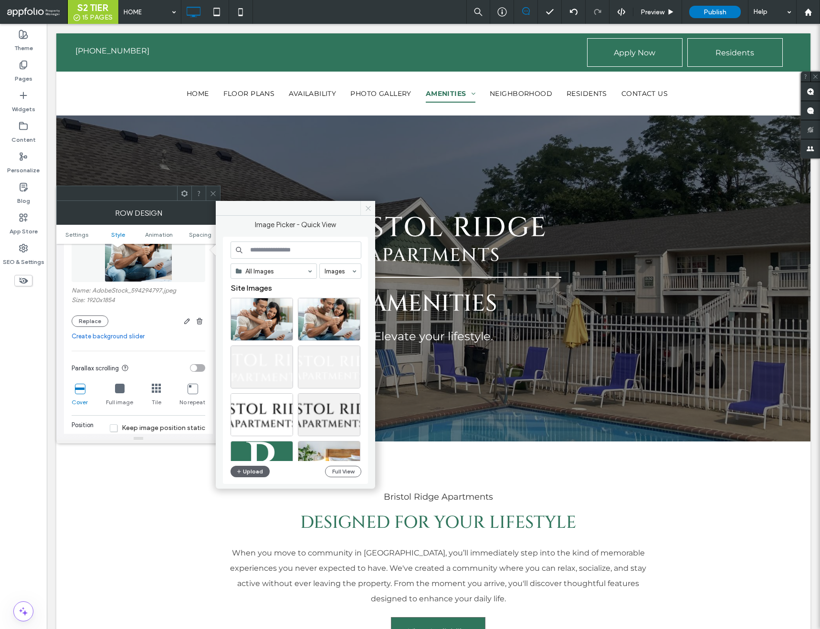
click at [369, 208] on icon at bounding box center [368, 208] width 7 height 7
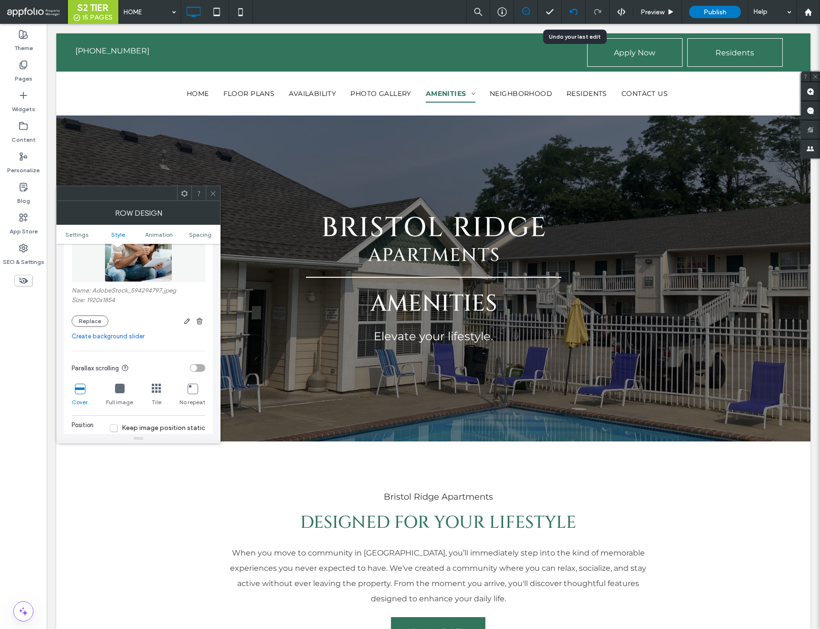
click at [573, 13] on icon at bounding box center [574, 12] width 8 height 8
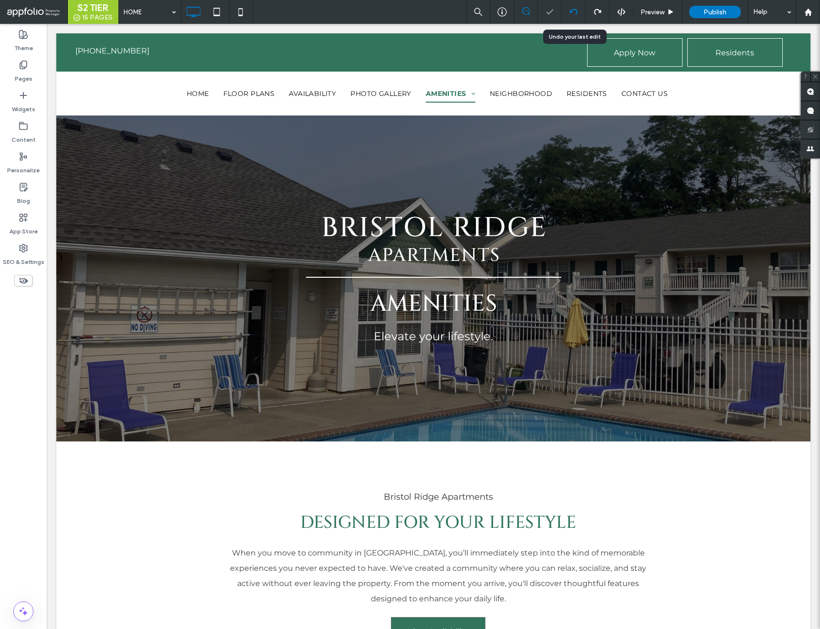
click at [576, 9] on icon at bounding box center [574, 12] width 8 height 8
click at [578, 10] on div at bounding box center [573, 12] width 23 height 8
click at [572, 8] on icon at bounding box center [574, 12] width 8 height 8
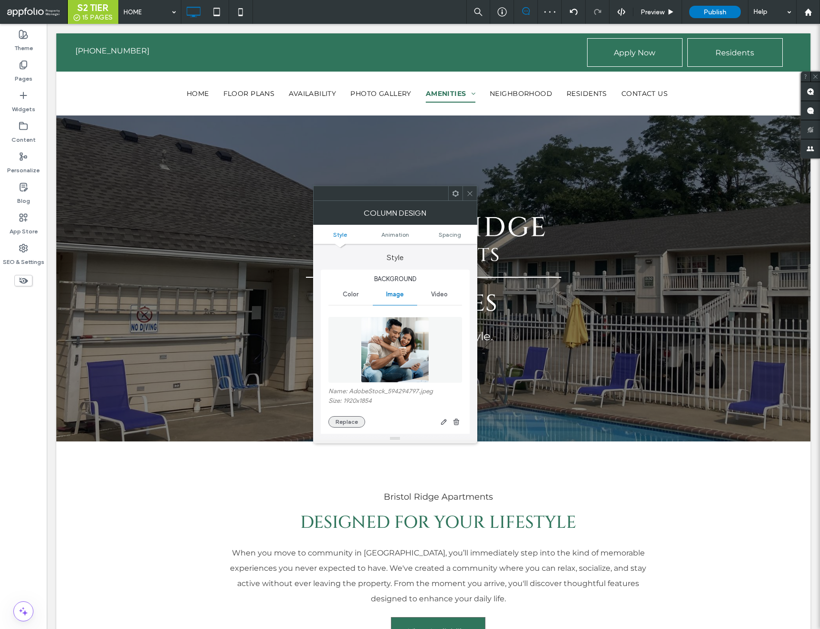
click at [351, 421] on button "Replace" at bounding box center [346, 421] width 37 height 11
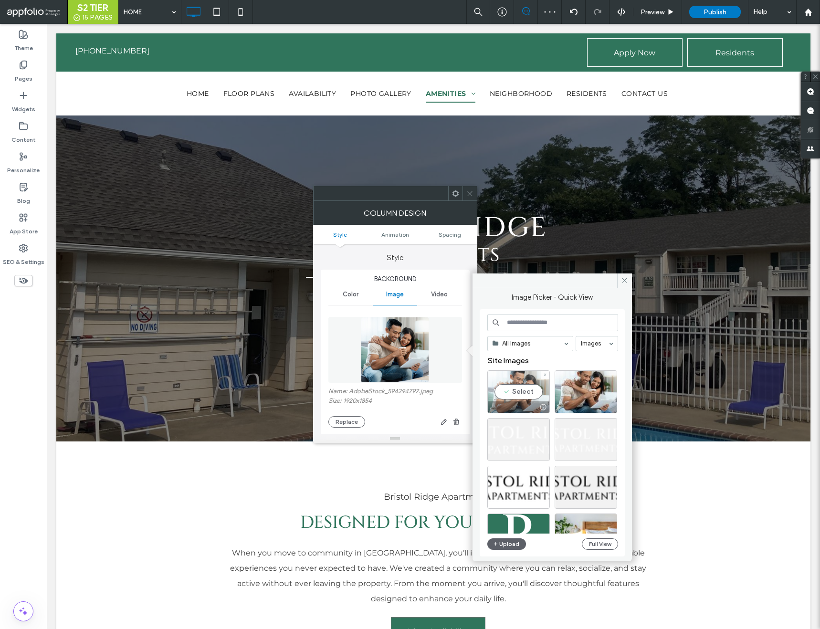
click at [500, 400] on div "Select" at bounding box center [518, 391] width 63 height 43
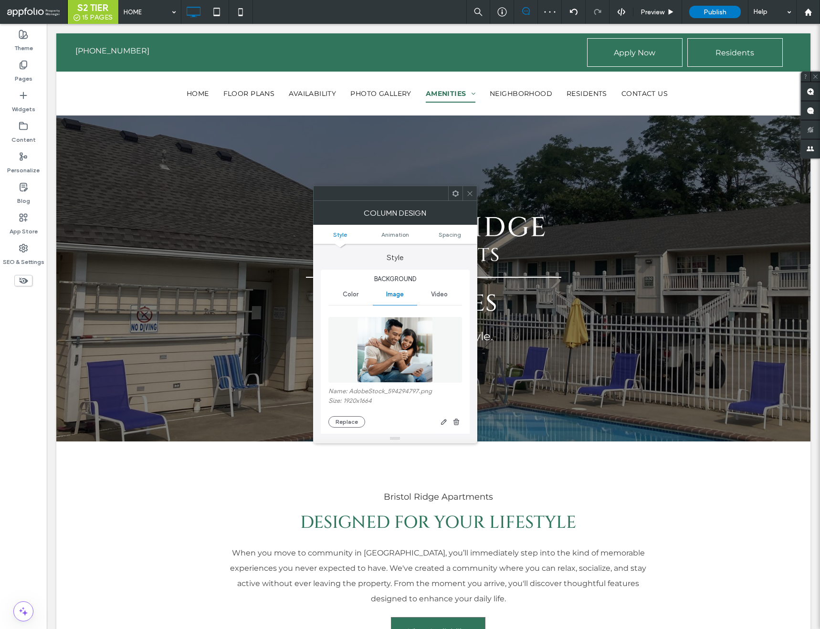
click at [469, 194] on icon at bounding box center [469, 193] width 7 height 7
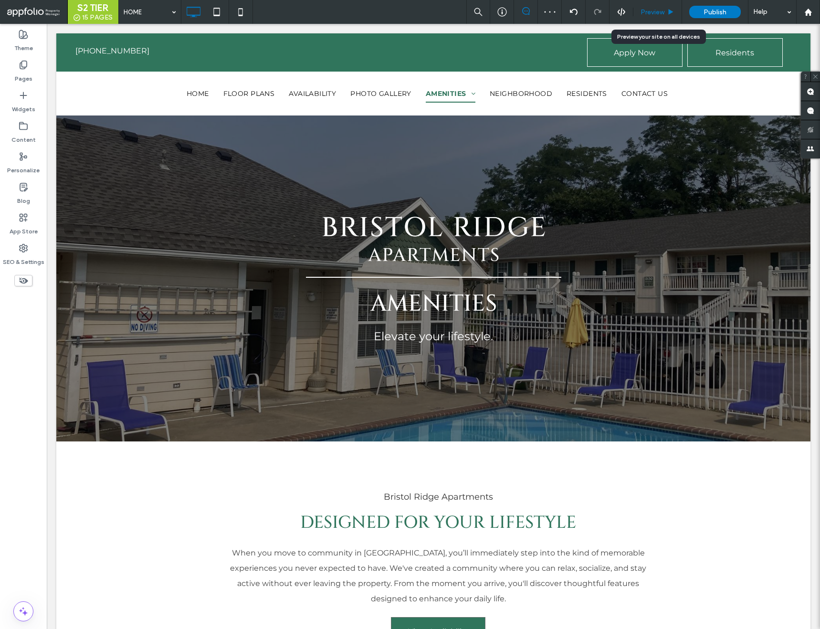
click at [651, 9] on span "Preview" at bounding box center [653, 12] width 24 height 8
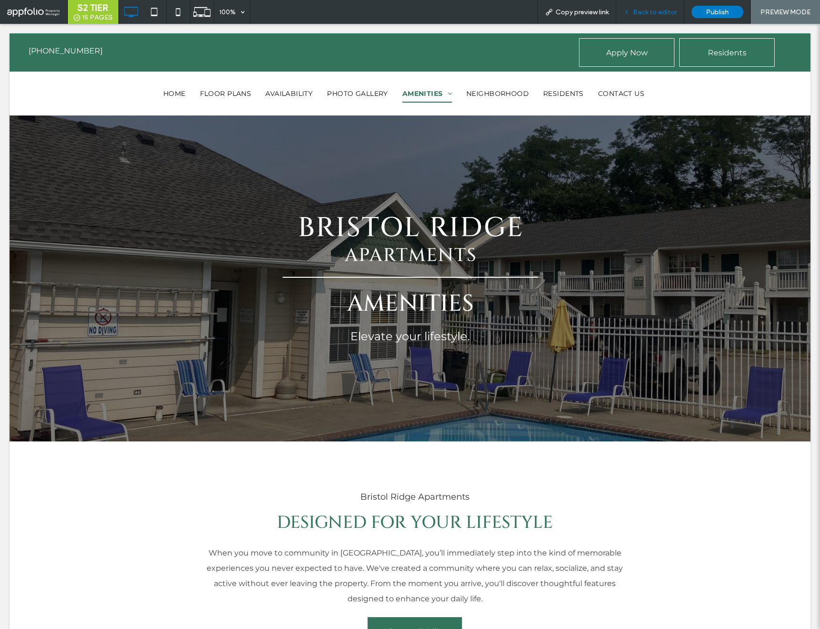
click at [660, 11] on span "Back to editor" at bounding box center [655, 12] width 44 height 8
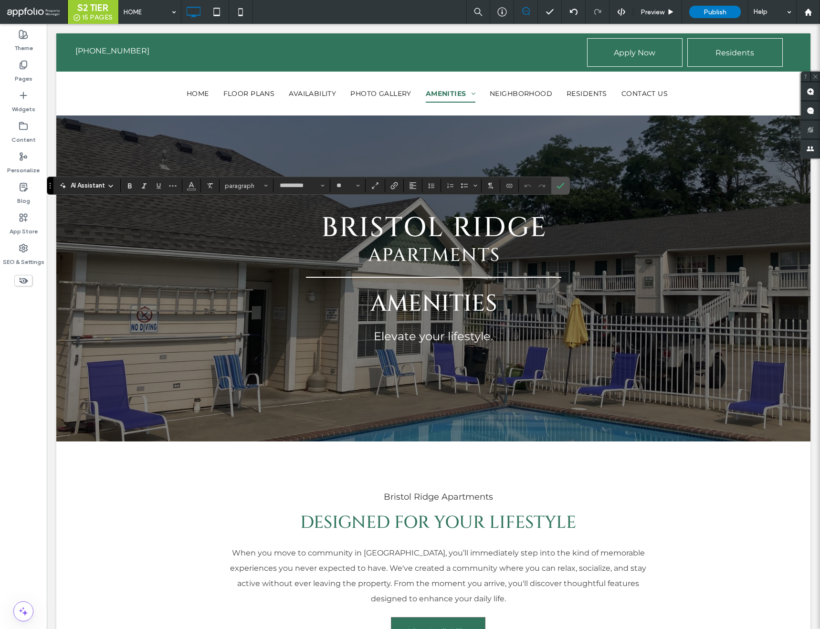
type input "**********"
type input "**"
click at [555, 184] on label "Confirm" at bounding box center [560, 185] width 14 height 17
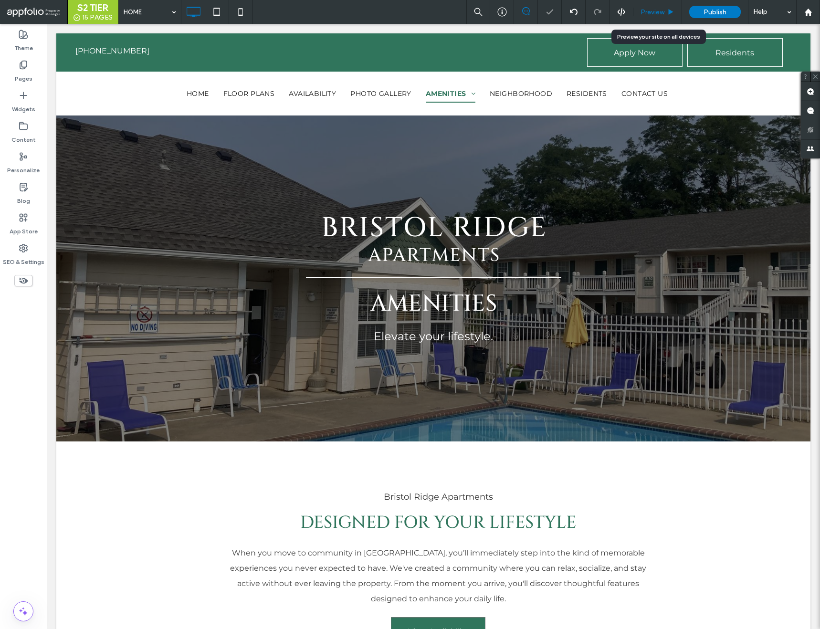
click at [651, 11] on span "Preview" at bounding box center [653, 12] width 24 height 8
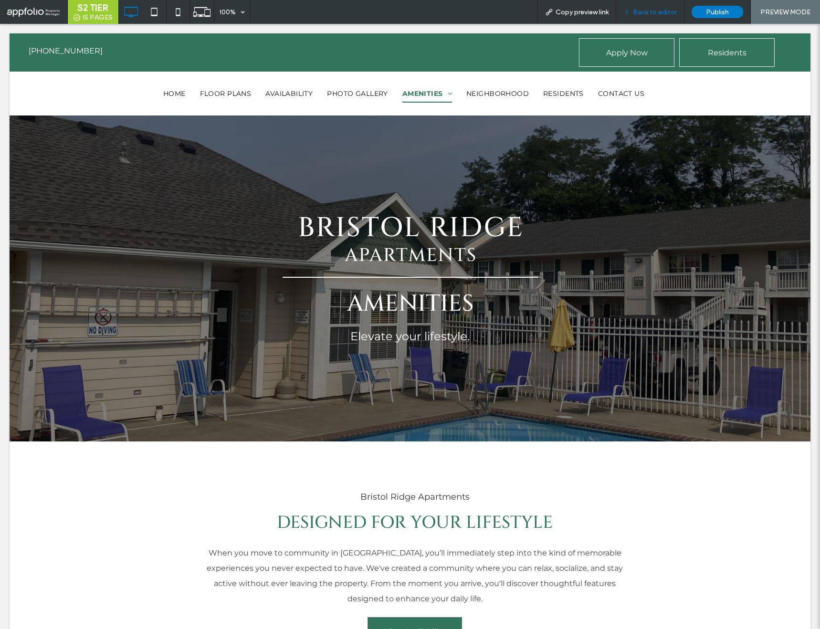
click at [656, 11] on span "Back to editor" at bounding box center [655, 12] width 44 height 8
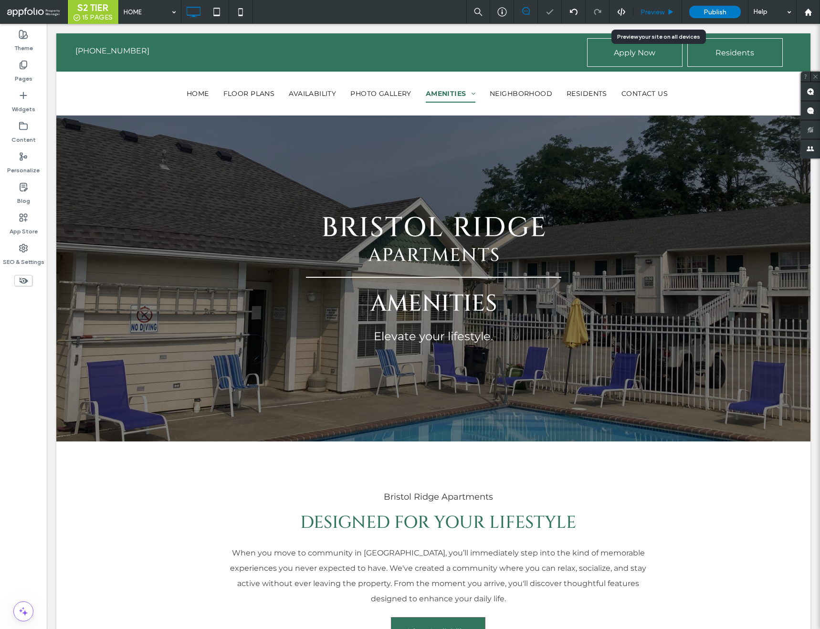
click at [657, 5] on div "Preview" at bounding box center [658, 12] width 49 height 24
click at [657, 9] on span "Preview" at bounding box center [653, 12] width 24 height 8
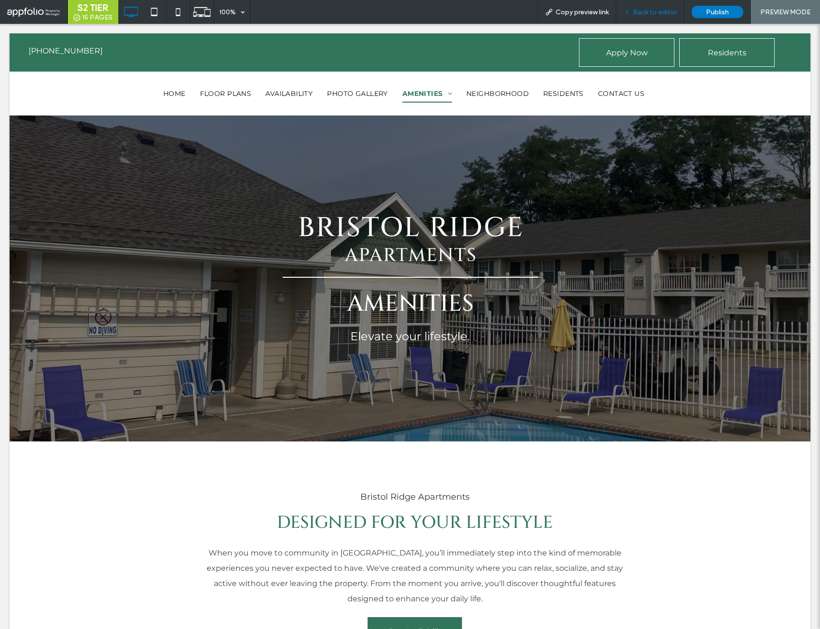
click at [638, 11] on span "Back to editor" at bounding box center [655, 12] width 44 height 8
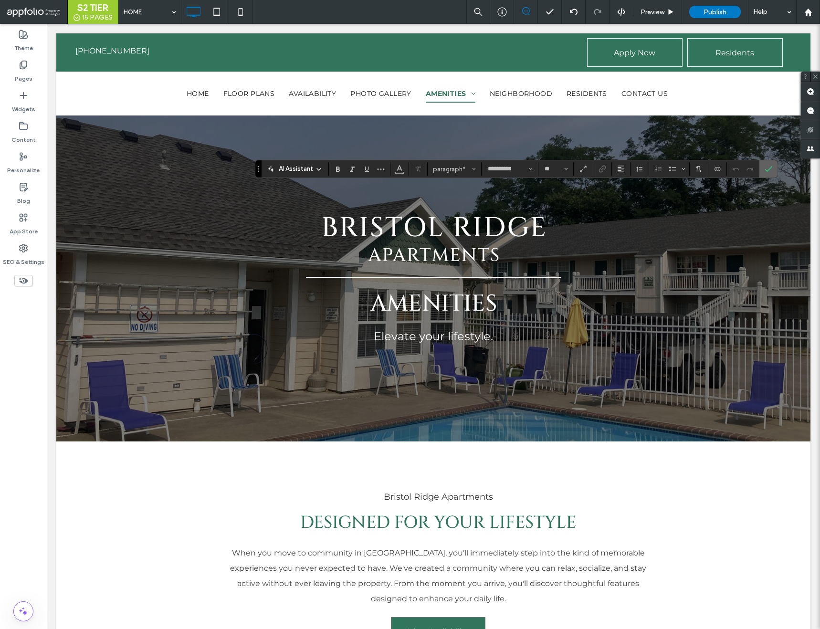
click at [767, 167] on icon "Confirm" at bounding box center [769, 169] width 8 height 8
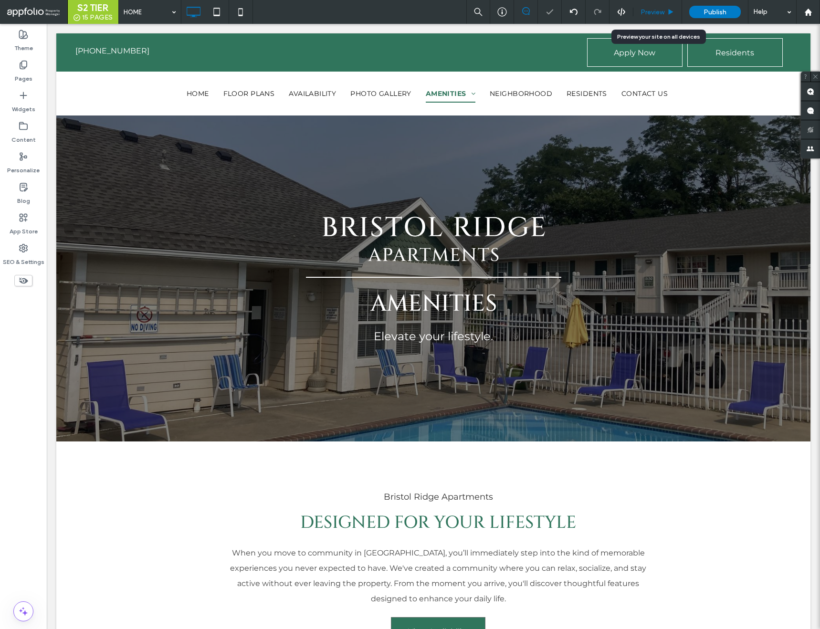
click at [664, 12] on span "Preview" at bounding box center [653, 12] width 24 height 8
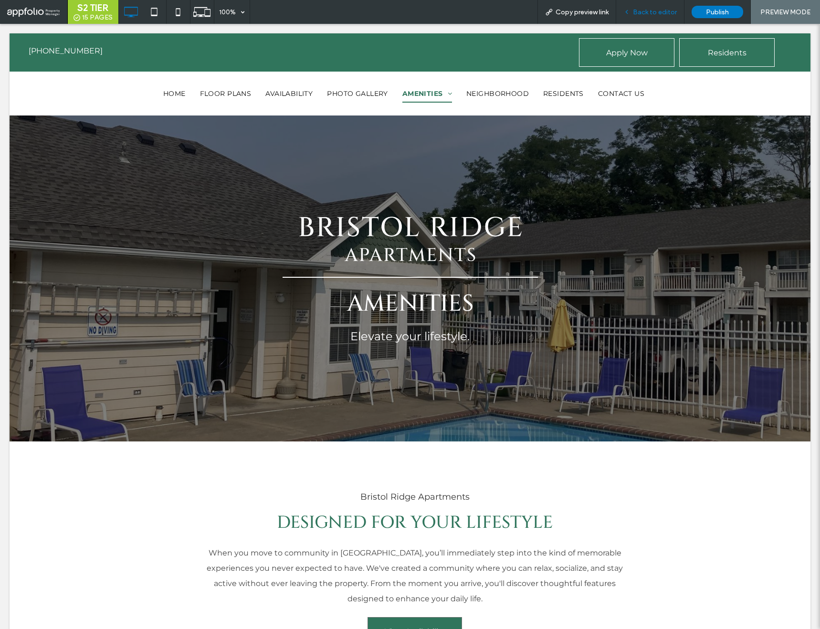
click at [672, 9] on span "Back to editor" at bounding box center [655, 12] width 44 height 8
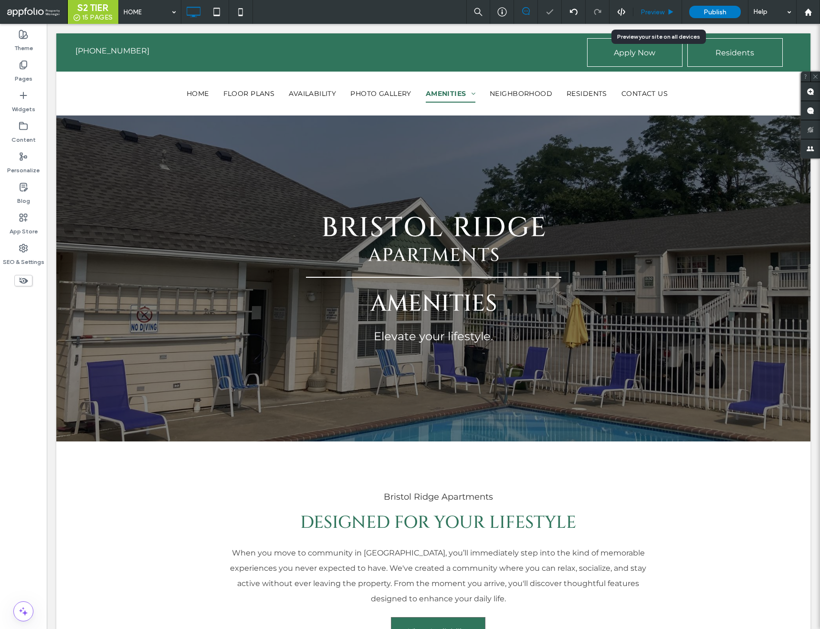
click at [665, 13] on span "Preview" at bounding box center [653, 12] width 24 height 8
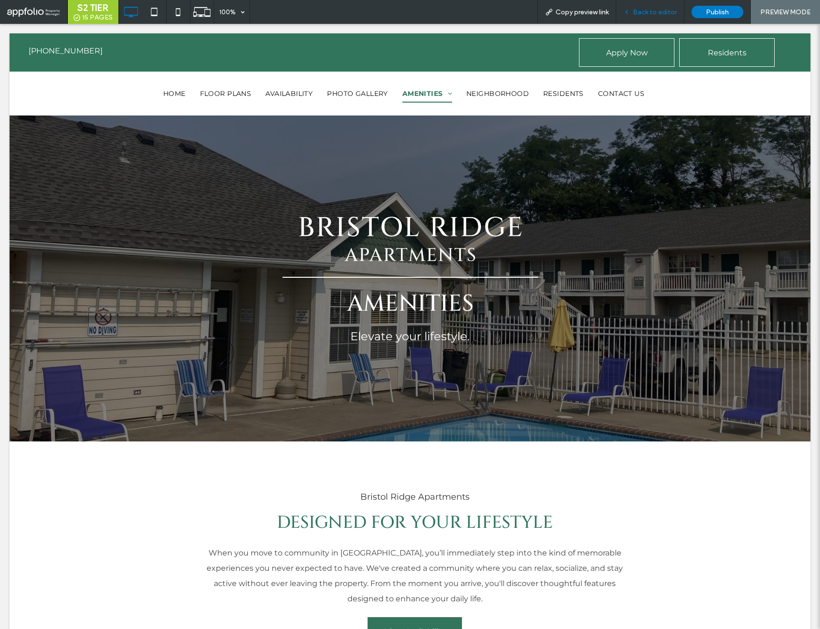
click at [669, 10] on span "Back to editor" at bounding box center [655, 12] width 44 height 8
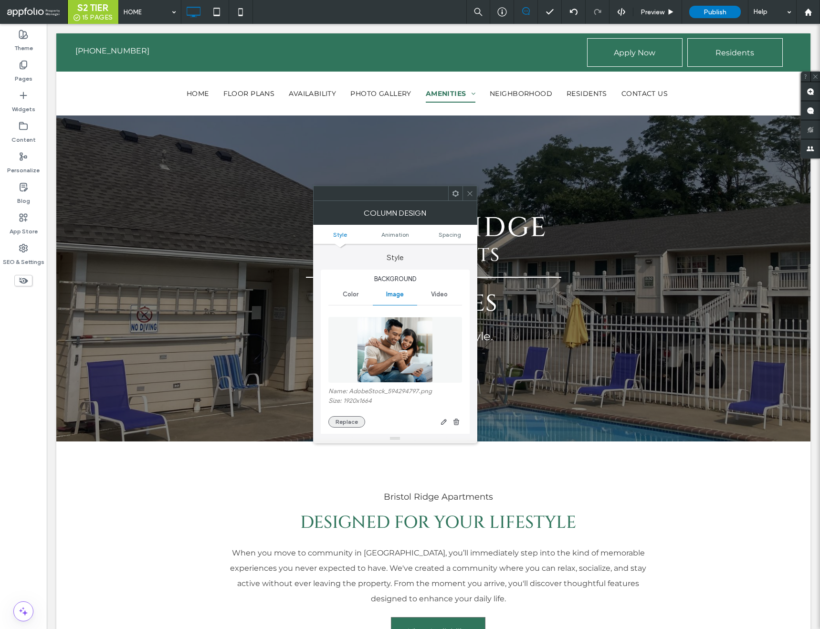
click at [333, 417] on button "Replace" at bounding box center [346, 421] width 37 height 11
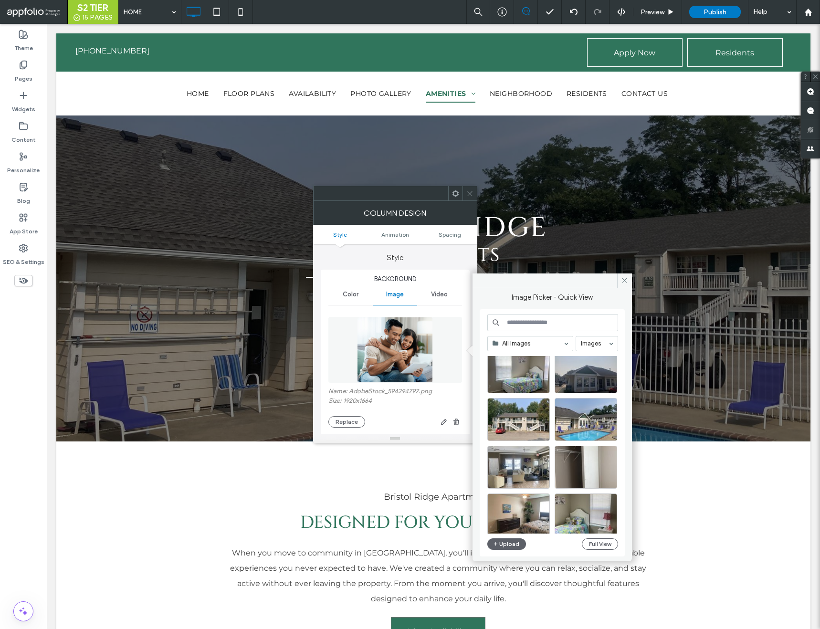
scroll to position [259, 0]
click at [519, 421] on div at bounding box center [518, 419] width 63 height 43
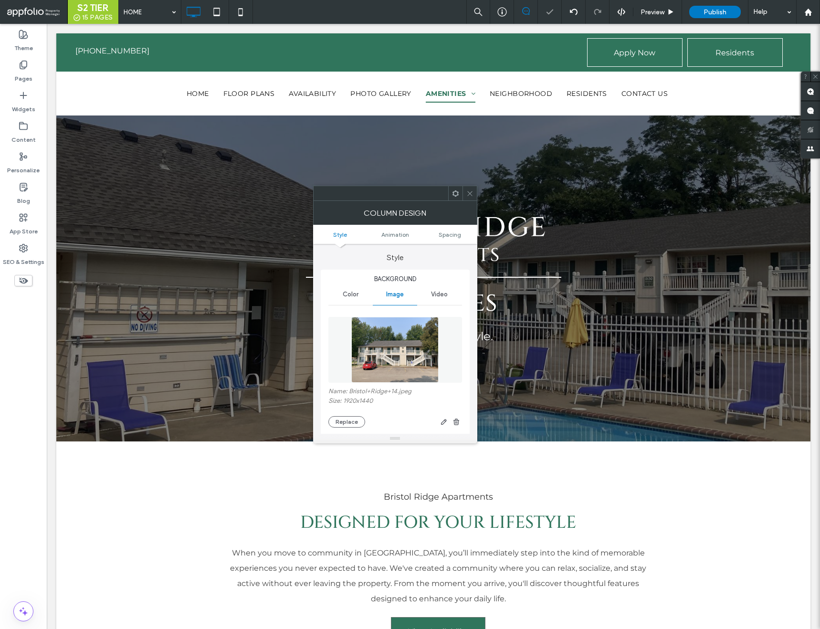
click at [471, 193] on icon at bounding box center [469, 193] width 7 height 7
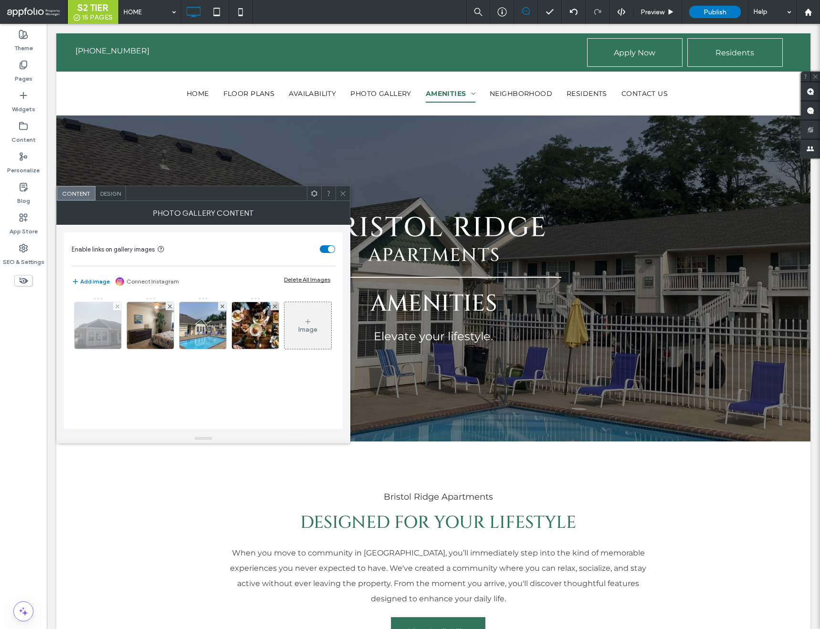
click at [109, 333] on img at bounding box center [98, 325] width 63 height 47
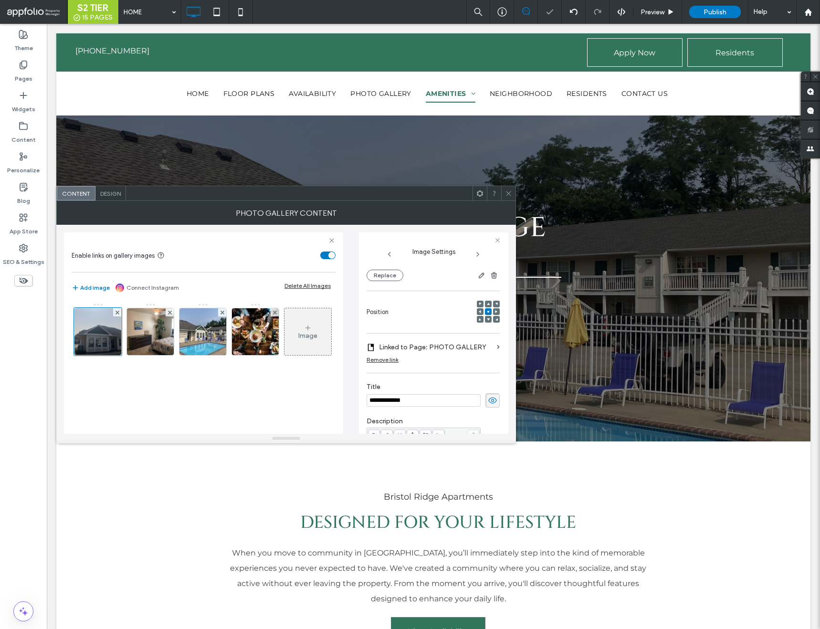
scroll to position [74, 0]
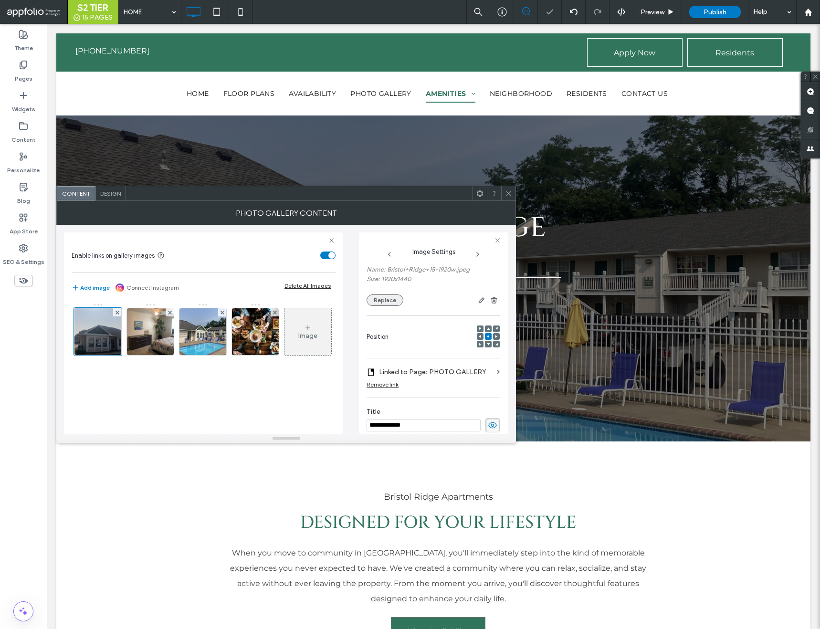
click at [394, 301] on button "Replace" at bounding box center [385, 300] width 37 height 11
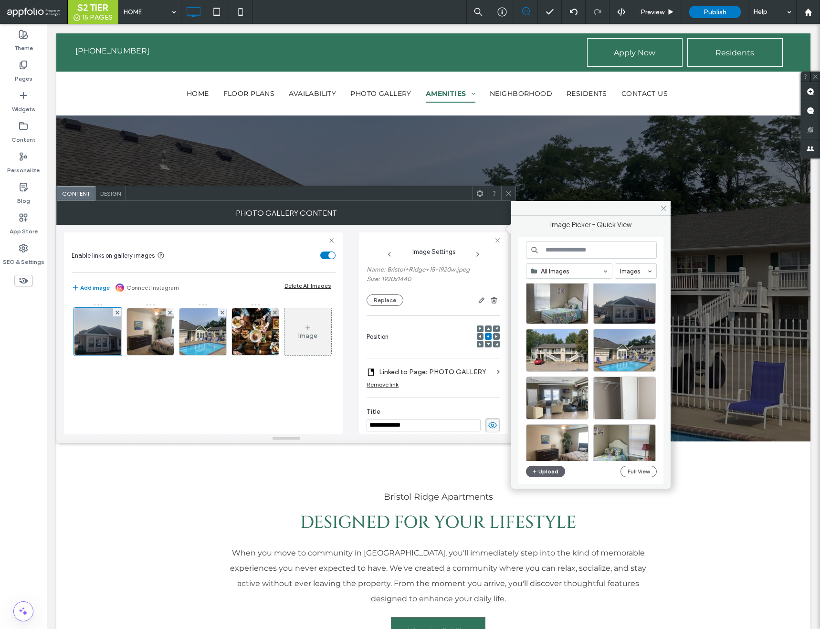
scroll to position [275, 0]
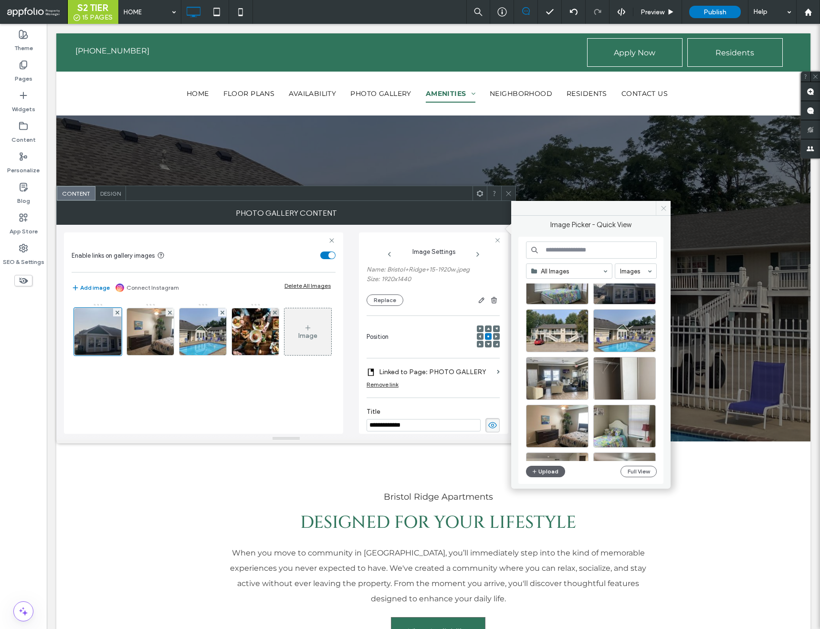
click at [663, 206] on icon at bounding box center [663, 208] width 7 height 7
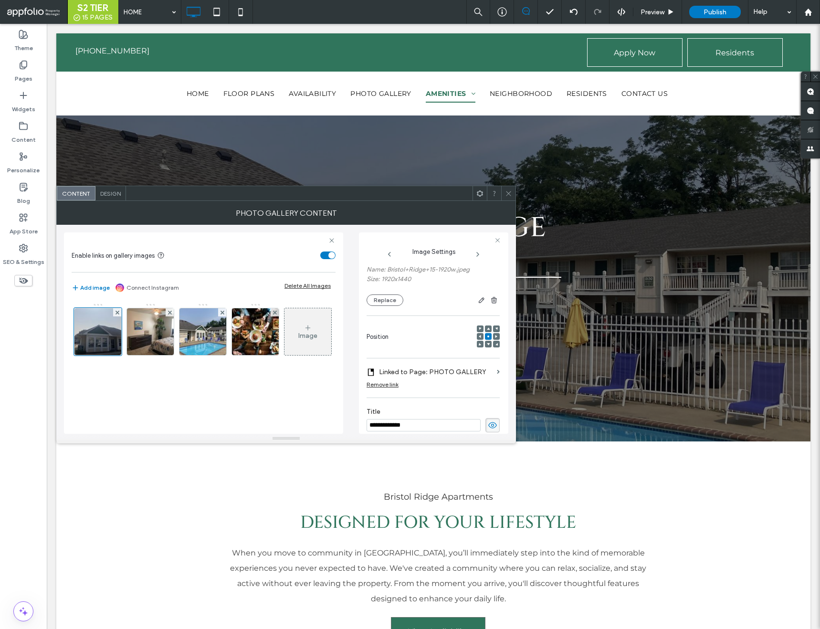
click at [512, 187] on div at bounding box center [508, 193] width 14 height 14
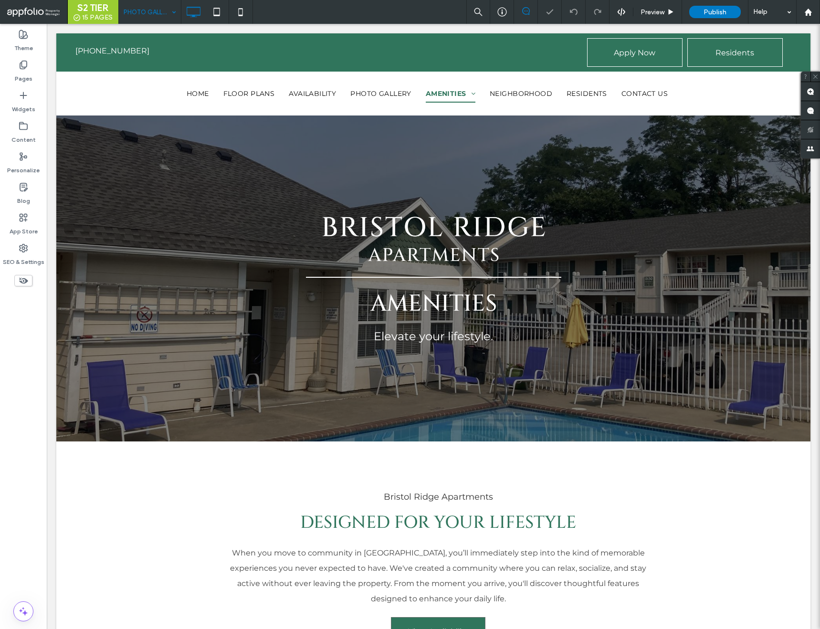
click at [142, 12] on input at bounding box center [148, 12] width 48 height 24
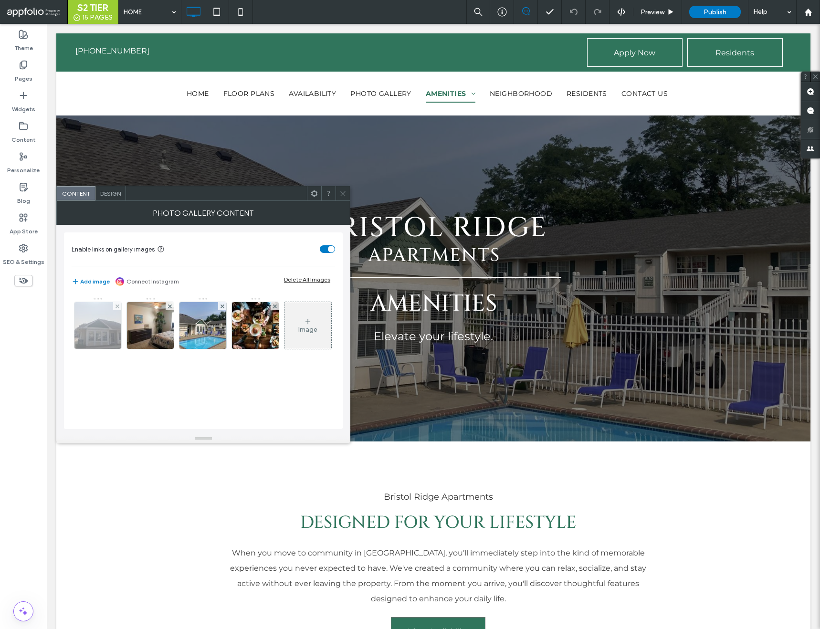
click at [99, 344] on img at bounding box center [98, 325] width 63 height 47
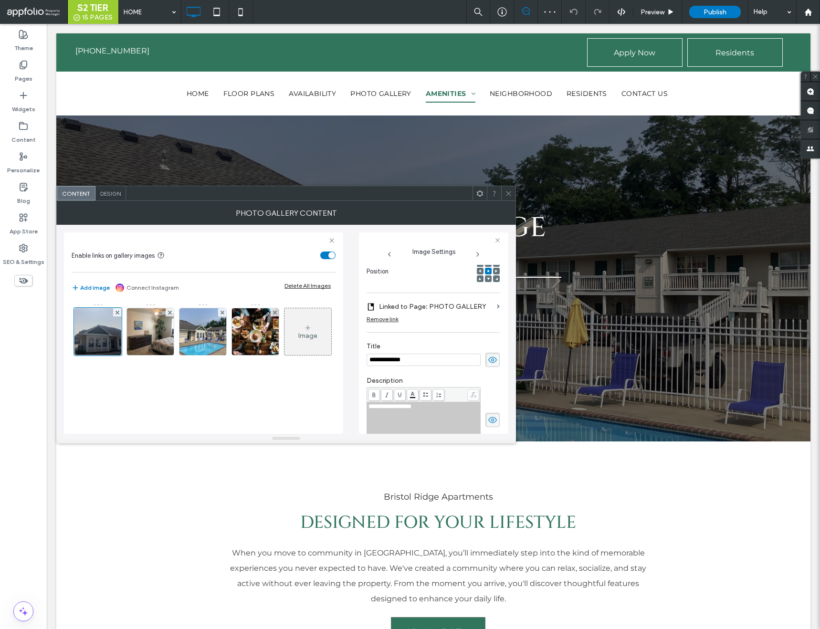
click at [487, 280] on icon at bounding box center [488, 278] width 3 height 3
click at [511, 197] on icon at bounding box center [508, 193] width 7 height 7
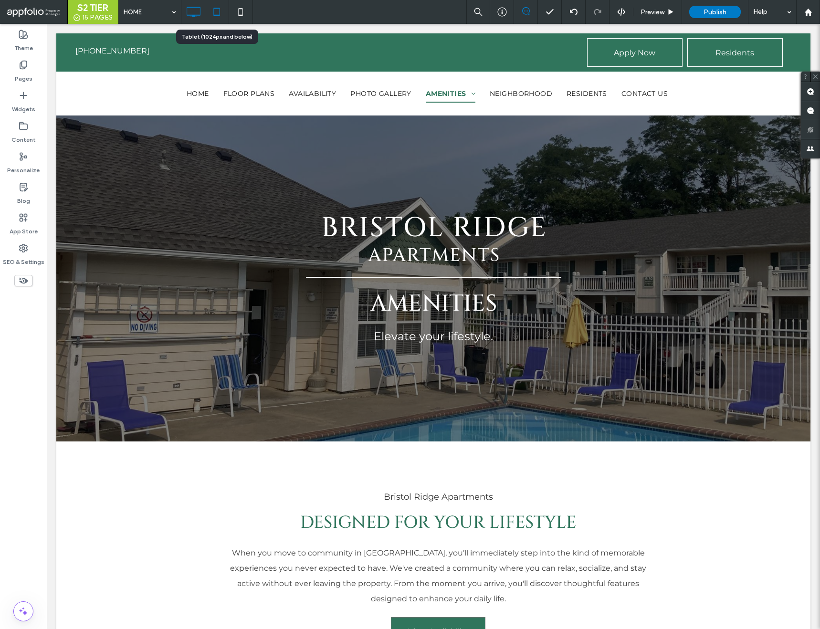
click at [216, 11] on icon at bounding box center [216, 11] width 19 height 19
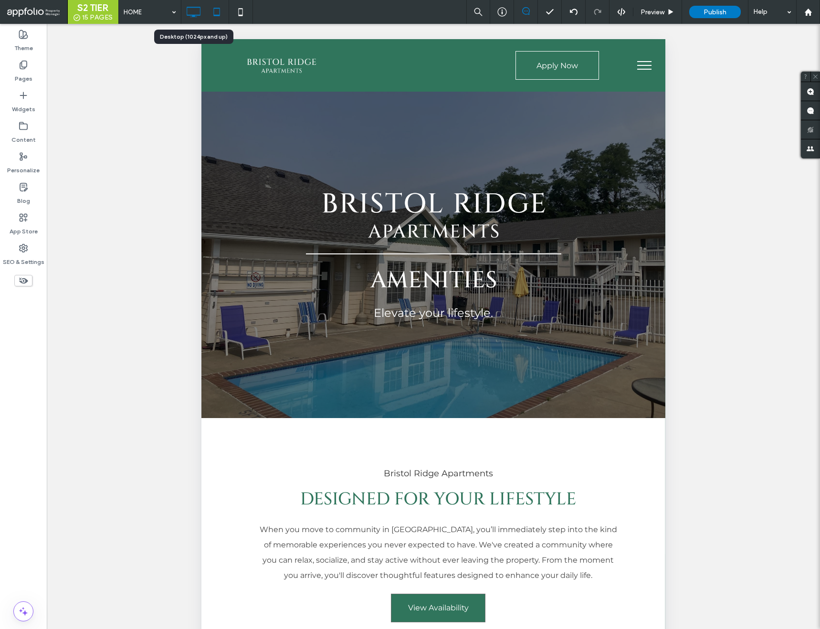
click at [185, 13] on icon at bounding box center [193, 11] width 19 height 19
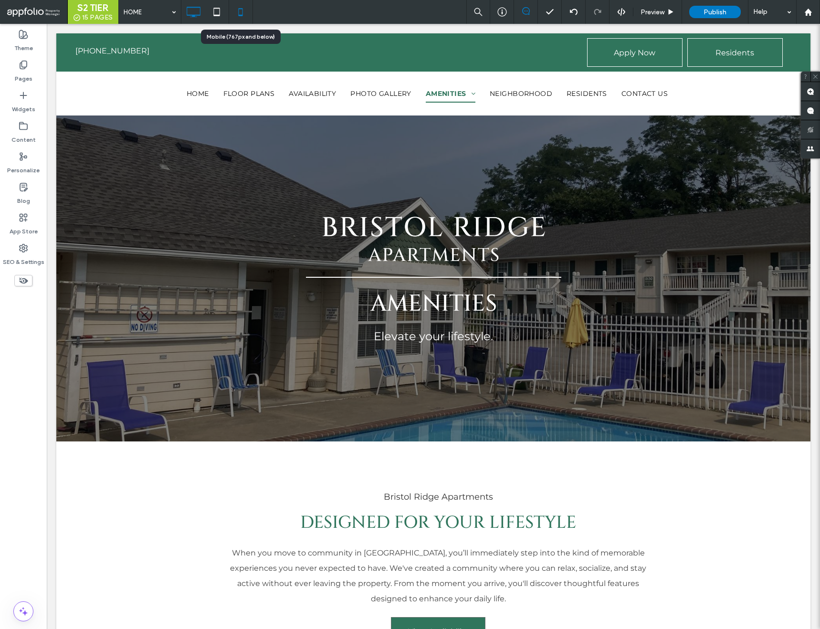
click at [239, 12] on icon at bounding box center [240, 11] width 19 height 19
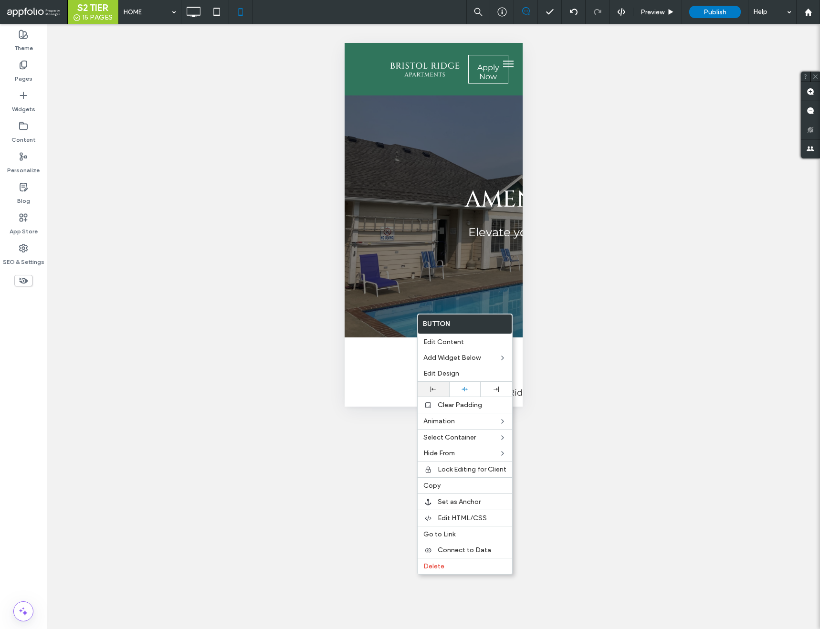
click at [440, 388] on div at bounding box center [434, 389] width 22 height 5
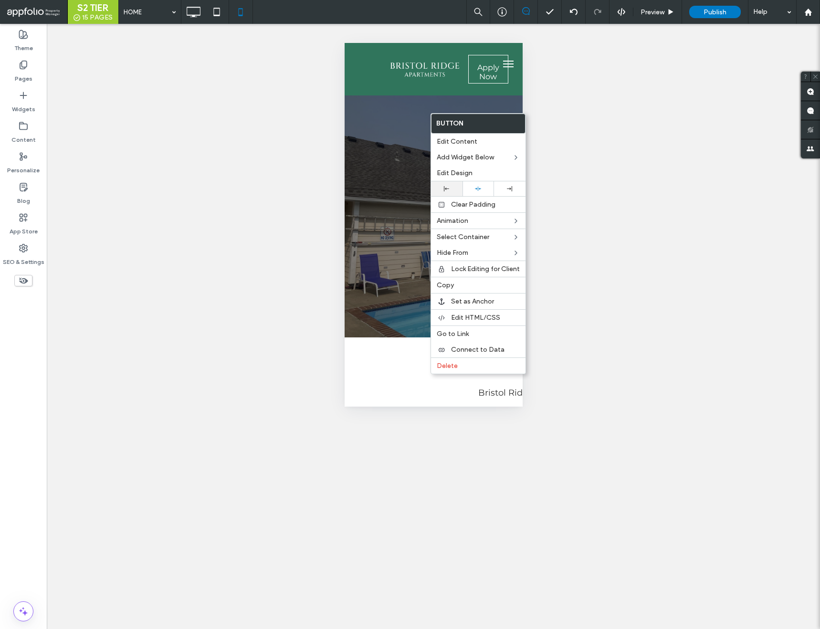
click at [450, 185] on div at bounding box center [447, 188] width 32 height 15
click at [660, 13] on span "Preview" at bounding box center [653, 12] width 24 height 8
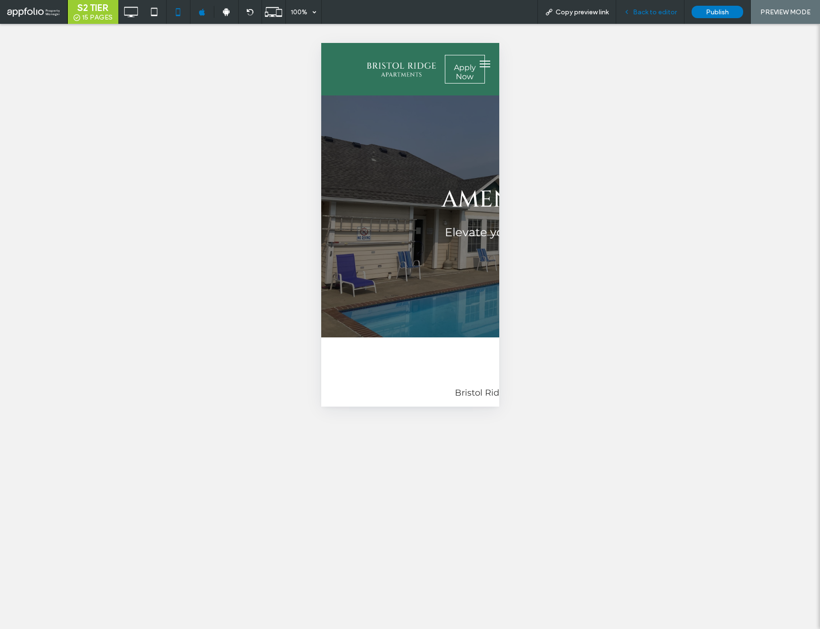
click at [651, 12] on span "Back to editor" at bounding box center [655, 12] width 44 height 8
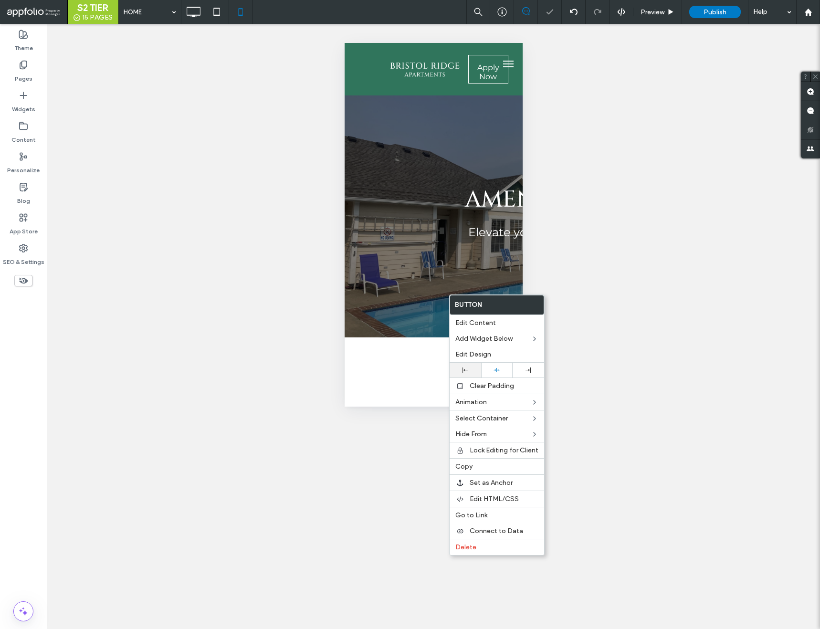
click at [470, 369] on div at bounding box center [465, 370] width 22 height 5
click at [656, 10] on span "Preview" at bounding box center [653, 12] width 24 height 8
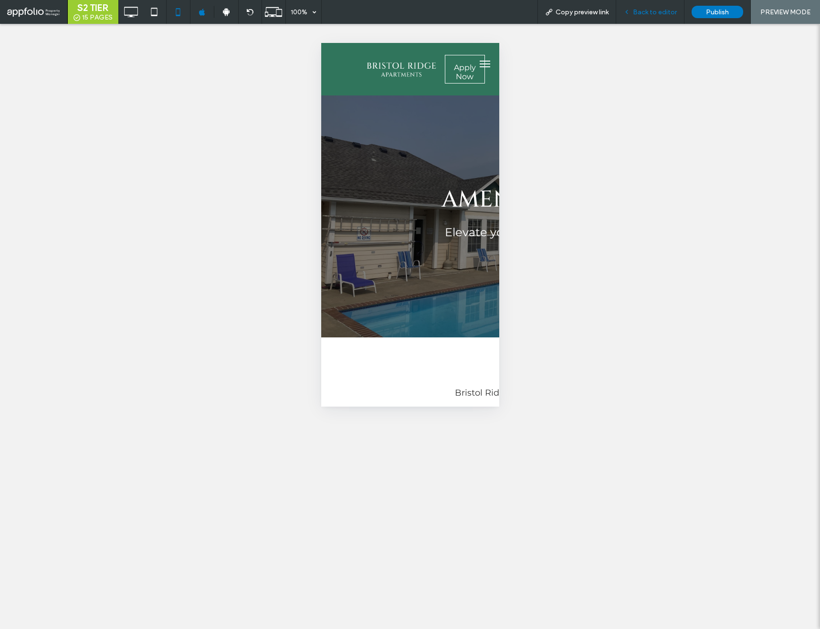
click at [653, 9] on span "Back to editor" at bounding box center [655, 12] width 44 height 8
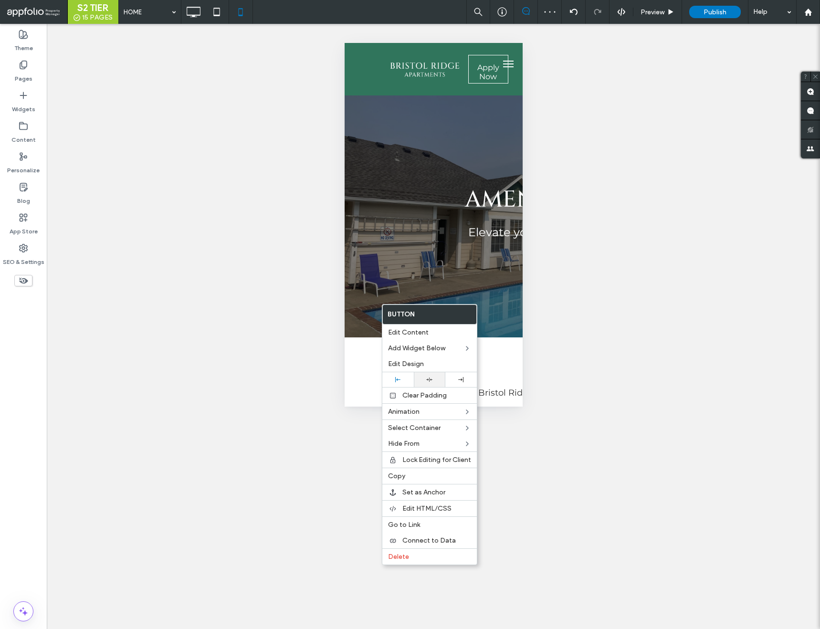
click at [430, 384] on div at bounding box center [430, 379] width 32 height 15
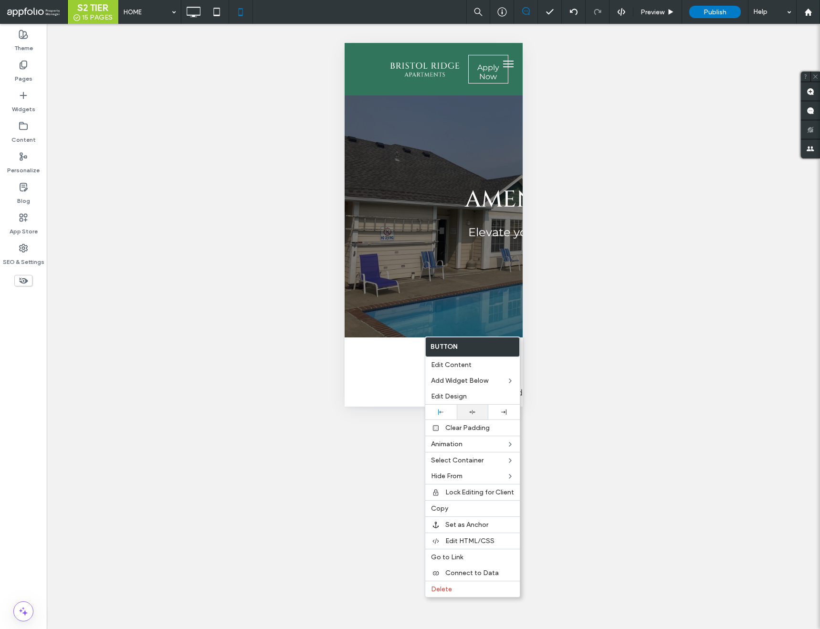
click at [476, 412] on div at bounding box center [473, 412] width 22 height 6
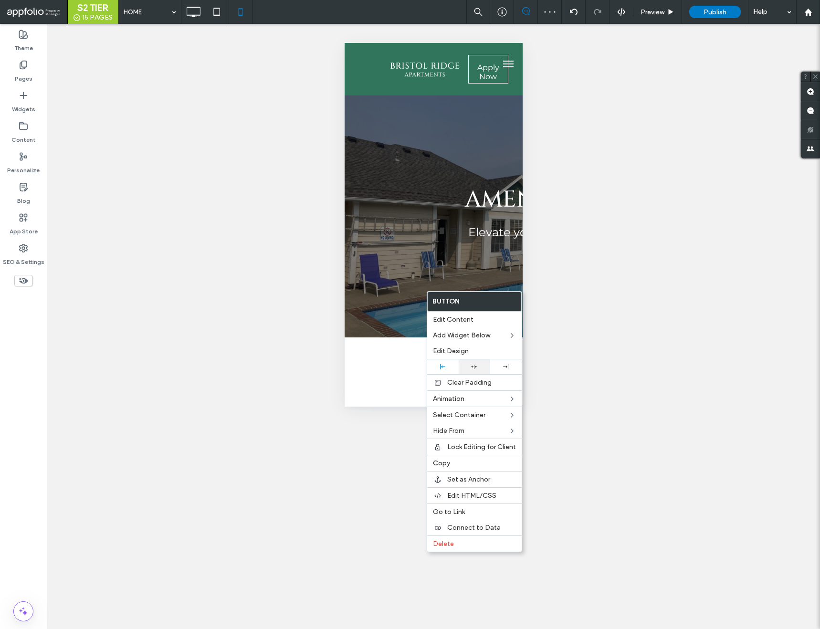
click at [472, 368] on icon at bounding box center [474, 367] width 6 height 6
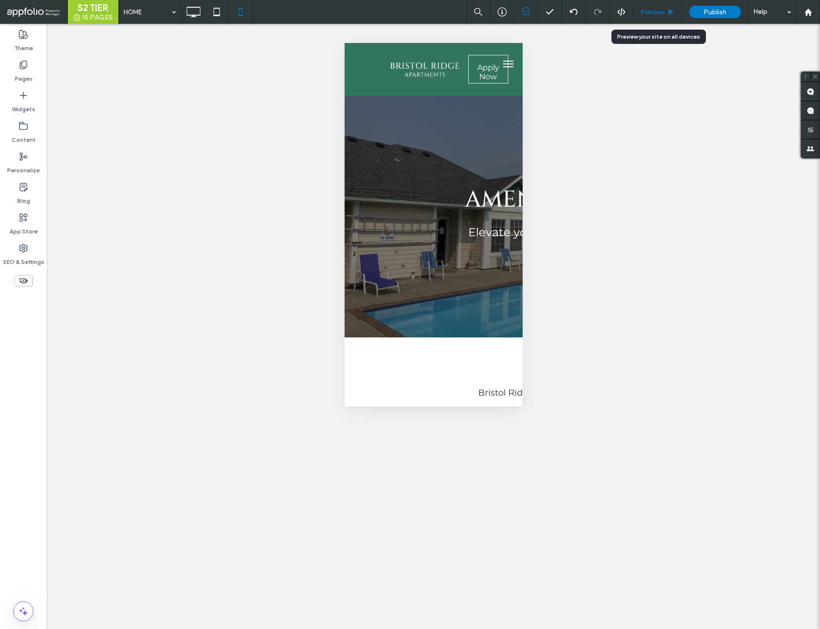
click at [650, 10] on span "Preview" at bounding box center [653, 12] width 24 height 8
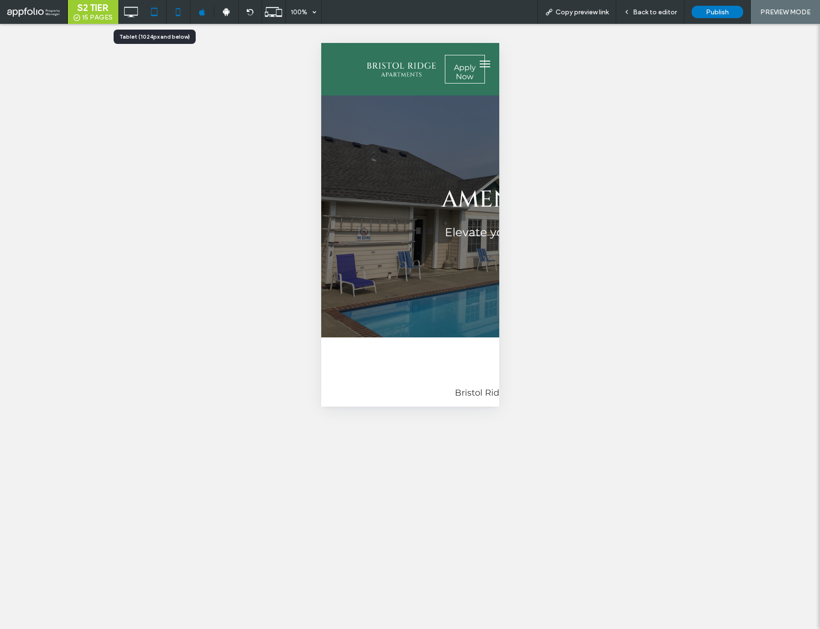
click at [162, 9] on icon at bounding box center [154, 11] width 19 height 19
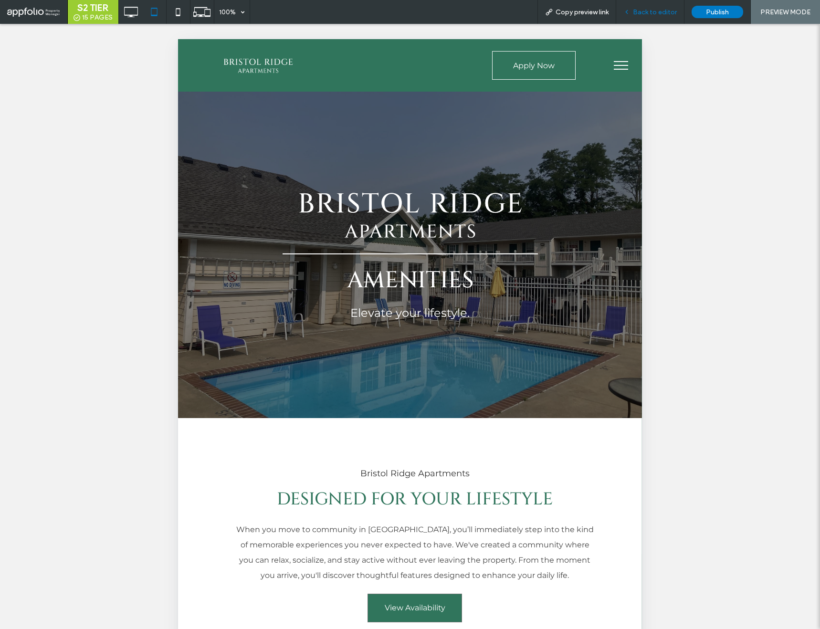
click at [666, 12] on span "Back to editor" at bounding box center [655, 12] width 44 height 8
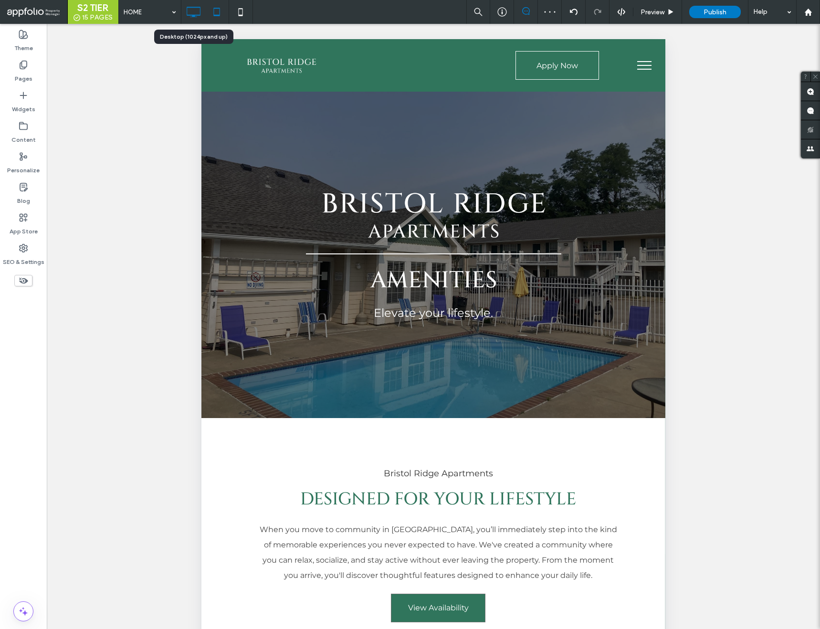
click at [190, 10] on icon at bounding box center [193, 11] width 19 height 19
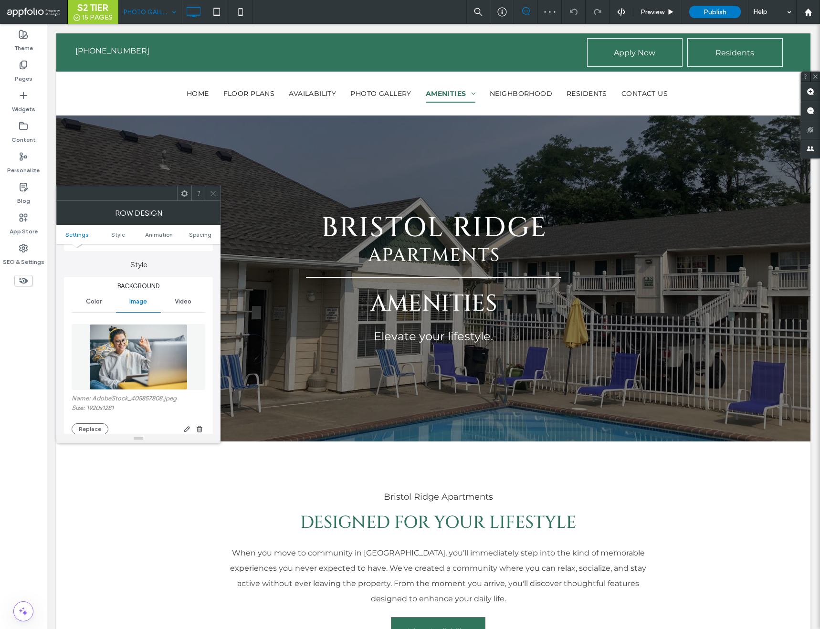
scroll to position [89, 0]
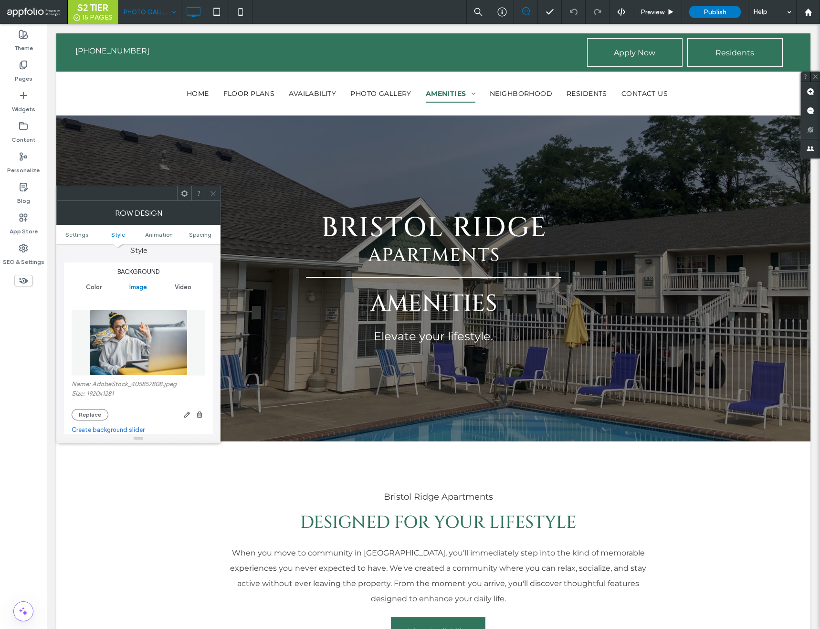
click at [94, 406] on div "Name: AdobeStock_405857808.jpeg Size: 1920x1281 Replace" at bounding box center [139, 400] width 134 height 40
click at [95, 411] on button "Replace" at bounding box center [90, 414] width 37 height 11
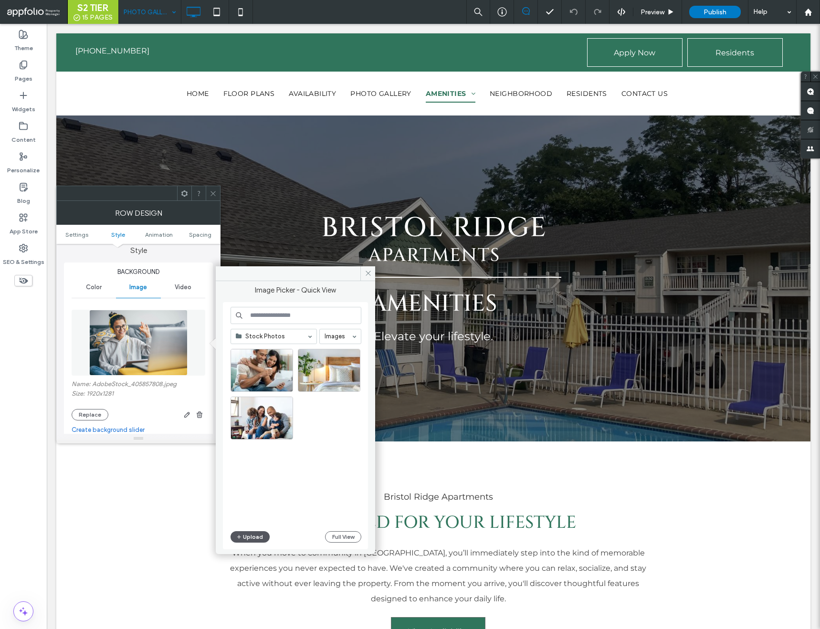
click at [252, 538] on button "Upload" at bounding box center [250, 536] width 39 height 11
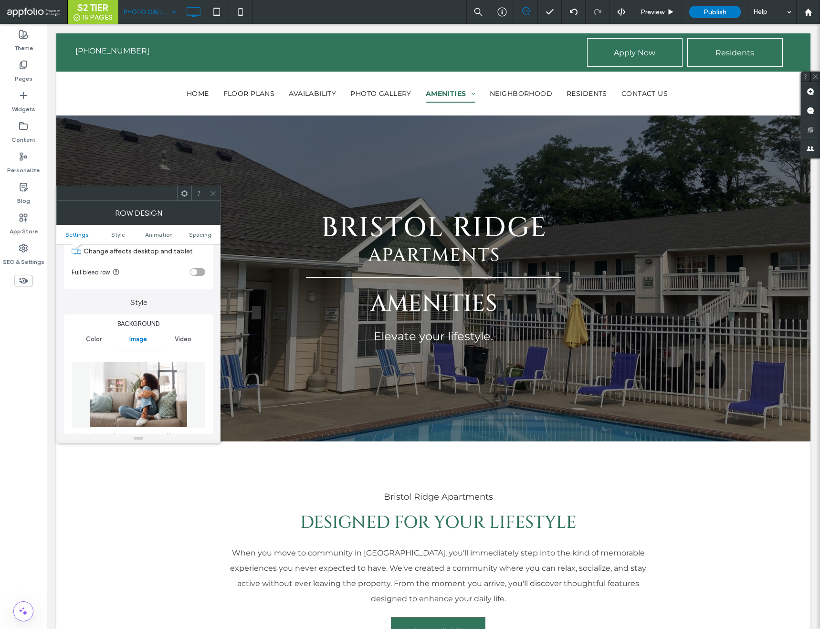
scroll to position [0, 0]
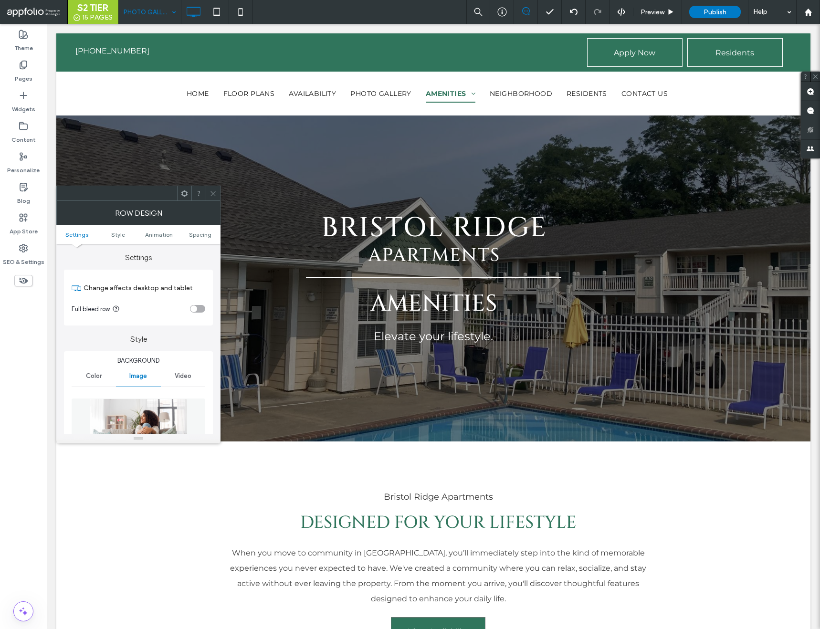
click at [212, 190] on icon at bounding box center [213, 193] width 7 height 7
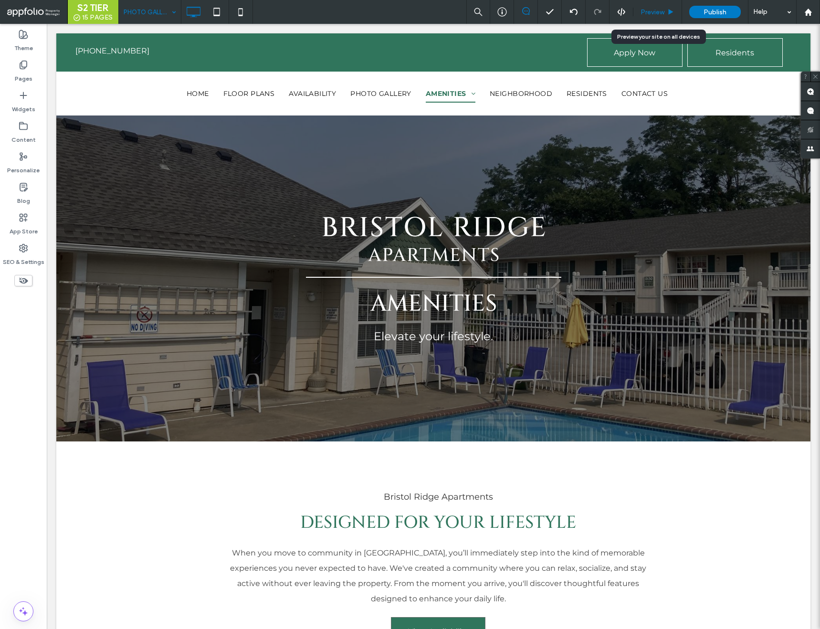
click at [664, 13] on span "Preview" at bounding box center [653, 12] width 24 height 8
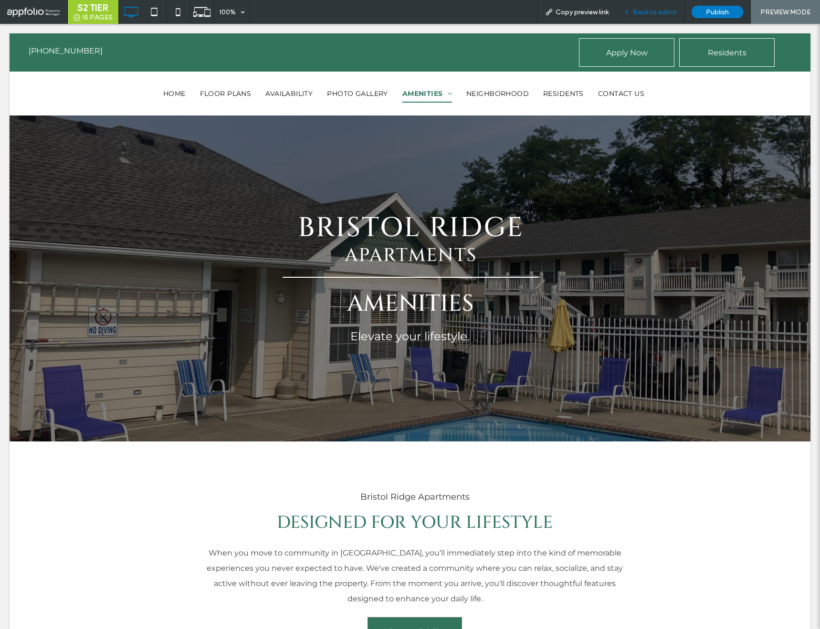
click at [642, 12] on span "Back to editor" at bounding box center [655, 12] width 44 height 8
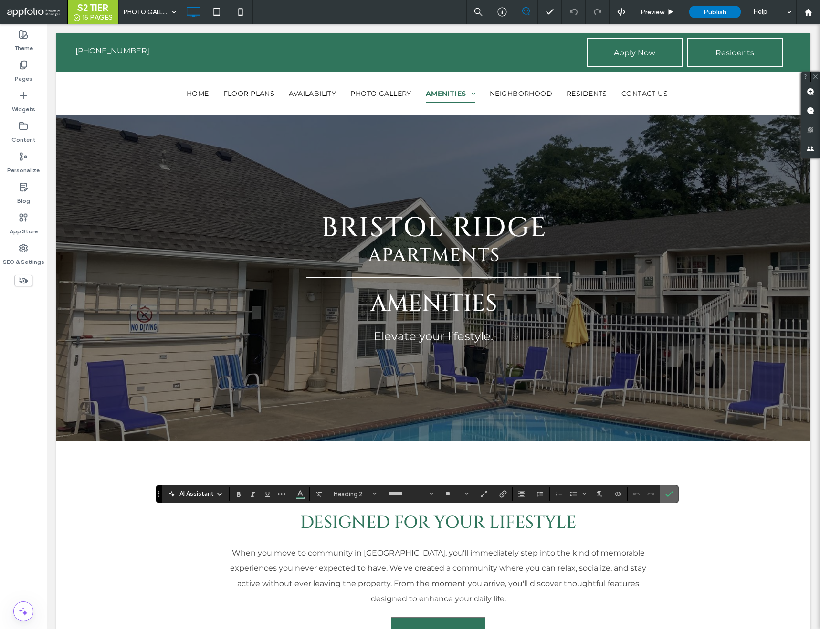
click at [669, 493] on icon "Confirm" at bounding box center [669, 494] width 8 height 8
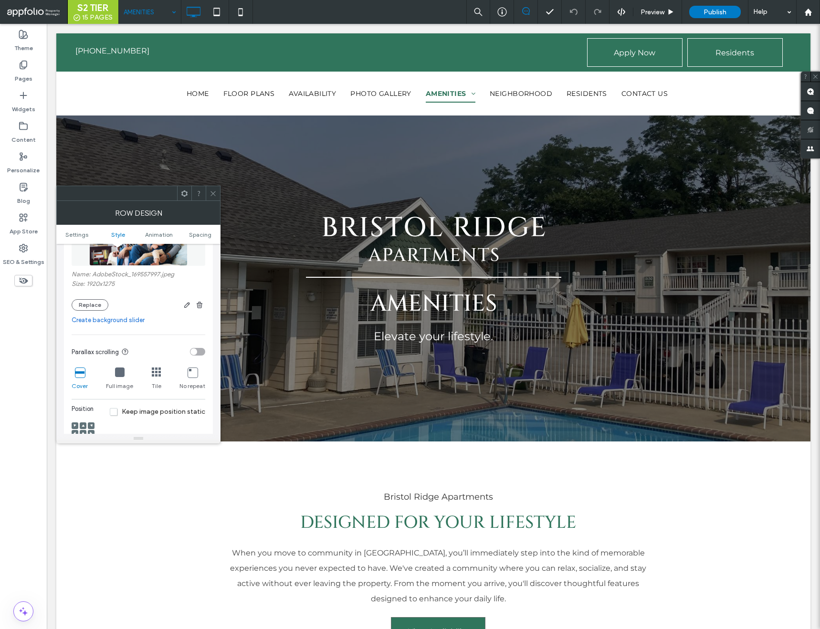
scroll to position [186, 0]
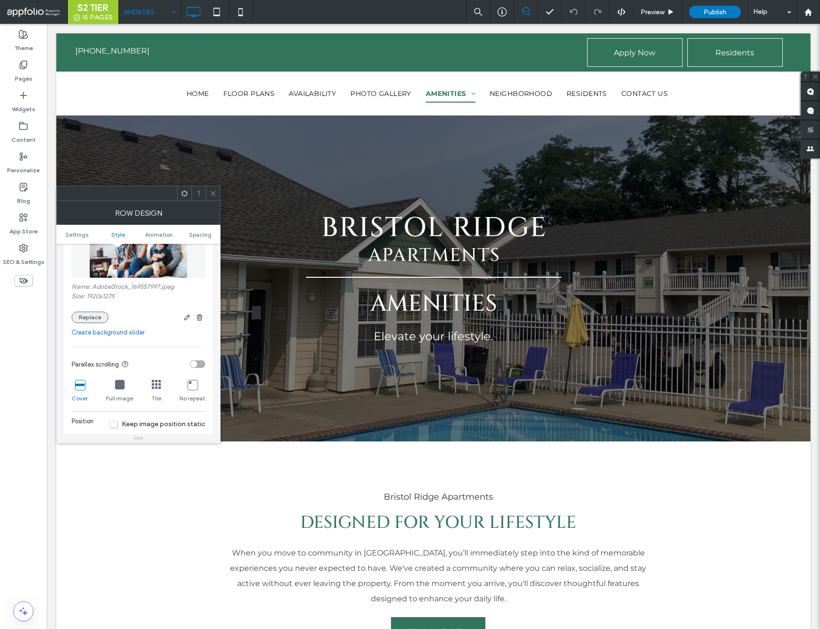
click at [91, 319] on button "Replace" at bounding box center [90, 317] width 37 height 11
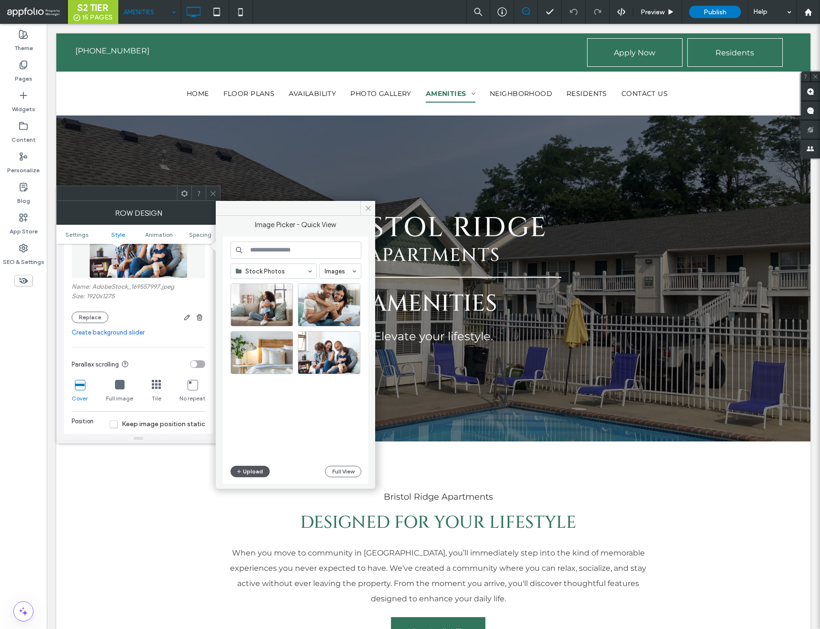
click at [249, 473] on button "Upload" at bounding box center [250, 471] width 39 height 11
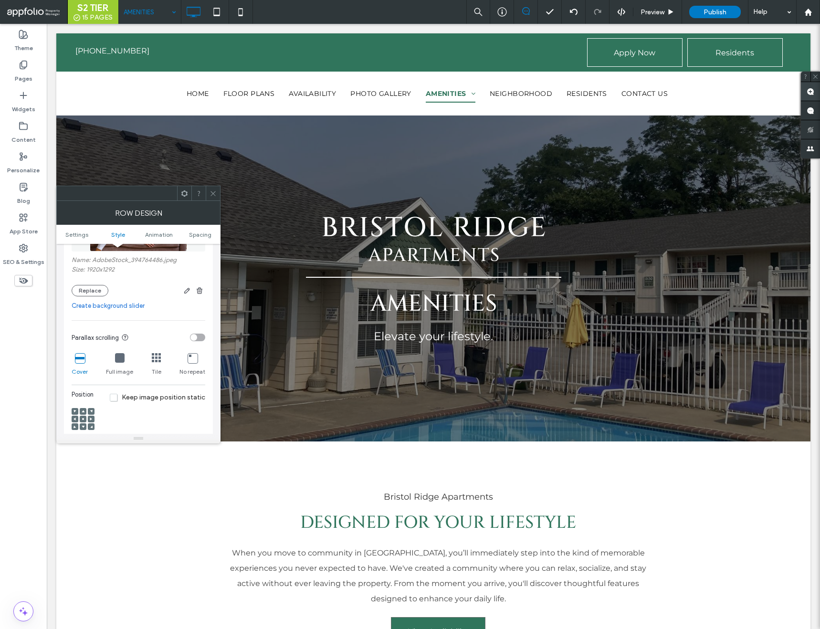
scroll to position [207, 0]
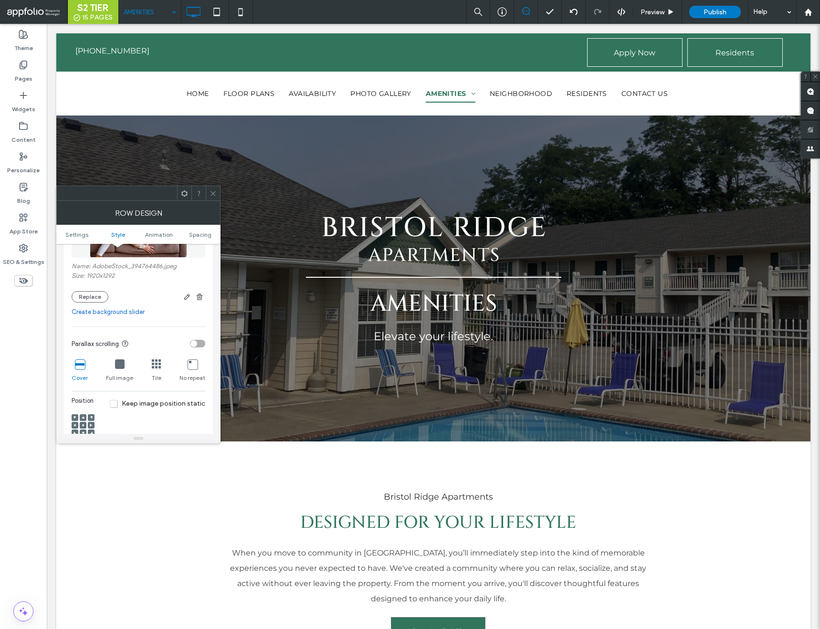
click at [195, 342] on div "toggle" at bounding box center [193, 343] width 7 height 7
click at [210, 190] on icon at bounding box center [213, 193] width 7 height 7
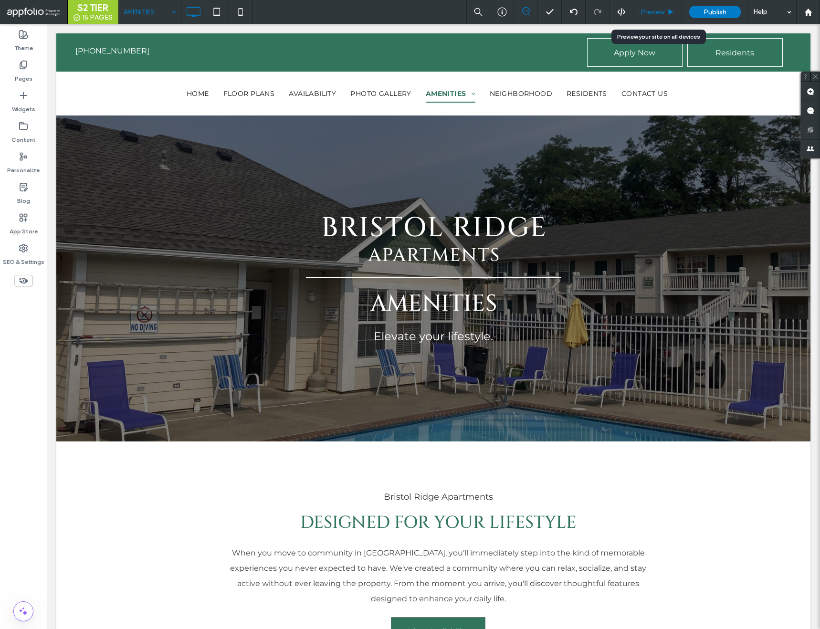
click at [658, 6] on div "Preview" at bounding box center [658, 12] width 49 height 24
click at [658, 11] on span "Preview" at bounding box center [653, 12] width 24 height 8
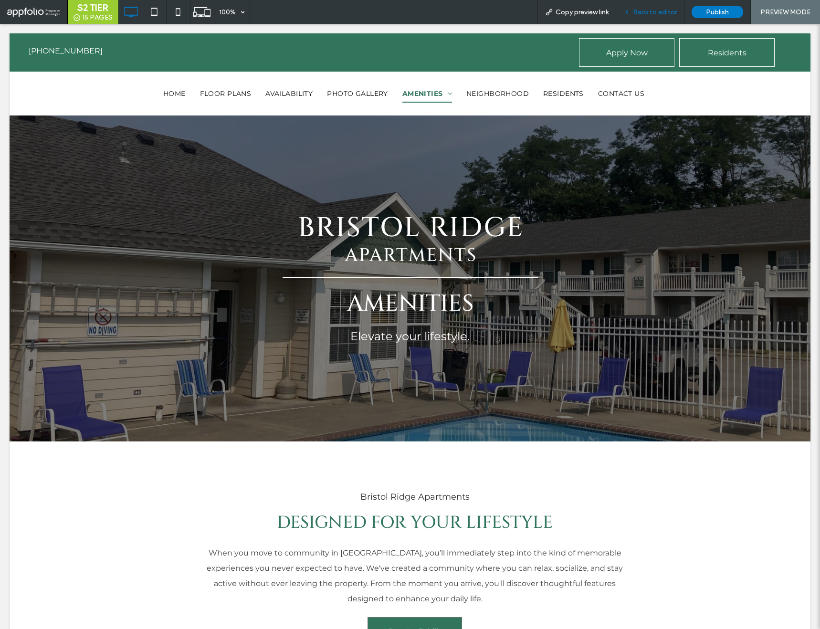
click at [647, 10] on span "Back to editor" at bounding box center [655, 12] width 44 height 8
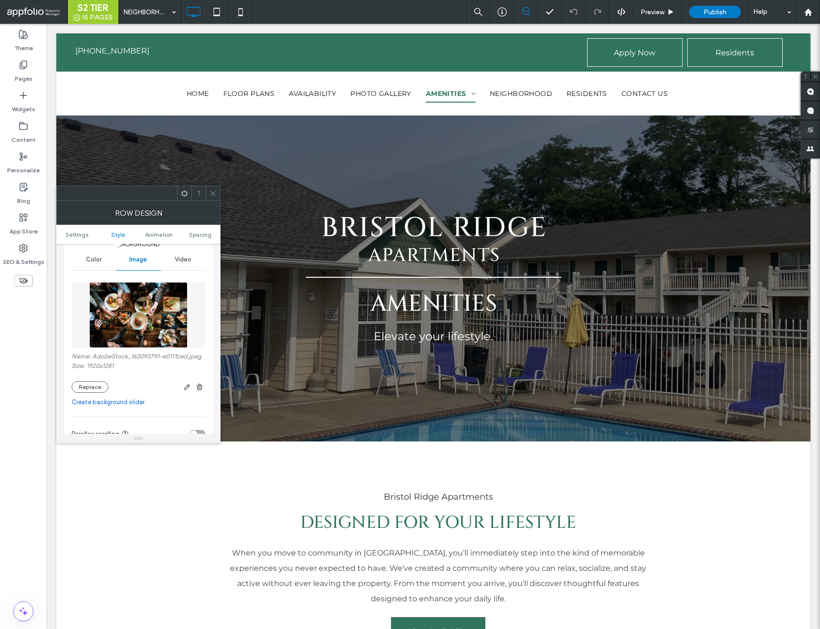
scroll to position [125, 0]
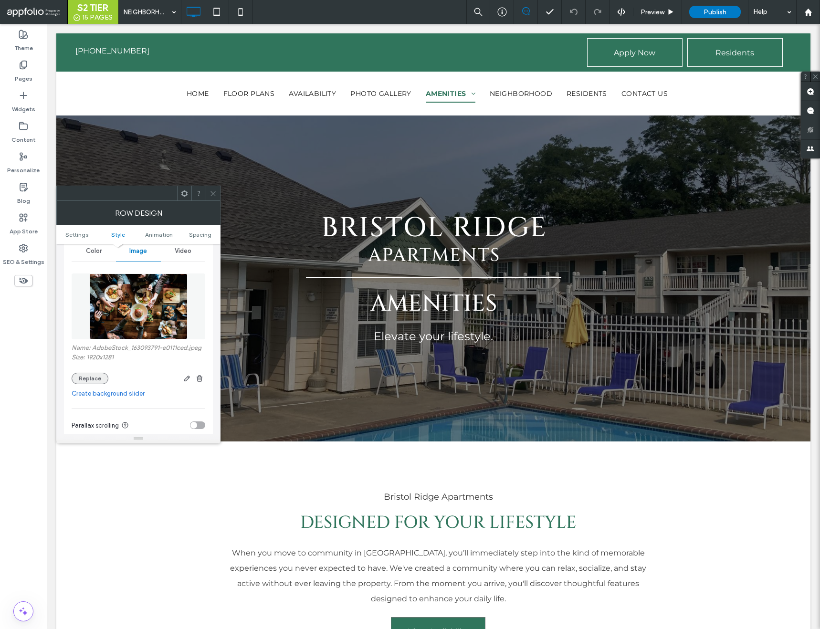
click at [90, 380] on button "Replace" at bounding box center [90, 378] width 37 height 11
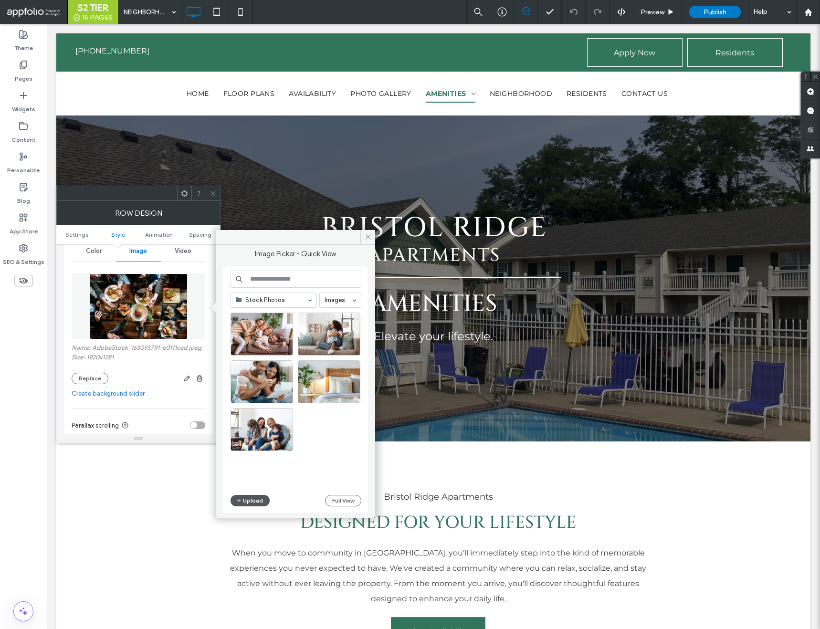
click at [258, 496] on button "Upload" at bounding box center [250, 500] width 39 height 11
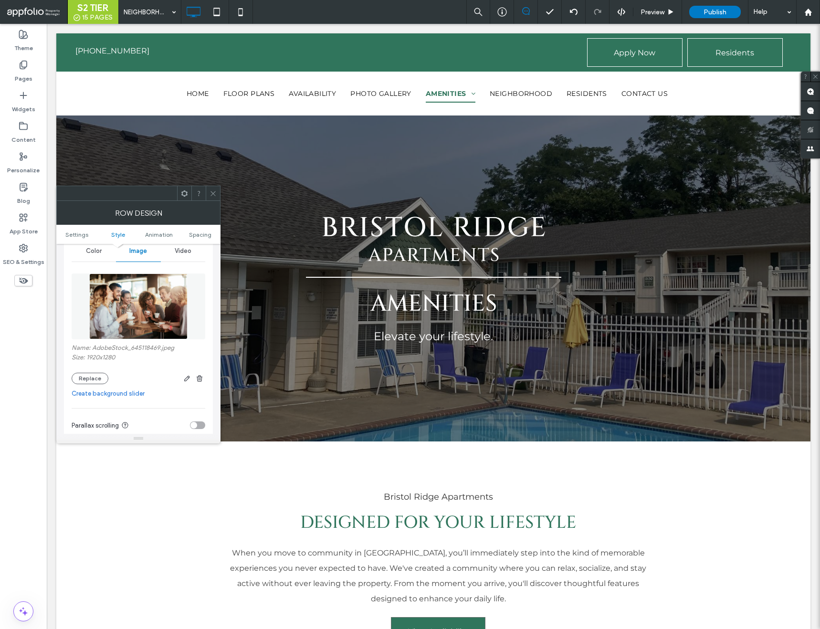
click at [217, 196] on div at bounding box center [213, 193] width 14 height 14
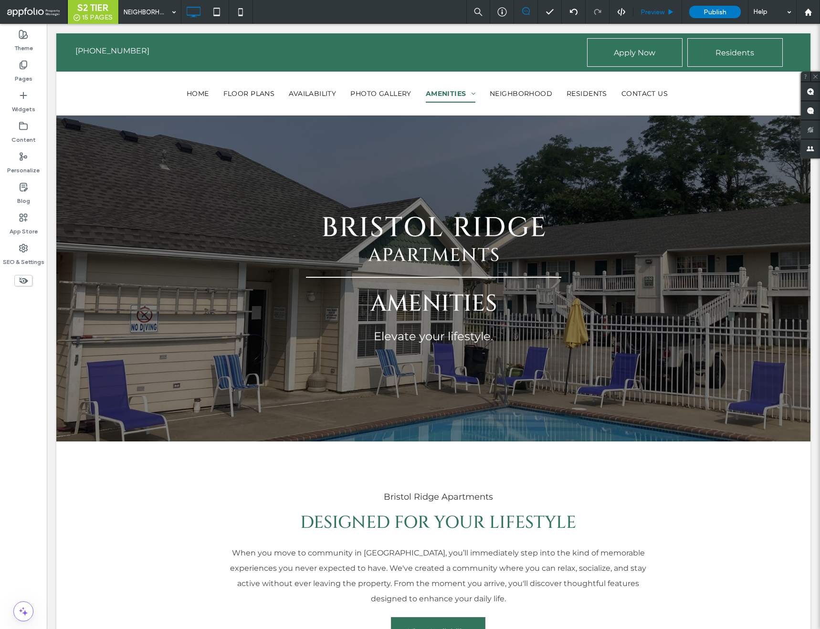
click at [650, 12] on span "Preview" at bounding box center [653, 12] width 24 height 8
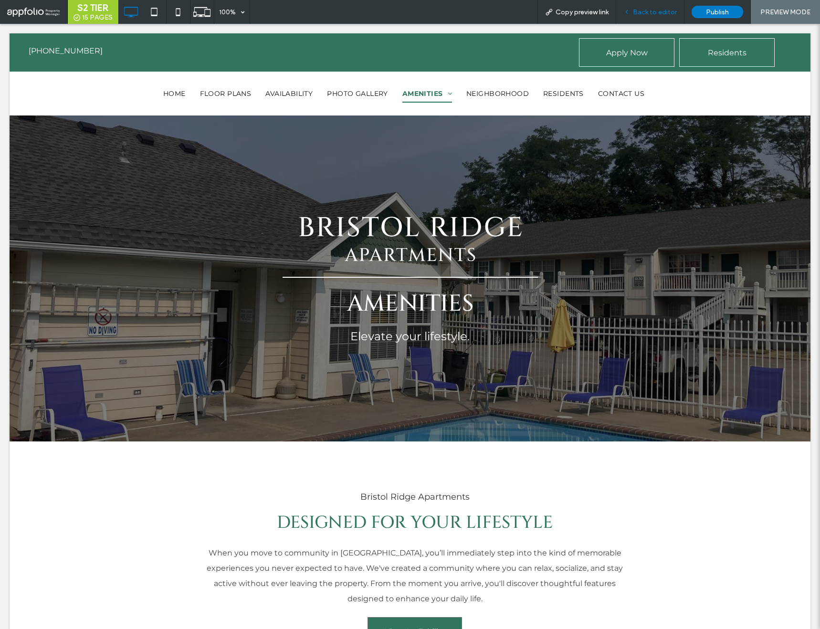
click at [650, 12] on span "Back to editor" at bounding box center [655, 12] width 44 height 8
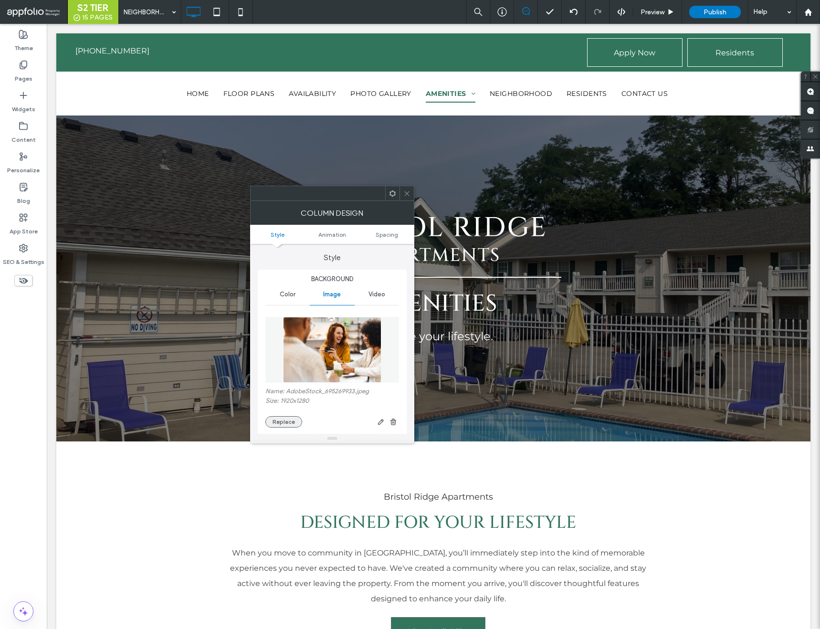
click at [287, 419] on button "Replace" at bounding box center [283, 421] width 37 height 11
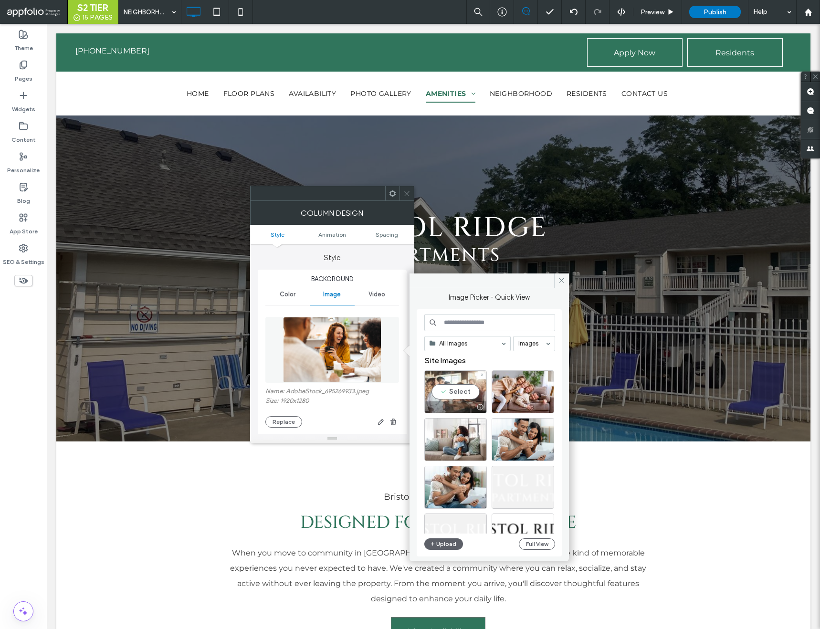
click at [437, 373] on div "Select" at bounding box center [455, 391] width 63 height 43
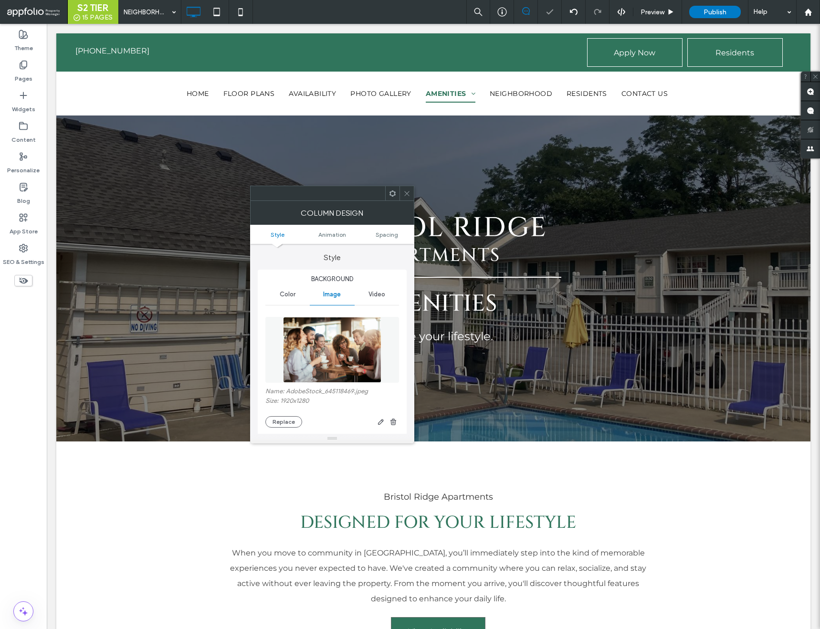
click at [409, 193] on icon at bounding box center [406, 193] width 7 height 7
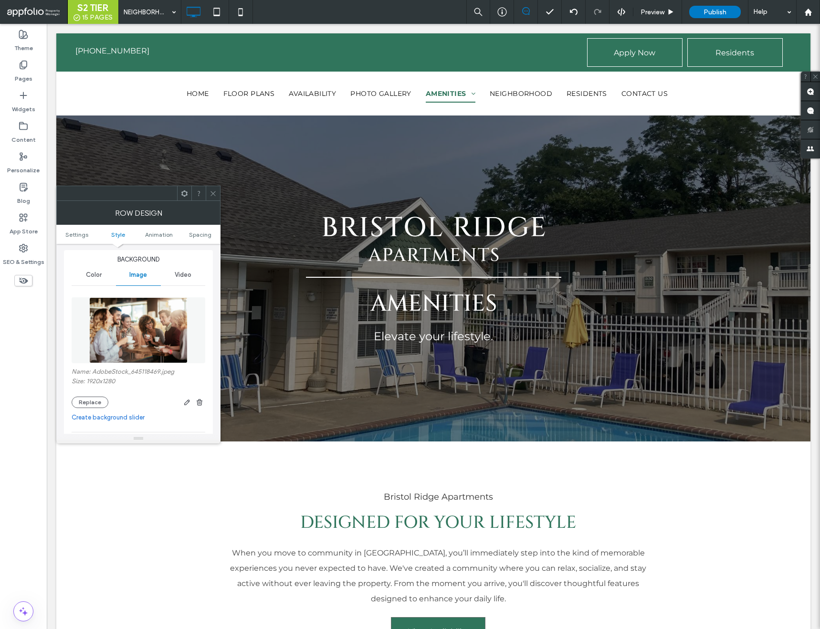
scroll to position [170, 0]
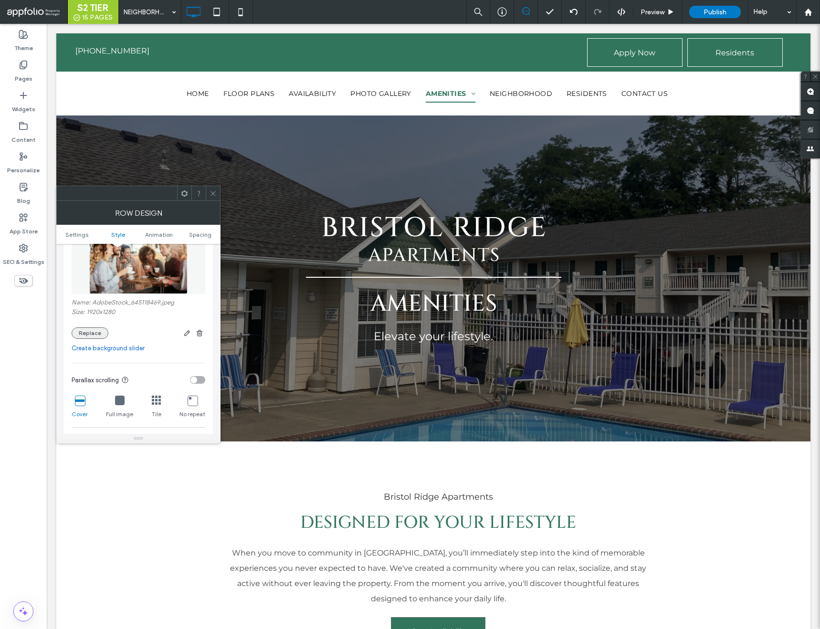
click at [96, 329] on button "Replace" at bounding box center [90, 332] width 37 height 11
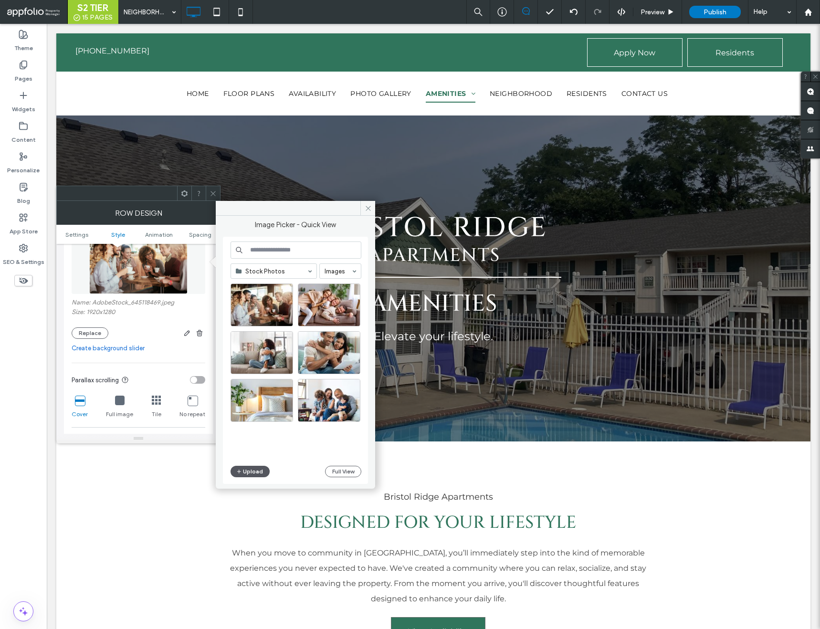
click at [250, 473] on button "Upload" at bounding box center [250, 471] width 39 height 11
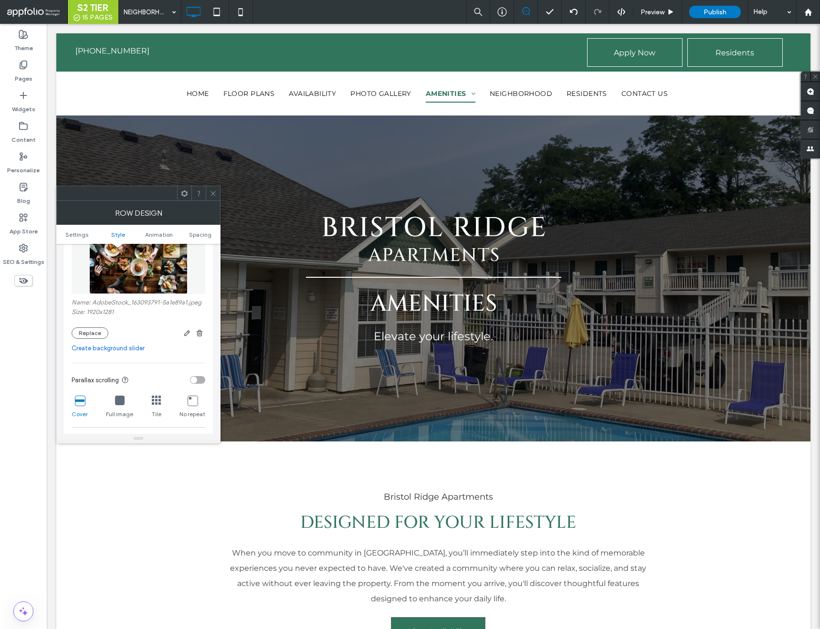
click at [213, 192] on icon at bounding box center [213, 193] width 7 height 7
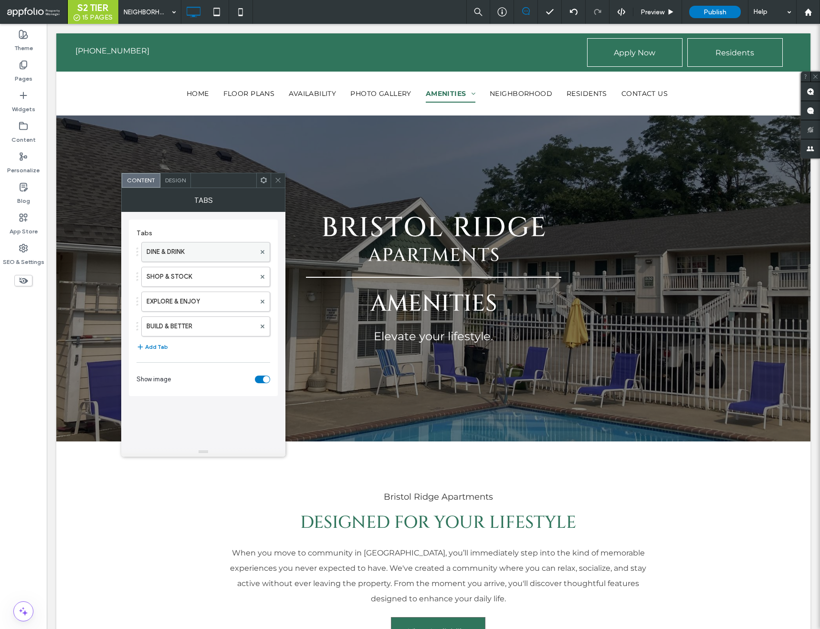
click at [169, 249] on label "DINE & DRINK" at bounding box center [201, 252] width 109 height 19
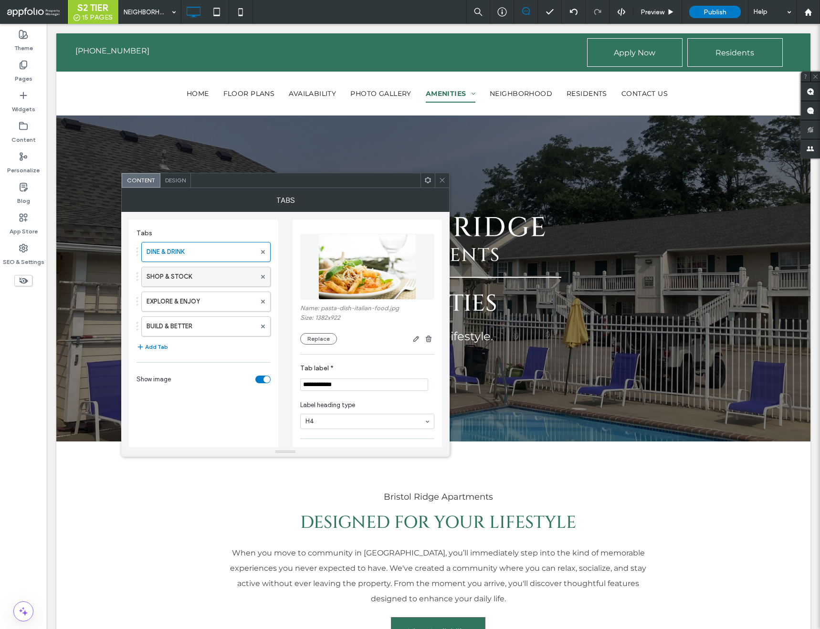
click at [174, 277] on label "SHOP & STOCK" at bounding box center [201, 276] width 109 height 19
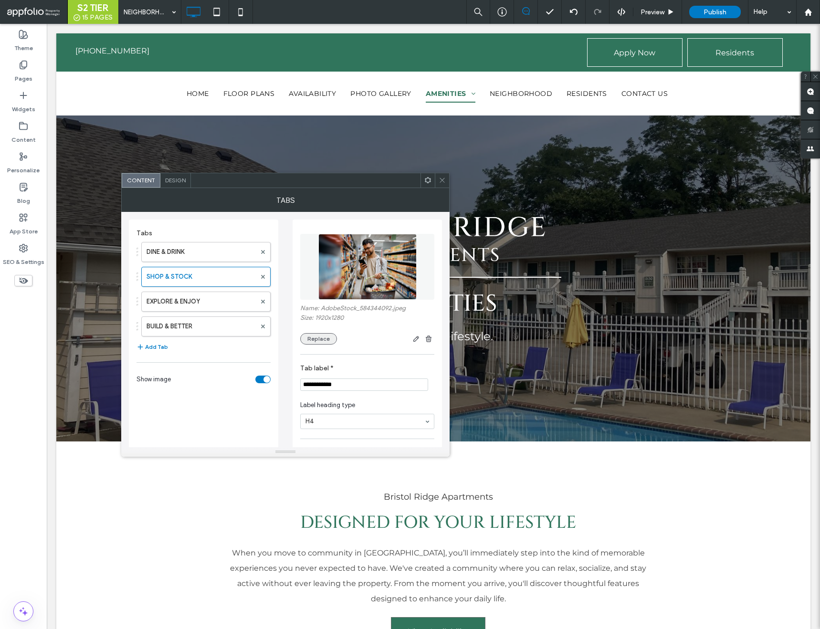
click at [323, 338] on button "Replace" at bounding box center [318, 338] width 37 height 11
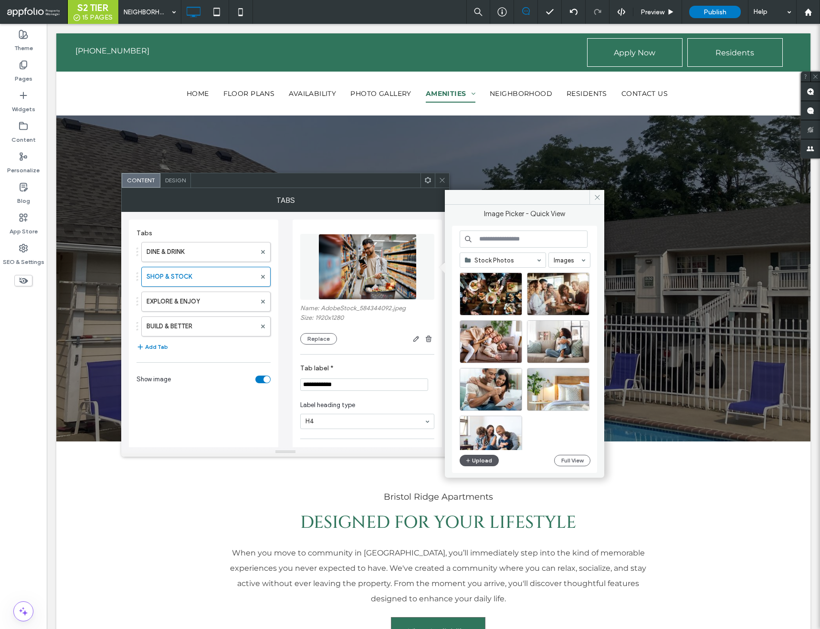
click at [482, 461] on button "Upload" at bounding box center [479, 460] width 39 height 11
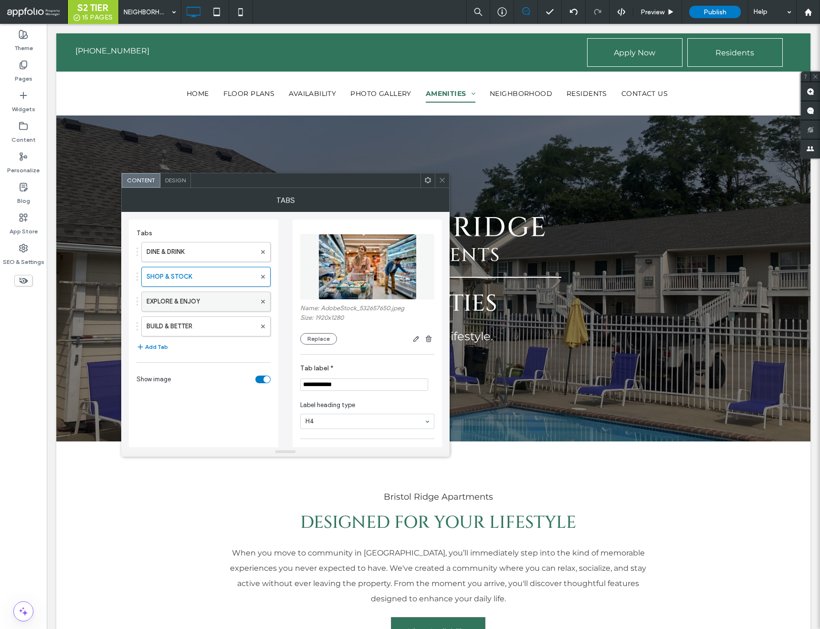
click at [182, 305] on label "EXPLORE & ENJOY" at bounding box center [201, 301] width 109 height 19
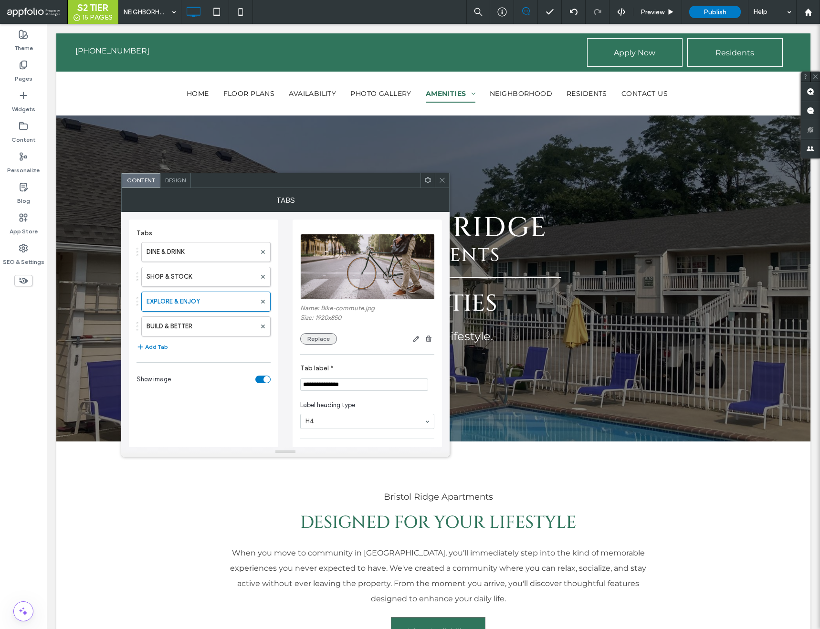
click at [314, 335] on button "Replace" at bounding box center [318, 338] width 37 height 11
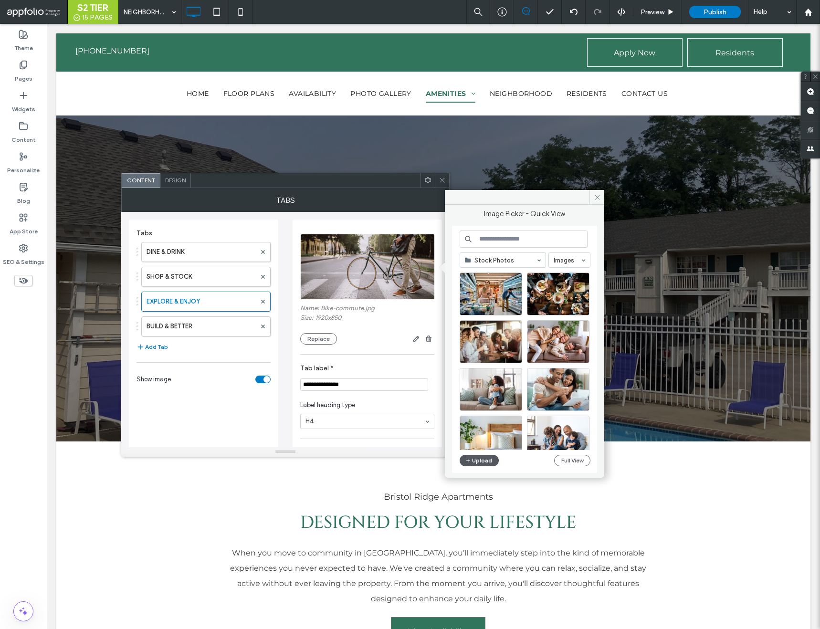
click at [490, 458] on button "Upload" at bounding box center [479, 460] width 39 height 11
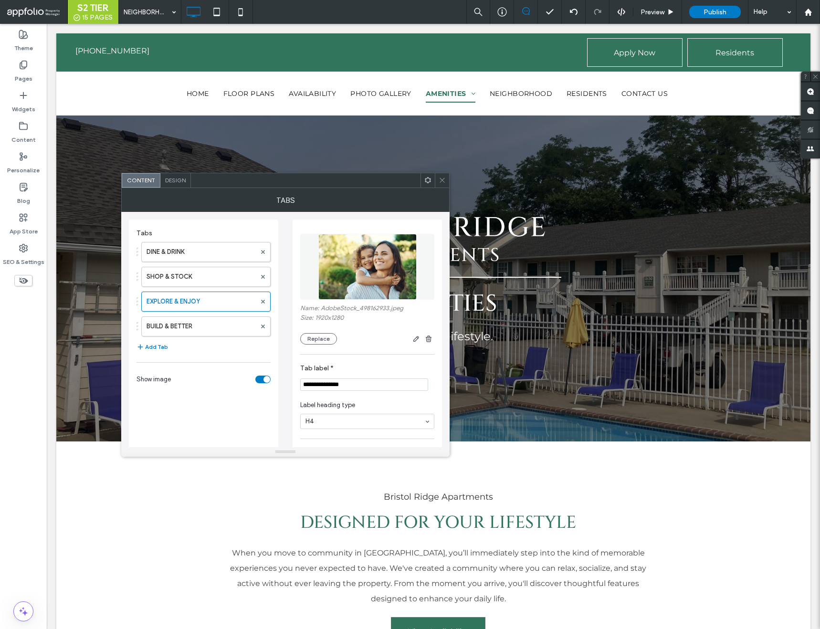
click at [442, 180] on use at bounding box center [442, 180] width 5 height 5
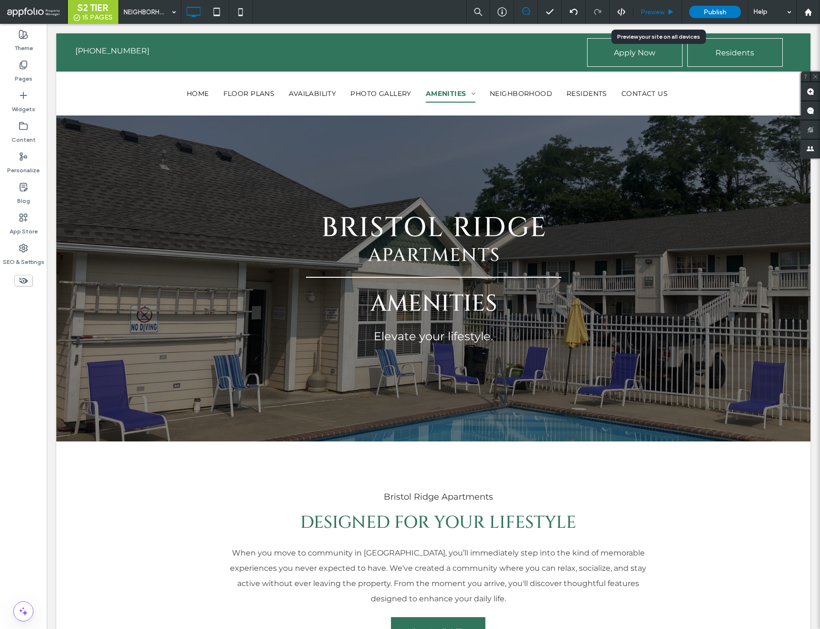
click at [659, 10] on span "Preview" at bounding box center [653, 12] width 24 height 8
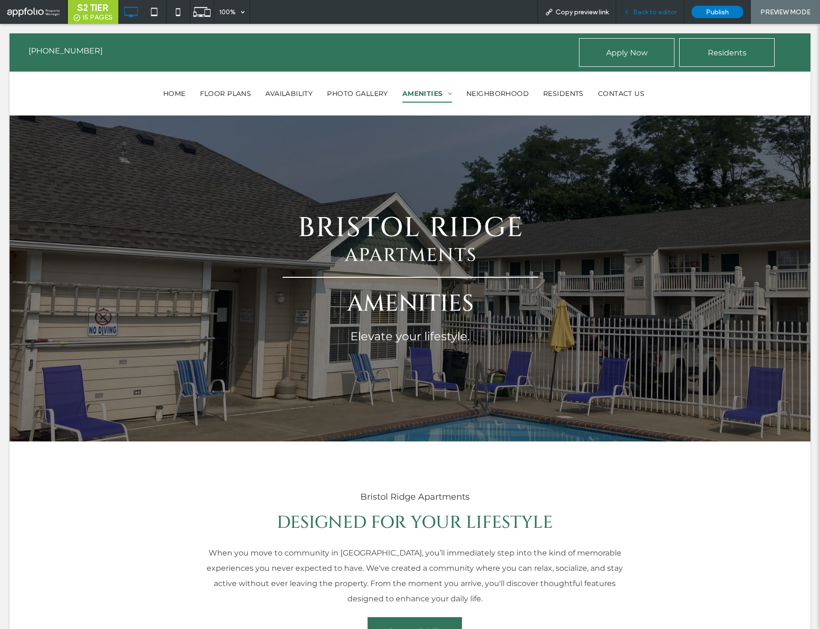
click at [647, 13] on span "Back to editor" at bounding box center [655, 12] width 44 height 8
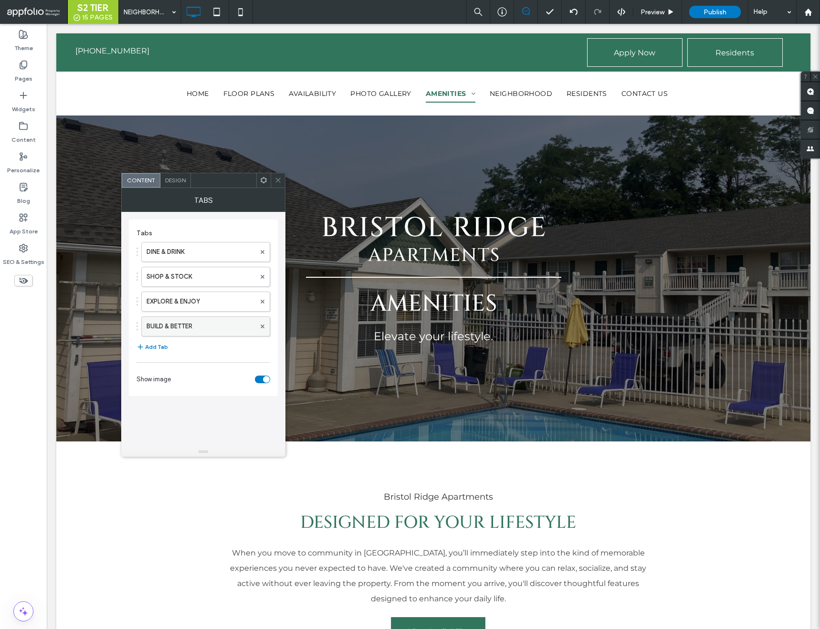
click at [188, 327] on label "BUILD & BETTER" at bounding box center [201, 326] width 109 height 19
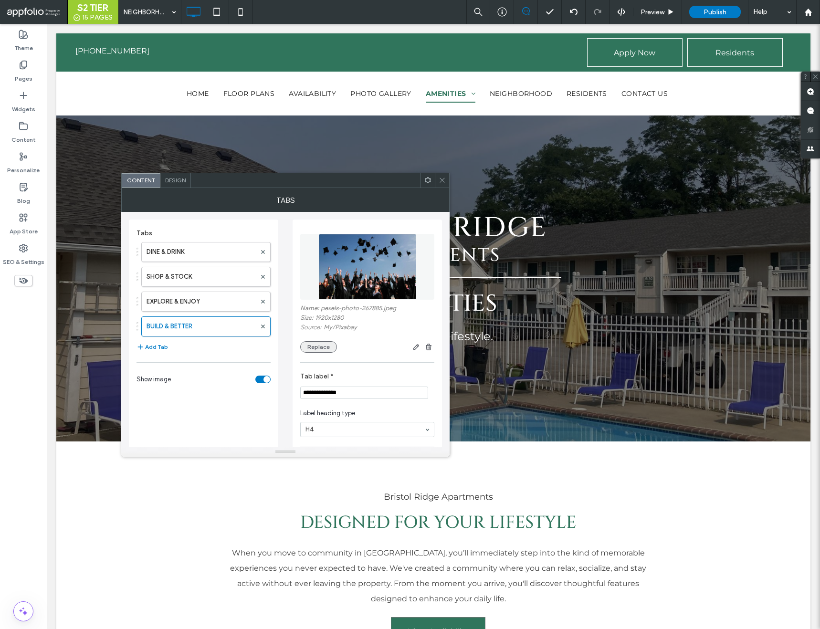
click at [306, 346] on button "Replace" at bounding box center [318, 346] width 37 height 11
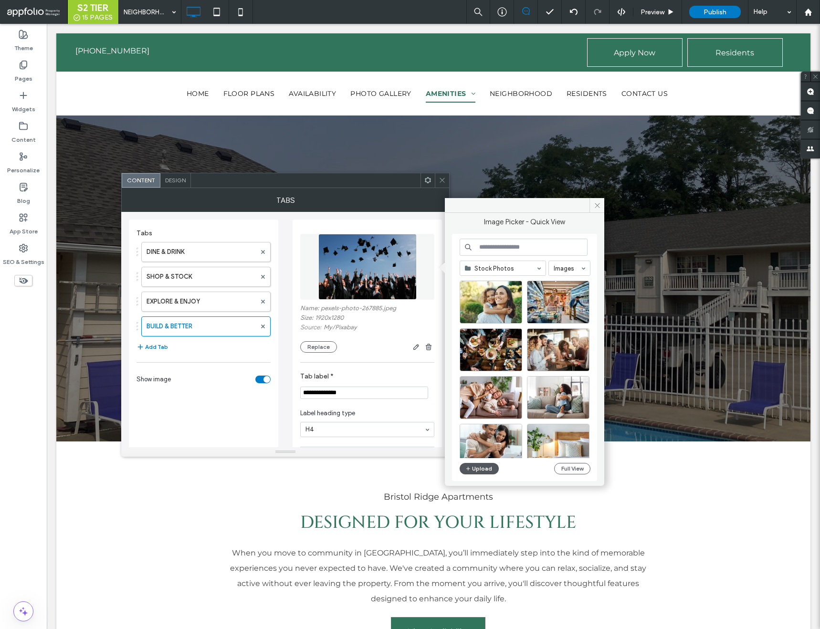
click at [487, 469] on button "Upload" at bounding box center [479, 468] width 39 height 11
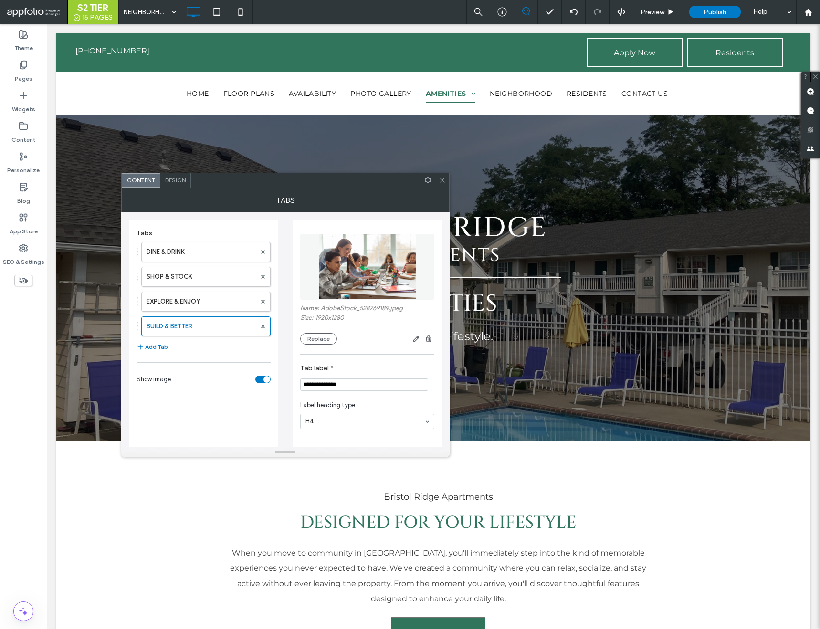
click at [437, 180] on div at bounding box center [442, 180] width 14 height 14
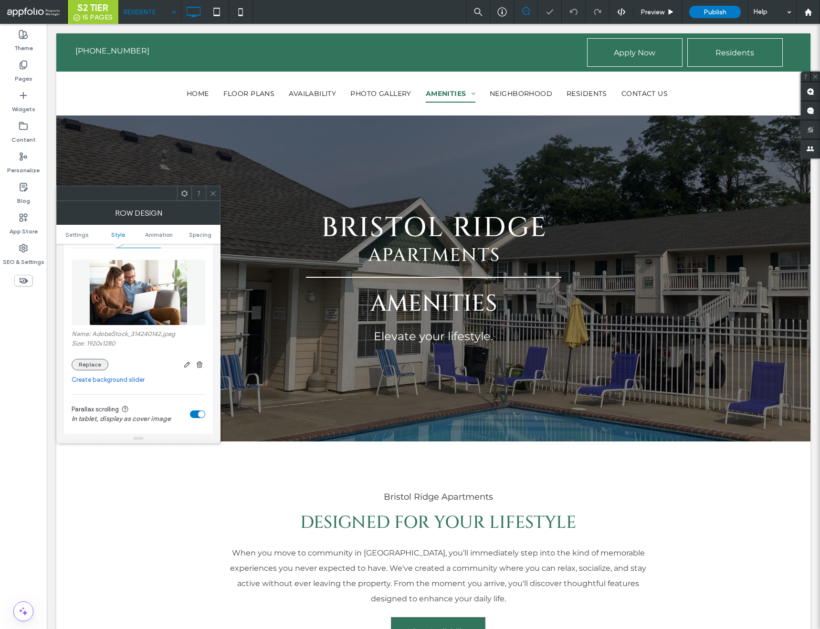
scroll to position [153, 0]
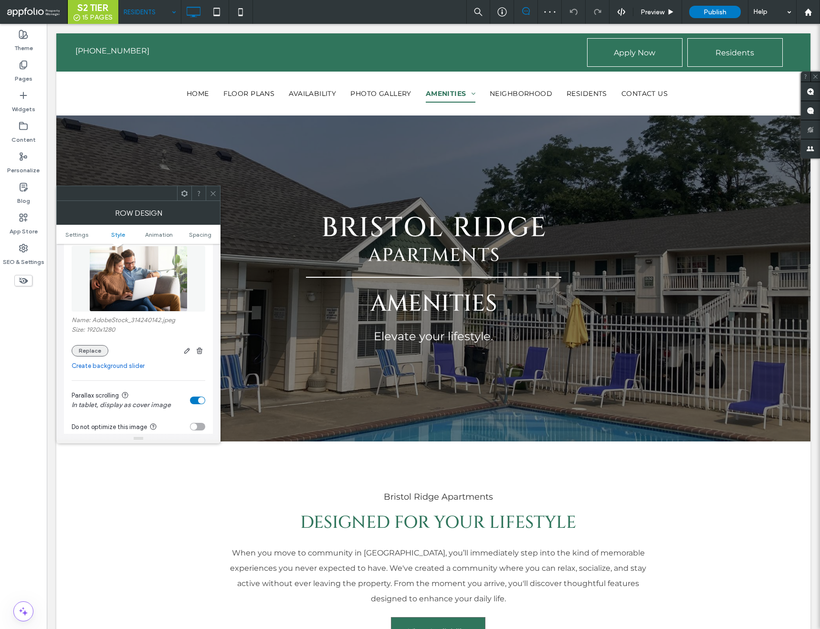
click at [92, 349] on button "Replace" at bounding box center [90, 350] width 37 height 11
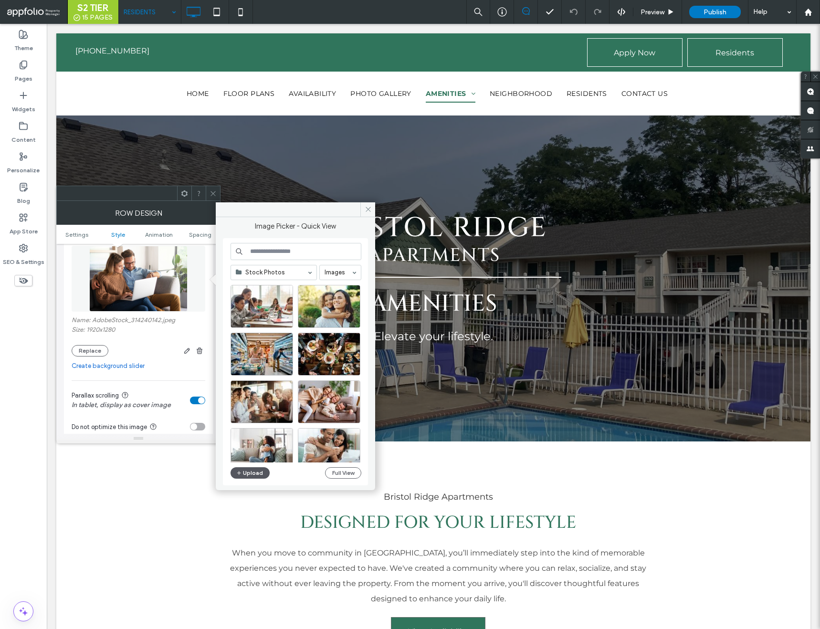
click at [255, 474] on button "Upload" at bounding box center [250, 472] width 39 height 11
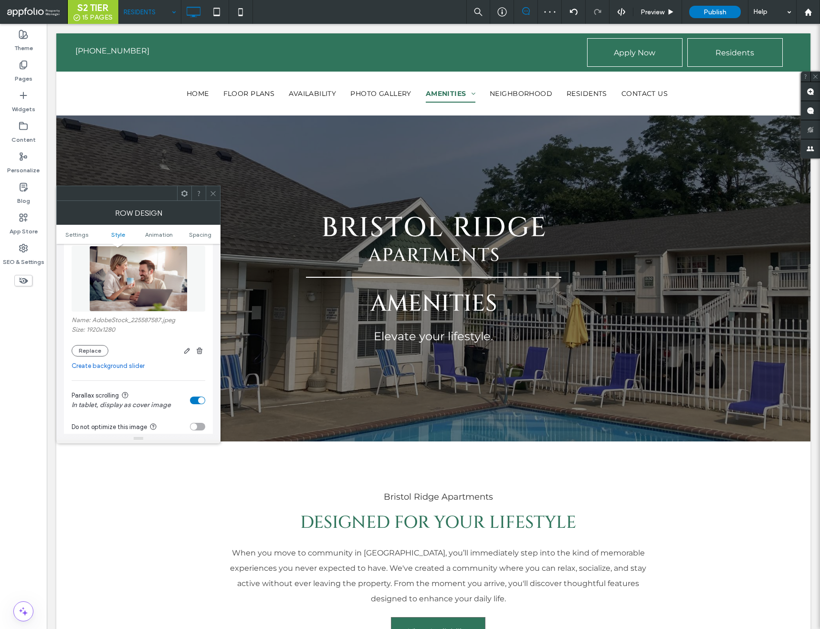
click at [198, 401] on div "toggle" at bounding box center [201, 400] width 7 height 7
click at [208, 193] on div at bounding box center [213, 193] width 14 height 14
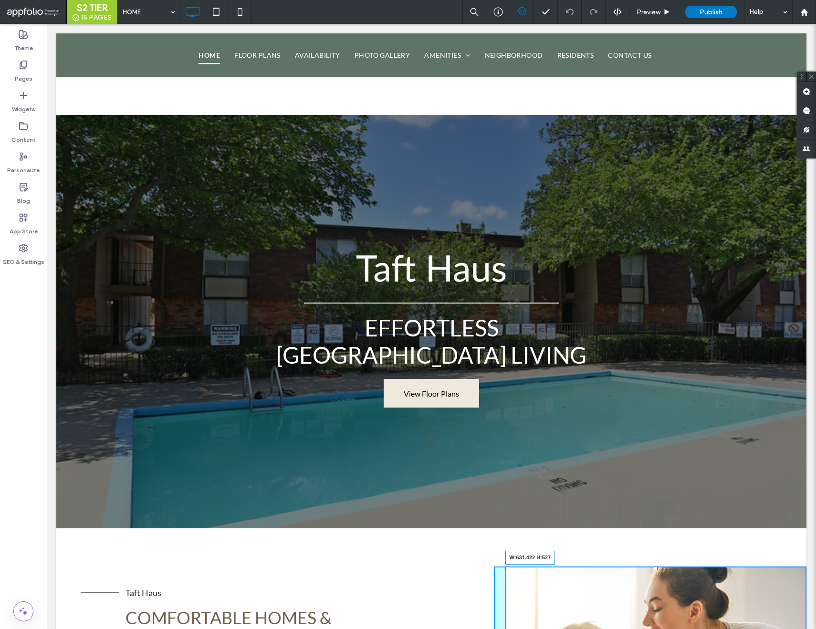
scroll to position [258, 0]
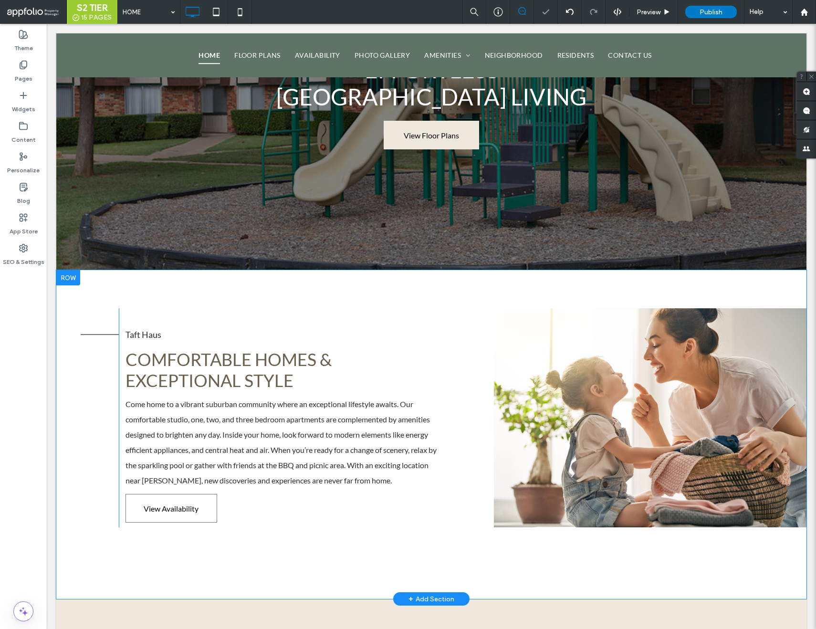
click at [507, 491] on div "Click To Paste" at bounding box center [650, 417] width 313 height 219
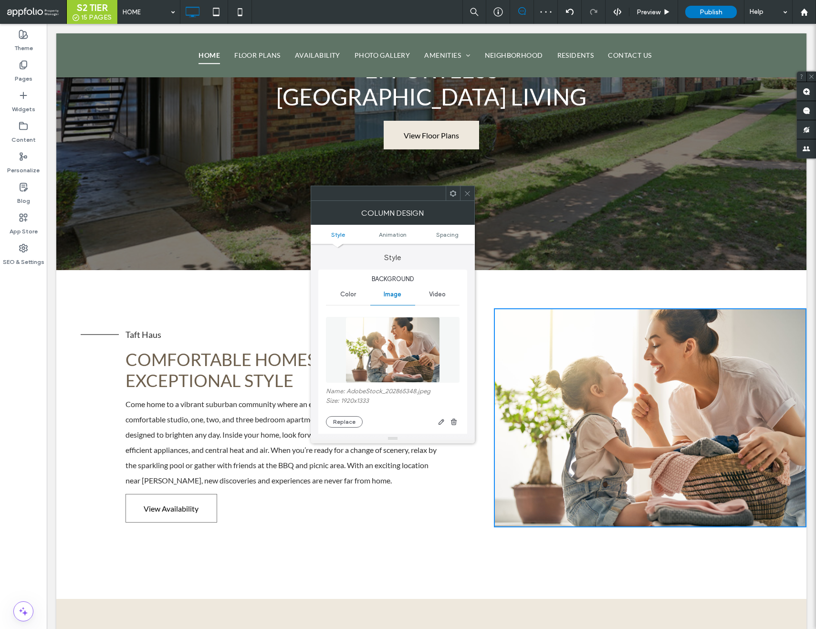
click at [468, 196] on icon at bounding box center [467, 193] width 7 height 7
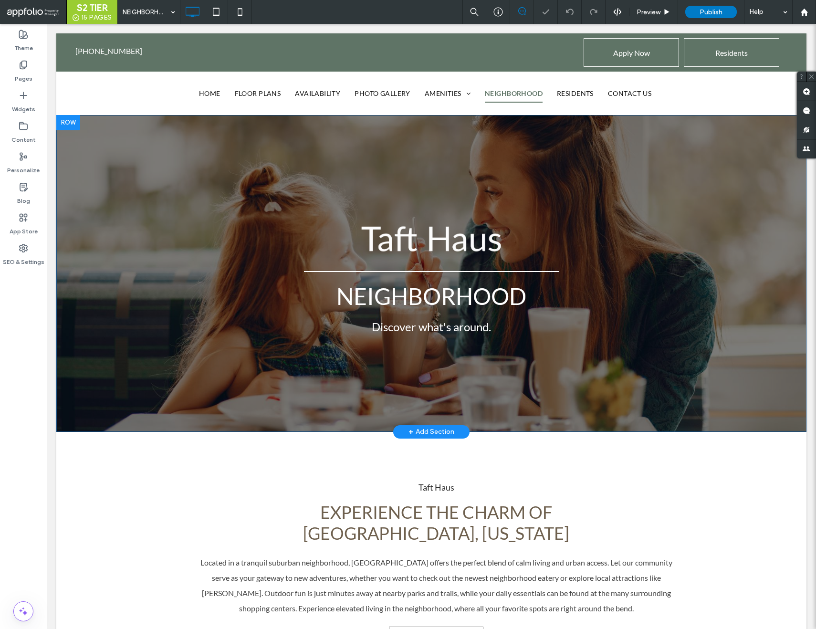
click at [310, 123] on div "Neighborhood Discover what's around. Click To Paste Row + Add Section" at bounding box center [431, 273] width 750 height 317
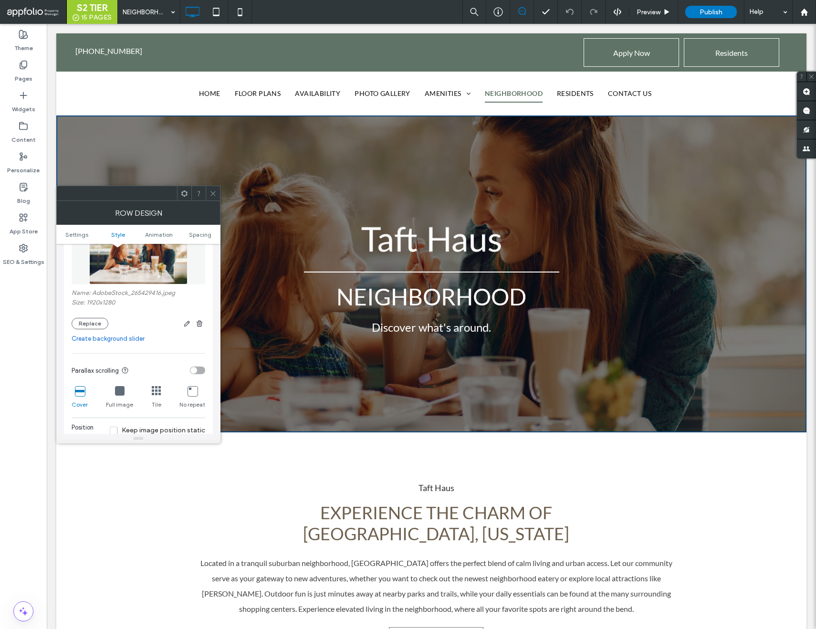
scroll to position [174, 0]
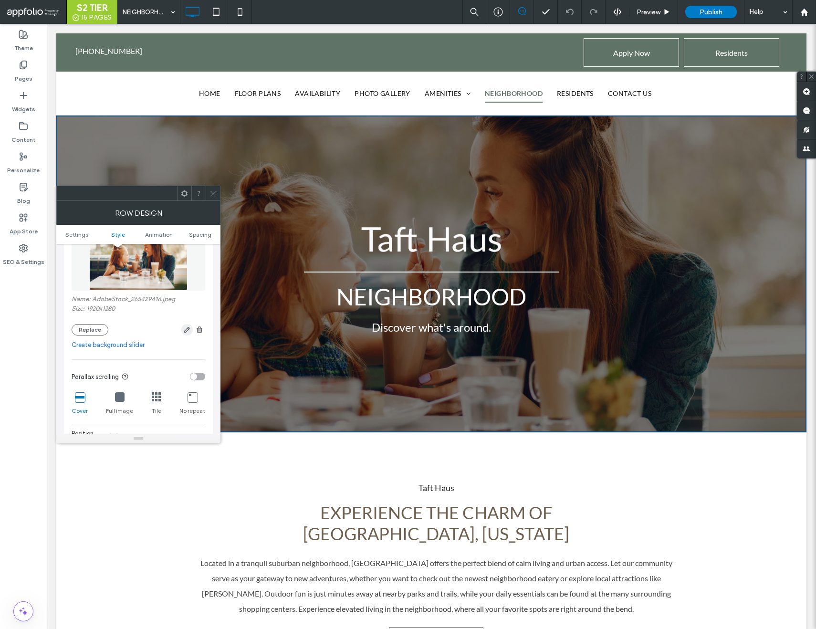
click at [184, 330] on icon "button" at bounding box center [187, 330] width 8 height 8
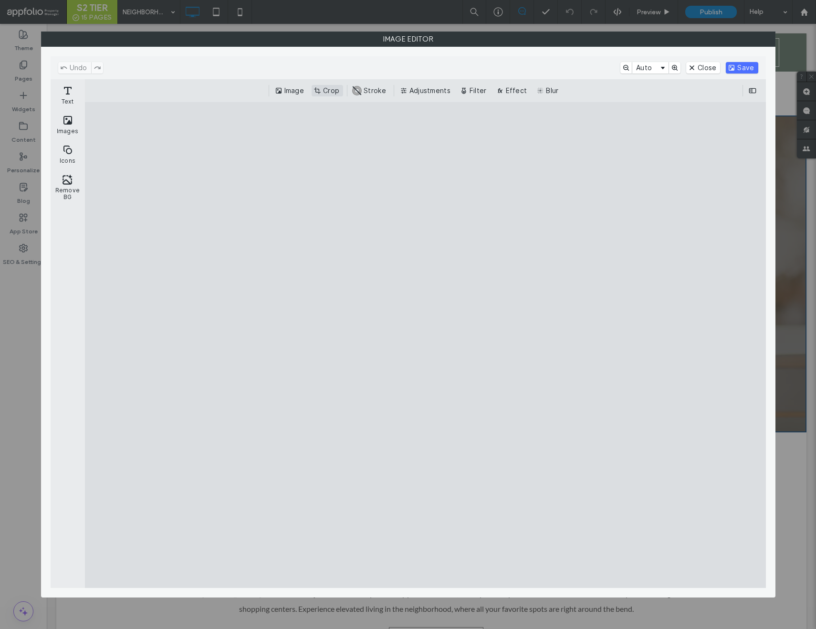
click at [332, 92] on button "Crop" at bounding box center [328, 90] width 32 height 11
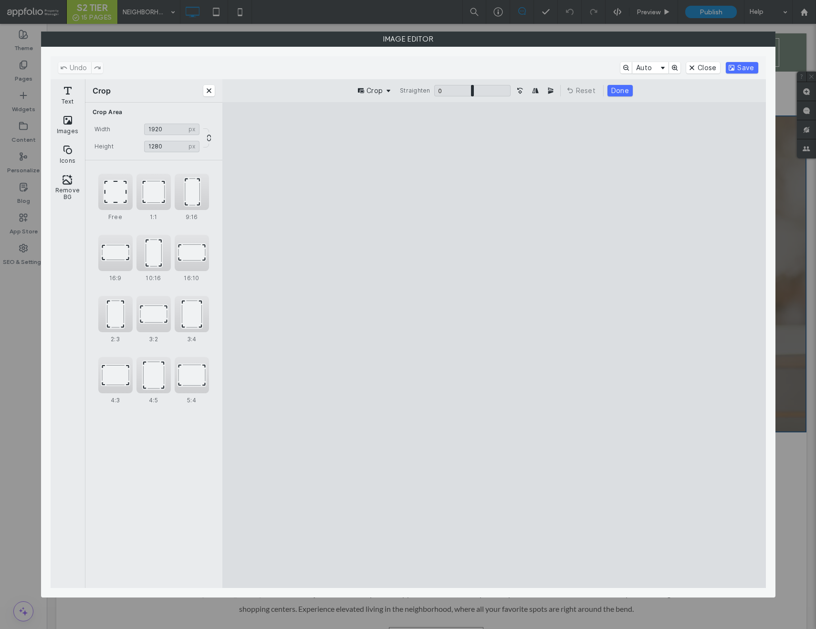
drag, startPoint x: 740, startPoint y: 522, endPoint x: 739, endPoint y: 475, distance: 46.8
click at [494, 345] on cesdk-canvas "Editor canvas" at bounding box center [494, 345] width 0 height 0
type input "****"
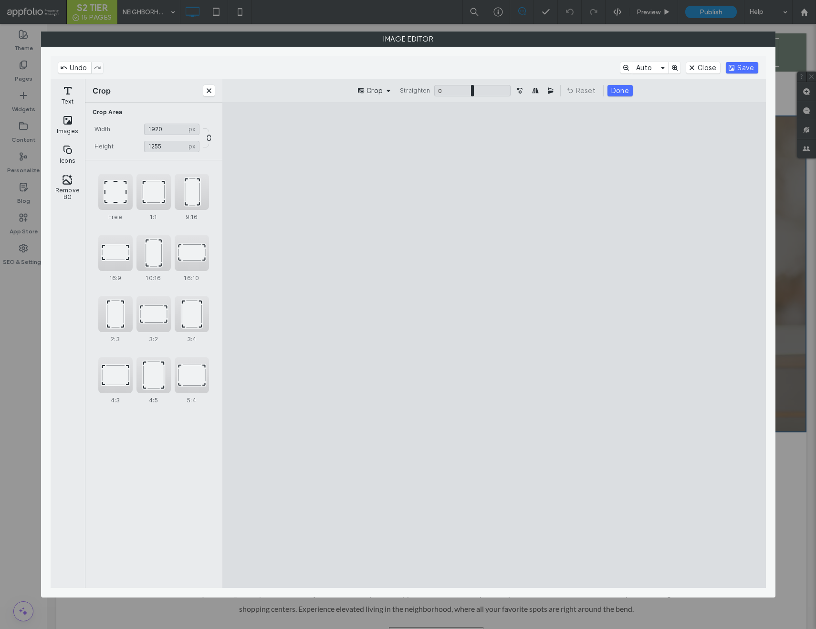
type input "****"
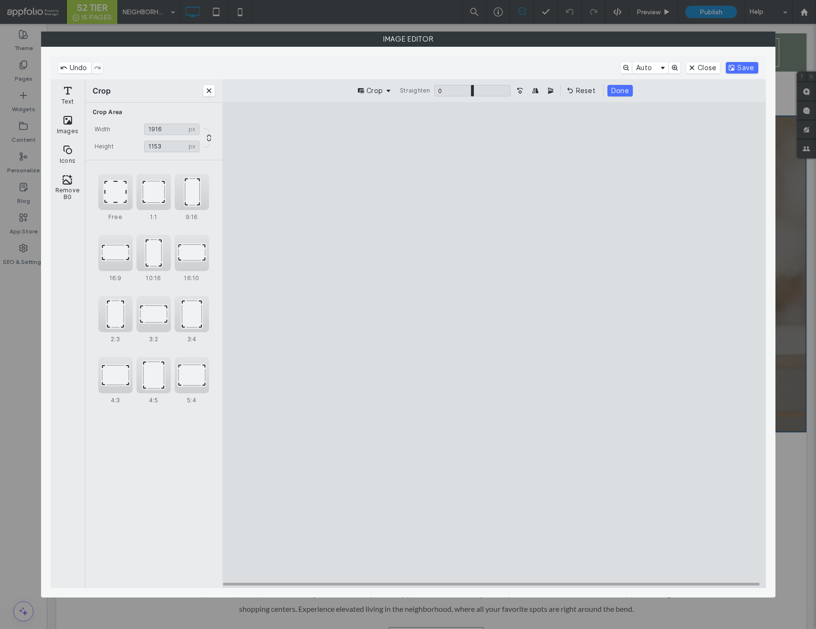
type input "****"
drag, startPoint x: 737, startPoint y: 521, endPoint x: 737, endPoint y: 484, distance: 37.7
click at [494, 345] on cesdk-canvas "Editor canvas" at bounding box center [494, 345] width 0 height 0
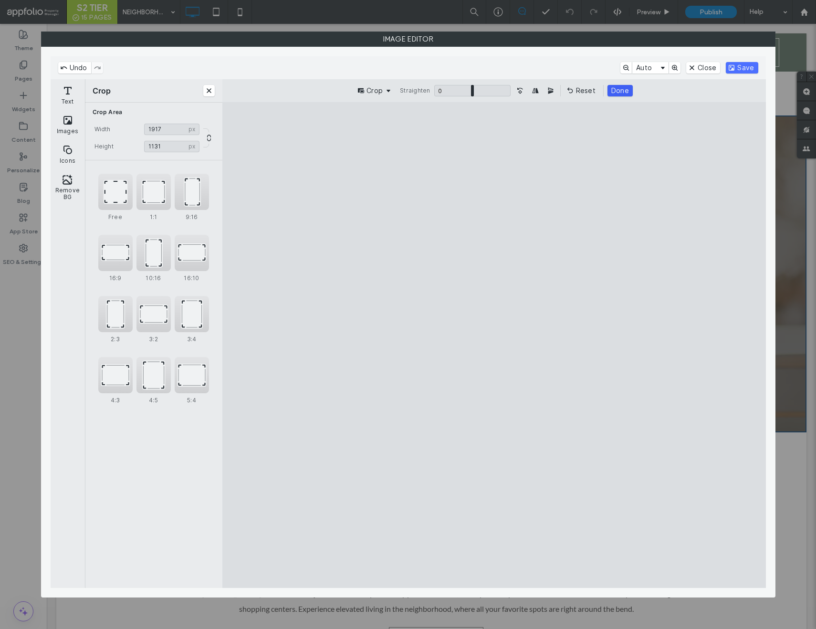
click at [623, 89] on button "Done" at bounding box center [620, 90] width 25 height 11
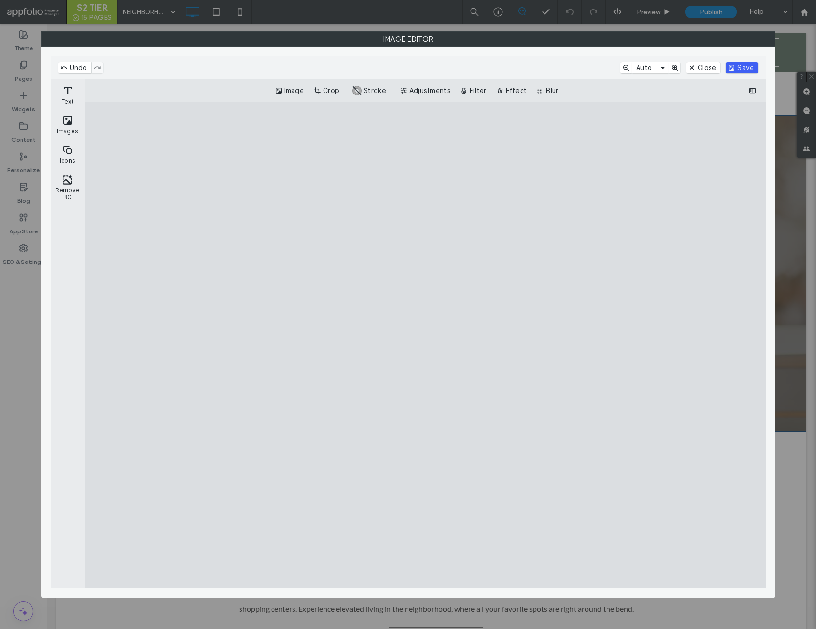
click at [738, 67] on button "Save" at bounding box center [742, 67] width 32 height 11
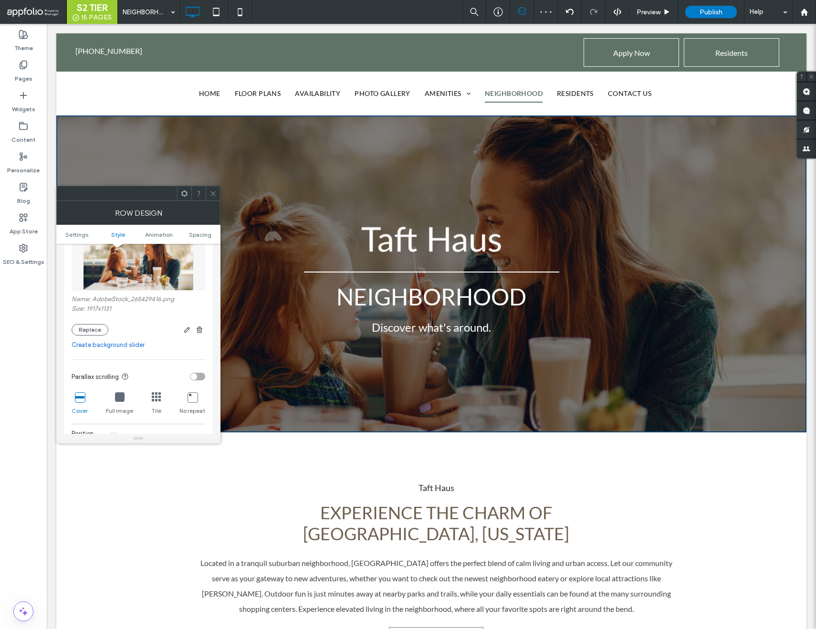
click at [216, 191] on icon at bounding box center [213, 193] width 7 height 7
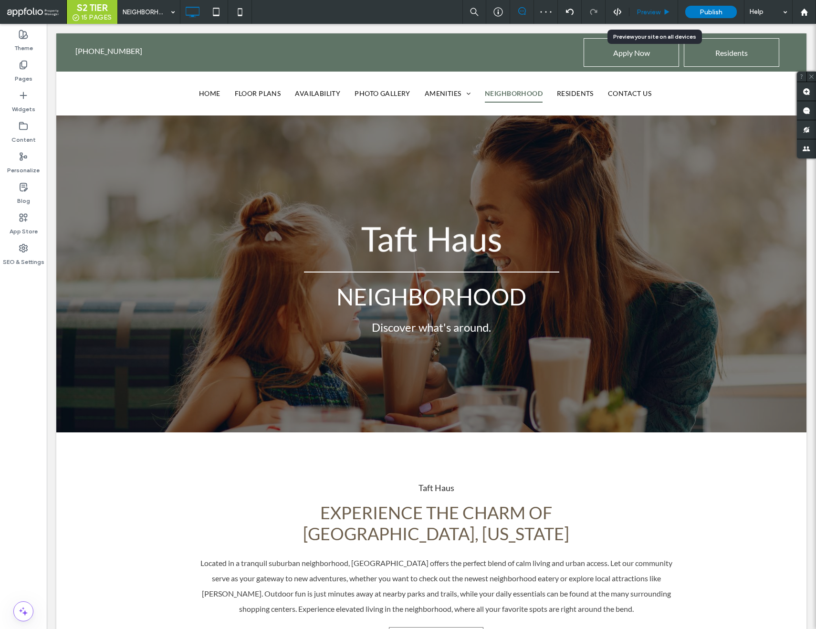
click at [649, 9] on span "Preview" at bounding box center [649, 12] width 24 height 8
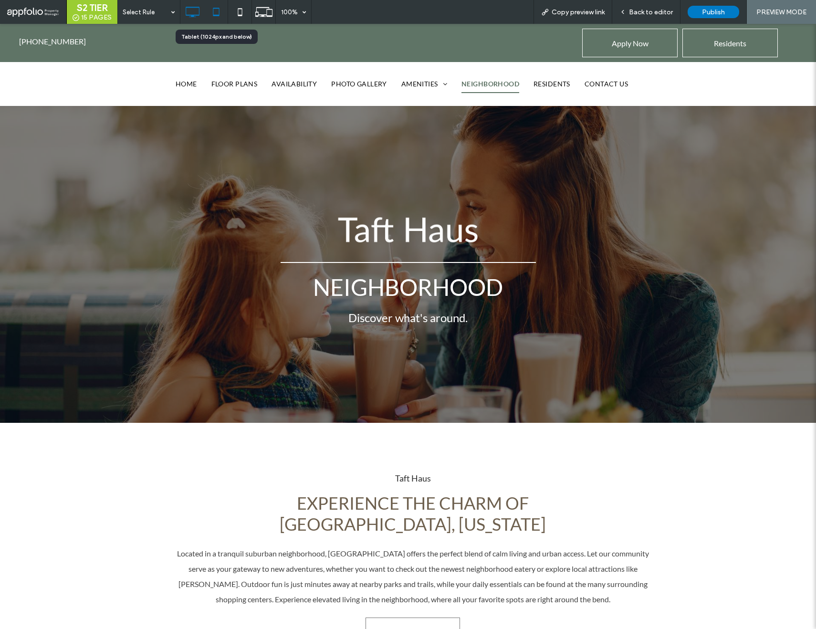
click at [222, 8] on icon at bounding box center [216, 11] width 19 height 19
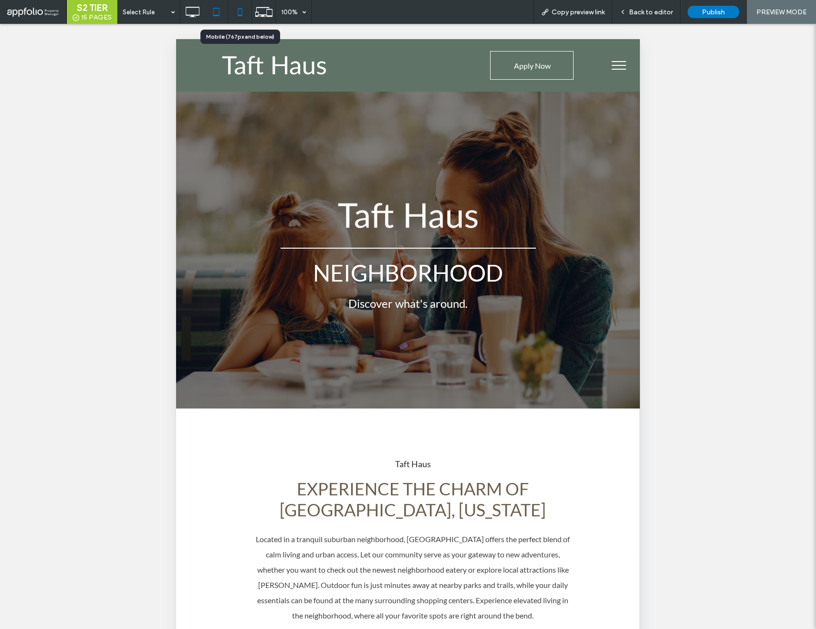
click at [242, 10] on icon at bounding box center [240, 11] width 19 height 19
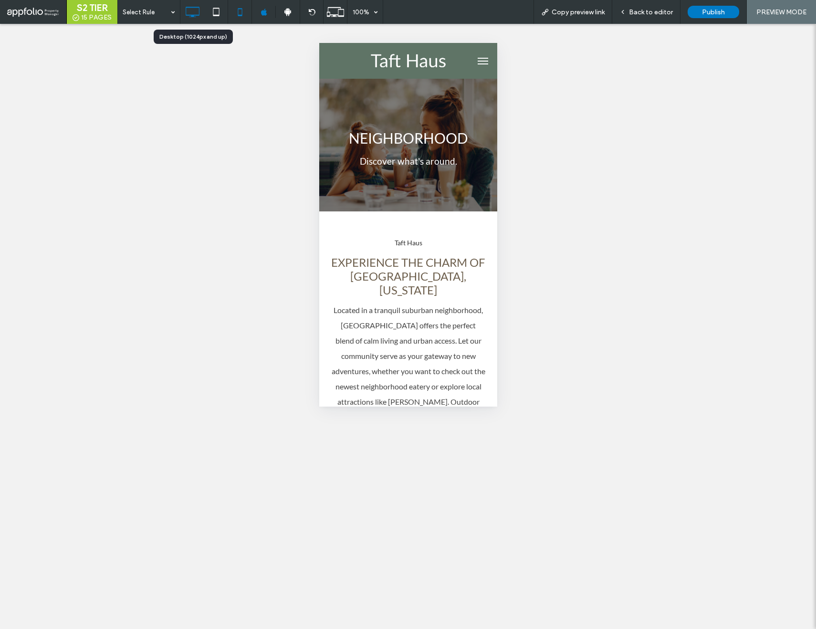
click at [191, 11] on icon at bounding box center [192, 11] width 19 height 19
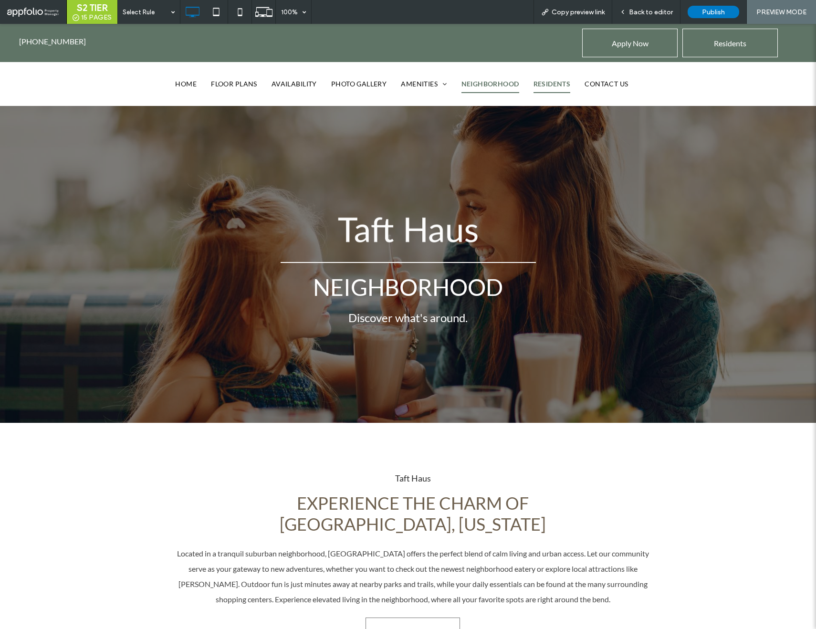
click at [565, 81] on span "RESIDENTS" at bounding box center [552, 84] width 37 height 18
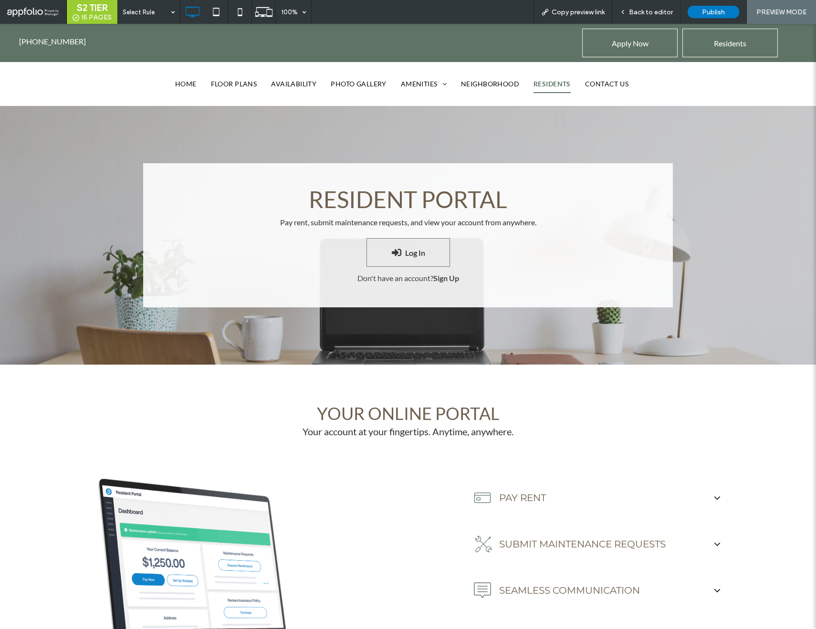
click at [605, 85] on span "CONTACT US" at bounding box center [606, 84] width 43 height 18
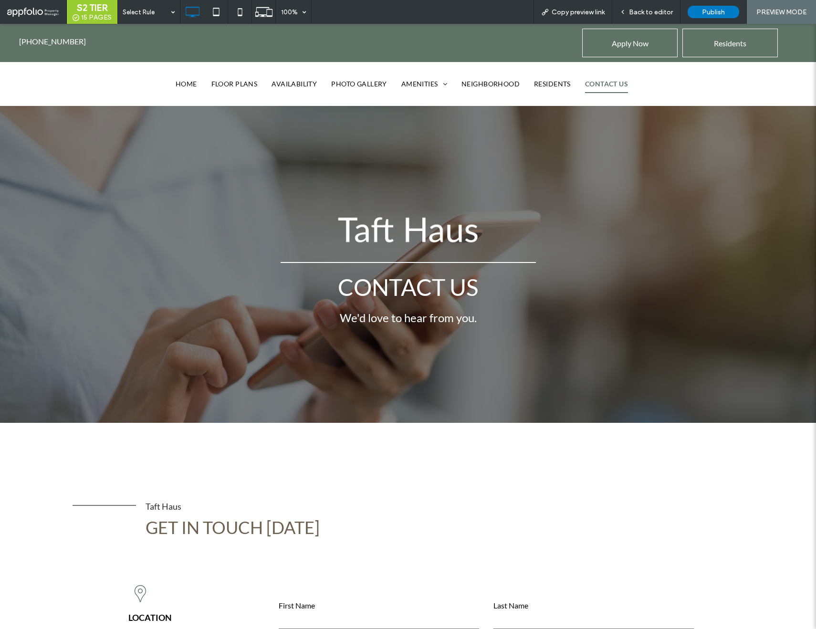
click at [181, 85] on span "HOME" at bounding box center [186, 84] width 21 height 18
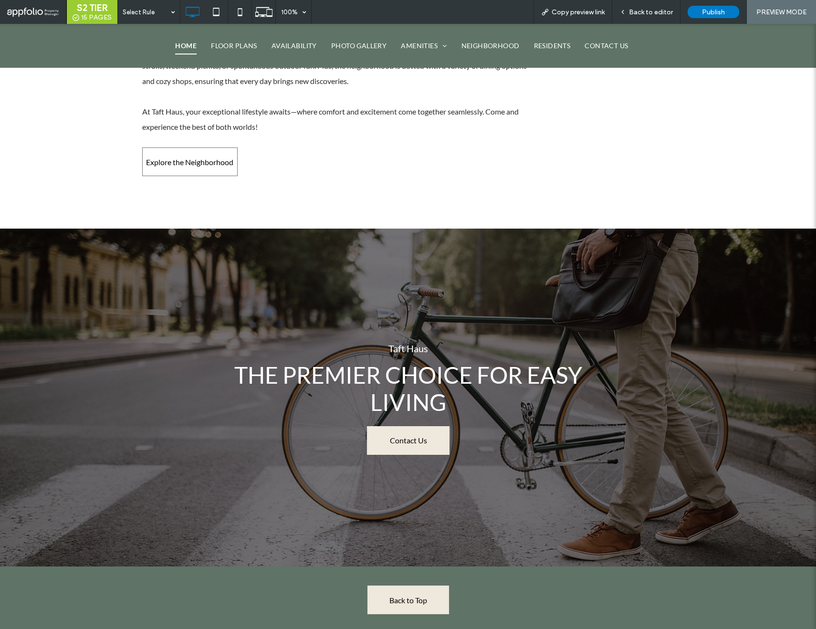
scroll to position [2788, 0]
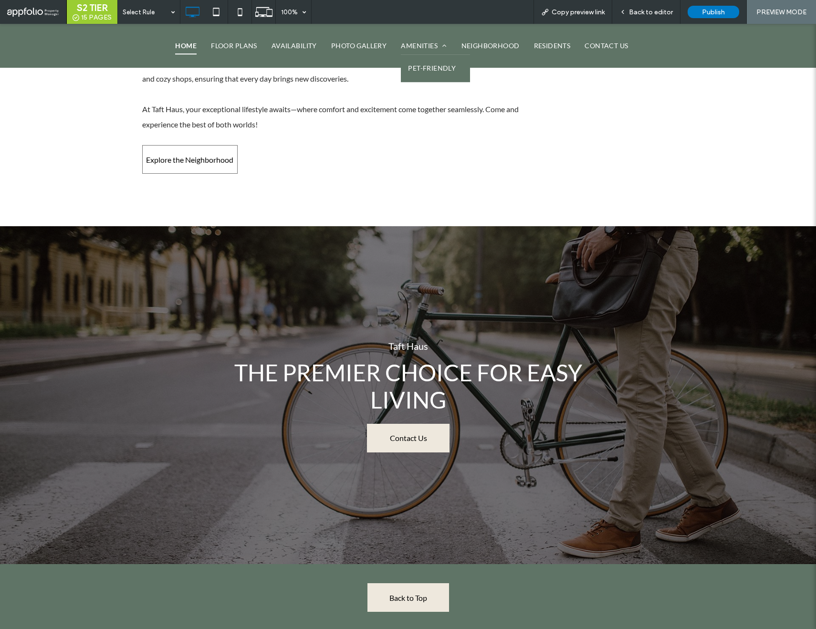
click at [423, 61] on link "PET-FRIENDLY" at bounding box center [435, 69] width 69 height 28
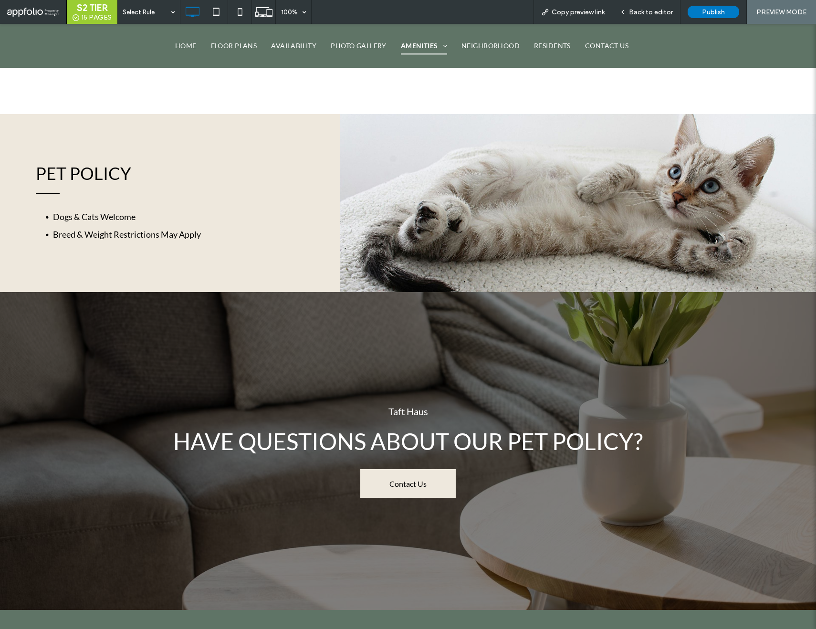
scroll to position [769, 0]
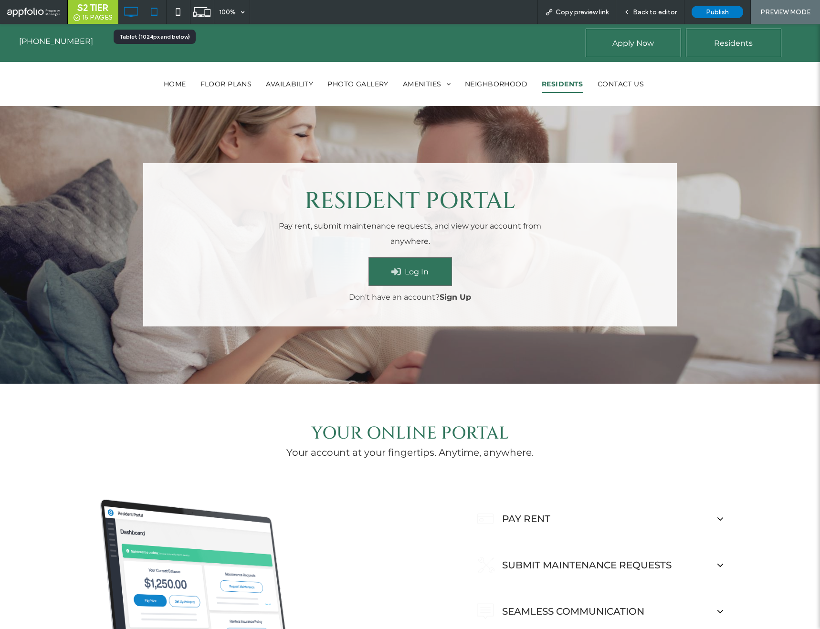
click at [158, 14] on icon at bounding box center [154, 11] width 19 height 19
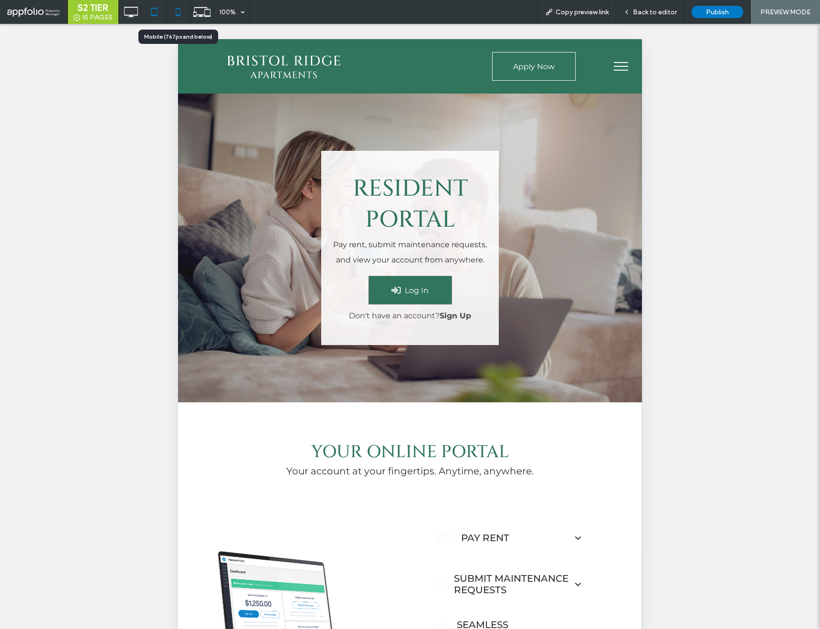
click at [180, 14] on use at bounding box center [178, 12] width 4 height 8
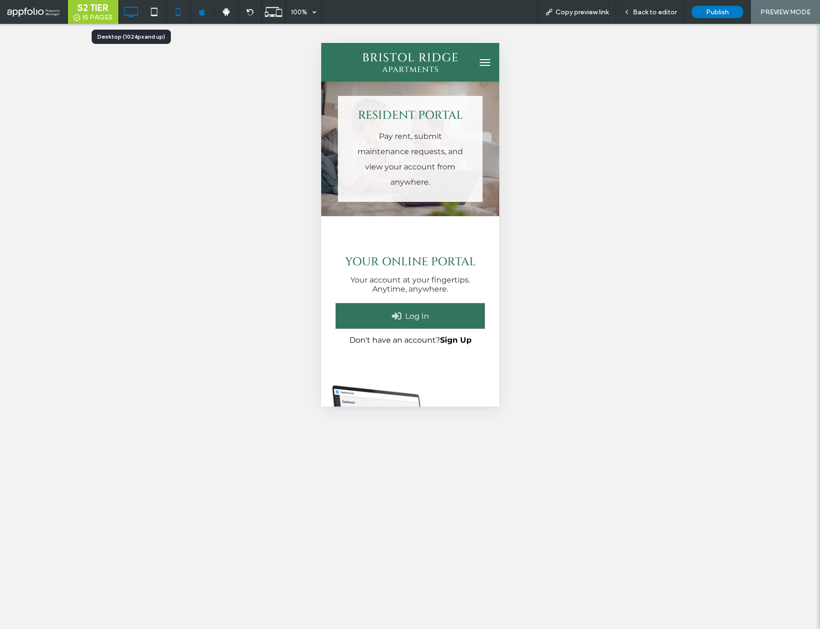
click at [139, 13] on icon at bounding box center [130, 11] width 19 height 19
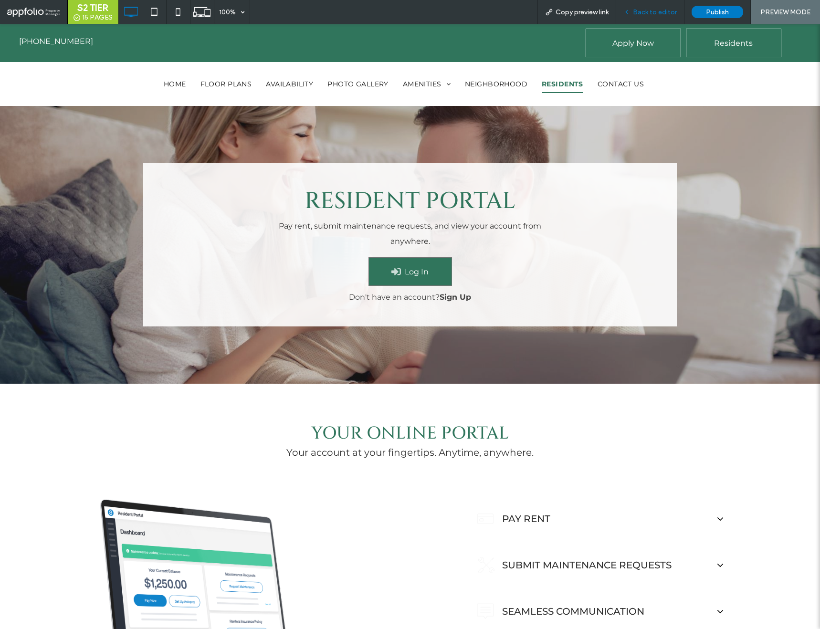
click at [654, 14] on span "Back to editor" at bounding box center [655, 12] width 44 height 8
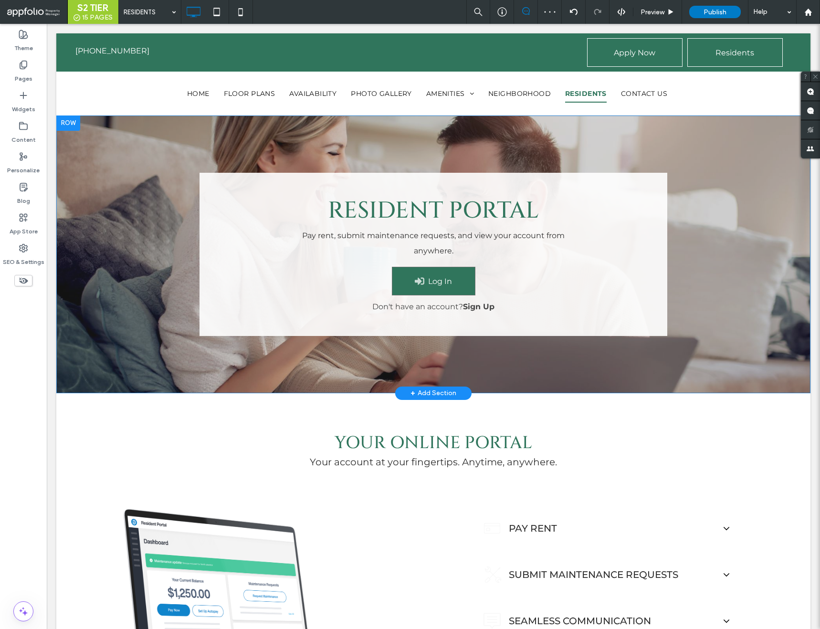
click at [200, 133] on div "Resident Portal Pay rent, submit maintenance requests, and view your account fr…" at bounding box center [433, 255] width 754 height 278
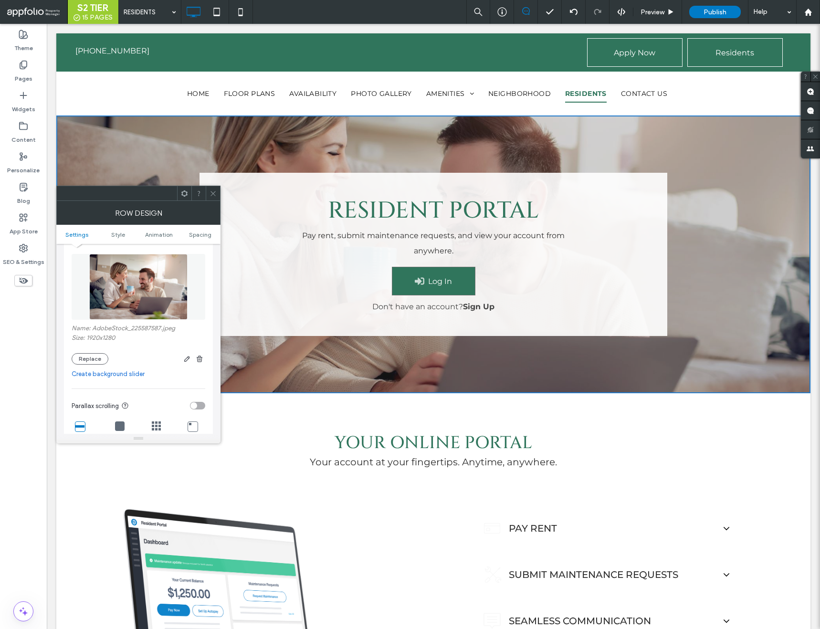
scroll to position [211, 0]
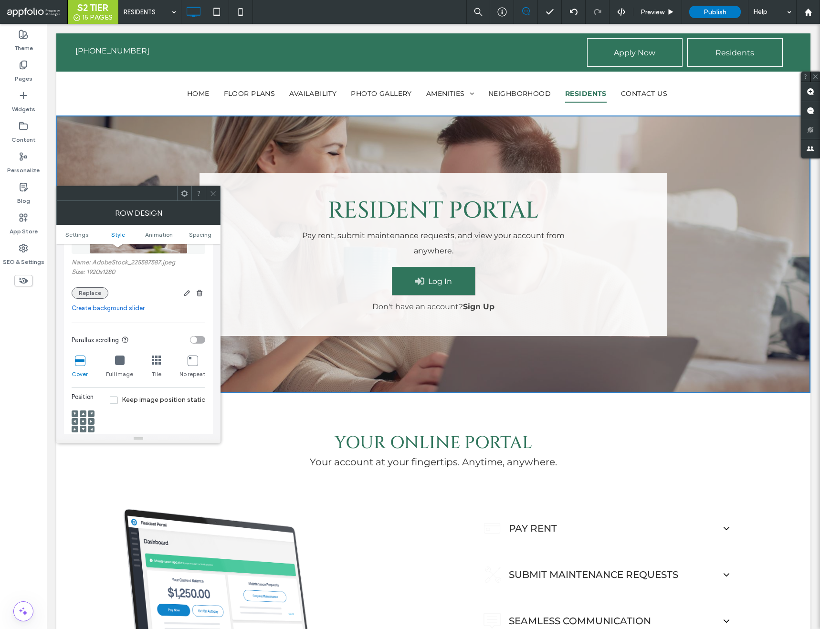
click at [92, 294] on button "Replace" at bounding box center [90, 292] width 37 height 11
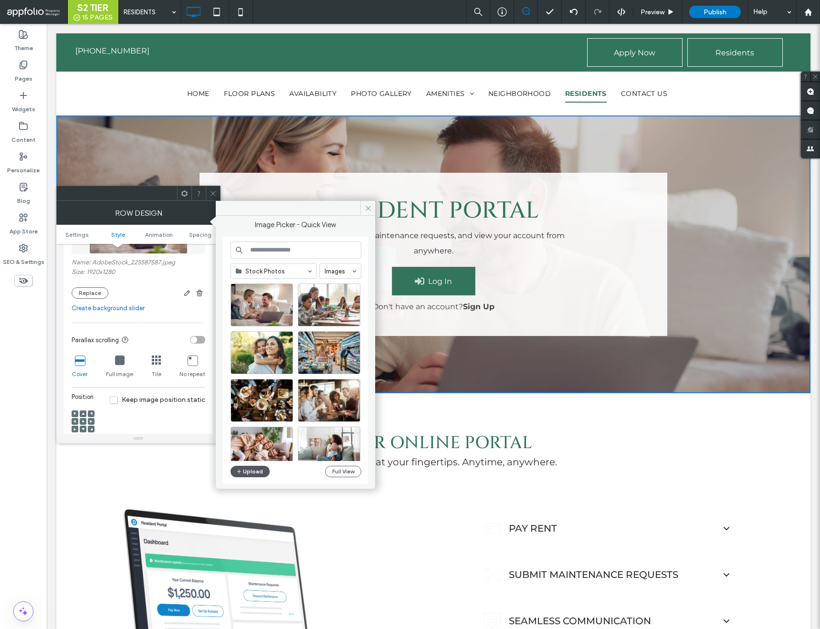
click at [263, 468] on button "Upload" at bounding box center [250, 471] width 39 height 11
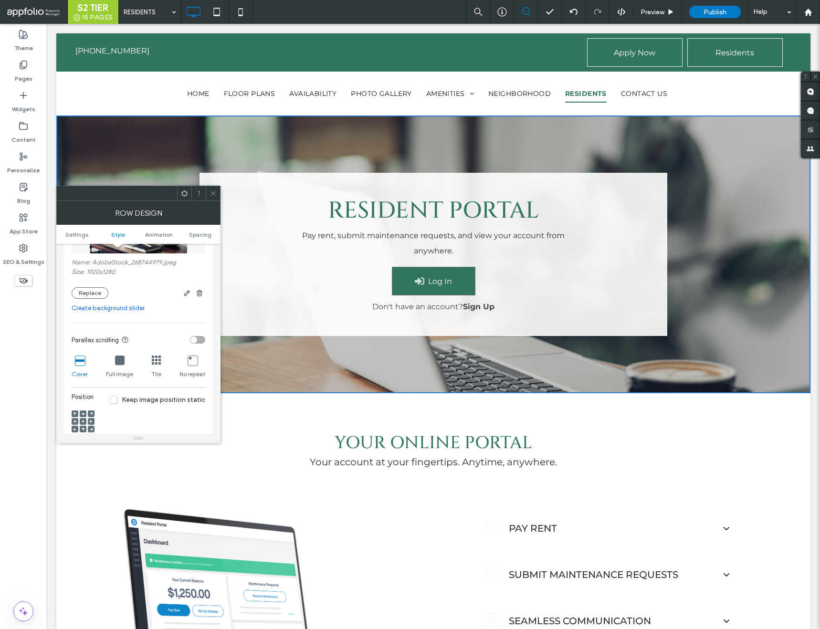
click at [90, 422] on use at bounding box center [91, 421] width 2 height 3
click at [82, 420] on icon at bounding box center [83, 421] width 3 height 3
click at [82, 415] on span at bounding box center [83, 414] width 3 height 7
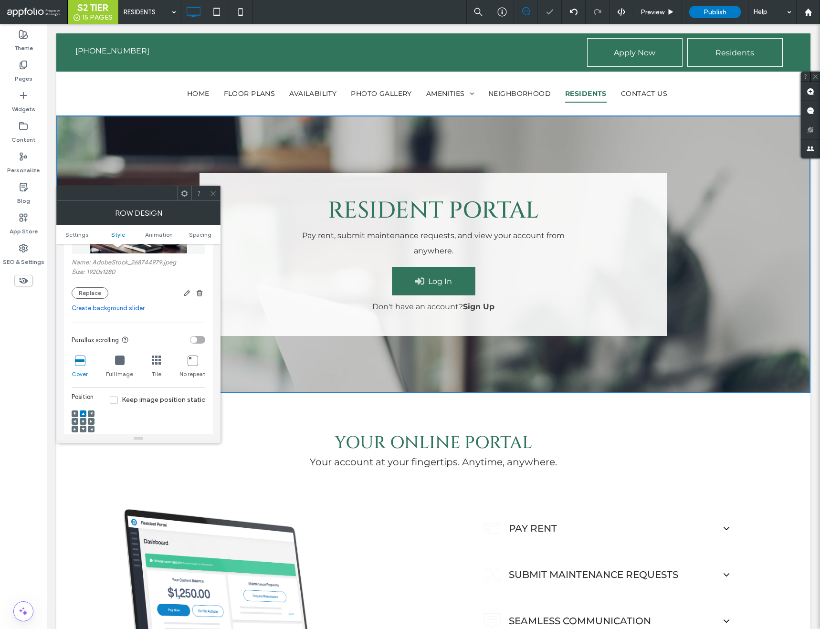
click at [84, 427] on span at bounding box center [83, 429] width 3 height 7
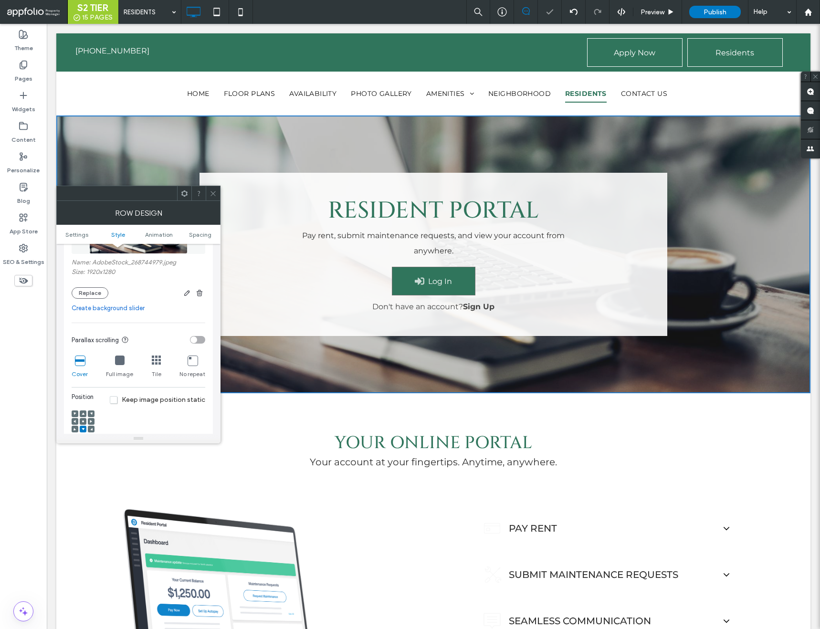
click at [209, 194] on div at bounding box center [213, 193] width 14 height 14
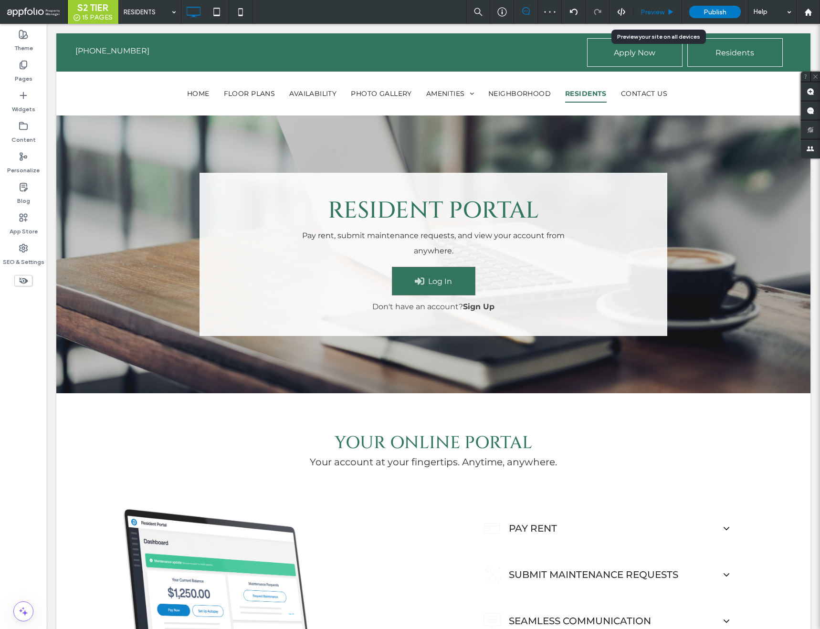
click at [648, 11] on span "Preview" at bounding box center [653, 12] width 24 height 8
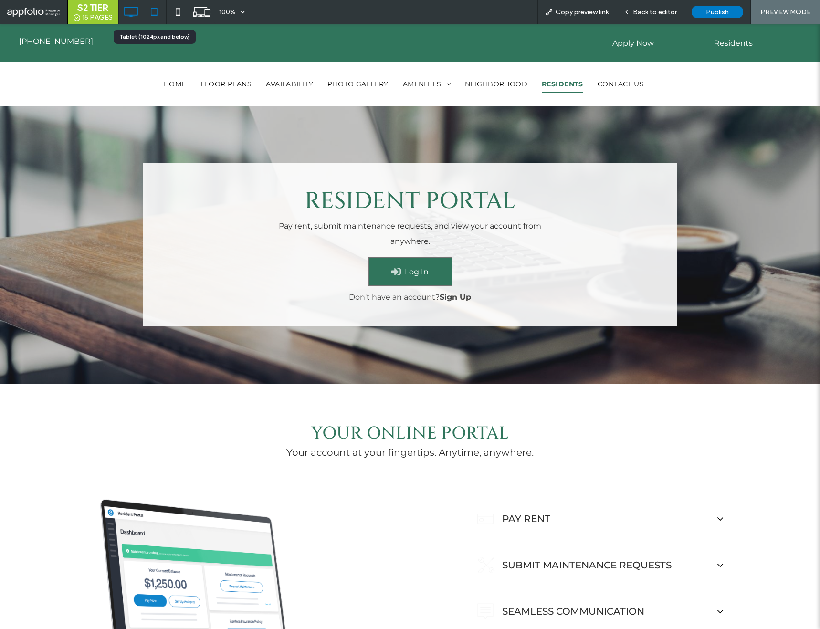
click at [153, 9] on icon at bounding box center [154, 11] width 19 height 19
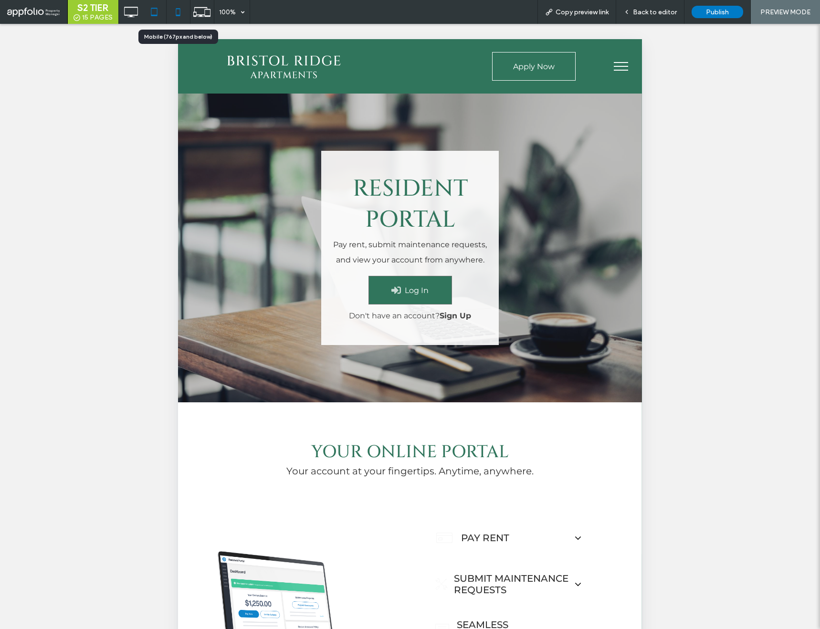
click at [179, 17] on icon at bounding box center [178, 11] width 19 height 19
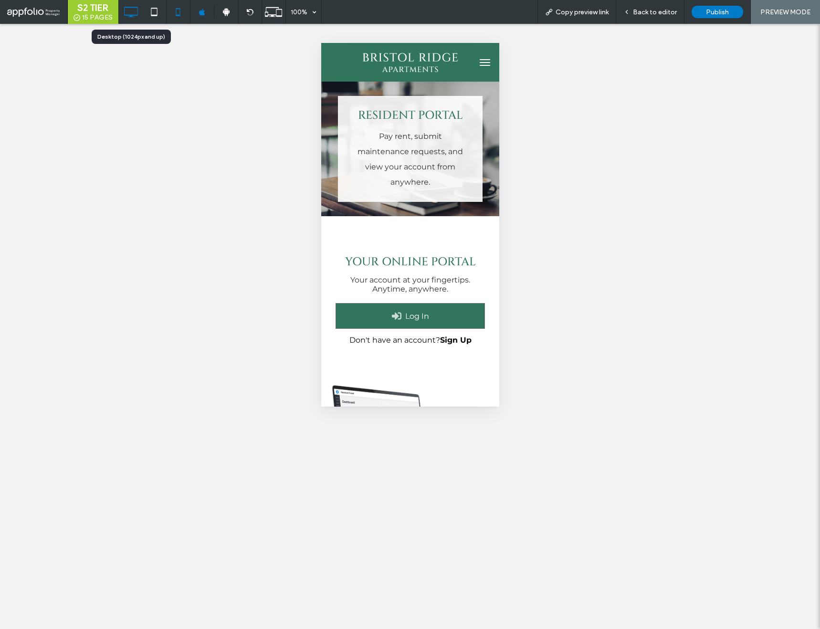
click at [133, 13] on icon at bounding box center [130, 11] width 19 height 19
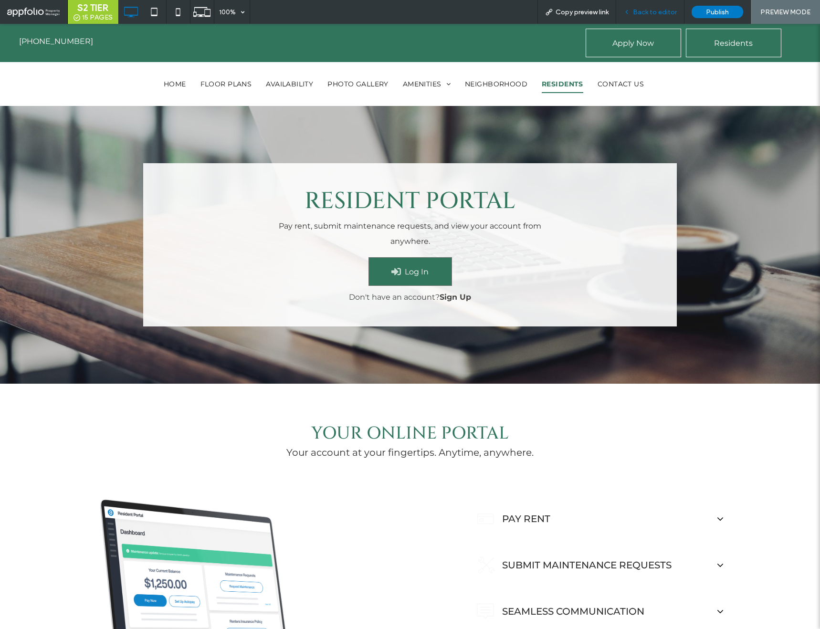
click at [643, 10] on span "Back to editor" at bounding box center [655, 12] width 44 height 8
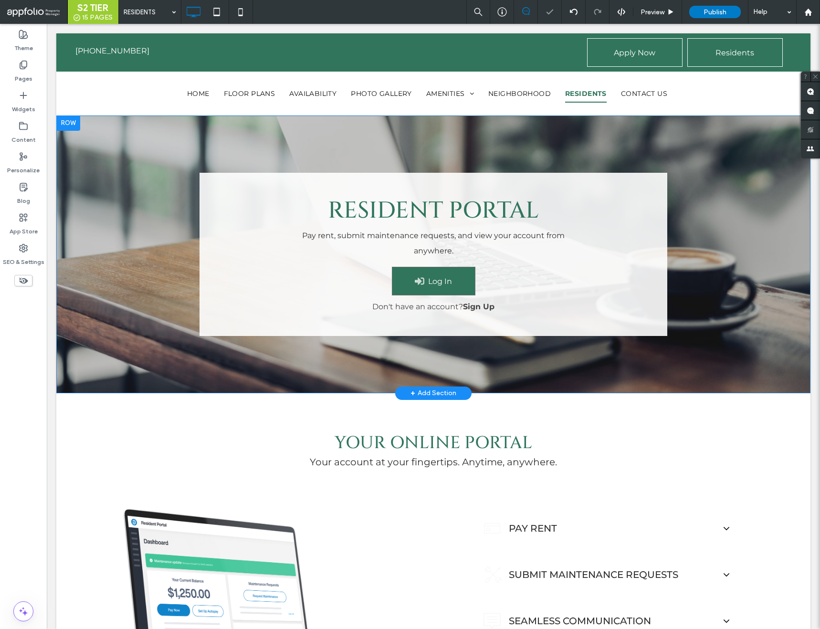
click at [88, 173] on div "Resident Portal Pay rent, submit maintenance requests, and view your account fr…" at bounding box center [433, 255] width 754 height 278
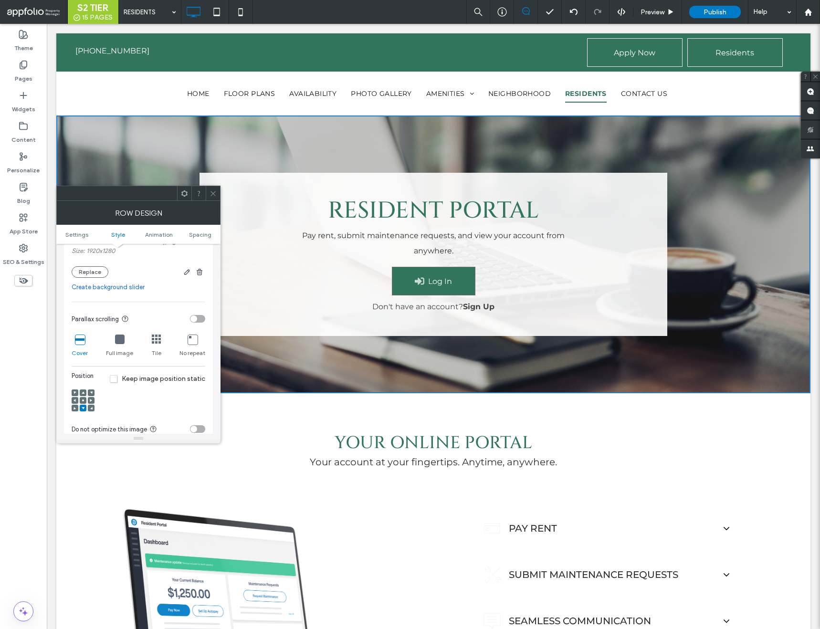
scroll to position [258, 0]
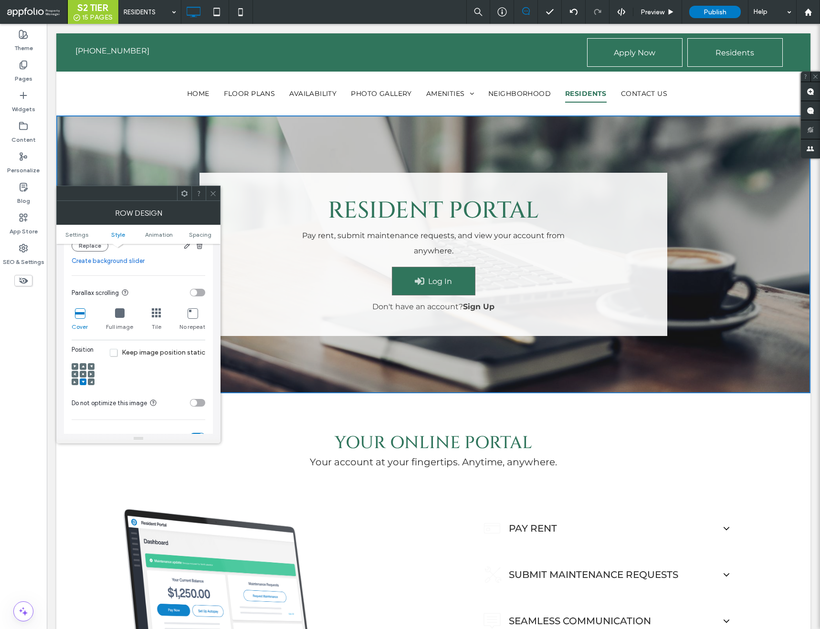
click at [82, 371] on span at bounding box center [83, 374] width 3 height 7
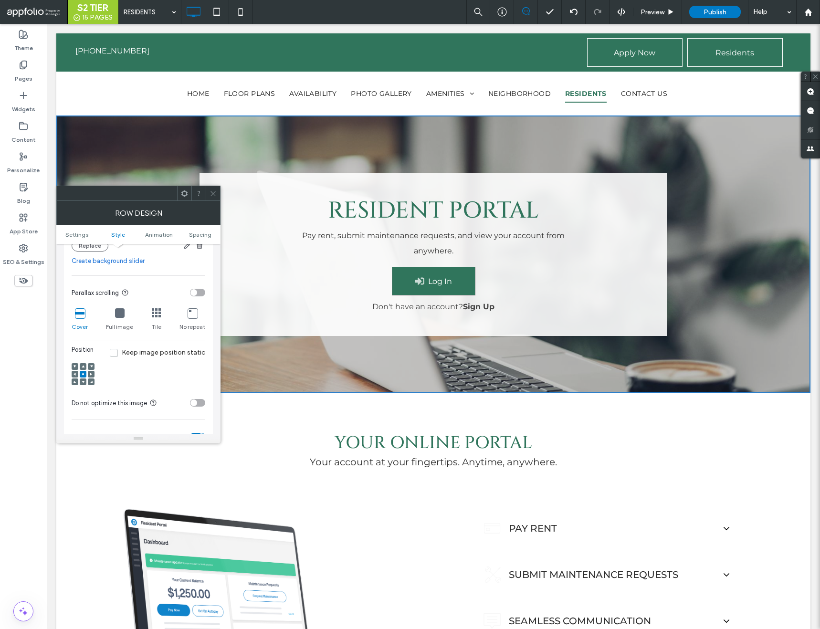
click at [82, 380] on icon at bounding box center [83, 381] width 3 height 3
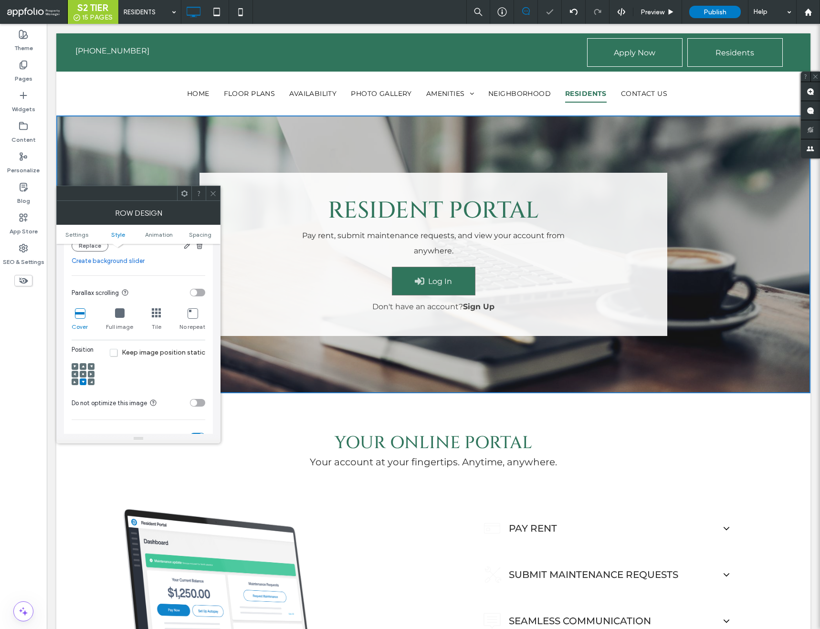
scroll to position [218, 0]
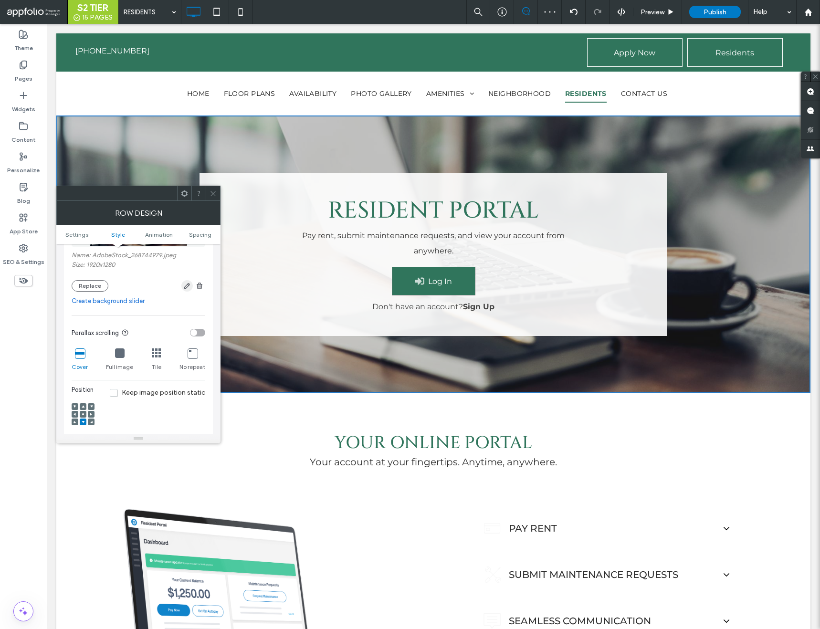
click at [185, 286] on use "button" at bounding box center [187, 286] width 6 height 6
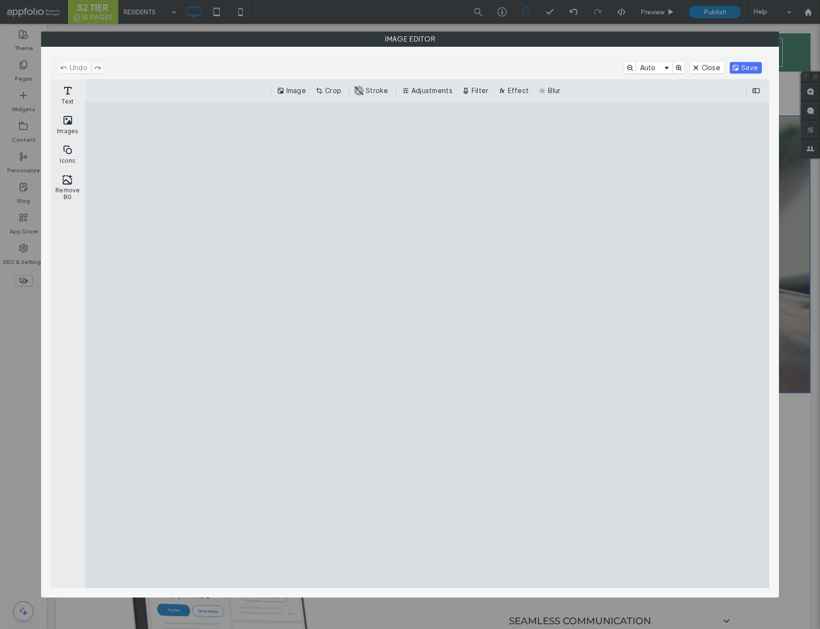
click at [327, 98] on div "Image Crop #ABABAB Stroke Adjustments Filter Effect Blur" at bounding box center [427, 90] width 685 height 23
click at [327, 92] on button "Crop" at bounding box center [330, 90] width 32 height 11
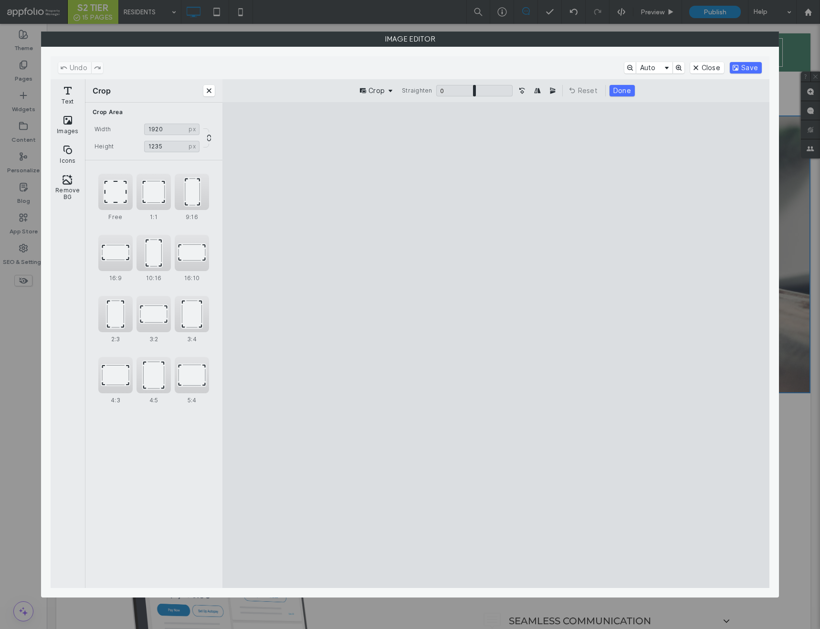
type input "****"
drag, startPoint x: 496, startPoint y: 521, endPoint x: 501, endPoint y: 507, distance: 15.7
click at [496, 345] on cesdk-canvas "Editor canvas" at bounding box center [496, 345] width 0 height 0
click at [621, 90] on button "Done" at bounding box center [622, 90] width 25 height 11
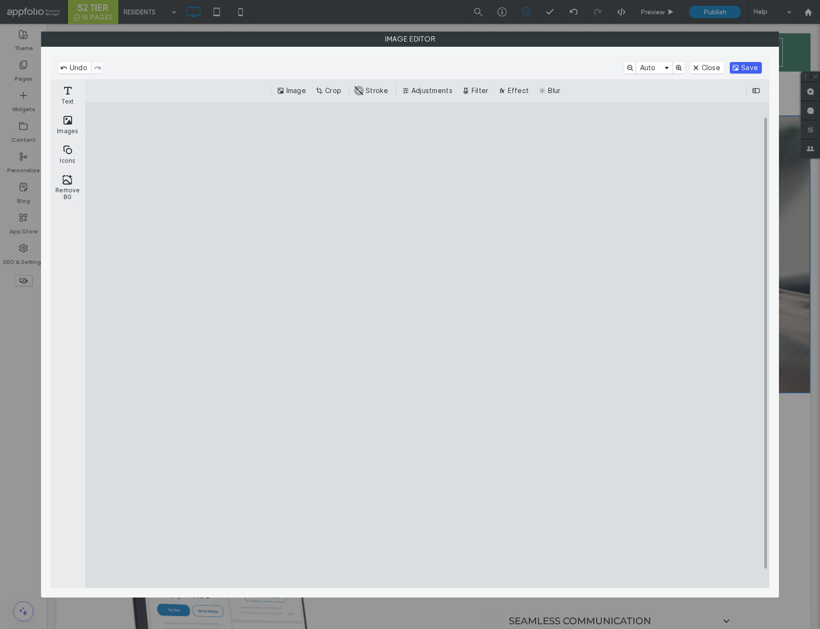
click at [749, 66] on button "Save" at bounding box center [746, 67] width 32 height 11
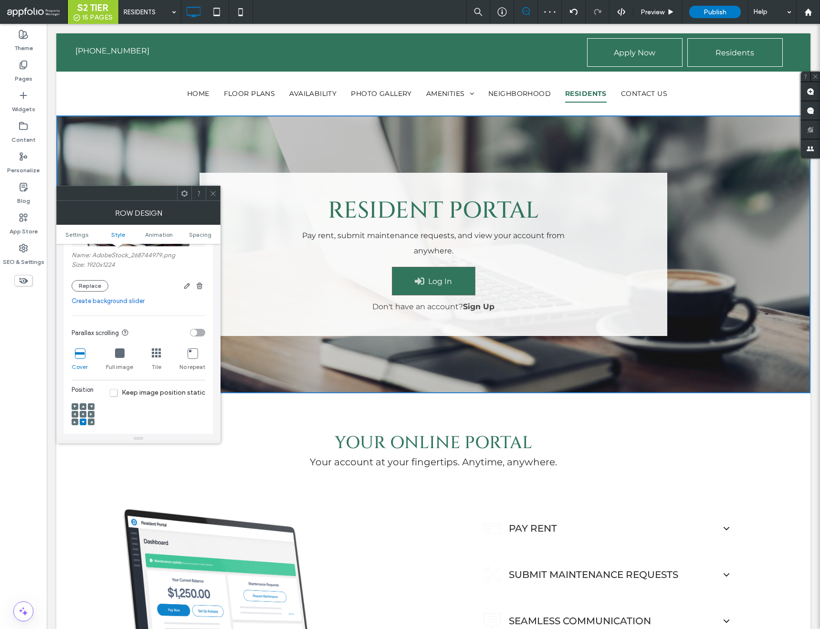
click at [217, 191] on div at bounding box center [213, 193] width 14 height 14
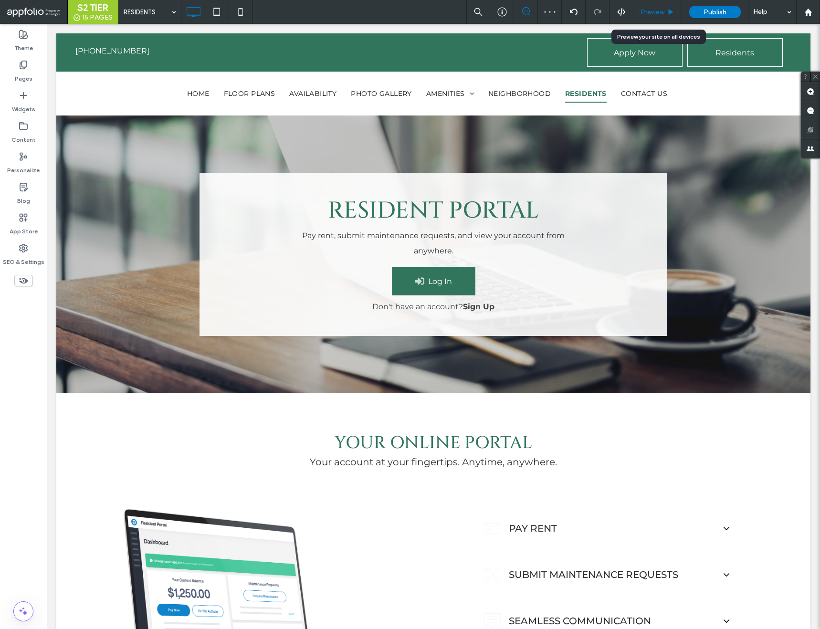
click at [645, 11] on span "Preview" at bounding box center [653, 12] width 24 height 8
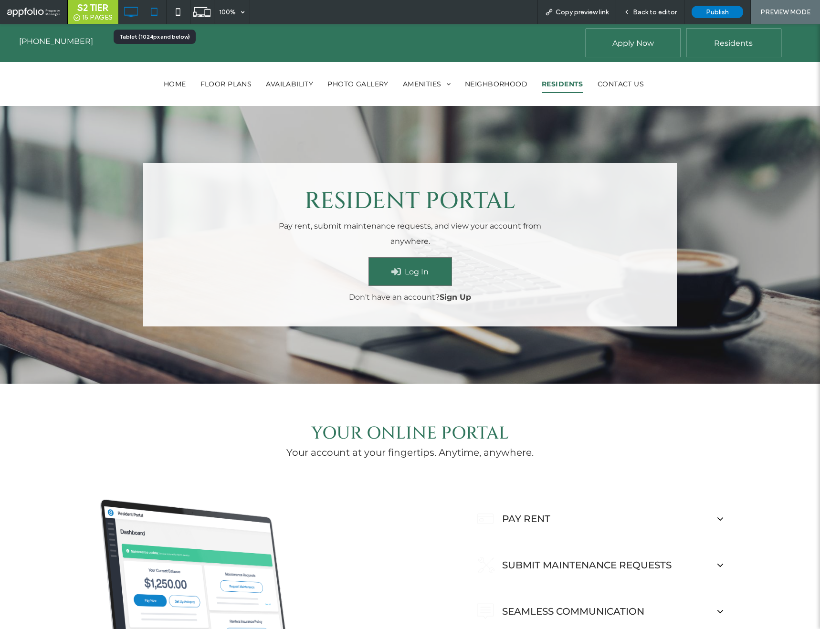
click at [156, 11] on icon at bounding box center [154, 11] width 19 height 19
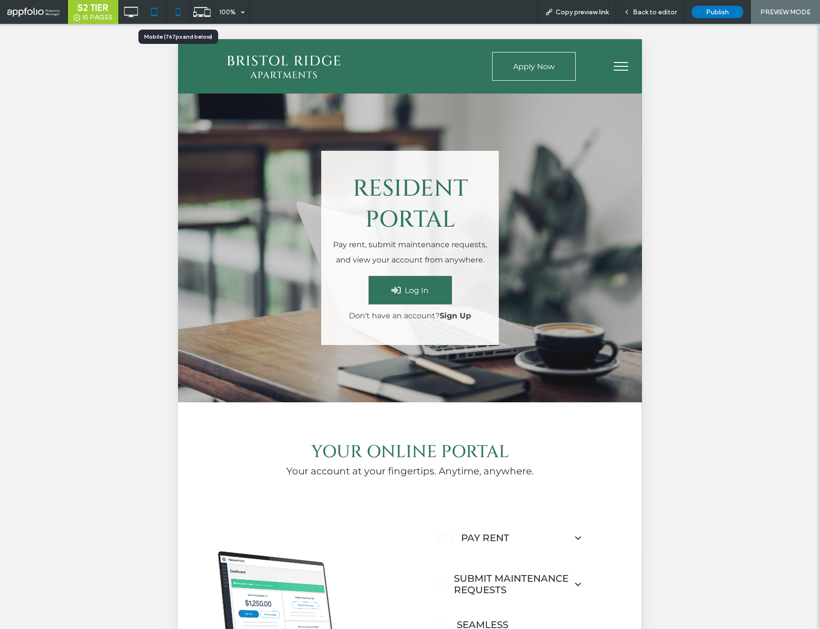
click at [177, 11] on icon at bounding box center [178, 11] width 19 height 19
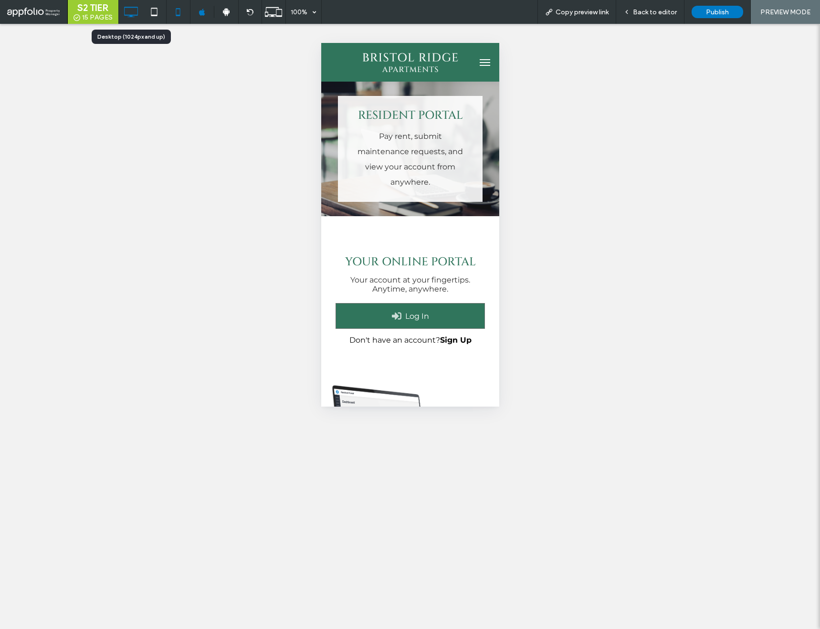
click at [135, 16] on icon at bounding box center [130, 11] width 19 height 19
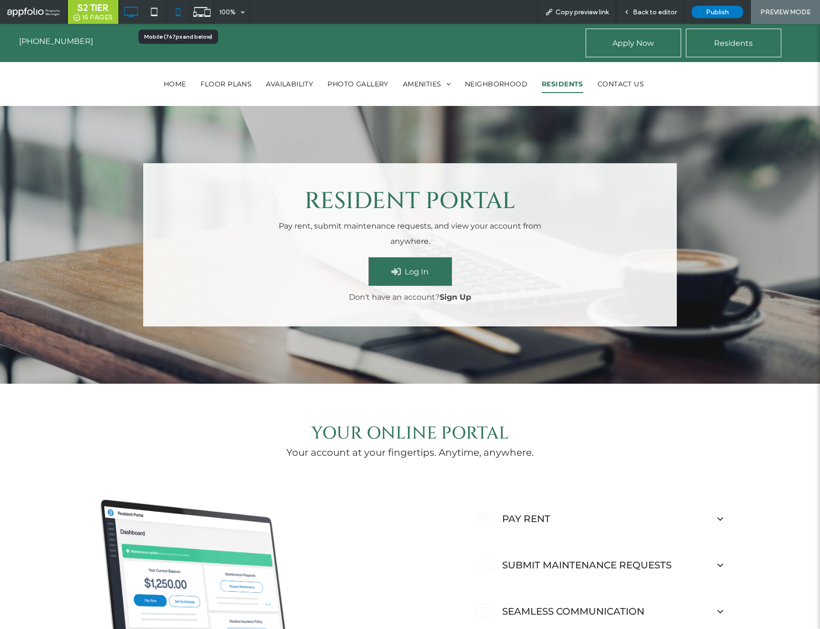
click at [180, 11] on icon at bounding box center [178, 11] width 19 height 19
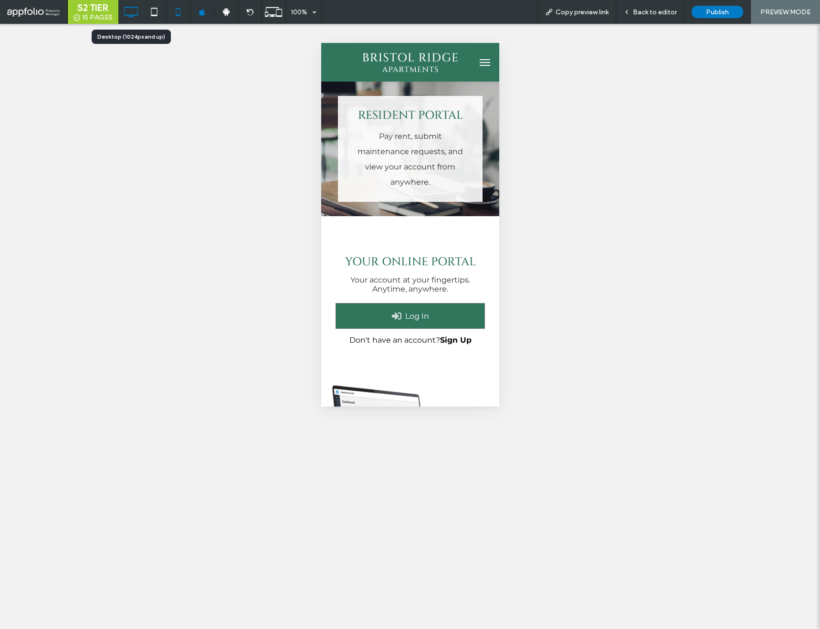
click at [134, 7] on use at bounding box center [131, 12] width 14 height 11
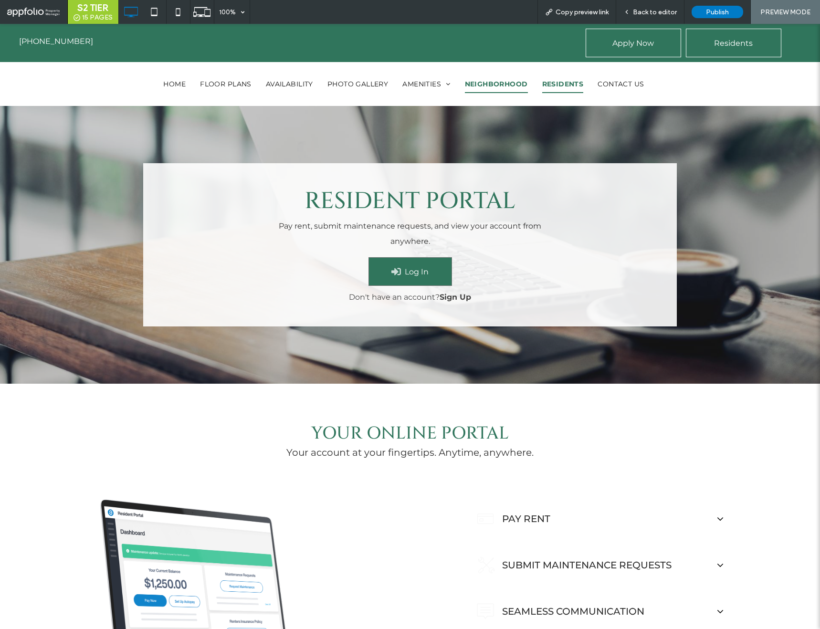
click at [500, 80] on span "NEIGHBORHOOD" at bounding box center [496, 84] width 63 height 18
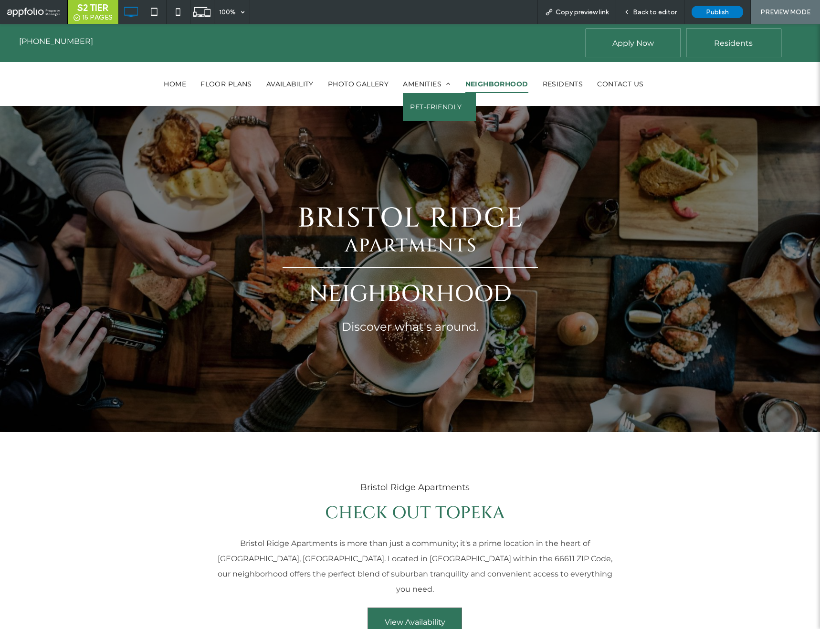
click at [428, 109] on span "PET-FRIENDLY" at bounding box center [436, 106] width 52 height 13
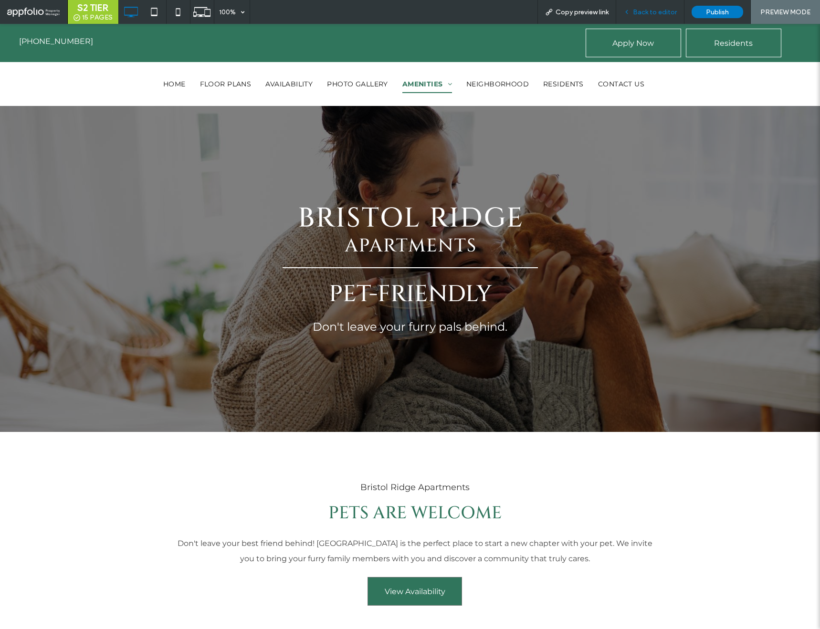
click at [656, 10] on span "Back to editor" at bounding box center [655, 12] width 44 height 8
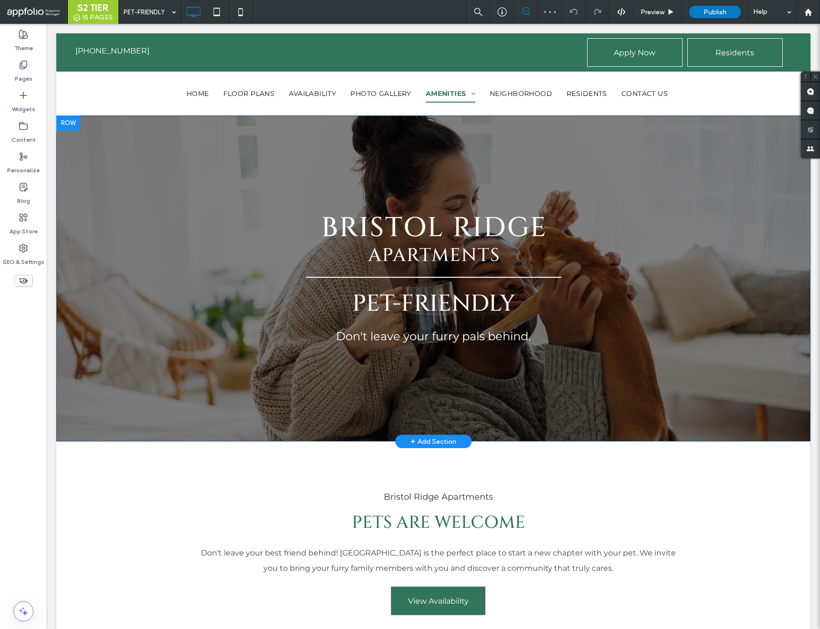
click at [310, 140] on div "Pet-Friendly Don't leave your furry pals behind. Click To Paste Row + Add Secti…" at bounding box center [433, 279] width 754 height 327
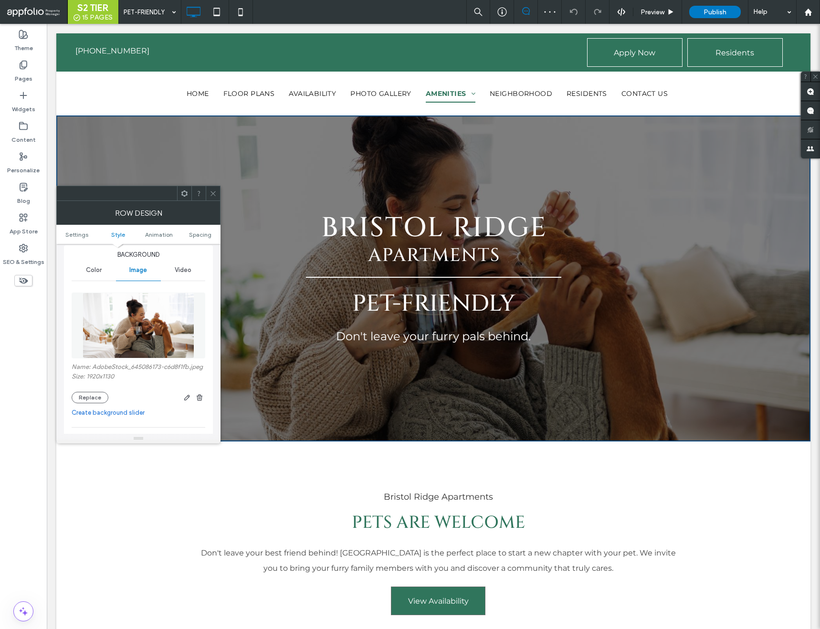
scroll to position [194, 0]
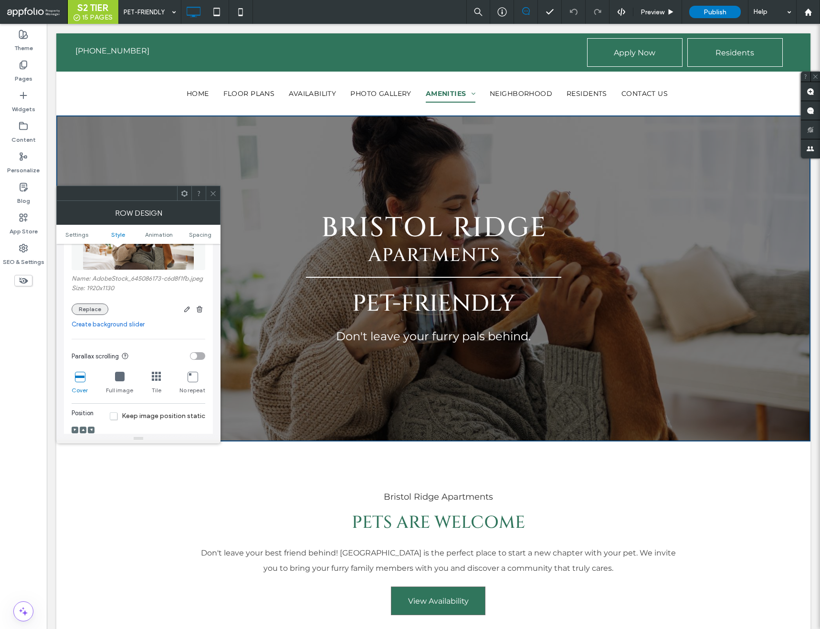
click at [89, 310] on button "Replace" at bounding box center [90, 309] width 37 height 11
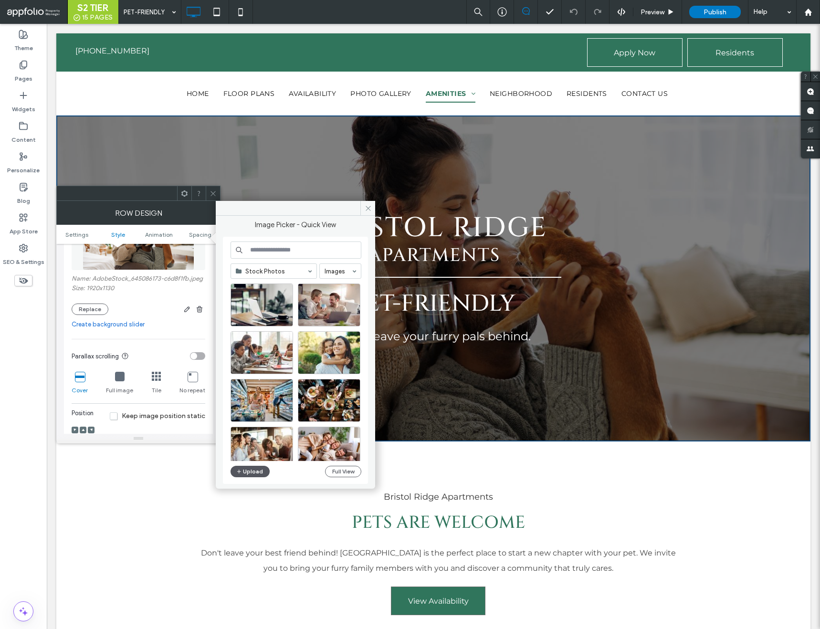
click at [254, 469] on button "Upload" at bounding box center [250, 471] width 39 height 11
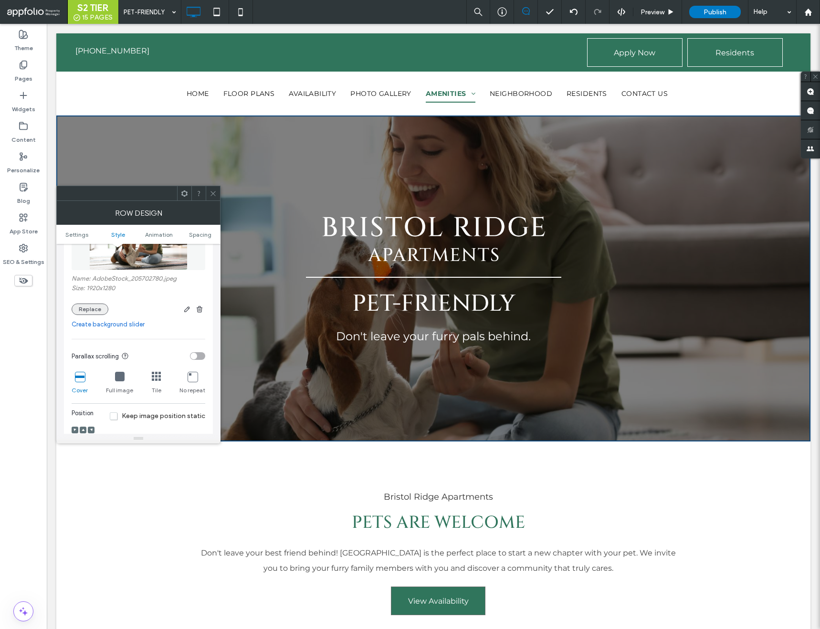
click at [81, 310] on button "Replace" at bounding box center [90, 309] width 37 height 11
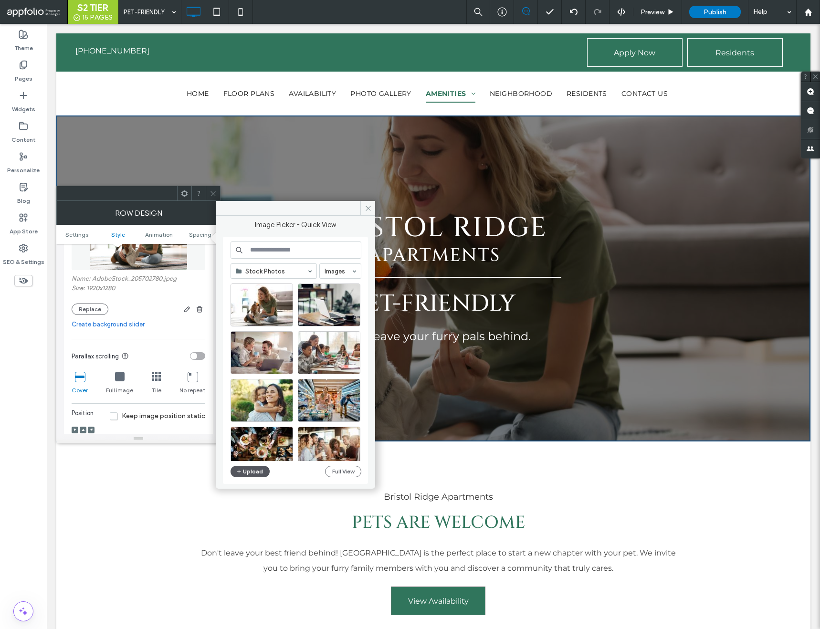
click at [239, 474] on icon "button" at bounding box center [239, 472] width 6 height 8
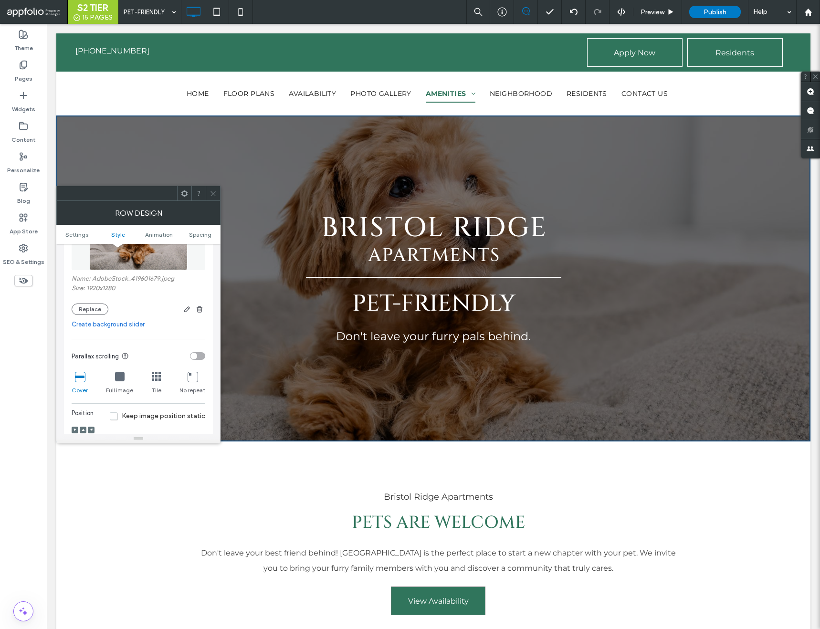
click at [212, 193] on use at bounding box center [213, 193] width 5 height 5
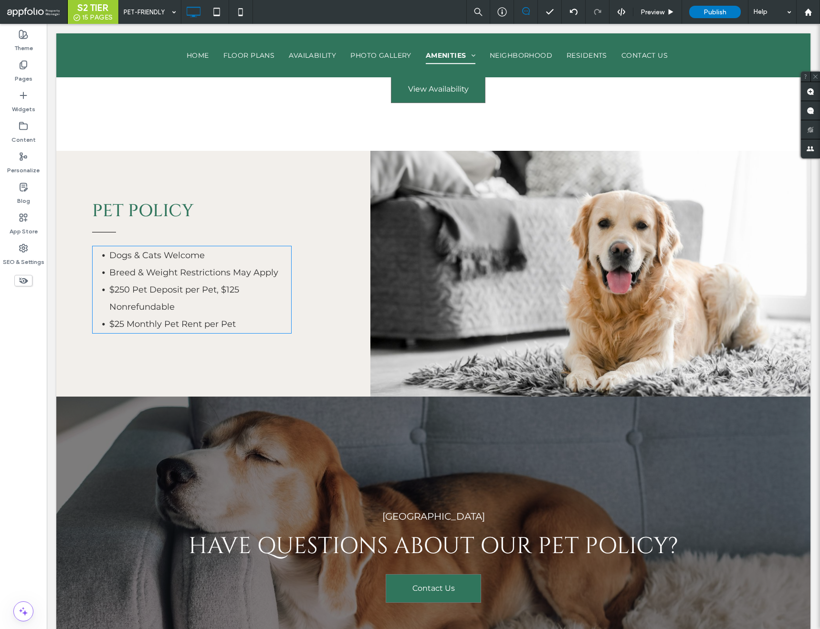
scroll to position [542, 0]
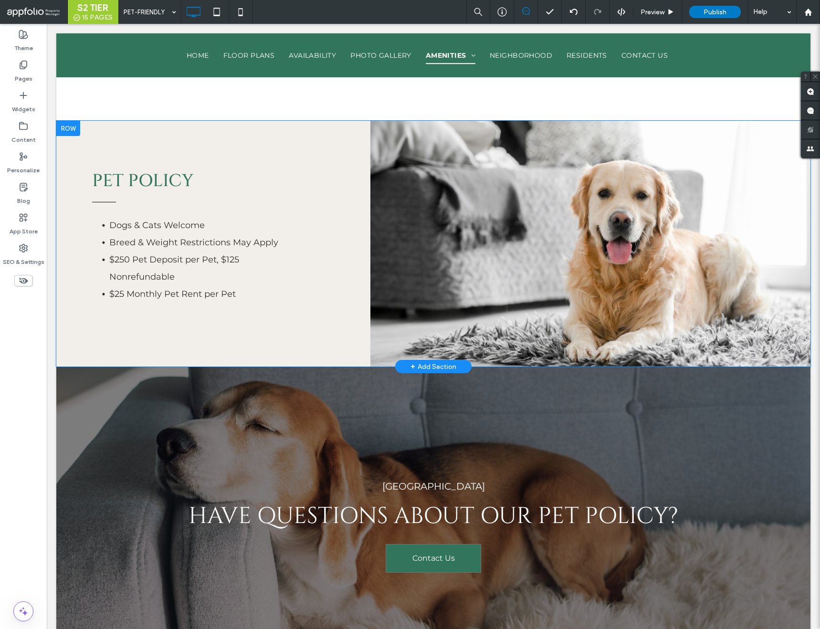
click at [376, 162] on div "Click To Paste" at bounding box center [590, 244] width 440 height 246
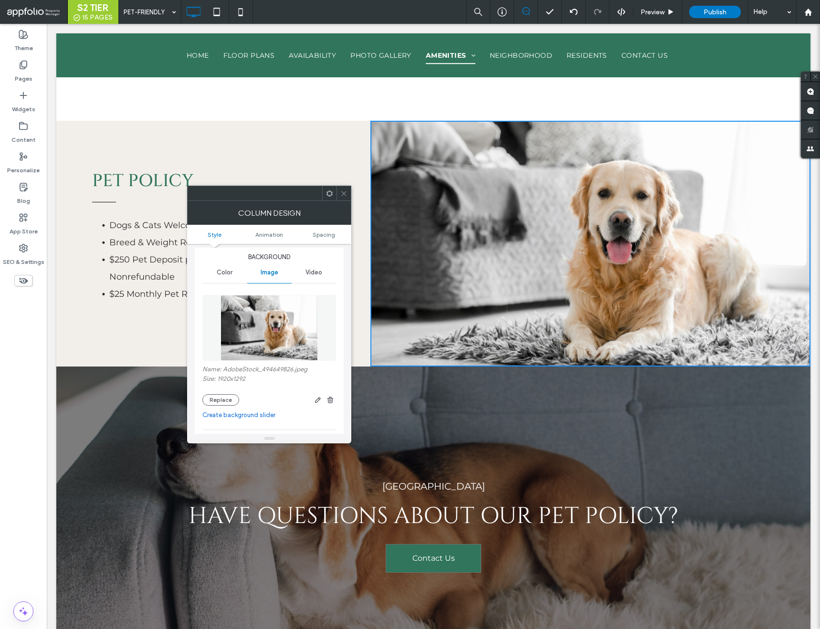
scroll to position [52, 0]
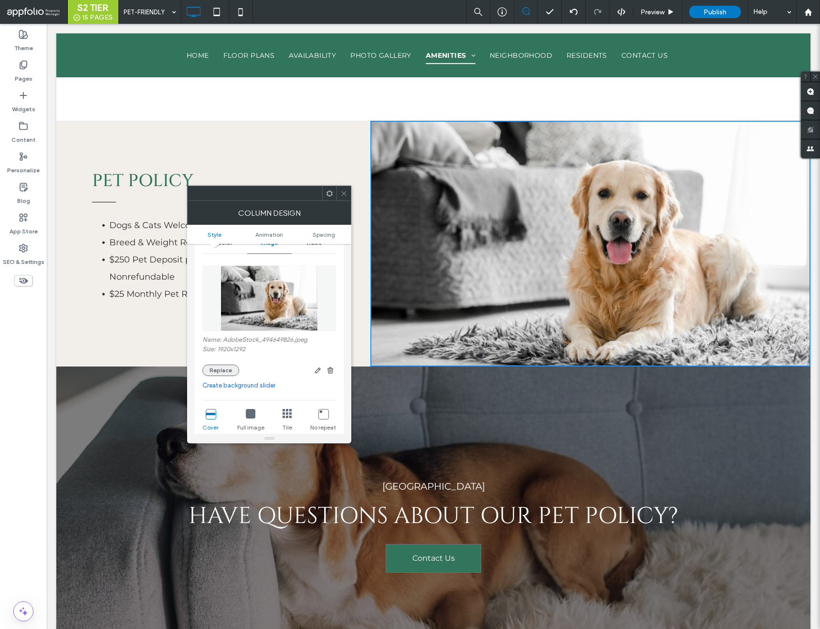
click at [217, 371] on button "Replace" at bounding box center [220, 370] width 37 height 11
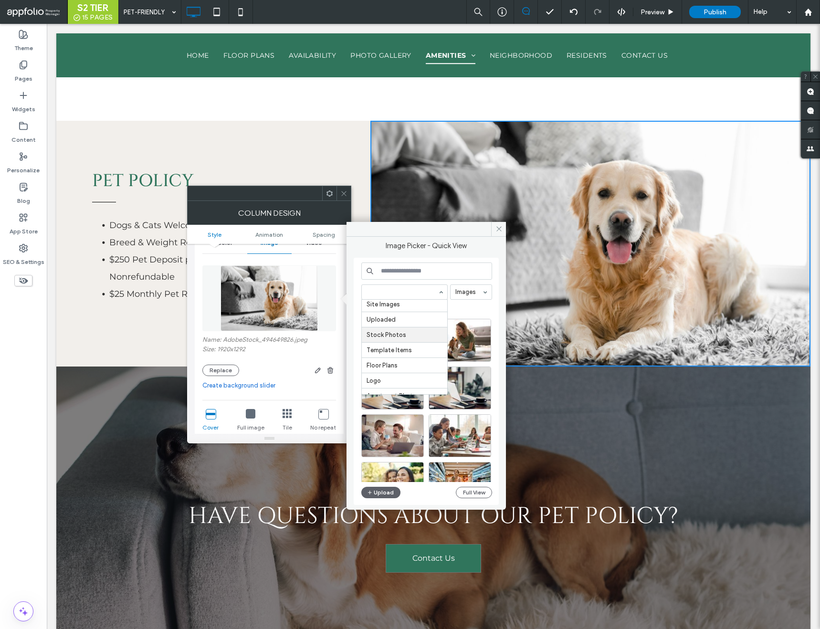
scroll to position [73, 0]
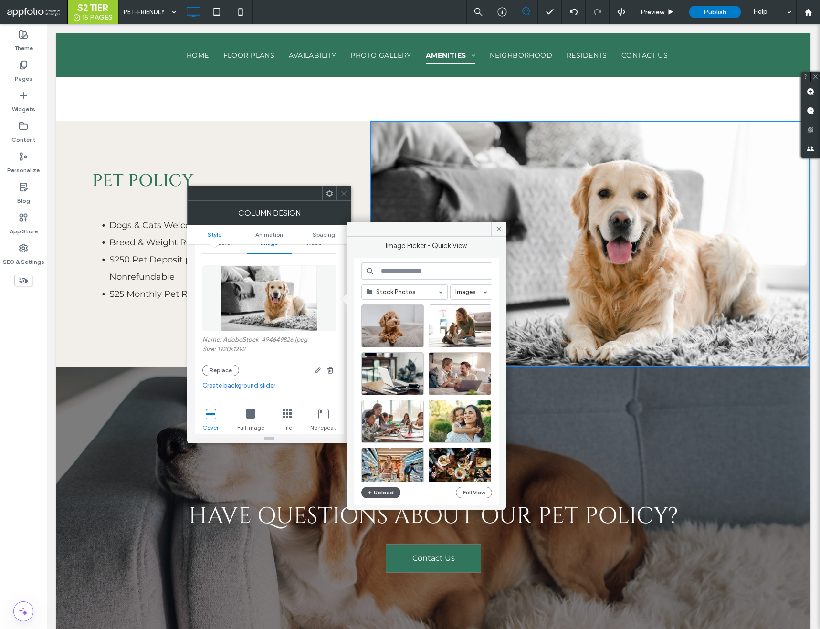
click at [385, 493] on button "Upload" at bounding box center [380, 492] width 39 height 11
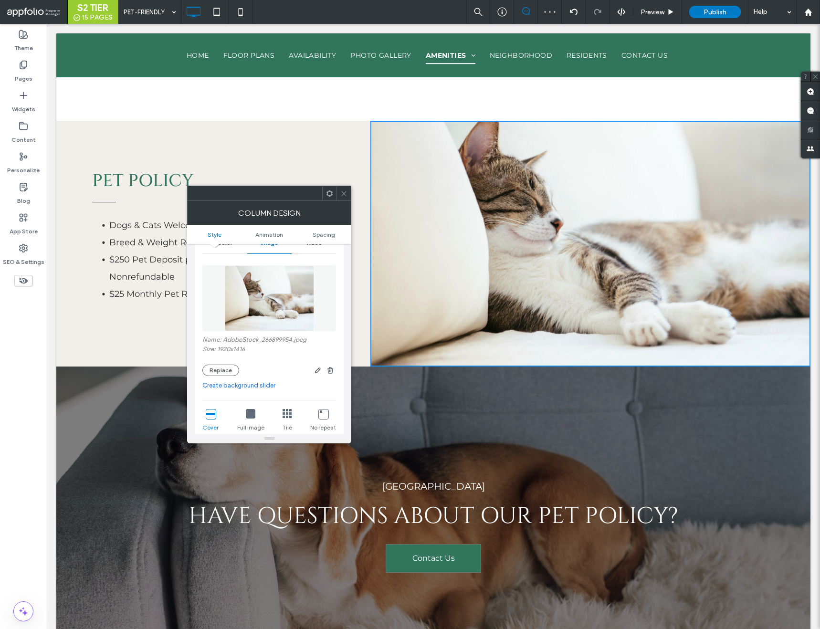
click at [342, 191] on use at bounding box center [344, 193] width 5 height 5
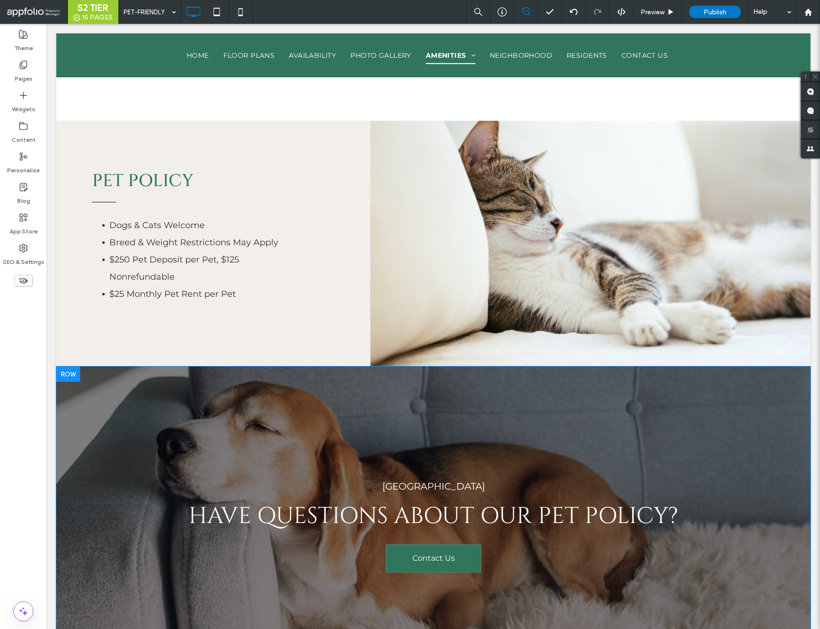
click at [147, 384] on div "Bristol Ridge Have questions about our pet policy? Contact Us Click To Paste Ro…" at bounding box center [433, 526] width 754 height 318
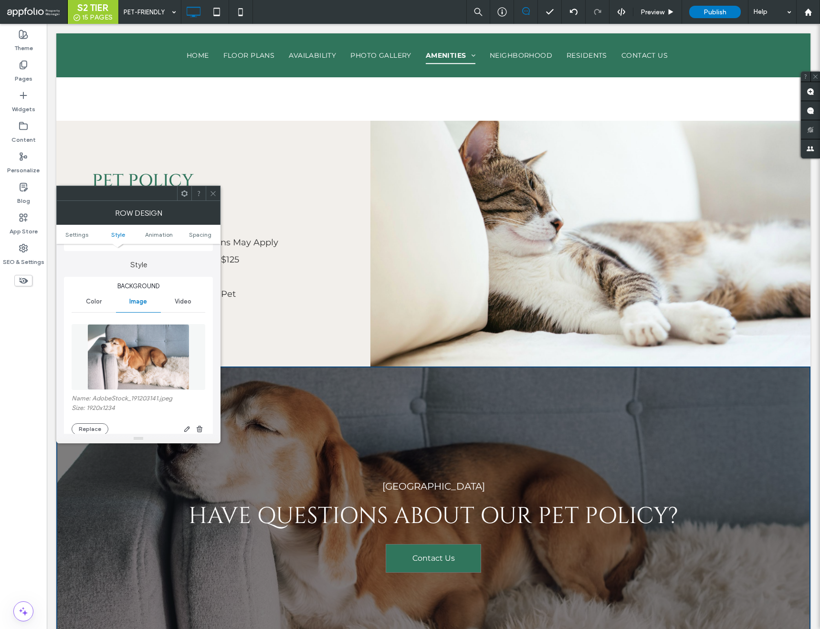
scroll to position [137, 0]
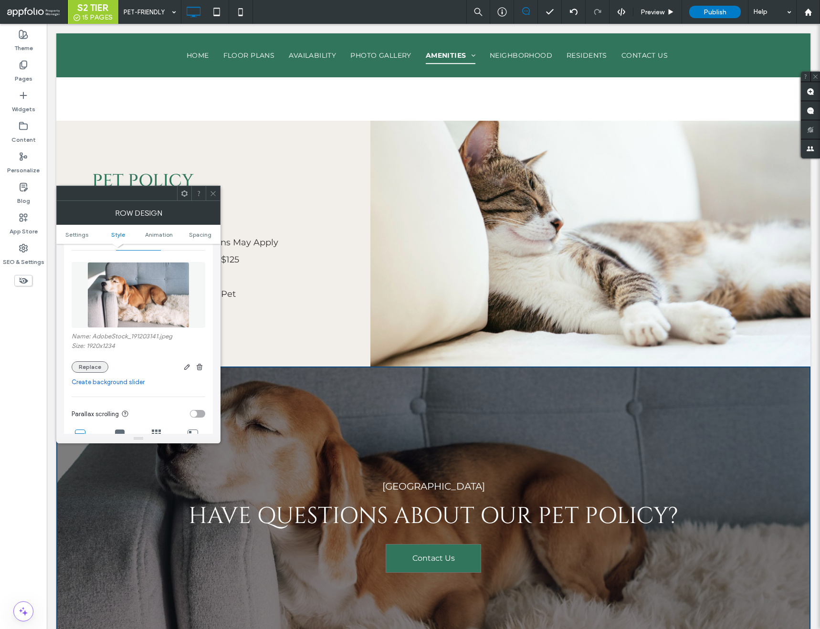
click at [95, 369] on button "Replace" at bounding box center [90, 366] width 37 height 11
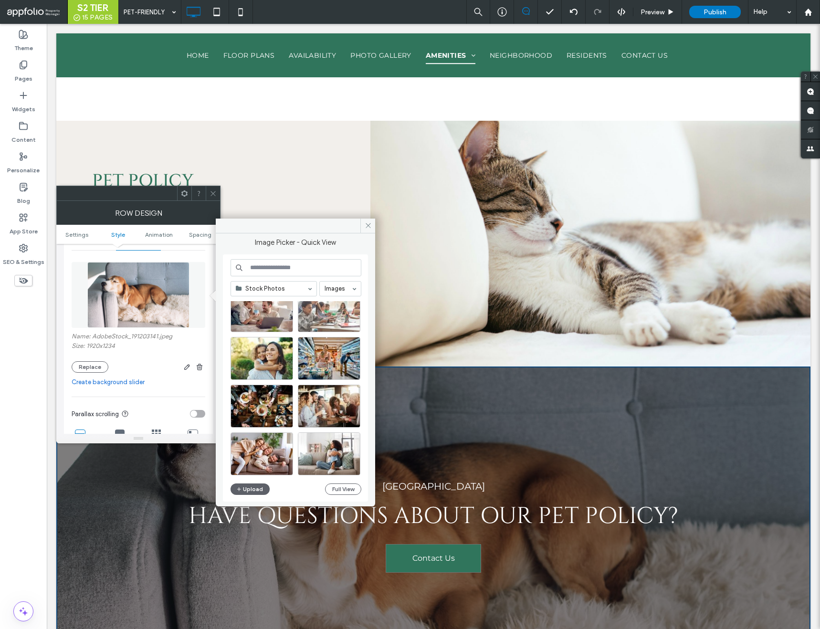
scroll to position [108, 0]
click at [251, 489] on button "Upload" at bounding box center [250, 489] width 39 height 11
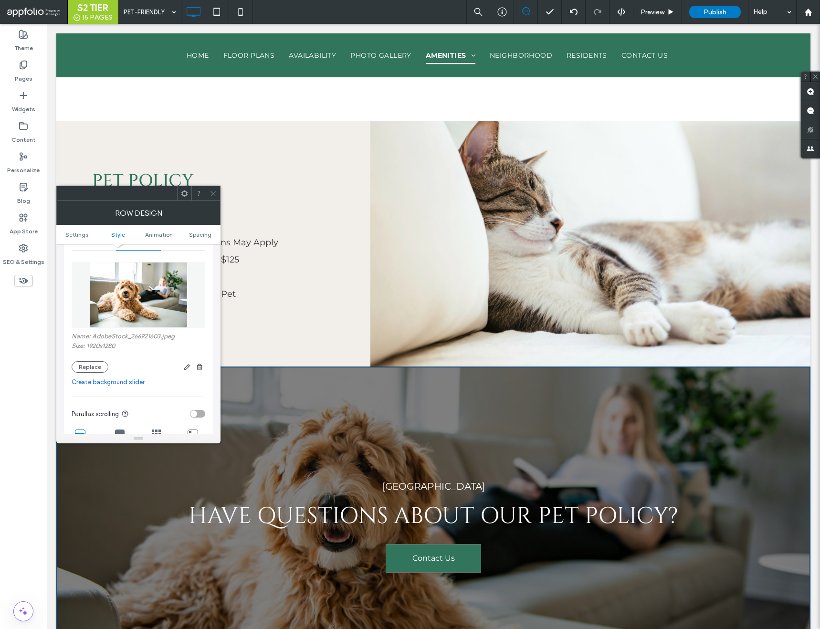
click at [212, 191] on icon at bounding box center [213, 193] width 7 height 7
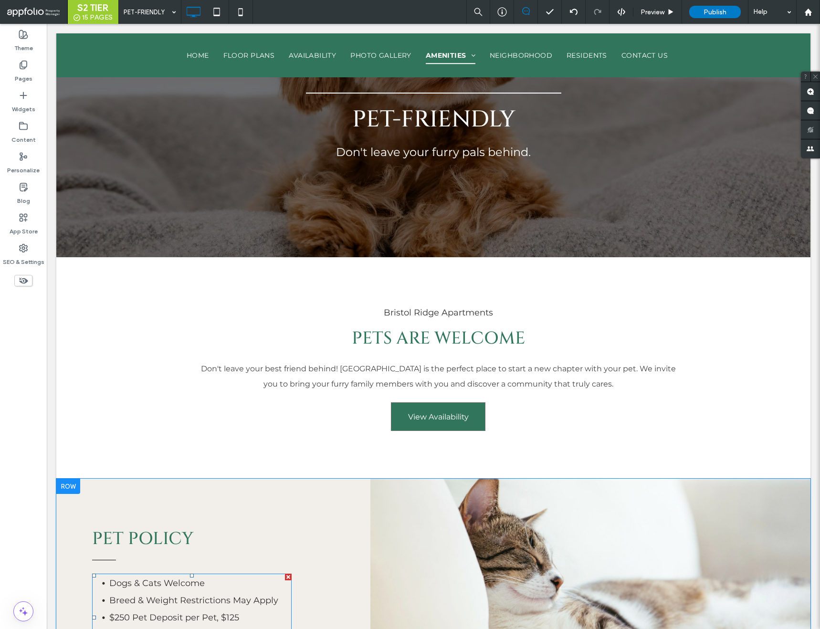
scroll to position [0, 0]
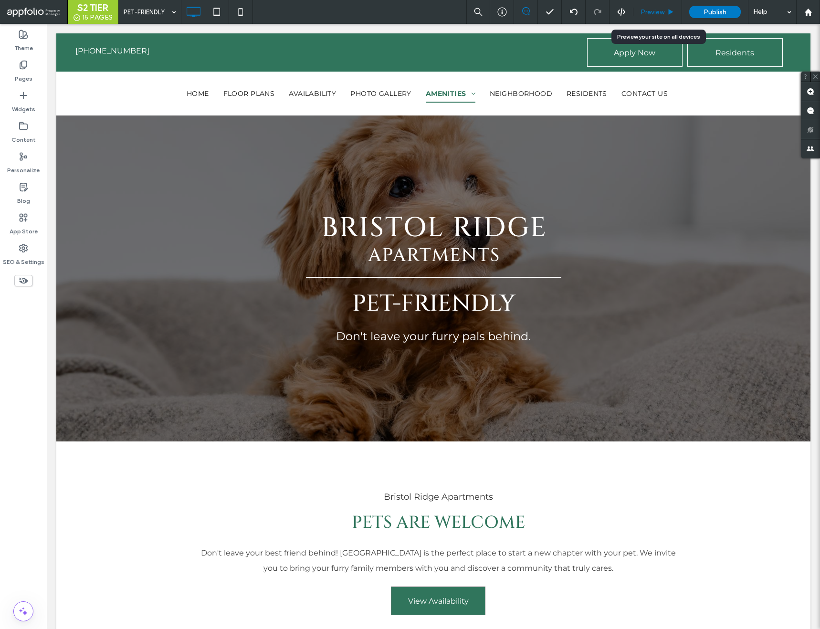
click at [669, 10] on use at bounding box center [671, 11] width 5 height 5
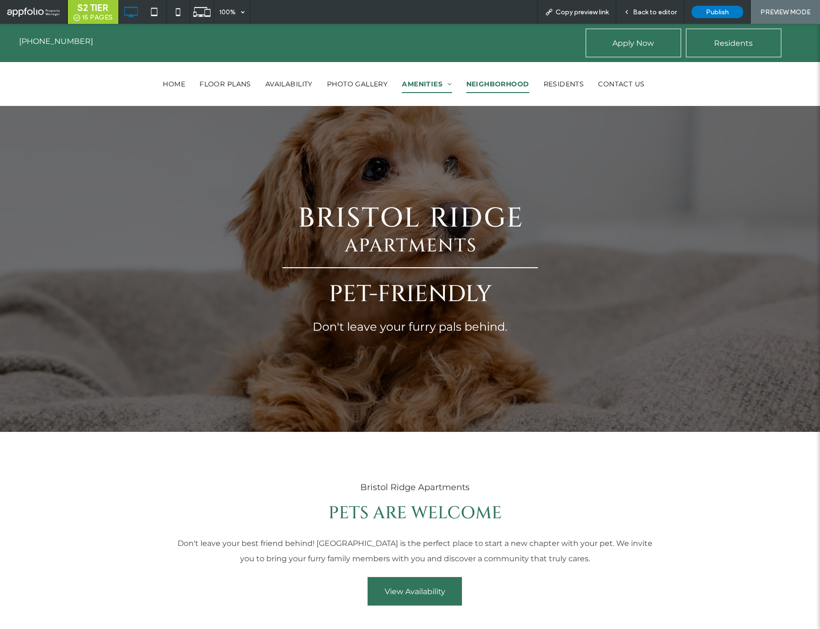
click at [500, 82] on span "NEIGHBORHOOD" at bounding box center [497, 84] width 63 height 18
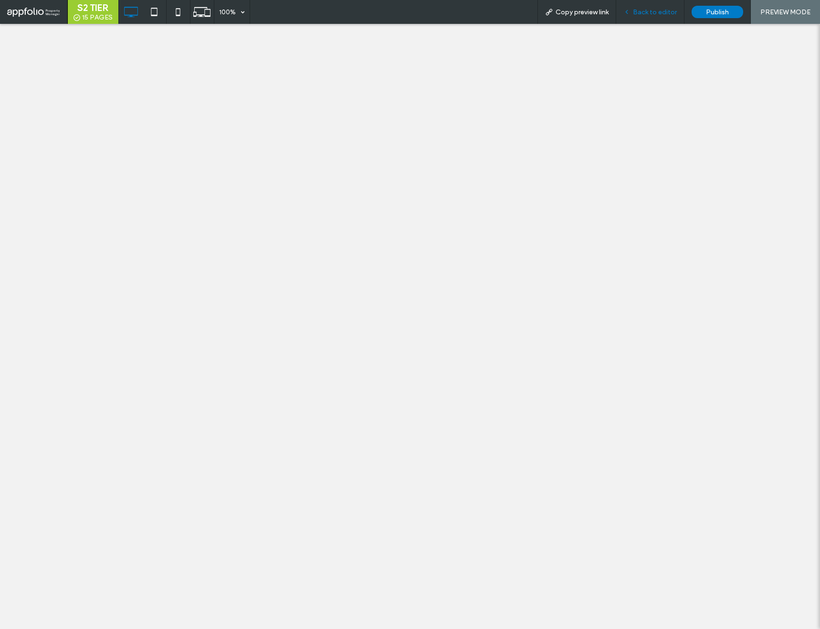
click at [655, 12] on span "Back to editor" at bounding box center [655, 12] width 44 height 8
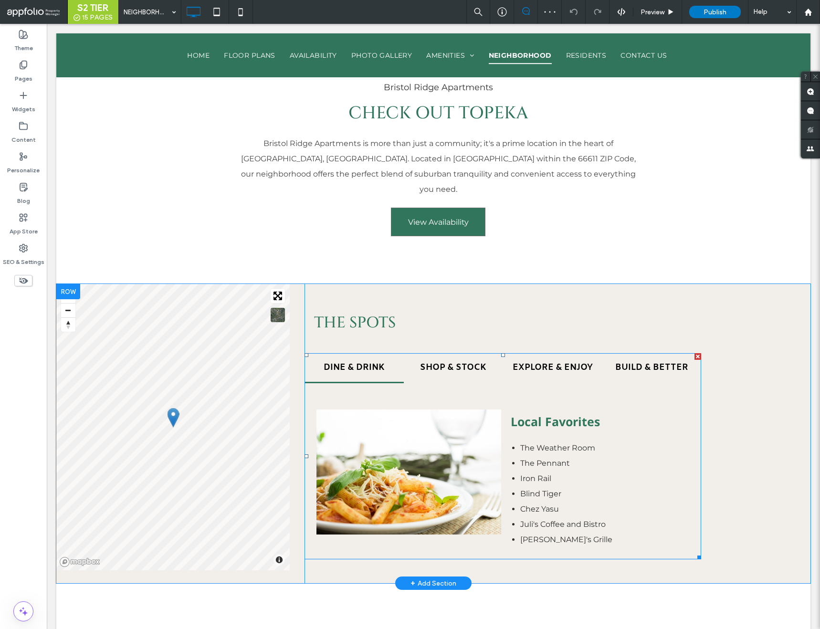
scroll to position [418, 0]
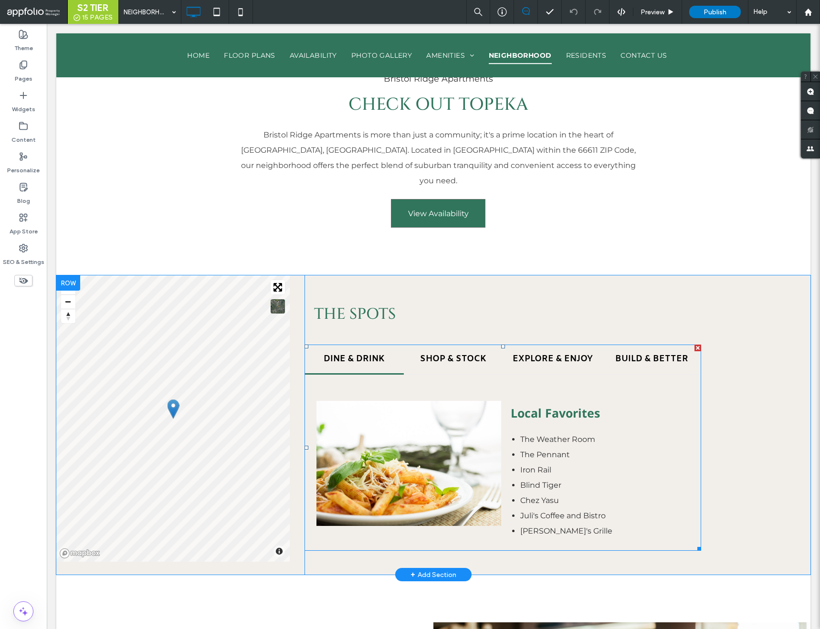
click at [429, 479] on span at bounding box center [503, 448] width 397 height 206
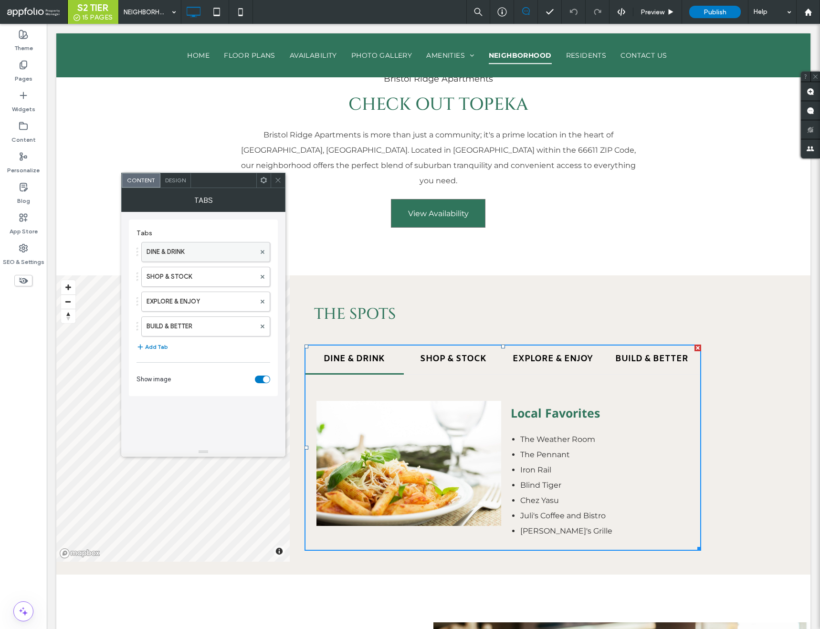
click at [176, 253] on label "DINE & DRINK" at bounding box center [201, 252] width 109 height 19
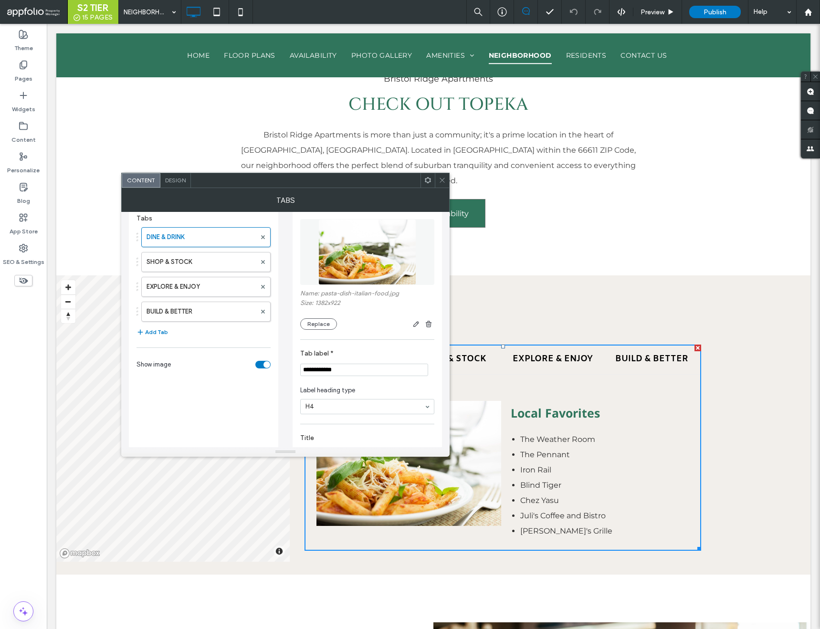
scroll to position [0, 0]
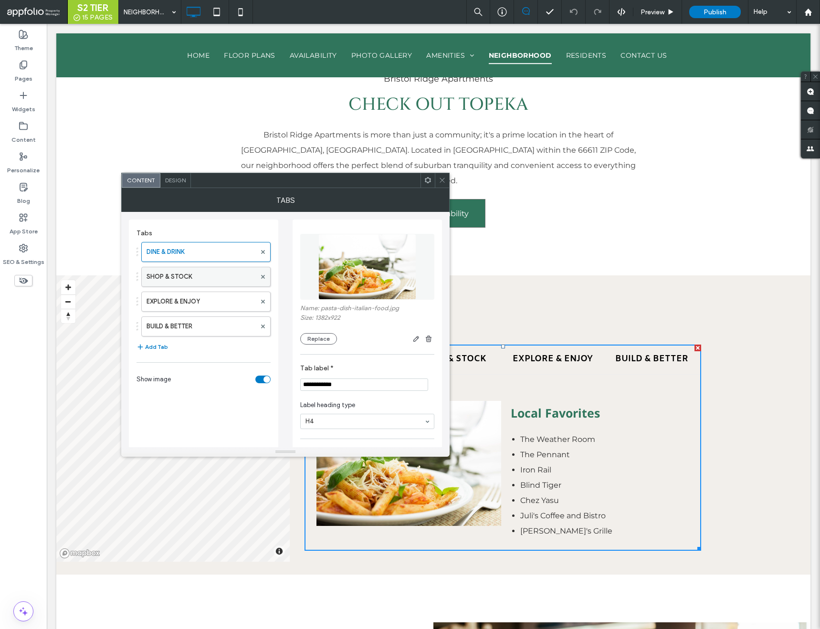
click at [215, 283] on label "SHOP & STOCK" at bounding box center [201, 276] width 109 height 19
click at [215, 282] on label "SHOP & STOCK" at bounding box center [201, 276] width 109 height 19
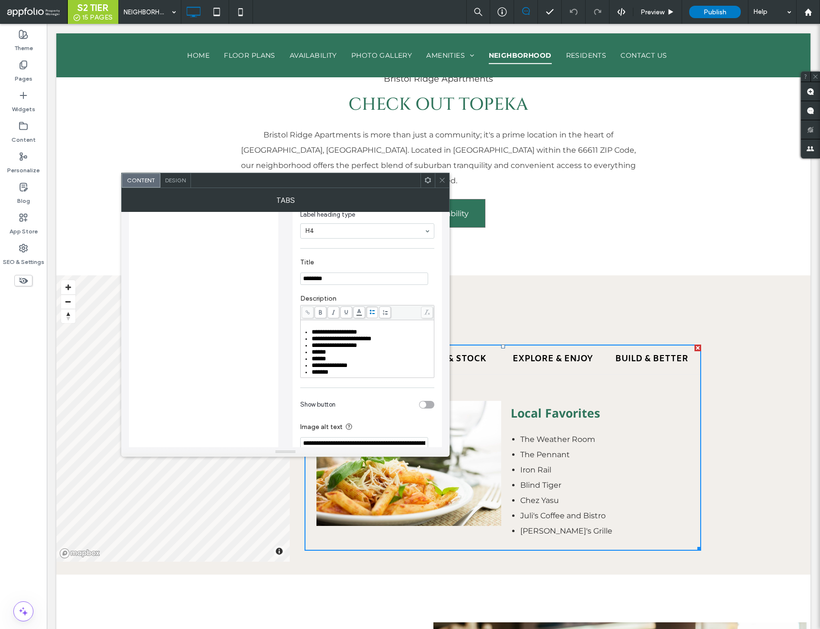
scroll to position [223, 0]
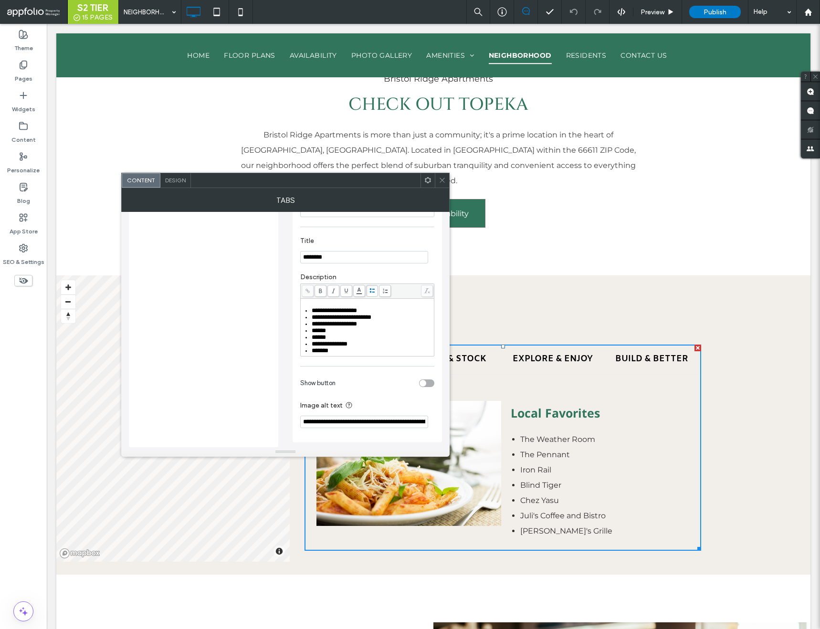
click at [304, 419] on input "**********" at bounding box center [364, 422] width 128 height 12
drag, startPoint x: 427, startPoint y: 424, endPoint x: 351, endPoint y: 421, distance: 75.5
click at [351, 421] on input "**********" at bounding box center [364, 421] width 128 height 13
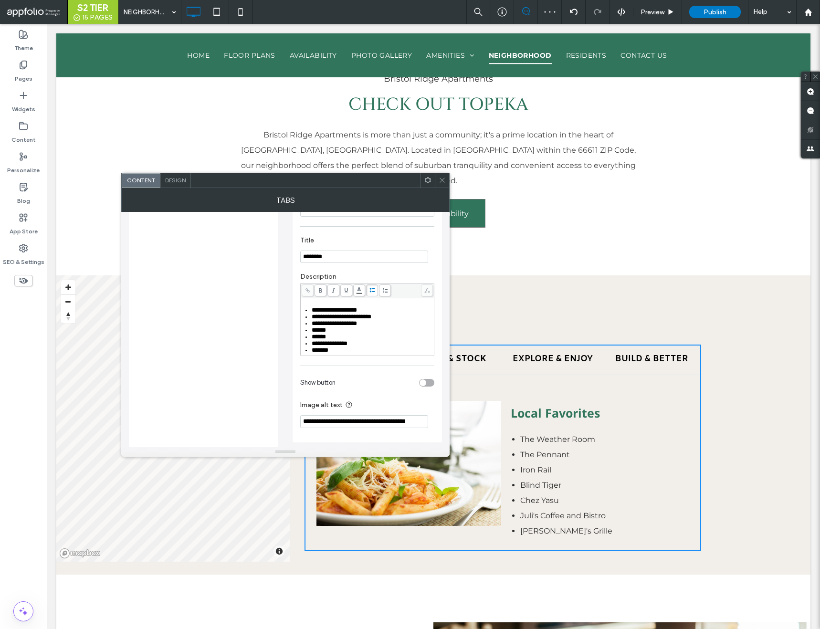
drag, startPoint x: 305, startPoint y: 421, endPoint x: 288, endPoint y: 420, distance: 16.8
click at [288, 420] on div "**********" at bounding box center [285, 224] width 313 height 448
type input "**********"
click at [440, 179] on icon at bounding box center [442, 180] width 7 height 7
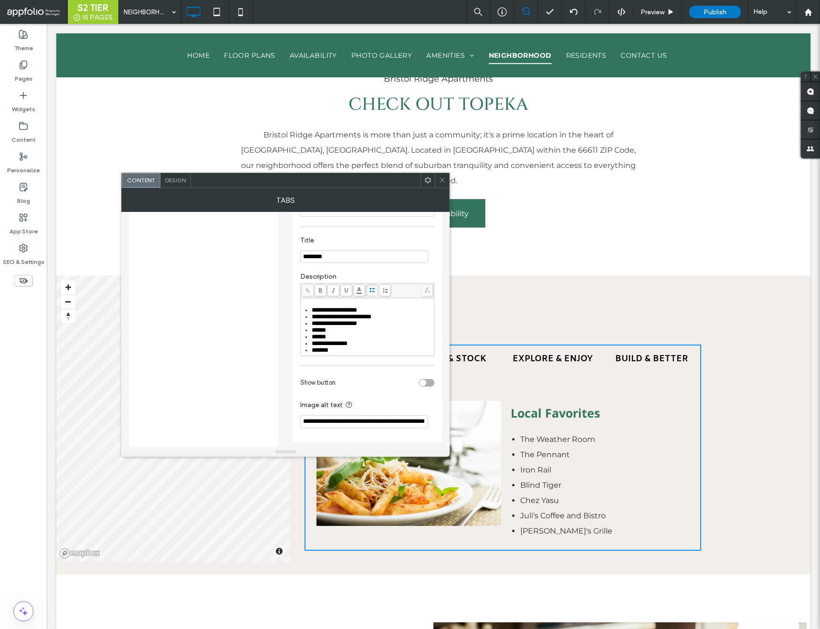
scroll to position [0, 0]
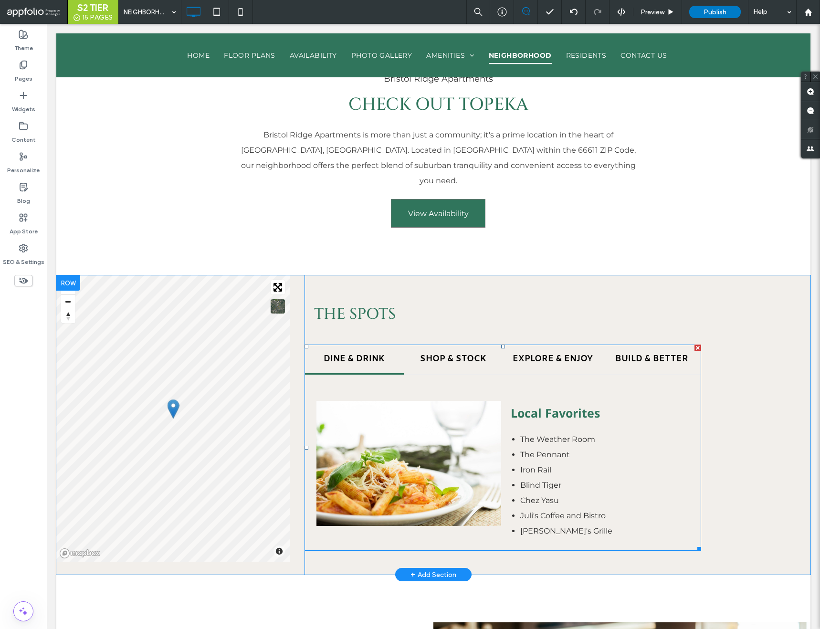
click at [379, 429] on span at bounding box center [503, 448] width 397 height 206
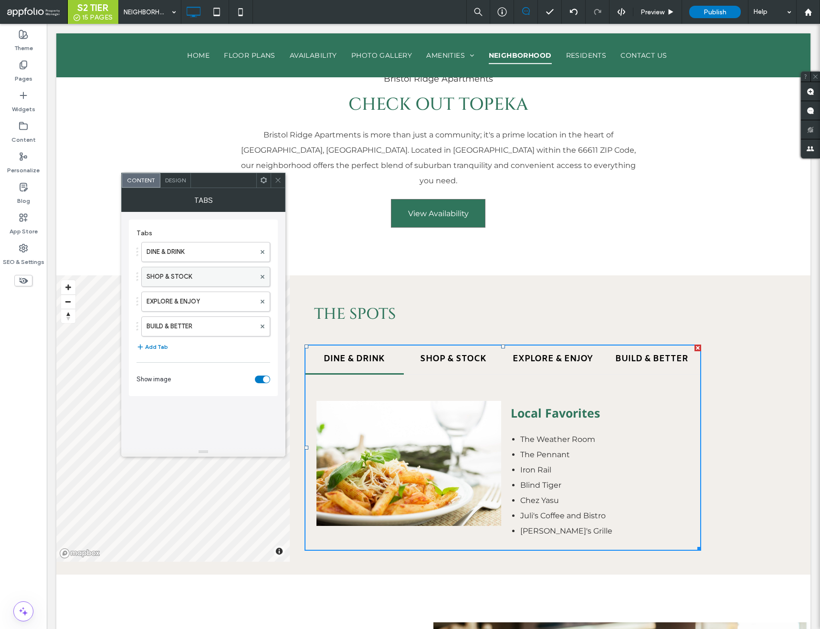
click at [178, 277] on label "SHOP & STOCK" at bounding box center [201, 276] width 109 height 19
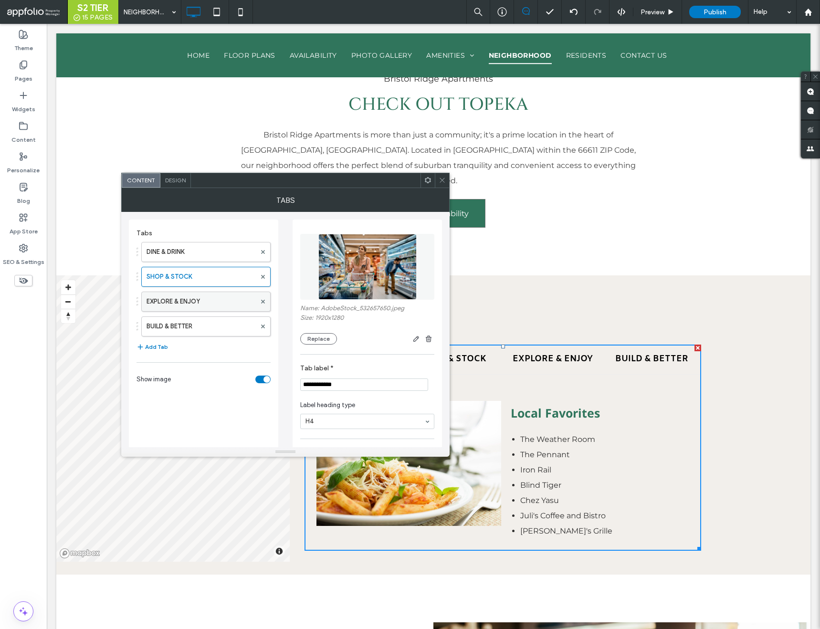
click at [182, 304] on label "EXPLORE & ENJOY" at bounding box center [201, 301] width 109 height 19
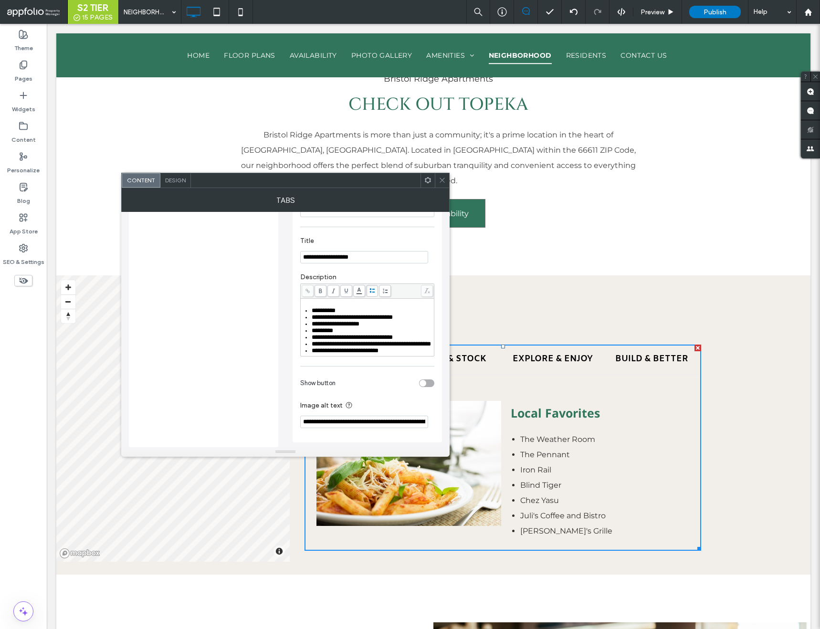
scroll to position [0, 80]
drag, startPoint x: 349, startPoint y: 446, endPoint x: 484, endPoint y: 438, distance: 134.9
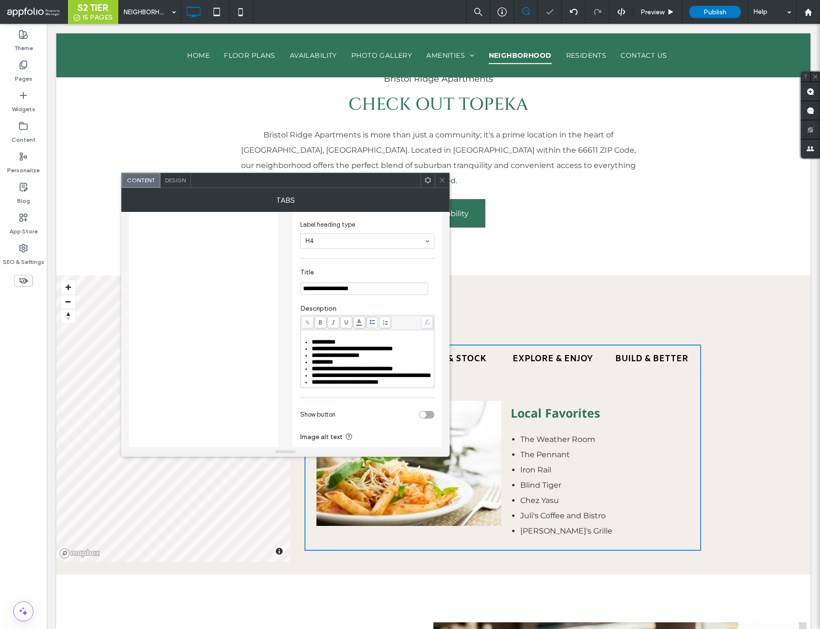
scroll to position [0, 0]
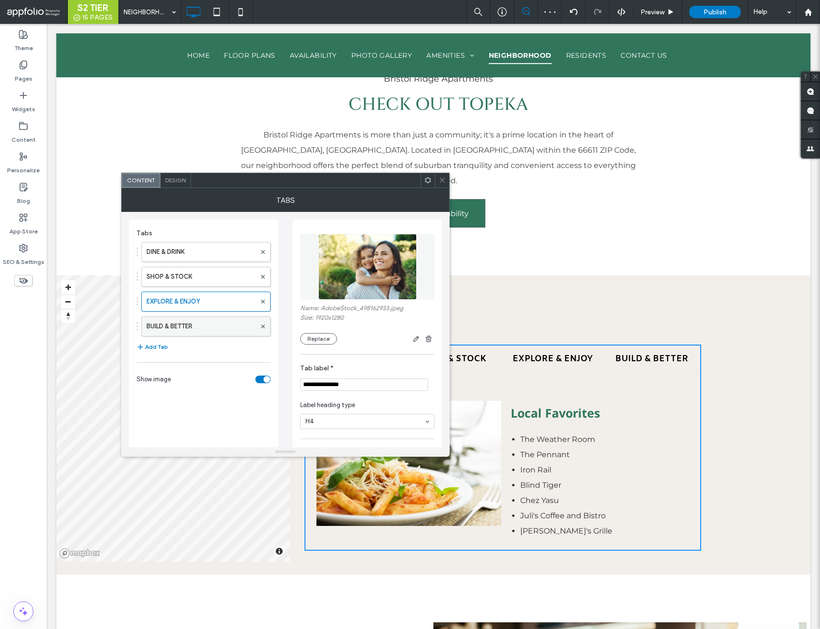
type input "**********"
click at [192, 323] on label "BUILD & BETTER" at bounding box center [201, 326] width 109 height 19
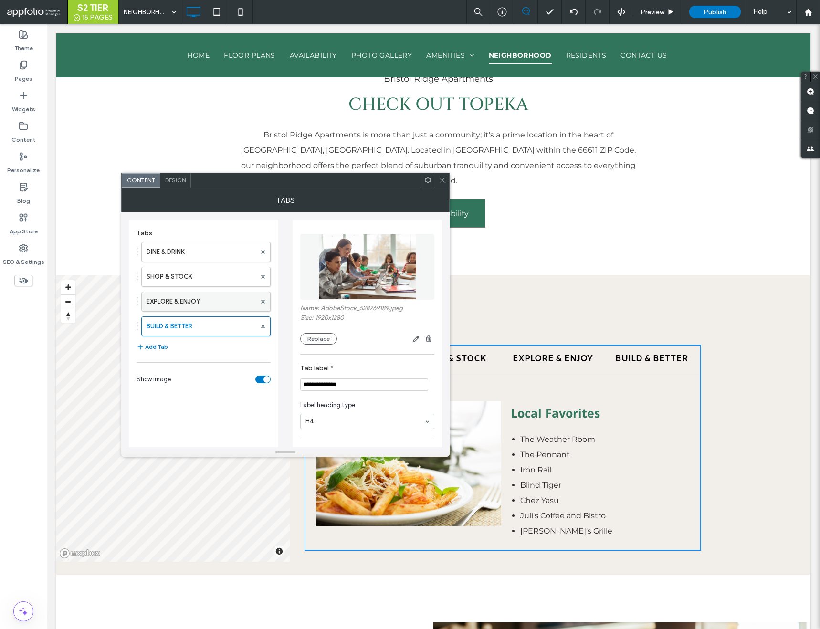
click at [228, 298] on label "EXPLORE & ENJOY" at bounding box center [201, 301] width 109 height 19
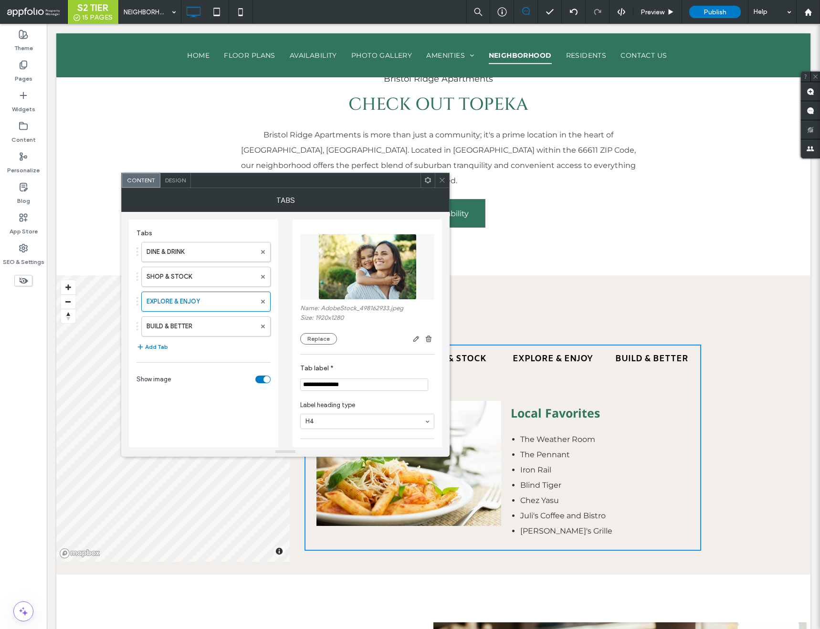
scroll to position [231, 0]
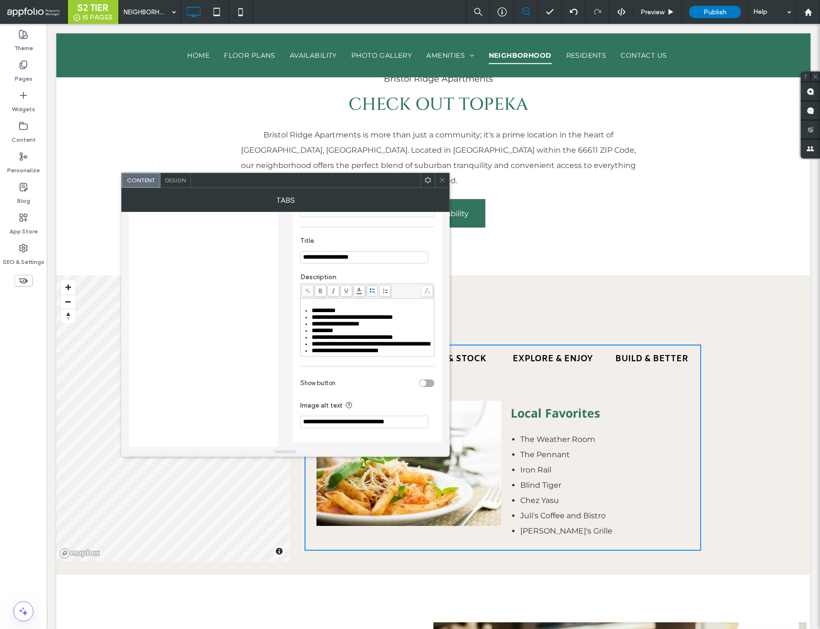
click at [389, 423] on input "**********" at bounding box center [364, 422] width 128 height 12
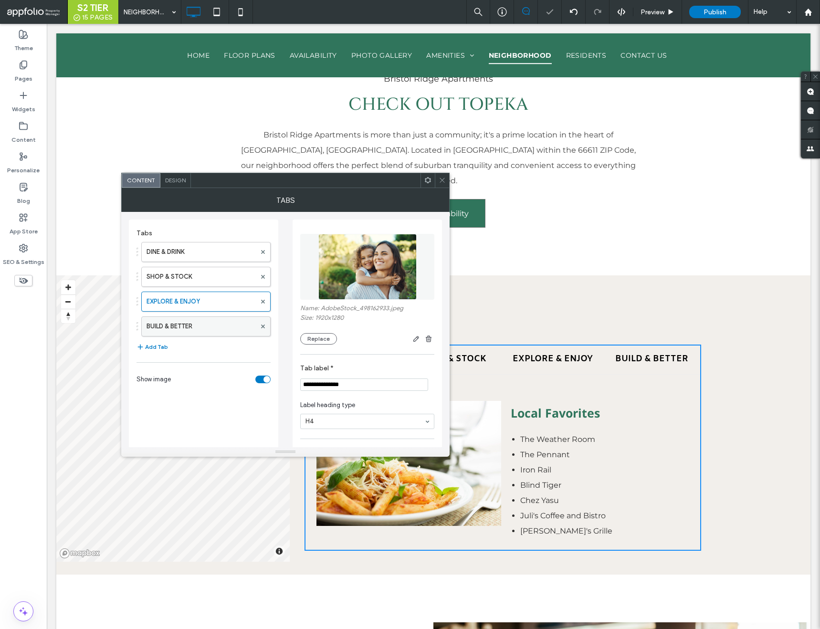
type input "**********"
click at [215, 328] on label "BUILD & BETTER" at bounding box center [201, 326] width 109 height 19
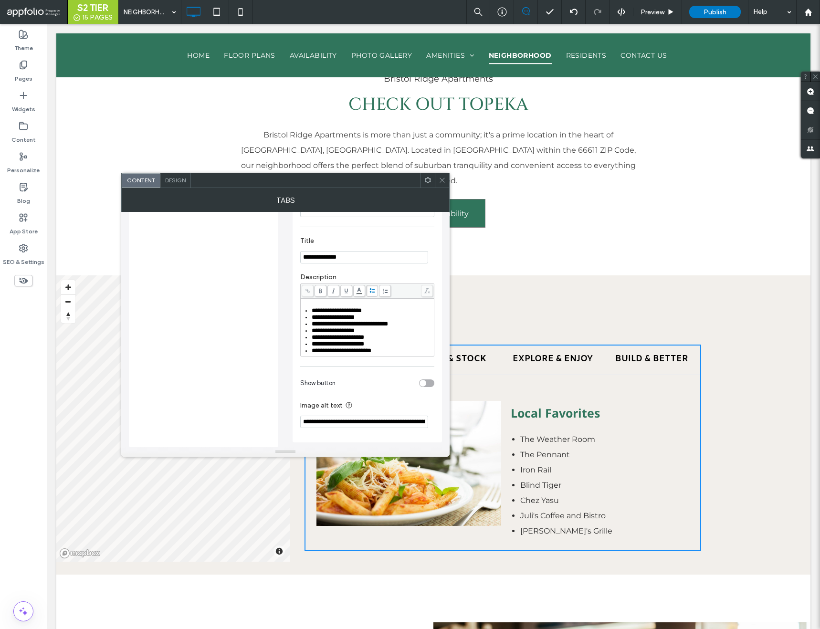
scroll to position [0, 154]
drag, startPoint x: 350, startPoint y: 444, endPoint x: 496, endPoint y: 441, distance: 146.1
type input "**********"
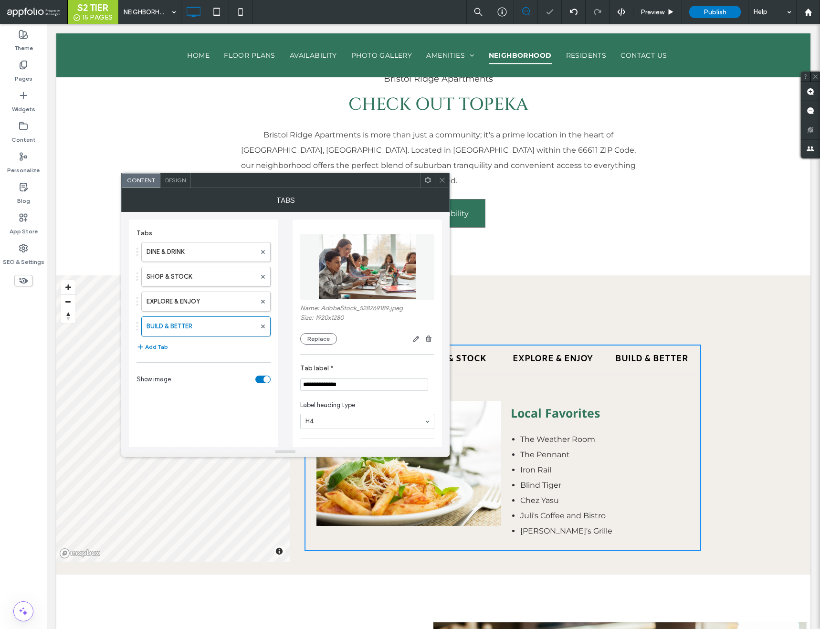
scroll to position [223, 0]
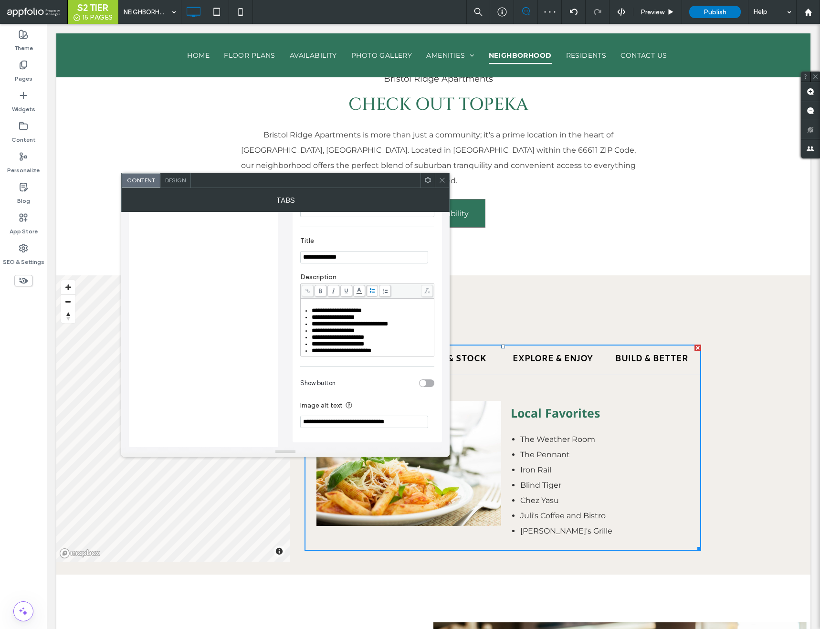
type input "**********"
click at [445, 179] on icon at bounding box center [442, 180] width 7 height 7
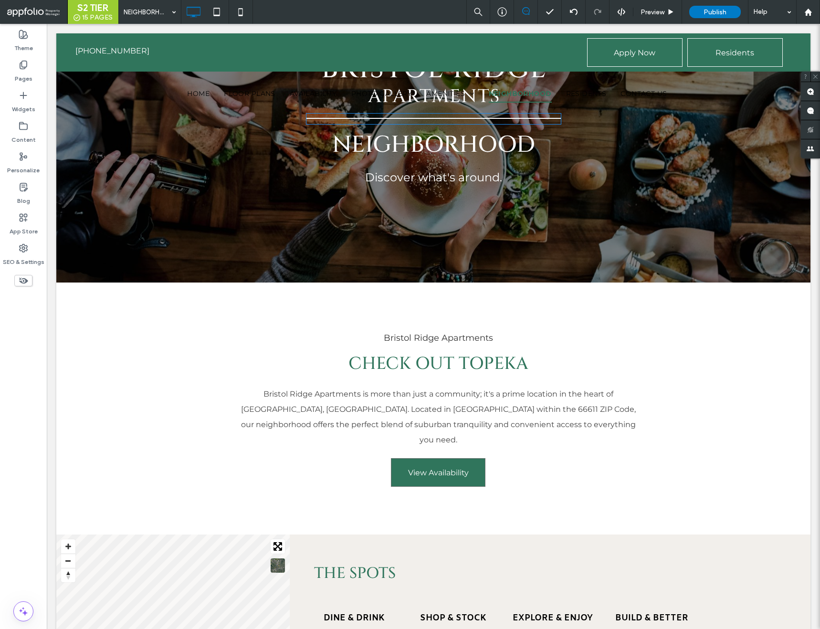
scroll to position [0, 0]
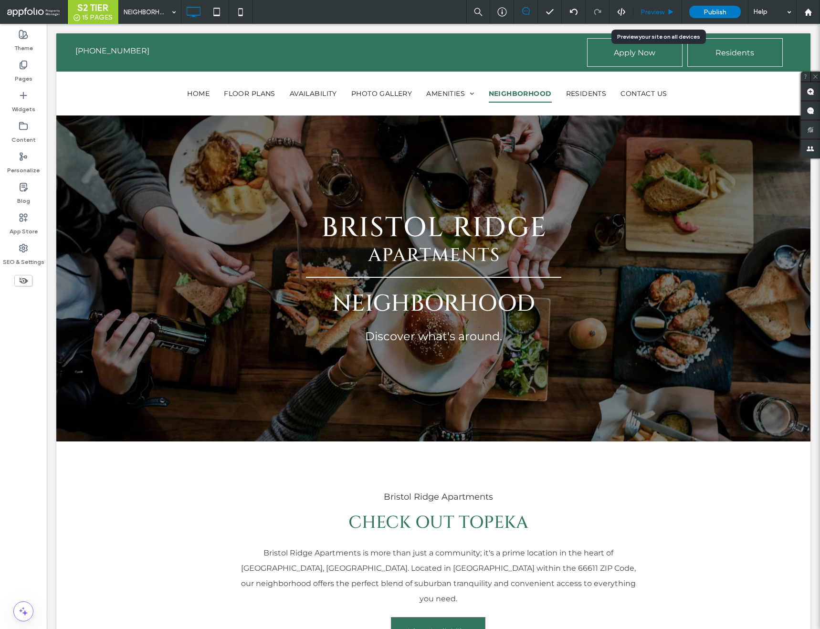
click at [662, 8] on span "Preview" at bounding box center [653, 12] width 24 height 8
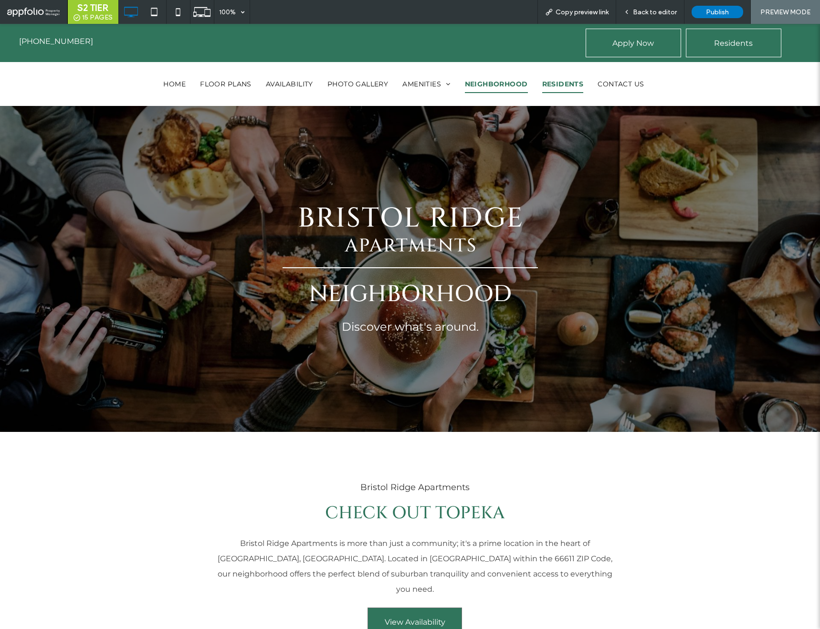
click at [568, 82] on span "RESIDENTS" at bounding box center [563, 84] width 42 height 18
click at [666, 7] on div "Back to editor" at bounding box center [650, 12] width 68 height 24
click at [658, 10] on span "Back to editor" at bounding box center [655, 12] width 44 height 8
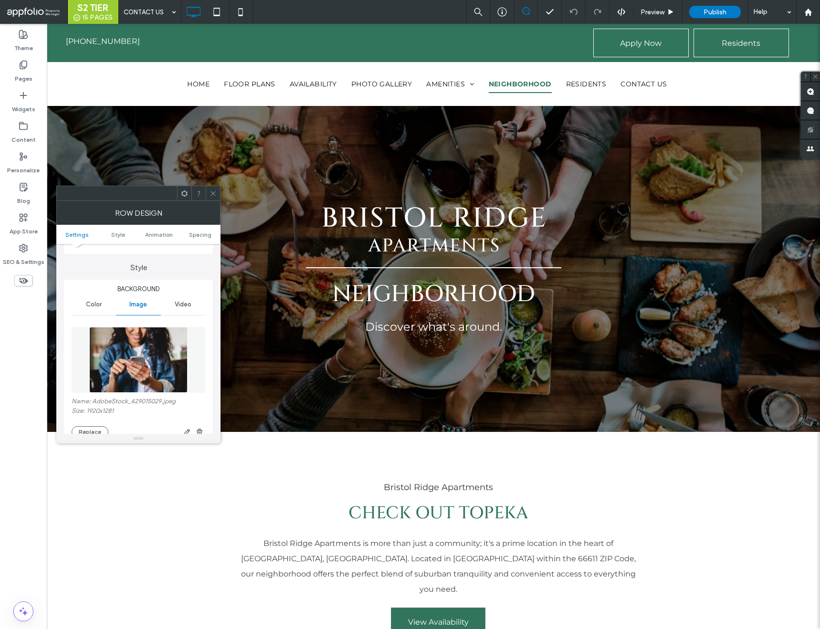
scroll to position [110, 0]
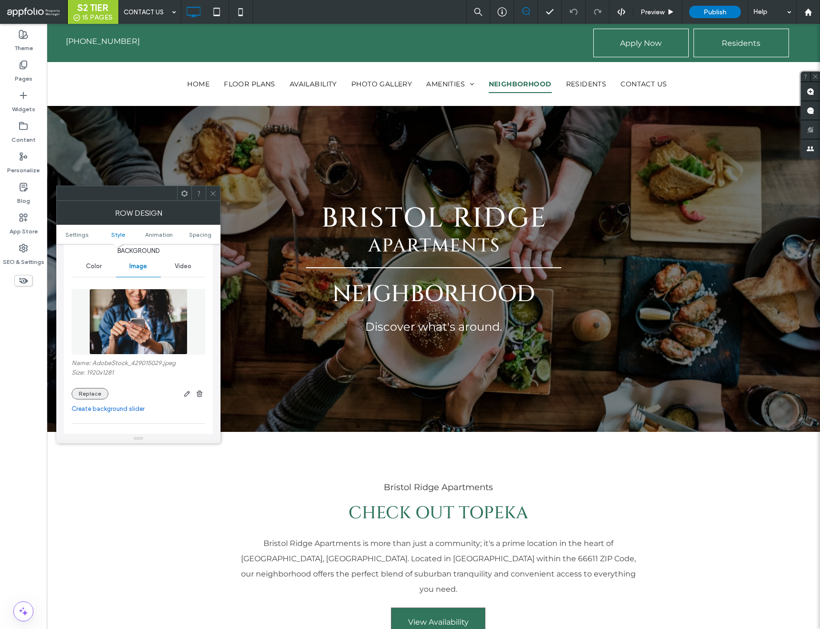
click at [98, 399] on button "Replace" at bounding box center [90, 393] width 37 height 11
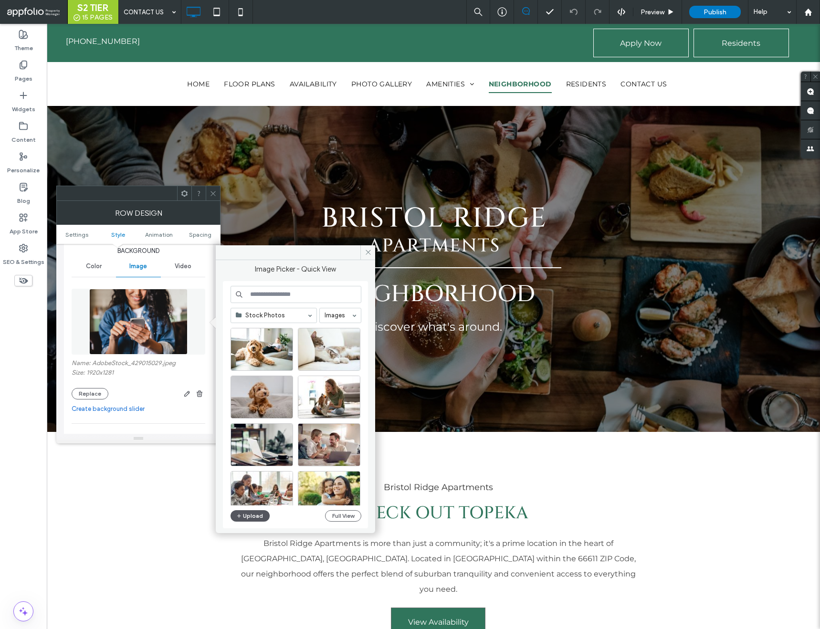
click at [253, 520] on button "Upload" at bounding box center [250, 515] width 39 height 11
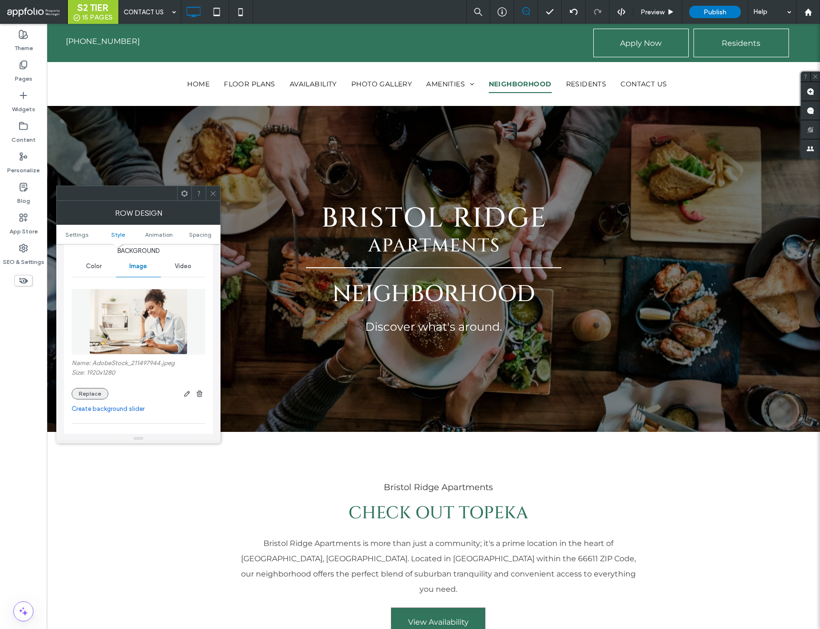
click at [98, 395] on button "Replace" at bounding box center [90, 393] width 37 height 11
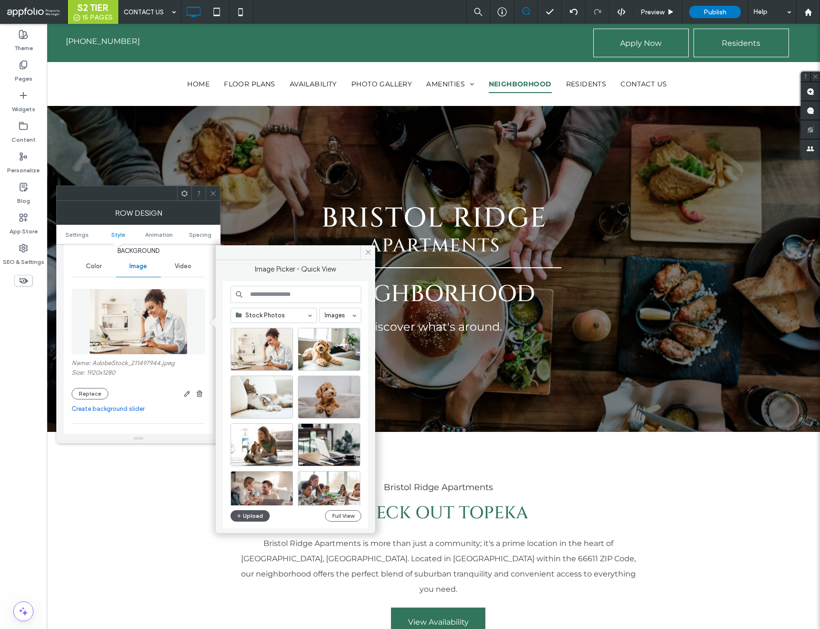
click at [258, 513] on button "Upload" at bounding box center [250, 515] width 39 height 11
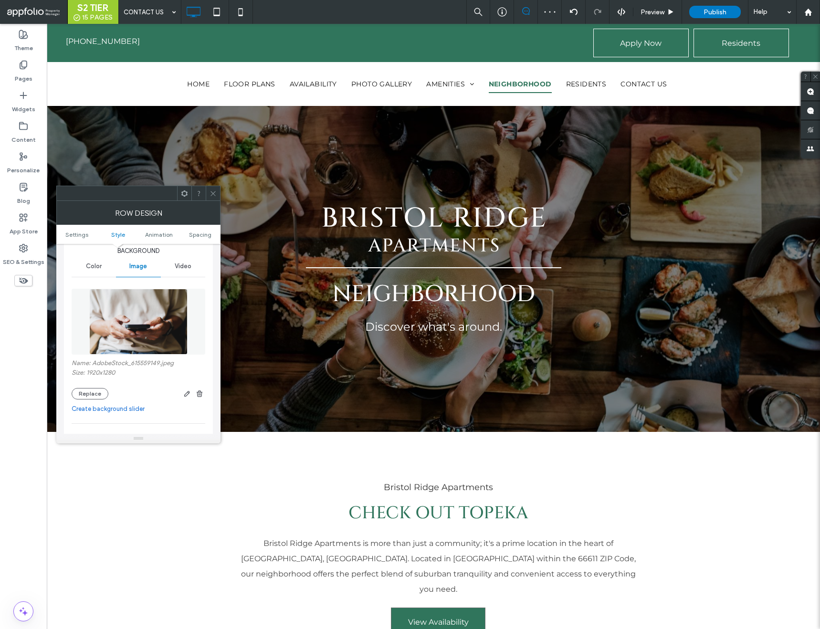
click at [215, 190] on icon at bounding box center [213, 193] width 7 height 7
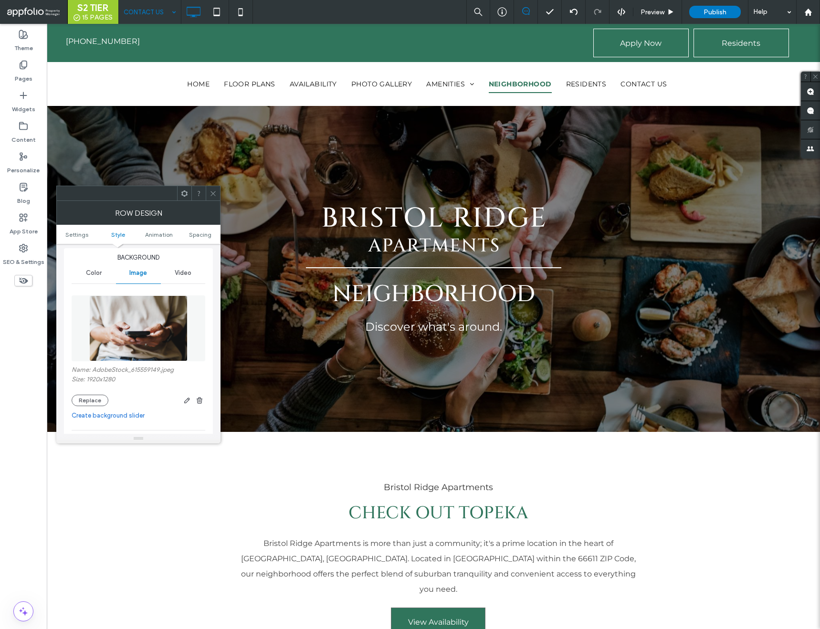
scroll to position [109, 0]
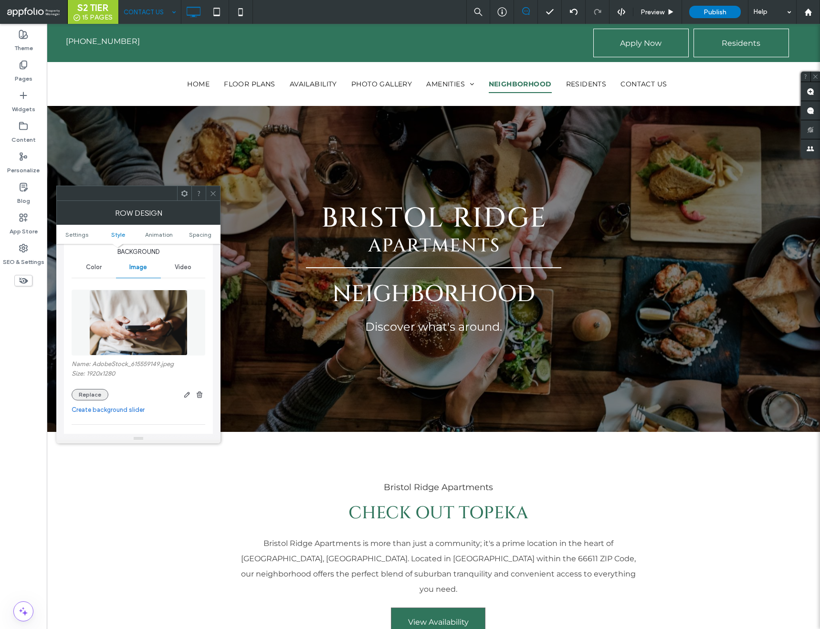
click at [88, 395] on button "Replace" at bounding box center [90, 394] width 37 height 11
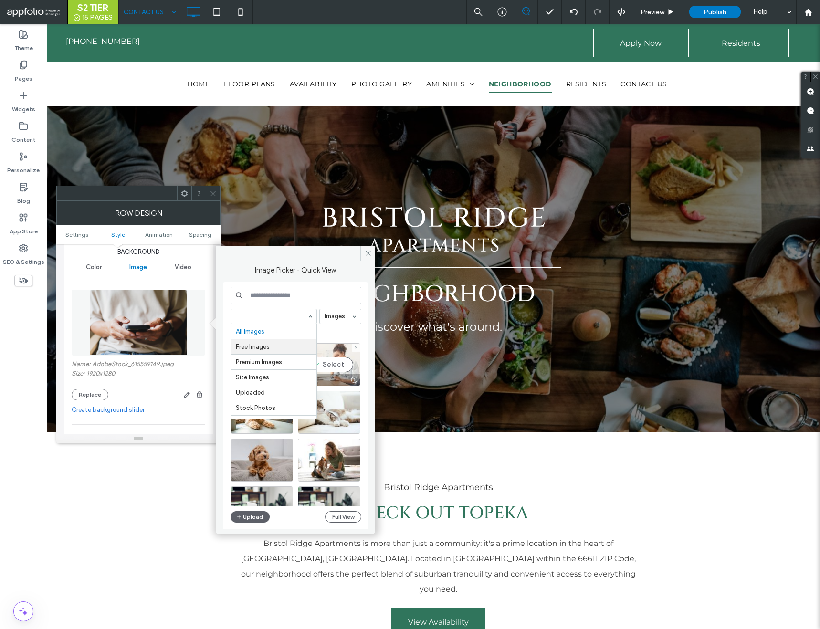
click at [326, 359] on div "Select" at bounding box center [329, 364] width 63 height 43
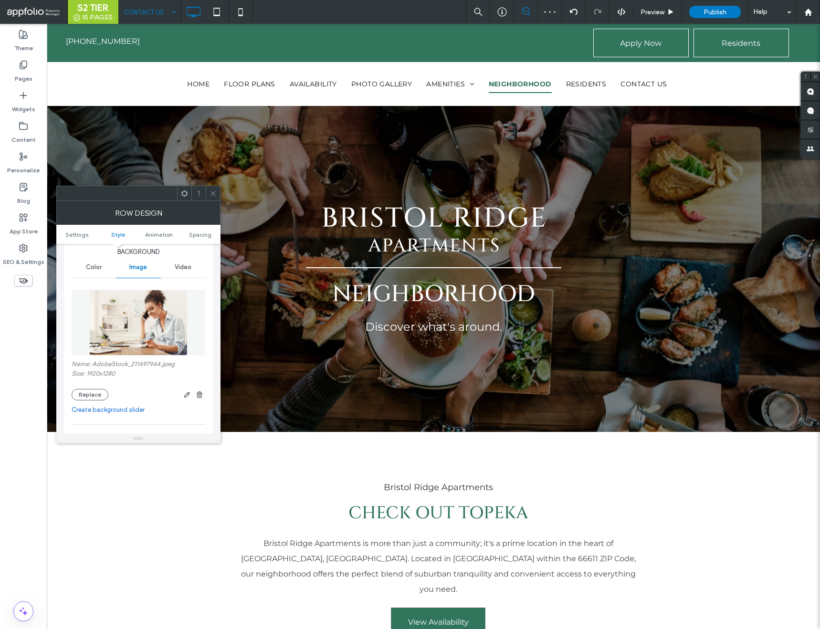
click at [214, 192] on use at bounding box center [213, 193] width 5 height 5
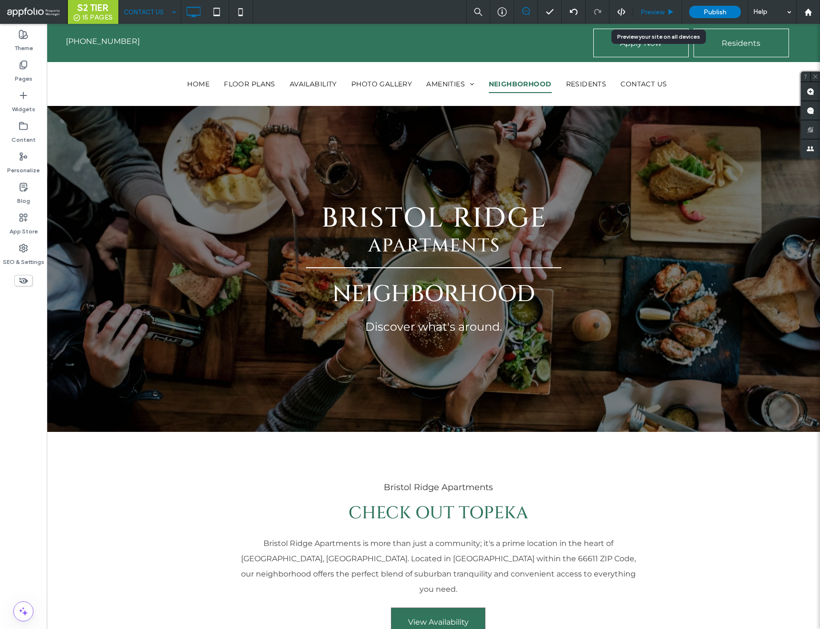
click at [643, 14] on span "Preview" at bounding box center [653, 12] width 24 height 8
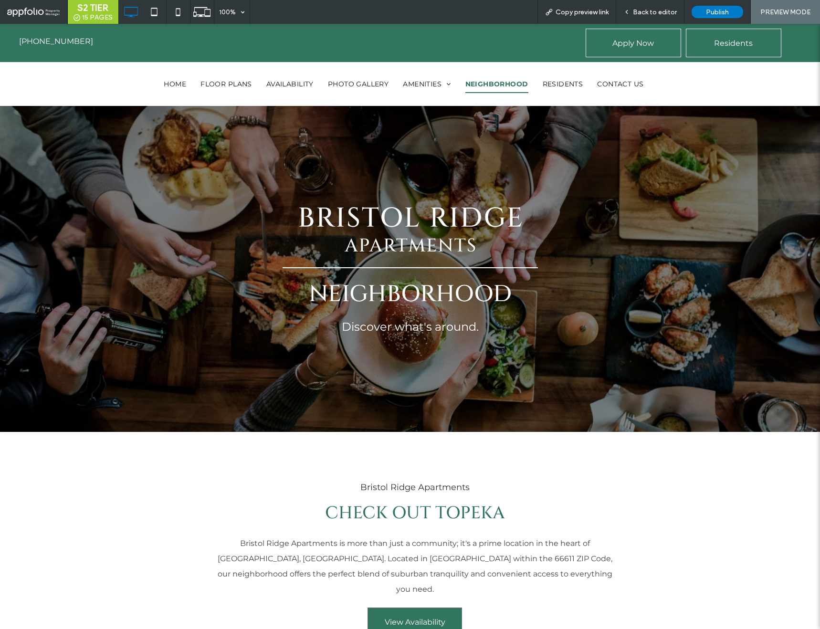
click at [643, 14] on span "Back to editor" at bounding box center [655, 12] width 44 height 8
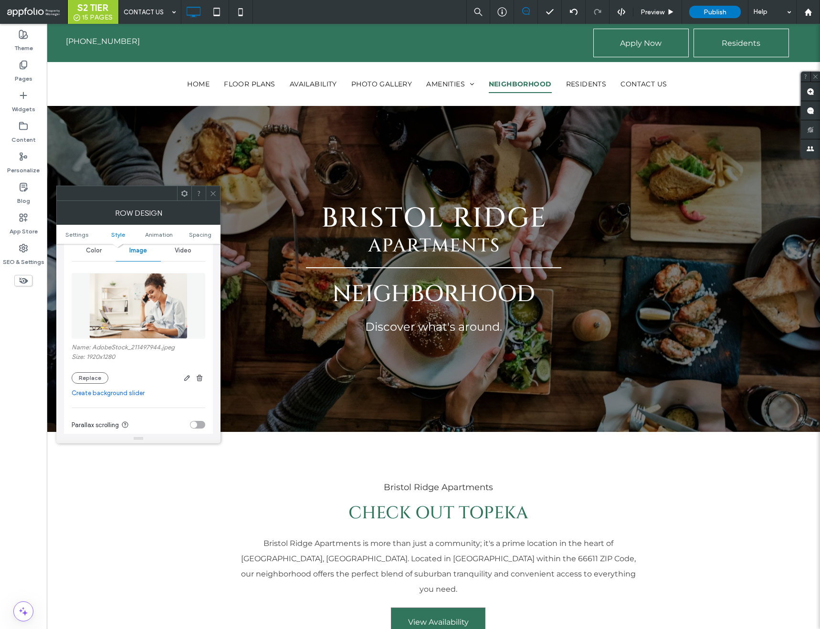
scroll to position [183, 0]
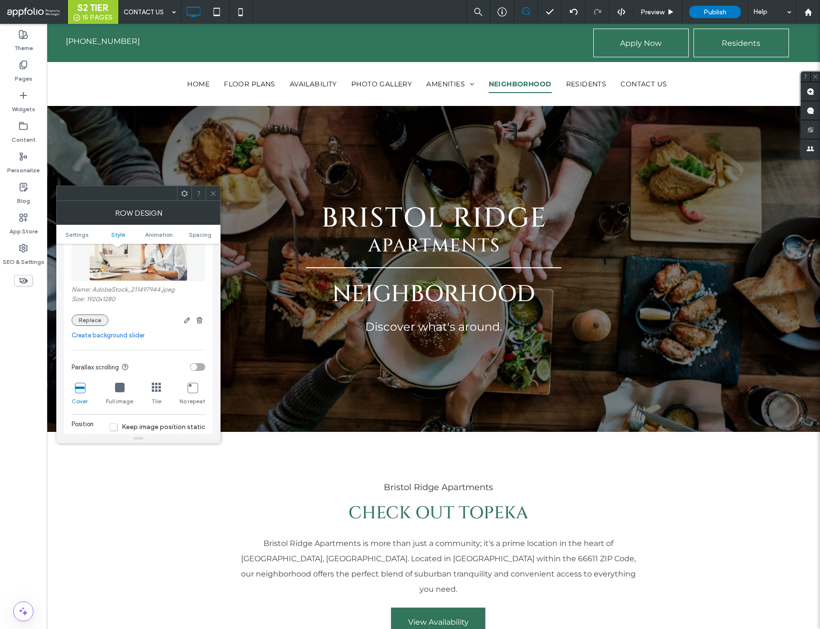
click at [89, 315] on button "Replace" at bounding box center [90, 320] width 37 height 11
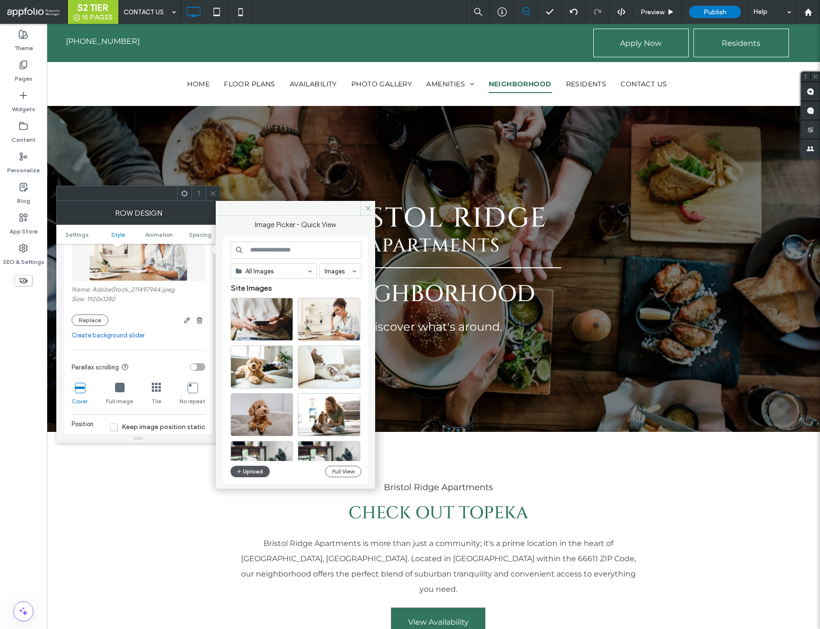
click at [232, 472] on button "Upload" at bounding box center [250, 471] width 39 height 11
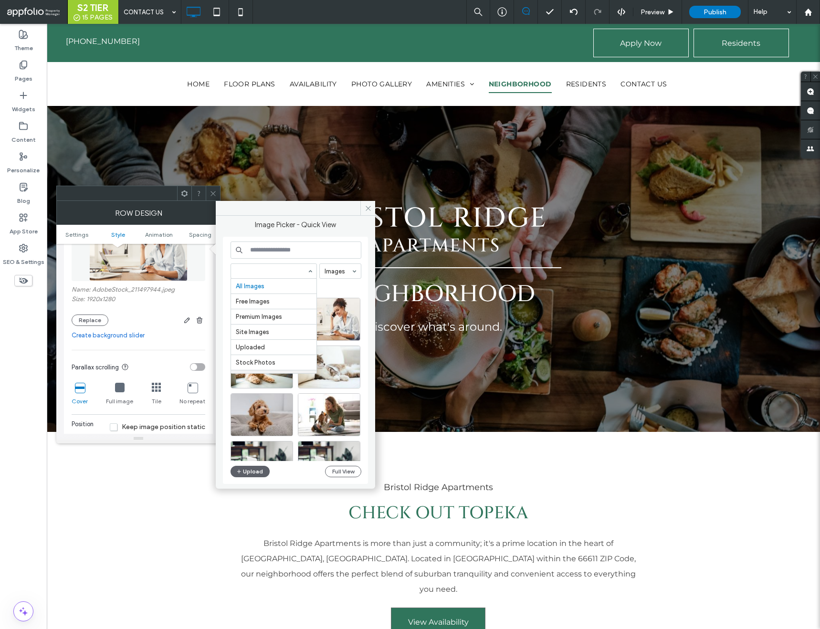
scroll to position [7, 0]
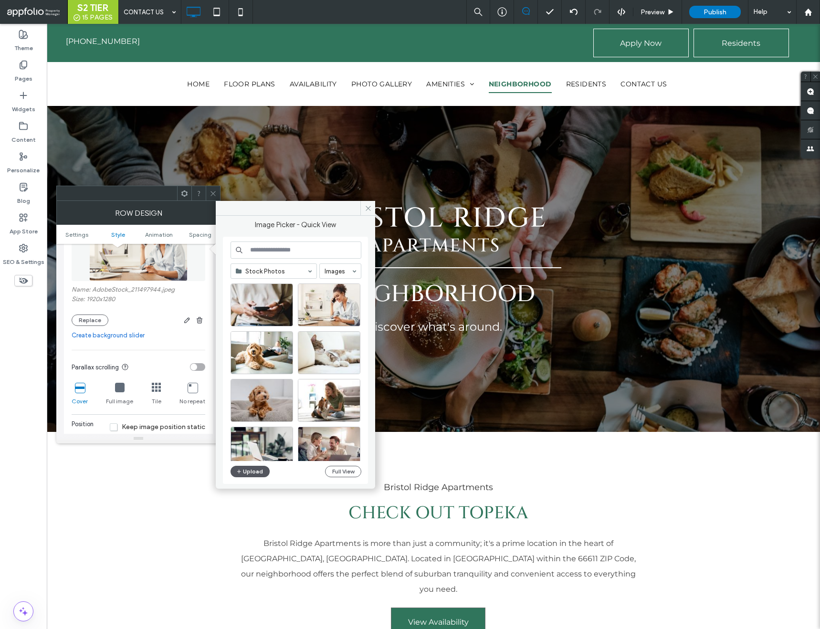
click at [263, 469] on button "Upload" at bounding box center [250, 471] width 39 height 11
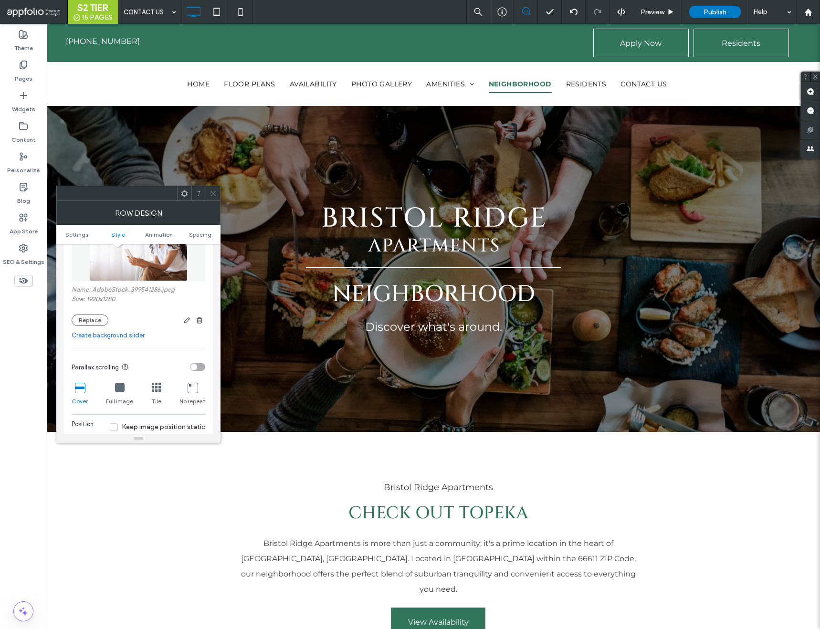
click at [208, 192] on div at bounding box center [213, 193] width 14 height 14
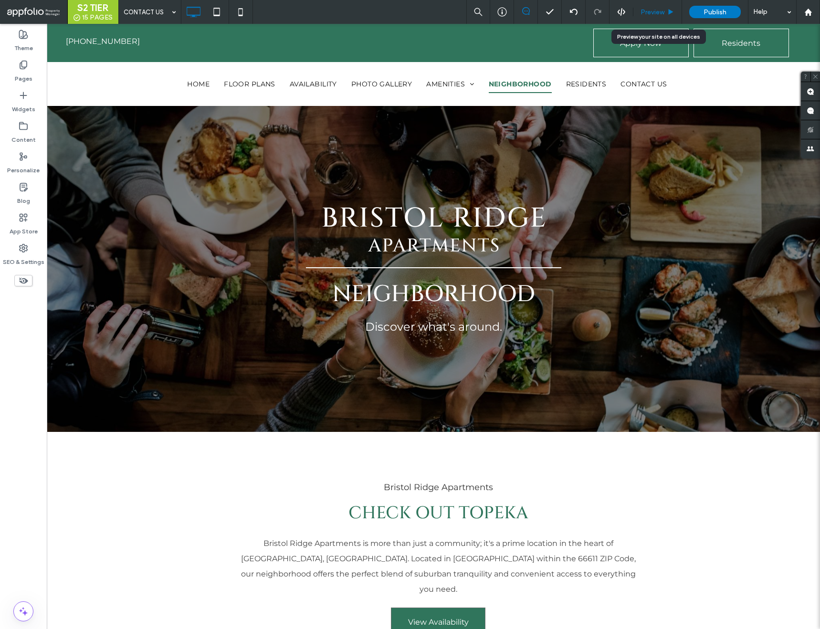
click at [646, 11] on span "Preview" at bounding box center [653, 12] width 24 height 8
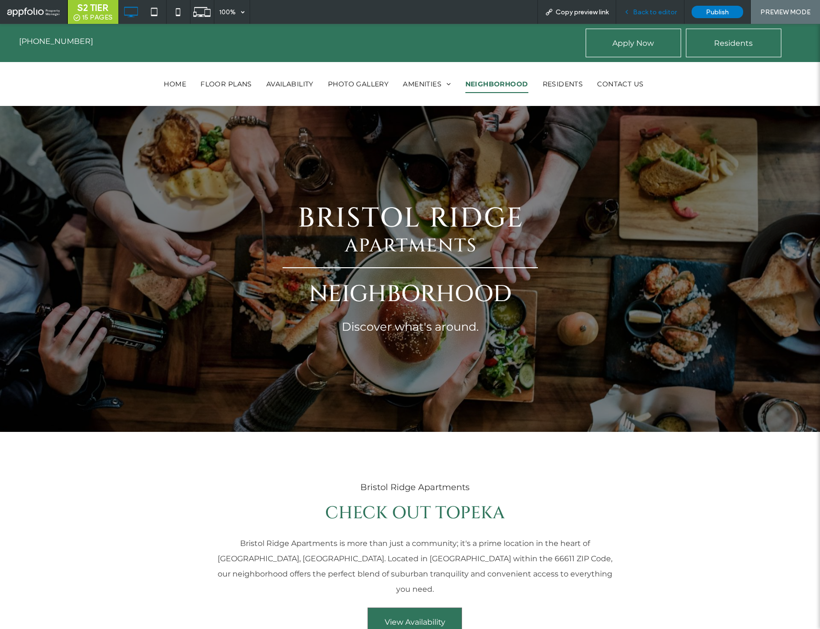
click at [658, 8] on span "Back to editor" at bounding box center [655, 12] width 44 height 8
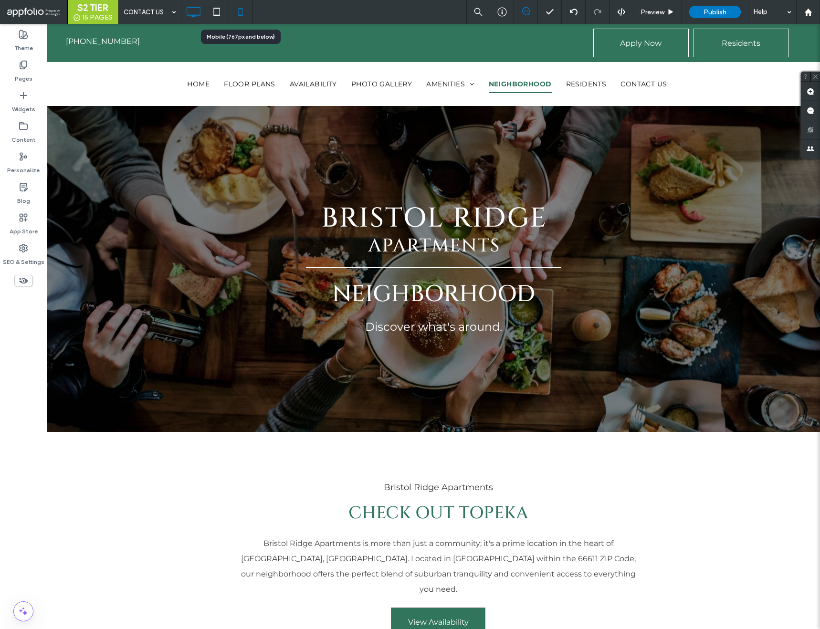
click at [242, 16] on use at bounding box center [240, 12] width 4 height 8
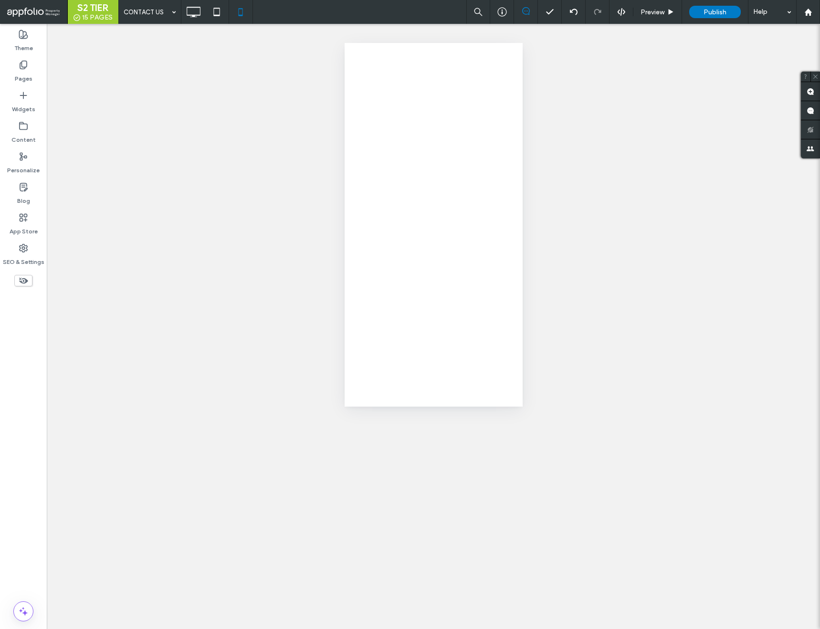
click at [217, 13] on icon at bounding box center [216, 11] width 19 height 19
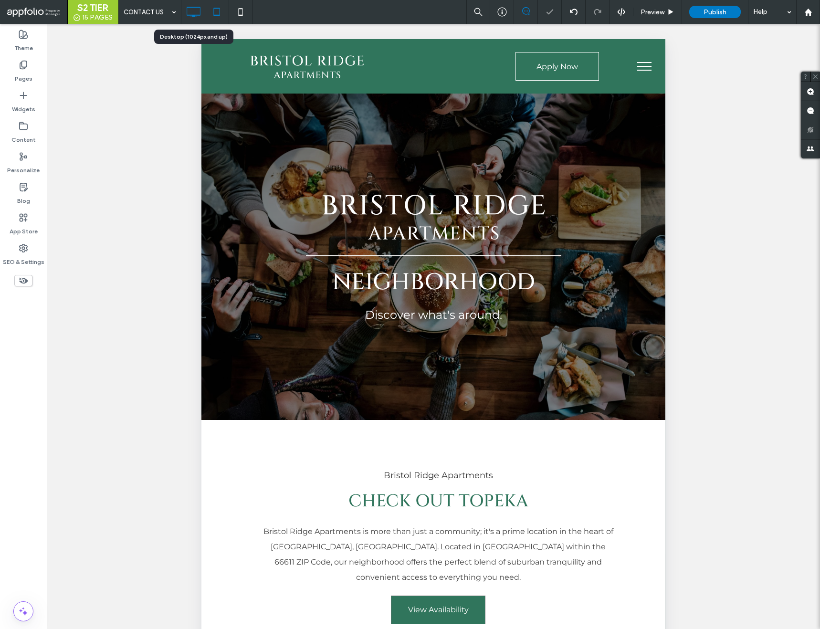
click at [188, 10] on icon at bounding box center [193, 11] width 19 height 19
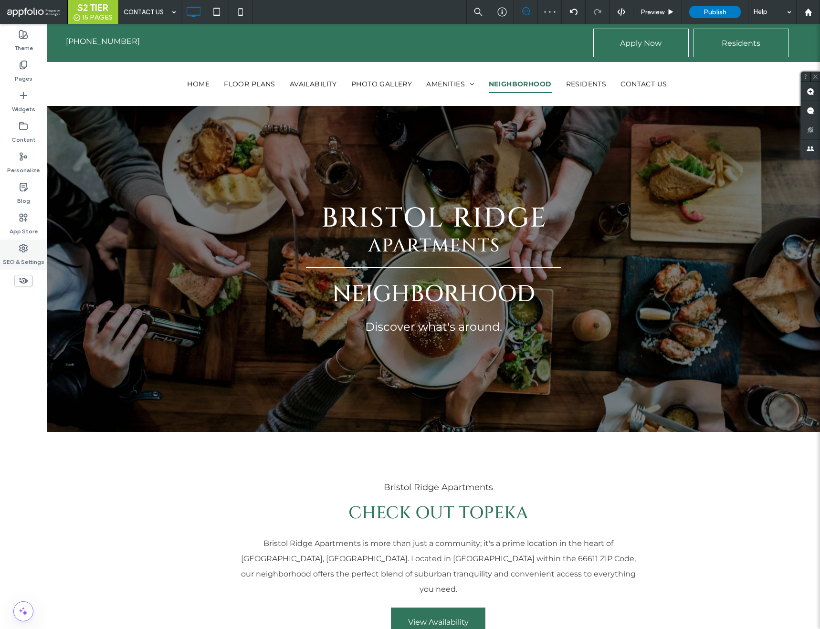
click at [23, 254] on label "SEO & Settings" at bounding box center [24, 259] width 42 height 13
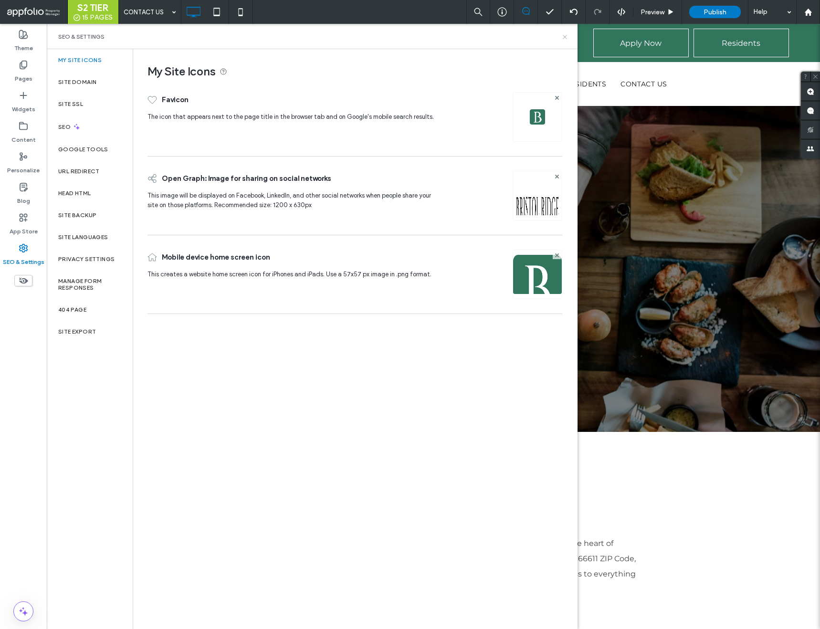
click at [567, 36] on icon at bounding box center [564, 36] width 7 height 7
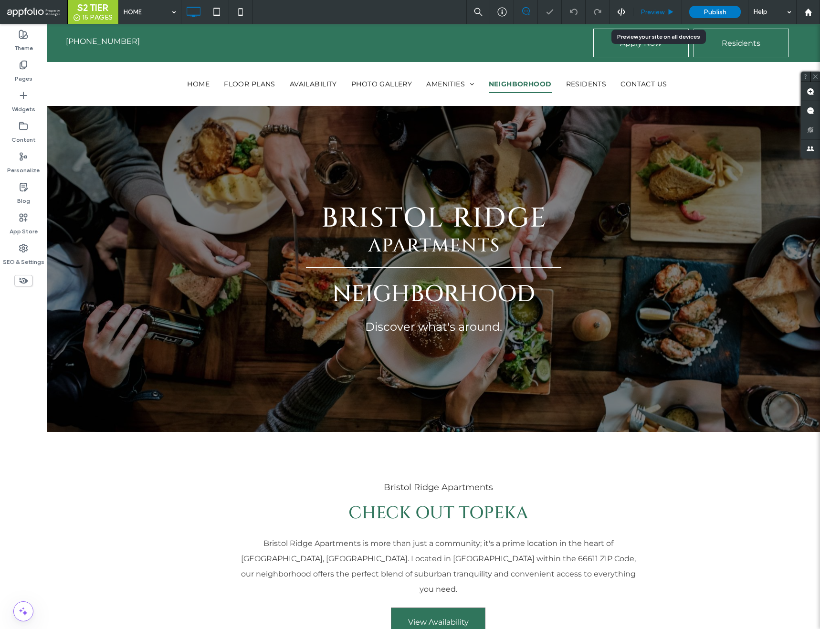
click at [647, 13] on span "Preview" at bounding box center [653, 12] width 24 height 8
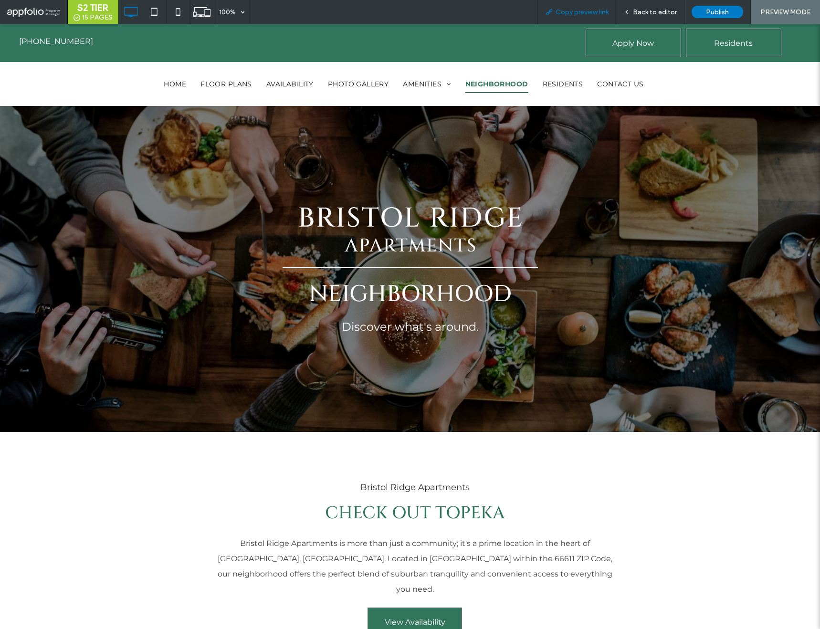
click at [584, 13] on span "Copy preview link" at bounding box center [582, 12] width 53 height 8
click at [657, 11] on span "Back to editor" at bounding box center [655, 12] width 44 height 8
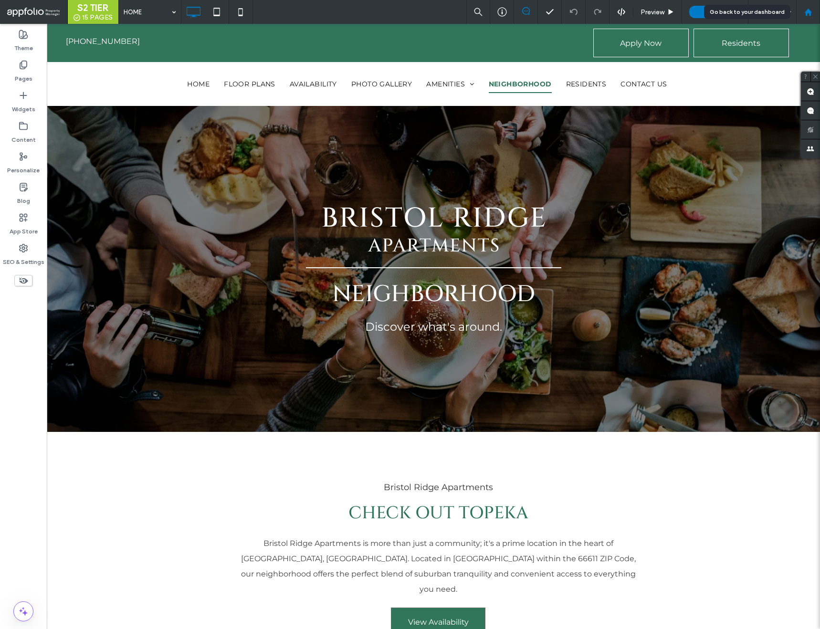
click at [811, 11] on icon at bounding box center [808, 12] width 8 height 8
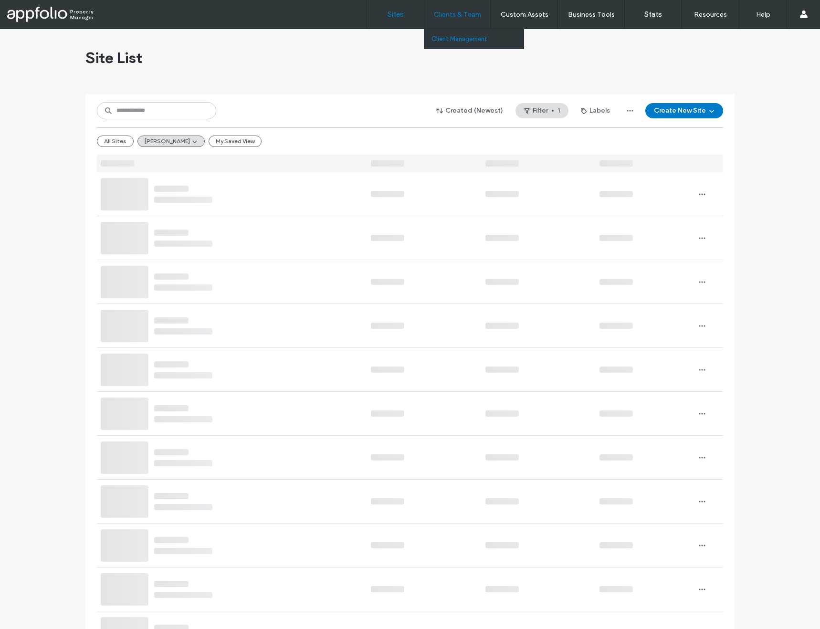
click at [460, 40] on label "Client Management" at bounding box center [460, 38] width 56 height 7
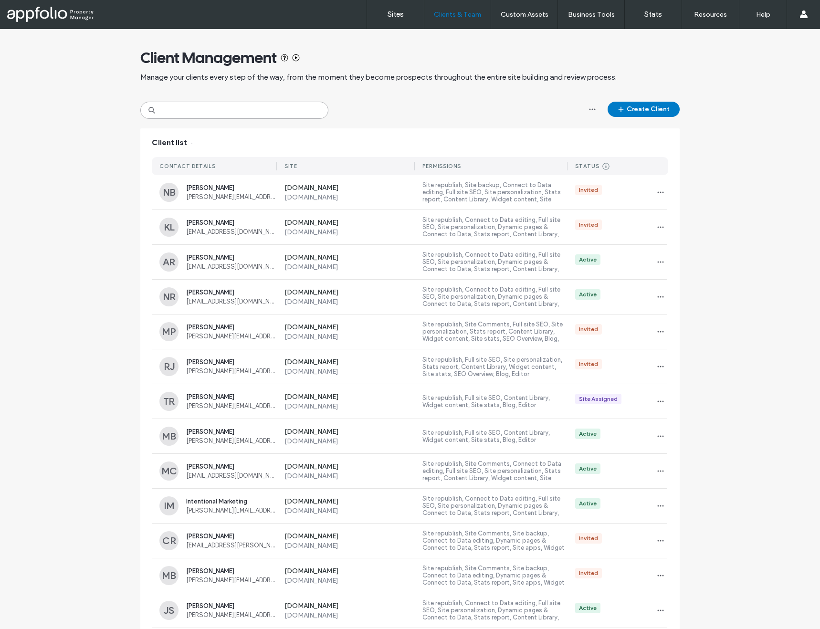
click at [297, 105] on input at bounding box center [234, 110] width 188 height 17
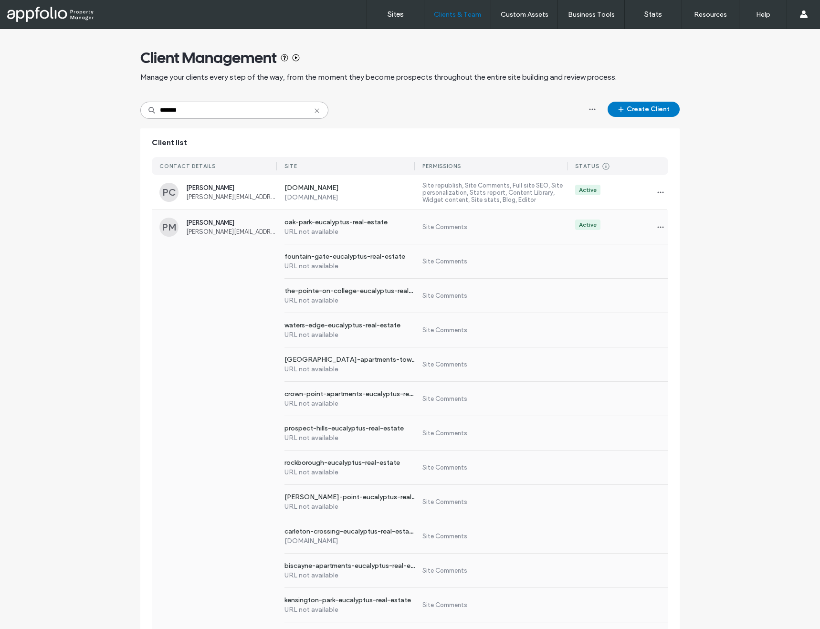
type input "*******"
click at [216, 249] on div "fountain-gate-eucalyptus-real-estate URL not available Site Comments" at bounding box center [410, 261] width 517 height 34
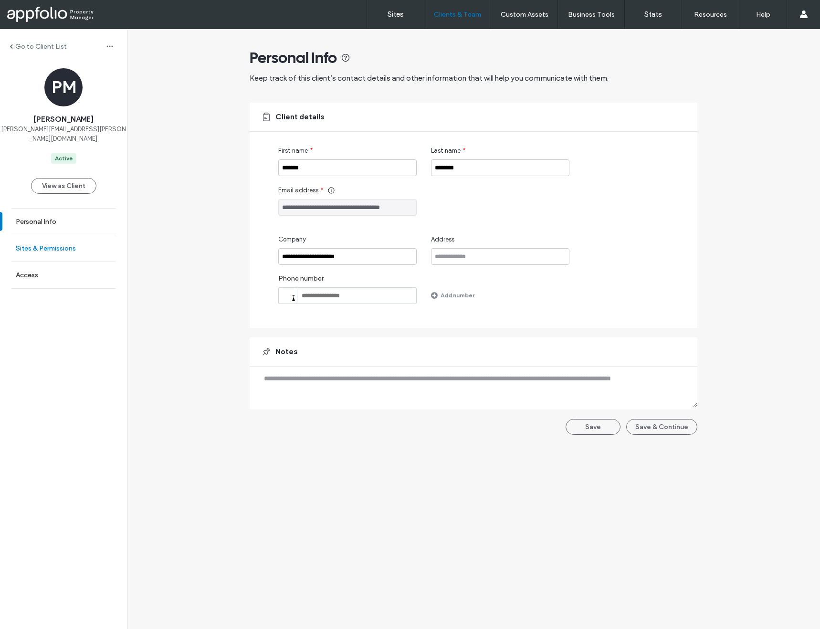
click at [44, 247] on label "Sites & Permissions" at bounding box center [46, 248] width 60 height 8
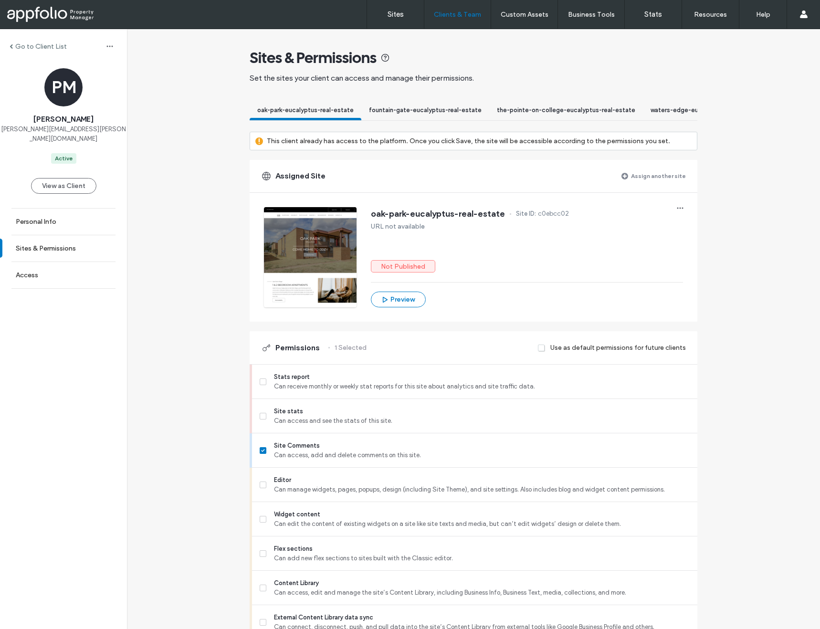
click at [652, 184] on label "Assign another site" at bounding box center [658, 176] width 55 height 17
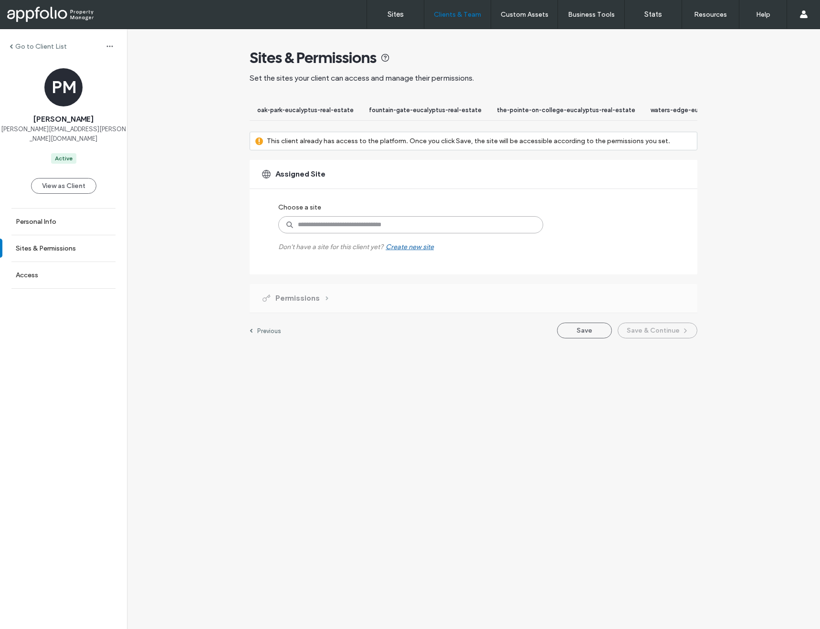
click at [402, 228] on input at bounding box center [410, 224] width 265 height 17
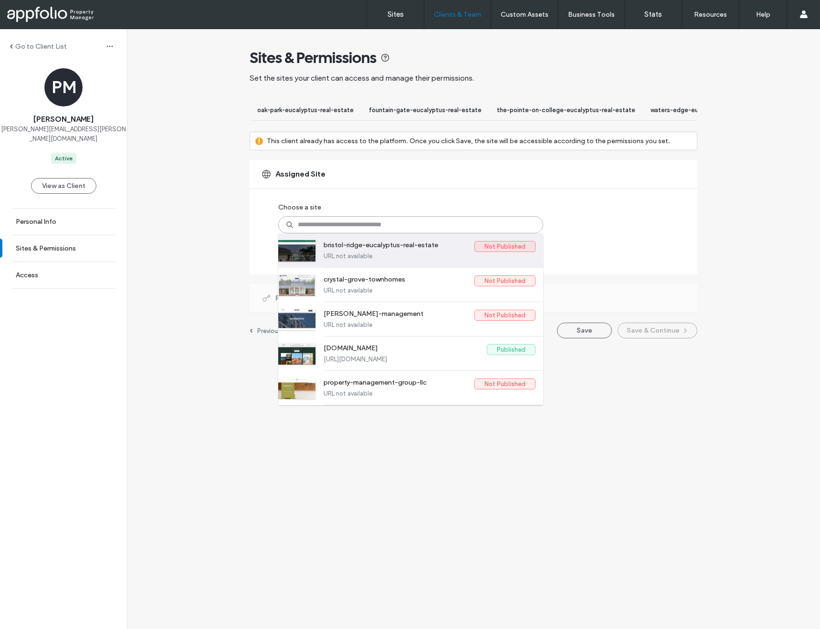
click at [401, 253] on label "bristol-ridge-eucalyptus-real-estate" at bounding box center [399, 246] width 151 height 11
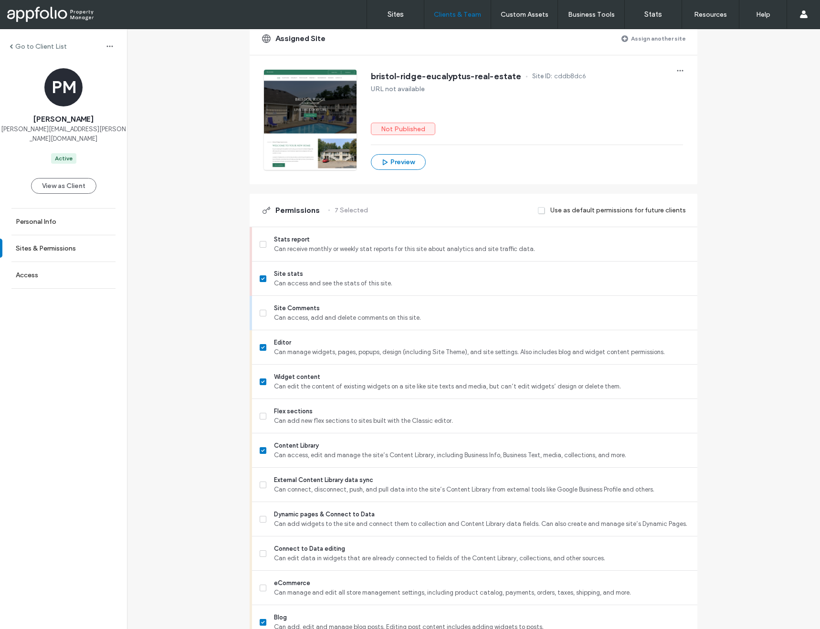
scroll to position [207, 0]
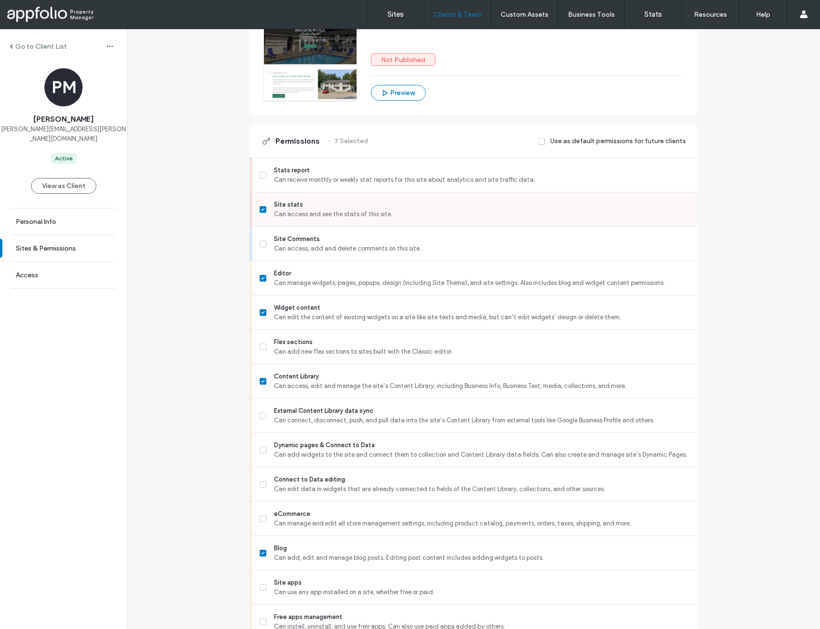
click at [260, 213] on span at bounding box center [263, 209] width 7 height 7
click at [260, 282] on span at bounding box center [263, 278] width 7 height 7
click at [260, 385] on span at bounding box center [263, 381] width 7 height 7
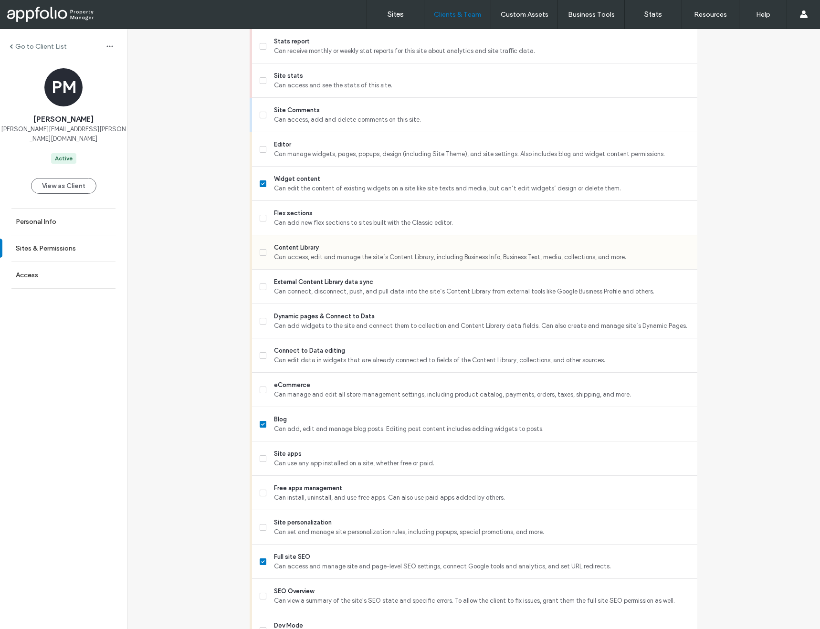
scroll to position [473, 0]
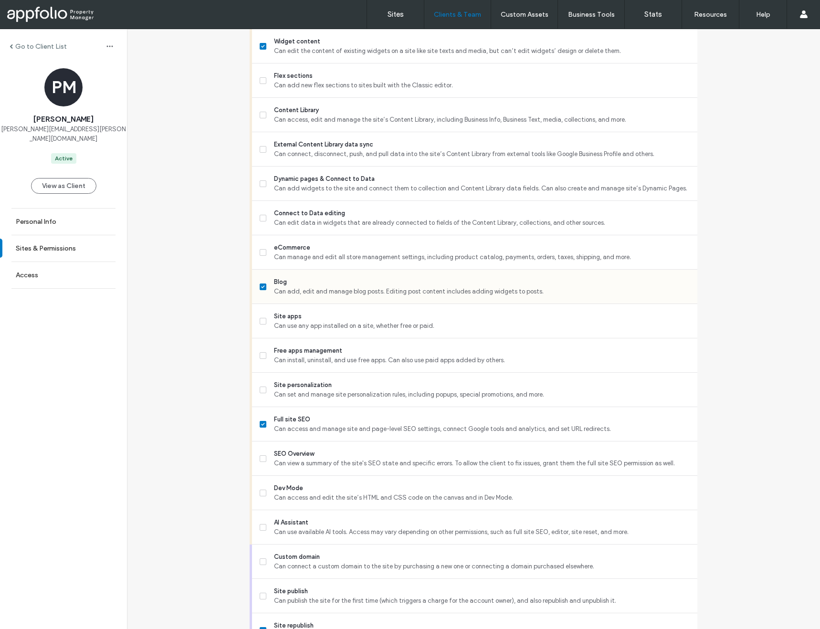
click at [261, 288] on icon at bounding box center [263, 286] width 4 height 3
click at [260, 429] on label "Full site SEO Can access and manage site and page-level SEO settings, connect G…" at bounding box center [475, 424] width 430 height 19
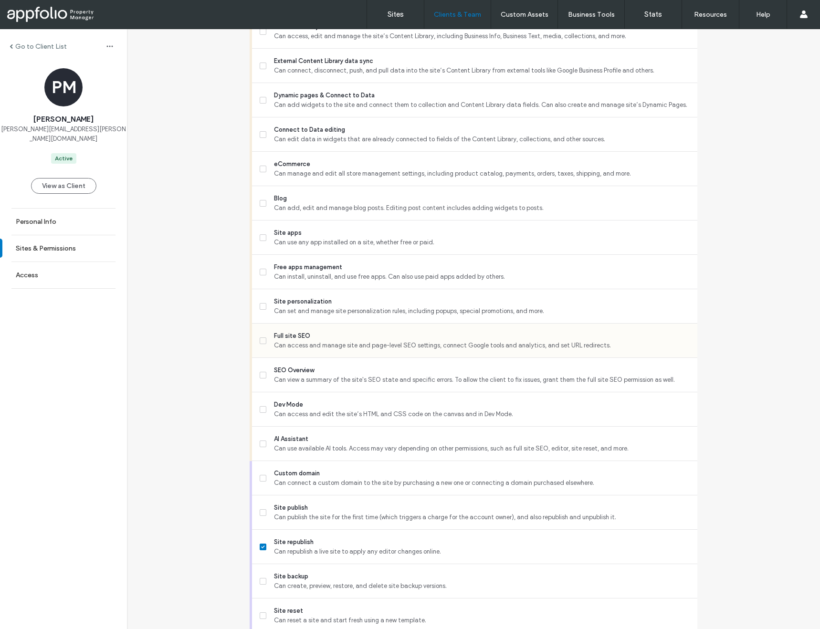
scroll to position [604, 0]
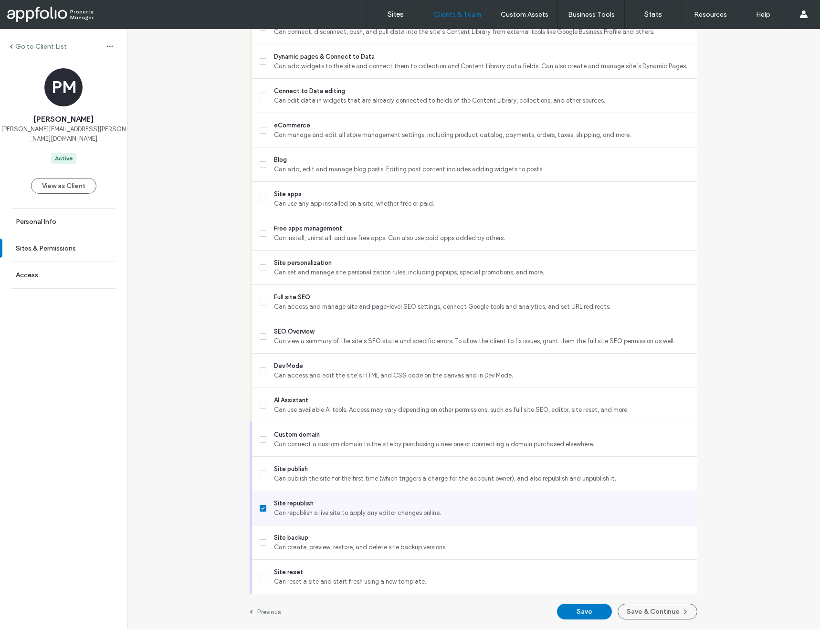
click at [263, 509] on span at bounding box center [263, 508] width 7 height 7
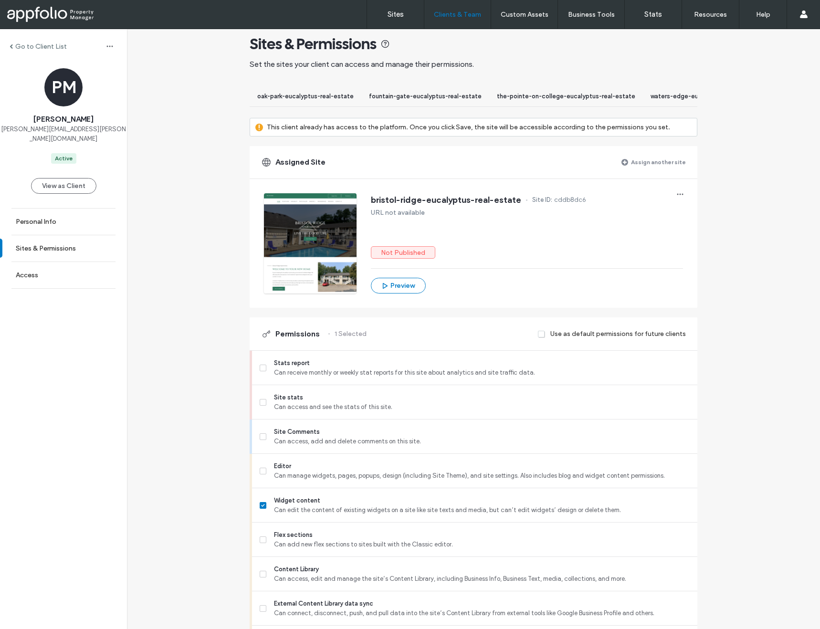
scroll to position [0, 0]
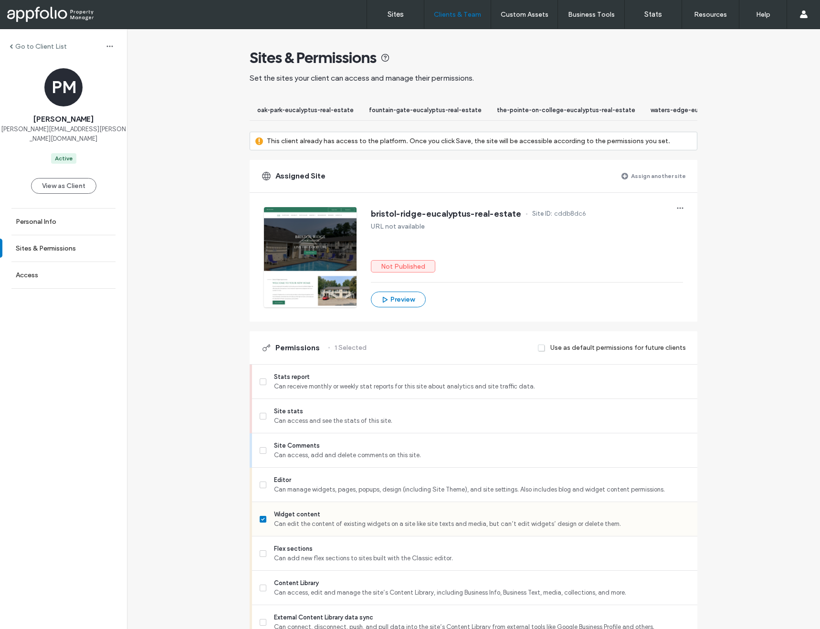
click at [261, 521] on icon at bounding box center [263, 519] width 4 height 3
click at [261, 452] on icon at bounding box center [263, 450] width 4 height 3
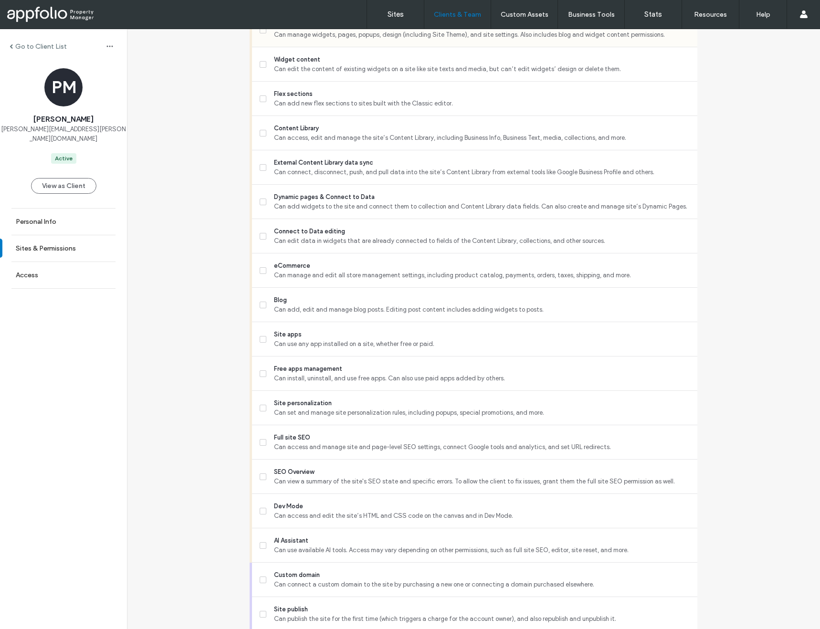
scroll to position [604, 0]
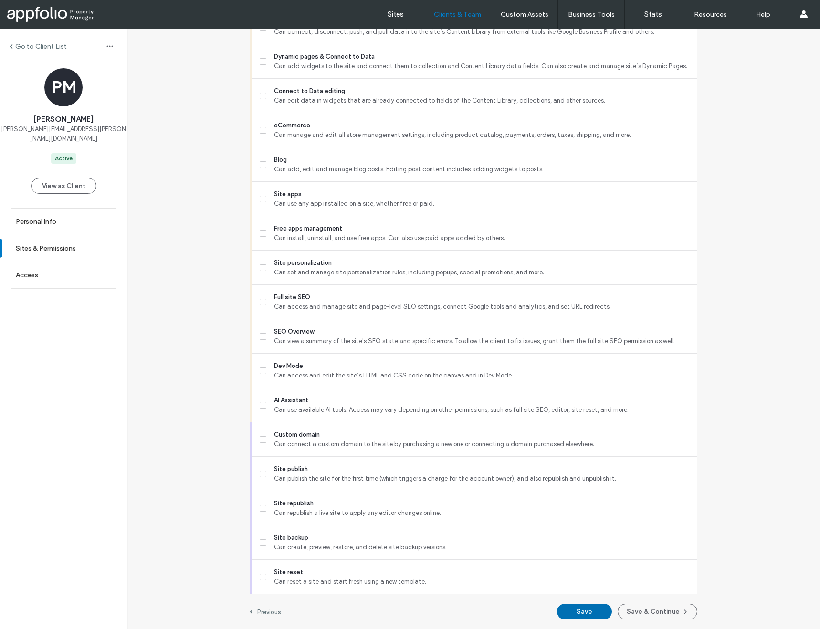
click at [566, 616] on button "Save" at bounding box center [584, 612] width 55 height 16
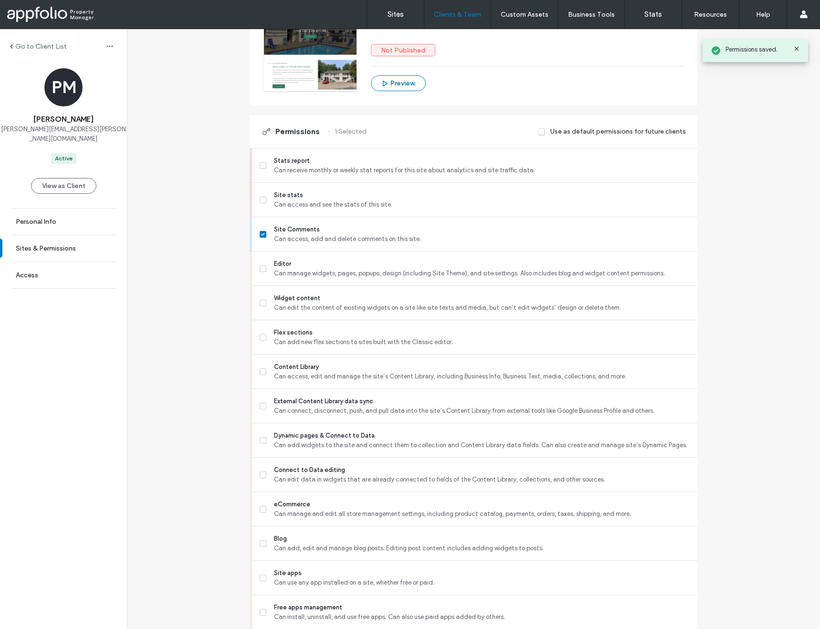
scroll to position [0, 0]
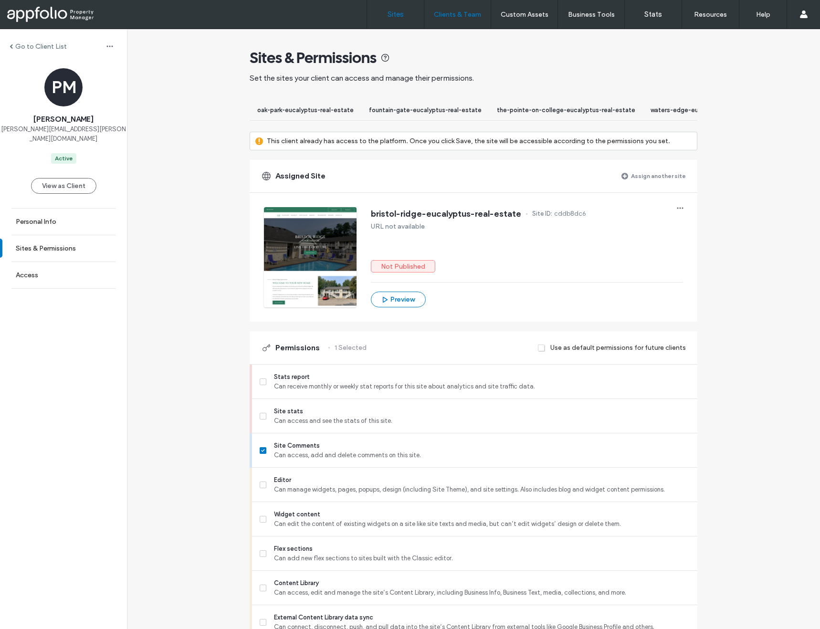
click at [411, 15] on link "Sites" at bounding box center [395, 14] width 57 height 29
click at [396, 15] on label "Sites" at bounding box center [396, 14] width 16 height 9
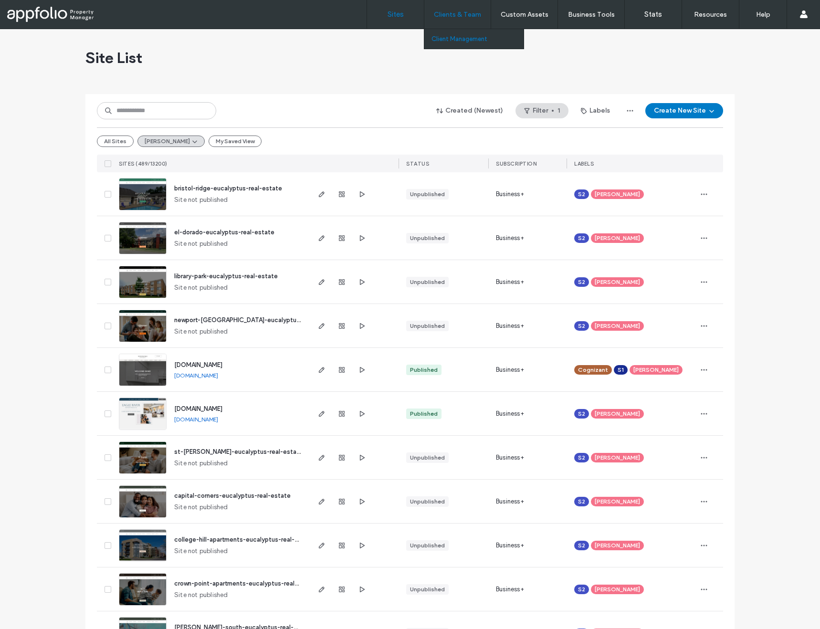
click at [464, 35] on label "Client Management" at bounding box center [460, 38] width 56 height 7
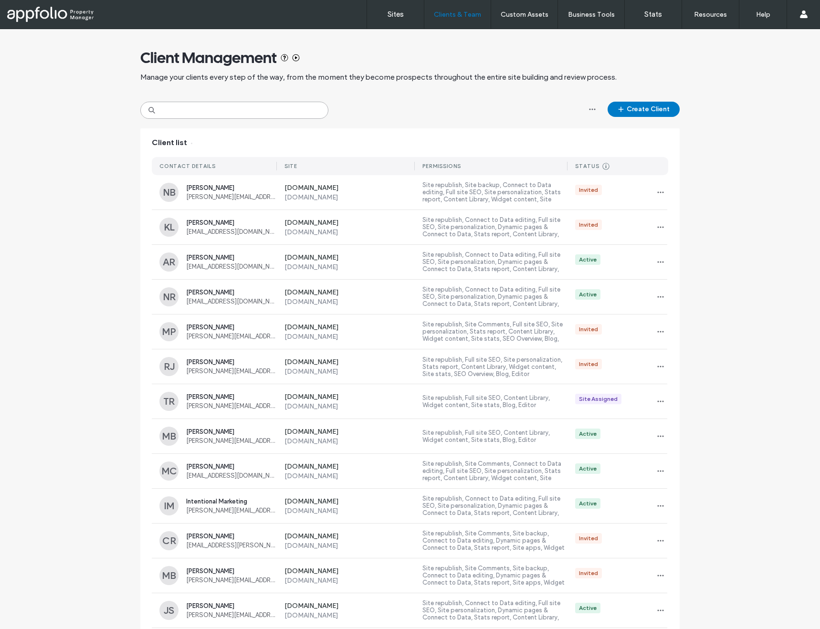
click at [296, 114] on input at bounding box center [234, 110] width 188 height 17
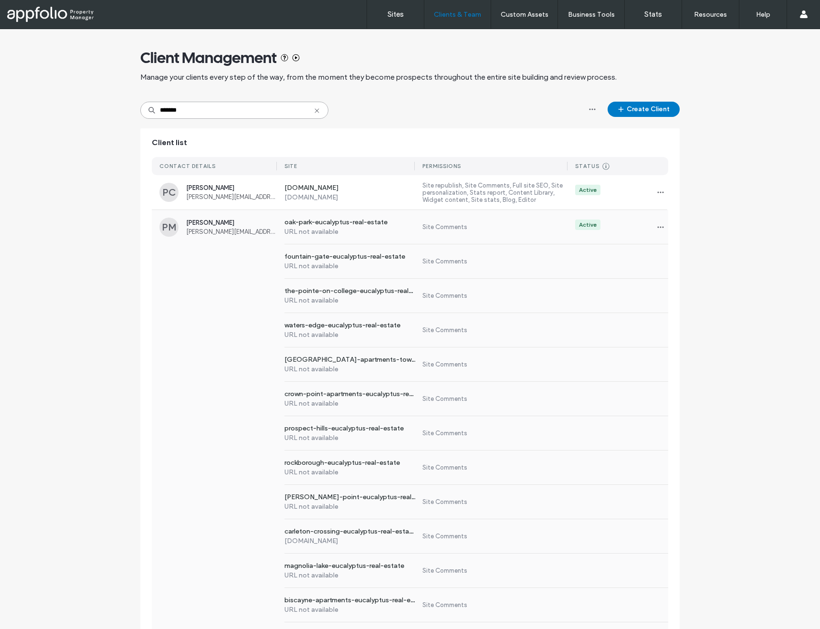
type input "*******"
click at [234, 234] on span "[PERSON_NAME][EMAIL_ADDRESS][PERSON_NAME][DOMAIN_NAME]" at bounding box center [231, 231] width 91 height 7
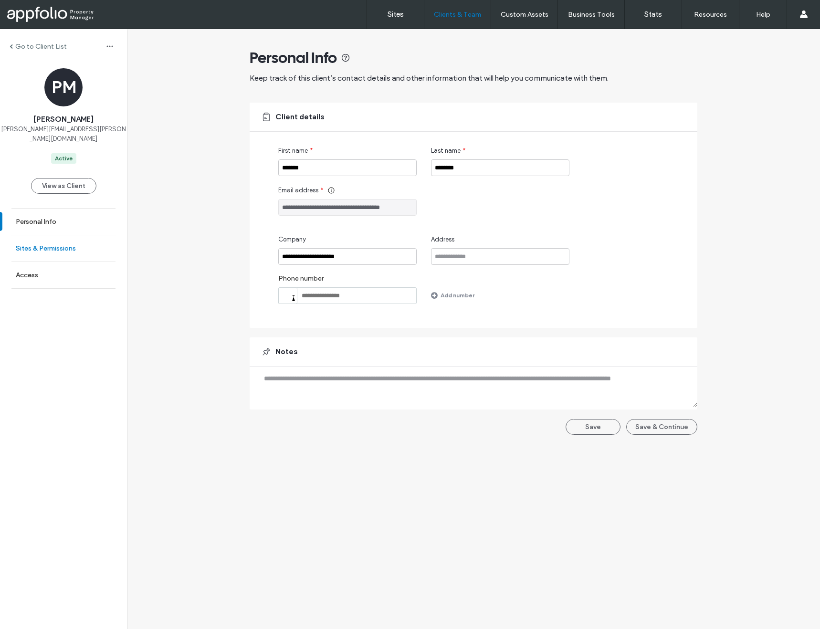
click at [73, 247] on label "Sites & Permissions" at bounding box center [46, 248] width 60 height 8
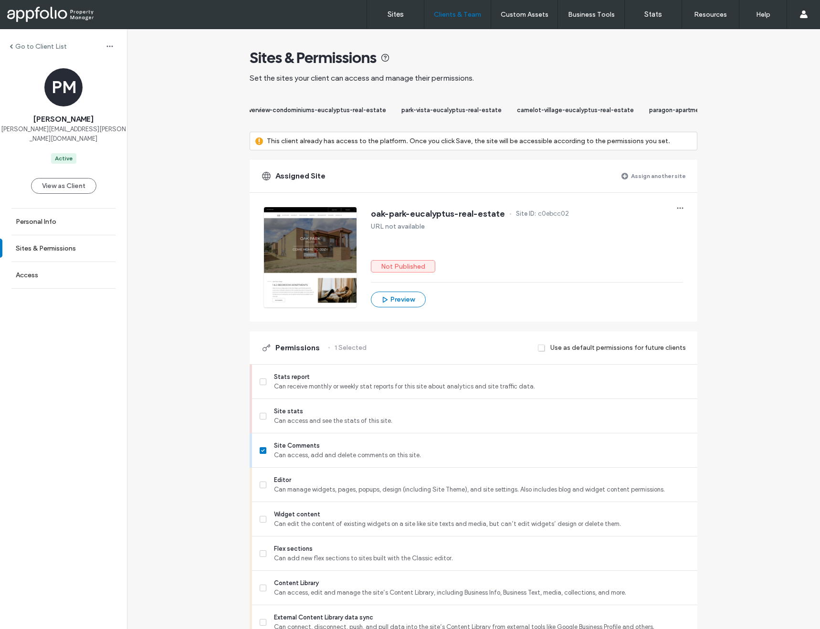
scroll to position [0, 5861]
click at [793, 147] on div "Go to Client List PM [PERSON_NAME] [PERSON_NAME][EMAIL_ADDRESS][PERSON_NAME][DO…" at bounding box center [473, 626] width 693 height 1195
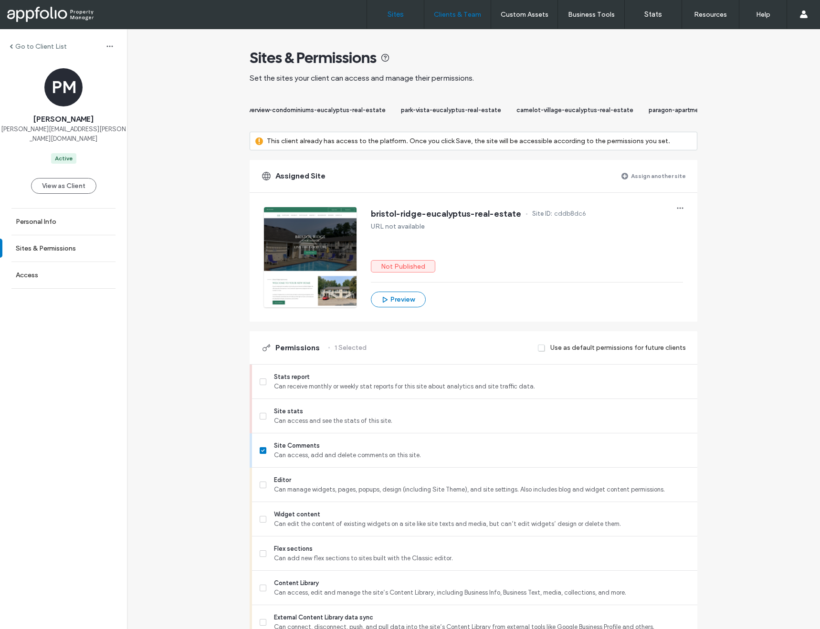
click at [397, 15] on label "Sites" at bounding box center [396, 14] width 16 height 9
